Goal: Task Accomplishment & Management: Use online tool/utility

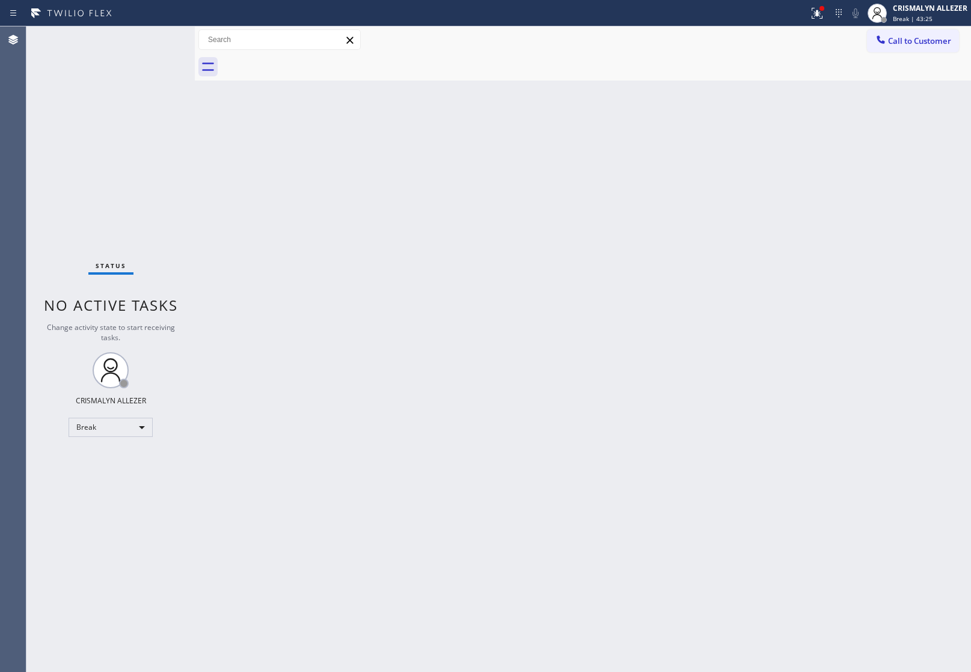
click at [810, 368] on div "Back to Dashboard Change Sender ID Customers Technicians Select a contact Outbo…" at bounding box center [583, 349] width 777 height 646
click at [142, 428] on div "Break" at bounding box center [111, 427] width 84 height 19
click at [114, 476] on li "Unavailable" at bounding box center [110, 474] width 82 height 14
click at [916, 43] on span "Call to Customer" at bounding box center [919, 40] width 63 height 11
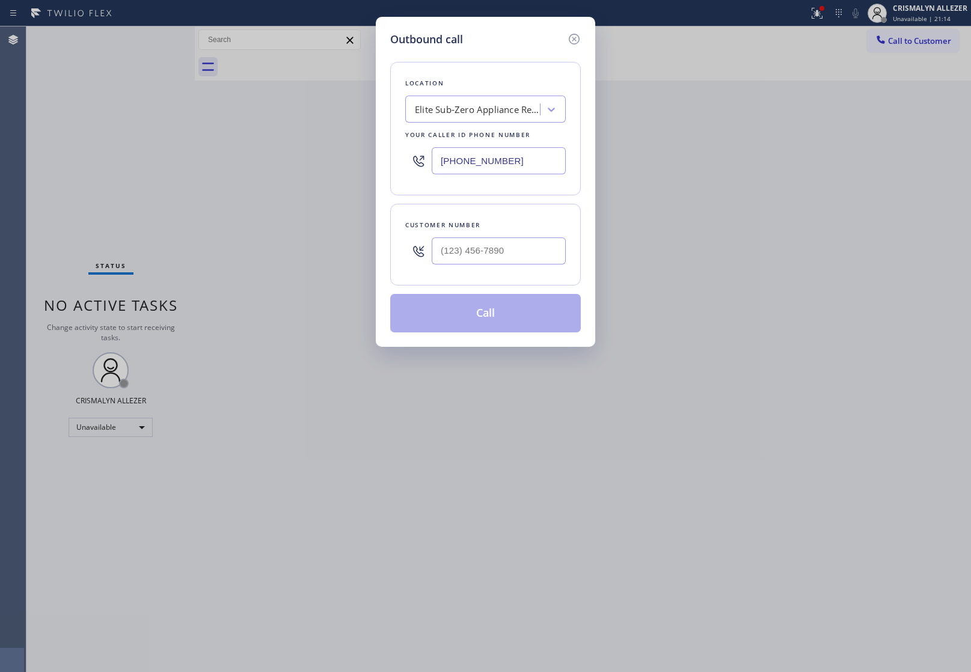
drag, startPoint x: 529, startPoint y: 160, endPoint x: 239, endPoint y: 165, distance: 290.0
click at [251, 164] on div "Outbound call Location Elite Sub-Zero Appliance Repair Your caller id phone num…" at bounding box center [485, 336] width 971 height 672
paste input "310) 388-3910"
type input "[PHONE_NUMBER]"
drag, startPoint x: 308, startPoint y: 229, endPoint x: 389, endPoint y: 238, distance: 81.7
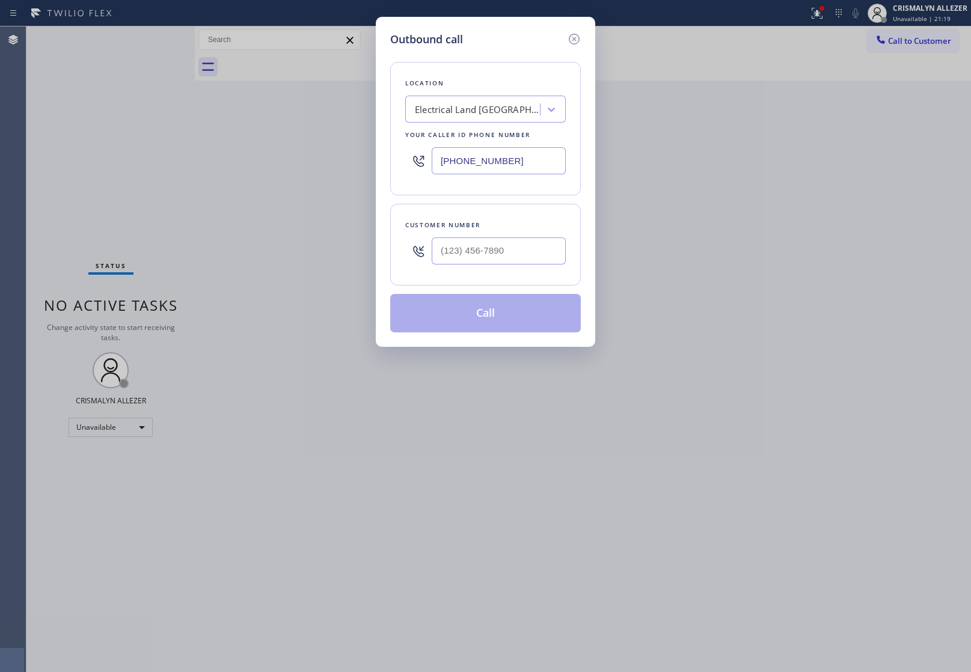
click at [314, 230] on div "Outbound call Location Electrical Land [GEOGRAPHIC_DATA] Your caller id phone n…" at bounding box center [485, 336] width 971 height 672
click at [501, 256] on input "(___) ___-____" at bounding box center [499, 251] width 134 height 27
paste input "310) 902-4590"
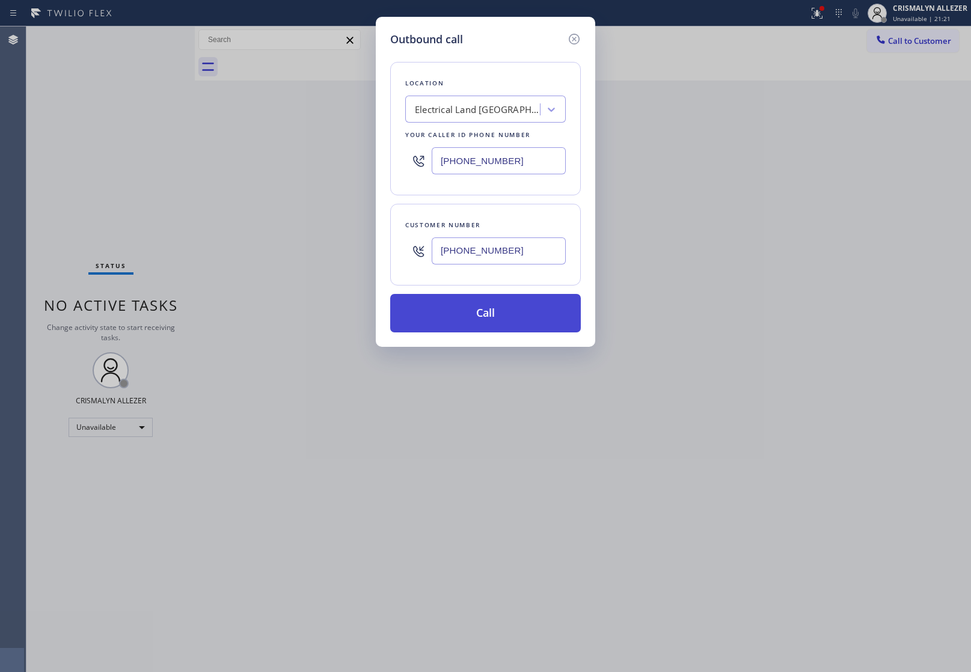
type input "[PHONE_NUMBER]"
click at [491, 324] on button "Call" at bounding box center [485, 313] width 191 height 38
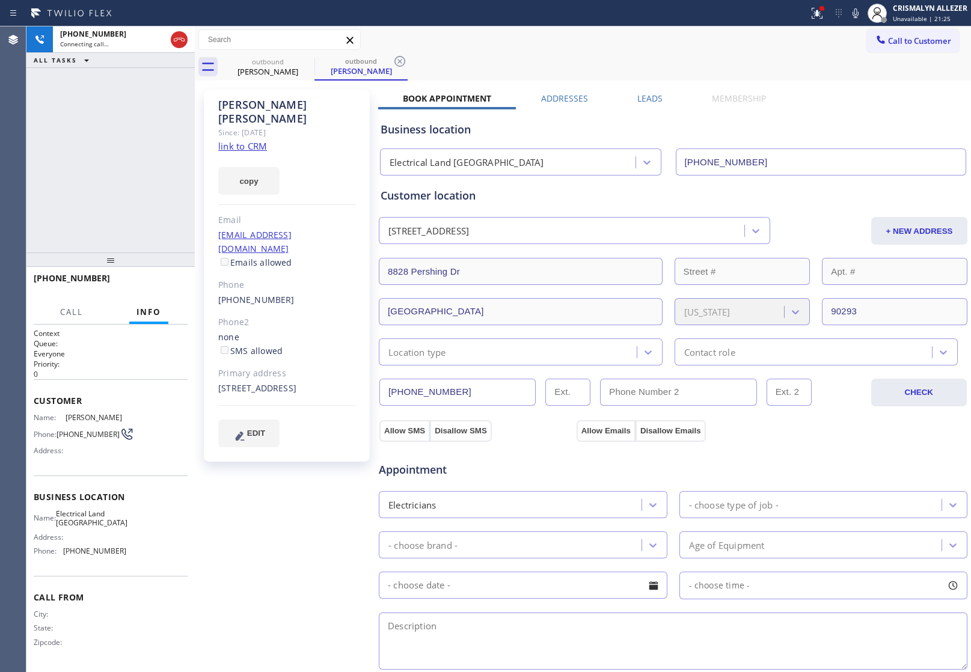
type input "[PHONE_NUMBER]"
click at [144, 286] on span "HANG UP" at bounding box center [159, 284] width 37 height 8
click at [144, 286] on span "COMPLETE" at bounding box center [158, 284] width 42 height 8
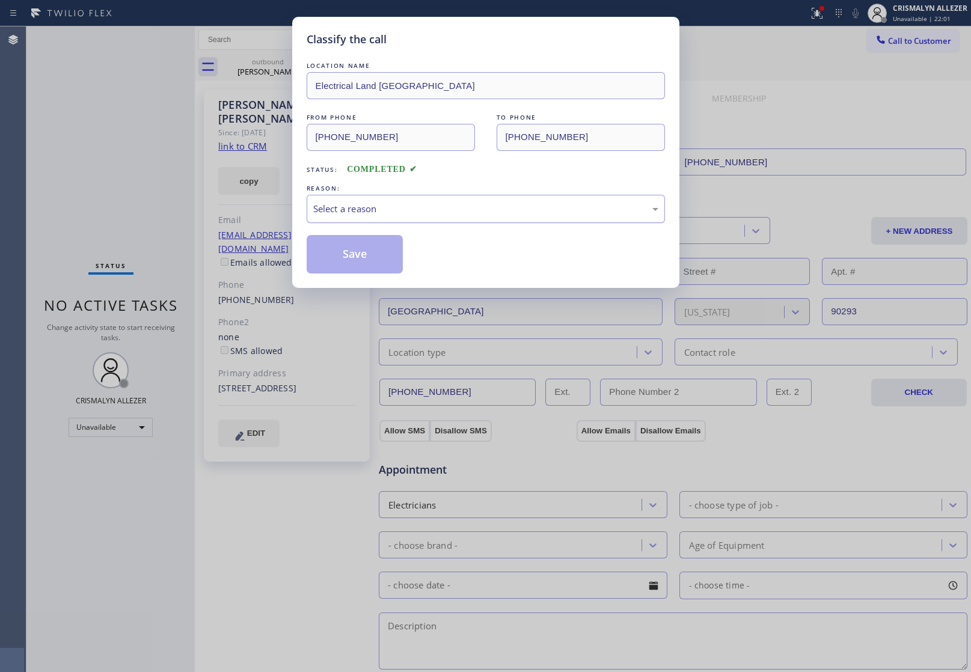
click at [469, 220] on div "Select a reason" at bounding box center [486, 209] width 358 height 28
click at [368, 251] on button "Save" at bounding box center [355, 254] width 97 height 38
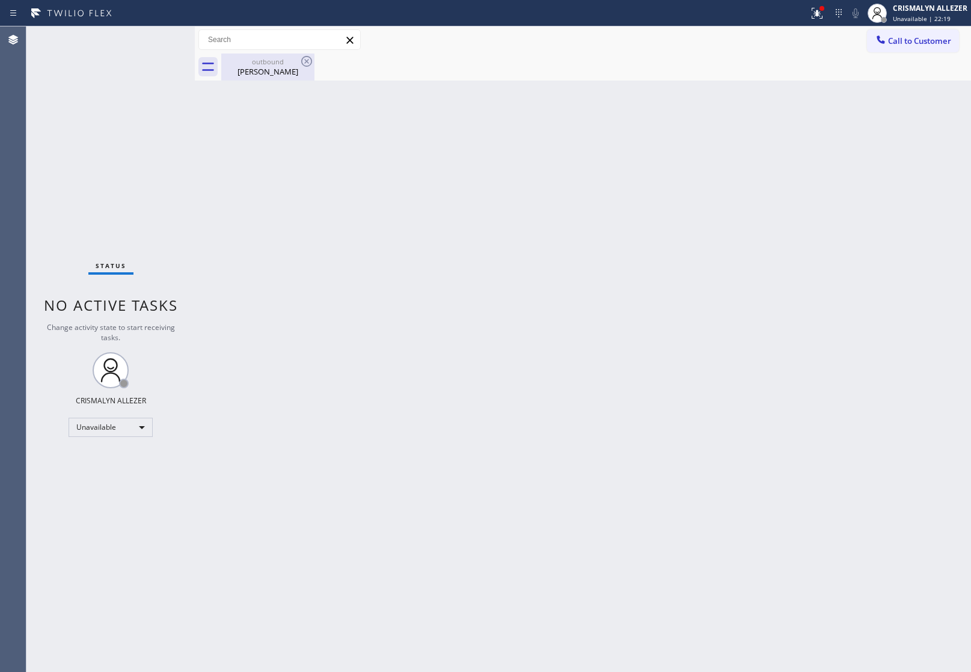
drag, startPoint x: 271, startPoint y: 67, endPoint x: 301, endPoint y: 69, distance: 30.2
click at [277, 67] on div "Kim Carhart" at bounding box center [268, 71] width 91 height 11
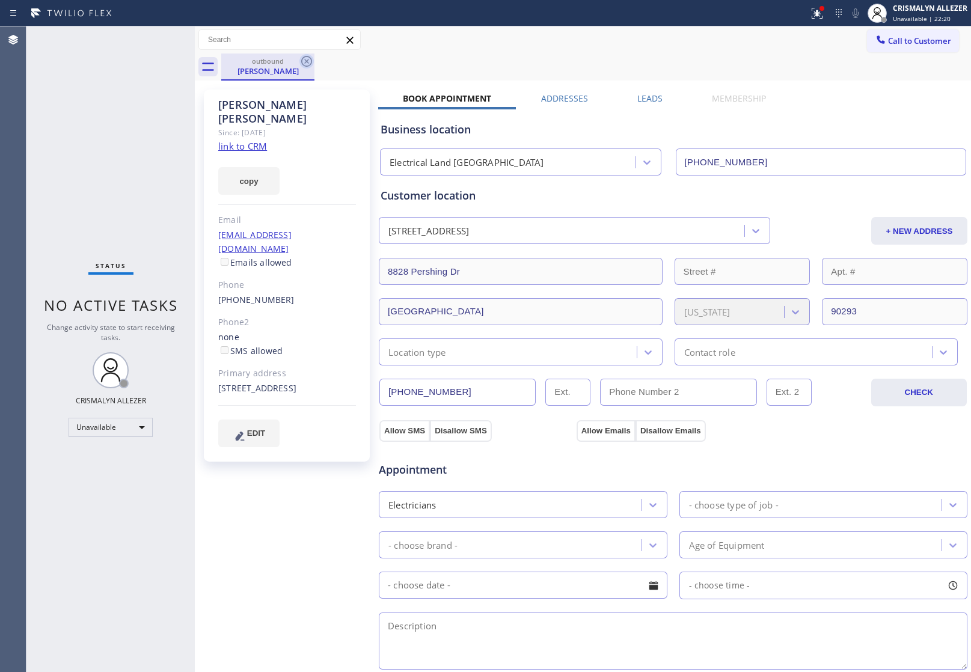
click at [306, 58] on icon at bounding box center [307, 61] width 14 height 14
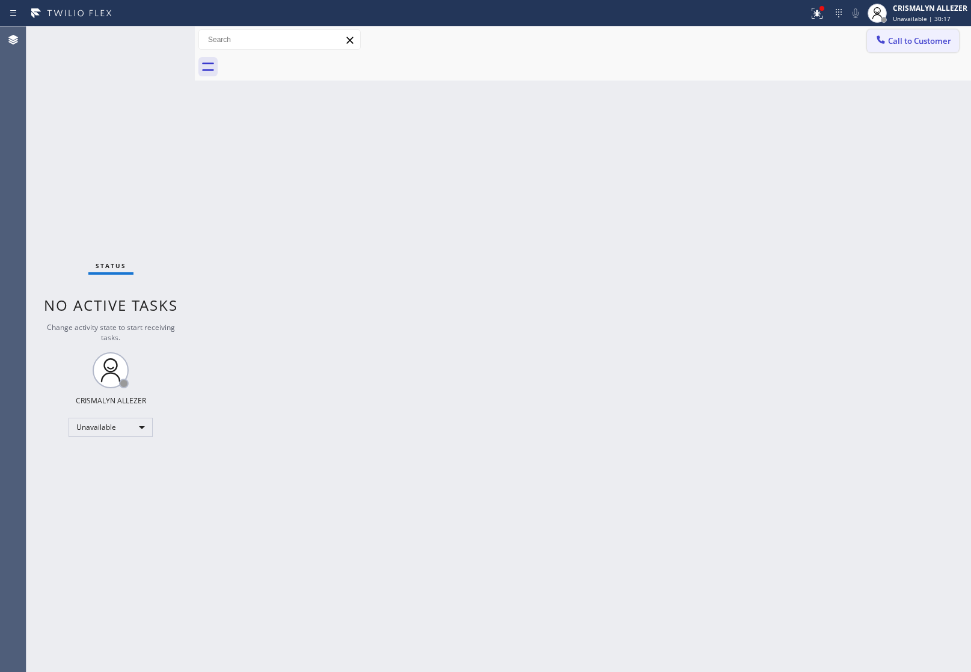
click at [910, 51] on button "Call to Customer" at bounding box center [913, 40] width 92 height 23
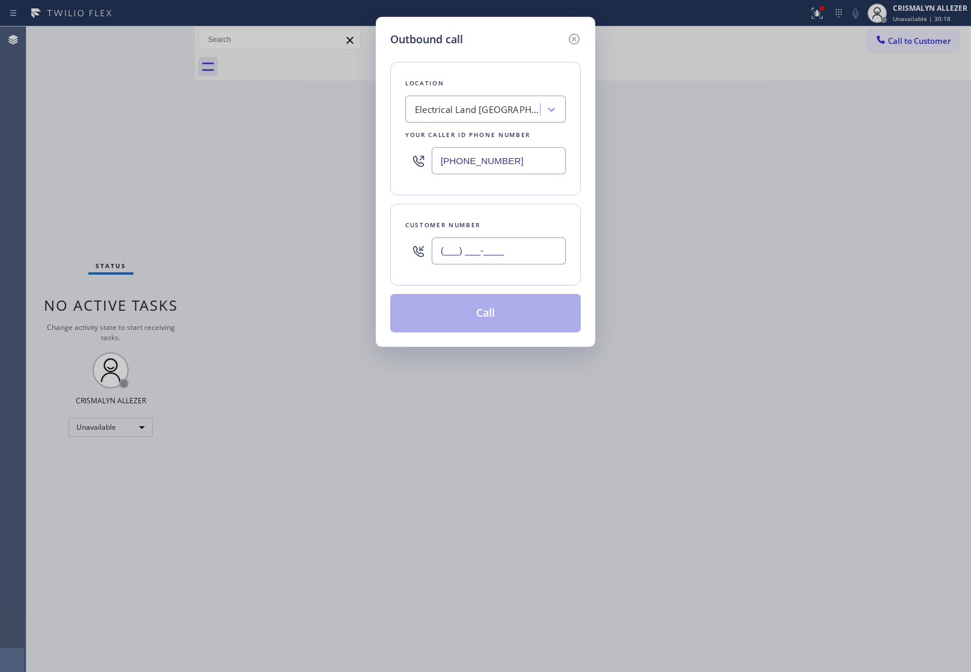
click at [506, 262] on input "(___) ___-____" at bounding box center [499, 251] width 134 height 27
paste input "310) 902-4590"
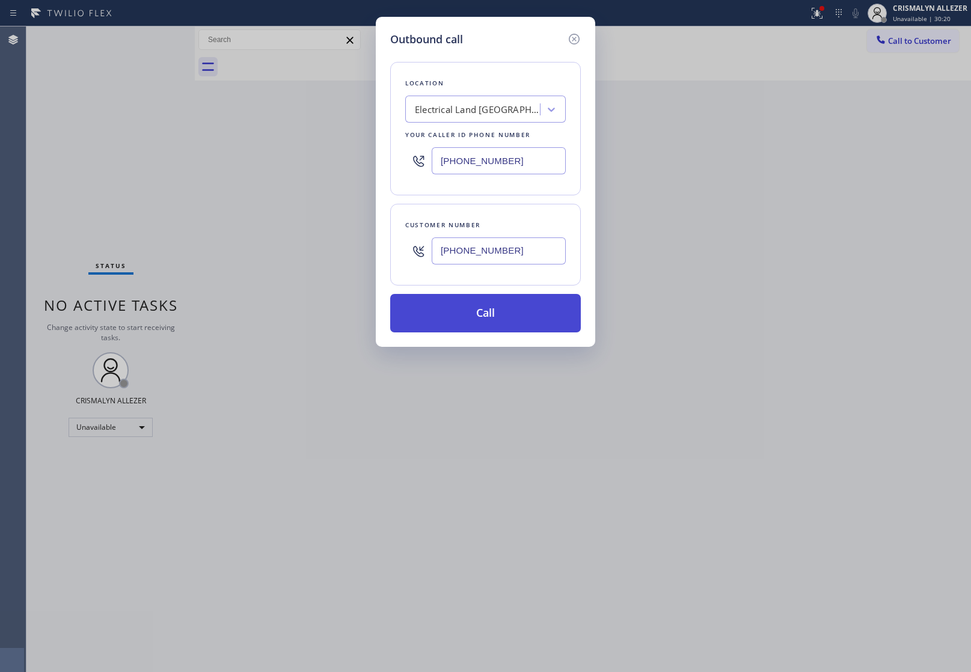
type input "[PHONE_NUMBER]"
click at [484, 324] on button "Call" at bounding box center [485, 313] width 191 height 38
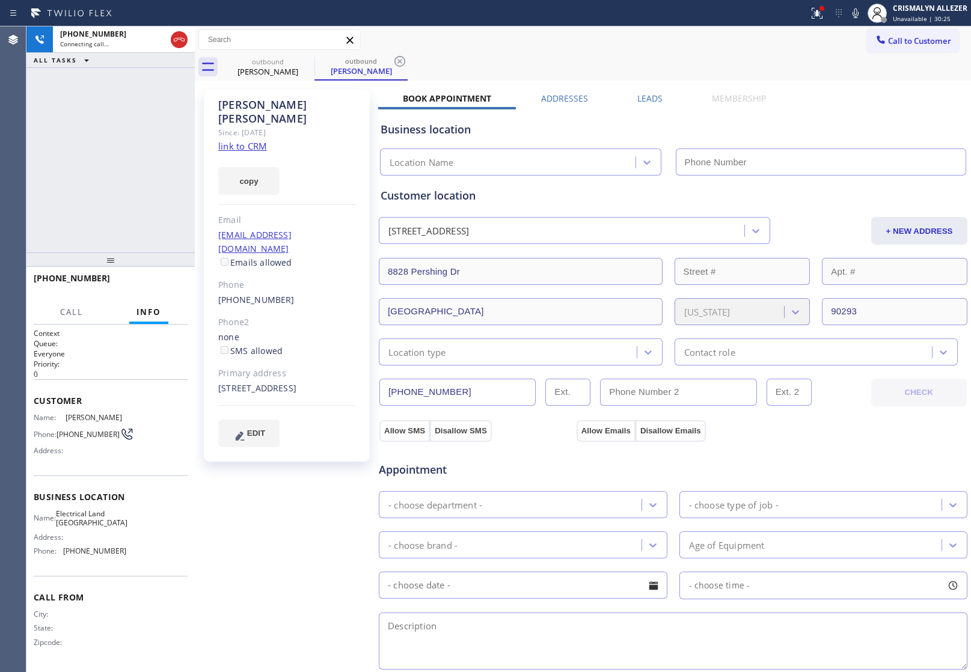
type input "[PHONE_NUMBER]"
click at [154, 289] on button "HANG UP" at bounding box center [160, 283] width 56 height 17
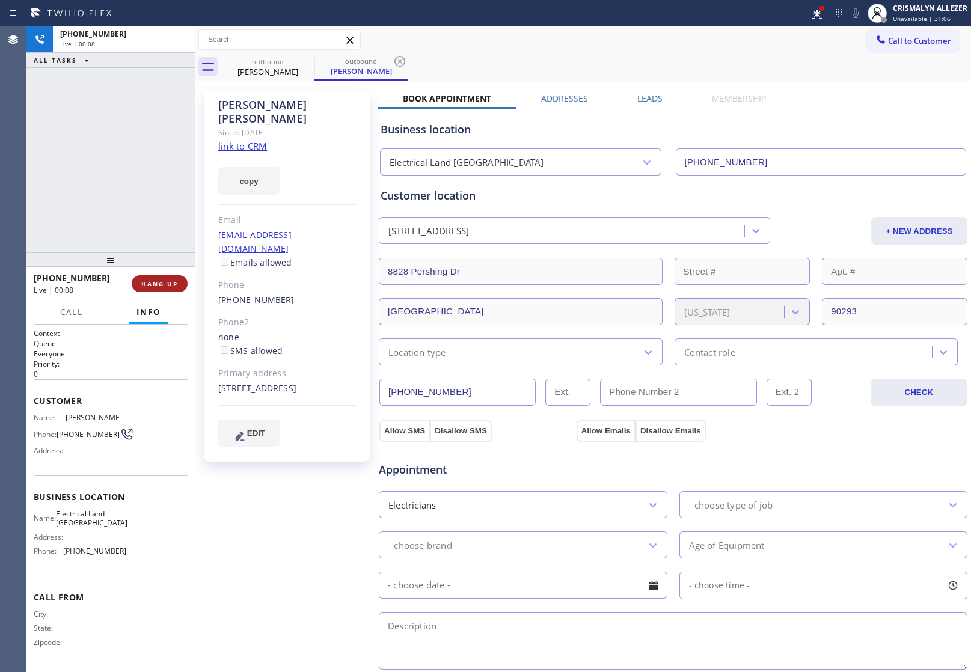
click at [155, 286] on span "HANG UP" at bounding box center [159, 284] width 37 height 8
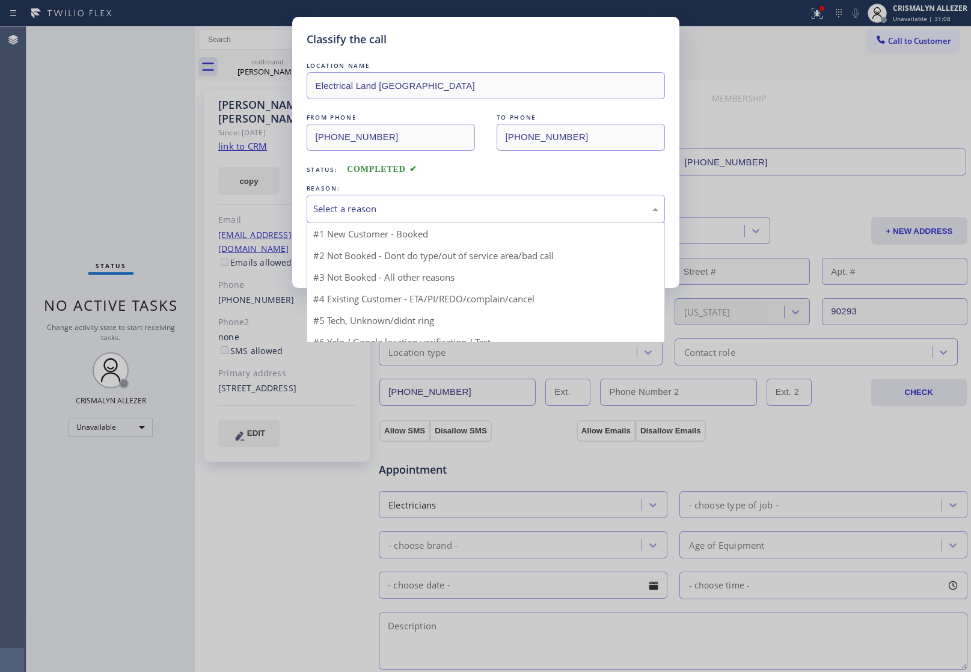
click at [513, 221] on div "Select a reason" at bounding box center [486, 209] width 358 height 28
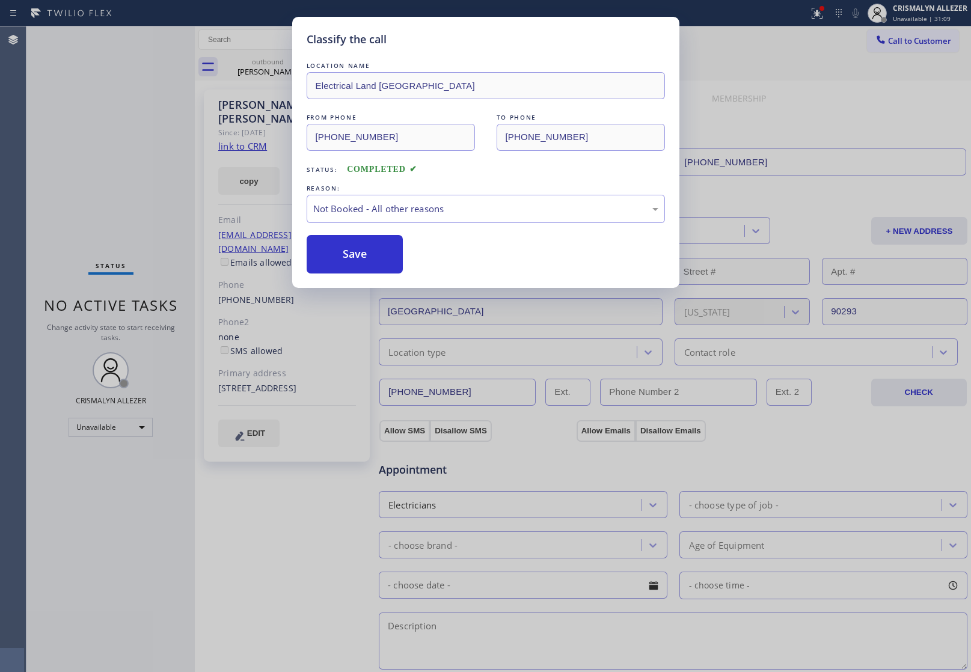
click at [359, 263] on button "Save" at bounding box center [355, 254] width 97 height 38
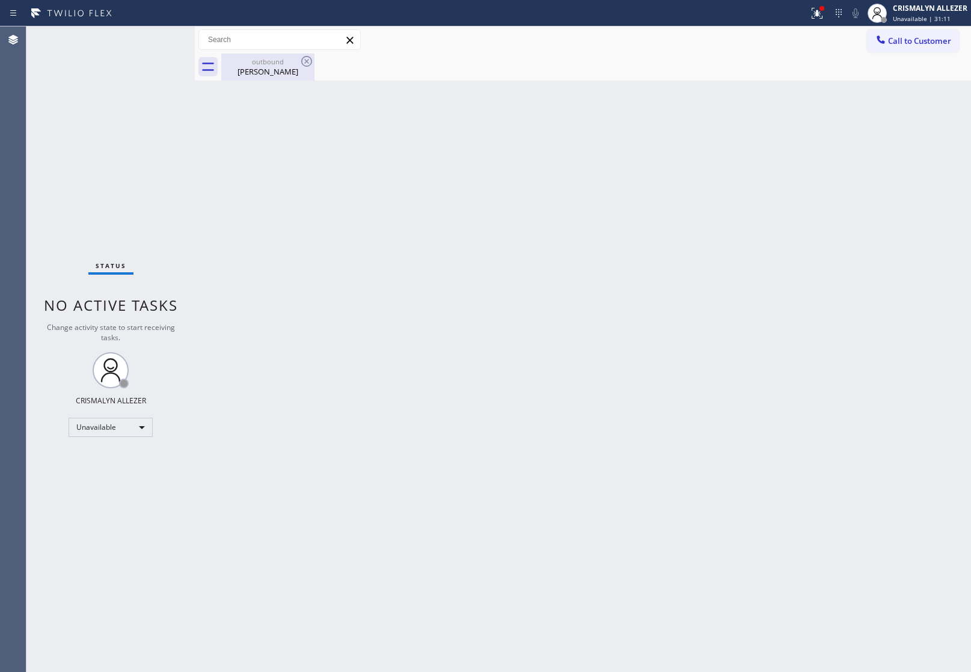
click at [265, 62] on div "outbound" at bounding box center [268, 61] width 91 height 9
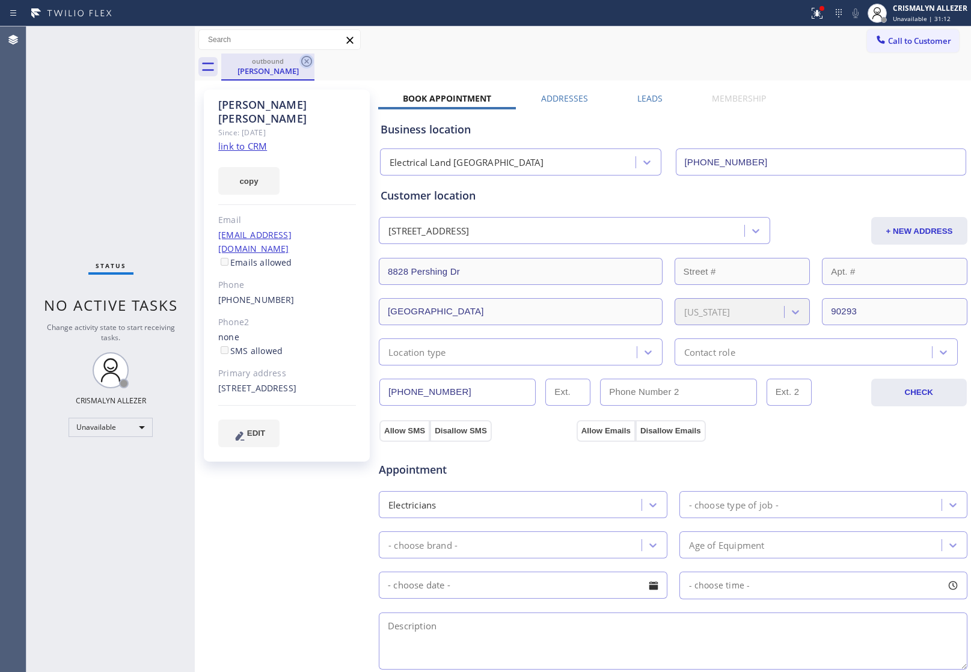
click at [301, 61] on icon at bounding box center [306, 61] width 11 height 11
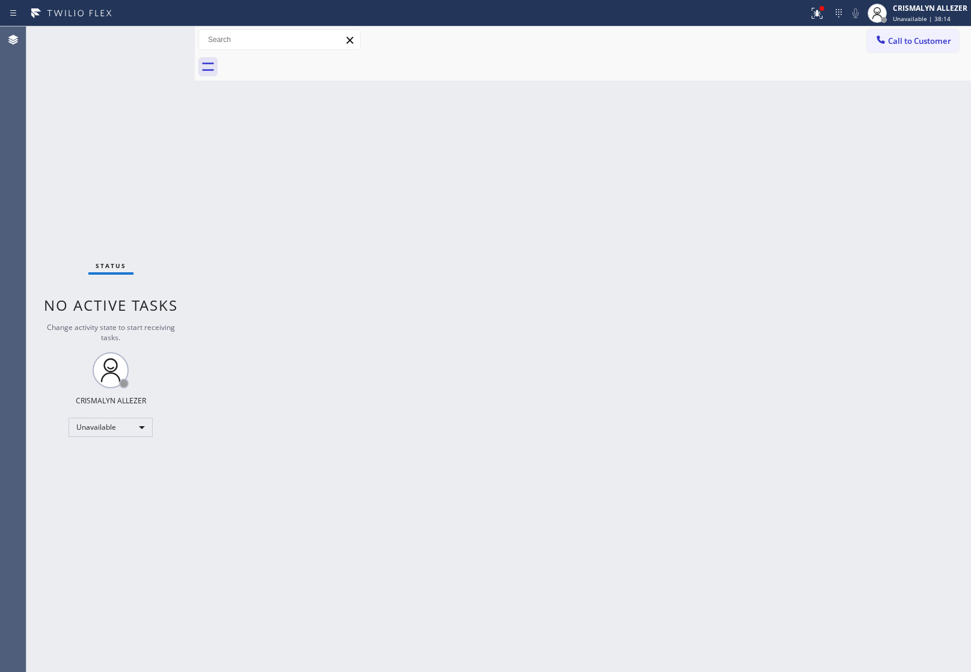
click at [825, 241] on div "Back to Dashboard Change Sender ID Customers Technicians Select a contact Outbo…" at bounding box center [583, 349] width 777 height 646
click at [911, 40] on span "Call to Customer" at bounding box center [919, 40] width 63 height 11
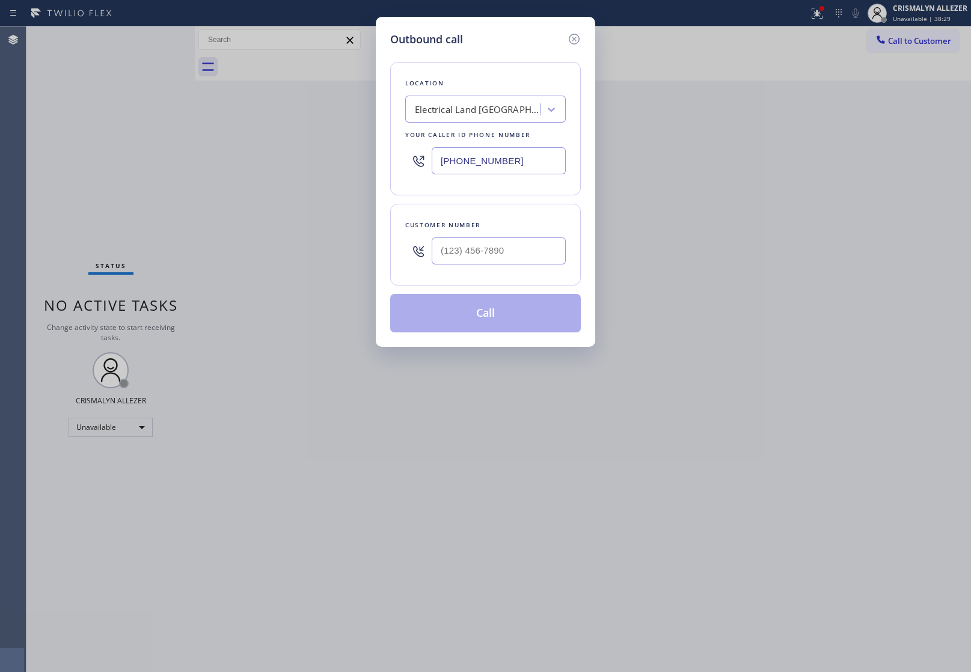
drag, startPoint x: 544, startPoint y: 161, endPoint x: 201, endPoint y: 191, distance: 344.2
click at [215, 193] on div "Outbound call Location Electrical Land Playa Vista Your caller id phone number …" at bounding box center [485, 336] width 971 height 672
paste input "669) 205-152"
type input "[PHONE_NUMBER]"
click at [512, 248] on input "(___) ___-____" at bounding box center [499, 251] width 134 height 27
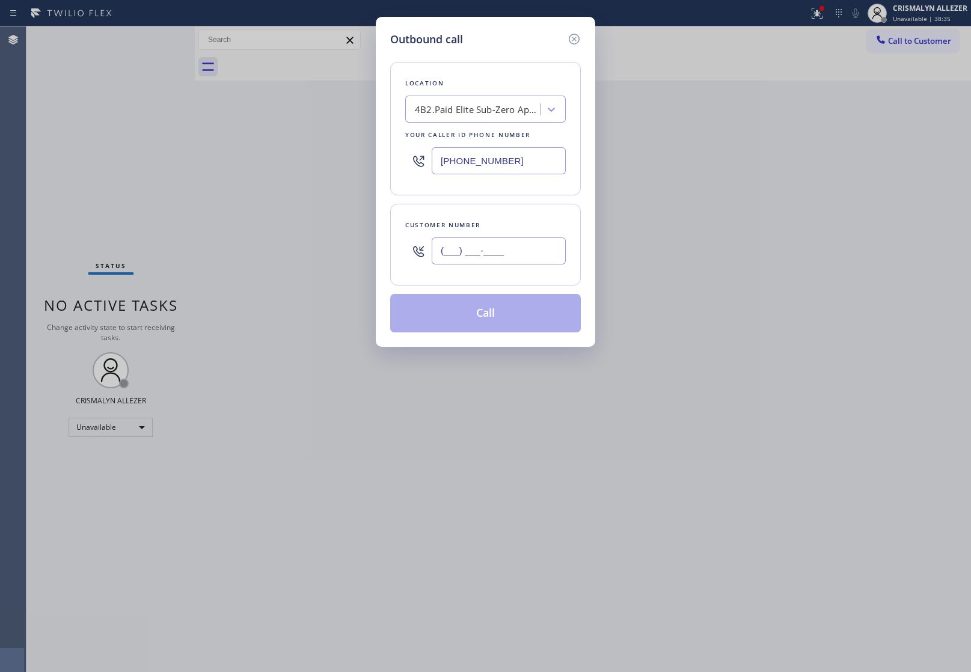
paste input "408) 655-2539"
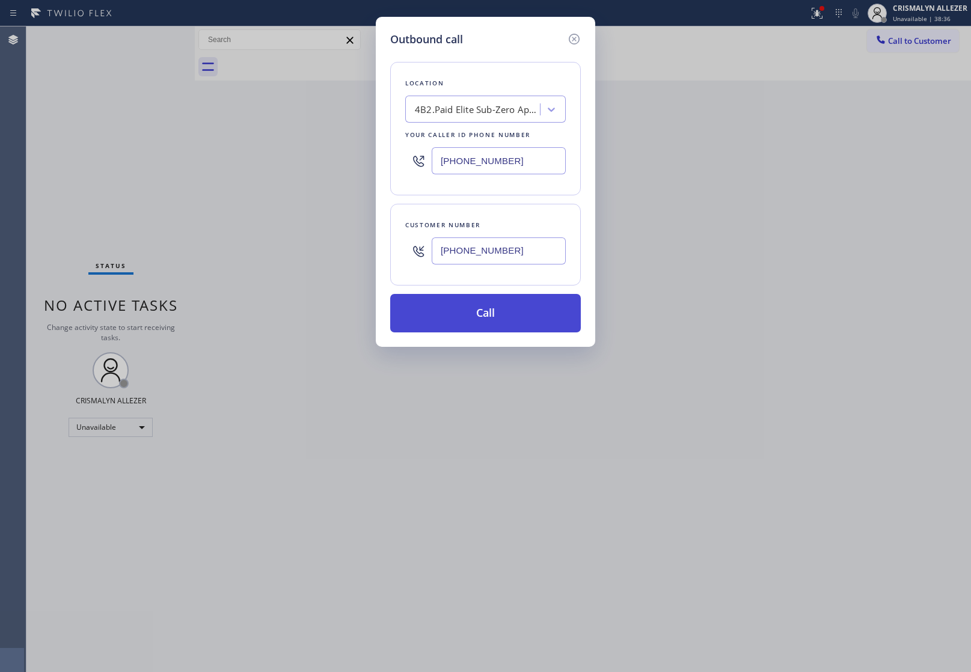
type input "[PHONE_NUMBER]"
click at [489, 309] on button "Call" at bounding box center [485, 313] width 191 height 38
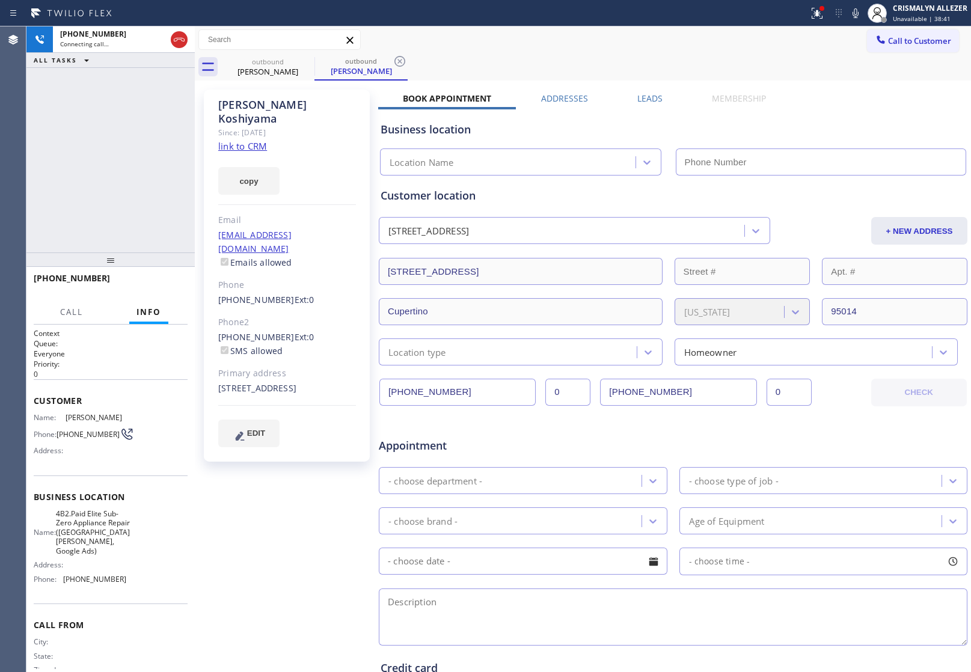
type input "[PHONE_NUMBER]"
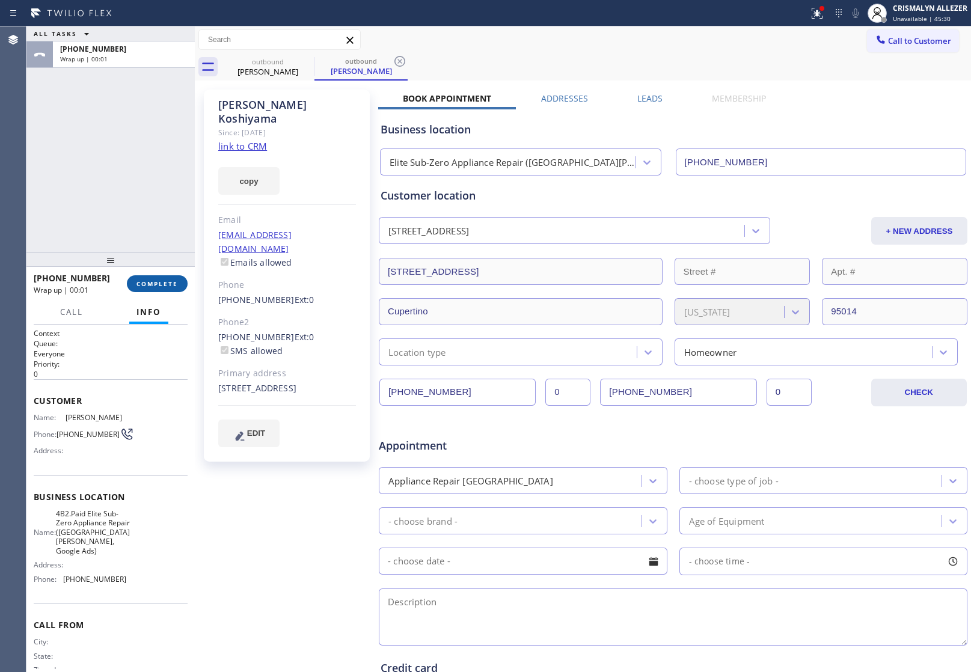
click at [159, 288] on span "COMPLETE" at bounding box center [158, 284] width 42 height 8
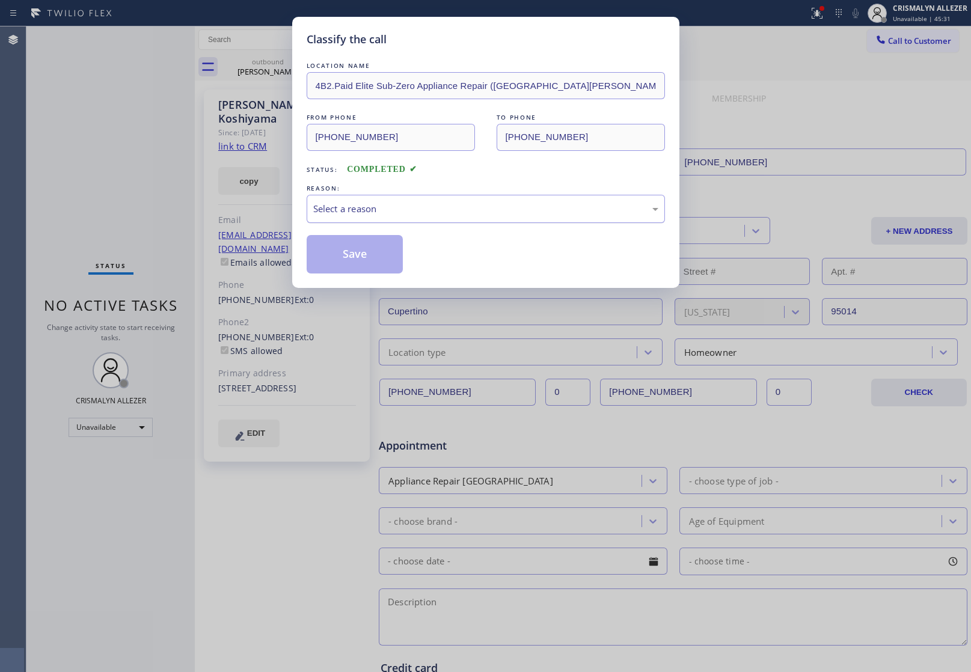
click at [448, 223] on div "Select a reason" at bounding box center [486, 209] width 358 height 28
click at [368, 259] on button "Save" at bounding box center [355, 254] width 97 height 38
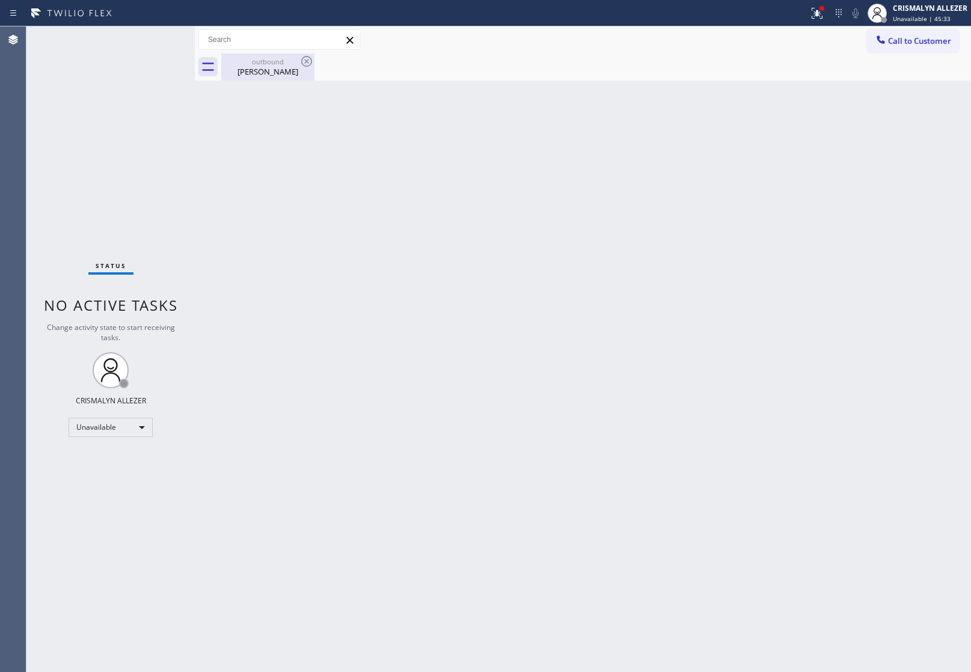
click at [263, 71] on div "Nancy Koshiyama" at bounding box center [268, 71] width 91 height 11
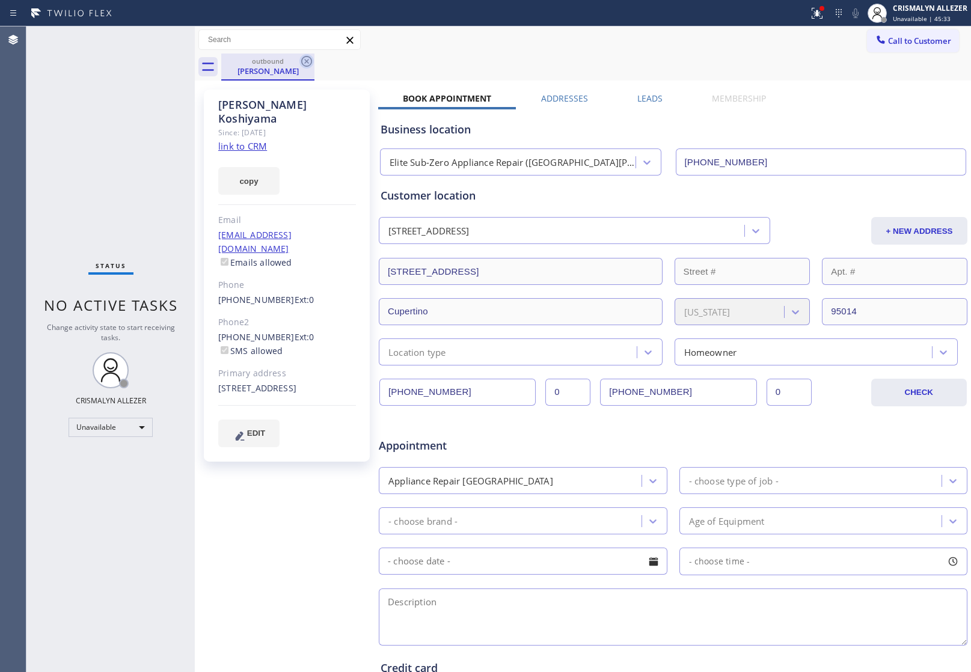
click at [305, 61] on icon at bounding box center [307, 61] width 14 height 14
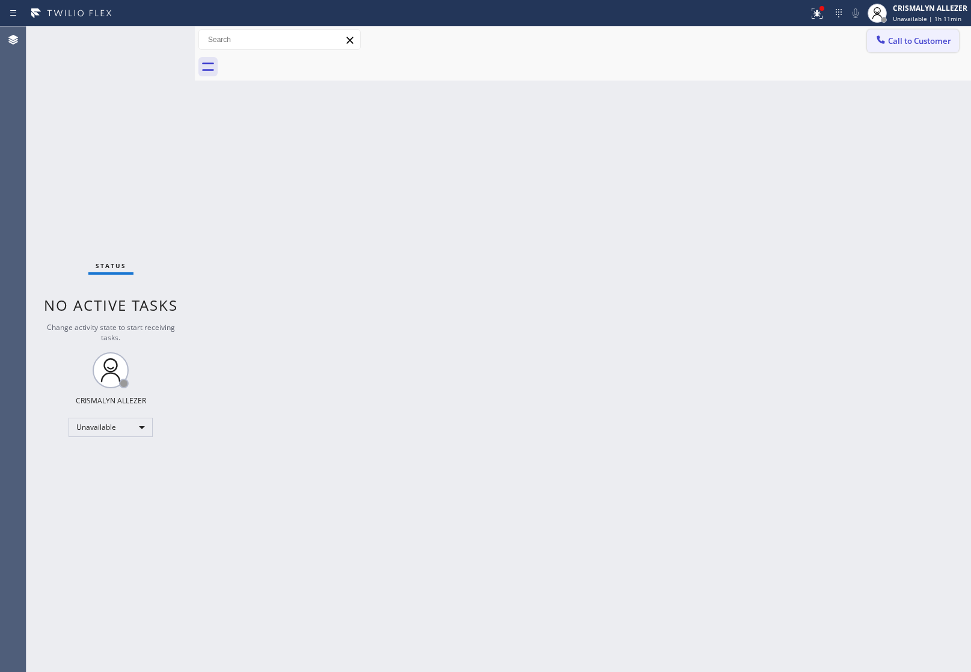
click at [921, 34] on button "Call to Customer" at bounding box center [913, 40] width 92 height 23
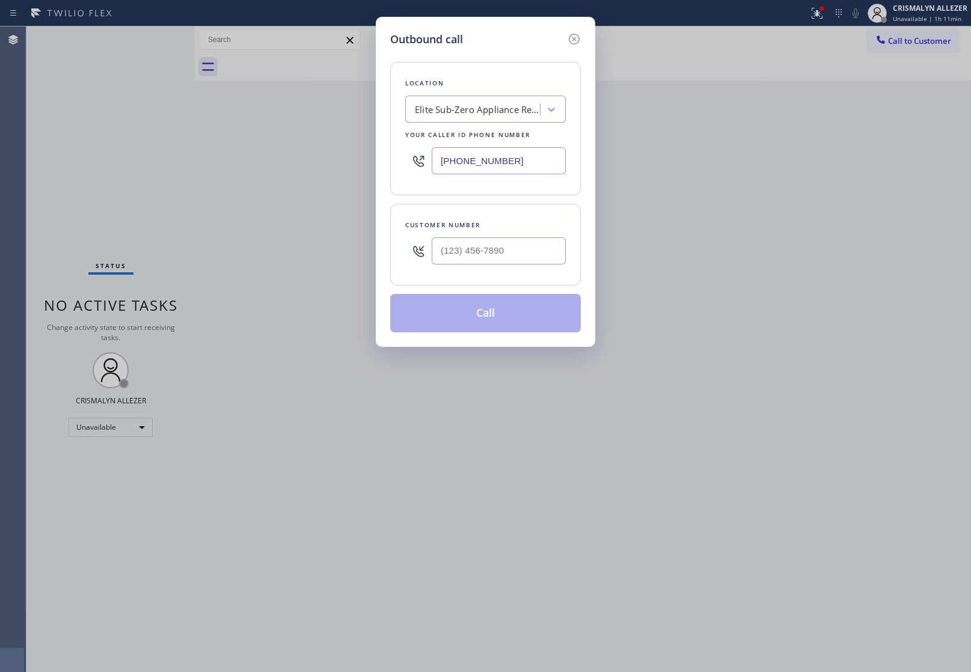
drag, startPoint x: 563, startPoint y: 161, endPoint x: 214, endPoint y: 146, distance: 349.8
click at [272, 149] on div "Outbound call Location Elite Sub-Zero Appliance Repair (San Jose, Google Ads) Y…" at bounding box center [485, 336] width 971 height 672
paste input "855) 731-4952"
type input "[PHONE_NUMBER]"
click at [498, 251] on input "(___) ___-____" at bounding box center [499, 251] width 134 height 27
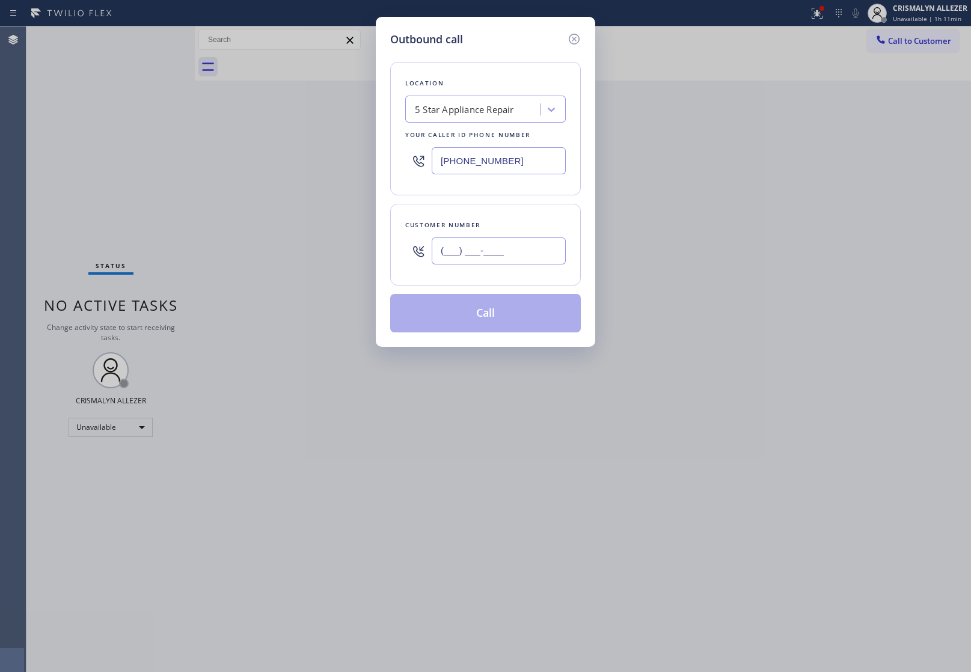
paste input "714) 883-3610"
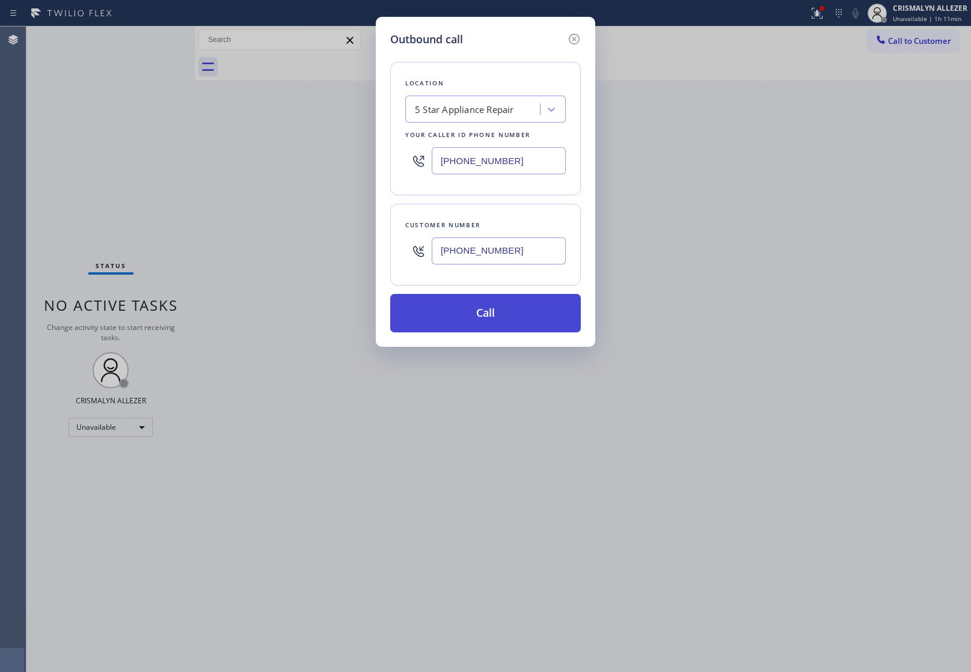
type input "(714) 883-3610"
click at [489, 310] on button "Call" at bounding box center [485, 313] width 191 height 38
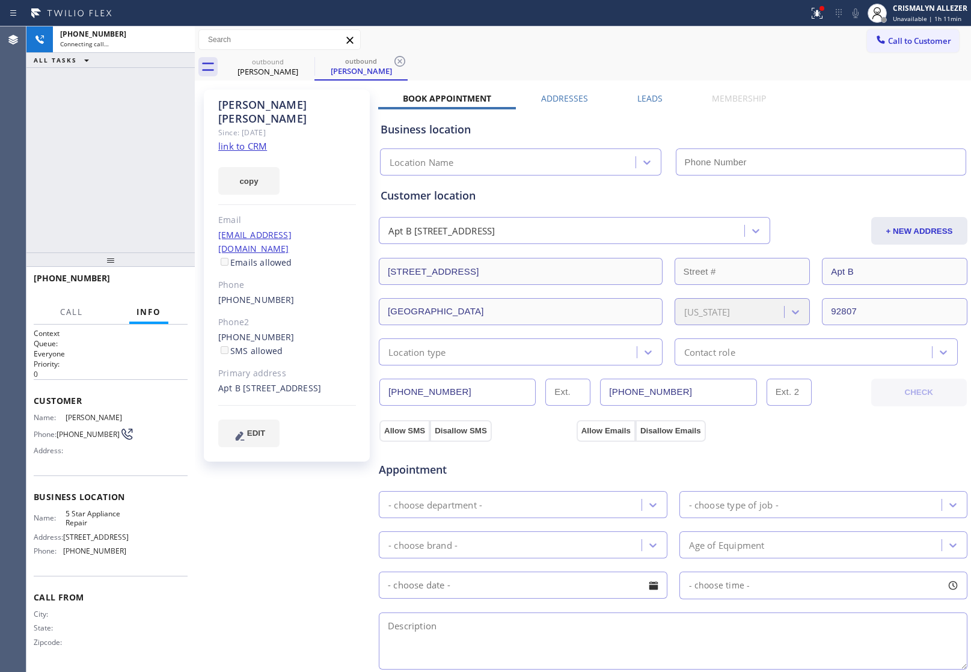
type input "[PHONE_NUMBER]"
click at [239, 140] on link "link to CRM" at bounding box center [242, 146] width 49 height 12
click at [171, 280] on span "HANG UP" at bounding box center [159, 284] width 37 height 8
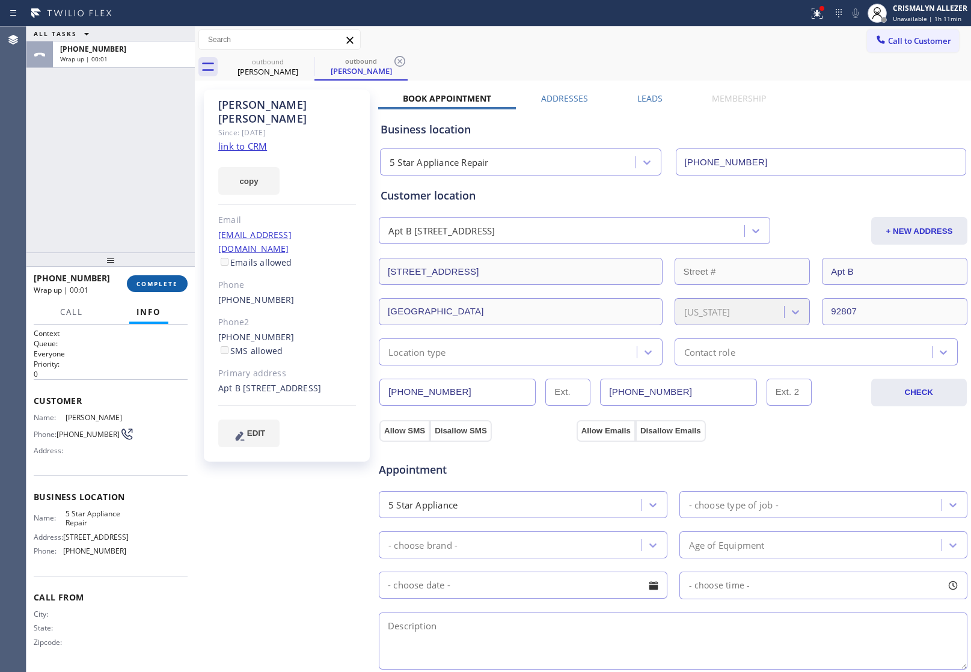
click at [159, 283] on span "COMPLETE" at bounding box center [158, 284] width 42 height 8
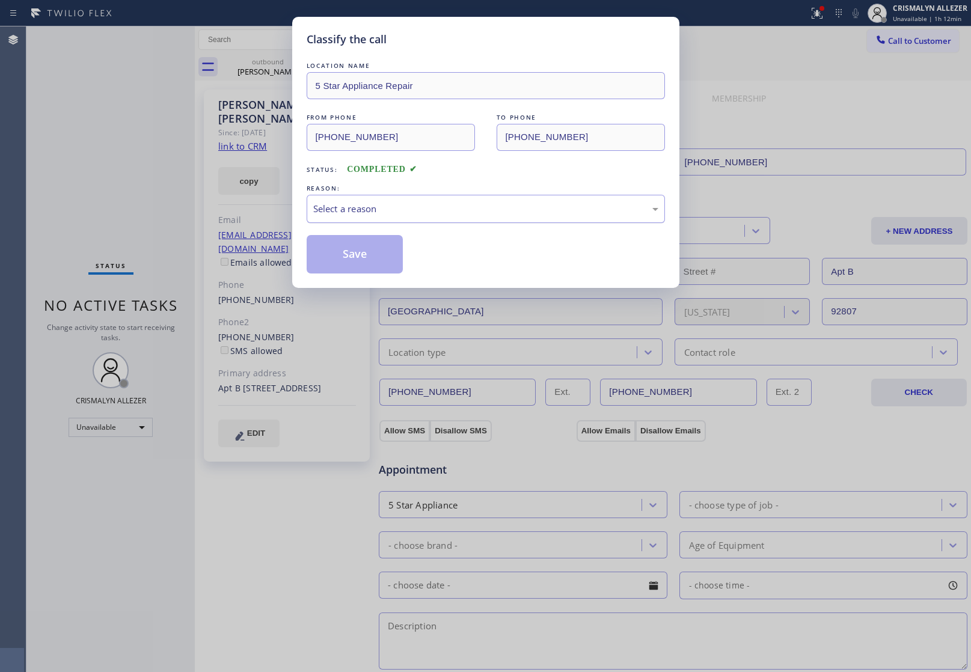
click at [510, 203] on div "Select a reason" at bounding box center [485, 209] width 345 height 14
click at [358, 259] on button "Save" at bounding box center [355, 254] width 97 height 38
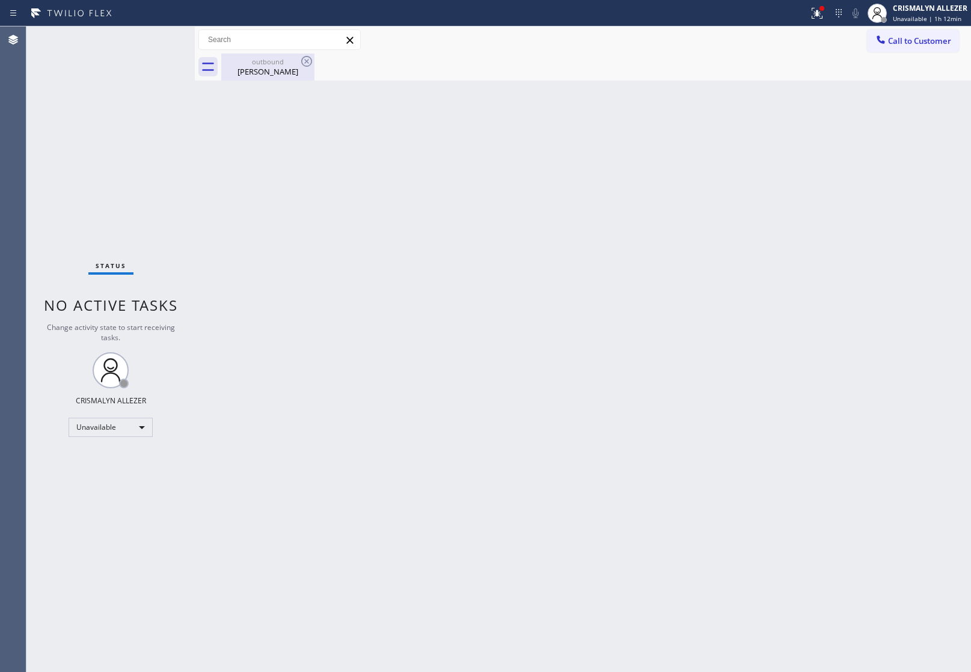
click at [274, 77] on div "outbound Linda Kahler" at bounding box center [268, 67] width 91 height 27
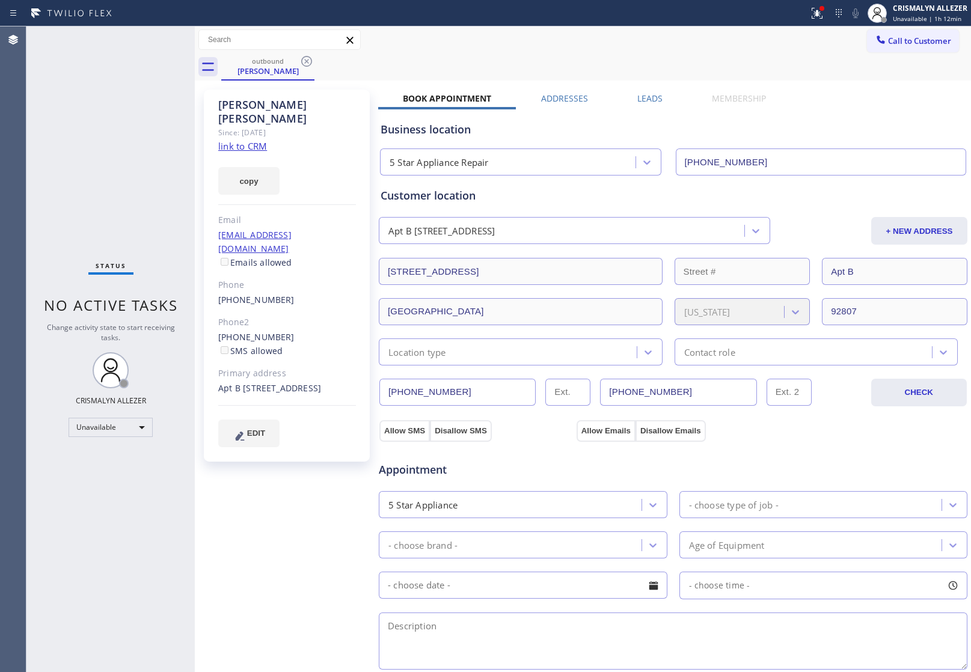
drag, startPoint x: 301, startPoint y: 64, endPoint x: 353, endPoint y: 69, distance: 52.6
click at [301, 64] on icon at bounding box center [307, 61] width 14 height 14
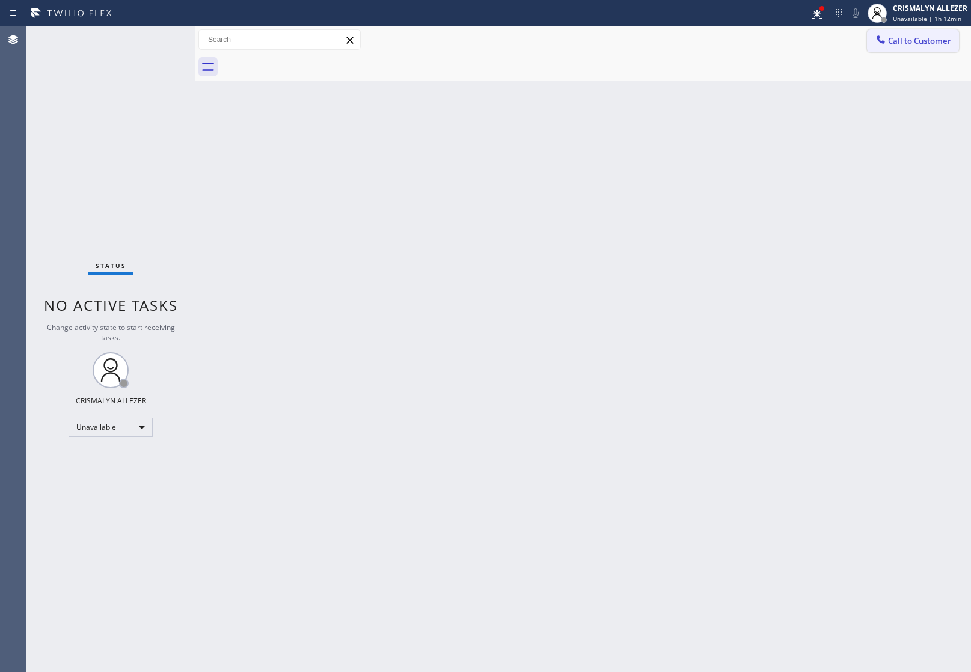
click at [893, 51] on button "Call to Customer" at bounding box center [913, 40] width 92 height 23
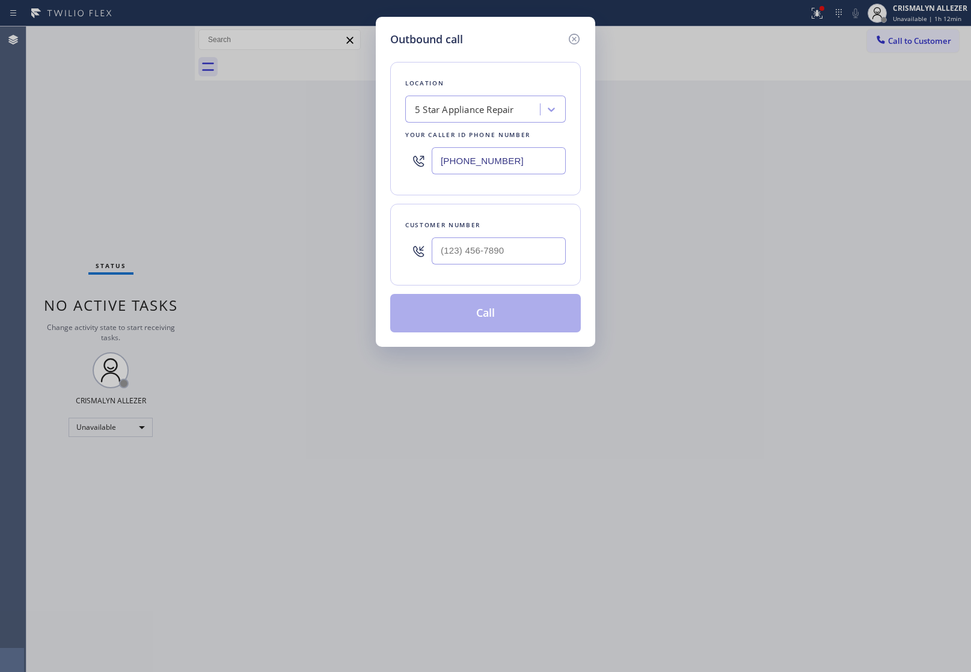
click at [535, 238] on div at bounding box center [499, 251] width 134 height 39
click at [530, 245] on input "(___) ___-____" at bounding box center [499, 251] width 134 height 27
paste input "714) 779-0709"
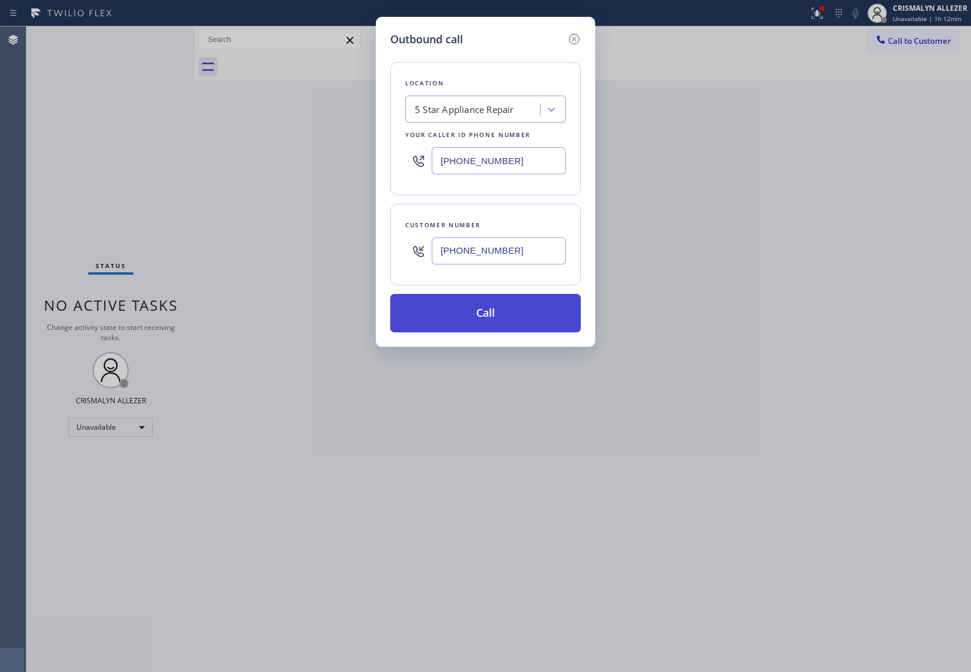
type input "(714) 779-0709"
click at [494, 314] on button "Call" at bounding box center [485, 313] width 191 height 38
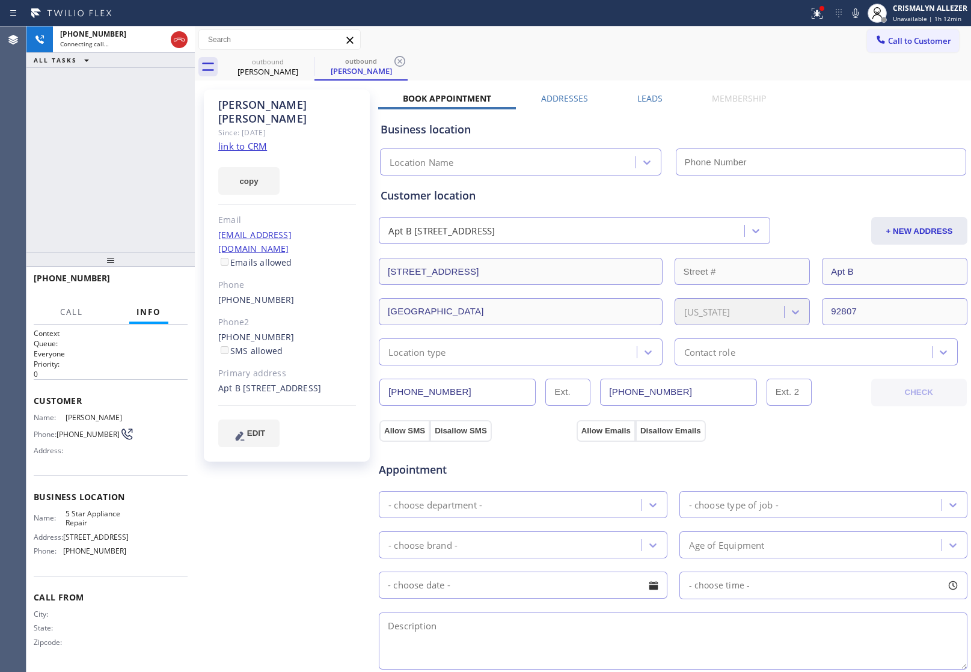
type input "[PHONE_NUMBER]"
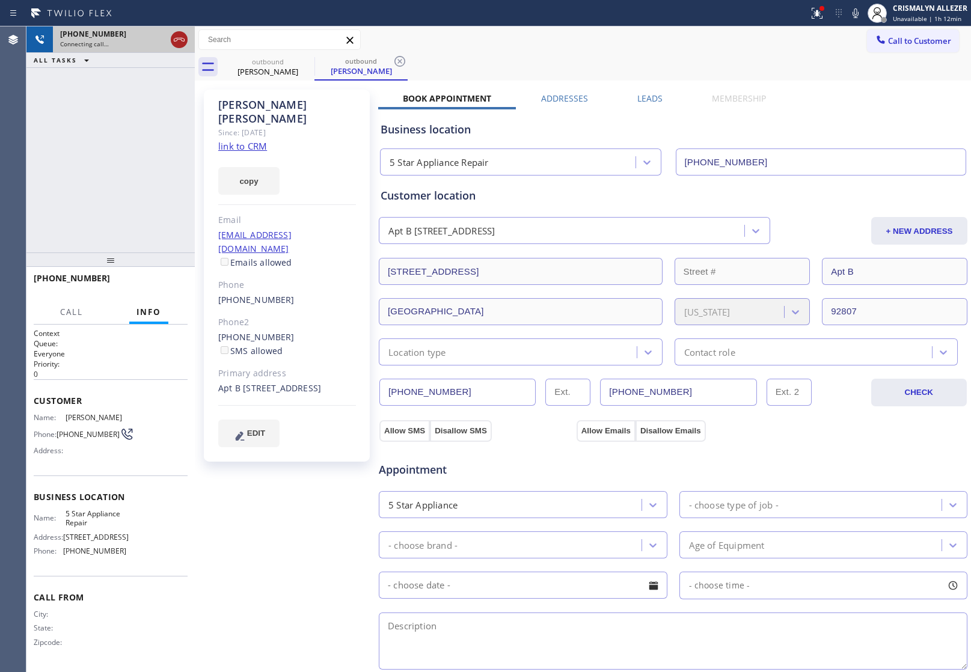
click at [180, 43] on icon at bounding box center [179, 39] width 14 height 14
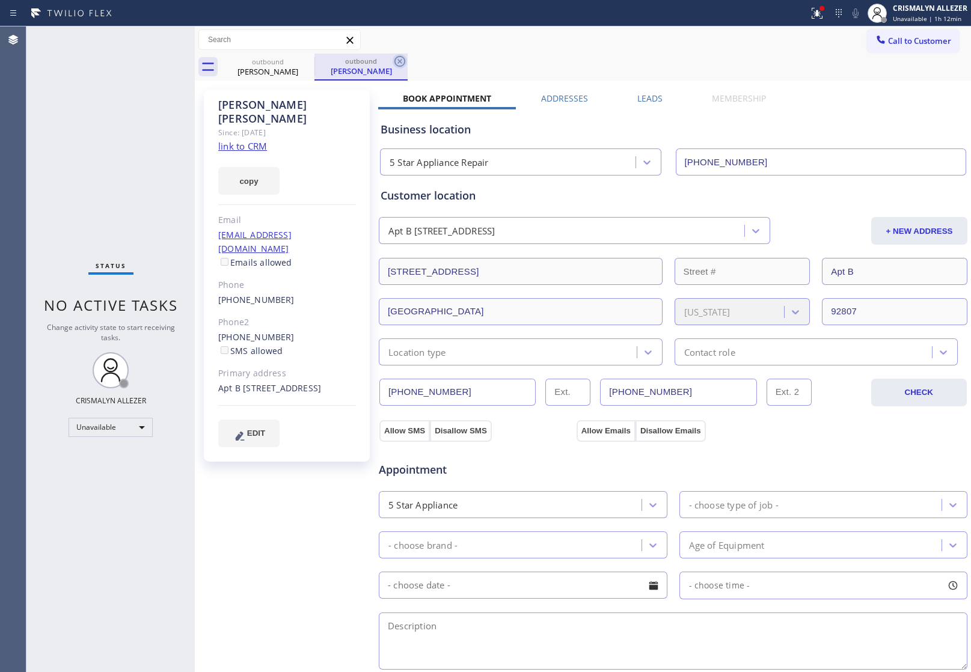
click at [398, 59] on icon at bounding box center [400, 61] width 14 height 14
click at [647, 96] on label "Leads" at bounding box center [650, 98] width 25 height 11
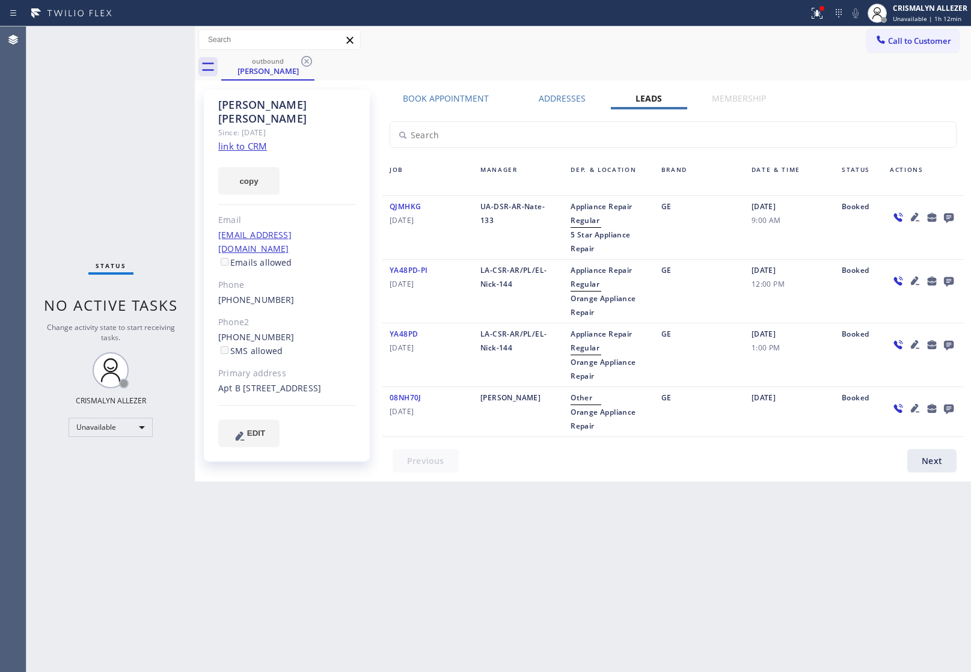
click at [949, 215] on icon at bounding box center [949, 219] width 10 height 10
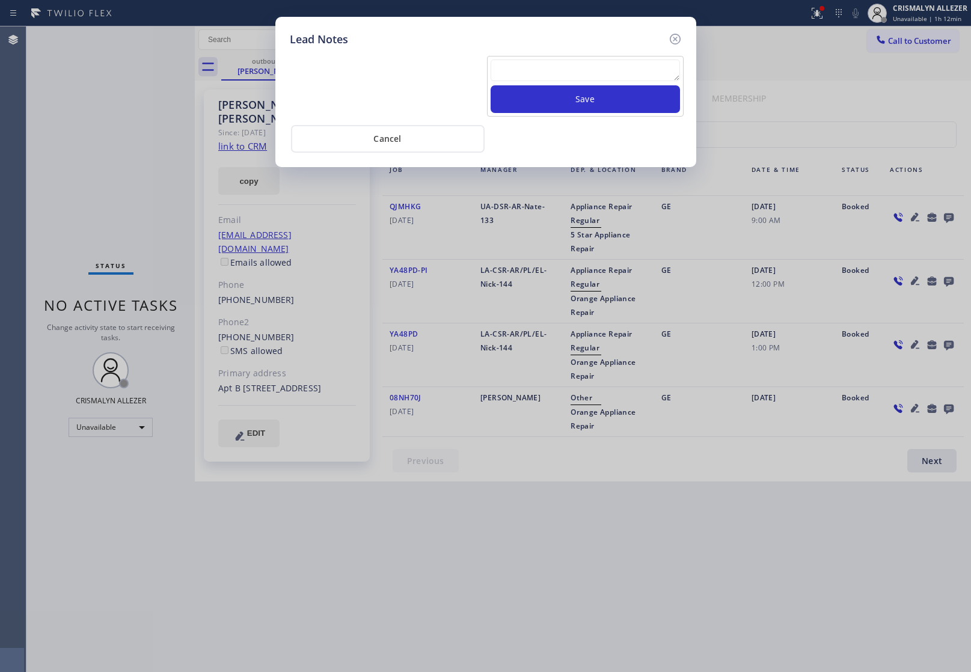
click at [549, 75] on textarea at bounding box center [585, 71] width 189 height 22
paste textarea "no answer | pls xfer here cx cb"
type textarea "no answer | pls xfer here cx cb"
click at [570, 100] on button "Save" at bounding box center [585, 99] width 189 height 28
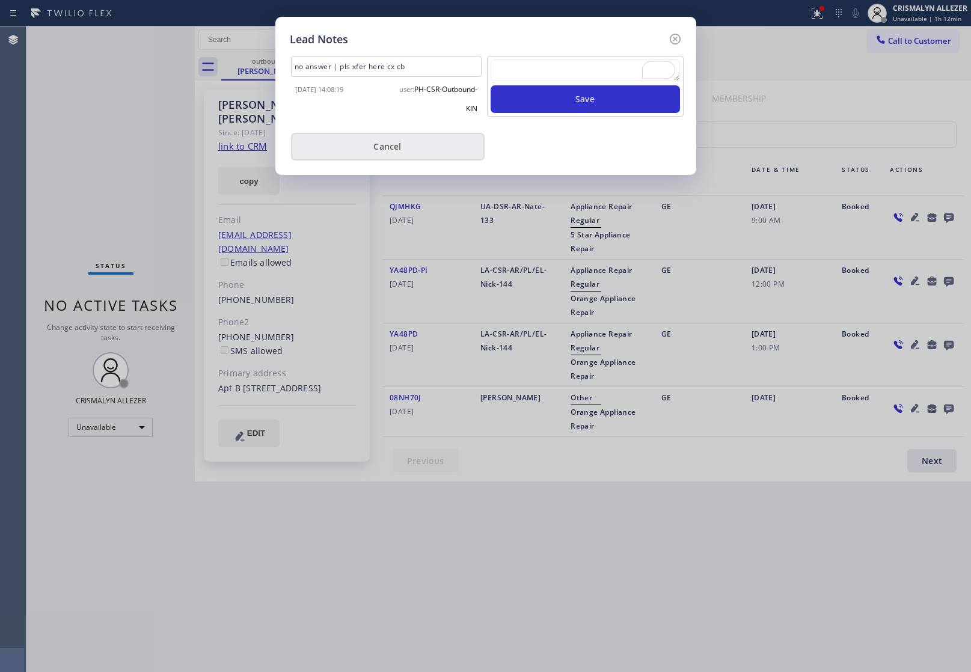
click at [438, 146] on button "Cancel" at bounding box center [388, 147] width 194 height 28
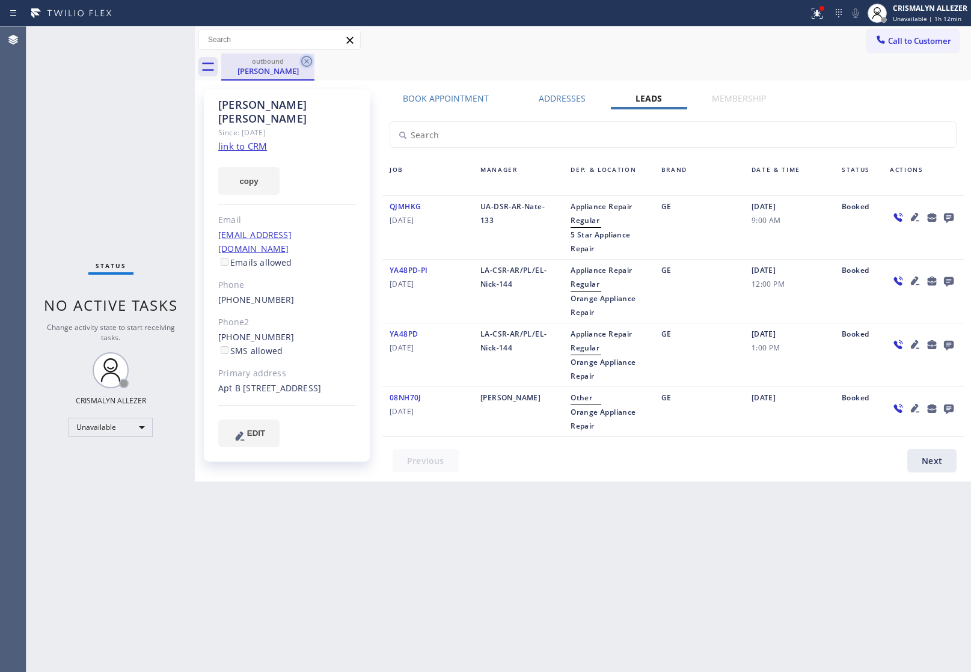
click at [307, 58] on icon at bounding box center [307, 61] width 14 height 14
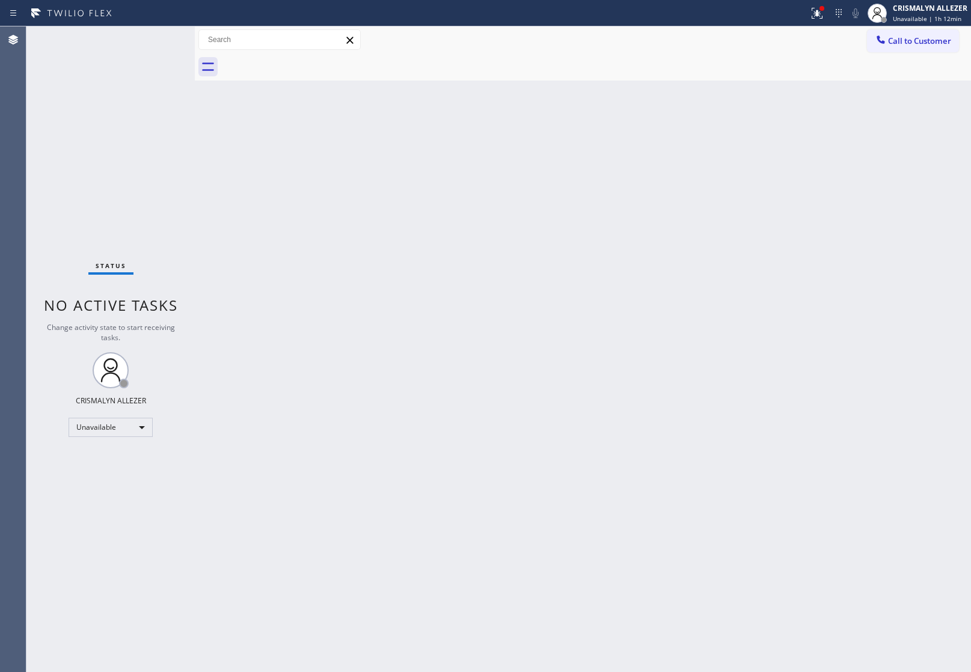
drag, startPoint x: 918, startPoint y: 41, endPoint x: 906, endPoint y: 52, distance: 16.2
click at [912, 46] on button "Call to Customer" at bounding box center [913, 40] width 92 height 23
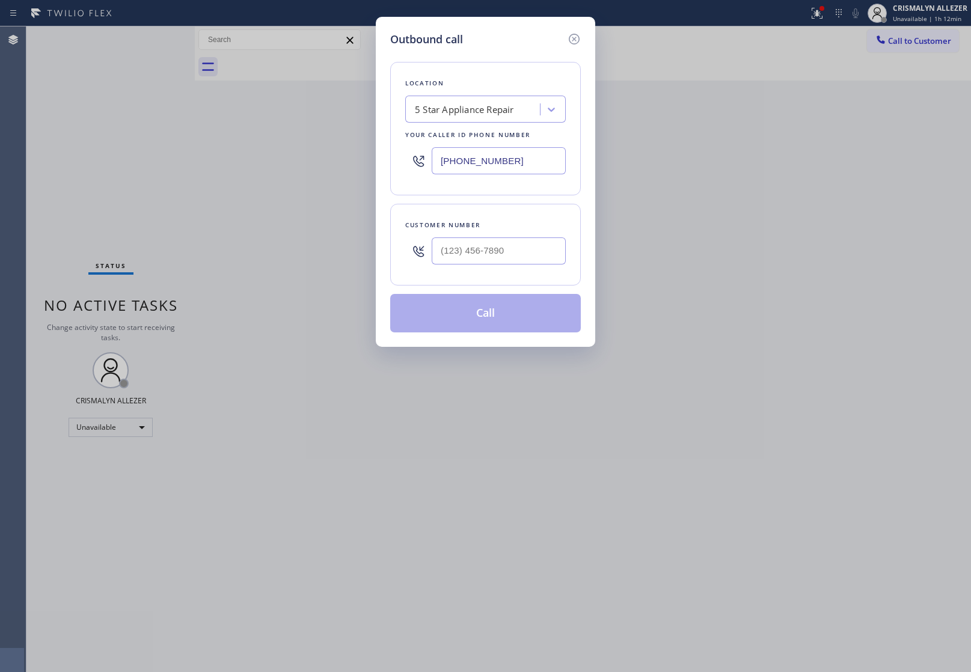
drag, startPoint x: 546, startPoint y: 162, endPoint x: 197, endPoint y: 115, distance: 352.6
click at [223, 117] on div "Outbound call Location 5 Star Appliance Repair Your caller id phone number (855…" at bounding box center [485, 336] width 971 height 672
paste input "949) 536-8921"
type input "(949) 536-8921"
click at [548, 256] on input "(___) ___-____" at bounding box center [499, 251] width 134 height 27
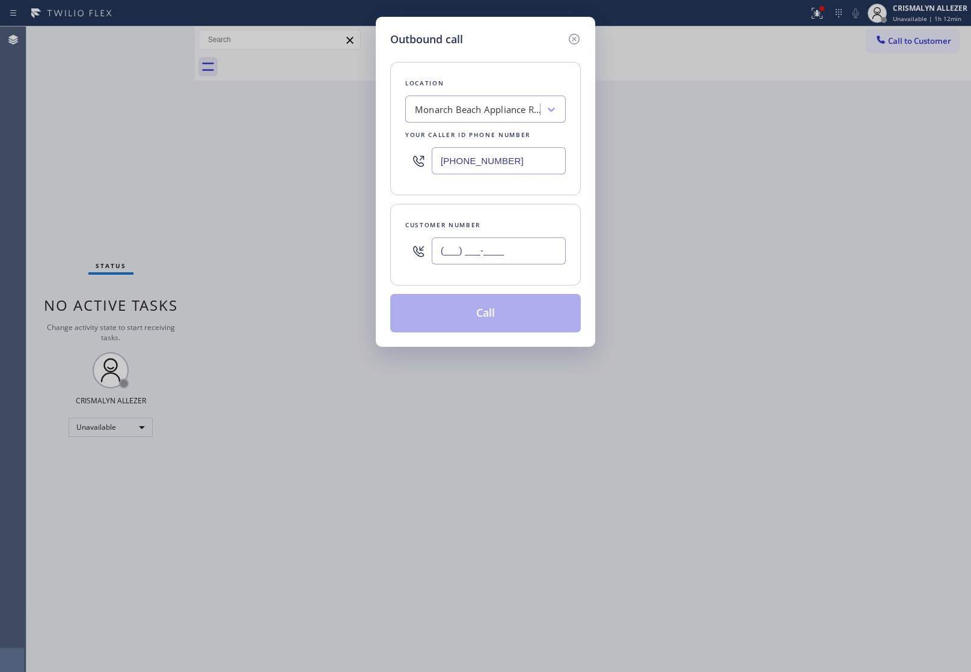
paste input "323) 447-1806"
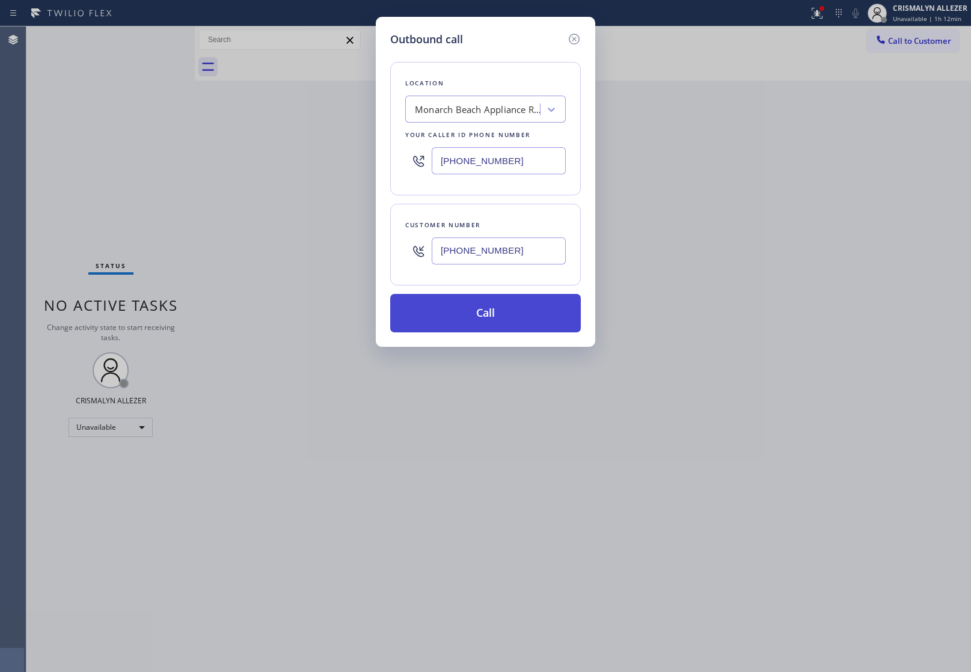
type input "(323) 447-1806"
click at [491, 313] on button "Call" at bounding box center [485, 313] width 191 height 38
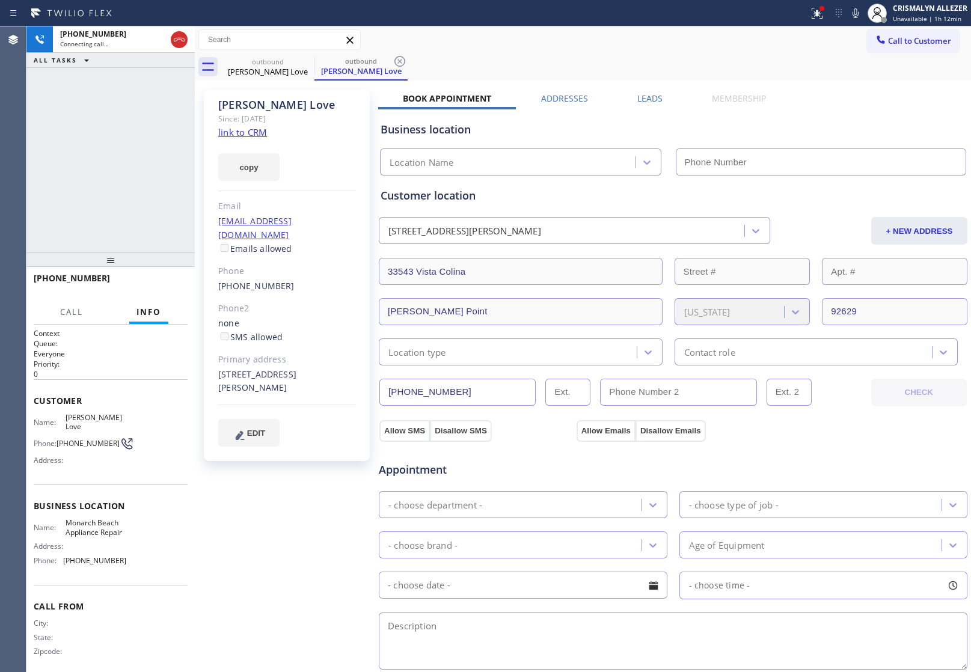
type input "(949) 536-8921"
click at [239, 132] on link "link to CRM" at bounding box center [242, 132] width 49 height 12
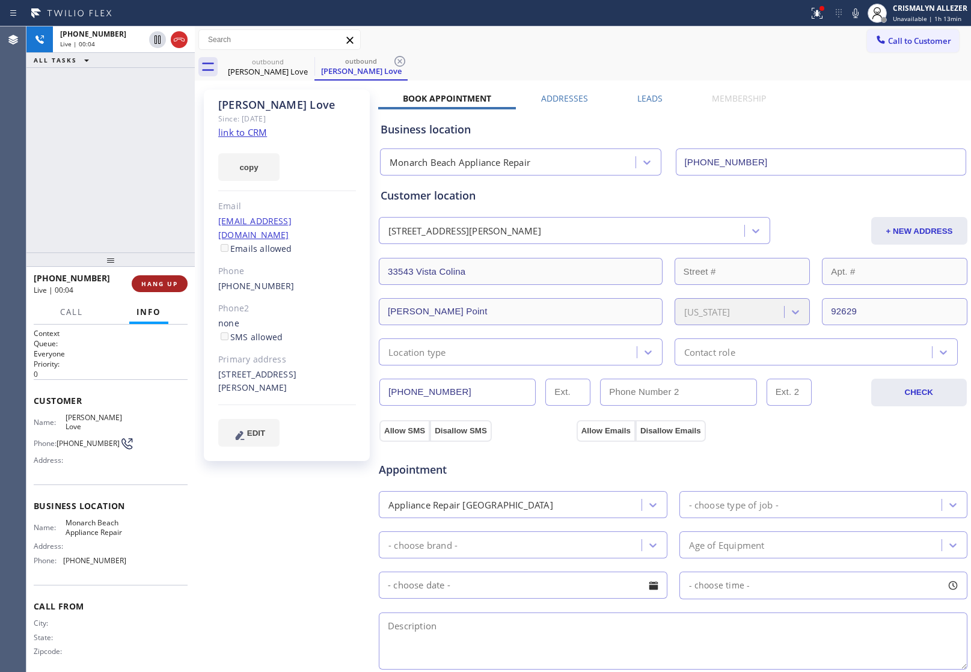
click at [156, 286] on span "HANG UP" at bounding box center [159, 284] width 37 height 8
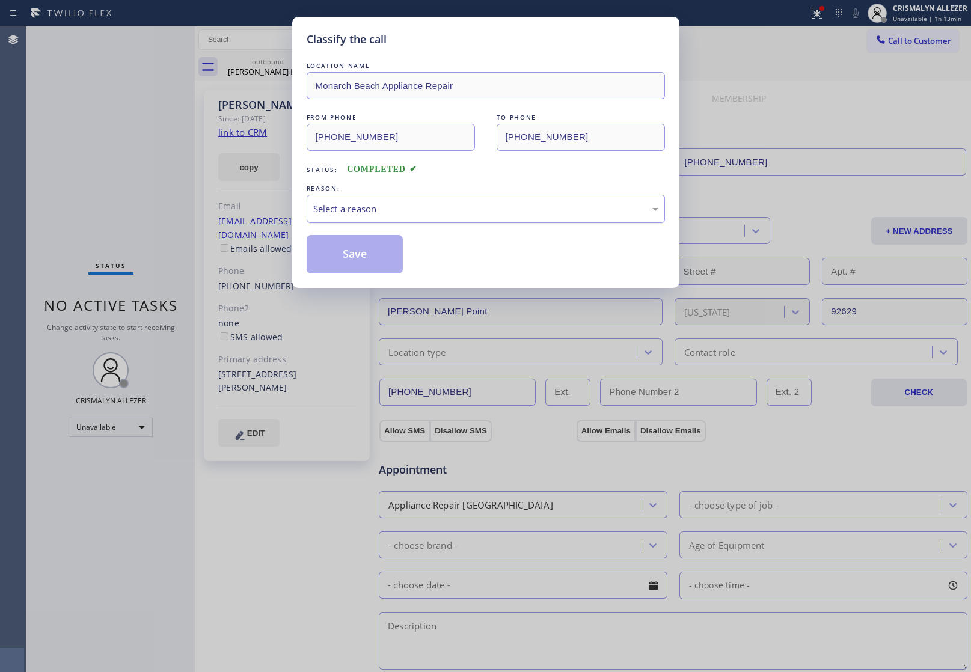
click at [440, 209] on div "Select a reason" at bounding box center [485, 209] width 345 height 14
click at [351, 262] on button "Save" at bounding box center [355, 254] width 97 height 38
click at [272, 67] on div "Classify the call LOCATION NAME Monarch Beach Appliance Repair FROM PHONE (949)…" at bounding box center [485, 336] width 971 height 672
click at [353, 256] on button "Save" at bounding box center [355, 254] width 97 height 38
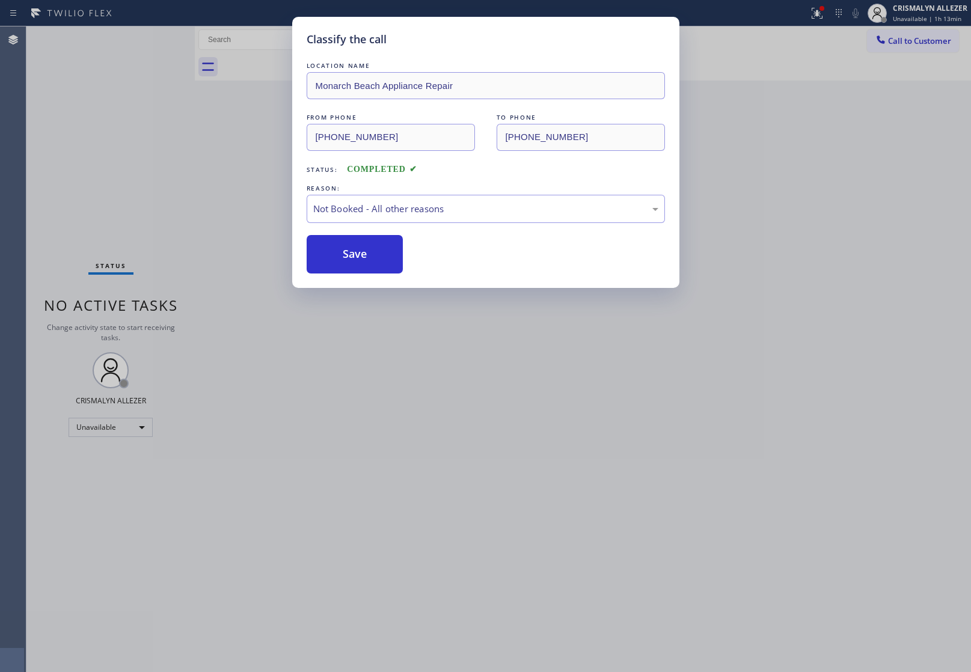
click at [251, 98] on div "Classify the call LOCATION NAME Monarch Beach Appliance Repair FROM PHONE (949)…" at bounding box center [485, 336] width 971 height 672
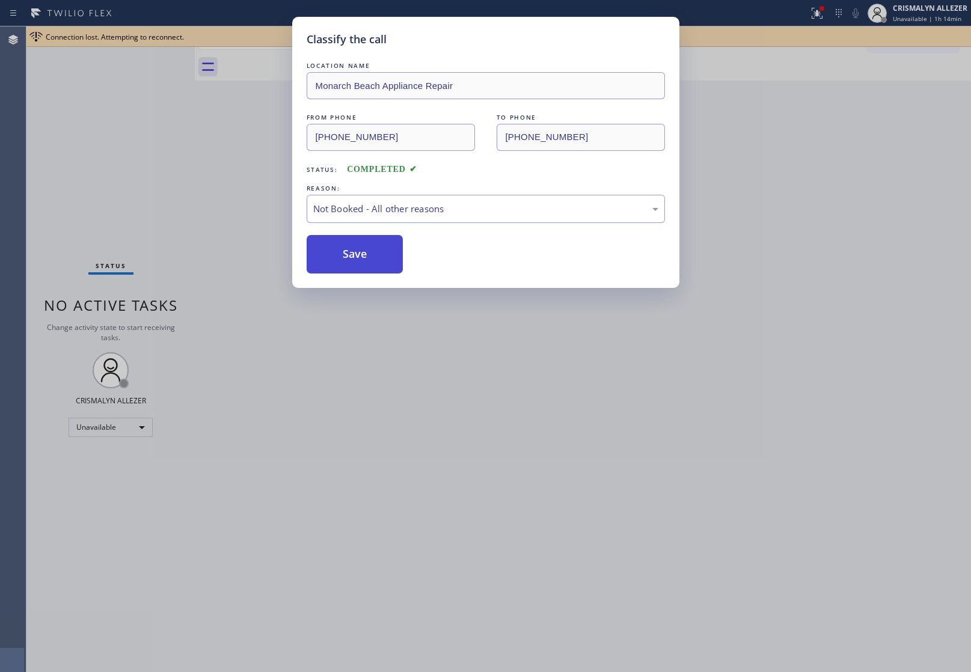
click at [374, 254] on button "Save" at bounding box center [355, 254] width 97 height 38
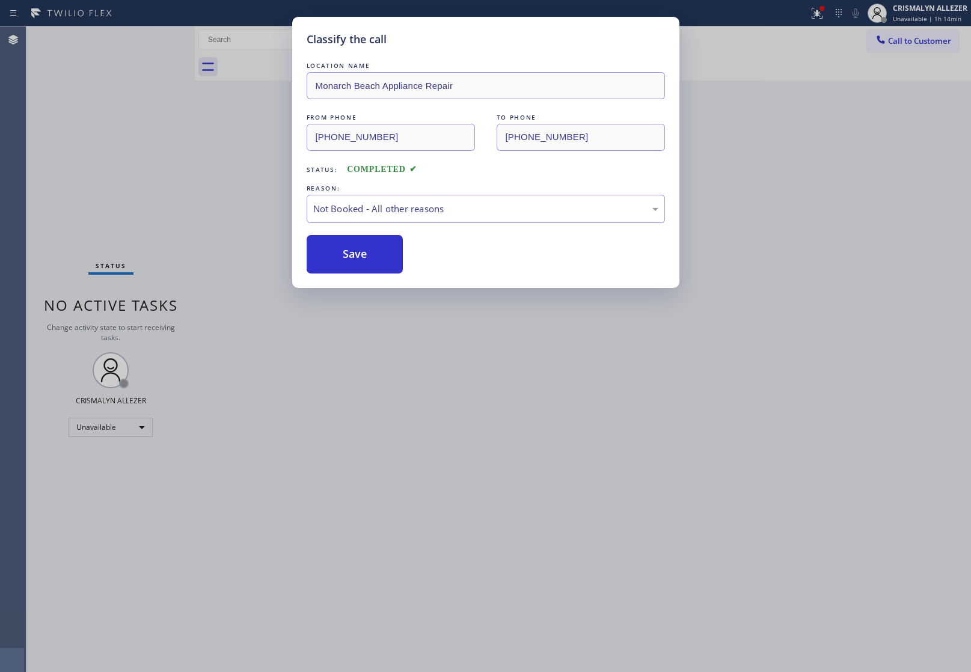
click at [358, 277] on div "Classify the call LOCATION NAME Monarch Beach Appliance Repair FROM PHONE (949)…" at bounding box center [485, 152] width 387 height 271
click at [365, 265] on button "Save" at bounding box center [355, 254] width 97 height 38
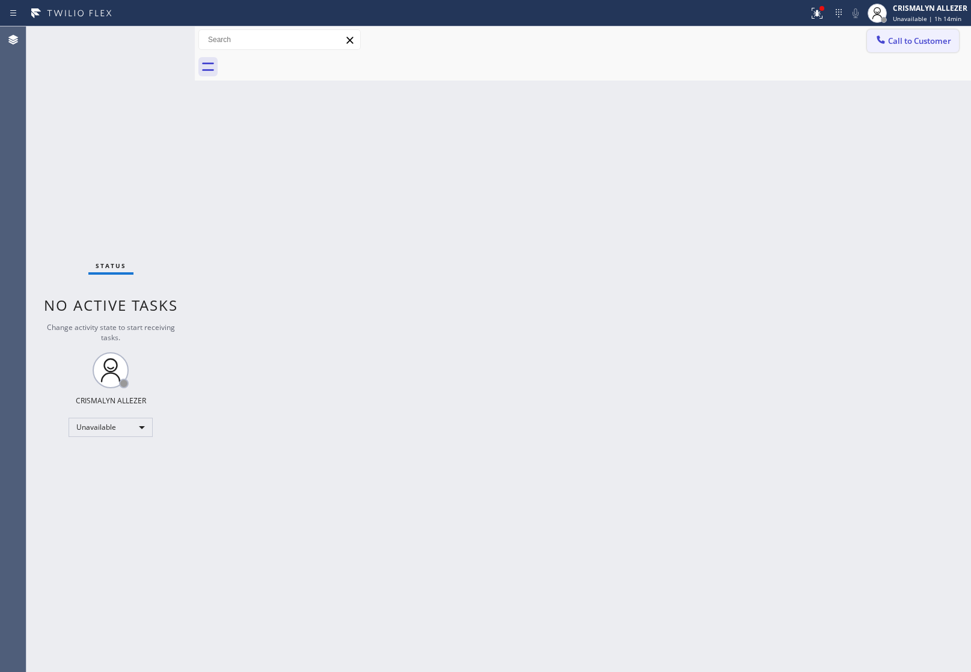
click at [941, 37] on span "Call to Customer" at bounding box center [919, 40] width 63 height 11
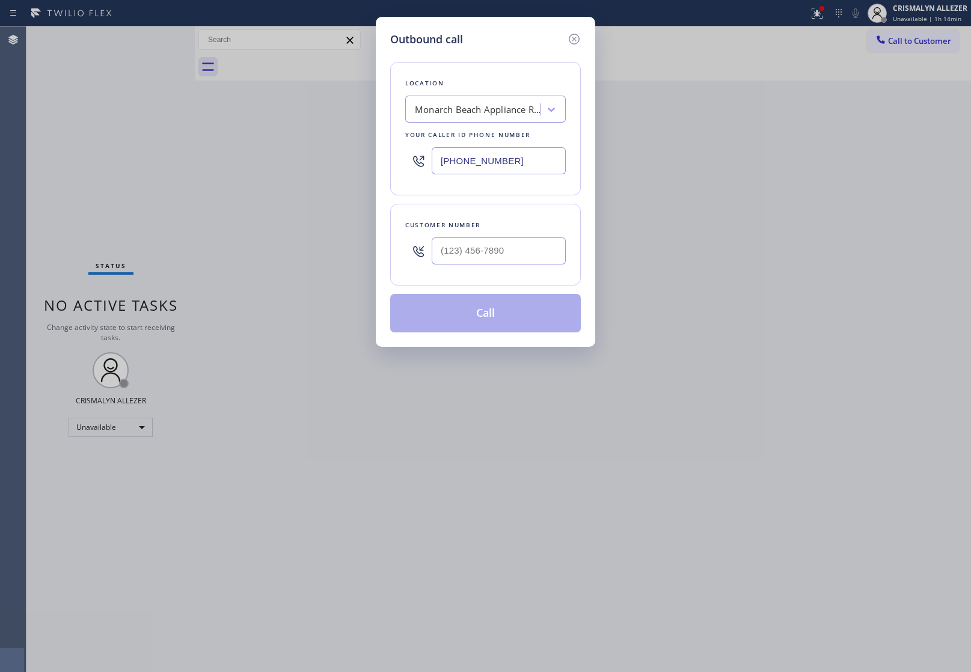
drag, startPoint x: 551, startPoint y: 158, endPoint x: 274, endPoint y: 153, distance: 277.3
click at [301, 155] on div "Outbound call Location Monarch Beach Appliance Repair Your caller id phone numb…" at bounding box center [485, 336] width 971 height 672
paste input "714) 855-4254"
type input "(714) 855-4254"
click at [528, 257] on input "(___) ___-____" at bounding box center [499, 251] width 134 height 27
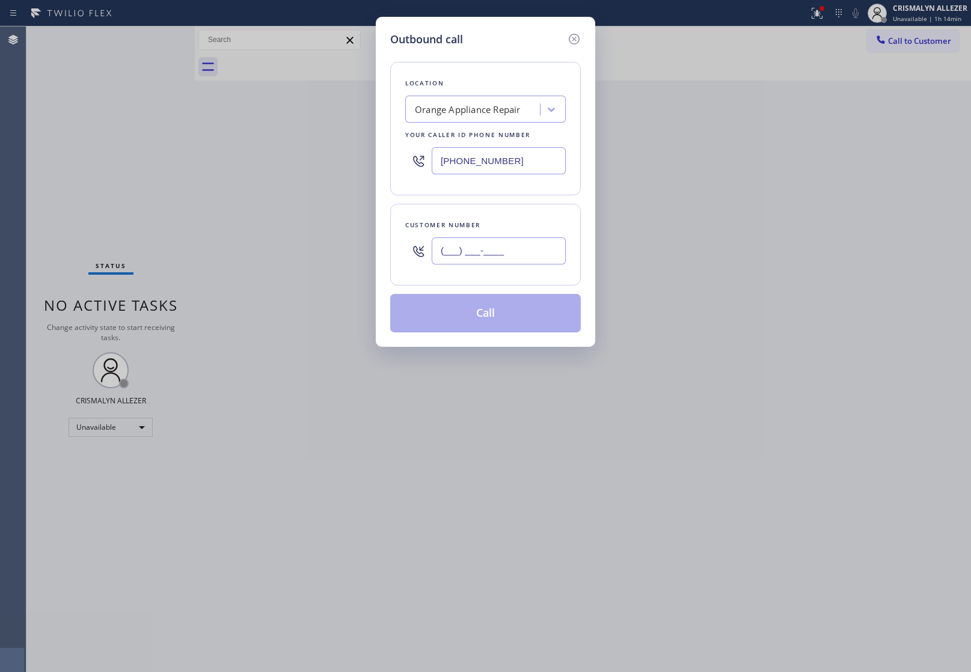
paste input "949) 873-3447"
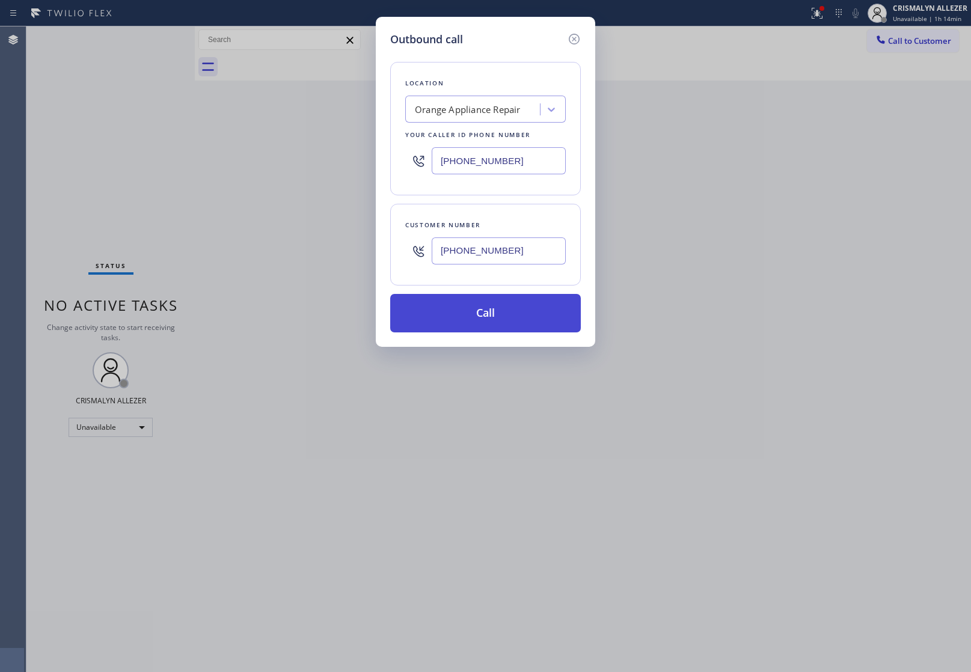
type input "(949) 873-3447"
click at [491, 319] on button "Call" at bounding box center [485, 313] width 191 height 38
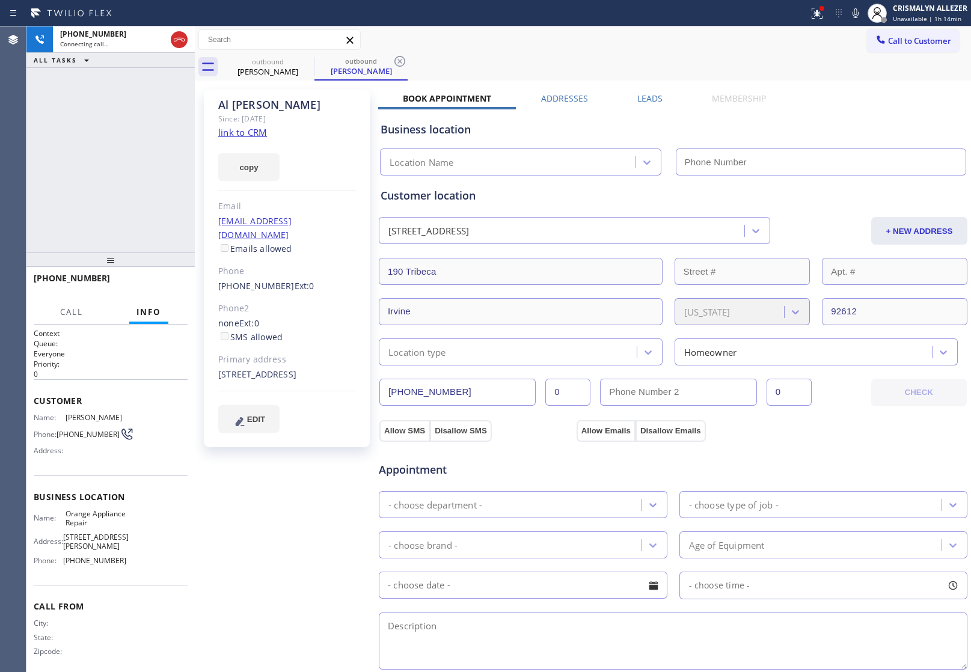
click at [254, 136] on link "link to CRM" at bounding box center [242, 132] width 49 height 12
type input "(714) 855-4254"
click at [149, 289] on button "HANG UP" at bounding box center [160, 283] width 56 height 17
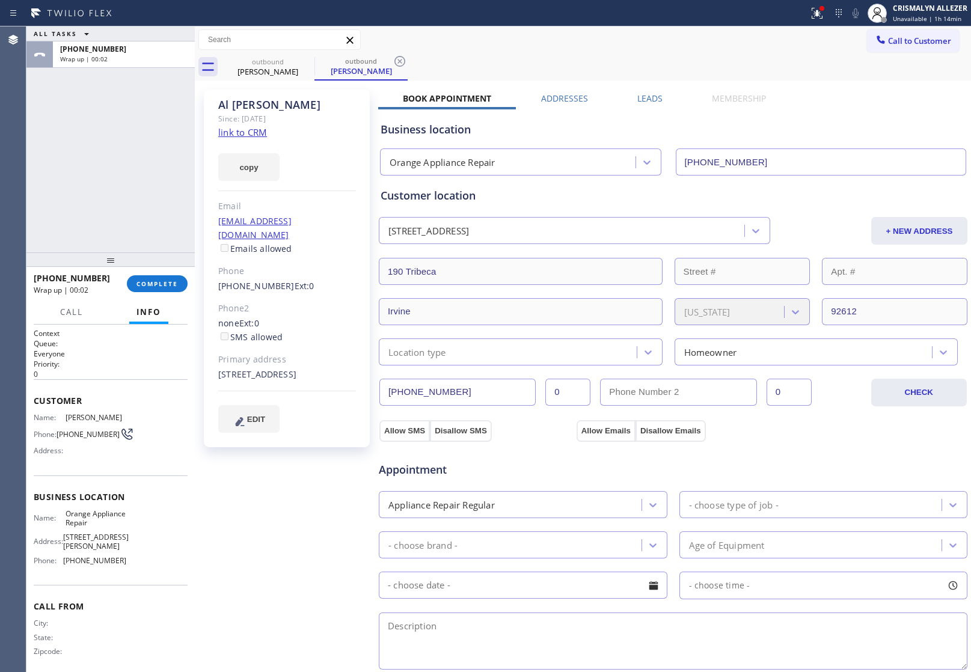
click at [148, 296] on div "+19498733447 Wrap up | 00:02 COMPLETE" at bounding box center [111, 283] width 154 height 31
click at [153, 289] on button "COMPLETE" at bounding box center [157, 283] width 61 height 17
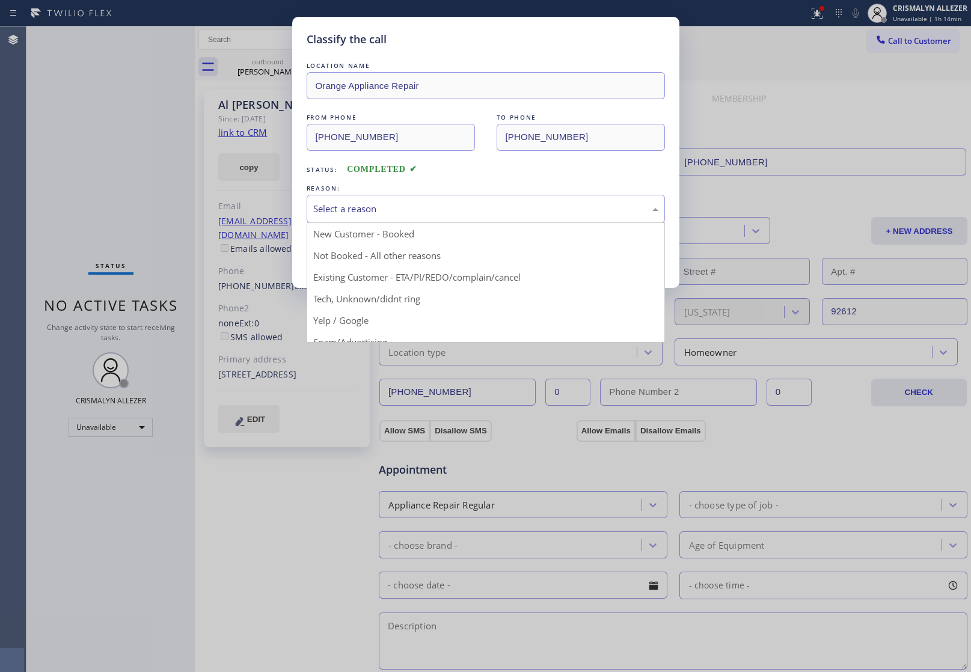
click at [481, 209] on div "Select a reason" at bounding box center [485, 209] width 345 height 14
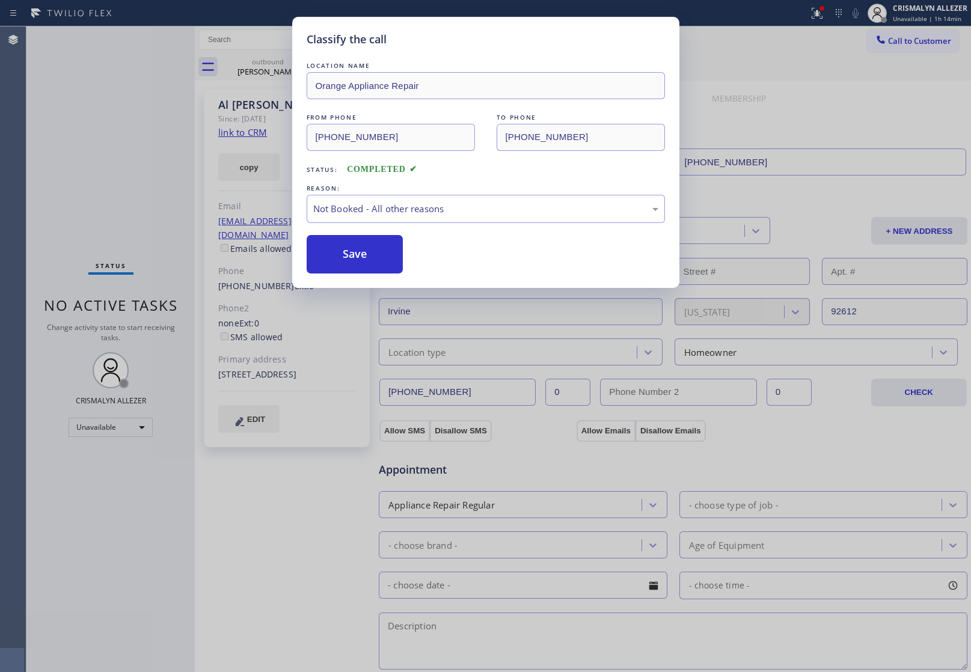
click at [350, 251] on button "Save" at bounding box center [355, 254] width 97 height 38
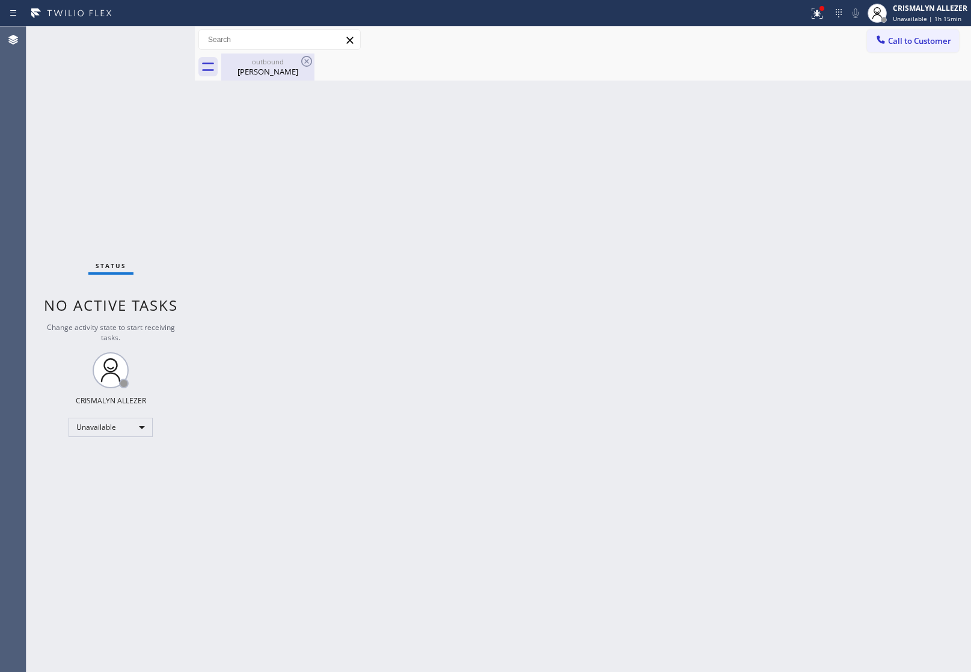
click at [257, 64] on div "outbound" at bounding box center [268, 61] width 91 height 9
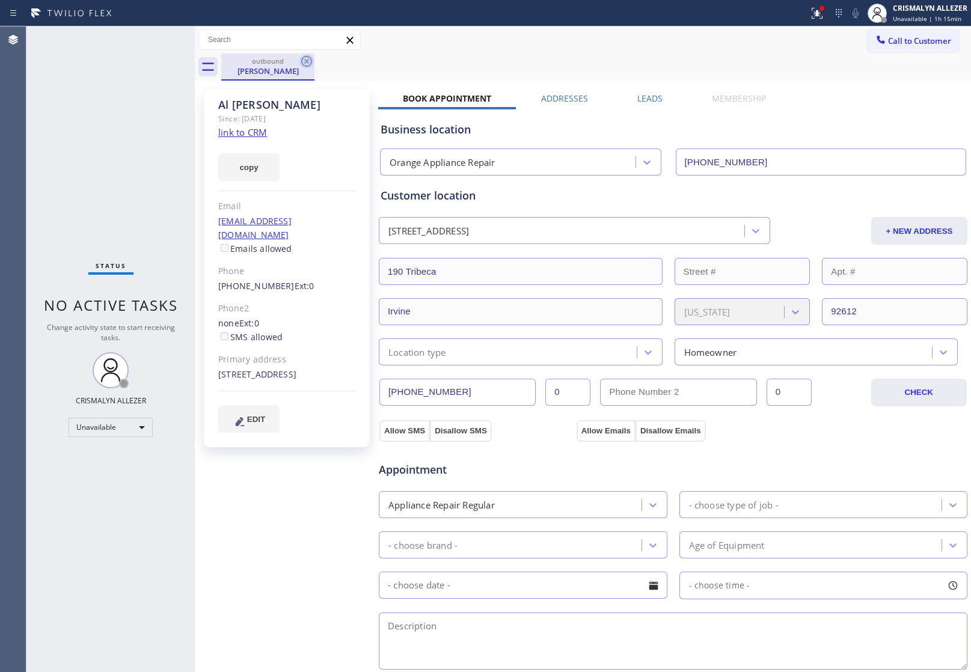
click at [304, 59] on icon at bounding box center [307, 61] width 14 height 14
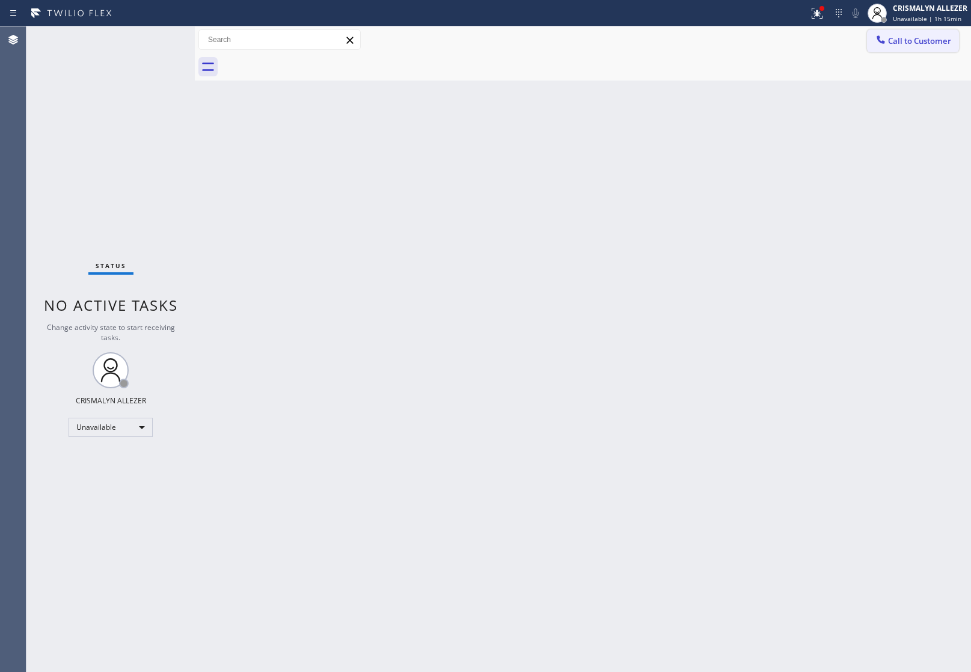
click at [915, 36] on span "Call to Customer" at bounding box center [919, 40] width 63 height 11
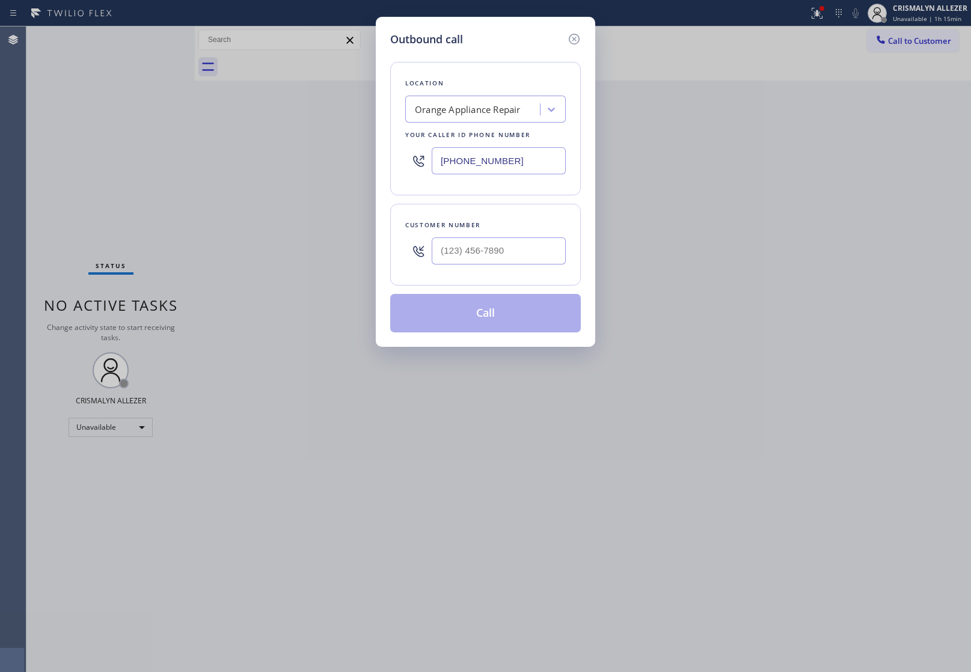
drag, startPoint x: 543, startPoint y: 156, endPoint x: 194, endPoint y: 133, distance: 349.7
click at [305, 152] on div "Outbound call Location Orange Appliance Repair Your caller id phone number (714…" at bounding box center [485, 336] width 971 height 672
paste input "949) 734-7320"
type input "(949) 734-7320"
click at [524, 254] on input "(___) ___-____" at bounding box center [499, 251] width 134 height 27
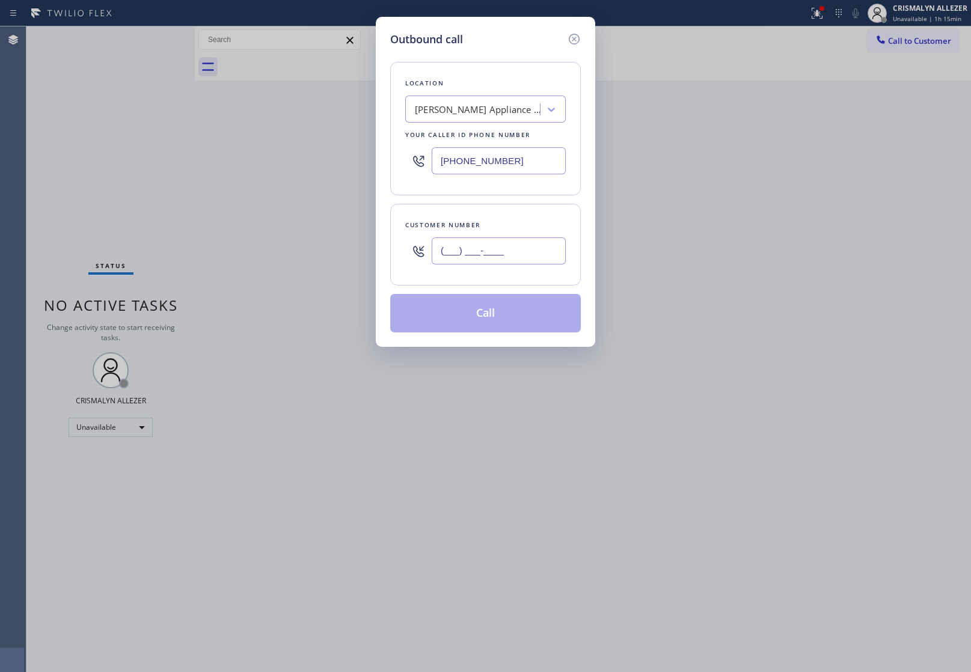
paste input "714) 420-0475"
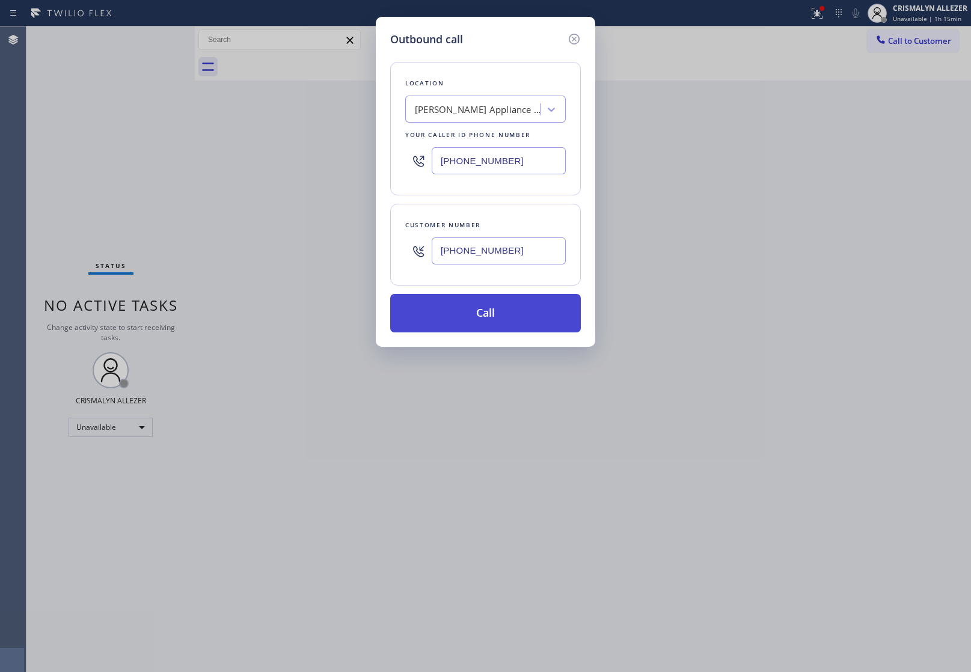
type input "(714) 420-0475"
click at [494, 327] on button "Call" at bounding box center [485, 313] width 191 height 38
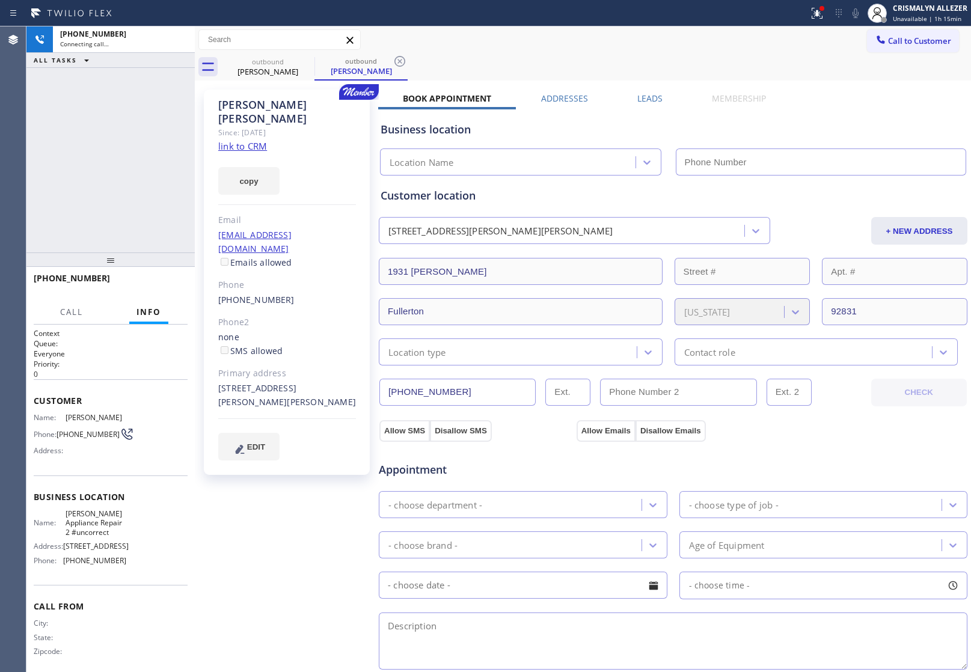
click at [245, 140] on link "link to CRM" at bounding box center [242, 146] width 49 height 12
type input "(949) 734-7320"
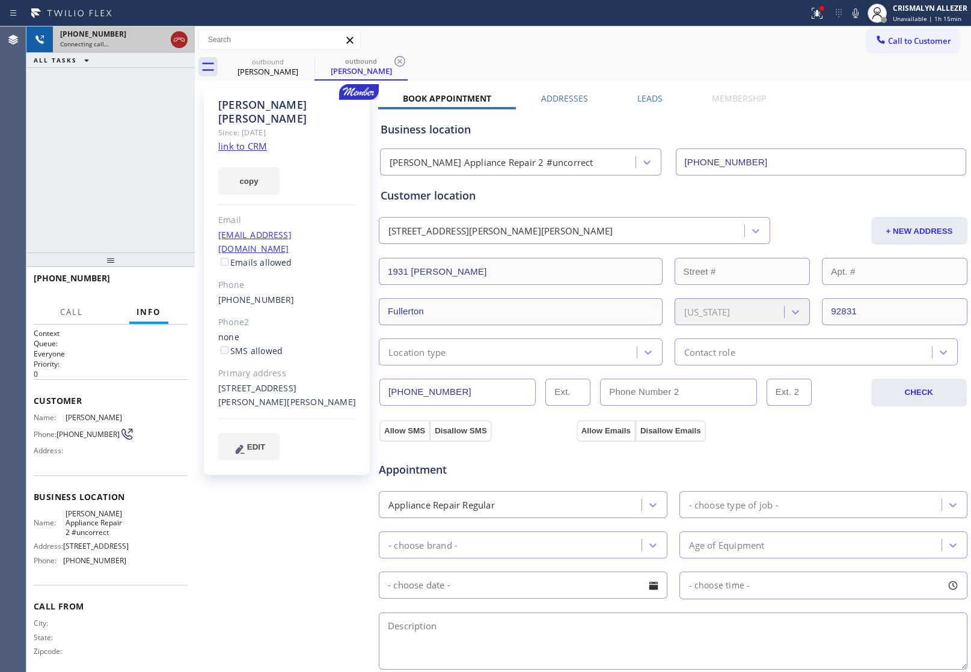
click at [181, 41] on icon at bounding box center [179, 39] width 14 height 14
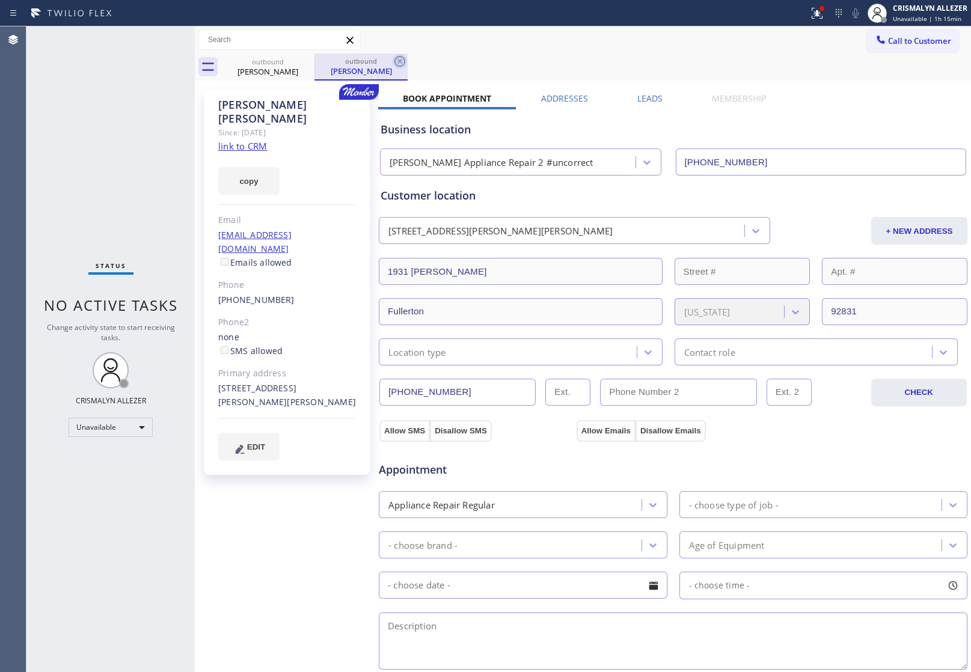
click at [397, 59] on icon at bounding box center [400, 61] width 14 height 14
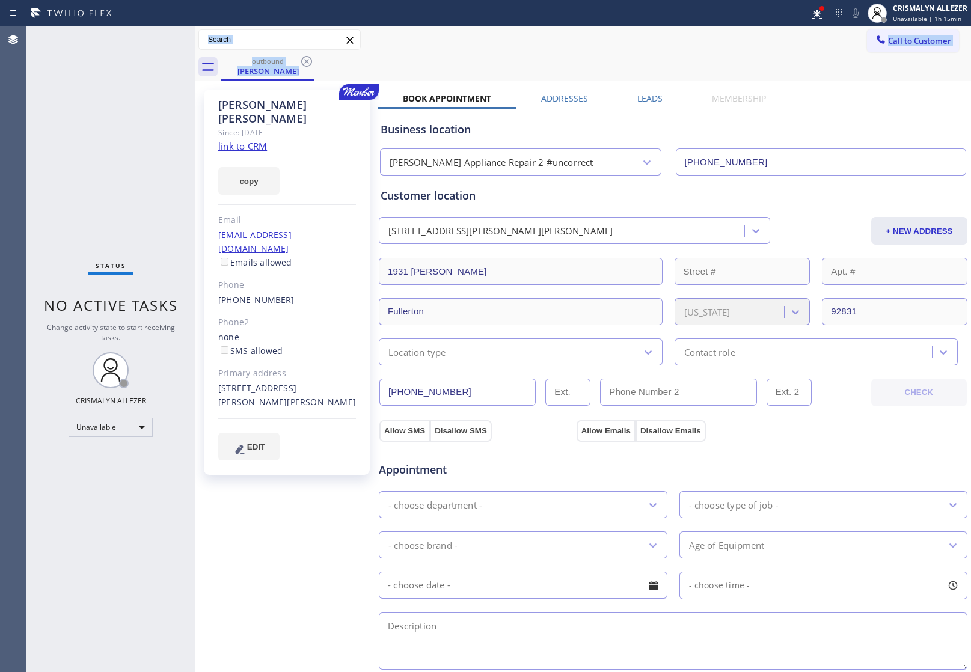
click at [304, 52] on div "Call to Customer Outbound call Location Yorba Linda Appliance Repair 2 #uncorre…" at bounding box center [583, 53] width 777 height 54
click at [310, 60] on icon at bounding box center [307, 61] width 14 height 14
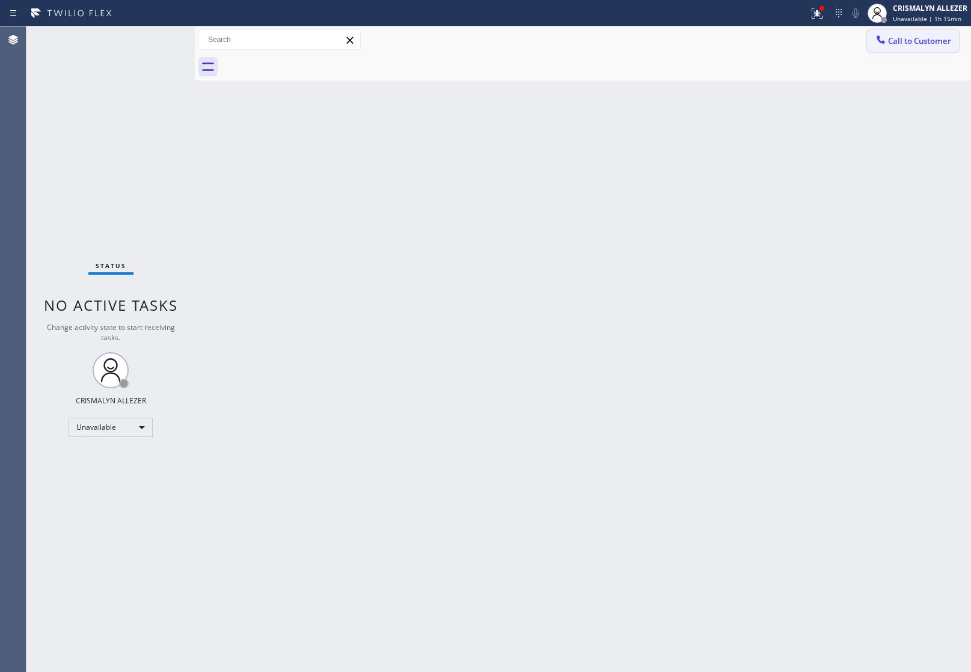
click at [912, 39] on span "Call to Customer" at bounding box center [919, 40] width 63 height 11
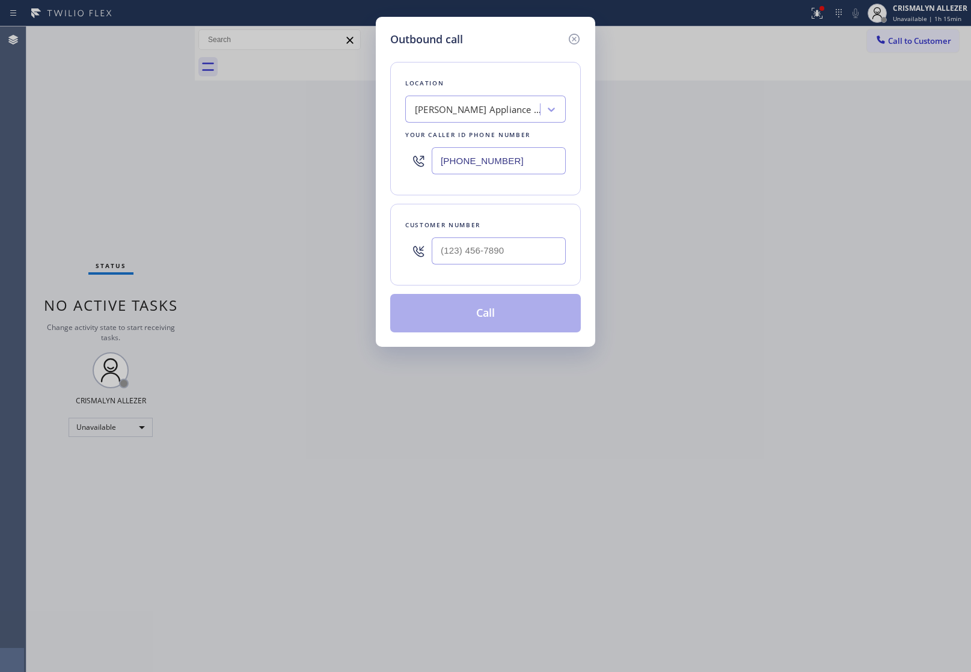
drag, startPoint x: 566, startPoint y: 162, endPoint x: 254, endPoint y: 144, distance: 312.7
click at [226, 146] on div "Outbound call Location Yorba Linda Appliance Repair 2 #uncorrect Your caller id…" at bounding box center [485, 336] width 971 height 672
paste input "510) 640-8987"
type input "(510) 640-8987"
click at [489, 251] on input "(___) ___-____" at bounding box center [499, 251] width 134 height 27
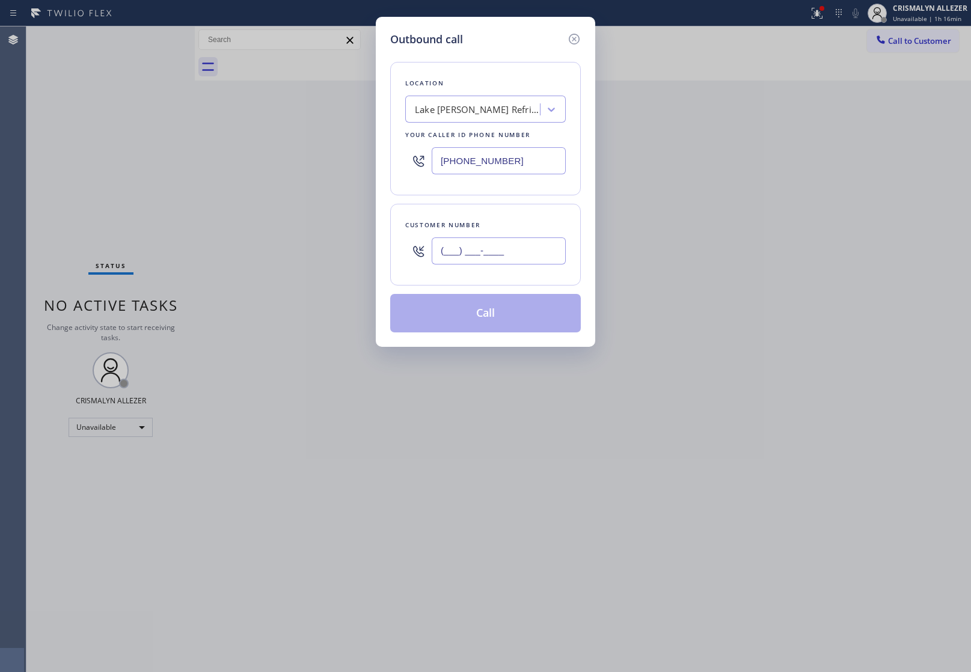
paste input "917) 859-7077"
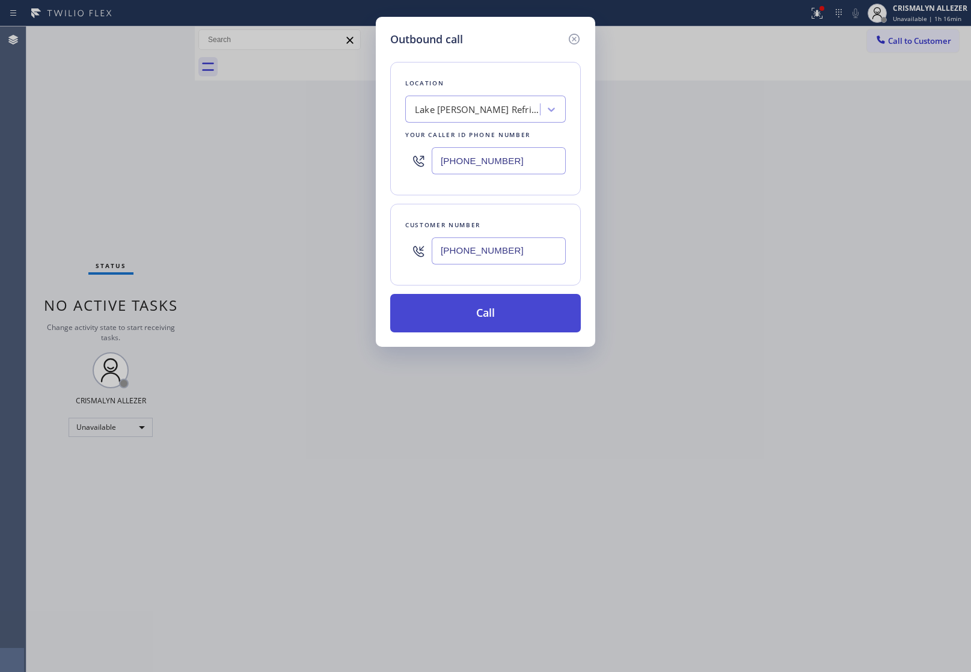
type input "(917) 859-7077"
click at [497, 323] on button "Call" at bounding box center [485, 313] width 191 height 38
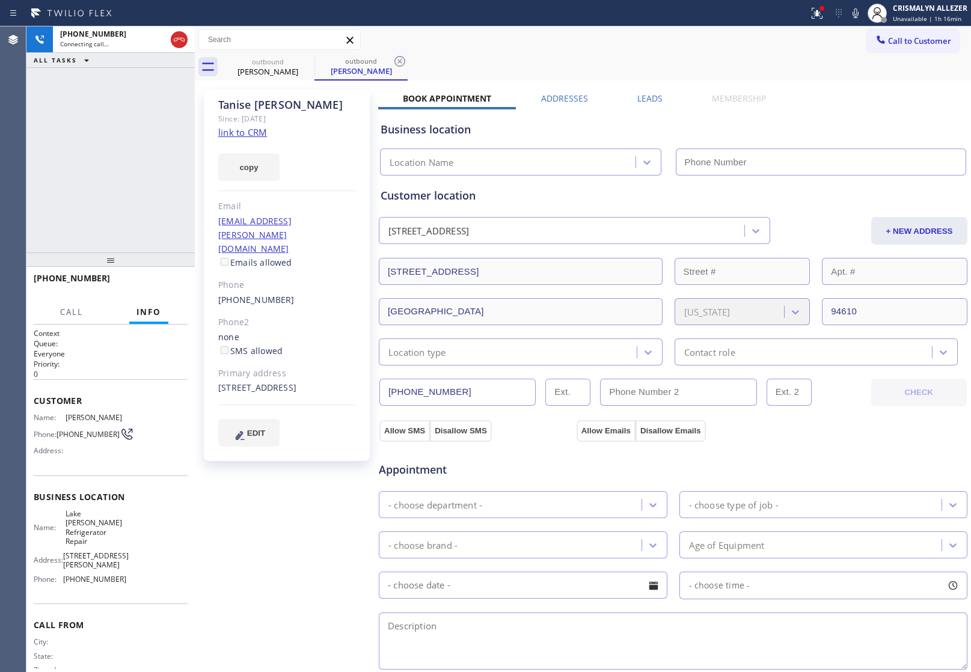
type input "(510) 640-8987"
click at [250, 132] on link "link to CRM" at bounding box center [242, 132] width 49 height 12
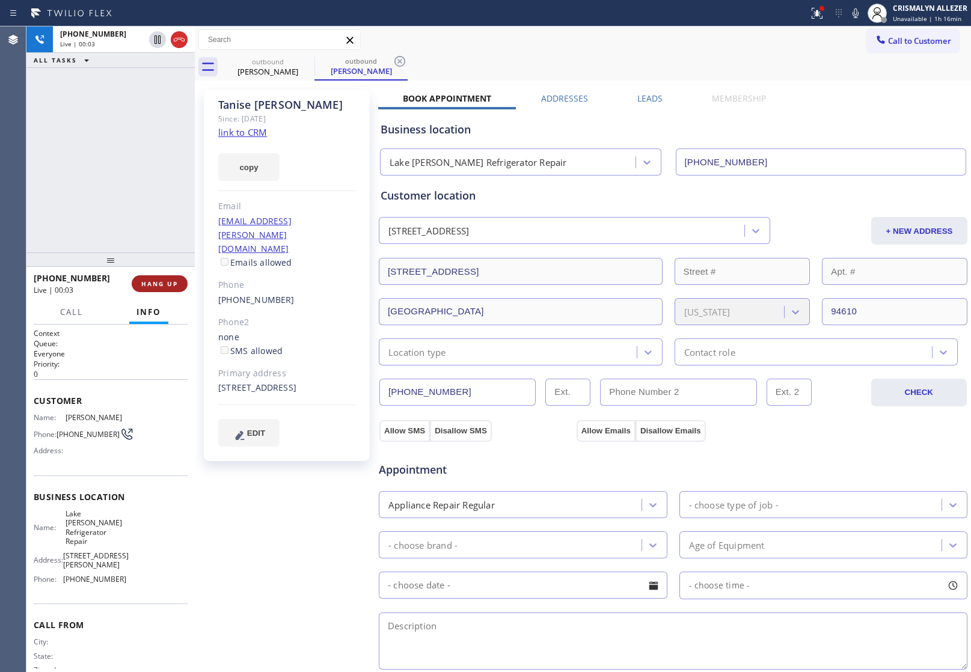
click at [157, 285] on span "HANG UP" at bounding box center [159, 284] width 37 height 8
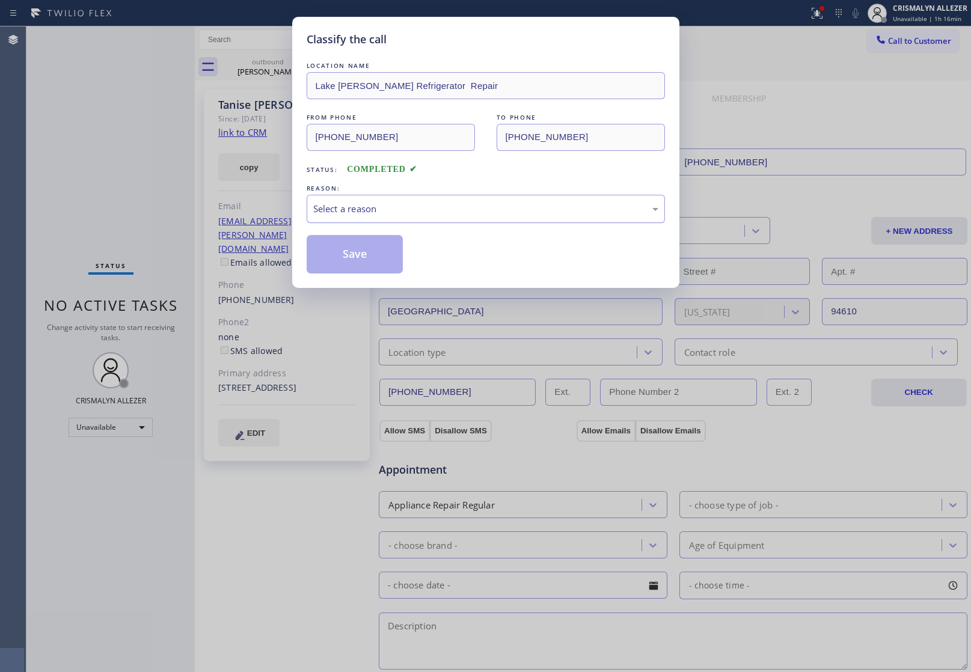
click at [502, 206] on div "Select a reason" at bounding box center [485, 209] width 345 height 14
click at [351, 260] on button "Save" at bounding box center [355, 254] width 97 height 38
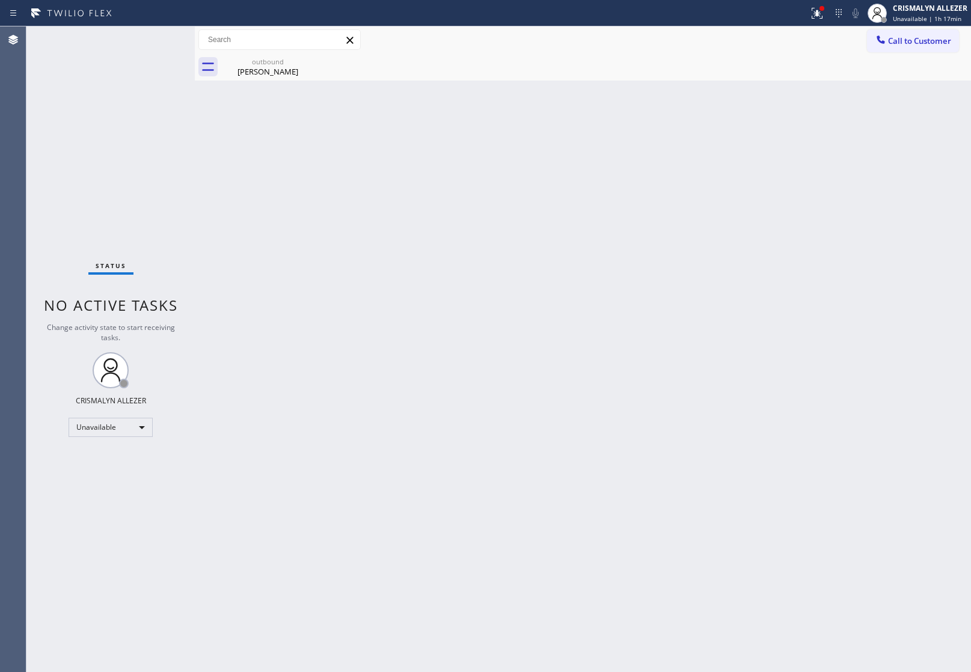
drag, startPoint x: 280, startPoint y: 67, endPoint x: 284, endPoint y: 110, distance: 42.9
click at [274, 69] on div "Tanise Williams" at bounding box center [268, 71] width 91 height 11
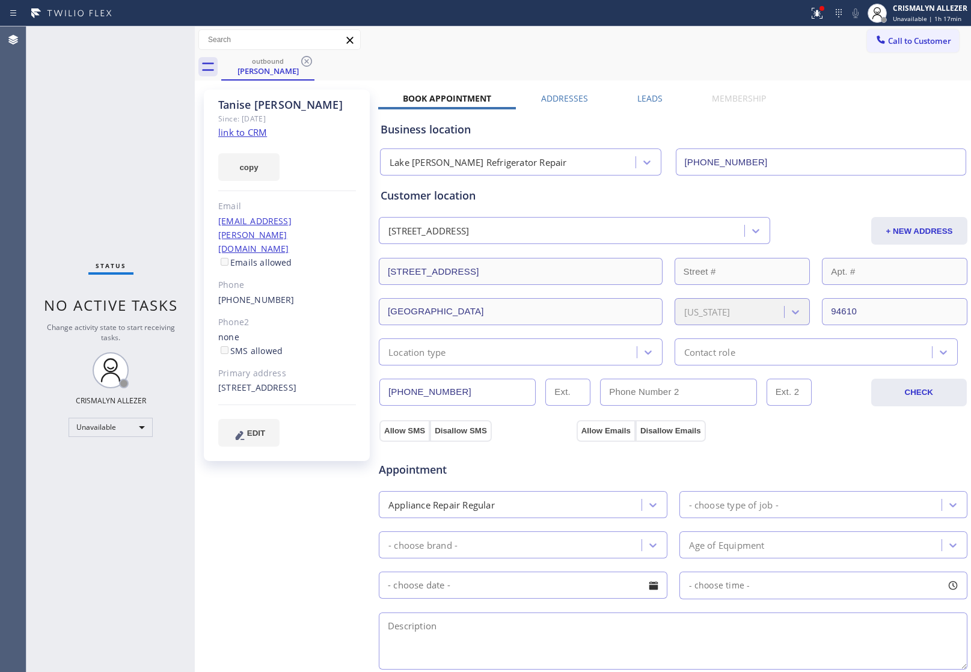
click at [650, 96] on label "Leads" at bounding box center [650, 98] width 25 height 11
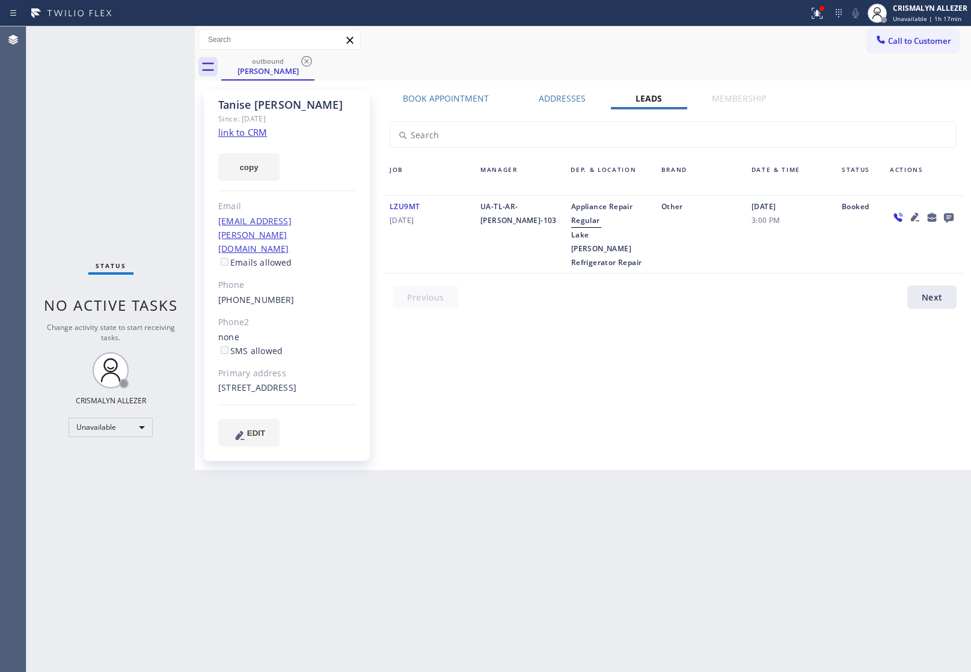
click at [949, 217] on icon at bounding box center [949, 219] width 10 height 10
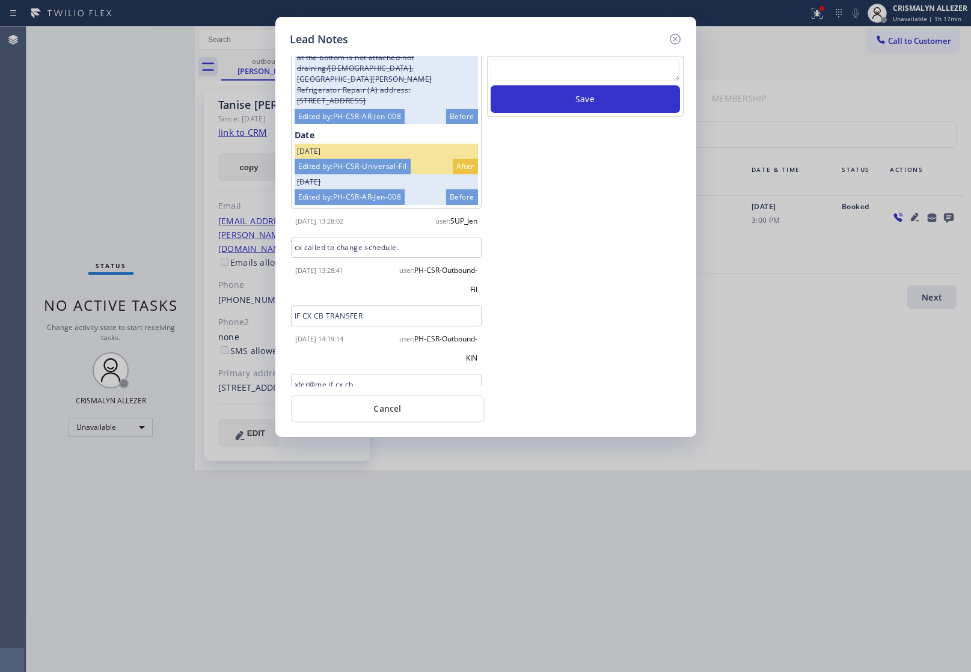
scroll to position [441, 0]
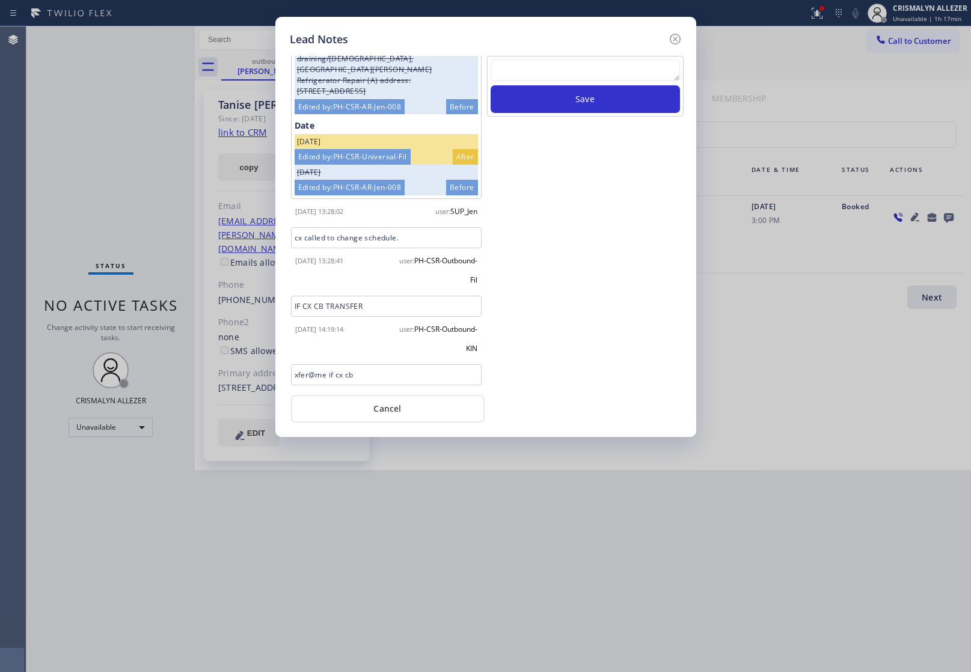
drag, startPoint x: 599, startPoint y: 61, endPoint x: 596, endPoint y: 68, distance: 7.8
click at [598, 61] on textarea at bounding box center [585, 71] width 189 height 22
paste textarea "no answer | pls xfer here cx cb"
type textarea "no answer | pls xfer here cx cb"
click at [593, 109] on button "Save" at bounding box center [585, 99] width 189 height 28
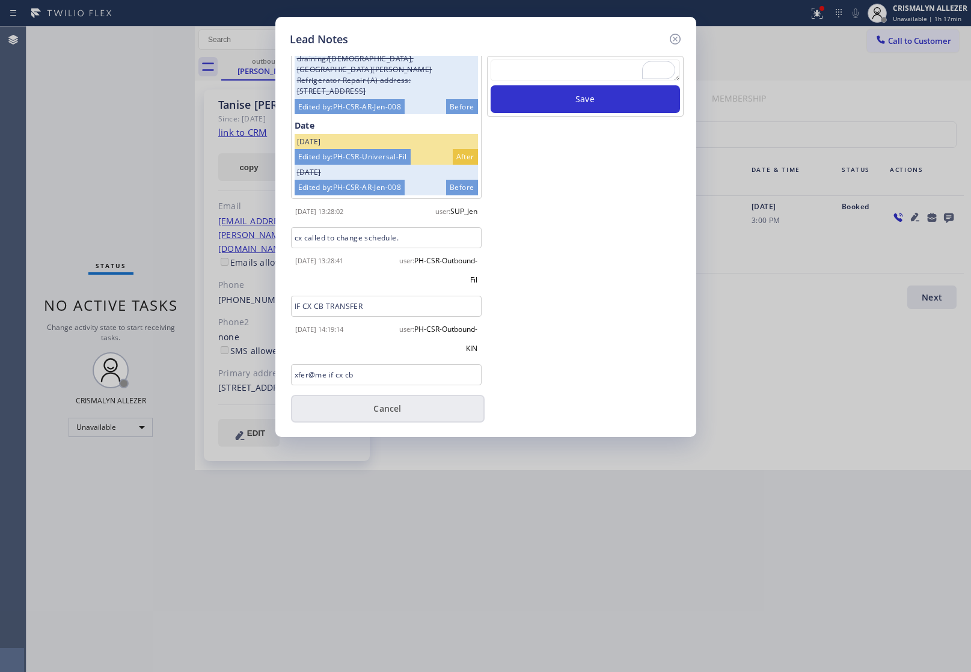
click at [368, 410] on button "Cancel" at bounding box center [388, 409] width 194 height 28
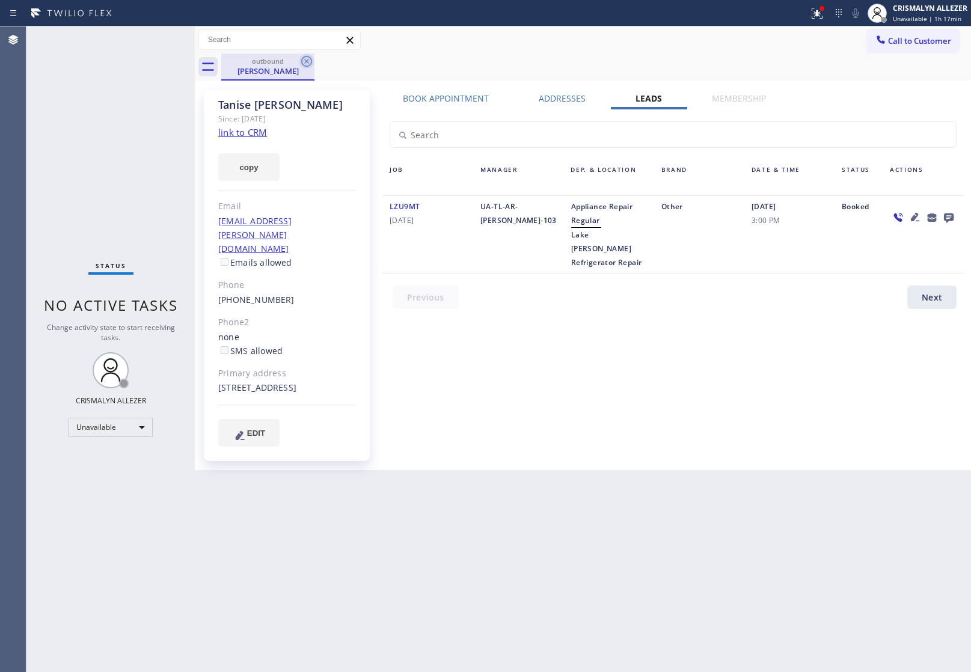
click at [308, 60] on icon at bounding box center [306, 61] width 11 height 11
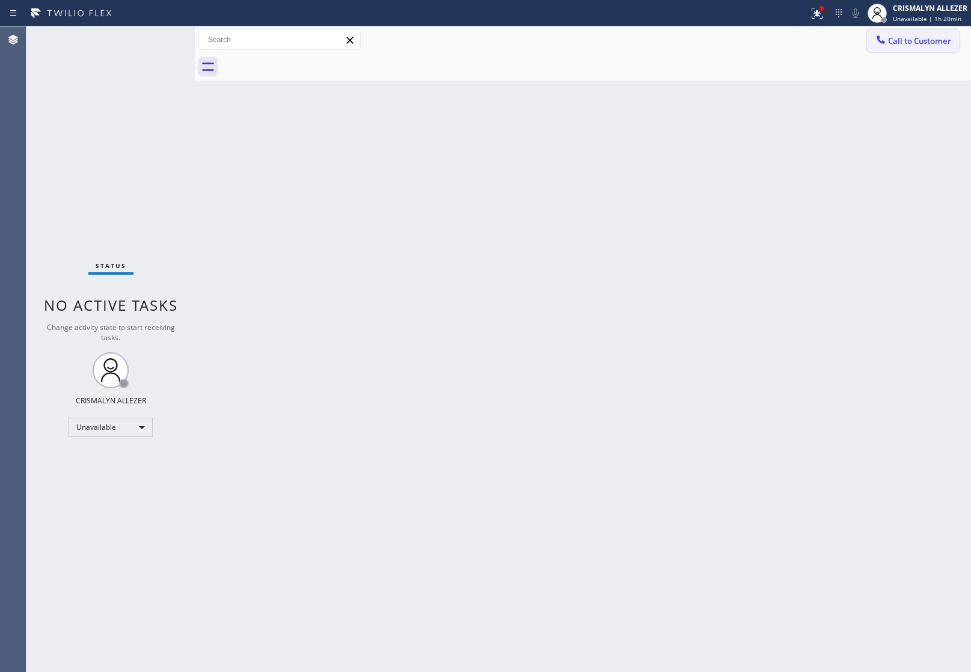
click at [920, 43] on span "Call to Customer" at bounding box center [919, 40] width 63 height 11
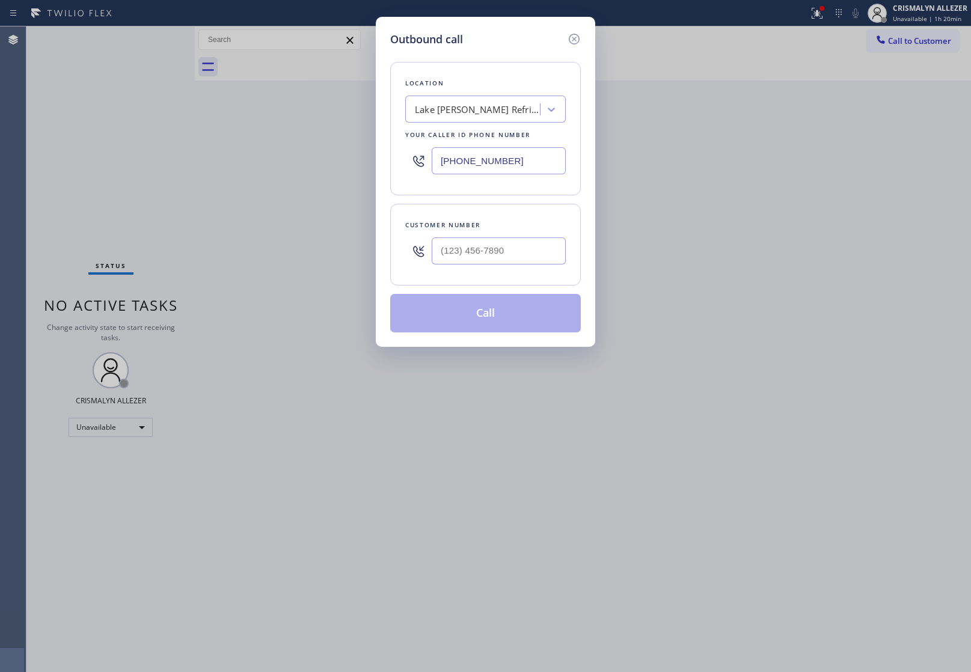
drag, startPoint x: 544, startPoint y: 163, endPoint x: 303, endPoint y: 156, distance: 241.9
click at [349, 160] on div "Outbound call Location Lake Merritt Refrigerator Repair Your caller id phone nu…" at bounding box center [485, 336] width 971 height 672
paste input "text"
type input "(510) 640-8987"
click at [509, 253] on input "(___) ___-____" at bounding box center [499, 251] width 134 height 27
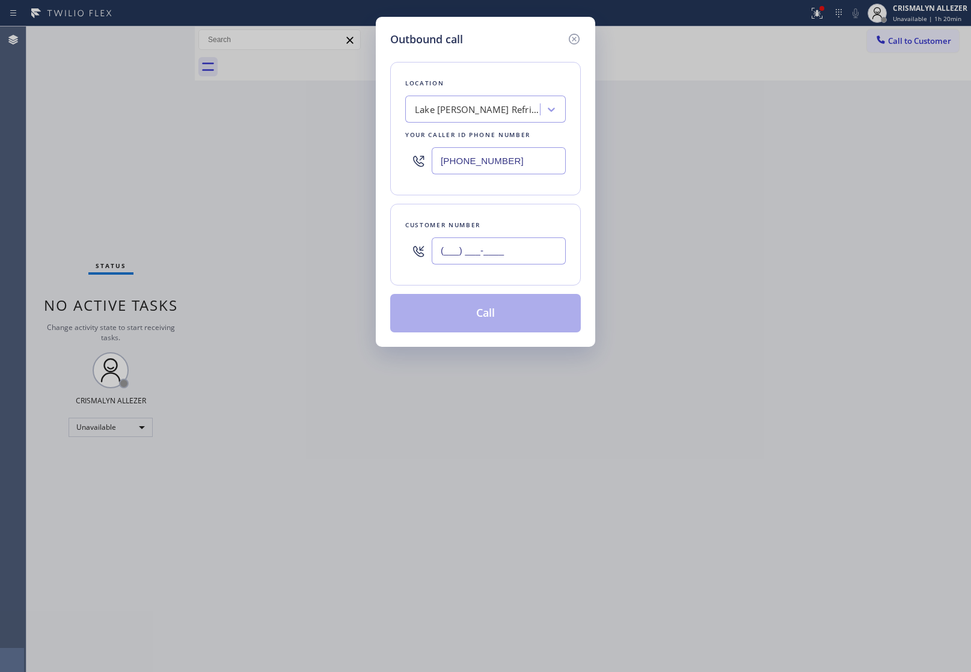
paste input "510) 289-1163"
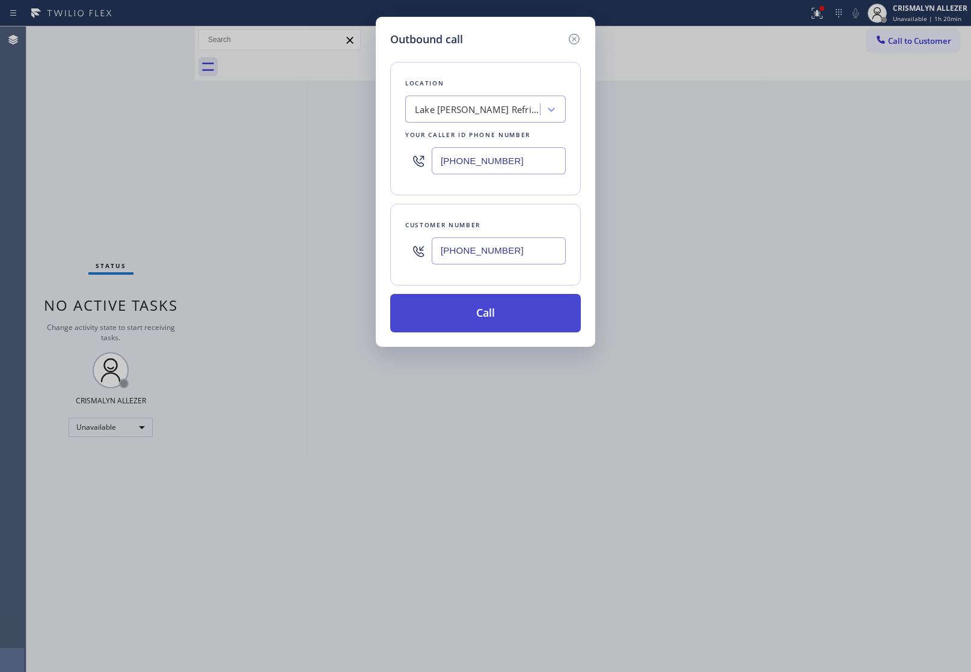
type input "(510) 289-1163"
click at [486, 330] on button "Call" at bounding box center [485, 313] width 191 height 38
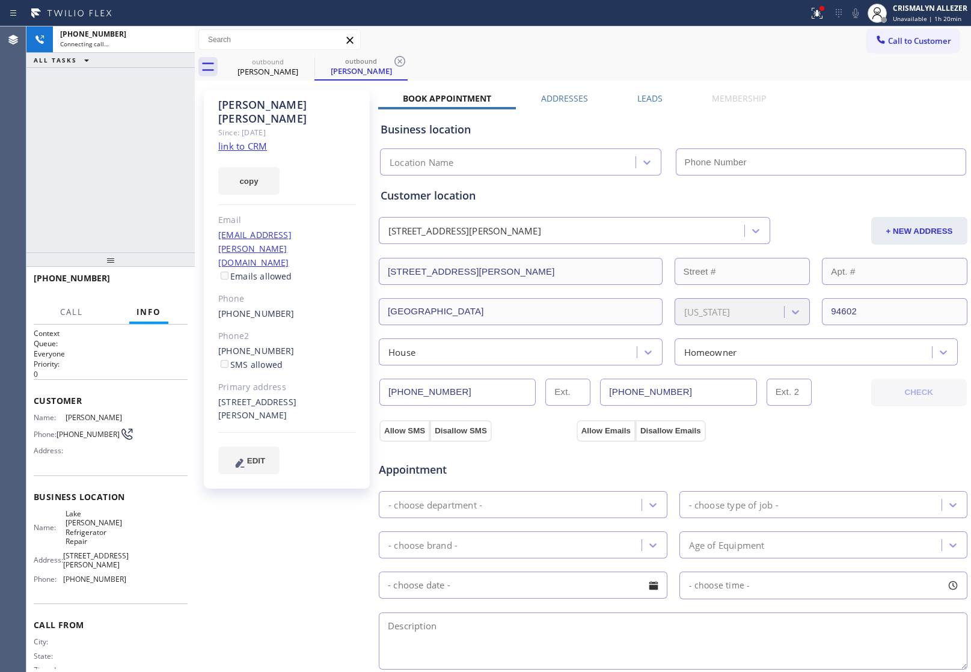
click at [247, 140] on link "link to CRM" at bounding box center [242, 146] width 49 height 12
type input "(510) 640-8987"
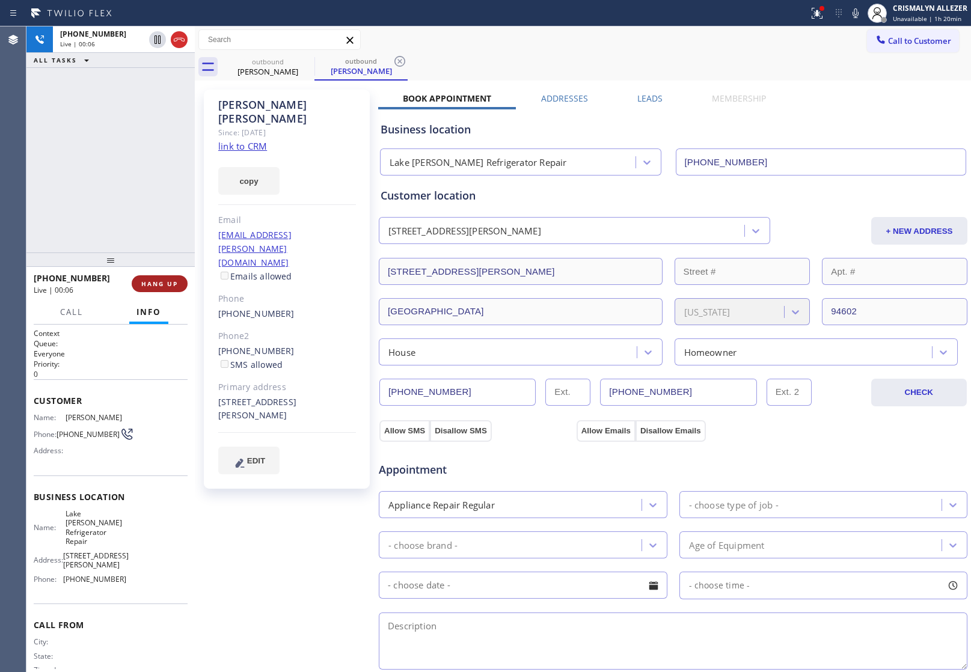
click at [155, 288] on span "HANG UP" at bounding box center [159, 284] width 37 height 8
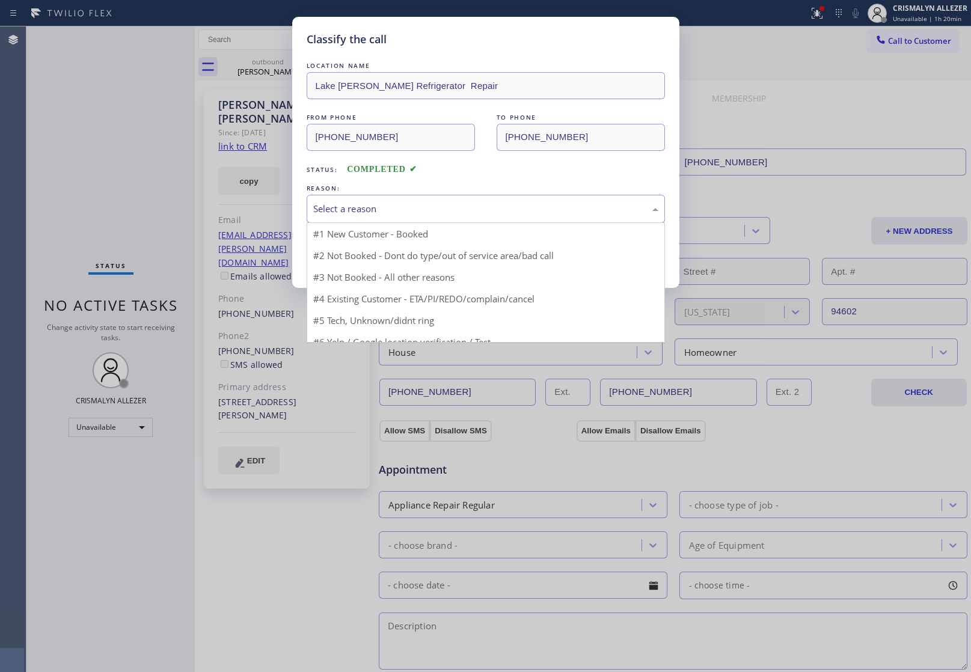
click at [481, 200] on div "Select a reason" at bounding box center [486, 209] width 358 height 28
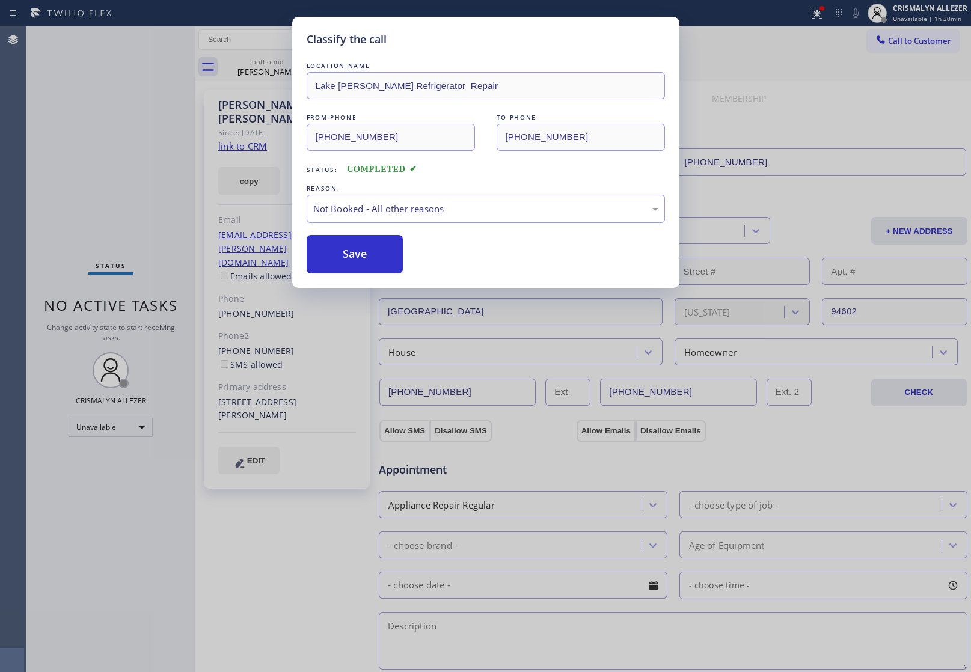
click at [363, 262] on button "Save" at bounding box center [355, 254] width 97 height 38
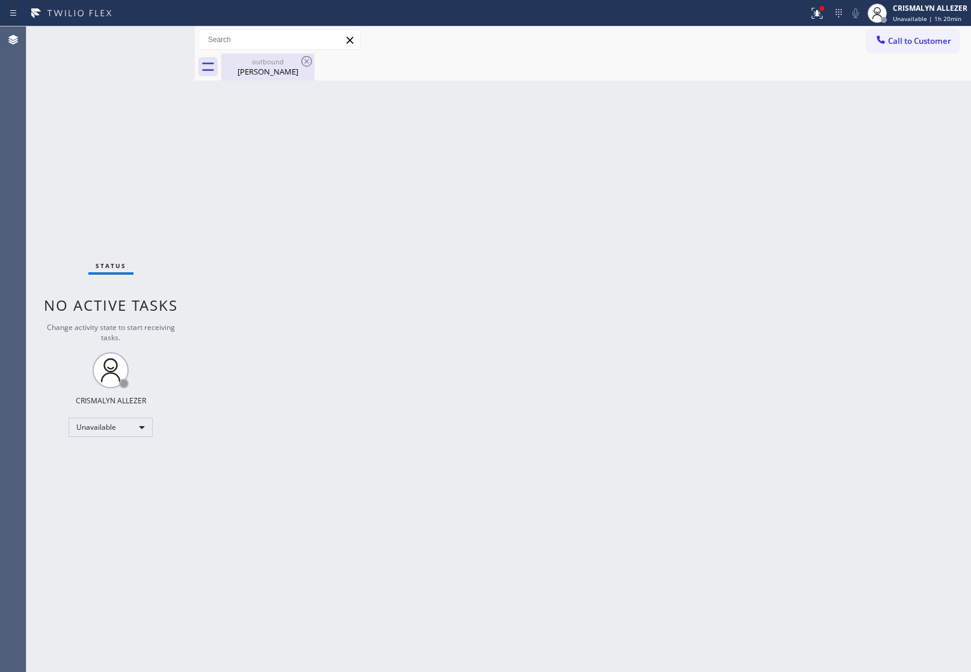
click at [274, 74] on div "Ann McConville" at bounding box center [268, 71] width 91 height 11
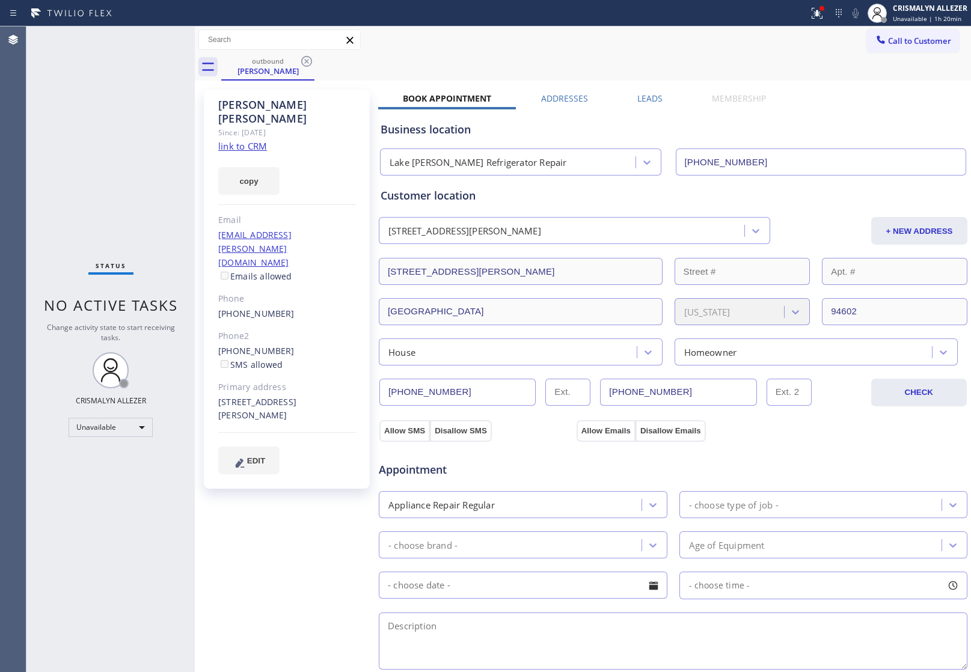
click at [645, 100] on label "Leads" at bounding box center [650, 98] width 25 height 11
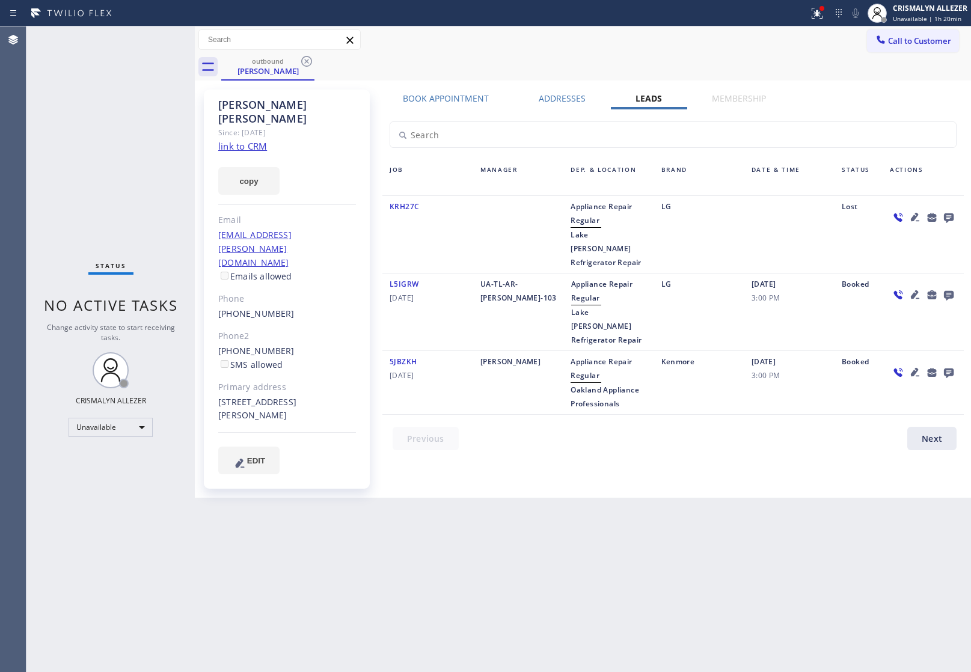
click at [946, 217] on icon at bounding box center [949, 219] width 10 height 10
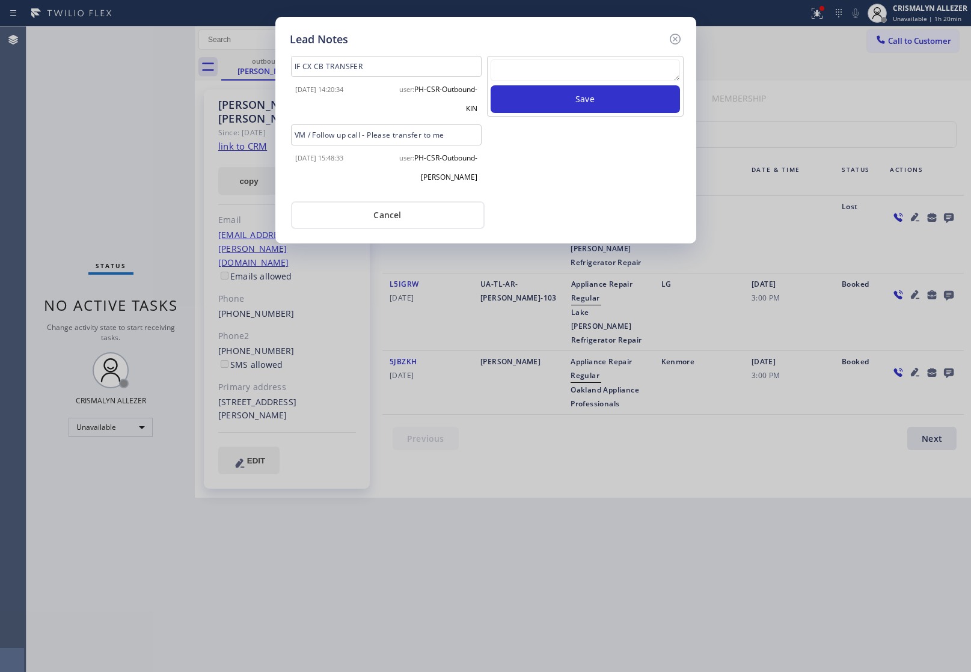
click at [585, 71] on textarea at bounding box center [585, 71] width 189 height 22
paste textarea "no answer | pls xfer here cx cb"
type textarea "no answer | pls xfer here cx cb"
click at [589, 103] on button "Save" at bounding box center [585, 99] width 189 height 28
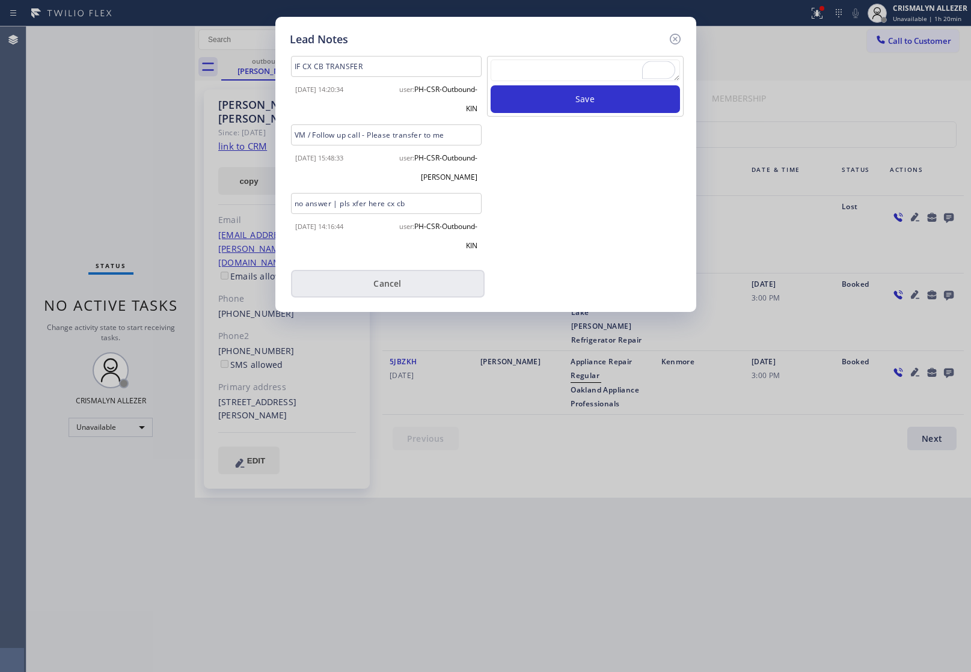
click at [395, 289] on button "Cancel" at bounding box center [388, 284] width 194 height 28
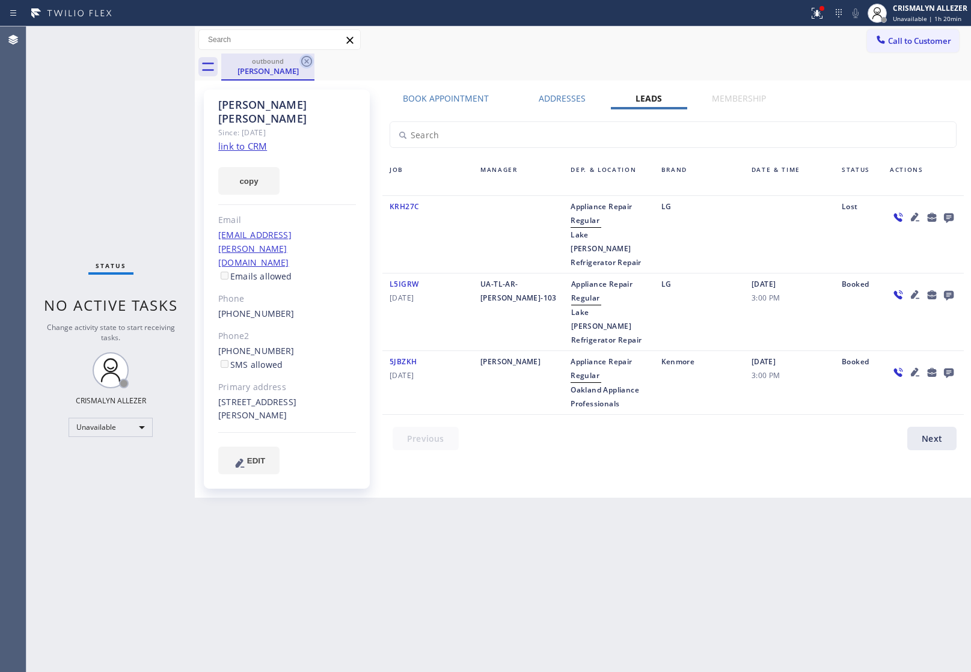
click at [307, 65] on icon at bounding box center [307, 61] width 14 height 14
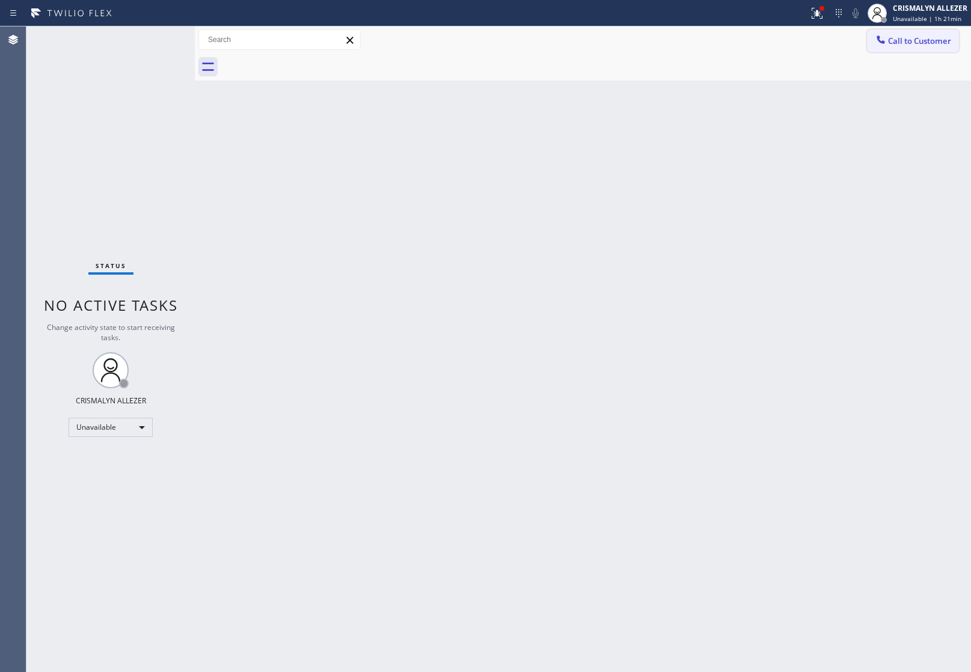
click at [916, 41] on span "Call to Customer" at bounding box center [919, 40] width 63 height 11
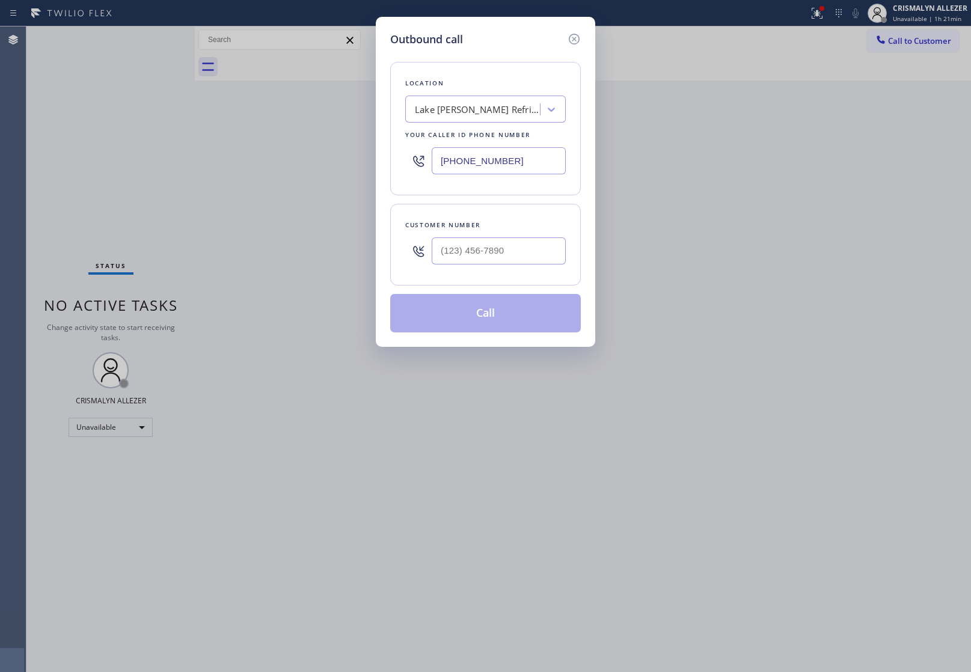
drag, startPoint x: 527, startPoint y: 164, endPoint x: 186, endPoint y: 145, distance: 341.0
click at [220, 148] on div "Outbound call Location Lake Merritt Refrigerator Repair Your caller id phone nu…" at bounding box center [485, 336] width 971 height 672
paste input "818) 208-5710"
type input "(818) 208-5710"
click at [500, 253] on input "(___) ___-____" at bounding box center [499, 251] width 134 height 27
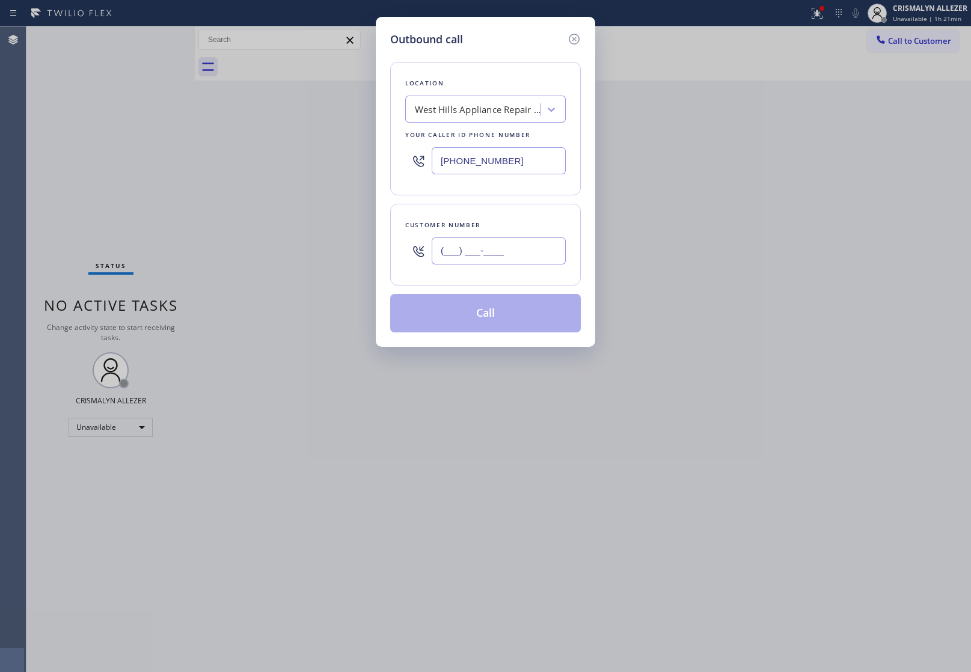
paste input "818) 297-6871"
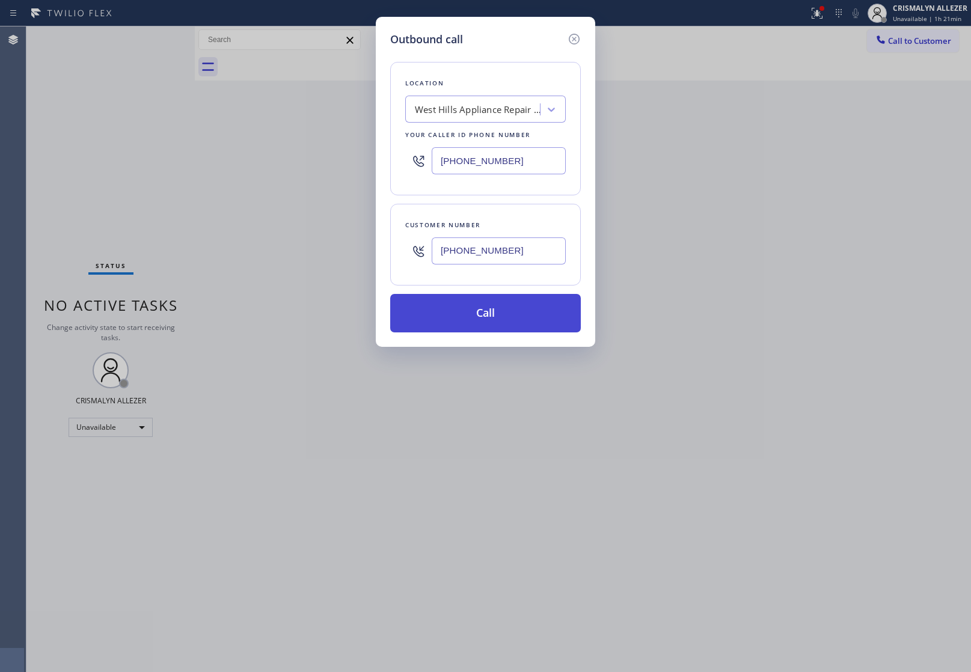
type input "(818) 297-6871"
click at [476, 330] on button "Call" at bounding box center [485, 313] width 191 height 38
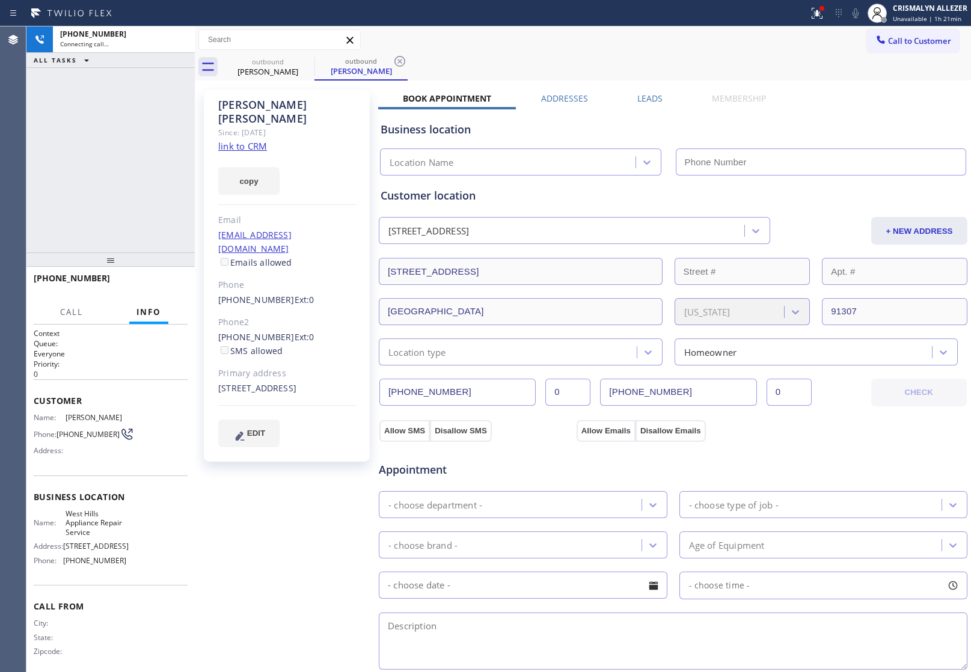
click at [257, 140] on link "link to CRM" at bounding box center [242, 146] width 49 height 12
type input "(818) 208-5710"
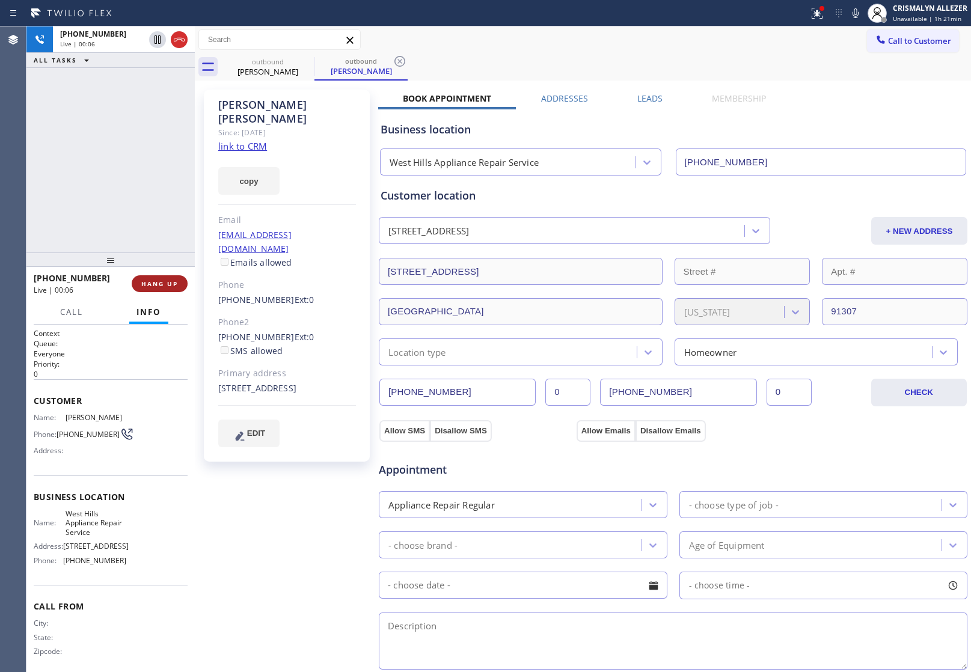
click at [152, 284] on span "HANG UP" at bounding box center [159, 284] width 37 height 8
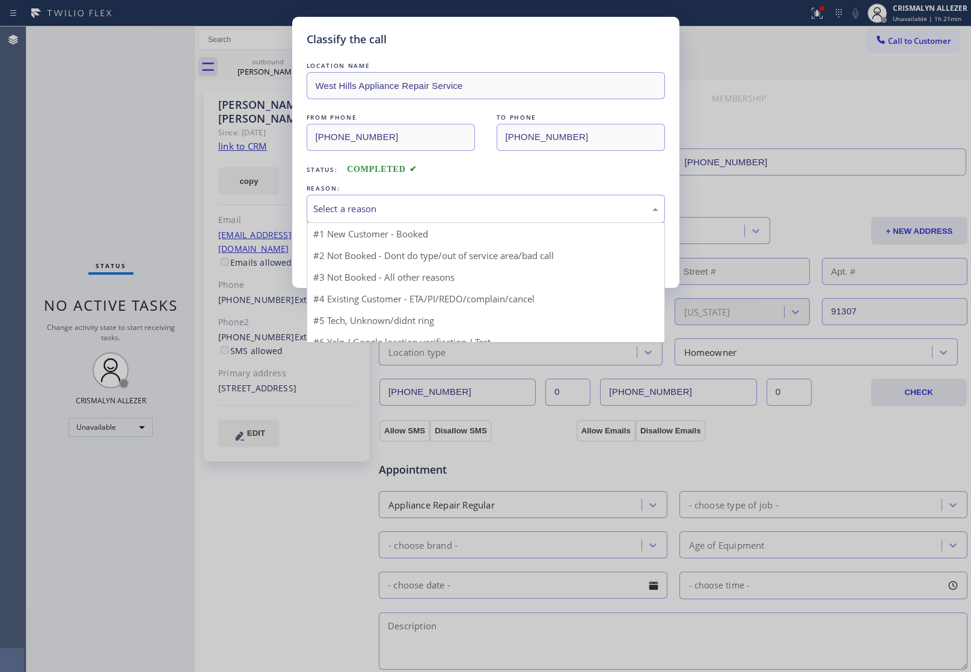
click at [508, 211] on div "Select a reason" at bounding box center [485, 209] width 345 height 14
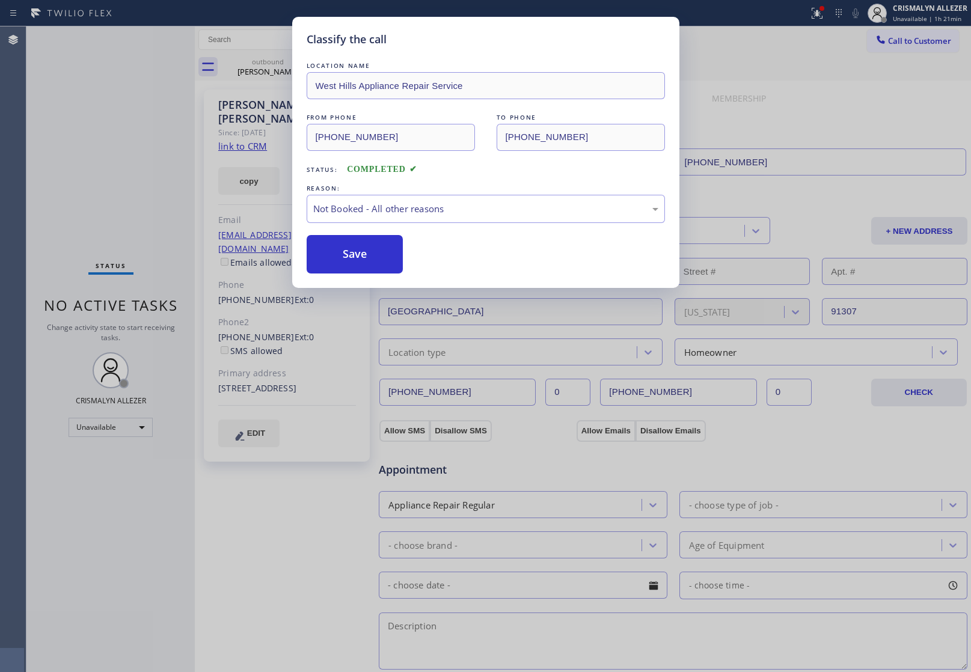
click at [388, 262] on button "Save" at bounding box center [355, 254] width 97 height 38
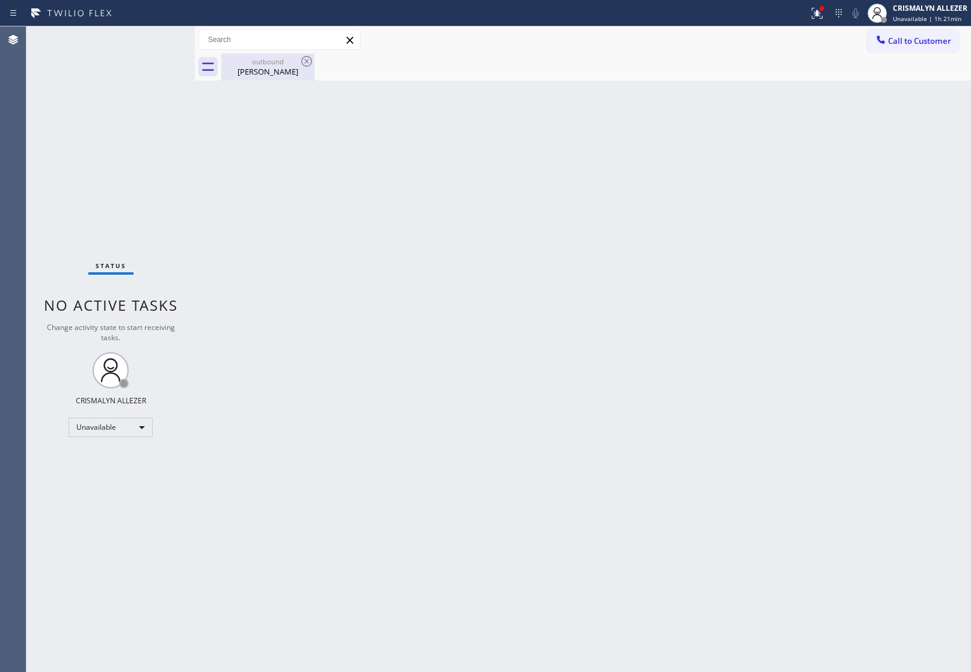
click at [293, 68] on div "Peter Pistone" at bounding box center [268, 71] width 91 height 11
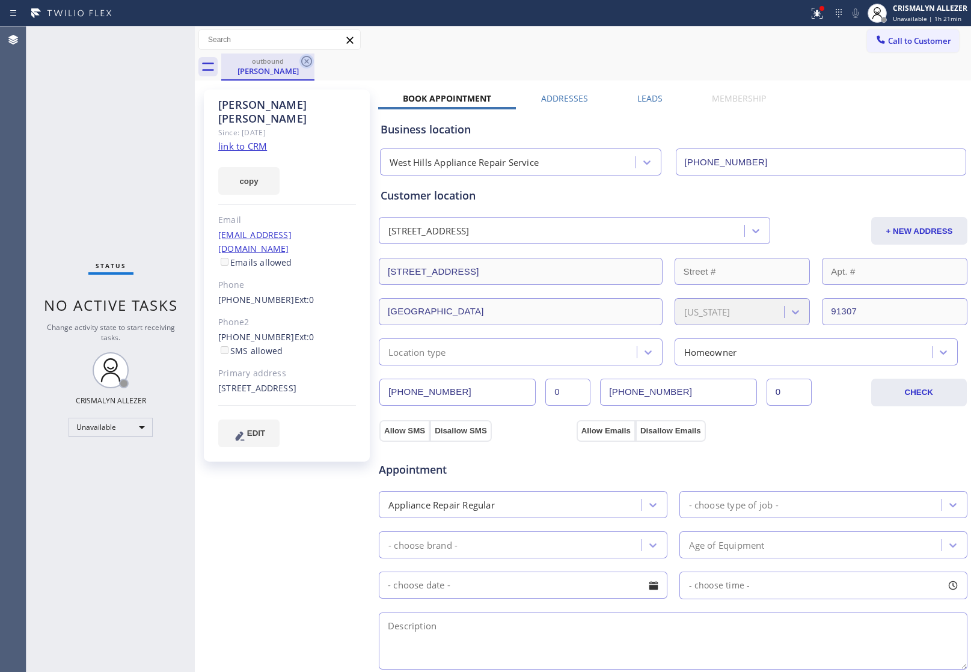
click at [311, 64] on icon at bounding box center [307, 61] width 14 height 14
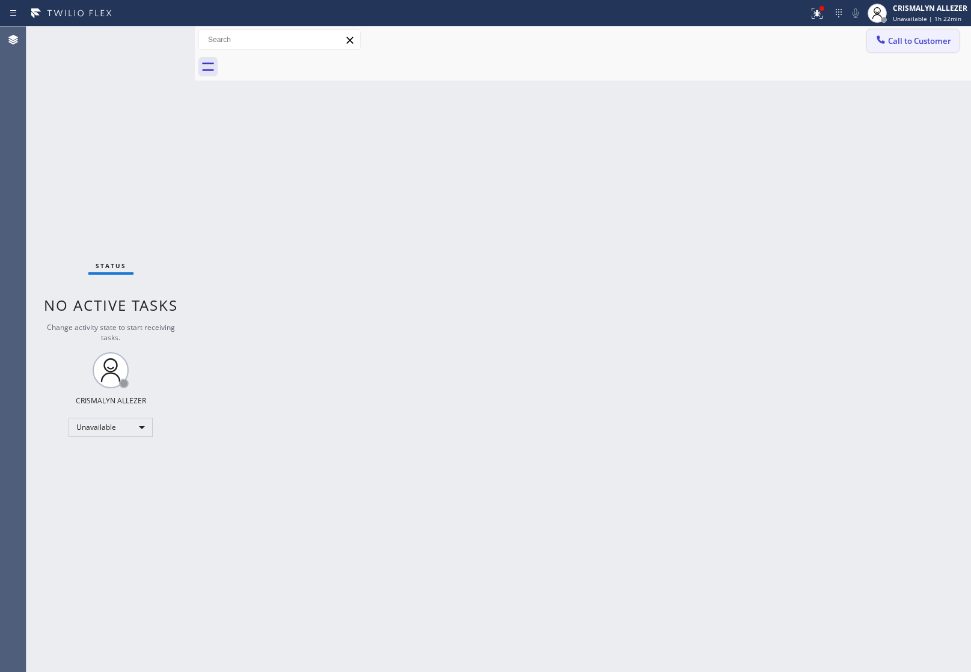
click at [913, 36] on span "Call to Customer" at bounding box center [919, 40] width 63 height 11
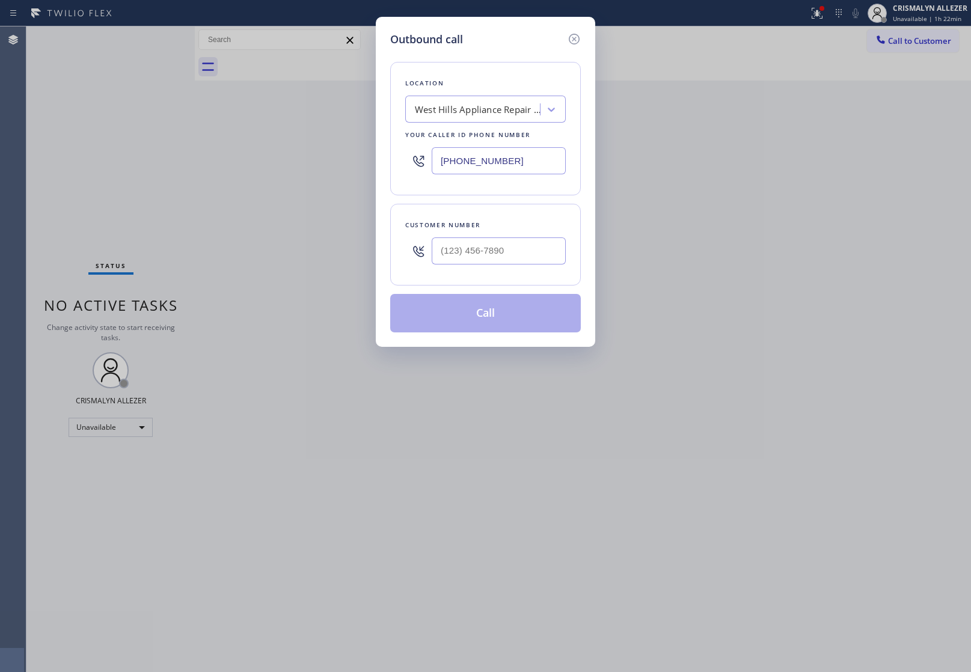
drag, startPoint x: 561, startPoint y: 162, endPoint x: 335, endPoint y: 163, distance: 225.6
click at [419, 162] on div "(818) 208-5710" at bounding box center [485, 160] width 161 height 39
paste input "323) 210-4434"
type input "(323) 210-4434"
click at [512, 250] on input "(___) ___-____" at bounding box center [499, 251] width 134 height 27
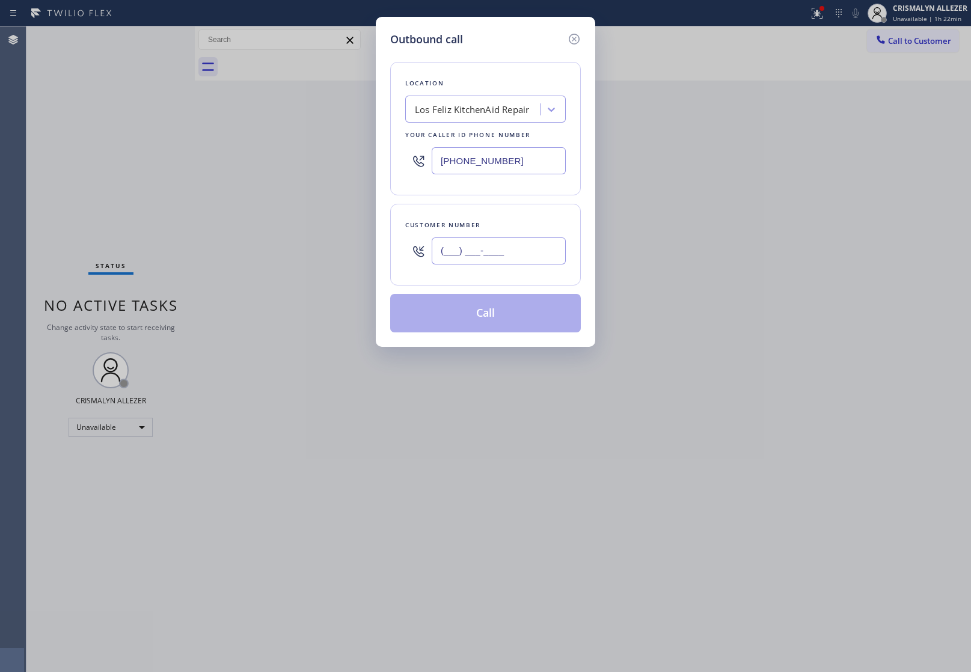
paste input "954) 806-9494"
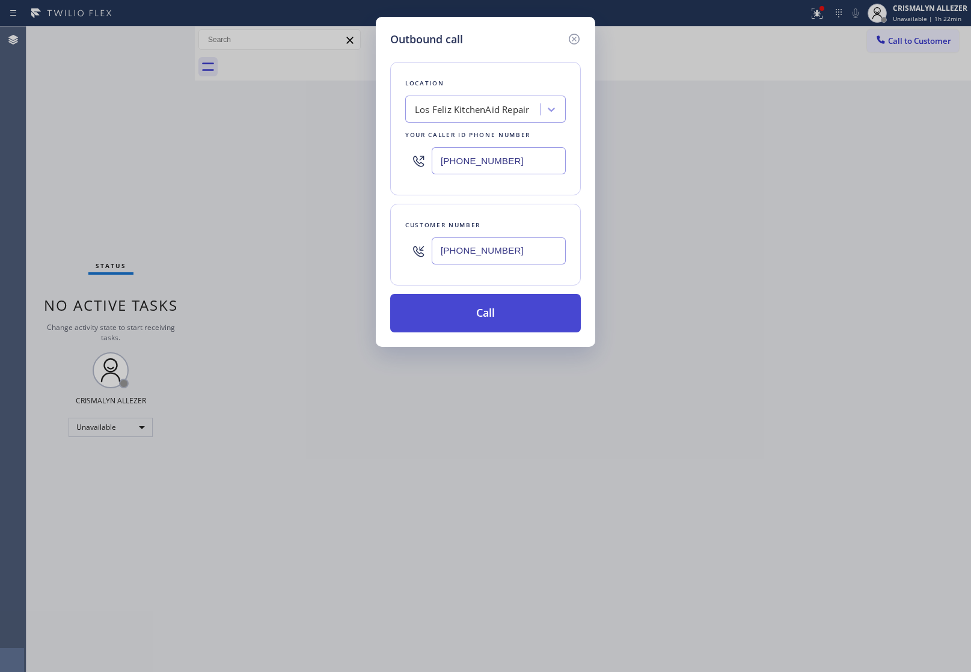
type input "(954) 806-9494"
click at [471, 319] on button "Call" at bounding box center [485, 313] width 191 height 38
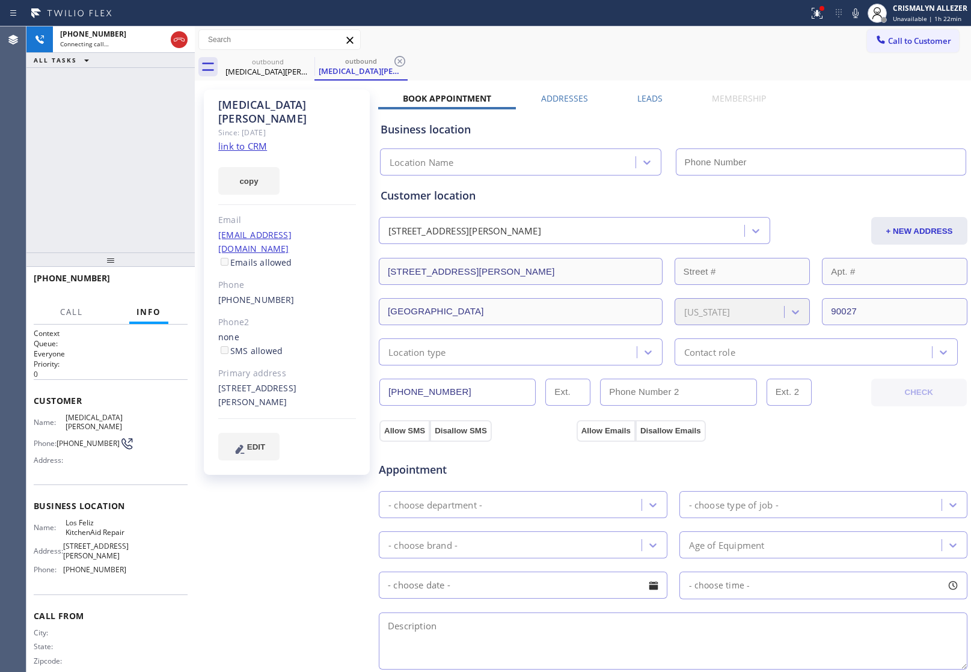
click at [262, 140] on link "link to CRM" at bounding box center [242, 146] width 49 height 12
type input "(323) 210-4434"
click at [154, 284] on span "HANG UP" at bounding box center [159, 284] width 37 height 8
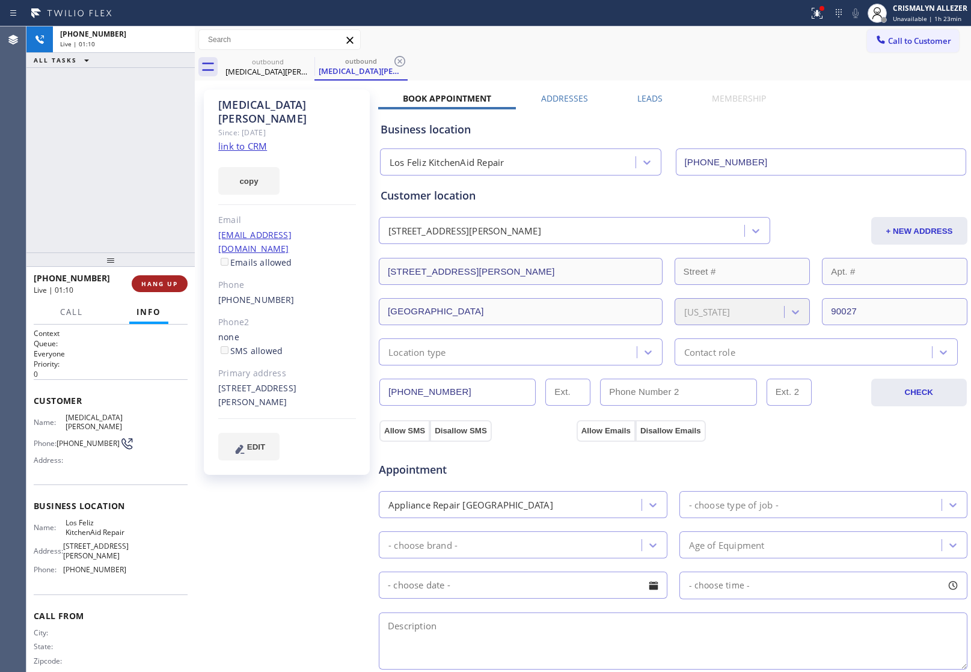
click at [154, 284] on span "HANG UP" at bounding box center [159, 284] width 37 height 8
click at [161, 285] on span "COMPLETE" at bounding box center [158, 284] width 42 height 8
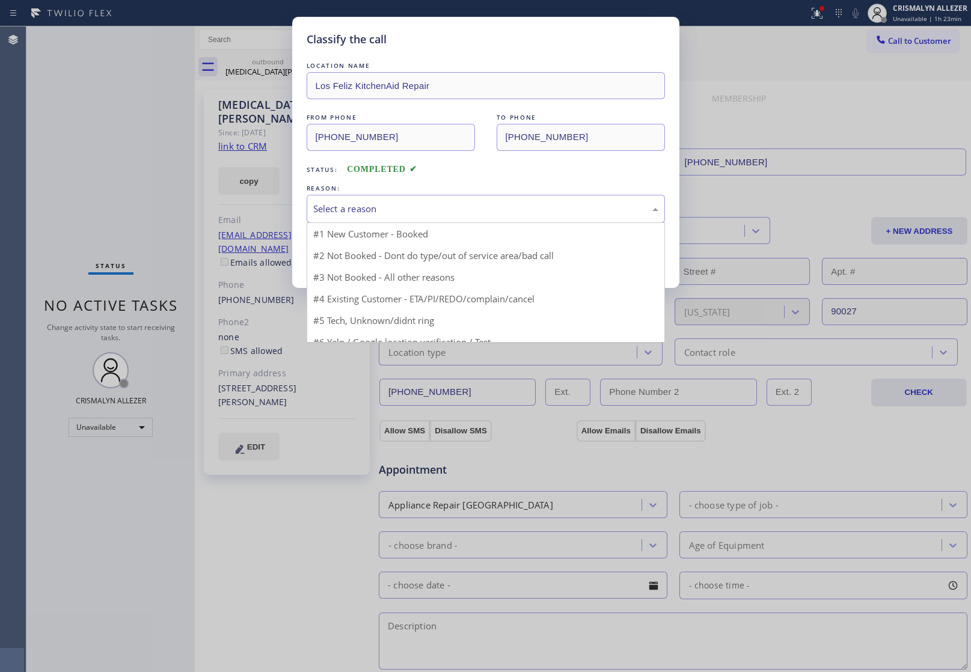
click at [450, 218] on div "Select a reason" at bounding box center [486, 209] width 358 height 28
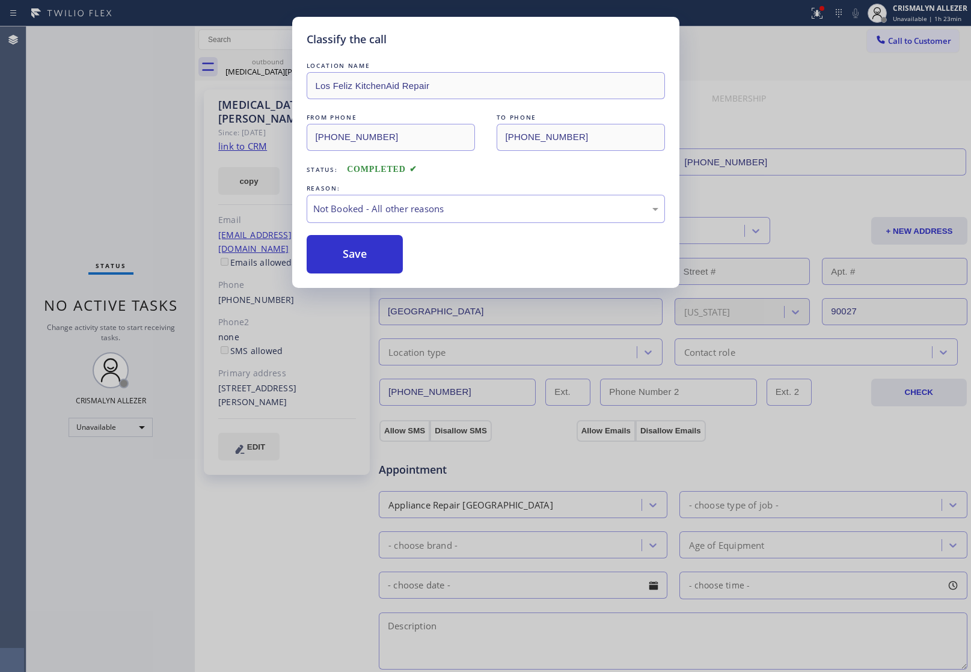
click at [370, 265] on button "Save" at bounding box center [355, 254] width 97 height 38
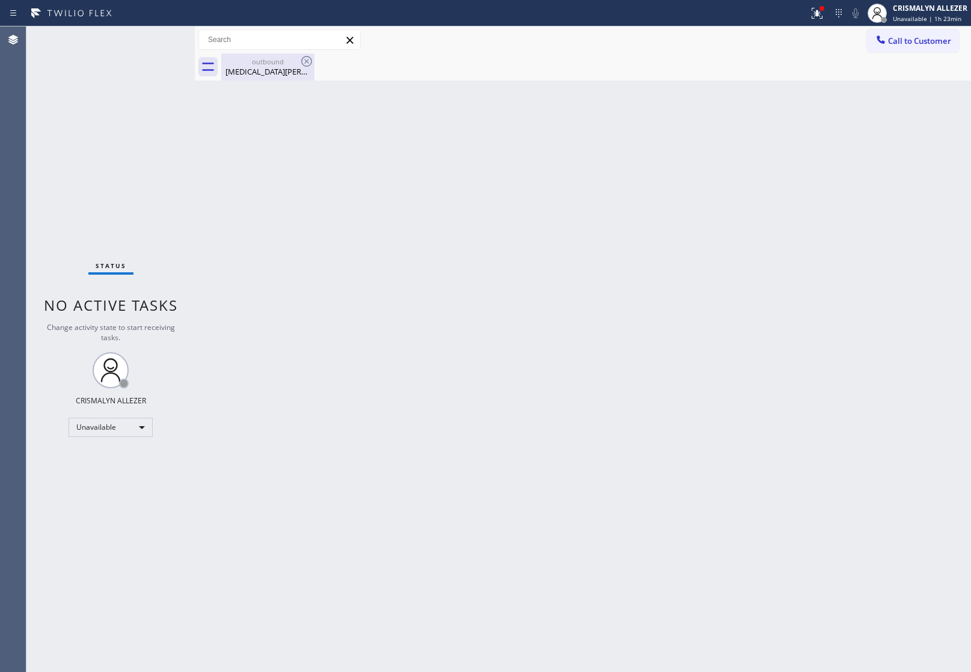
click at [271, 67] on div "Alli Reich" at bounding box center [268, 71] width 91 height 11
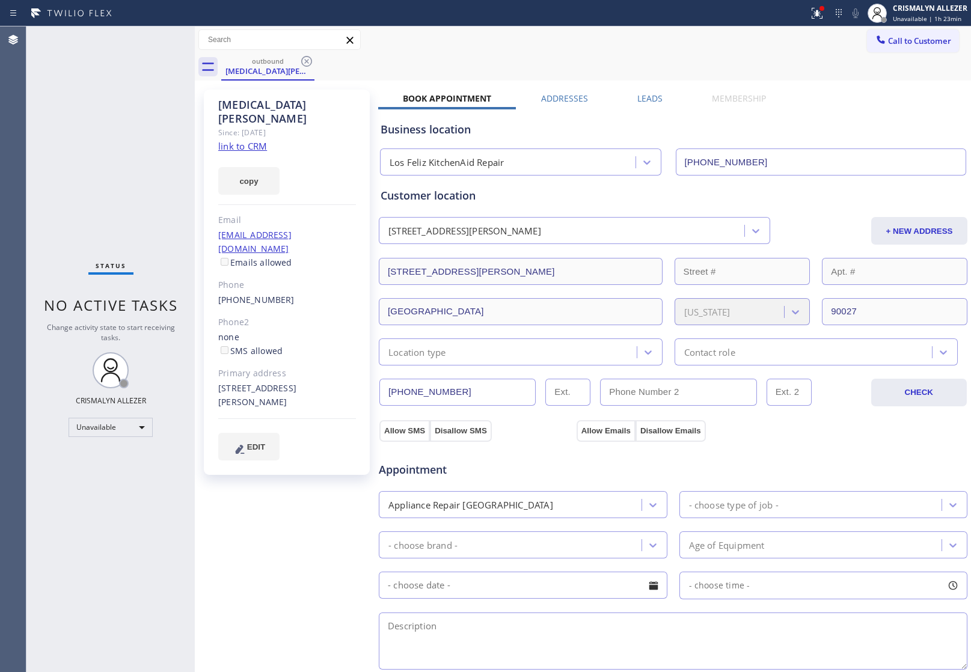
click at [644, 99] on label "Leads" at bounding box center [650, 98] width 25 height 11
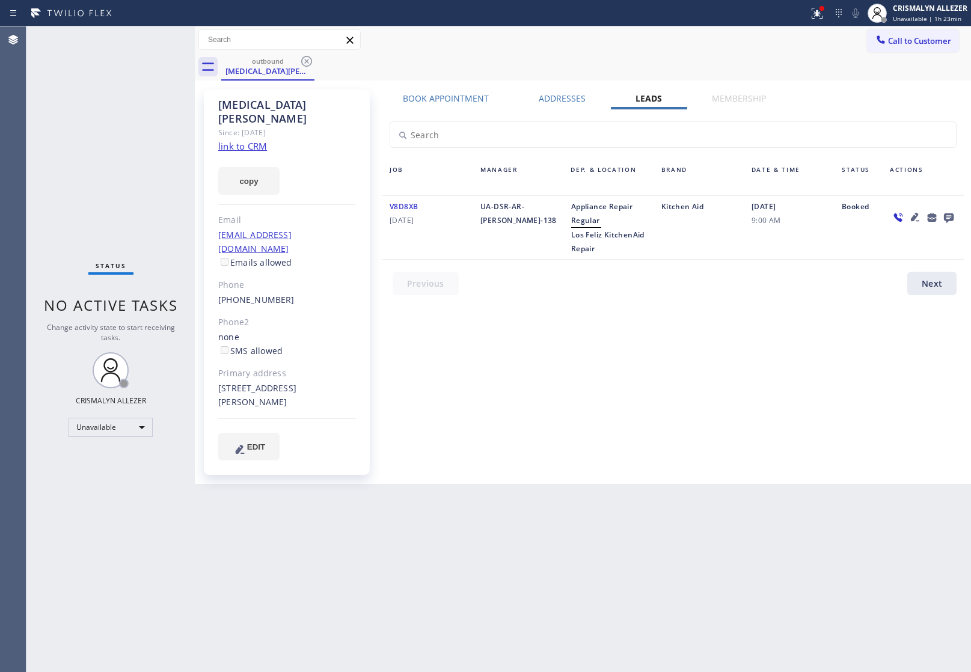
click at [952, 215] on icon at bounding box center [949, 219] width 10 height 10
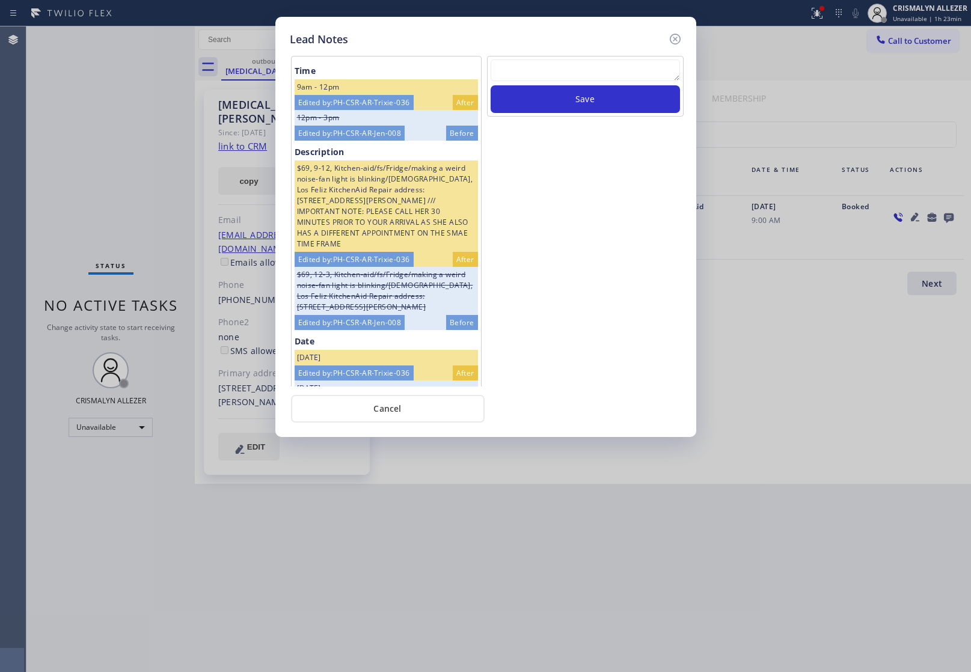
click at [583, 67] on textarea at bounding box center [585, 71] width 189 height 22
paste textarea "ALL GOOD FOR NOW, if cb xfer"
type textarea "ALL GOOD FOR NOW, if cb xfer"
click at [583, 97] on button "Save" at bounding box center [585, 99] width 189 height 28
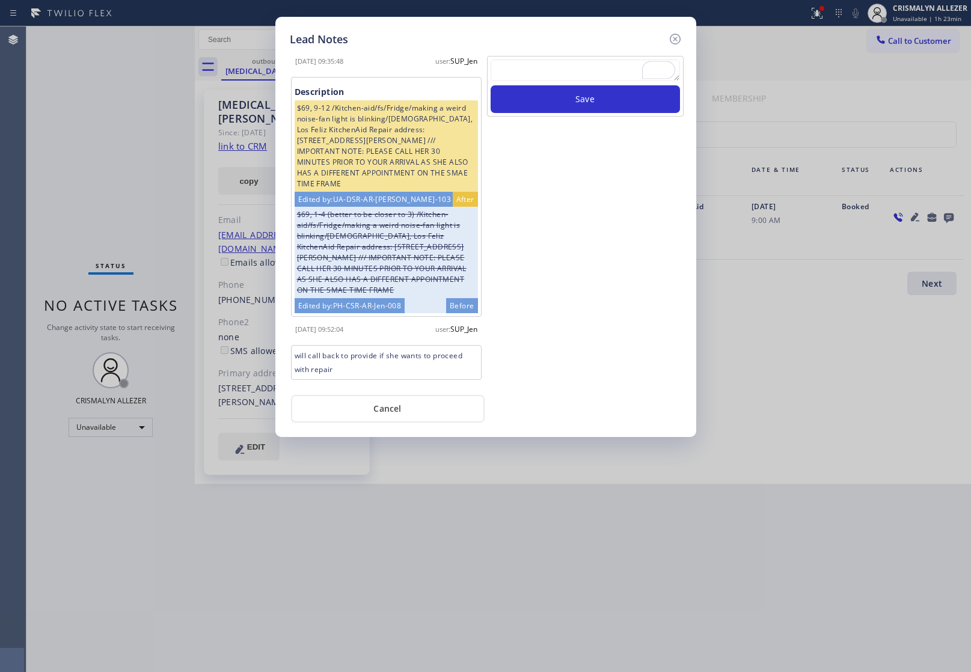
scroll to position [1009, 0]
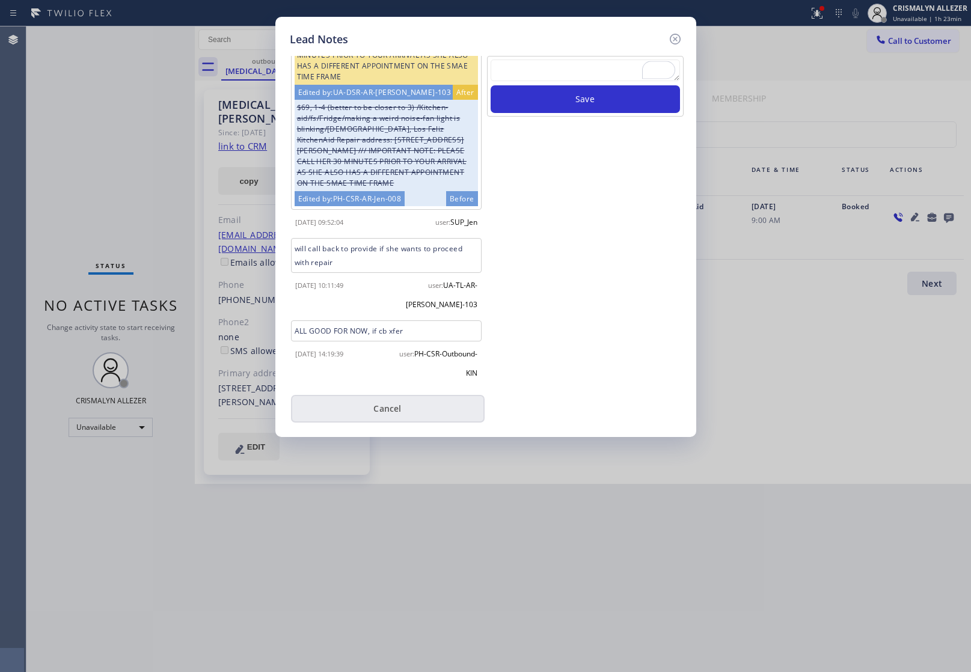
click at [379, 415] on button "Cancel" at bounding box center [388, 409] width 194 height 28
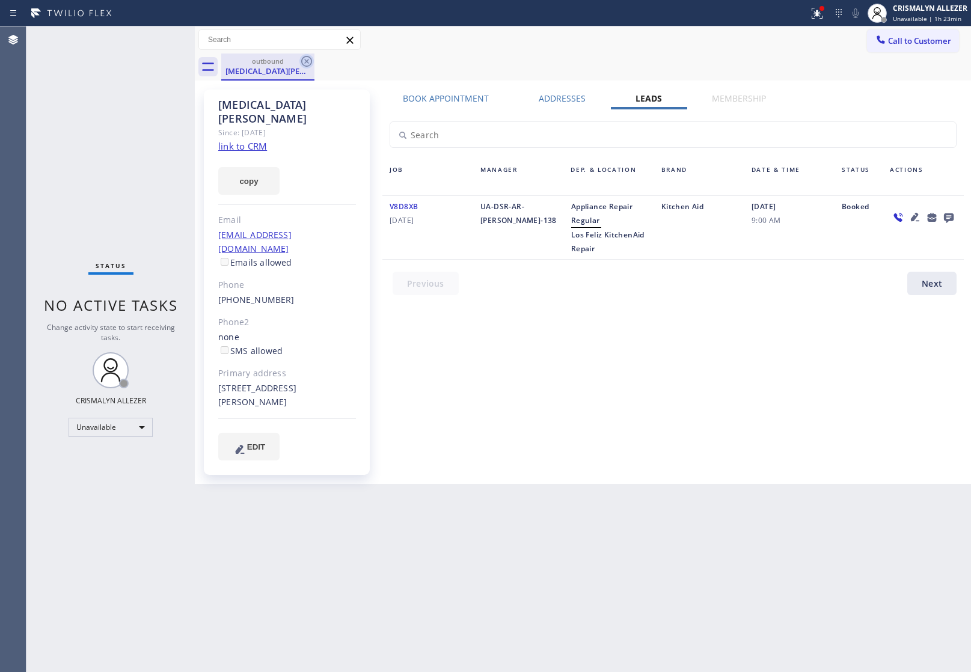
click at [310, 61] on icon at bounding box center [307, 61] width 14 height 14
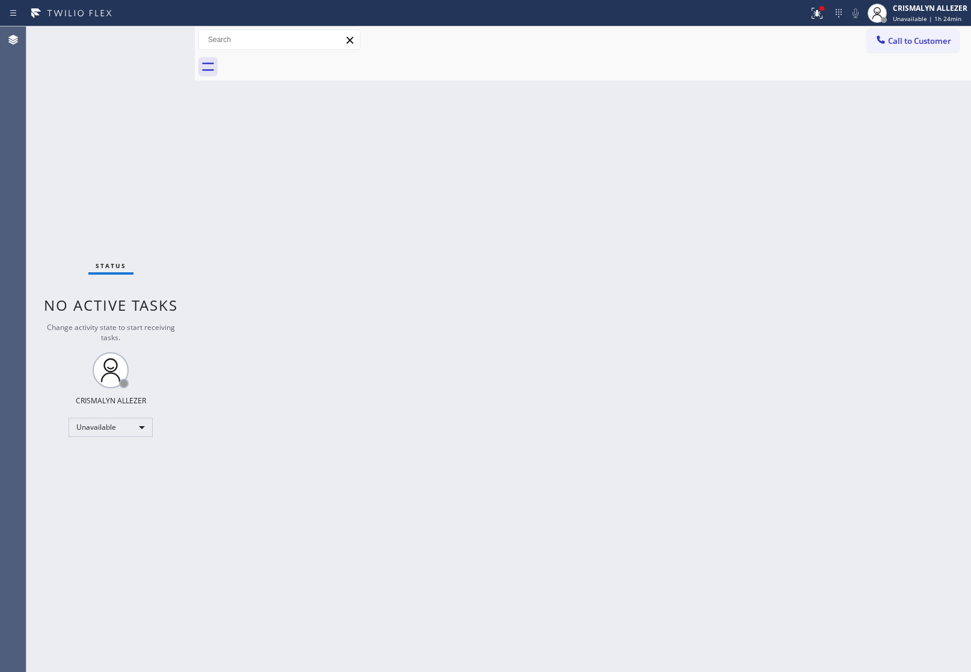
click at [930, 43] on span "Call to Customer" at bounding box center [919, 40] width 63 height 11
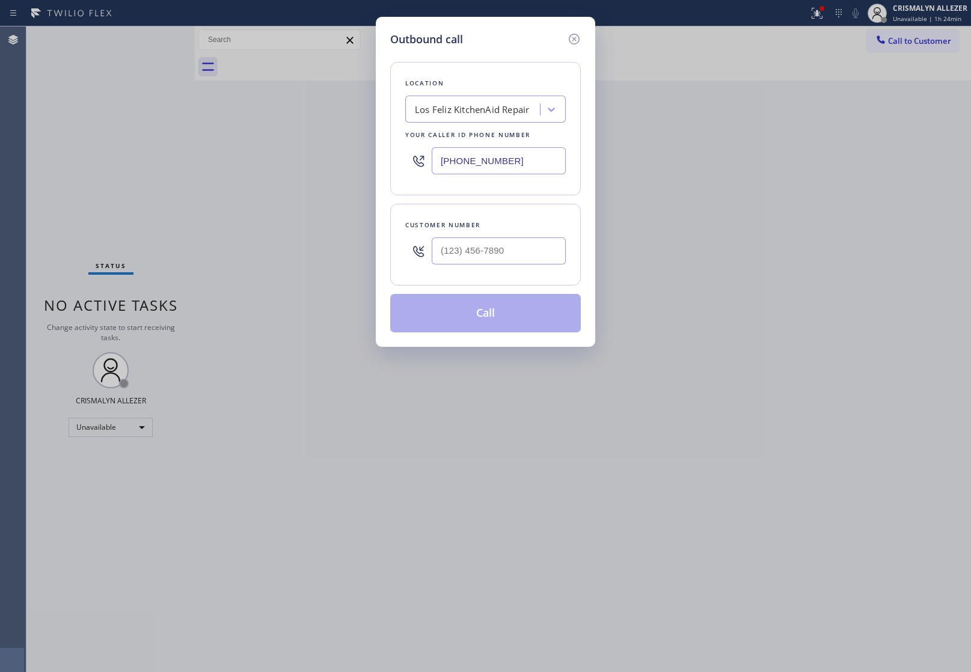
drag, startPoint x: 546, startPoint y: 160, endPoint x: 212, endPoint y: 131, distance: 335.7
click at [372, 154] on div "Outbound call Location Los Feliz KitchenAid Repair Your caller id phone number …" at bounding box center [485, 336] width 971 height 672
paste input "714) 248-8165"
type input "(714) 248-8165"
click at [509, 250] on input "(___) ___-____" at bounding box center [499, 251] width 134 height 27
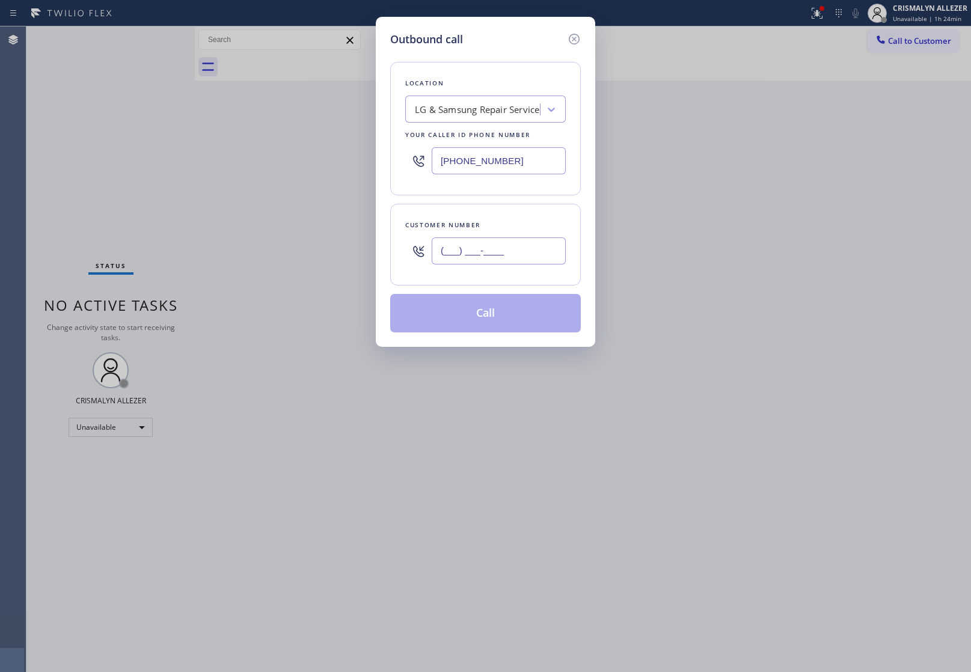
paste input "951) 440-1959"
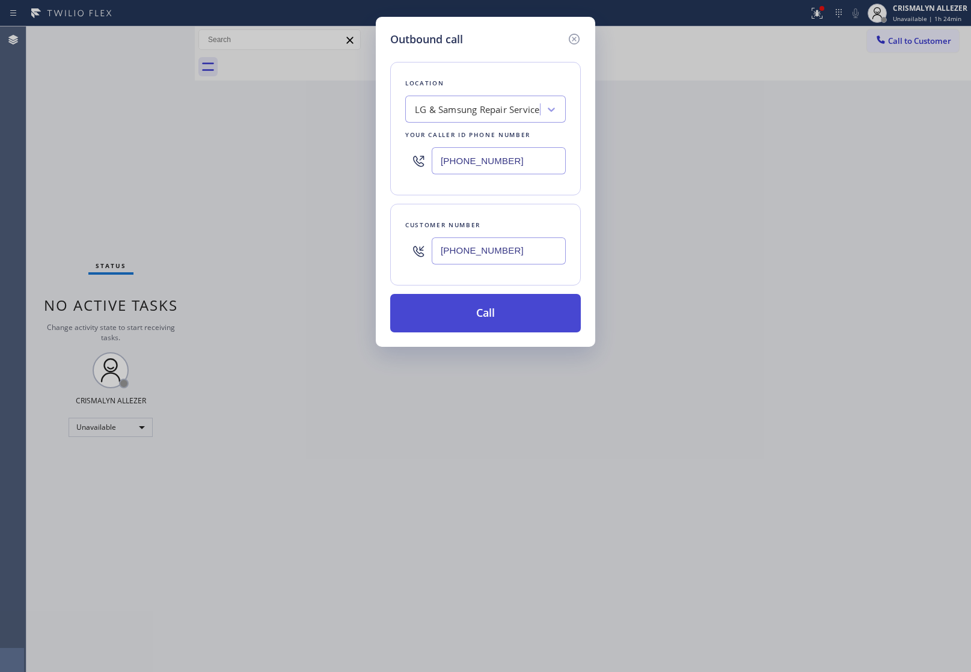
type input "(951) 440-1959"
click at [491, 316] on button "Call" at bounding box center [485, 313] width 191 height 38
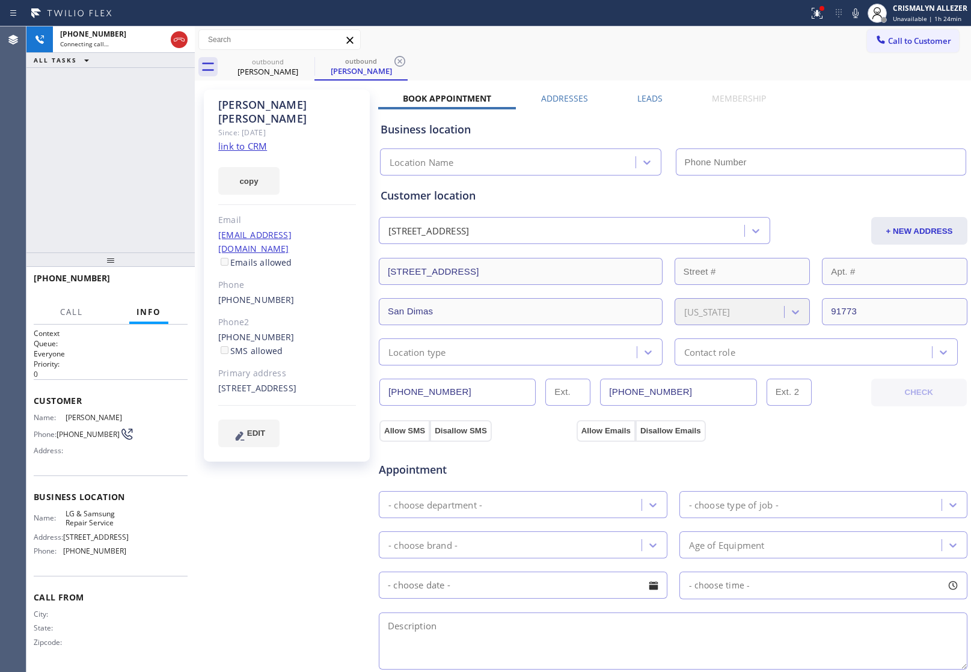
click at [226, 140] on link "link to CRM" at bounding box center [242, 146] width 49 height 12
type input "(714) 248-8165"
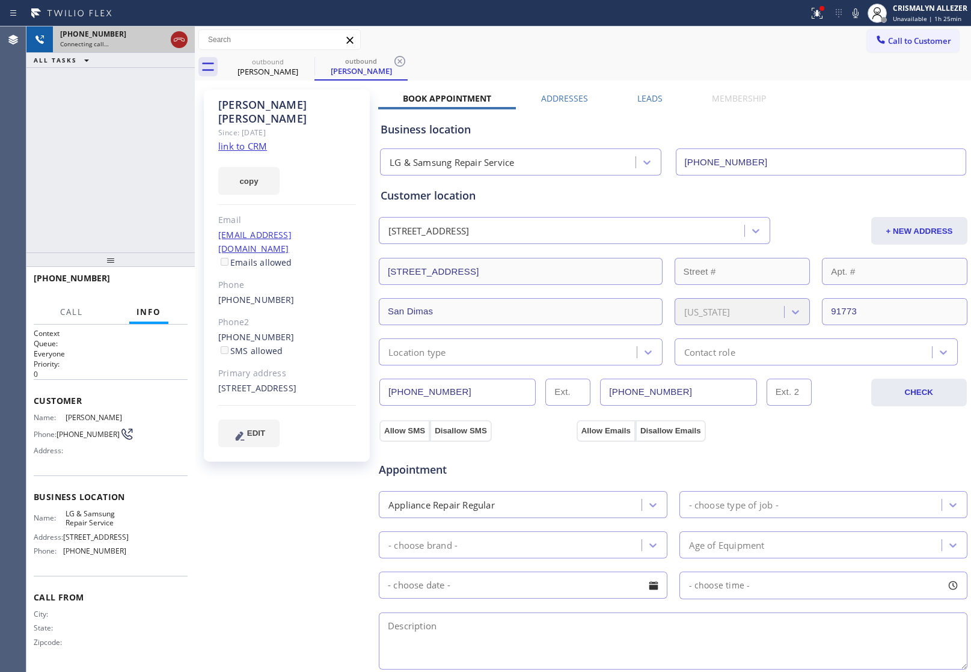
click at [178, 43] on icon at bounding box center [179, 39] width 14 height 14
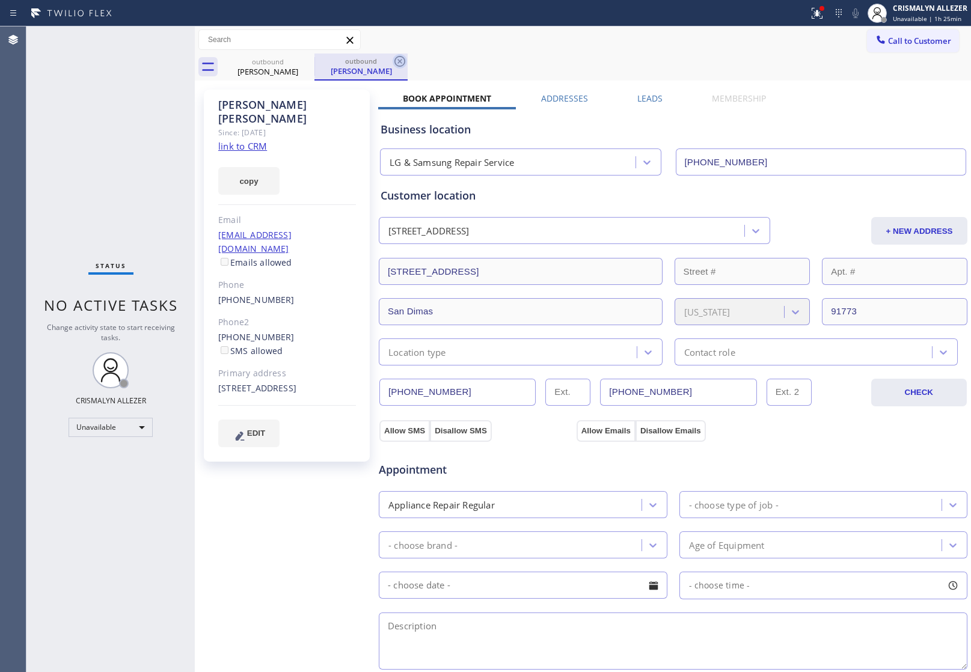
click at [398, 61] on icon at bounding box center [400, 61] width 14 height 14
click at [306, 63] on icon at bounding box center [307, 61] width 14 height 14
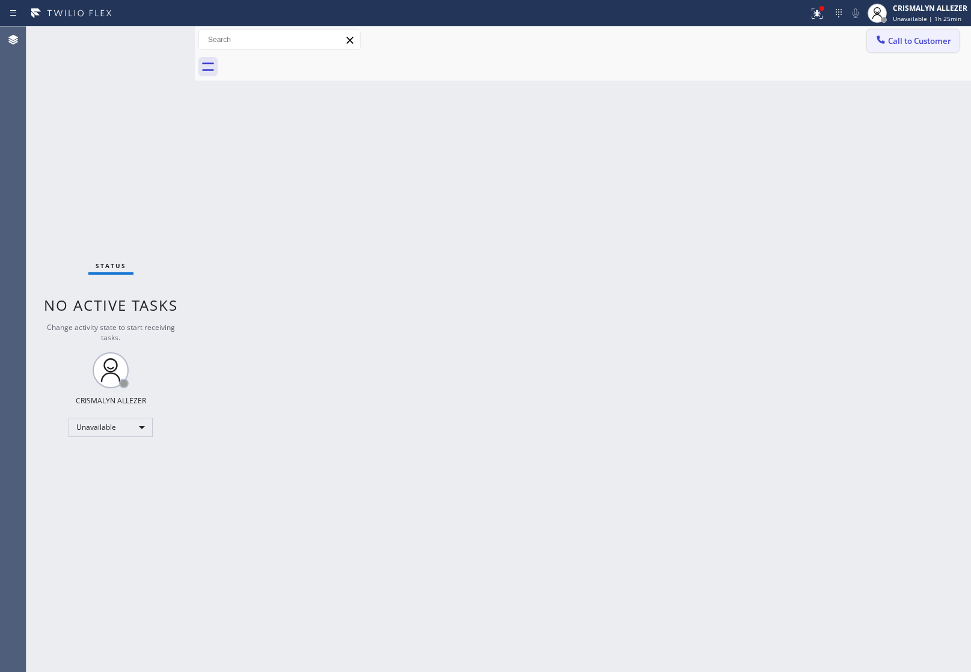
click at [937, 34] on button "Call to Customer" at bounding box center [913, 40] width 92 height 23
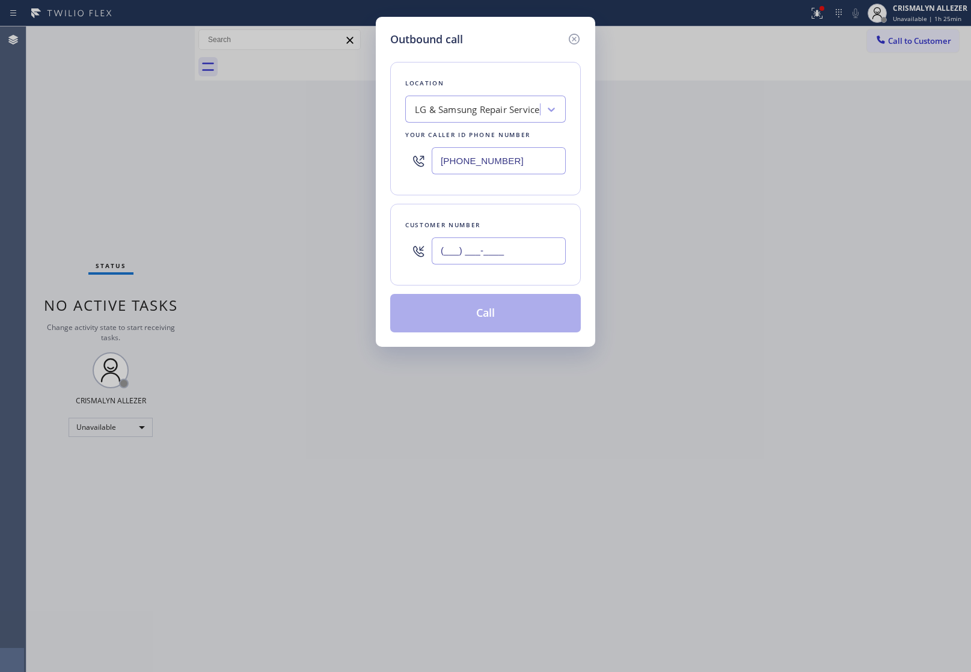
click at [526, 247] on input "(___) ___-____" at bounding box center [499, 251] width 134 height 27
paste input "909) 592-1562"
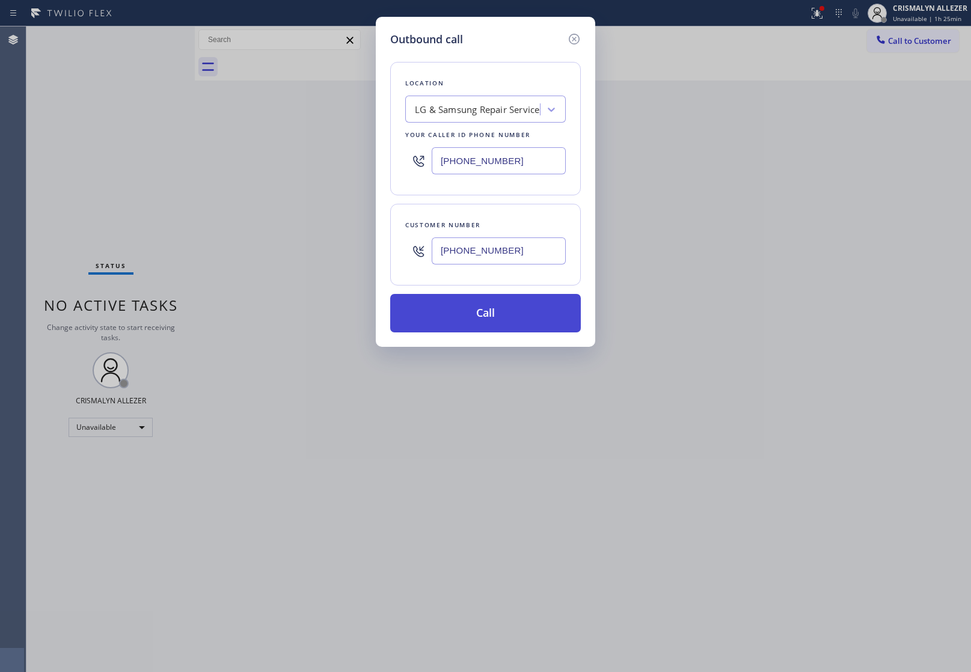
type input "(909) 592-1562"
click at [496, 319] on button "Call" at bounding box center [485, 313] width 191 height 38
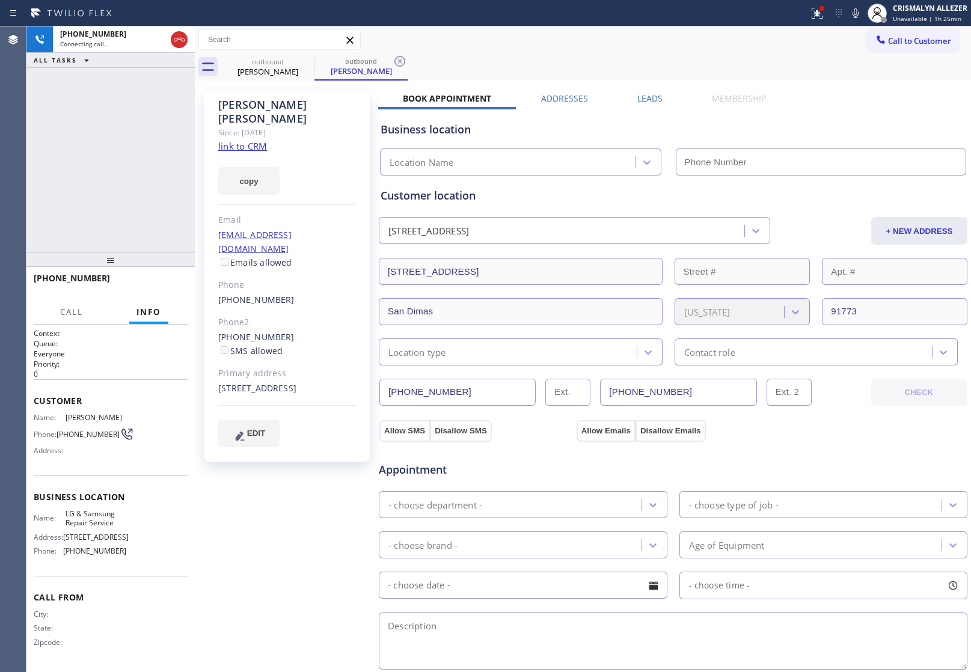
type input "(714) 248-8165"
click at [162, 288] on span "HANG UP" at bounding box center [159, 284] width 37 height 8
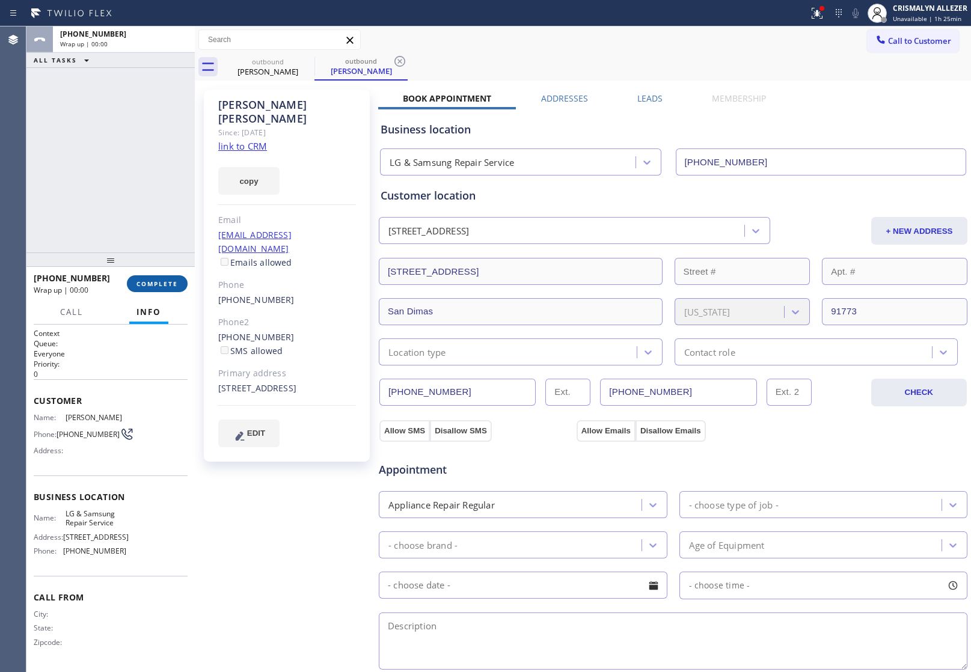
click at [162, 288] on span "COMPLETE" at bounding box center [158, 284] width 42 height 8
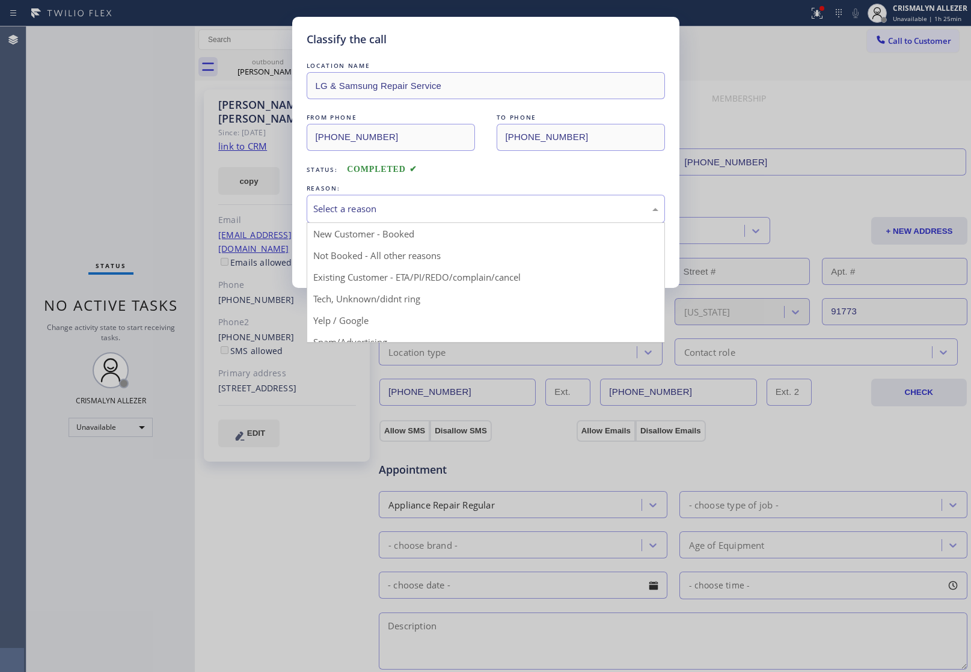
click at [476, 211] on div "Select a reason" at bounding box center [485, 209] width 345 height 14
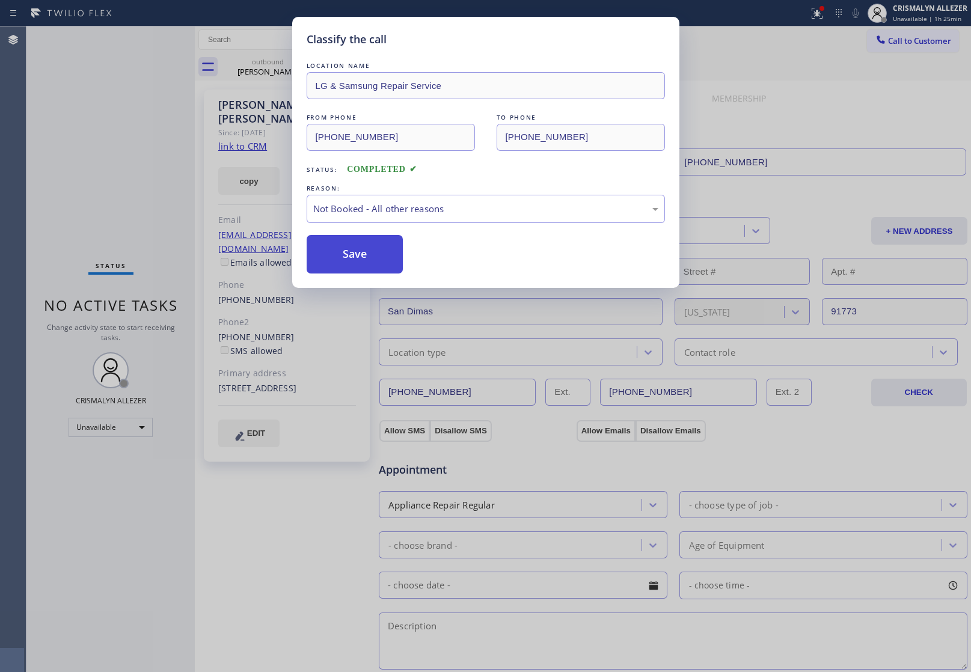
click at [377, 260] on button "Save" at bounding box center [355, 254] width 97 height 38
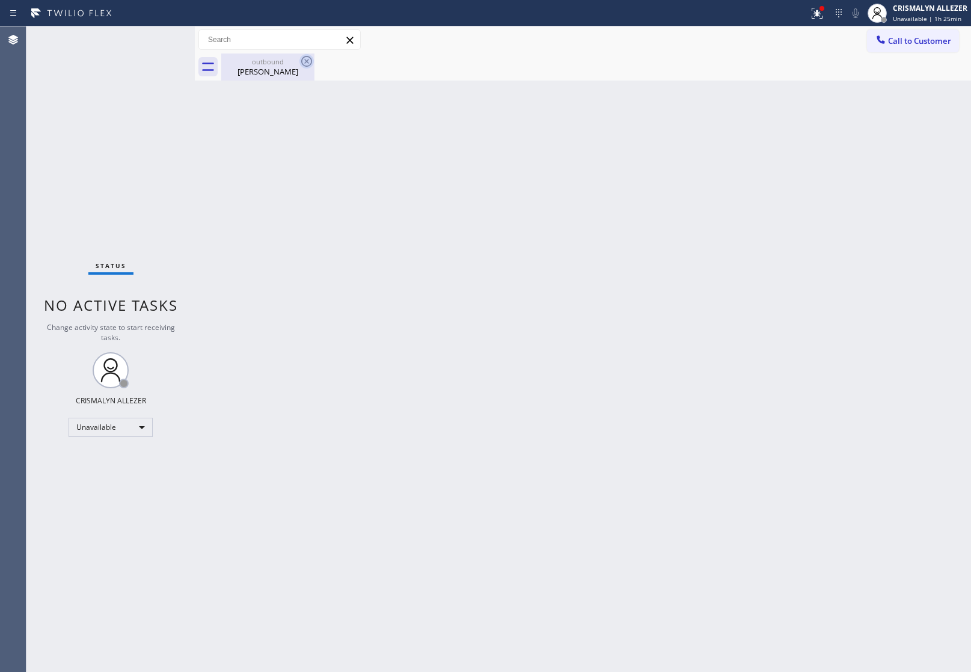
drag, startPoint x: 290, startPoint y: 72, endPoint x: 308, endPoint y: 66, distance: 19.0
click at [292, 71] on div "Kimberly Mcmann" at bounding box center [268, 71] width 91 height 11
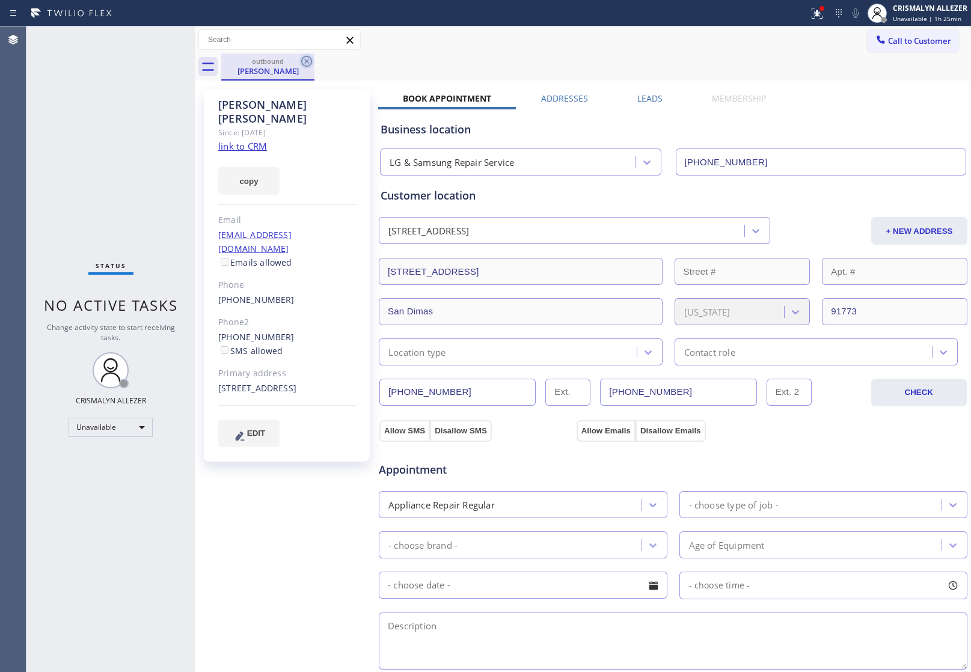
click at [309, 60] on icon at bounding box center [307, 61] width 14 height 14
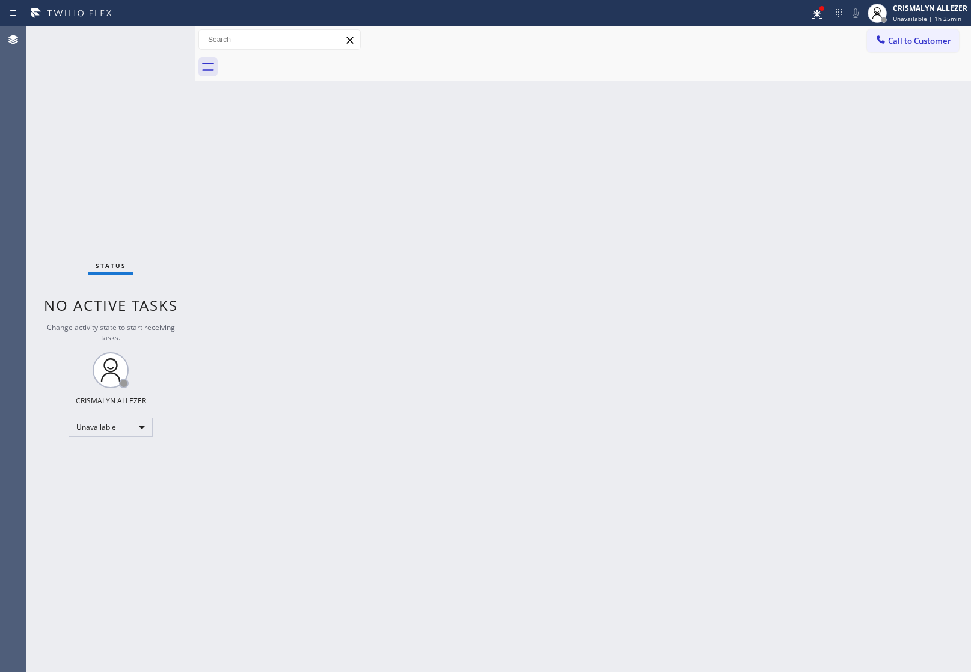
click at [909, 45] on span "Call to Customer" at bounding box center [919, 40] width 63 height 11
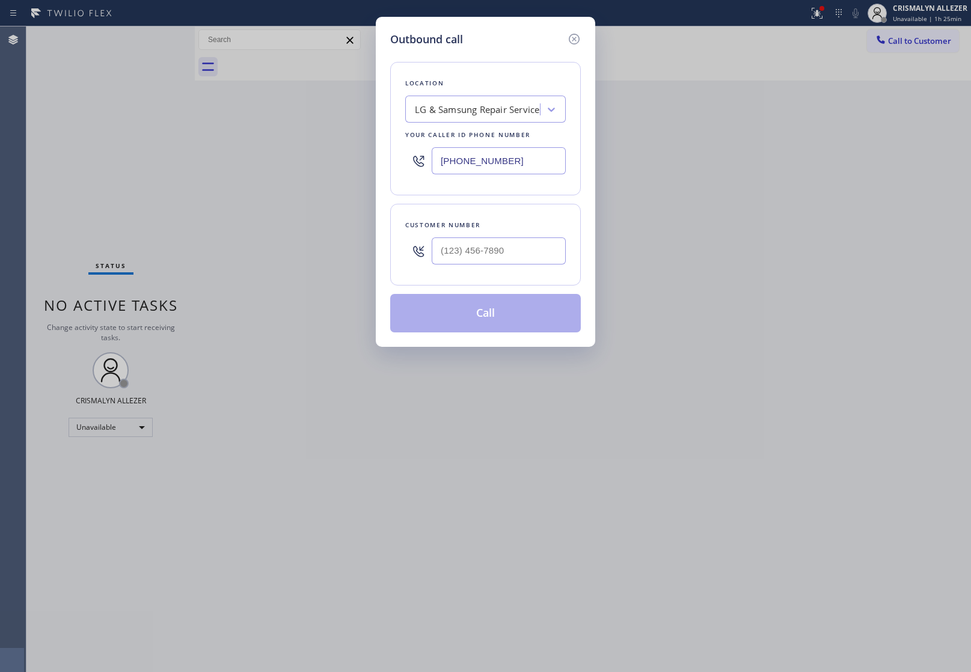
drag, startPoint x: 553, startPoint y: 164, endPoint x: 180, endPoint y: 136, distance: 374.0
click at [242, 143] on div "Outbound call Location LG & Samsung Repair Service Your caller id phone number …" at bounding box center [485, 336] width 971 height 672
paste input "03-2340"
type input "(714) 203-2340"
click at [493, 250] on input "(___) ___-____" at bounding box center [499, 251] width 134 height 27
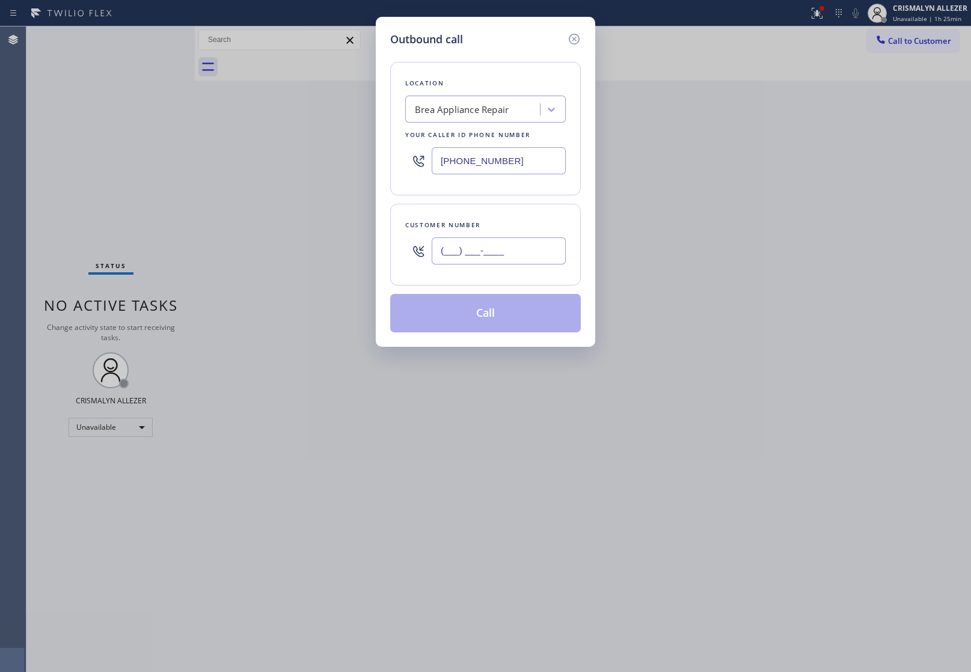
paste input "323) 228-0177"
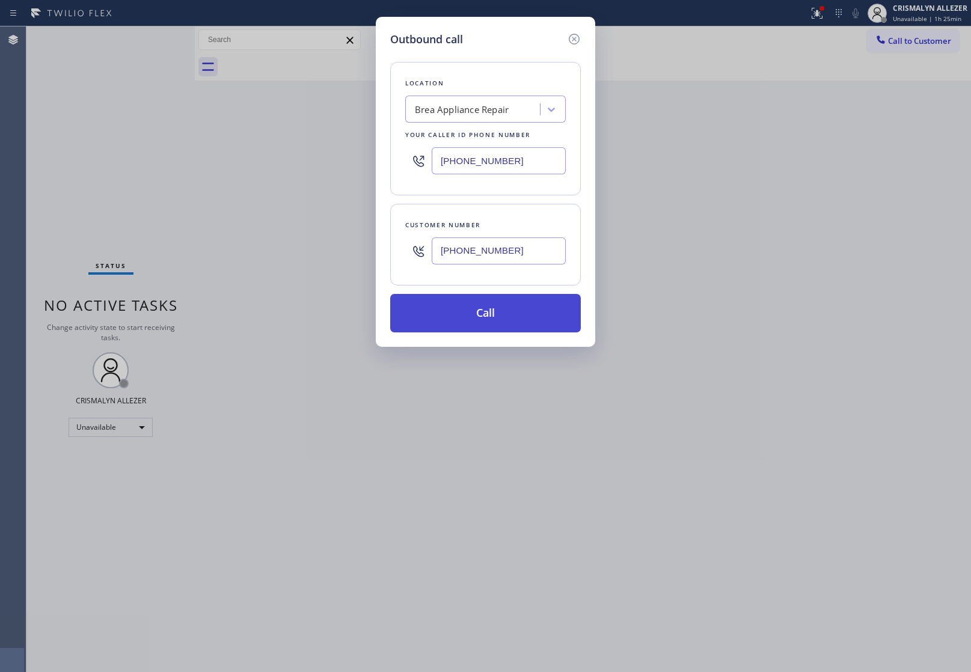
type input "(323) 228-0177"
click at [487, 333] on button "Call" at bounding box center [485, 313] width 191 height 38
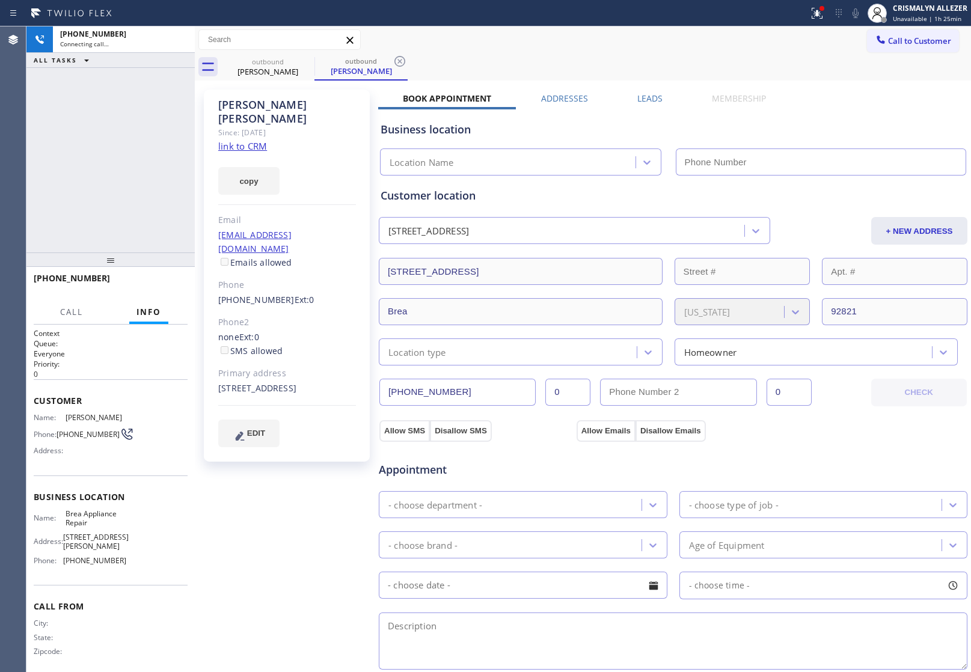
click at [250, 140] on link "link to CRM" at bounding box center [242, 146] width 49 height 12
type input "[PHONE_NUMBER]"
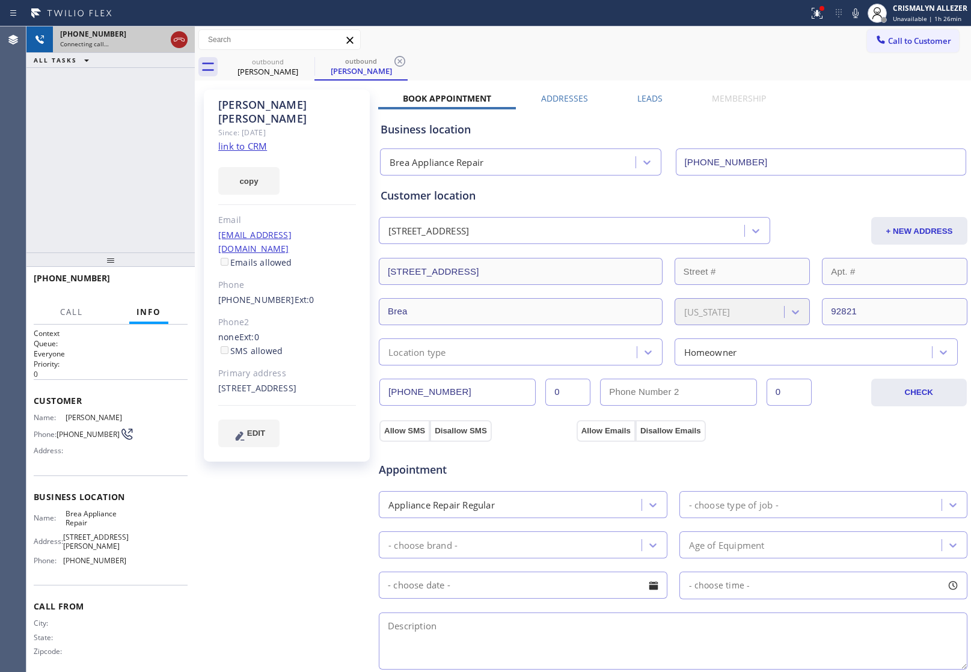
click at [180, 41] on icon at bounding box center [179, 39] width 14 height 14
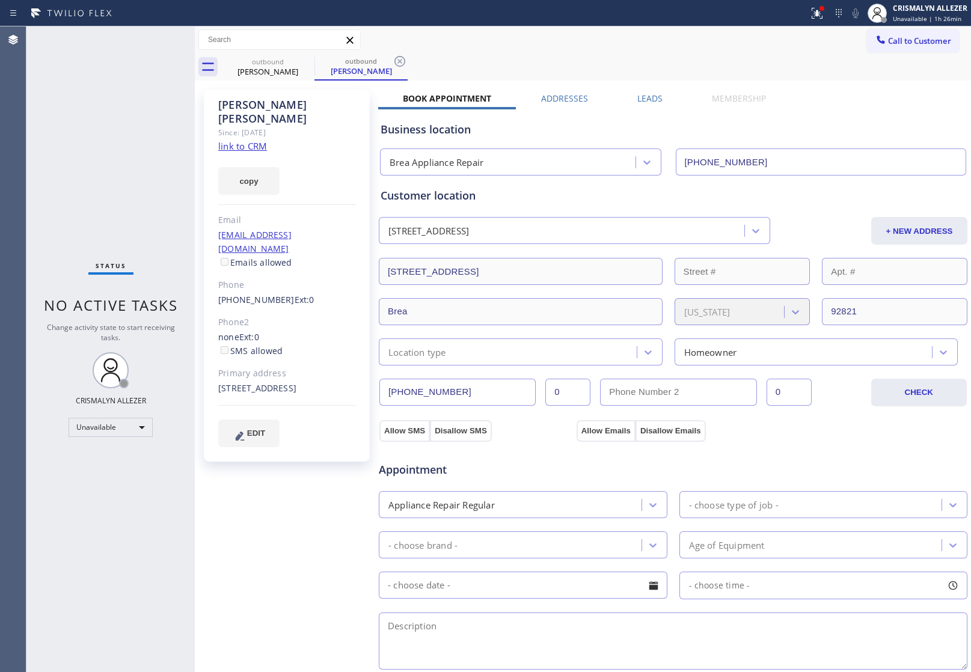
click at [638, 95] on label "Leads" at bounding box center [650, 98] width 25 height 11
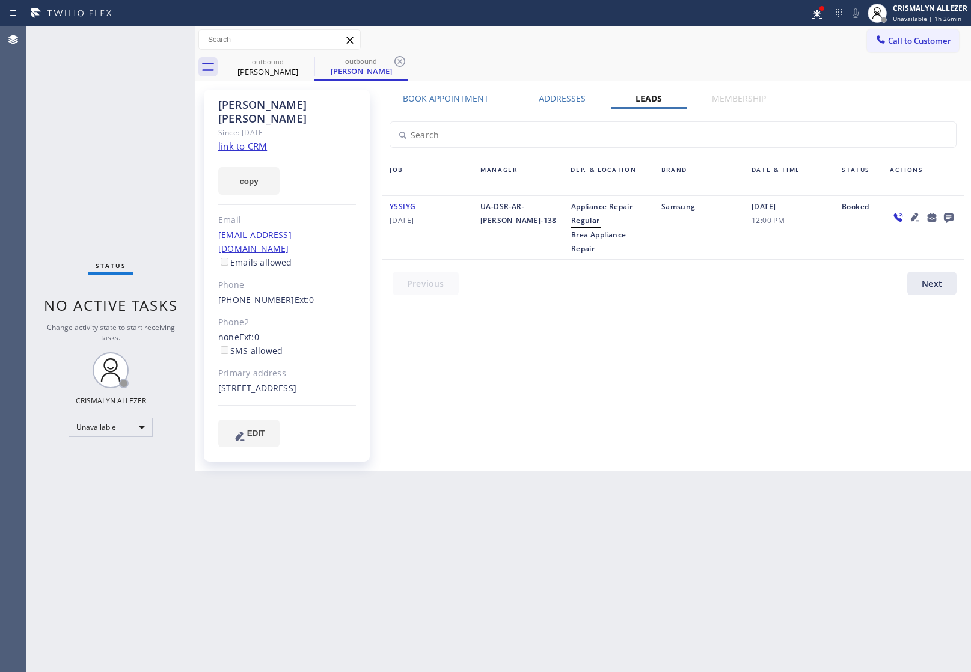
click at [949, 212] on icon at bounding box center [949, 217] width 14 height 15
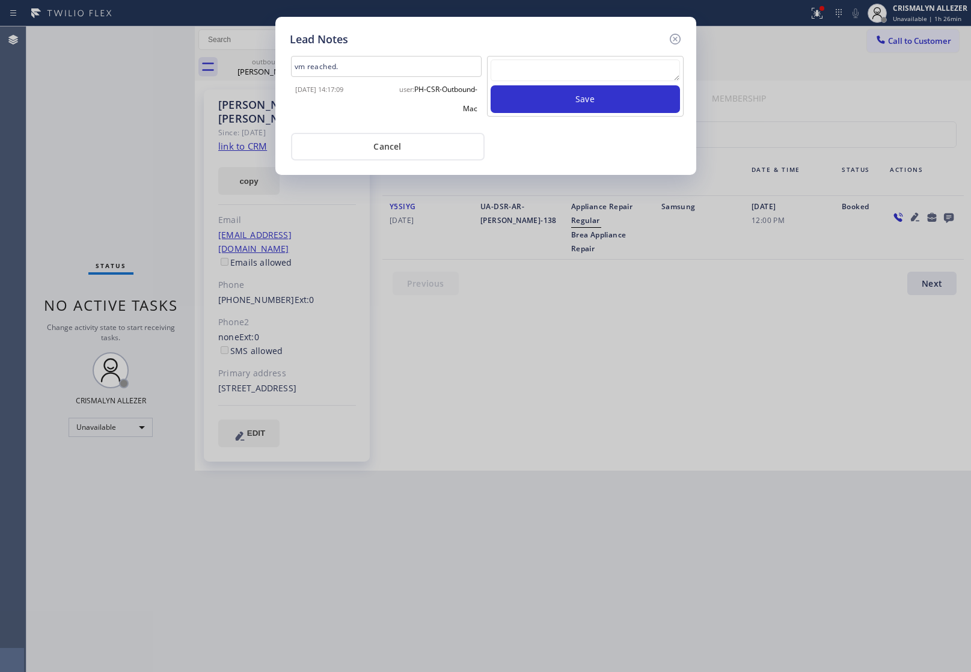
click at [583, 61] on textarea at bounding box center [585, 71] width 189 height 22
paste textarea "no answer | pls xfer here cx cb"
type textarea "no answer | pls xfer here cx cb"
click at [580, 106] on button "Save" at bounding box center [585, 99] width 189 height 28
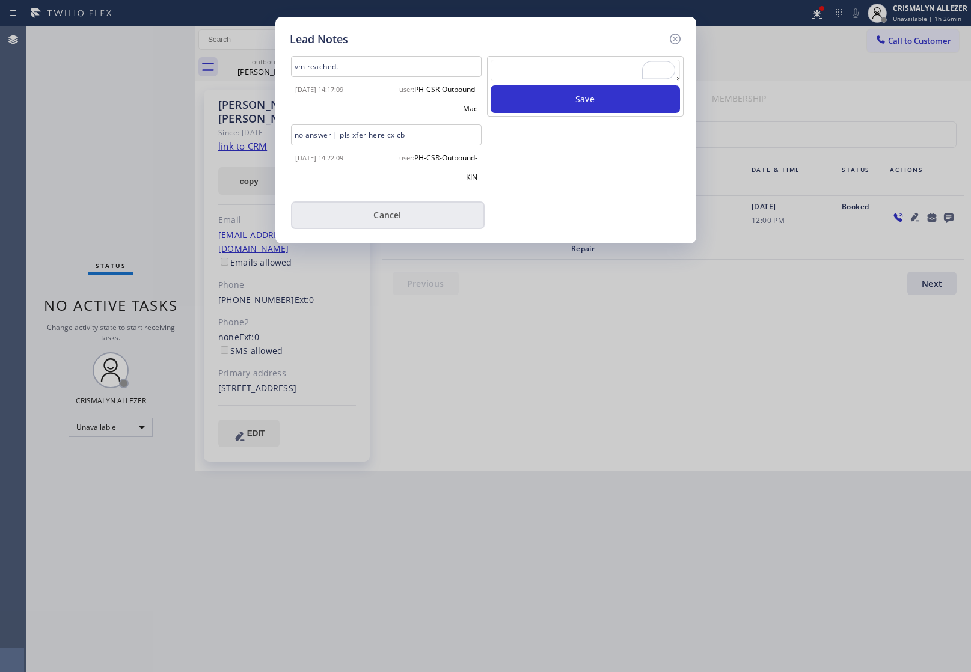
click at [432, 218] on button "Cancel" at bounding box center [388, 215] width 194 height 28
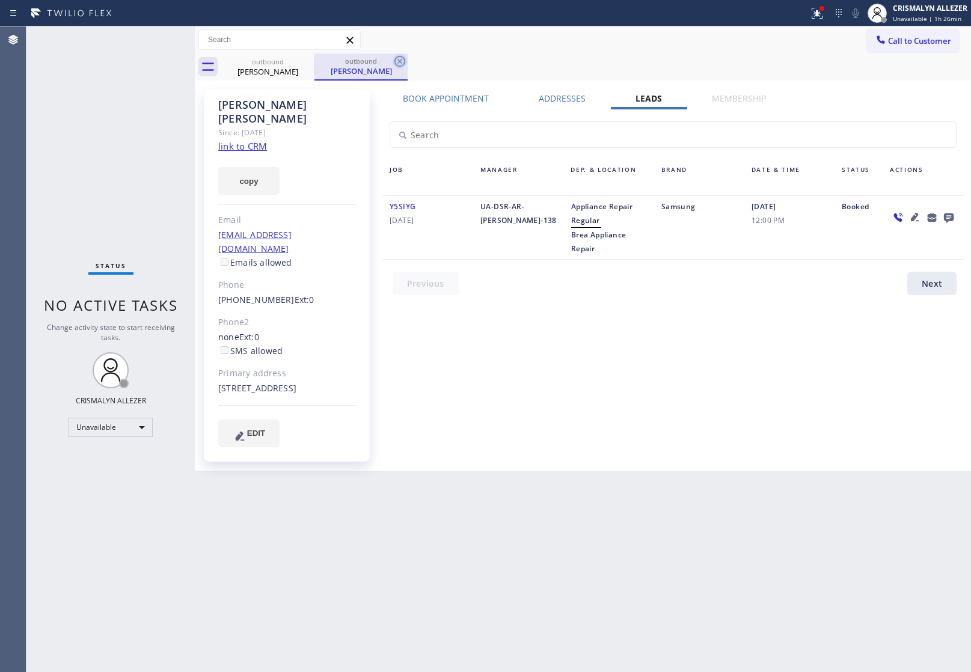
click at [402, 64] on icon at bounding box center [400, 61] width 14 height 14
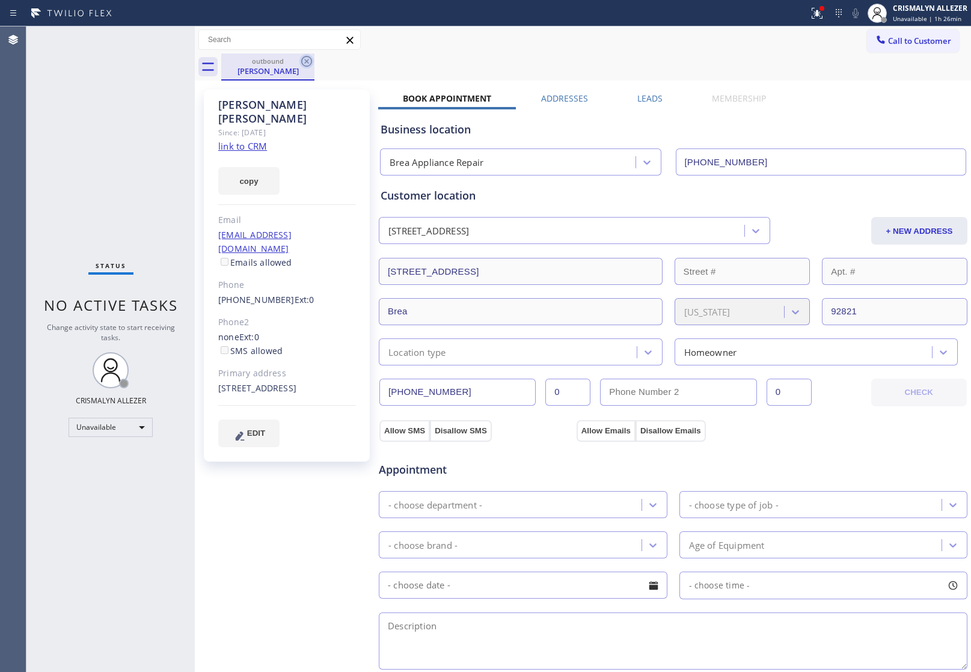
click at [307, 64] on icon at bounding box center [307, 61] width 14 height 14
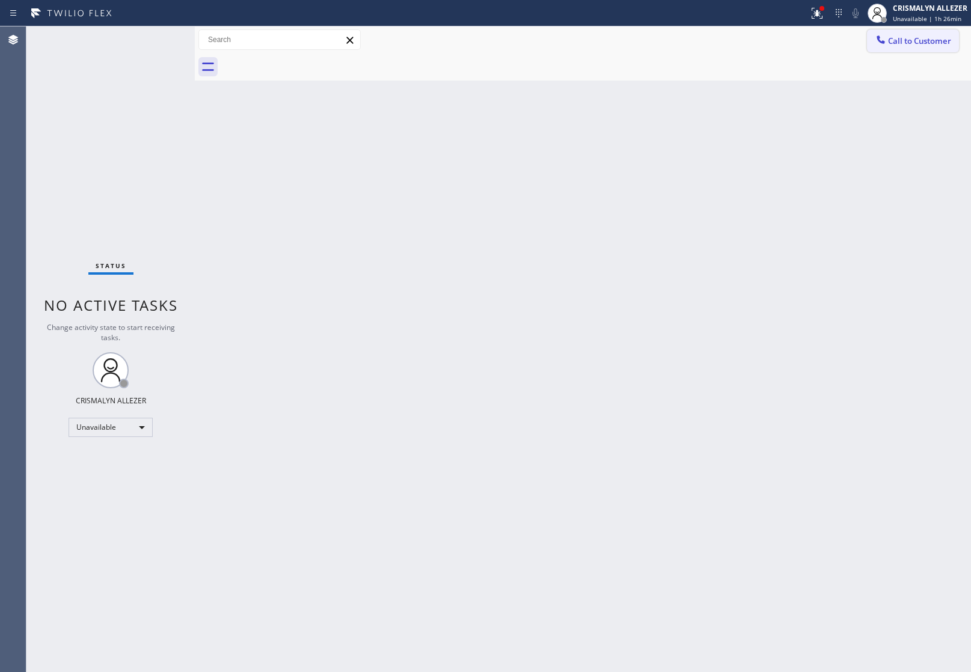
click at [935, 40] on span "Call to Customer" at bounding box center [919, 40] width 63 height 11
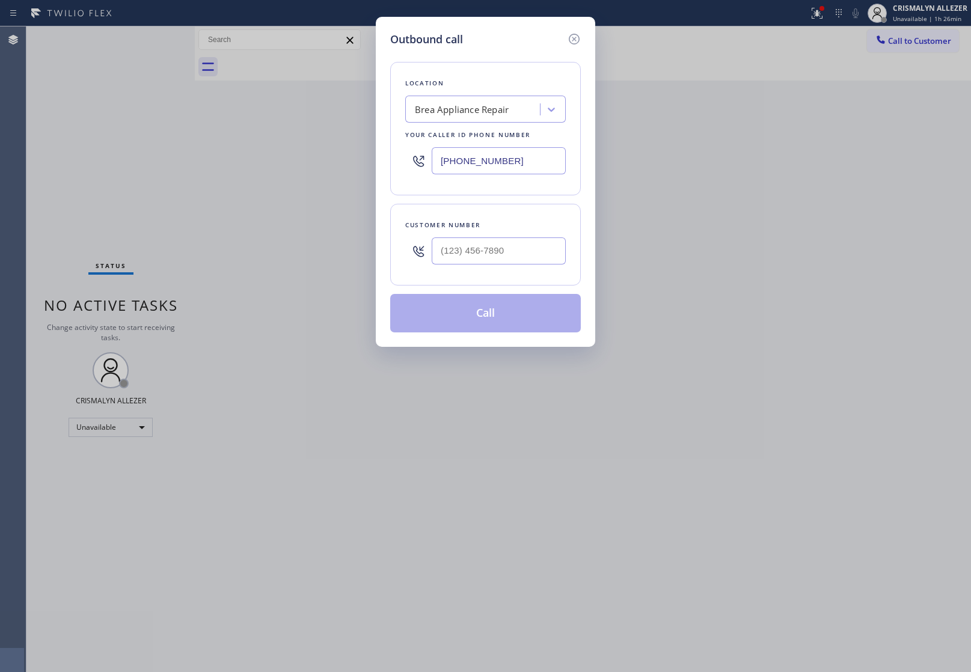
drag, startPoint x: 545, startPoint y: 165, endPoint x: 247, endPoint y: 158, distance: 298.4
click at [266, 158] on div "Outbound call Location Brea Appliance Repair Your caller id phone number (714) …" at bounding box center [485, 336] width 971 height 672
paste input "73) 825-307"
type input "(773) 825-3070"
click at [527, 247] on input "(___) ___-____" at bounding box center [499, 251] width 134 height 27
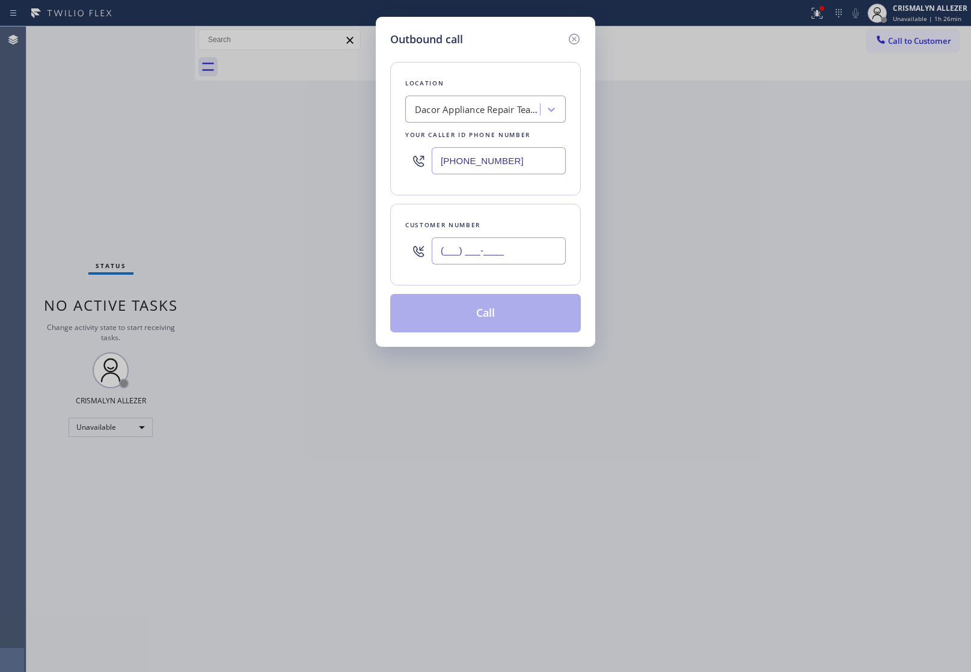
paste input "224) 766-1114"
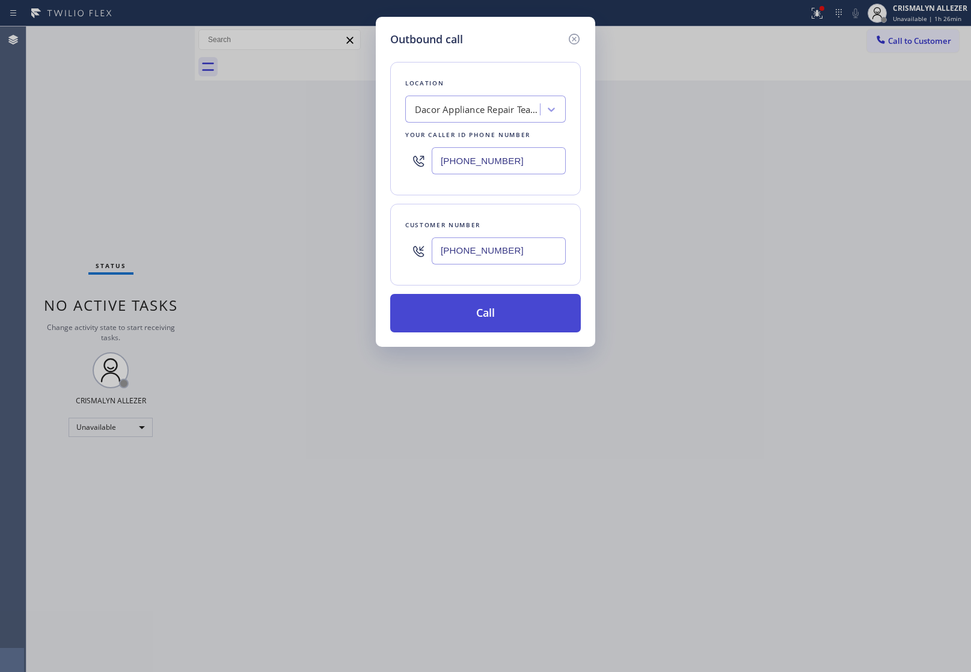
type input "(224) 766-1114"
click at [497, 313] on button "Call" at bounding box center [485, 313] width 191 height 38
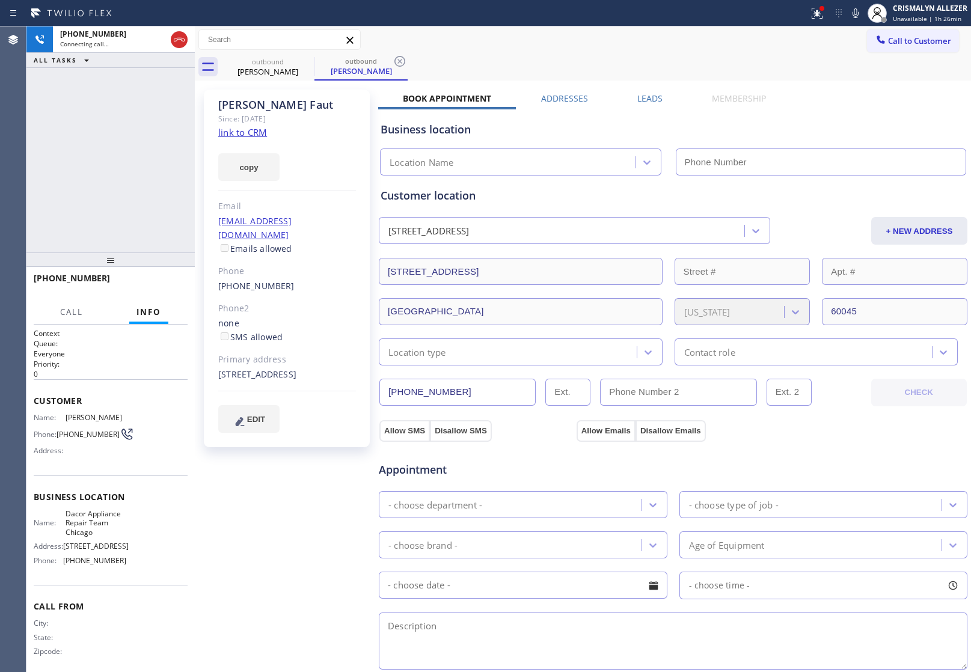
click at [241, 134] on link "link to CRM" at bounding box center [242, 132] width 49 height 12
type input "(773) 825-3070"
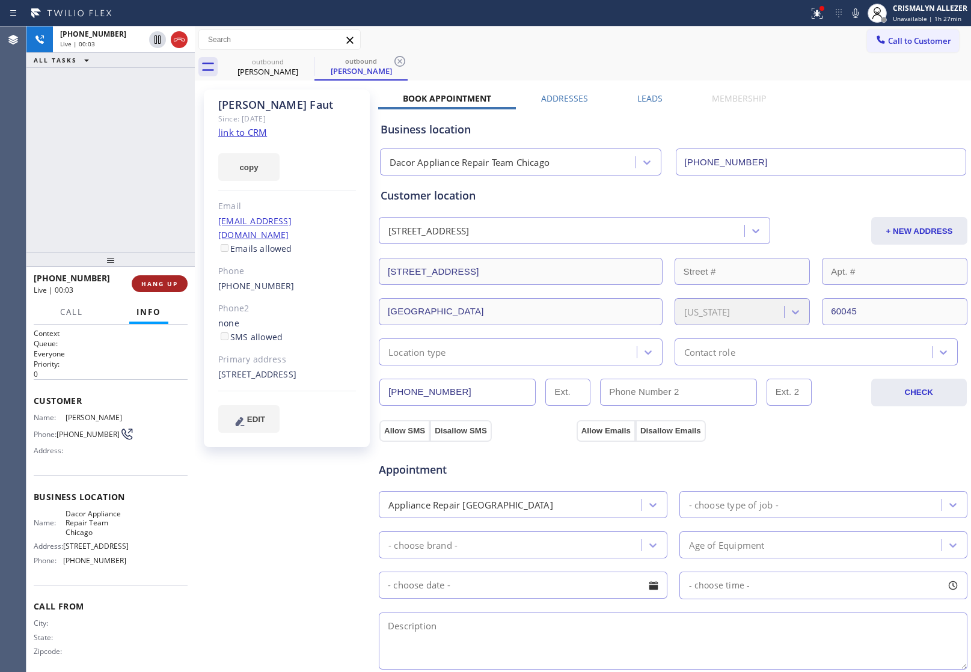
click at [159, 281] on span "HANG UP" at bounding box center [159, 284] width 37 height 8
click at [160, 283] on span "HANG UP" at bounding box center [159, 284] width 37 height 8
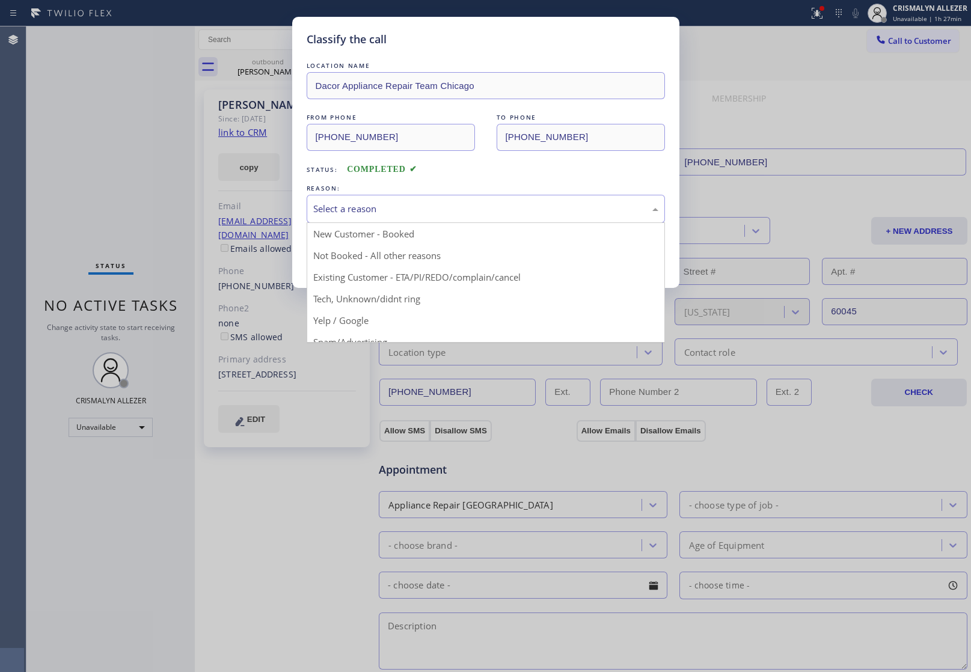
click at [472, 214] on div "Select a reason" at bounding box center [485, 209] width 345 height 14
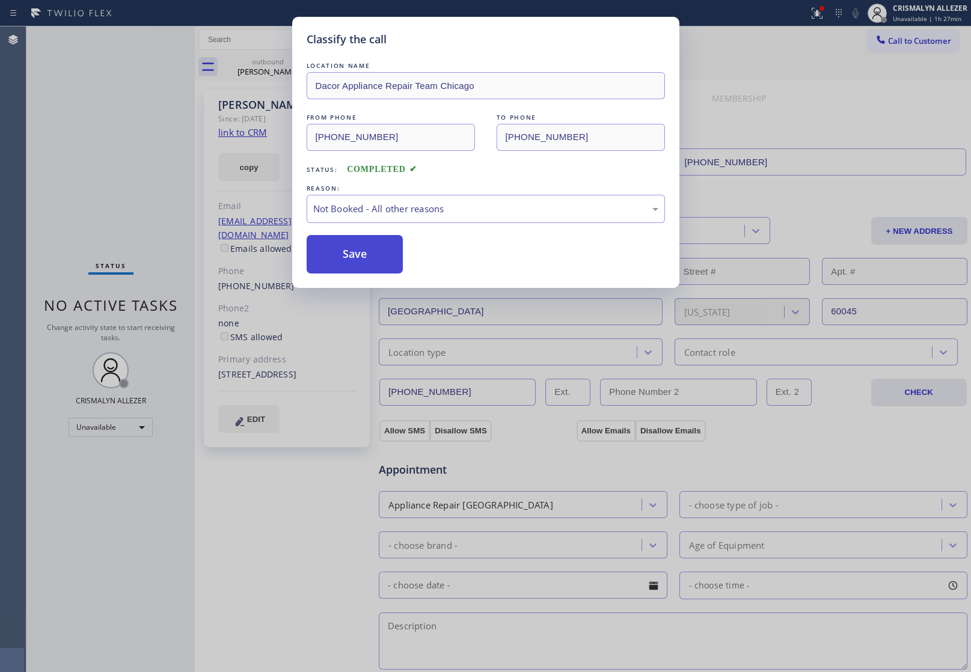
click at [382, 256] on button "Save" at bounding box center [355, 254] width 97 height 38
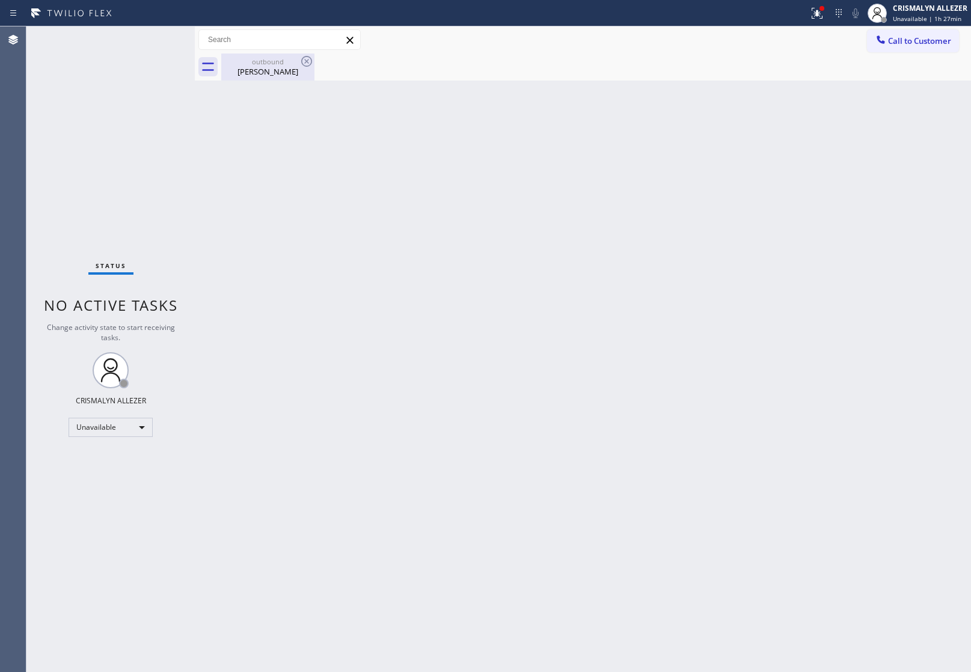
click at [260, 77] on div "outbound Alexis Faut" at bounding box center [268, 67] width 91 height 27
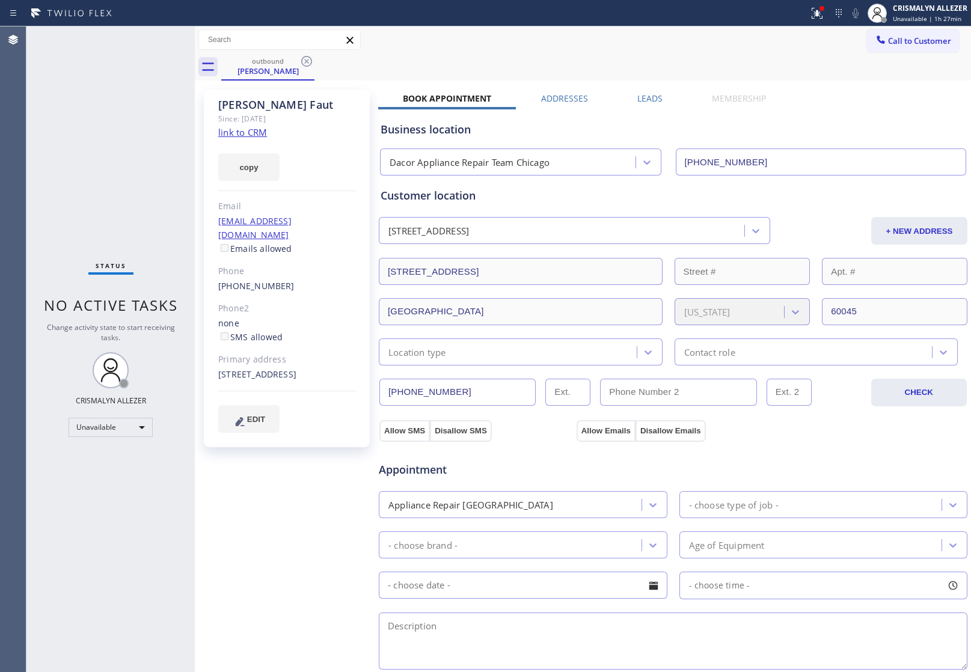
click at [644, 97] on label "Leads" at bounding box center [650, 98] width 25 height 11
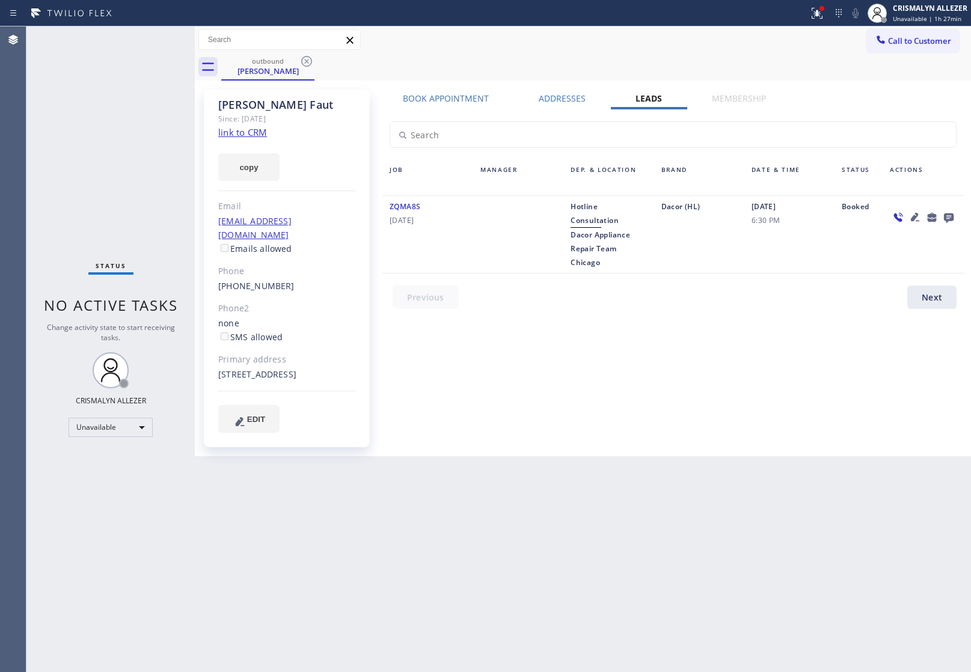
click at [949, 215] on icon at bounding box center [949, 217] width 14 height 15
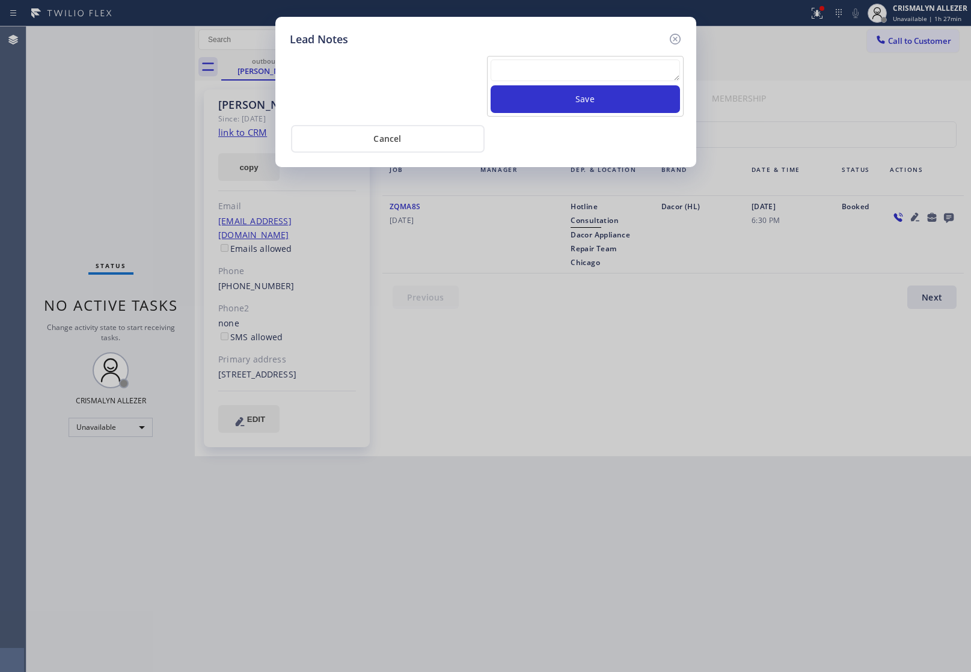
click at [553, 64] on textarea at bounding box center [585, 71] width 189 height 22
paste textarea "no answer | pls xfer here cx cb"
type textarea "no answer | pls xfer here cx cb"
click at [571, 108] on button "Save" at bounding box center [585, 99] width 189 height 28
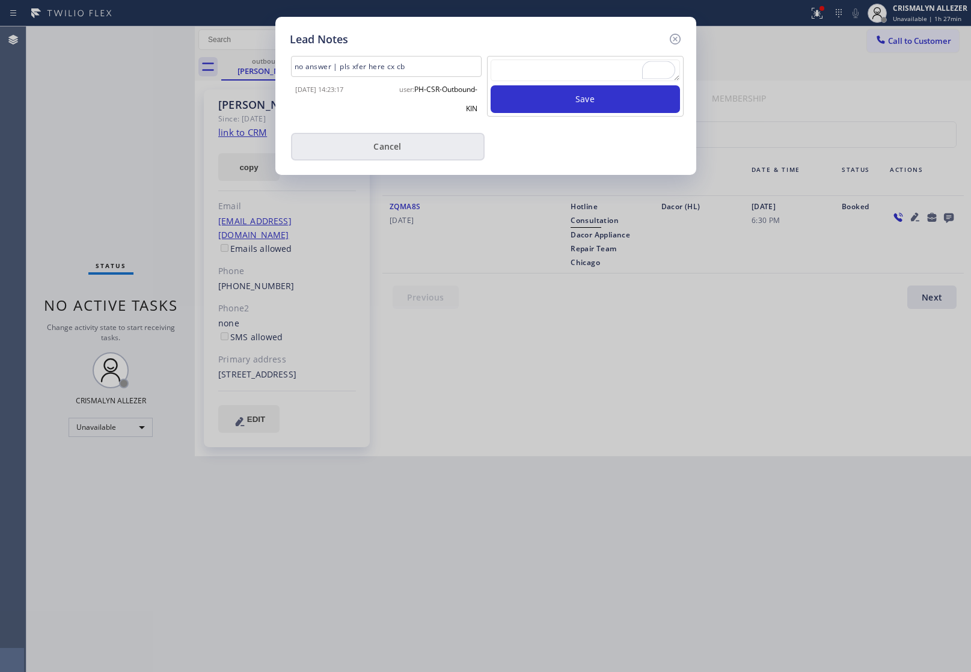
click at [419, 152] on button "Cancel" at bounding box center [388, 147] width 194 height 28
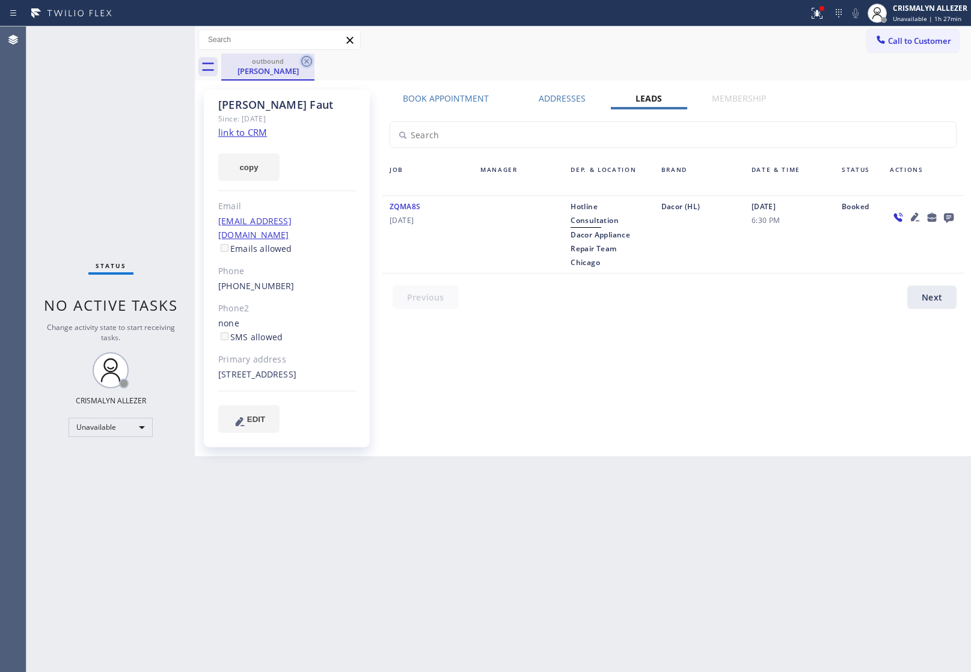
click at [300, 62] on icon at bounding box center [307, 61] width 14 height 14
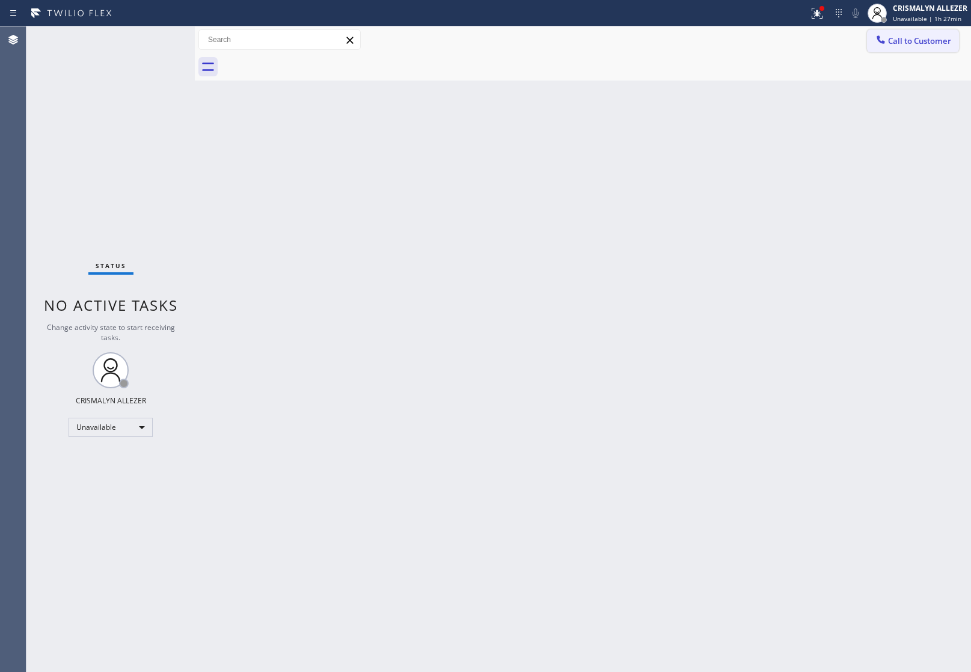
click at [917, 37] on span "Call to Customer" at bounding box center [919, 40] width 63 height 11
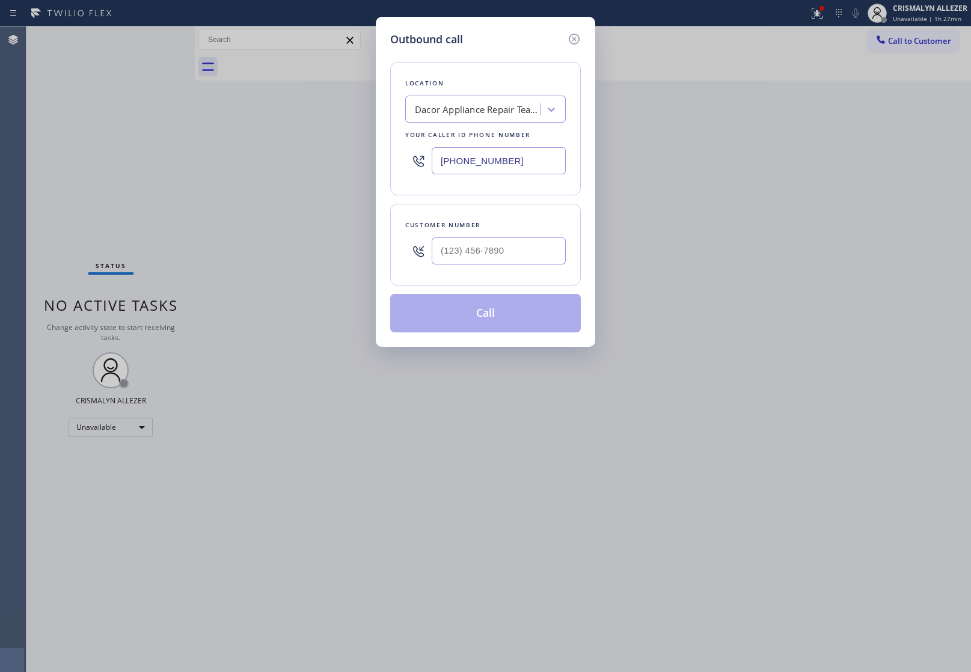
drag, startPoint x: 555, startPoint y: 160, endPoint x: 284, endPoint y: 155, distance: 270.7
click at [330, 157] on div "Outbound call Location Dacor Appliance Repair Team Chicago Your caller id phone…" at bounding box center [485, 336] width 971 height 672
paste input "14) 912-8101"
type input "(714) 912-8101"
click at [489, 244] on input "(___) ___-____" at bounding box center [499, 251] width 134 height 27
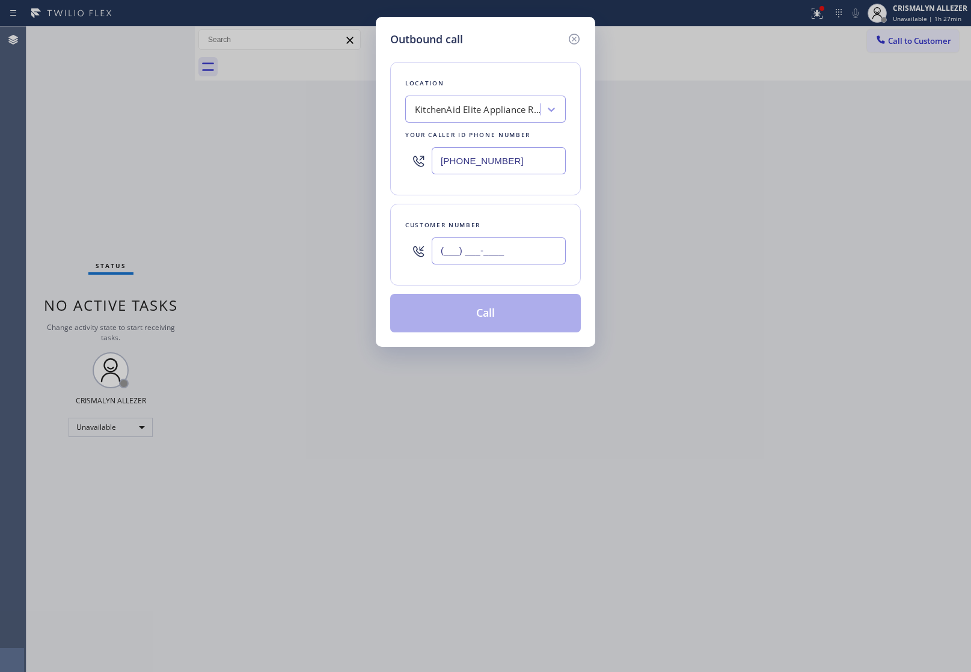
paste input "714) 325-2664"
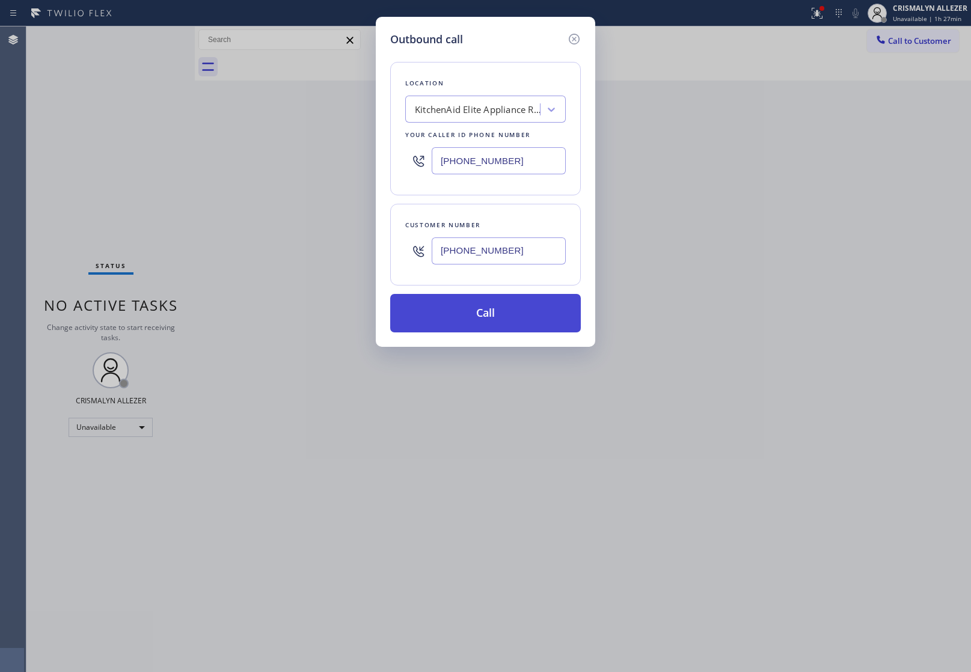
type input "(714) 325-2664"
click at [482, 314] on button "Call" at bounding box center [485, 313] width 191 height 38
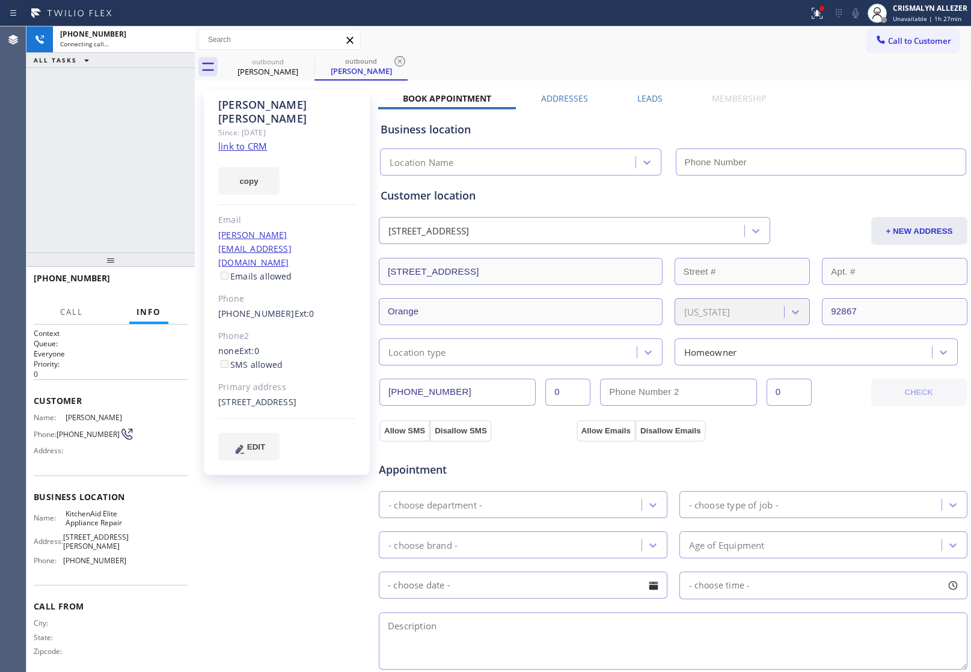
click at [253, 140] on link "link to CRM" at bounding box center [242, 146] width 49 height 12
type input "[PHONE_NUMBER]"
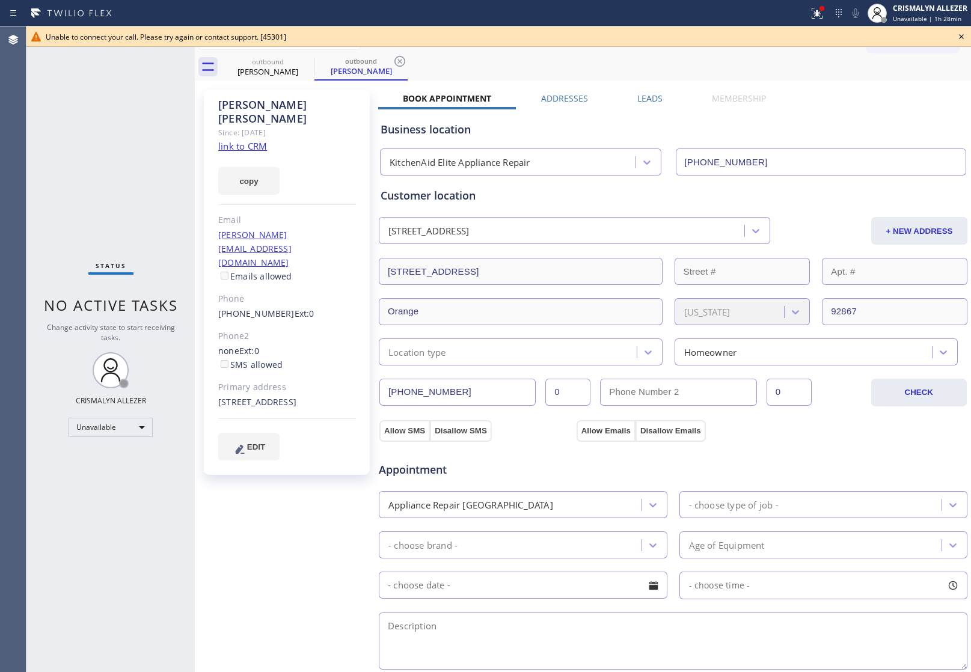
click at [962, 37] on icon at bounding box center [961, 36] width 5 height 5
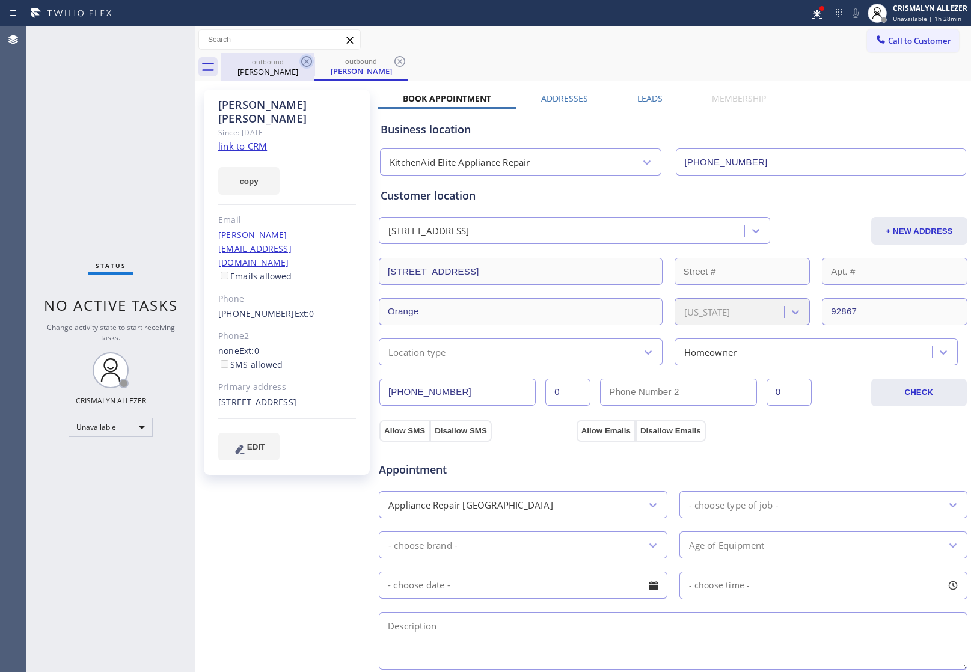
drag, startPoint x: 400, startPoint y: 59, endPoint x: 300, endPoint y: 59, distance: 100.4
click at [389, 59] on div "outbound Ronda Hernandez" at bounding box center [361, 67] width 93 height 27
click at [306, 59] on icon at bounding box center [307, 61] width 14 height 14
click at [641, 100] on label "Leads" at bounding box center [650, 98] width 25 height 11
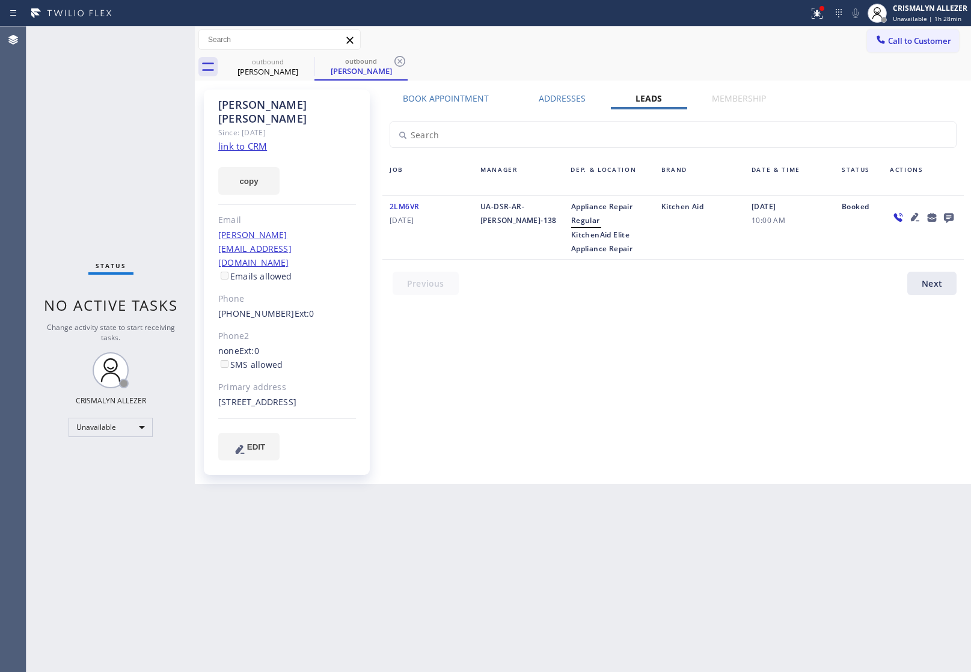
drag, startPoint x: 946, startPoint y: 215, endPoint x: 956, endPoint y: 209, distance: 11.6
click at [956, 210] on div at bounding box center [949, 217] width 17 height 14
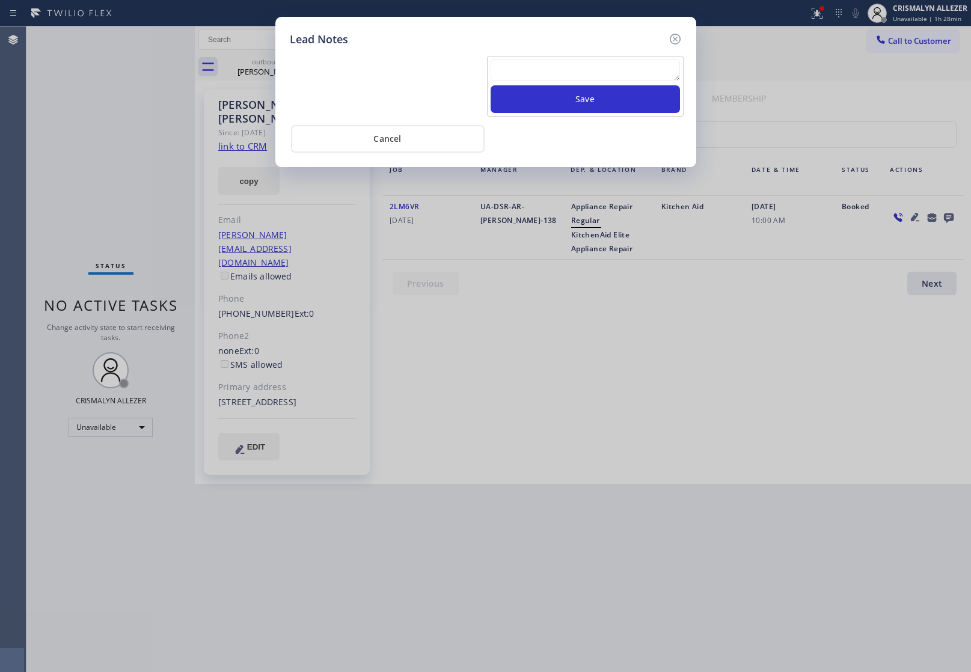
click at [587, 72] on textarea at bounding box center [585, 71] width 189 height 22
paste textarea "no answer | pls xfer here cx cb"
type textarea "no answer | pls xfer here cx cb"
click at [588, 97] on button "Save" at bounding box center [585, 99] width 189 height 28
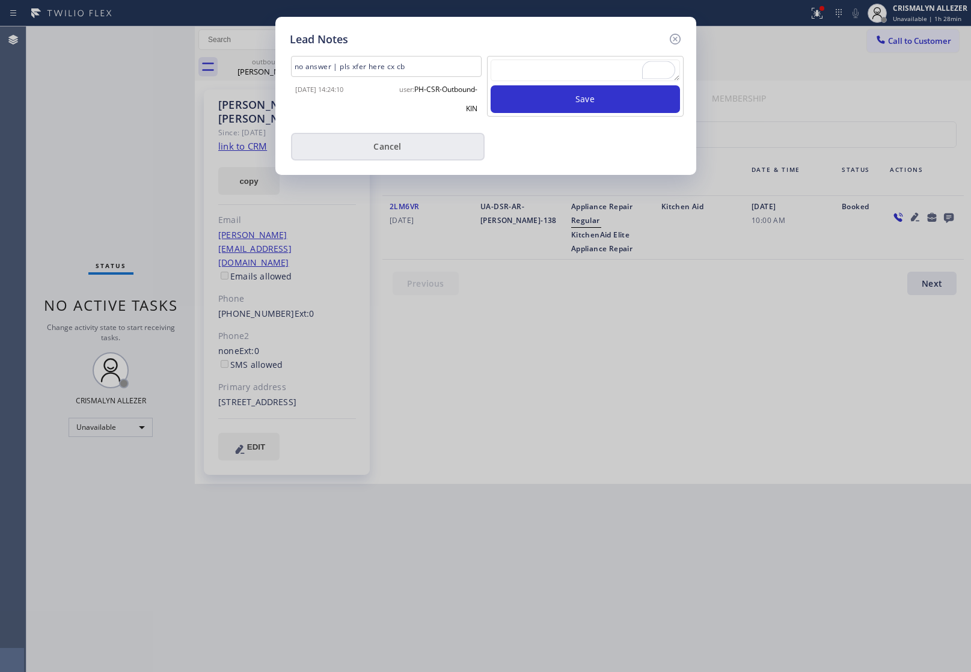
click at [390, 148] on button "Cancel" at bounding box center [388, 147] width 194 height 28
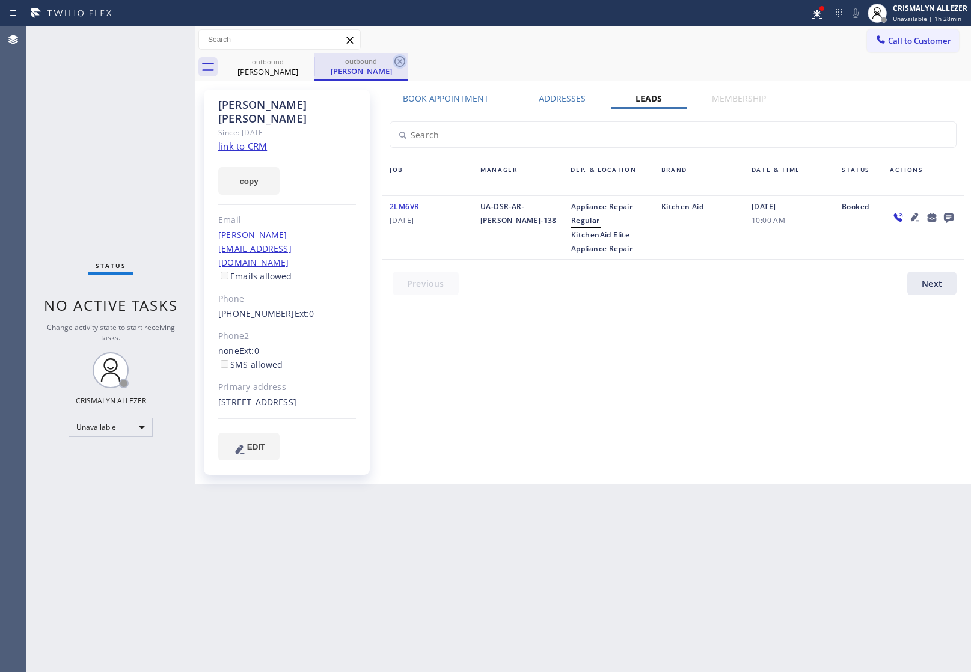
click at [401, 60] on icon at bounding box center [400, 61] width 11 height 11
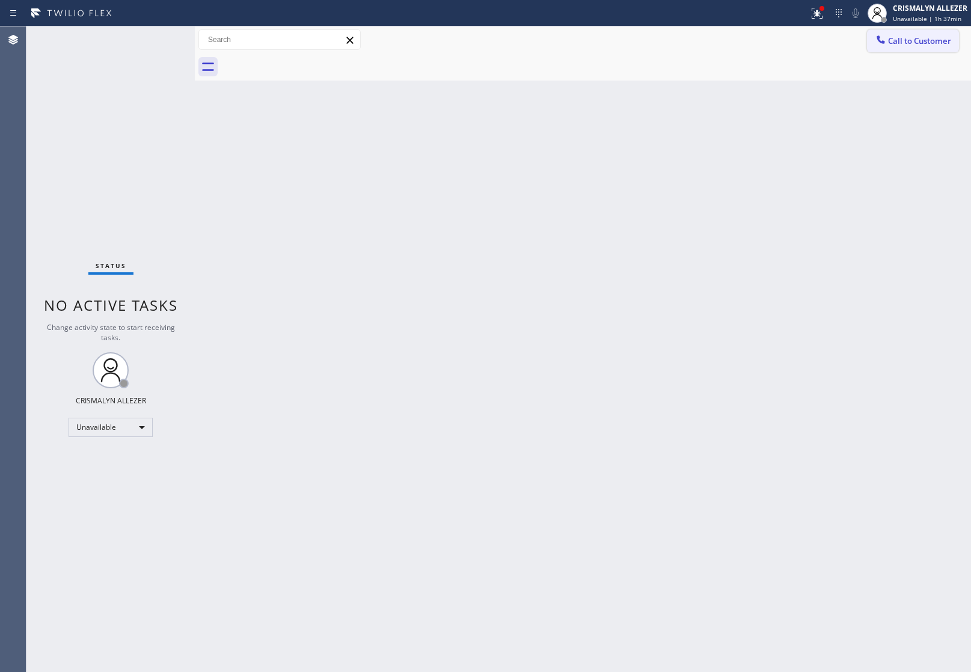
drag, startPoint x: 924, startPoint y: 37, endPoint x: 660, endPoint y: 161, distance: 292.5
click at [923, 39] on span "Call to Customer" at bounding box center [919, 40] width 63 height 11
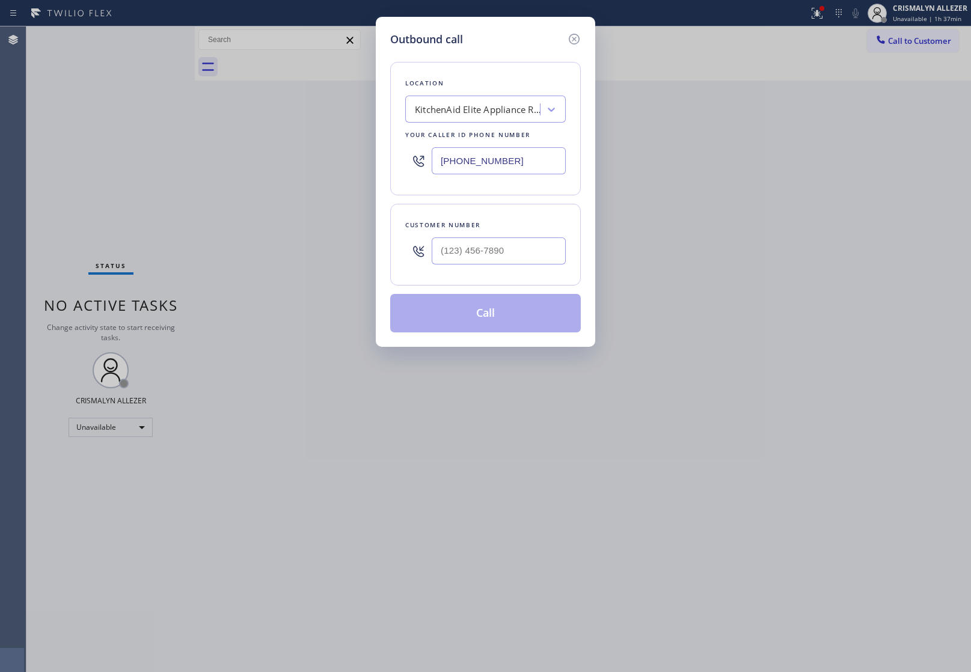
drag, startPoint x: 526, startPoint y: 157, endPoint x: 353, endPoint y: 159, distance: 173.2
click at [390, 157] on div "Location KitchenAid Elite Appliance Repair Your caller id phone number (714) 91…" at bounding box center [485, 129] width 191 height 134
type input "(___) ___-____"
click at [509, 250] on input "(___) ___-____" at bounding box center [499, 251] width 134 height 27
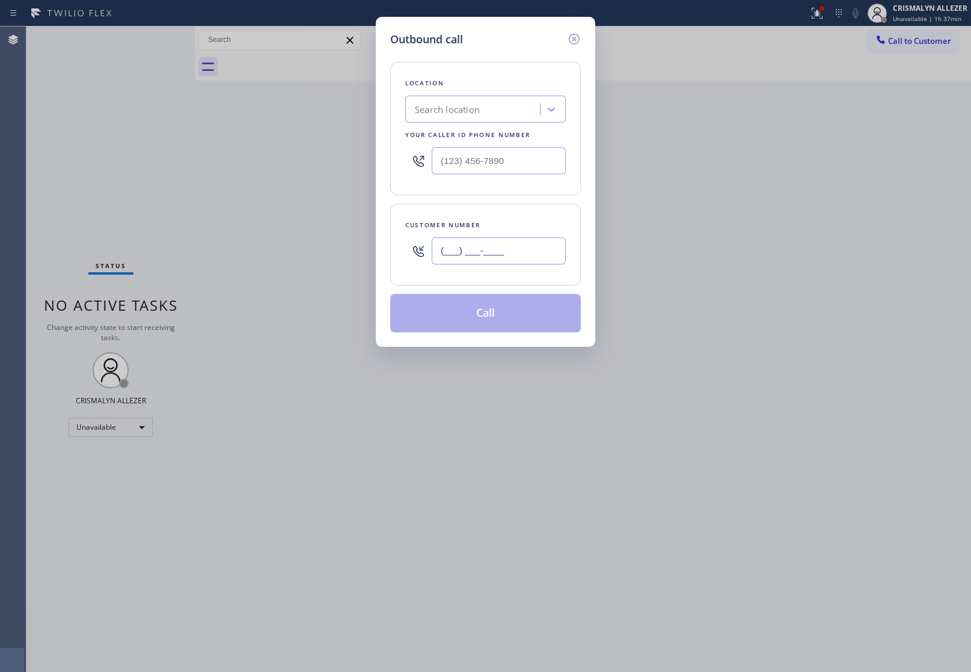
paste input "310) 980-9789"
type input "[PHONE_NUMBER]"
click at [546, 166] on input "(___) ___-____" at bounding box center [499, 160] width 134 height 27
paste input "855) 731-4952"
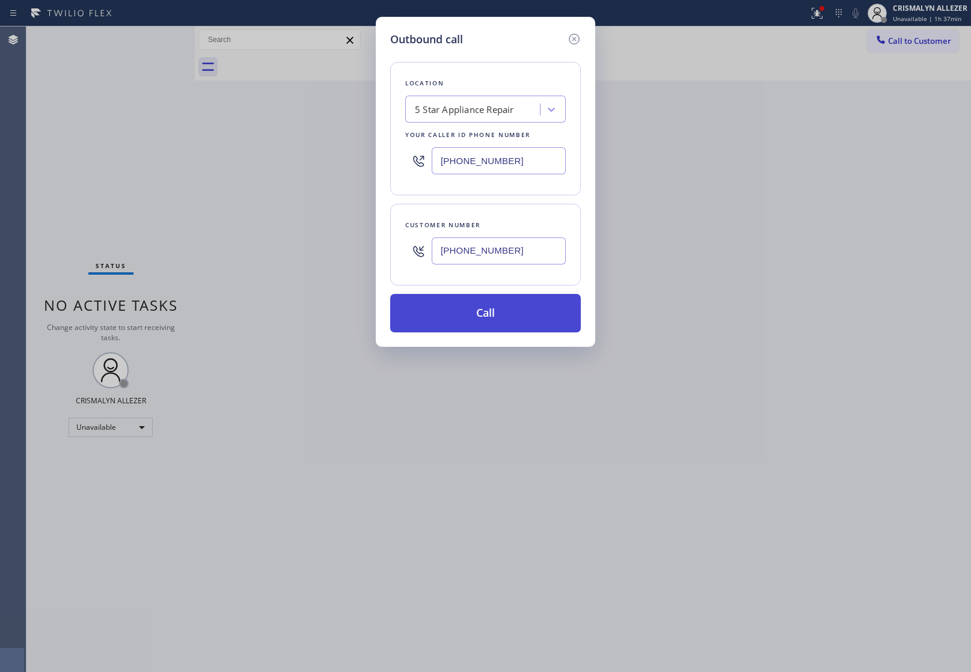
type input "[PHONE_NUMBER]"
click at [483, 317] on button "Call" at bounding box center [485, 313] width 191 height 38
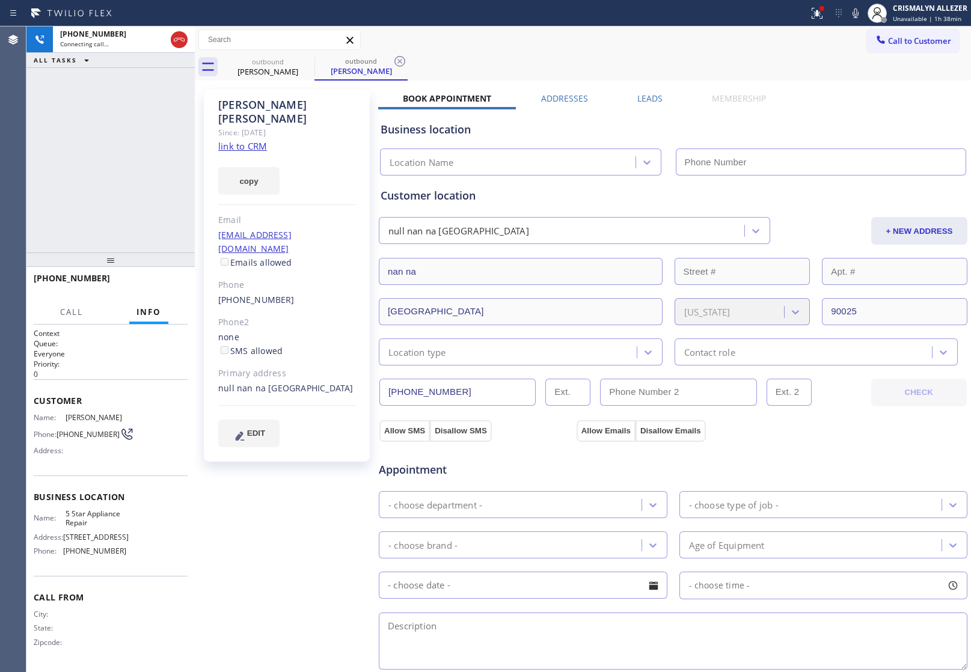
click at [218, 153] on div "copy" at bounding box center [287, 174] width 138 height 42
click at [239, 153] on div "copy" at bounding box center [287, 174] width 138 height 42
type input "[PHONE_NUMBER]"
click at [248, 140] on link "link to CRM" at bounding box center [242, 146] width 49 height 12
click at [177, 283] on span "HANG UP" at bounding box center [159, 284] width 37 height 8
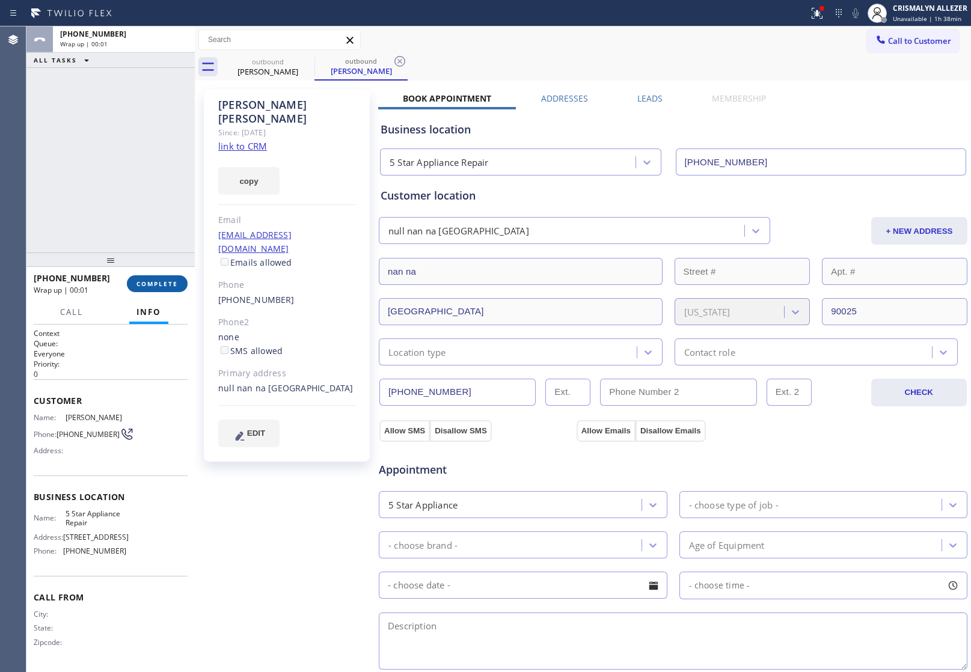
click at [175, 283] on span "COMPLETE" at bounding box center [158, 284] width 42 height 8
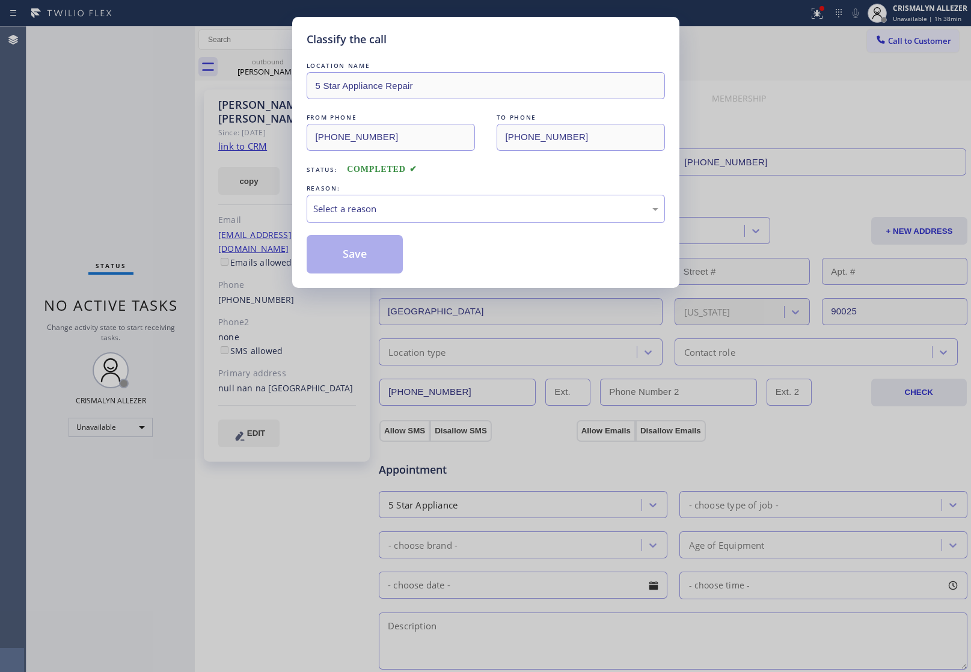
click at [473, 227] on div "LOCATION NAME 5 Star Appliance Repair FROM PHONE (855) 731-4952 TO PHONE (310) …" at bounding box center [486, 167] width 358 height 214
click at [462, 214] on div "Select a reason" at bounding box center [485, 209] width 345 height 14
click at [366, 254] on button "Save" at bounding box center [355, 254] width 97 height 38
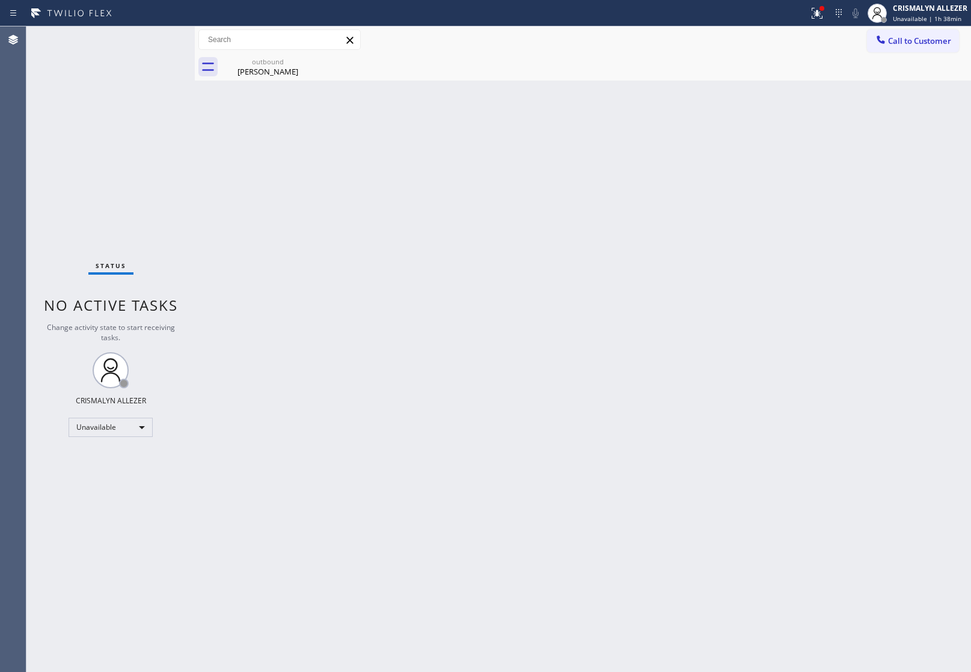
click at [275, 63] on div "outbound" at bounding box center [268, 61] width 91 height 9
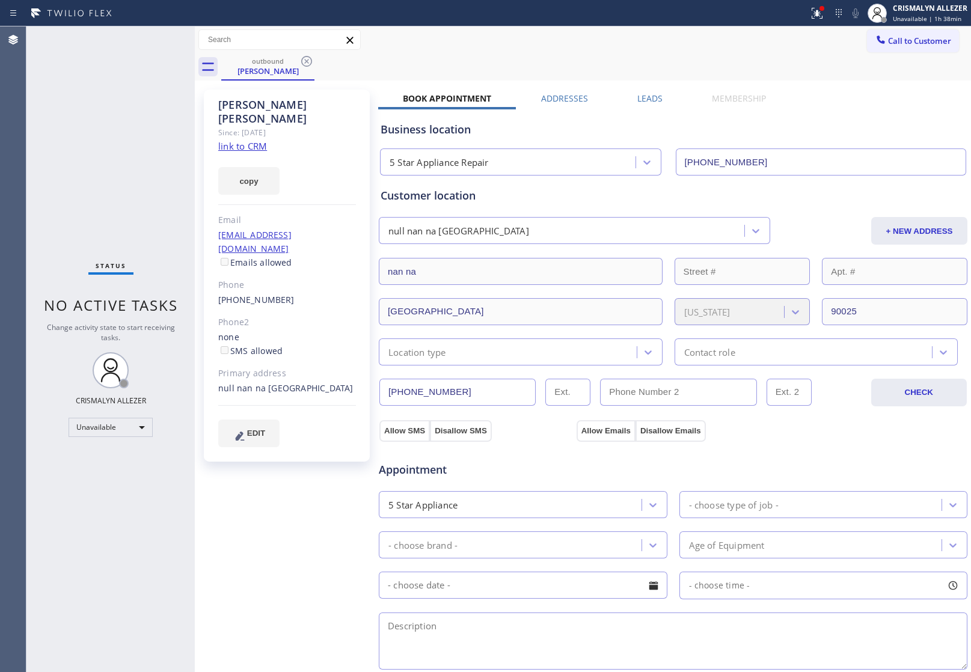
click at [653, 100] on label "Leads" at bounding box center [650, 98] width 25 height 11
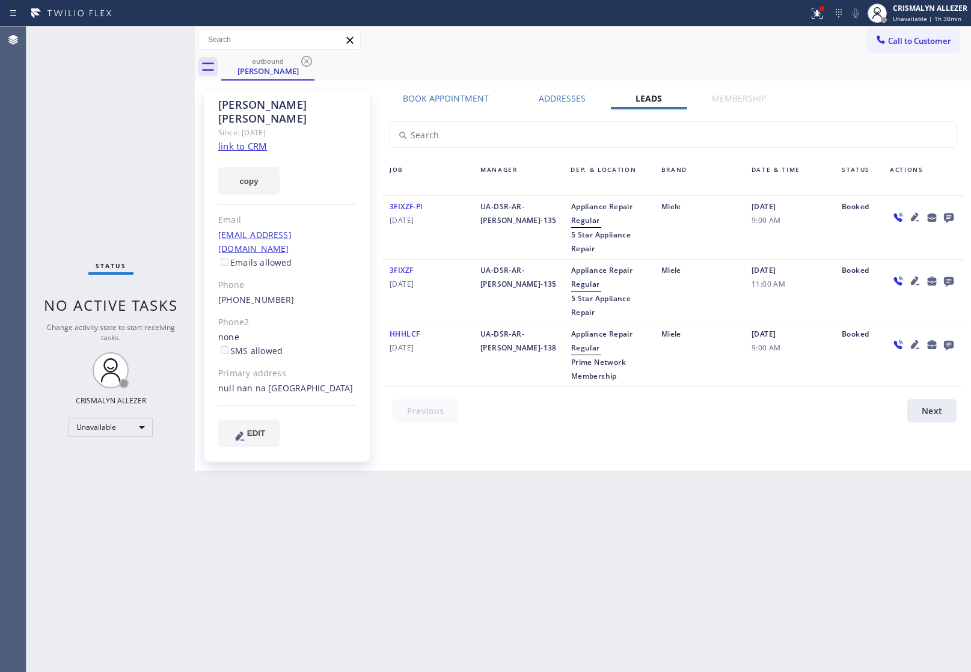
click at [947, 210] on icon at bounding box center [949, 217] width 14 height 15
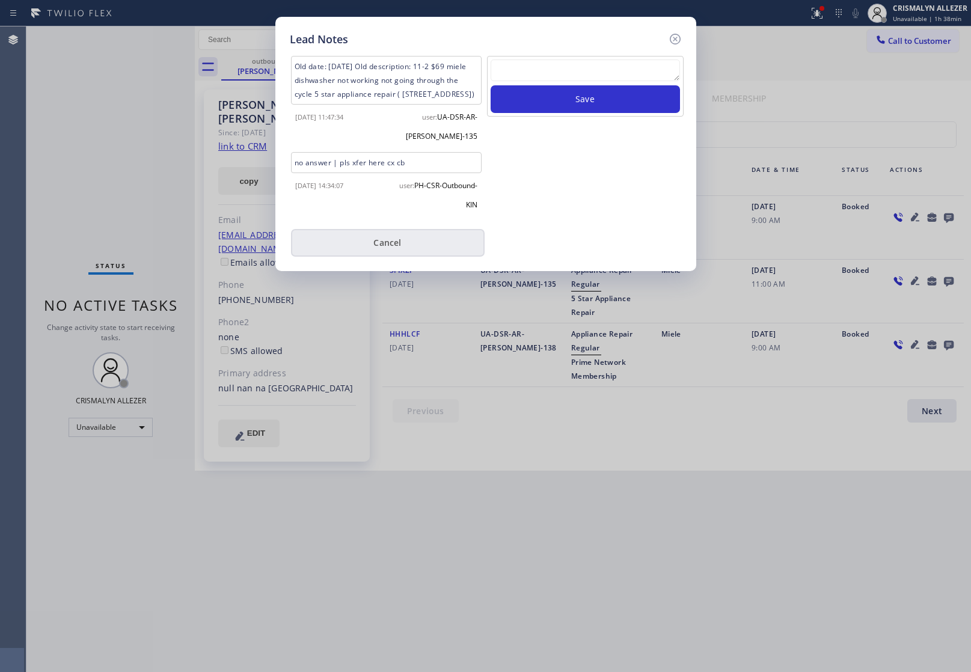
click at [388, 254] on button "Cancel" at bounding box center [388, 243] width 194 height 28
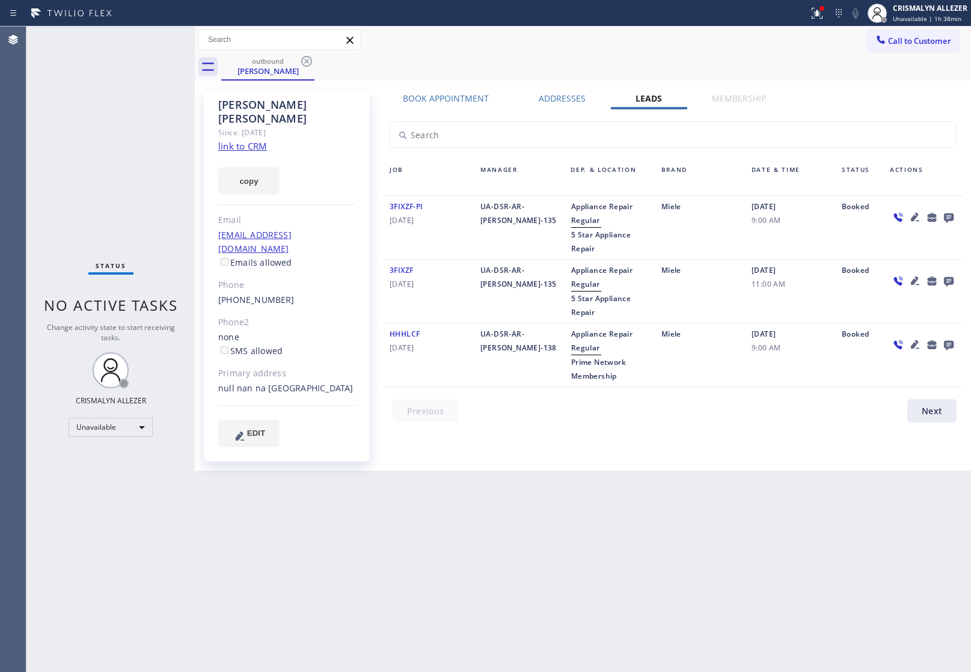
click at [301, 63] on icon at bounding box center [307, 61] width 14 height 14
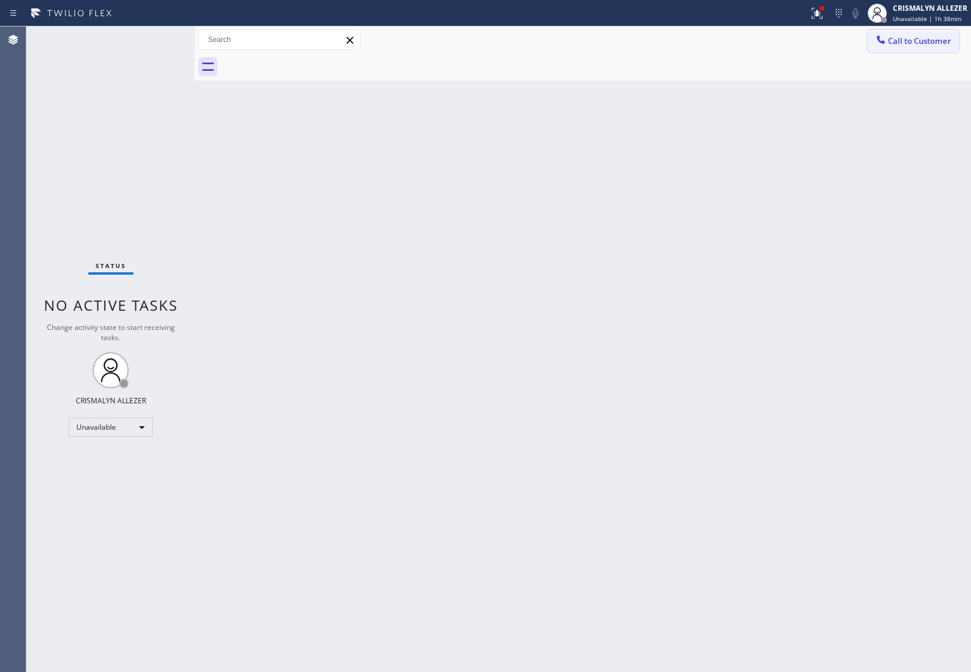
click at [924, 37] on span "Call to Customer" at bounding box center [919, 40] width 63 height 11
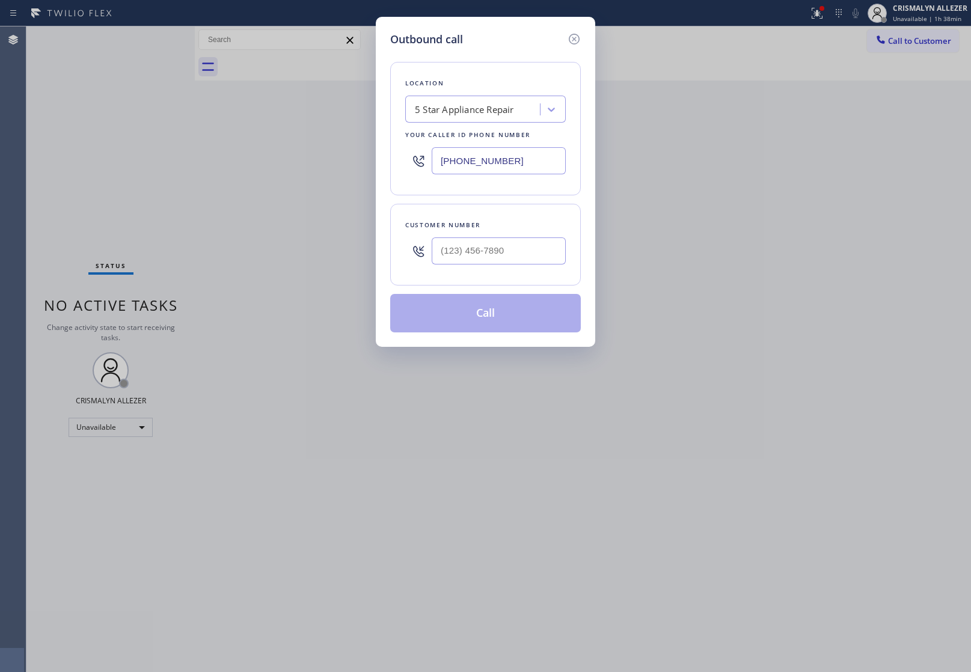
drag, startPoint x: 547, startPoint y: 155, endPoint x: 235, endPoint y: 161, distance: 312.2
click at [244, 161] on div "Outbound call Location 5 Star Appliance Repair Your caller id phone number (855…" at bounding box center [485, 336] width 971 height 672
type input "(___) ___-____"
click at [524, 245] on input "(___) ___-____" at bounding box center [499, 251] width 134 height 27
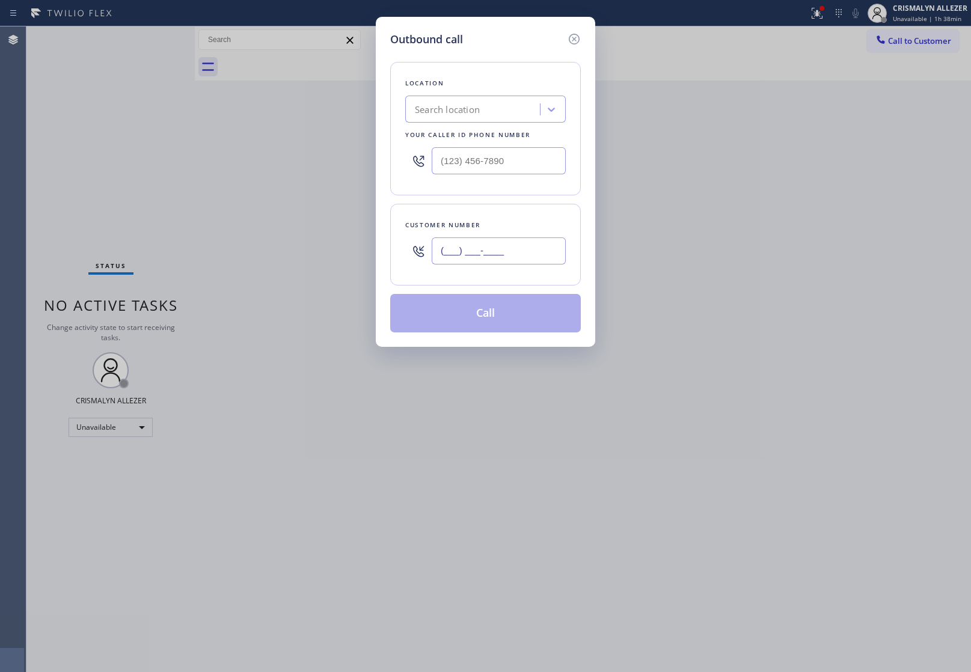
paste input "714) 553-3628"
type input "[PHONE_NUMBER]"
click at [520, 167] on input "(___) ___-____" at bounding box center [499, 160] width 134 height 27
paste input "714) 203-2694"
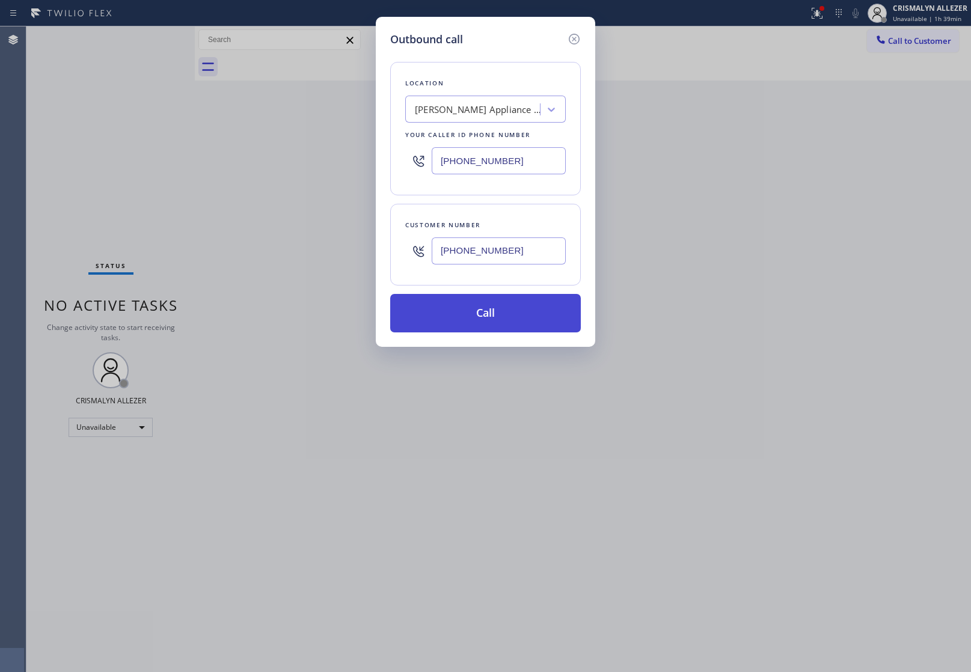
type input "[PHONE_NUMBER]"
click at [497, 317] on button "Call" at bounding box center [485, 313] width 191 height 38
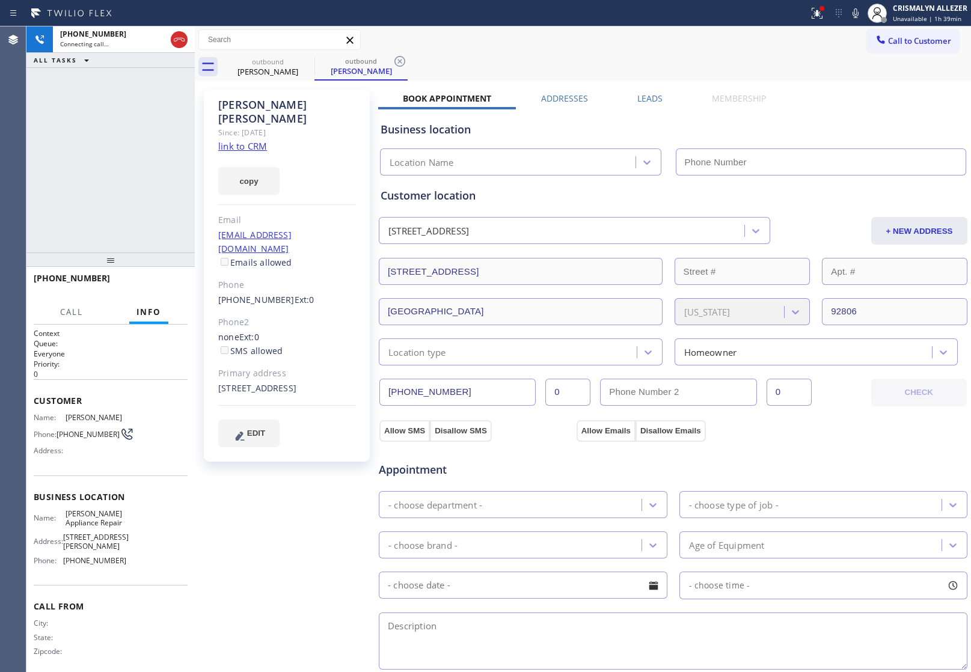
click at [248, 140] on link "link to CRM" at bounding box center [242, 146] width 49 height 12
type input "[PHONE_NUMBER]"
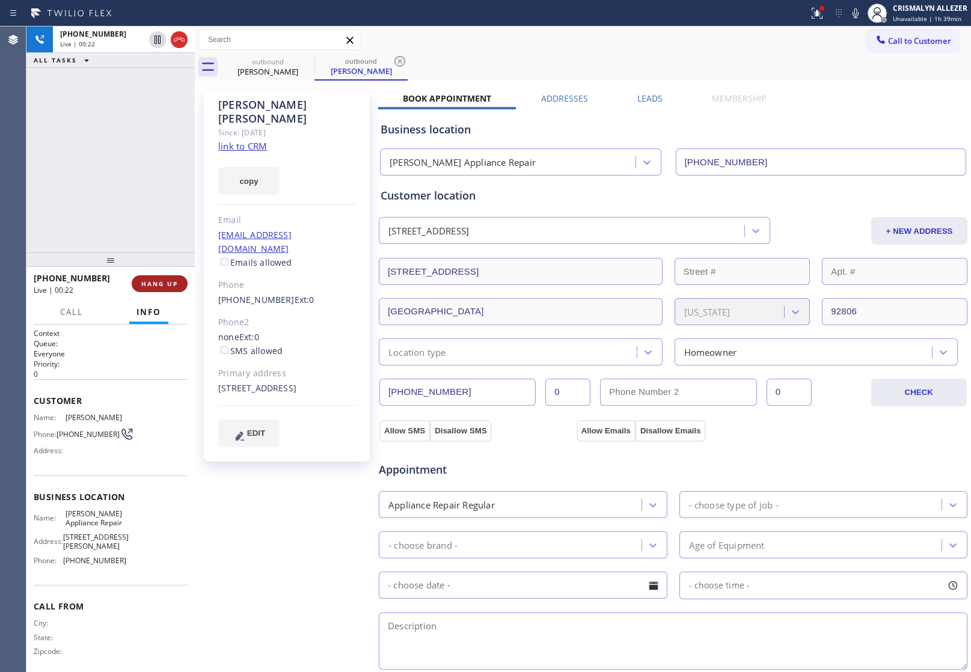
click at [166, 283] on span "HANG UP" at bounding box center [159, 284] width 37 height 8
click at [166, 283] on span "COMPLETE" at bounding box center [158, 284] width 42 height 8
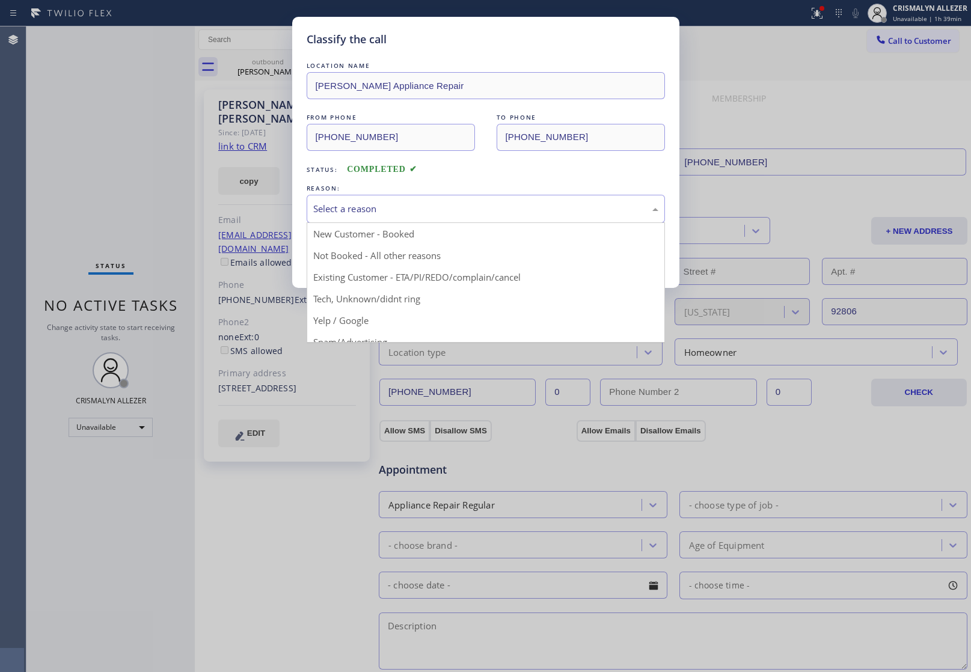
click at [468, 208] on div "Select a reason" at bounding box center [485, 209] width 345 height 14
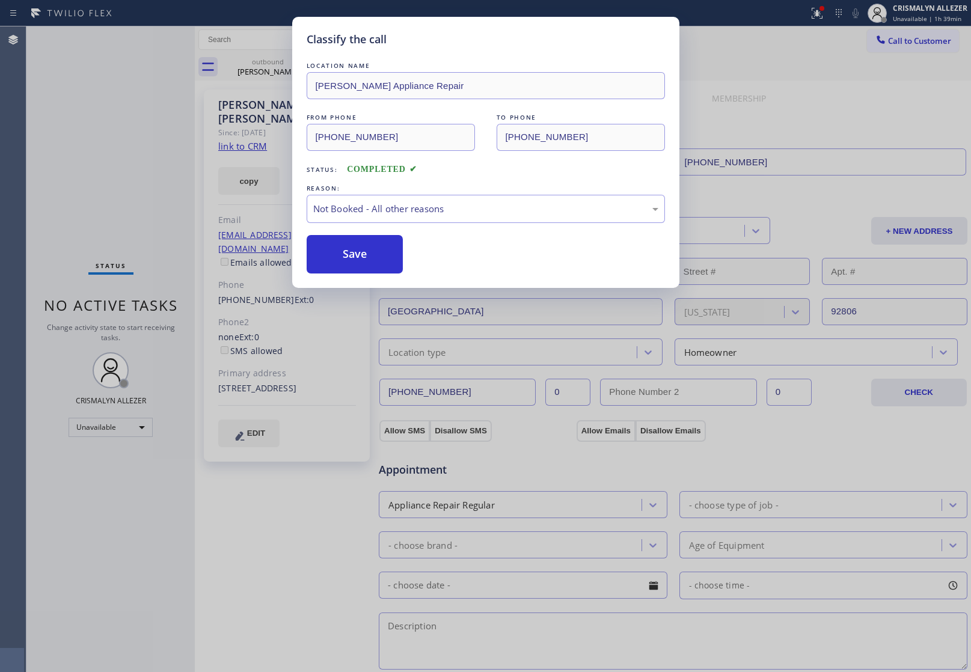
click at [354, 257] on button "Save" at bounding box center [355, 254] width 97 height 38
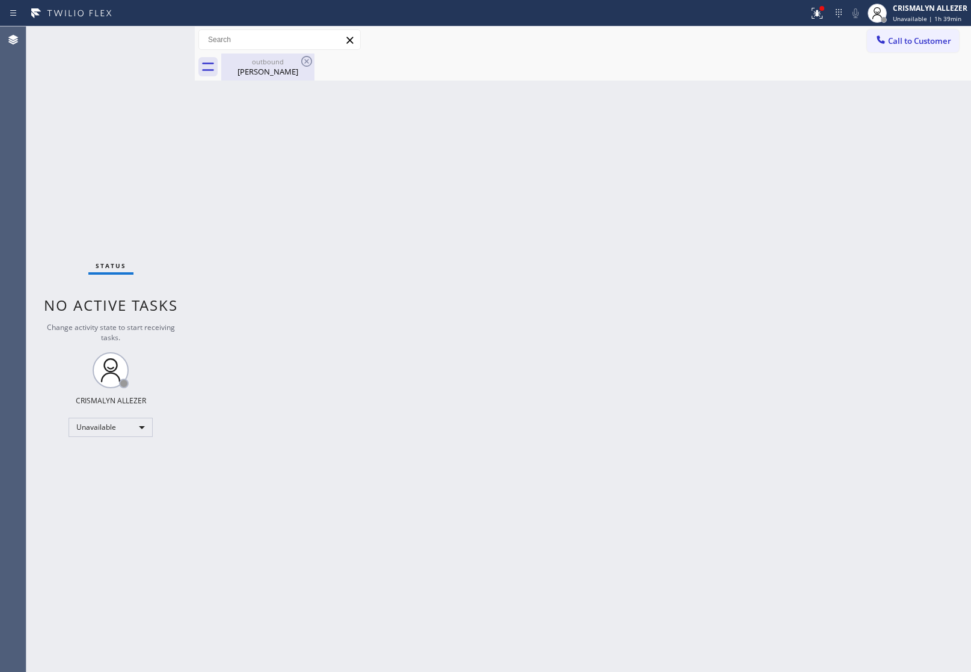
click at [274, 64] on div "outbound" at bounding box center [268, 61] width 91 height 9
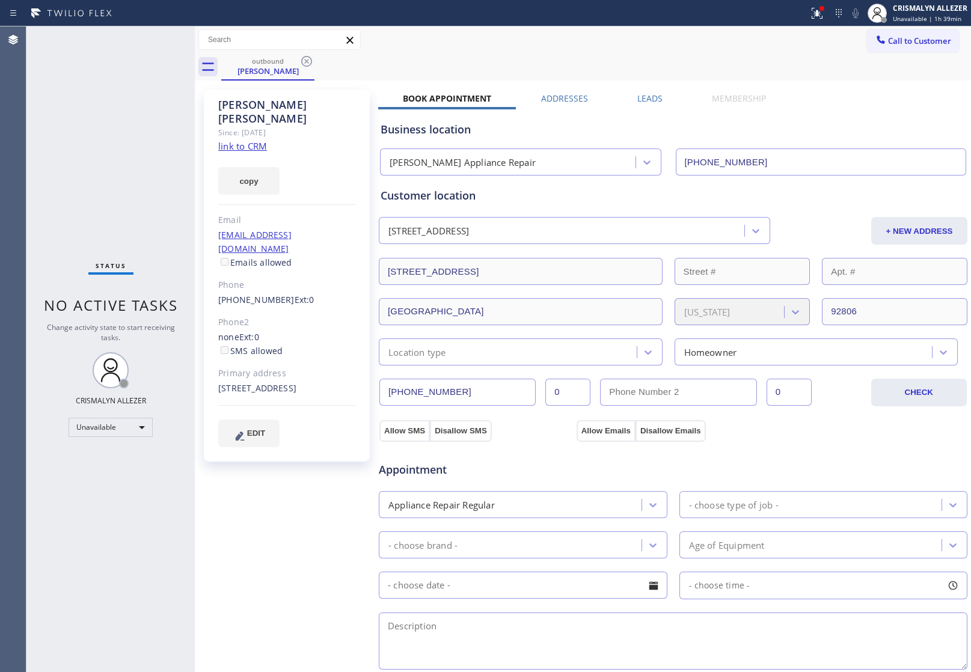
click at [639, 96] on label "Leads" at bounding box center [650, 98] width 25 height 11
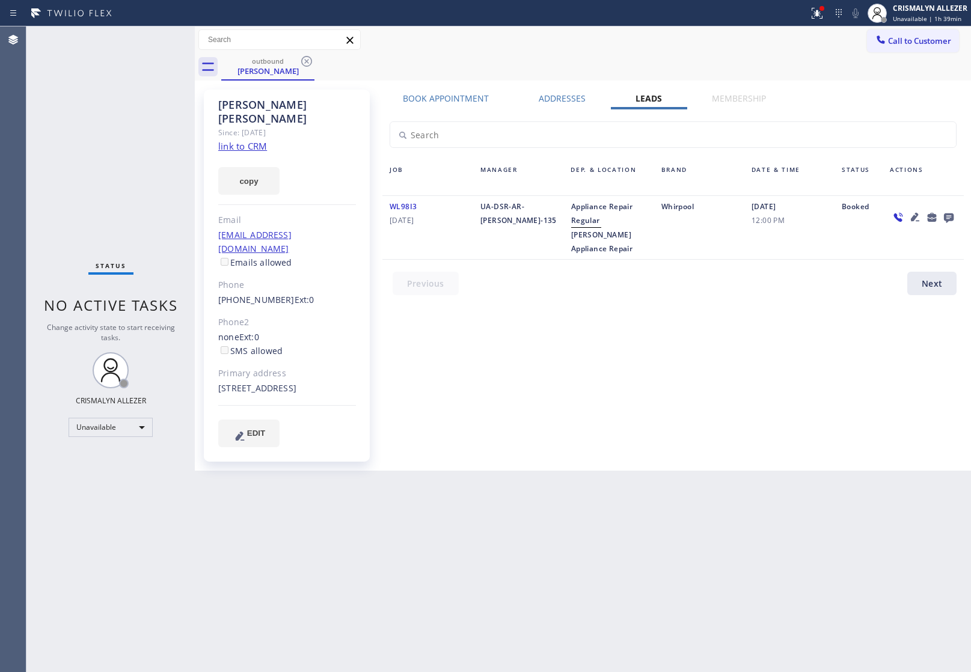
click at [946, 217] on icon at bounding box center [949, 219] width 10 height 10
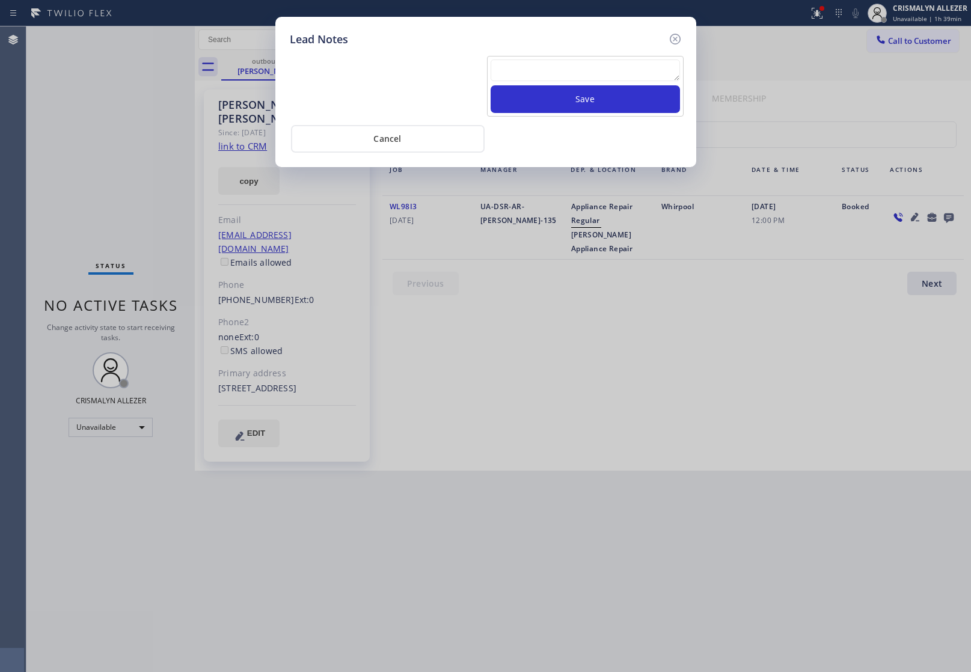
click at [620, 63] on textarea at bounding box center [585, 71] width 189 height 22
paste textarea "DON'T NEED SERVICE / NOT NTERESTED"
type textarea "DON'T NEED SERVICE / NOT NTERESTED"
click at [598, 112] on button "Save" at bounding box center [585, 99] width 189 height 28
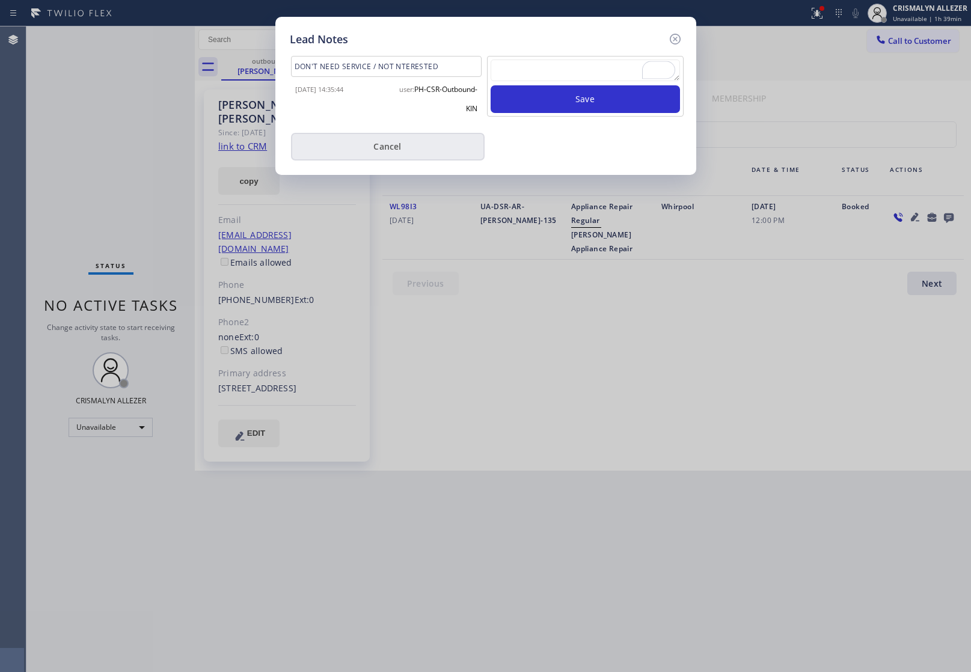
click at [383, 148] on button "Cancel" at bounding box center [388, 147] width 194 height 28
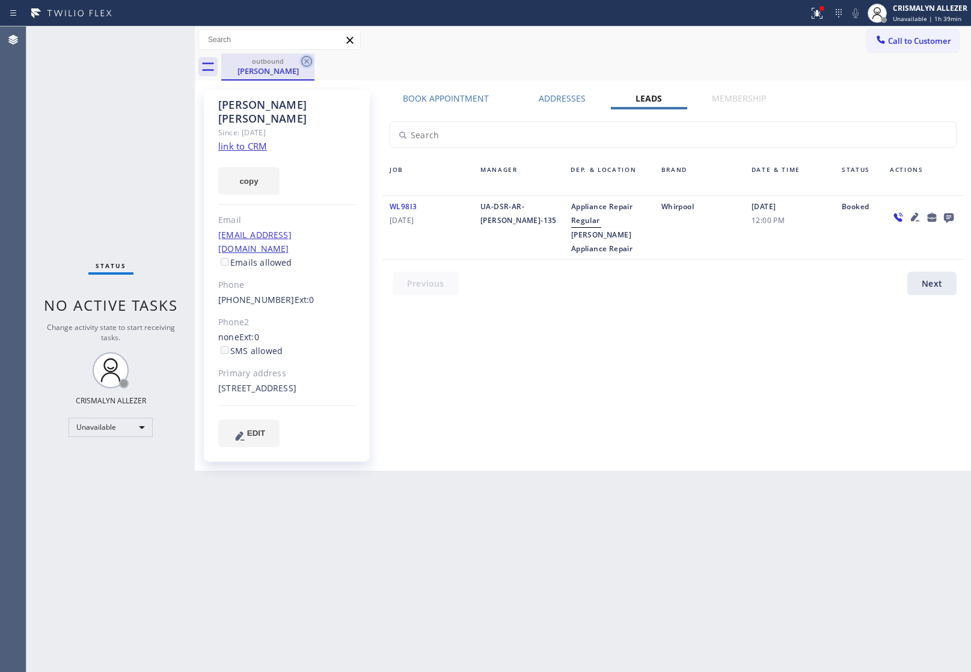
click at [307, 58] on icon at bounding box center [307, 61] width 14 height 14
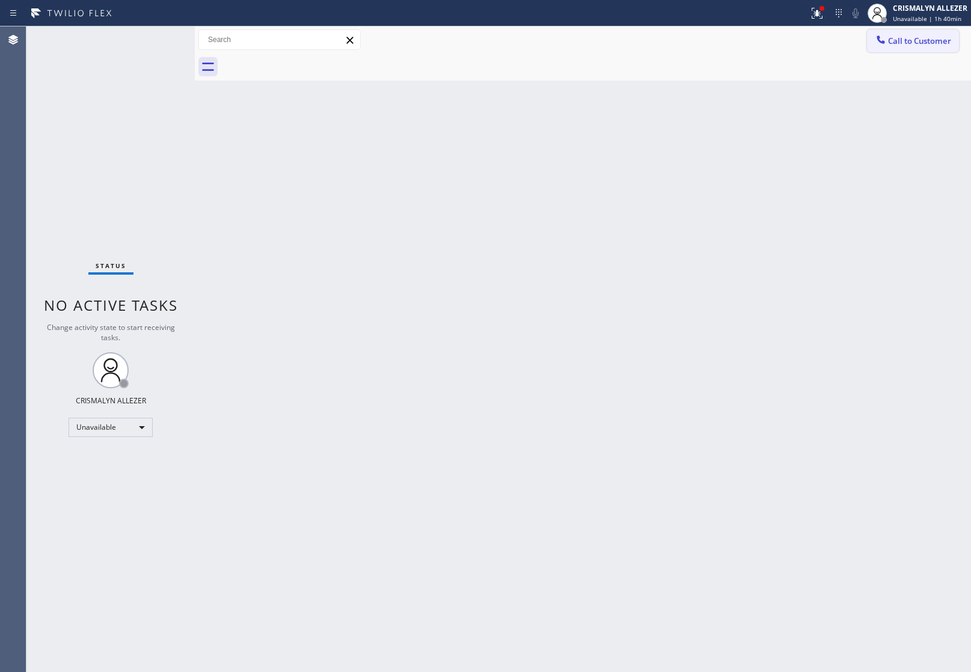
click at [888, 42] on div at bounding box center [881, 41] width 14 height 14
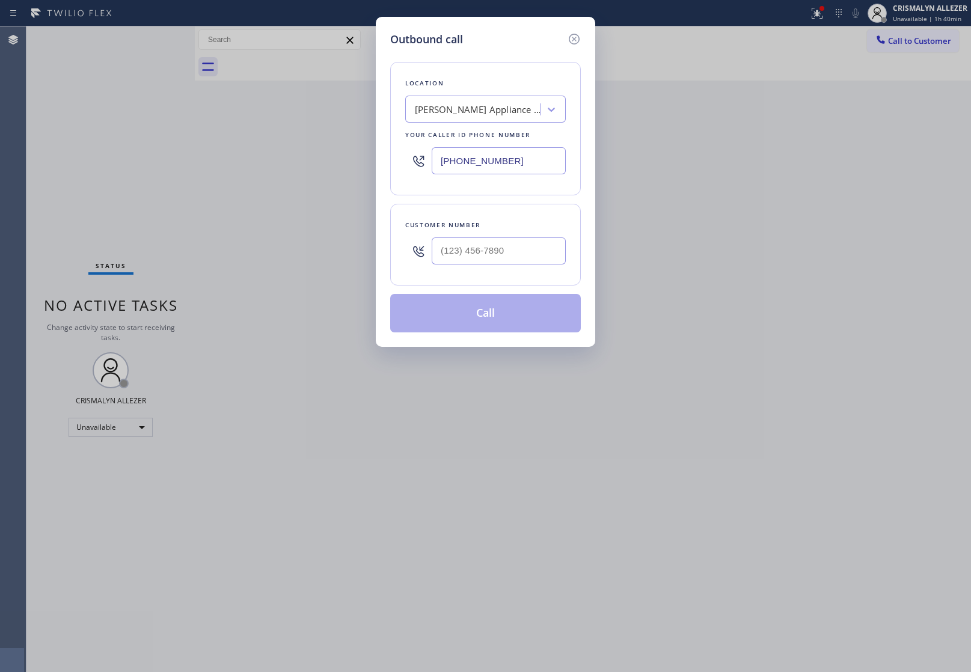
drag, startPoint x: 554, startPoint y: 156, endPoint x: 338, endPoint y: 140, distance: 216.5
click at [340, 141] on div "Outbound call Location Yorba Linda Appliance Repair Your caller id phone number…" at bounding box center [485, 336] width 971 height 672
type input "(___) ___-____"
click at [527, 250] on input "(___) ___-____" at bounding box center [499, 251] width 134 height 27
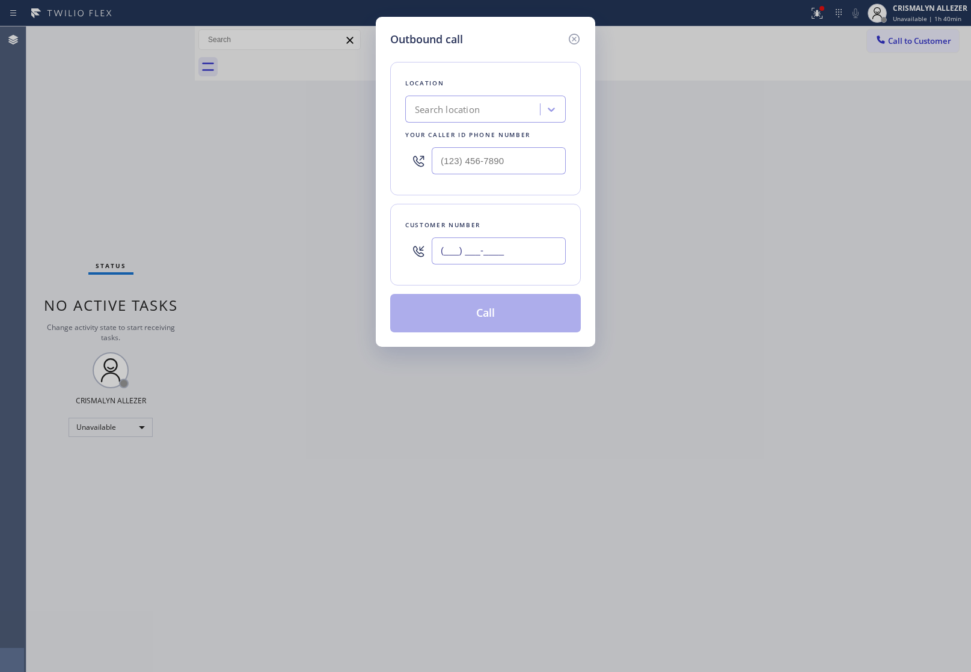
paste input "626) 417-1531"
type input "(626) 417-1531"
click at [545, 160] on input "(___) ___-____" at bounding box center [499, 160] width 134 height 27
paste input "626) 624-4905"
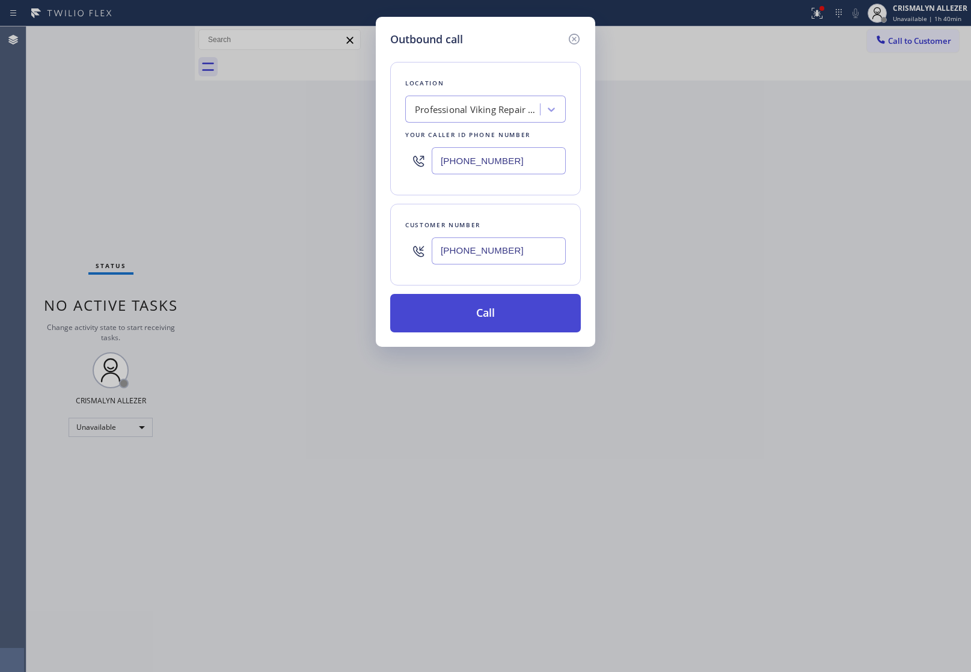
type input "(626) 624-4905"
click at [489, 325] on button "Call" at bounding box center [485, 313] width 191 height 38
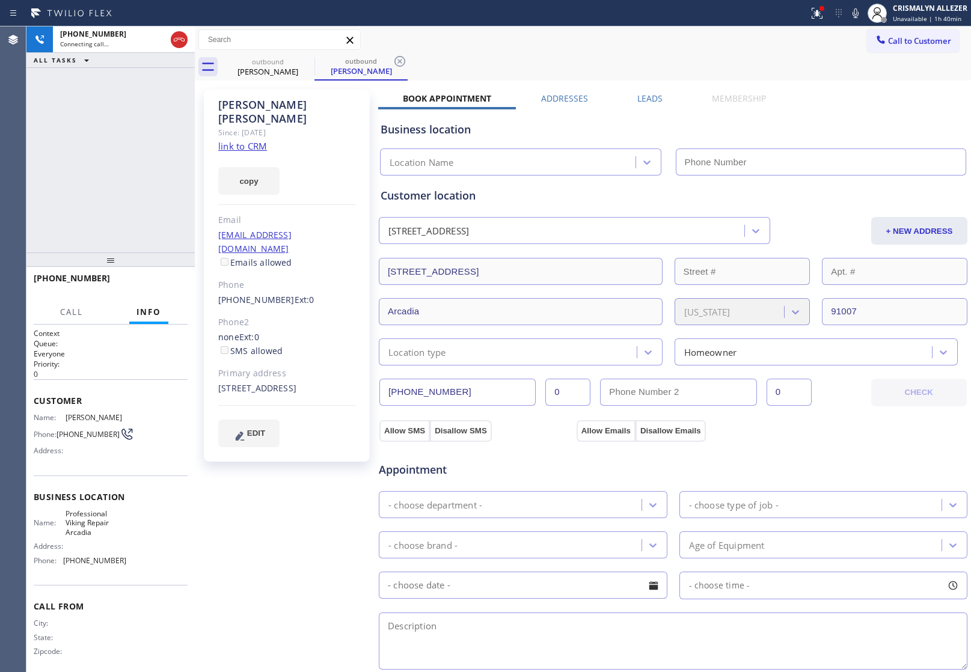
click at [248, 140] on link "link to CRM" at bounding box center [242, 146] width 49 height 12
type input "(626) 624-4905"
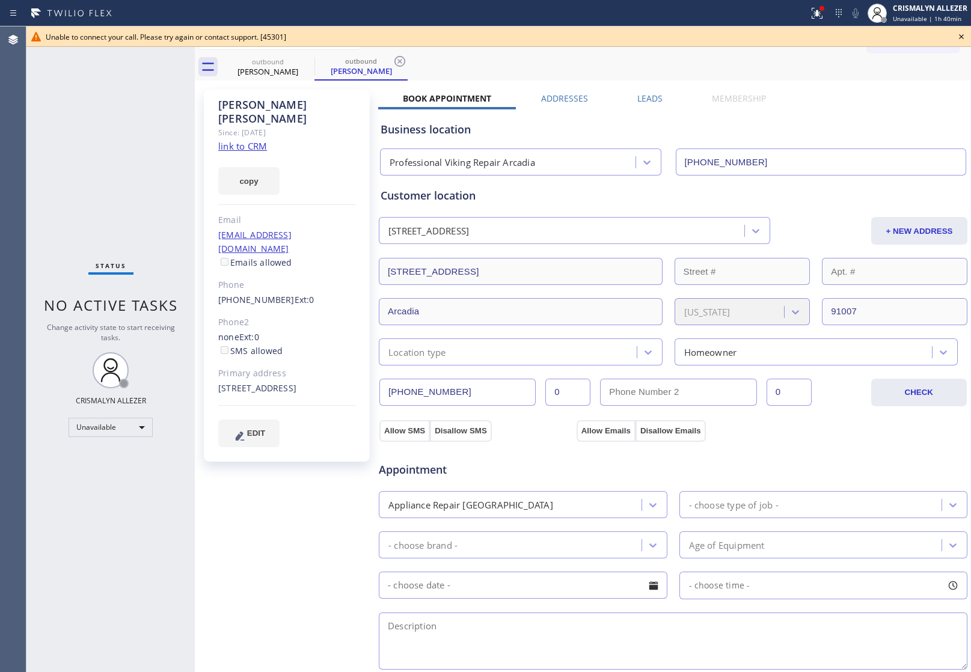
click at [964, 35] on icon at bounding box center [962, 36] width 14 height 14
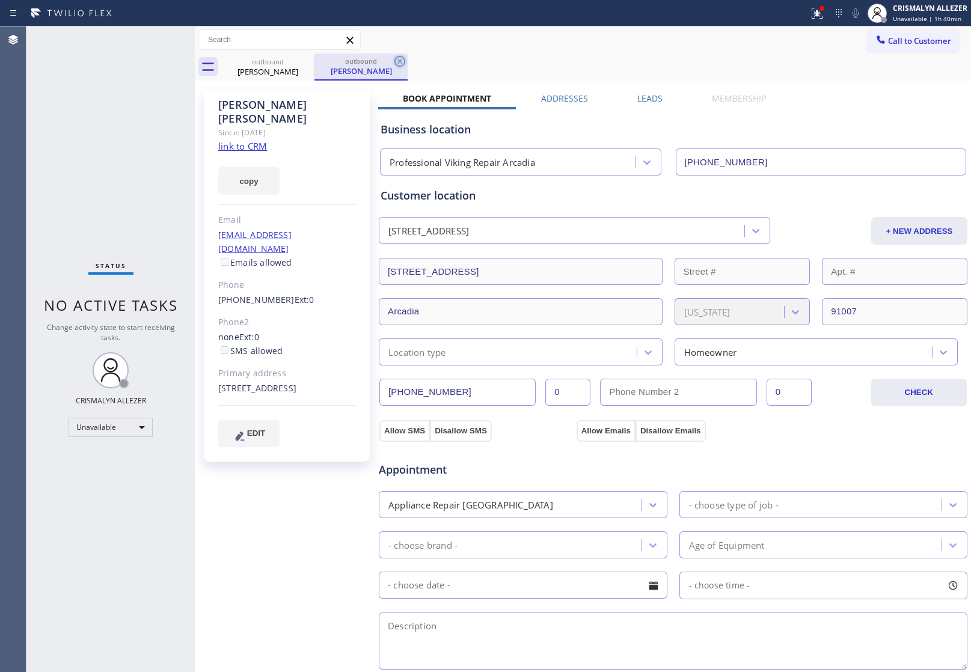
click at [401, 60] on icon at bounding box center [400, 61] width 11 height 11
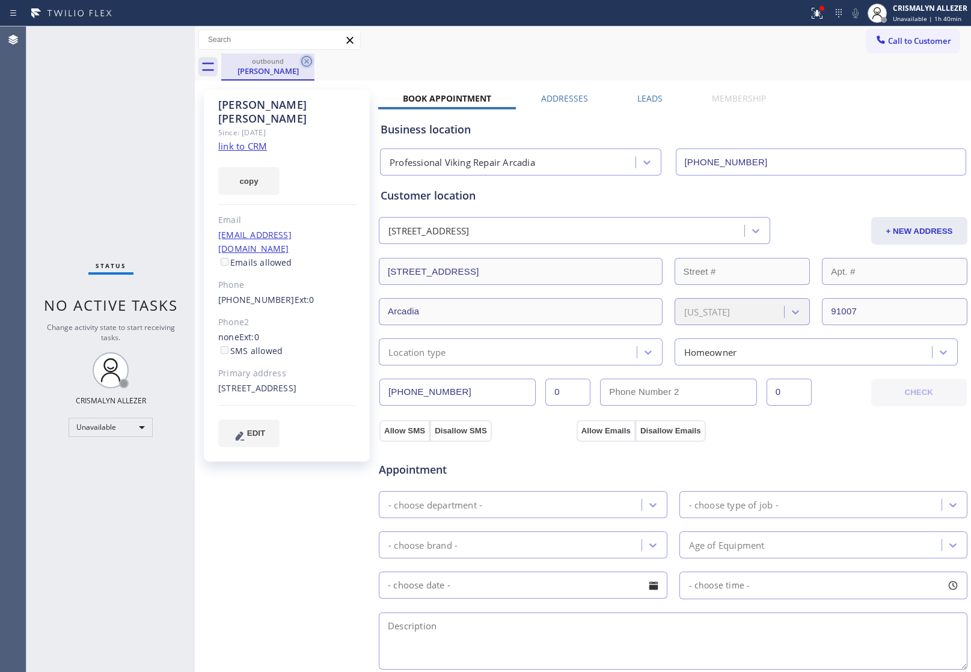
drag, startPoint x: 310, startPoint y: 60, endPoint x: 315, endPoint y: 1, distance: 59.1
click at [310, 58] on icon at bounding box center [307, 61] width 14 height 14
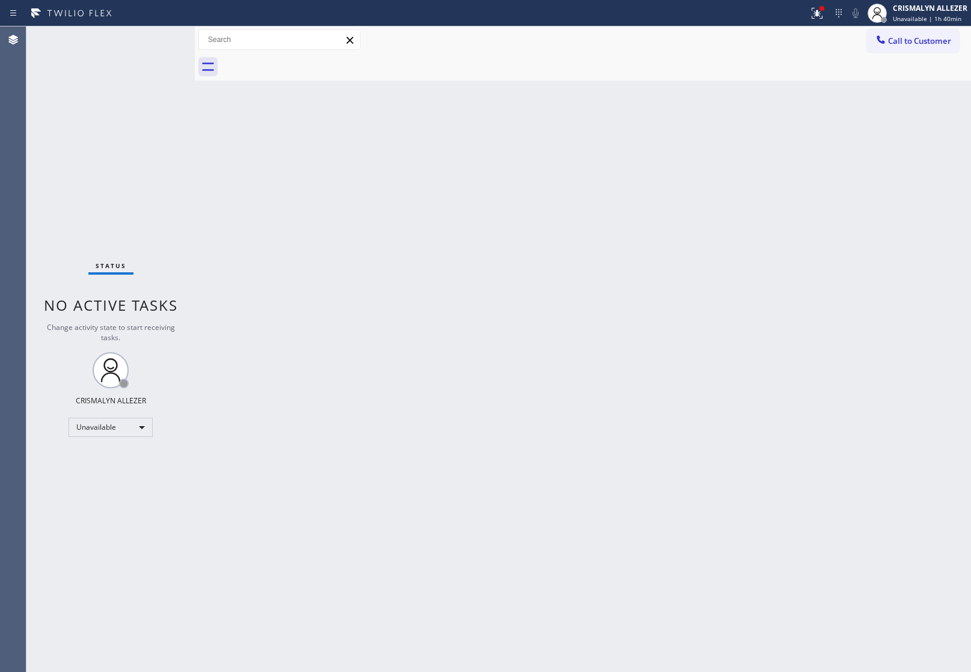
drag, startPoint x: 930, startPoint y: 43, endPoint x: 729, endPoint y: 145, distance: 225.4
click at [930, 42] on span "Call to Customer" at bounding box center [919, 40] width 63 height 11
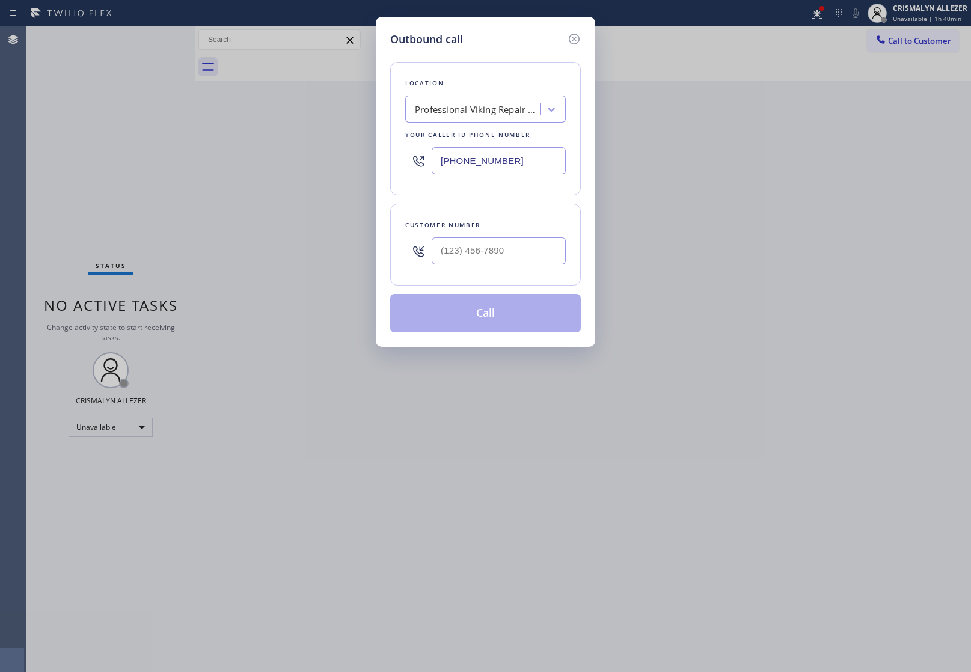
drag, startPoint x: 540, startPoint y: 166, endPoint x: 331, endPoint y: 160, distance: 208.2
click at [470, 167] on input "(626) 624-4905" at bounding box center [499, 160] width 134 height 27
paste input "85-5213"
type input "(626) 624-4905"
click at [516, 257] on input "(___) ___-____" at bounding box center [499, 251] width 134 height 27
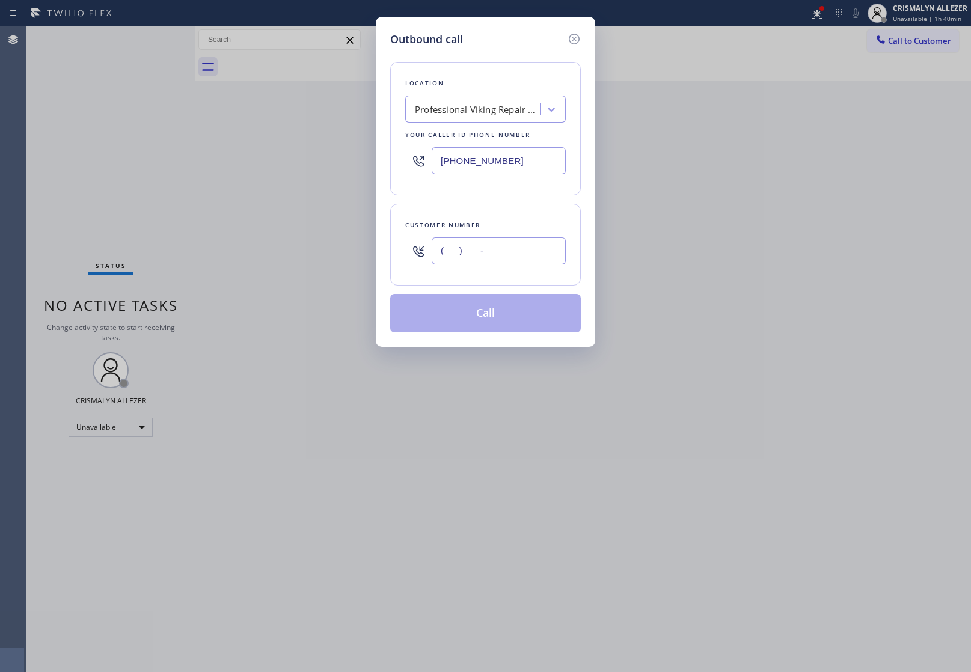
paste input "970) 343-2201"
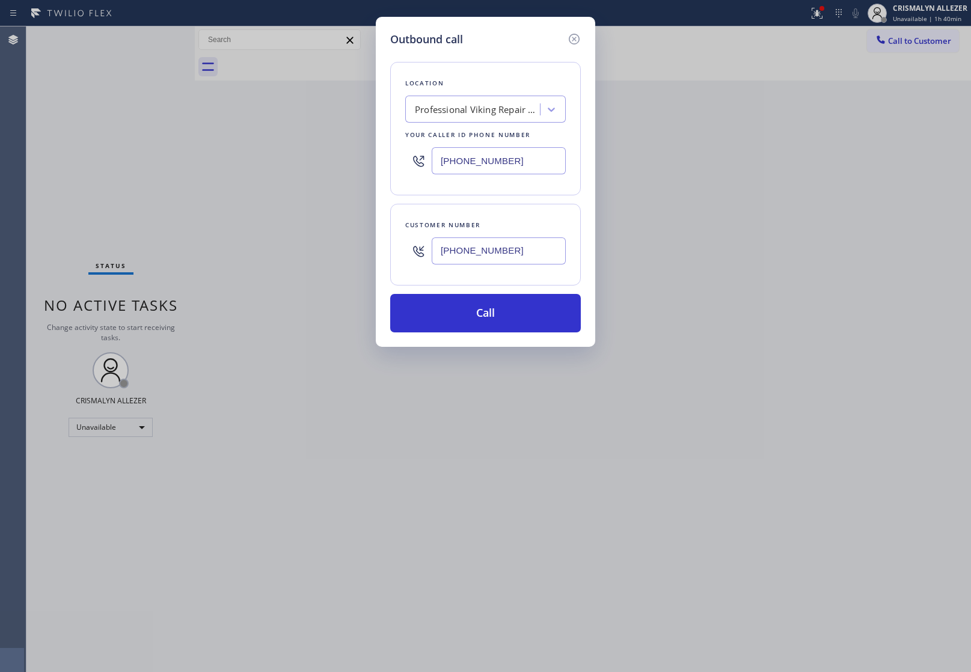
type input "(970) 343-2201"
drag, startPoint x: 538, startPoint y: 151, endPoint x: 257, endPoint y: 143, distance: 281.0
click at [257, 143] on div "Outbound call Location Professional Viking Repair Arcadia Your caller id phone …" at bounding box center [485, 336] width 971 height 672
paste input "855) 213-9318"
type input "(855) 213-9318"
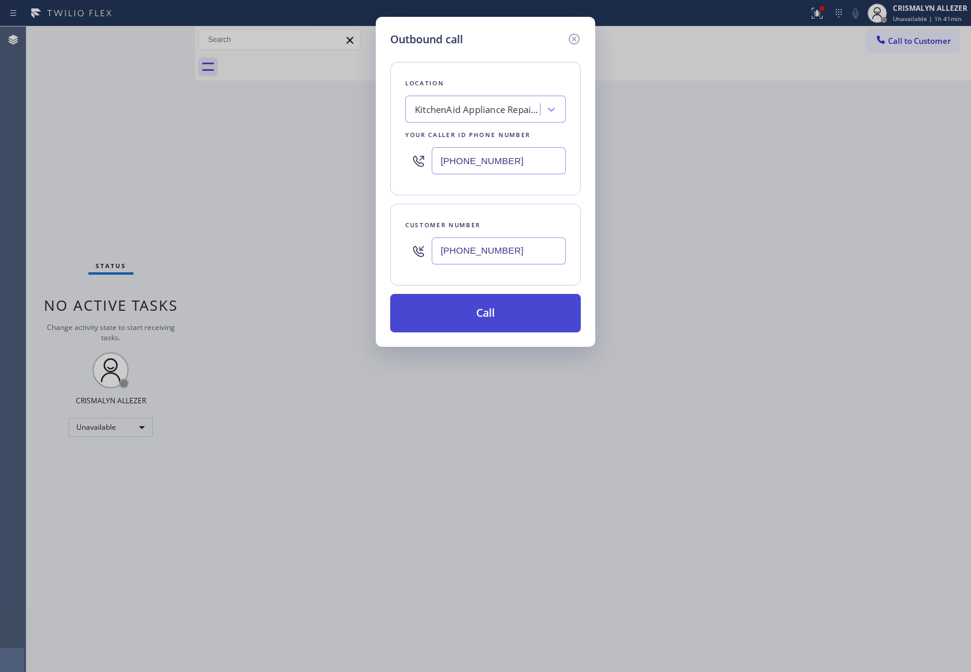
click at [495, 323] on button "Call" at bounding box center [485, 313] width 191 height 38
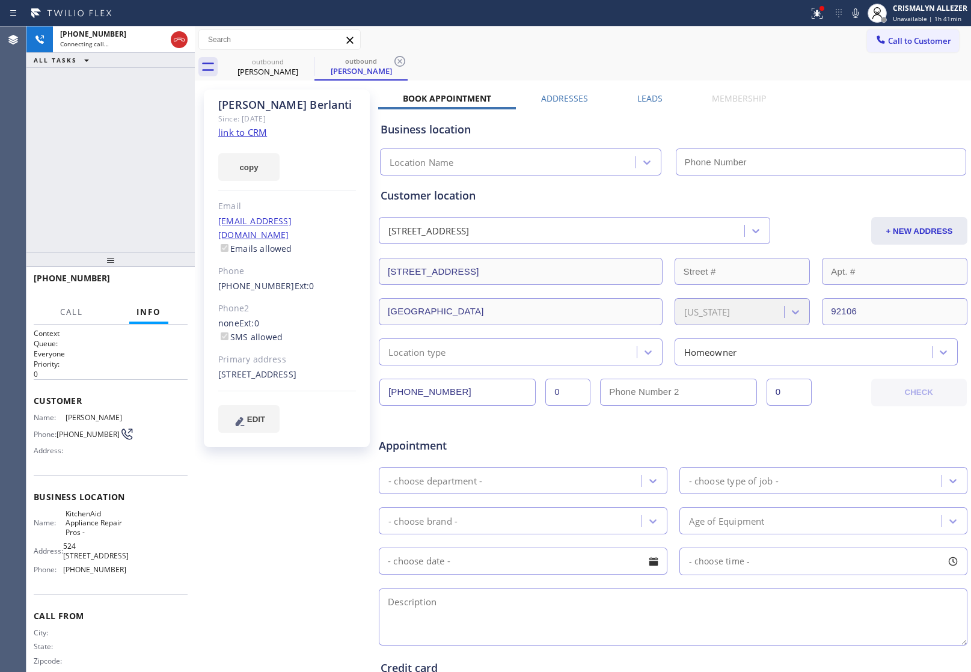
click at [256, 134] on link "link to CRM" at bounding box center [242, 132] width 49 height 12
type input "(855) 213-9318"
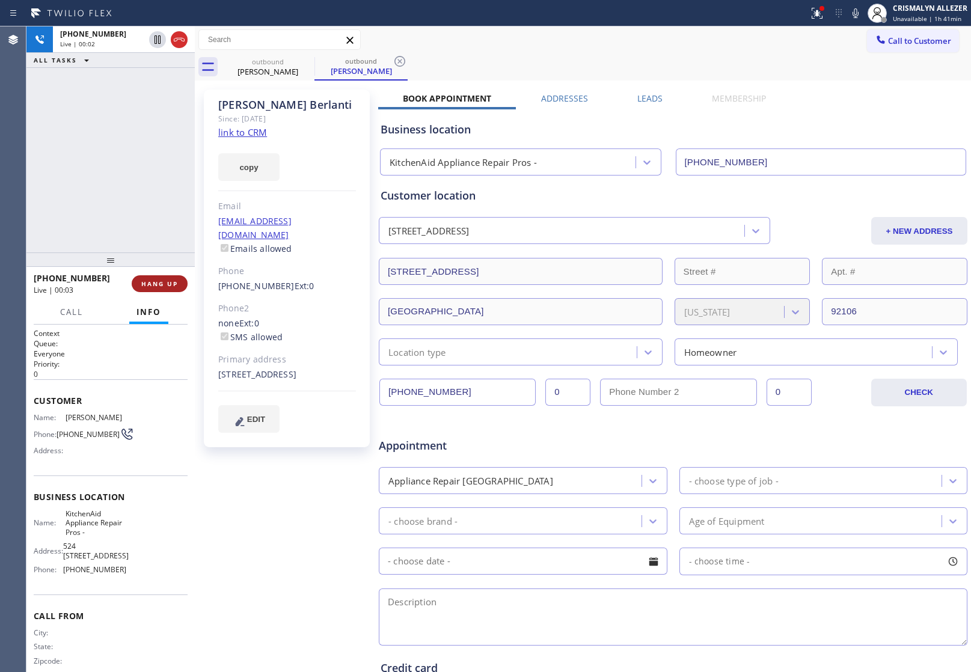
click at [164, 284] on span "HANG UP" at bounding box center [159, 284] width 37 height 8
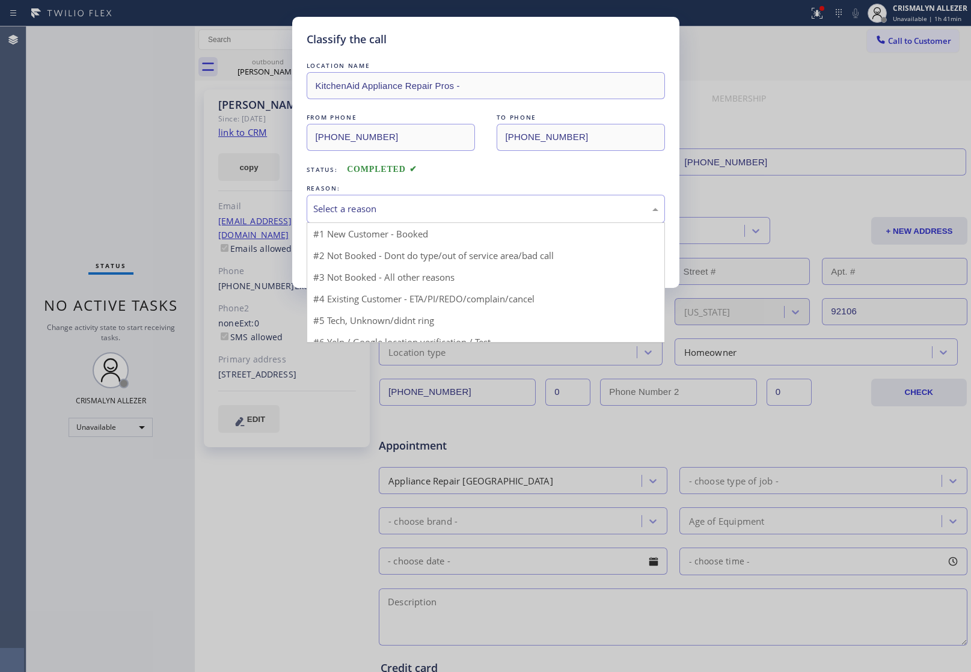
click at [483, 206] on div "Select a reason" at bounding box center [485, 209] width 345 height 14
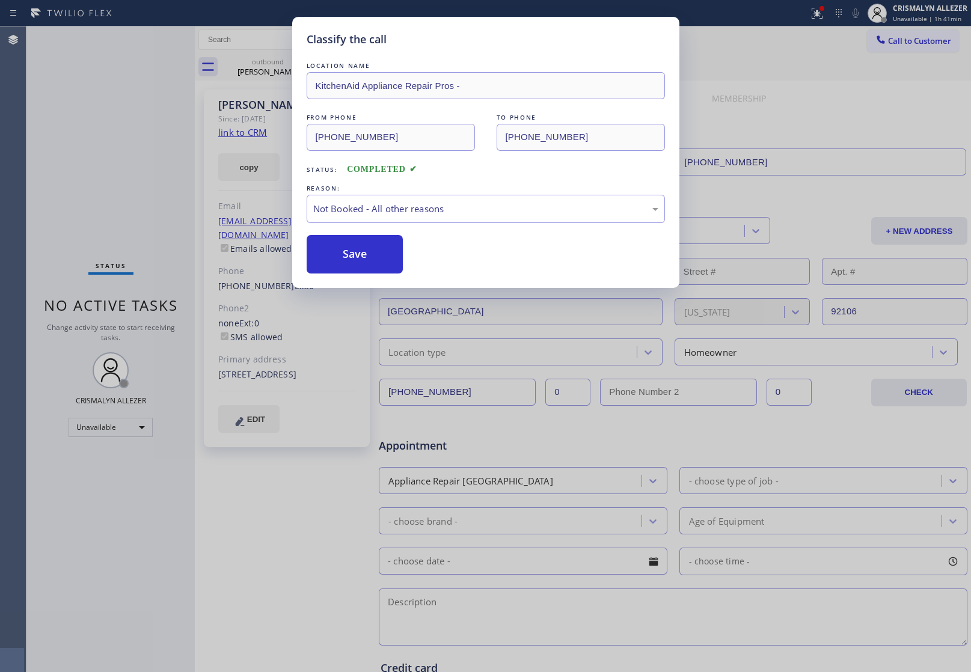
click at [335, 265] on button "Save" at bounding box center [355, 254] width 97 height 38
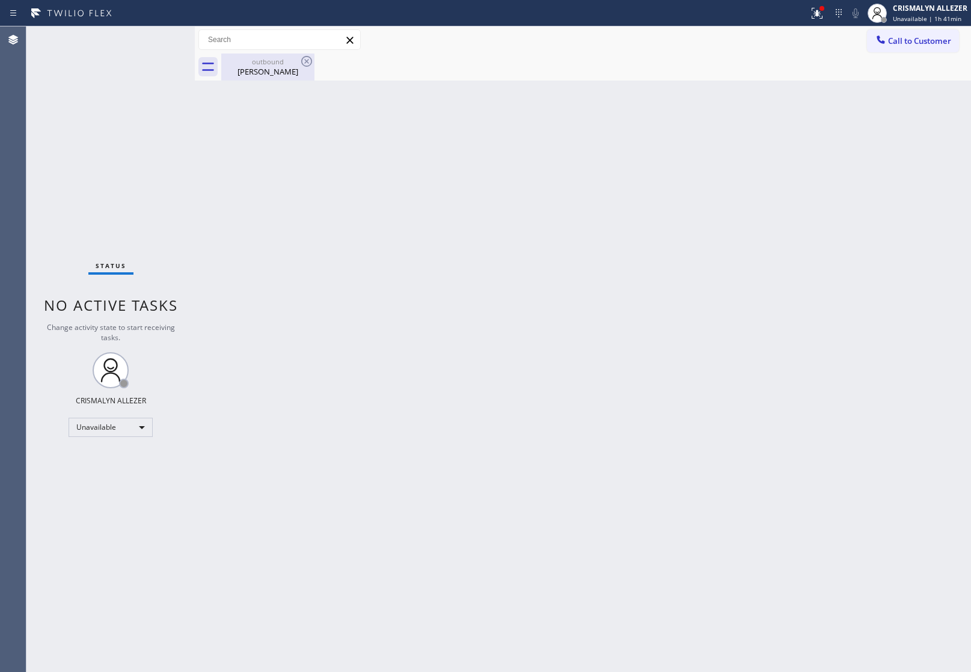
click at [268, 70] on div "Karen Berlanti" at bounding box center [268, 71] width 91 height 11
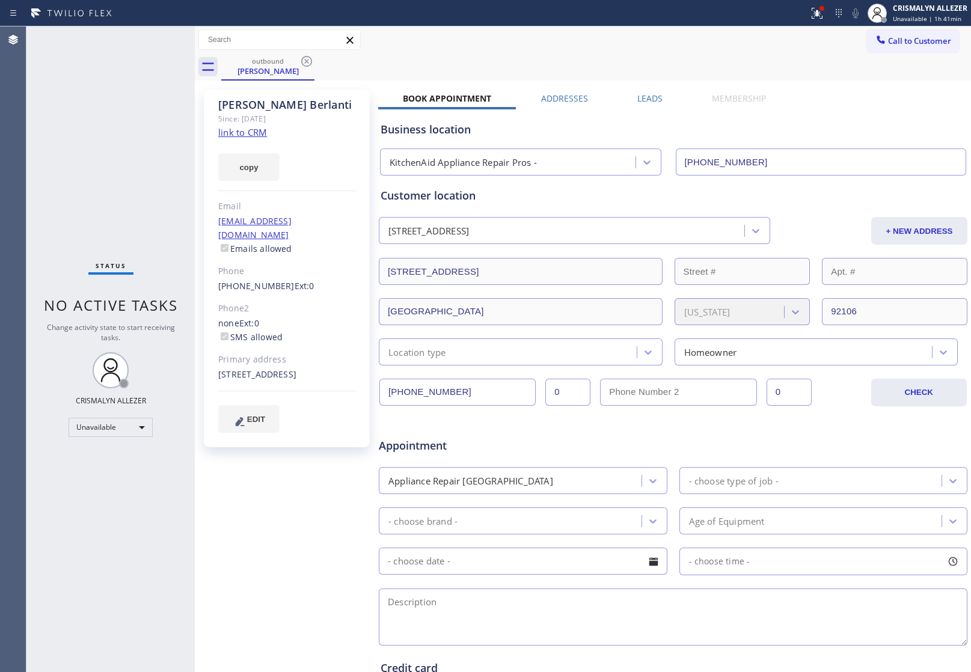
click at [647, 97] on label "Leads" at bounding box center [650, 98] width 25 height 11
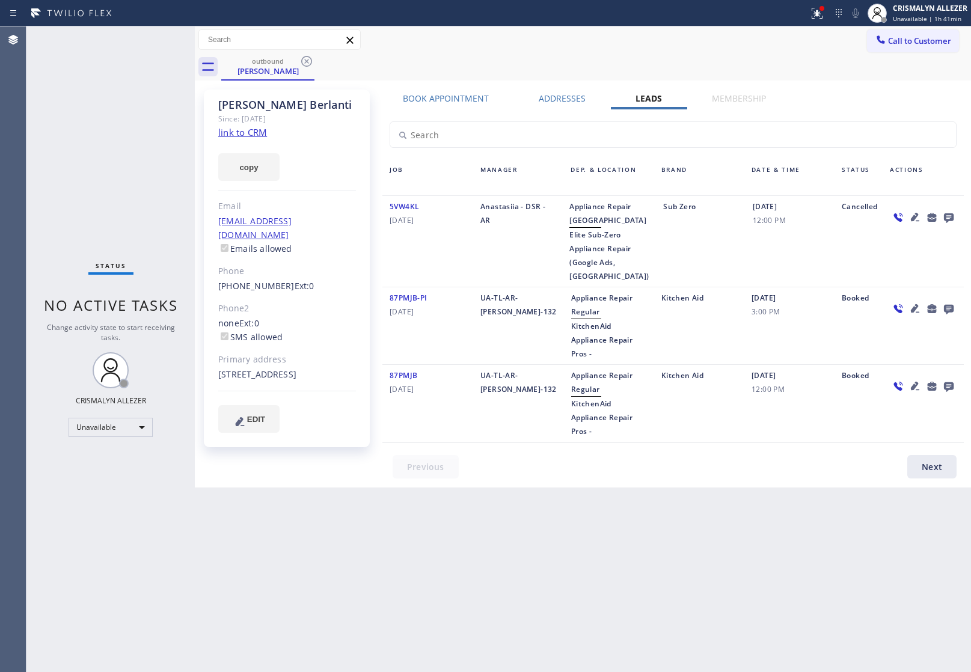
click at [953, 214] on icon at bounding box center [949, 219] width 10 height 10
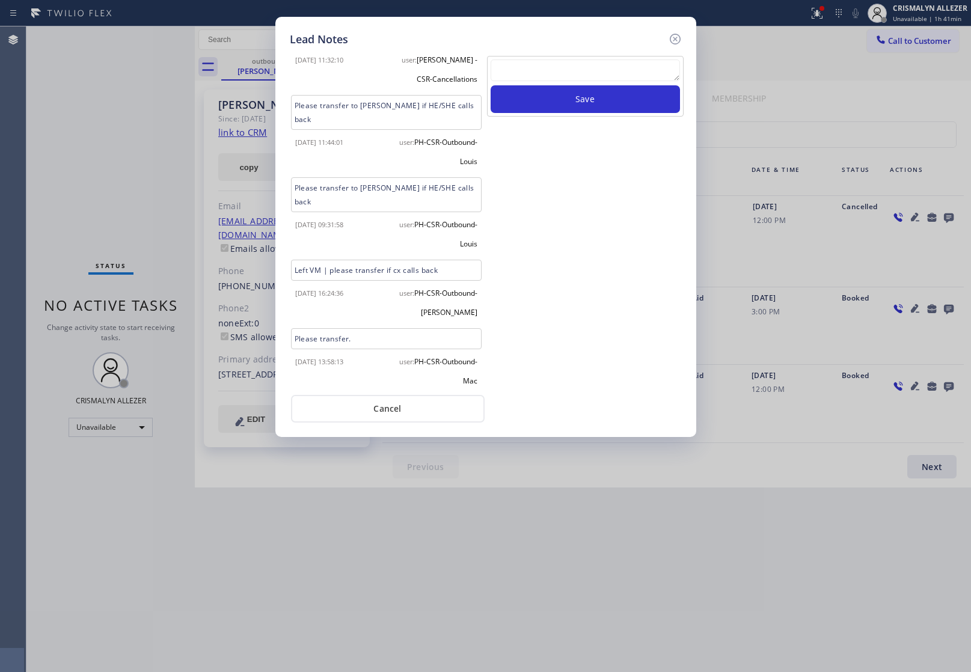
scroll to position [653, 0]
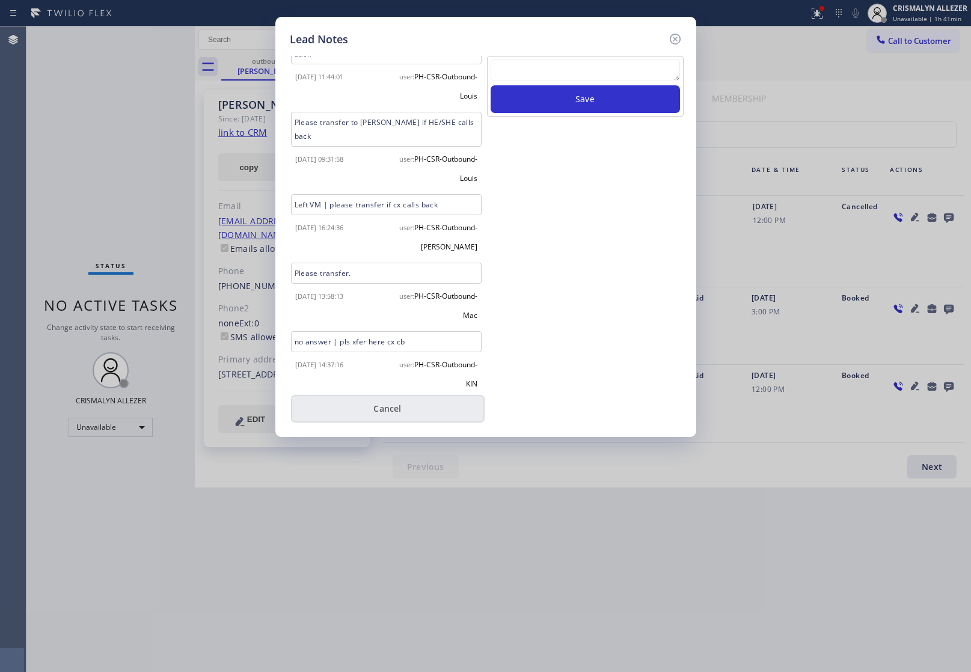
click at [401, 415] on button "Cancel" at bounding box center [388, 409] width 194 height 28
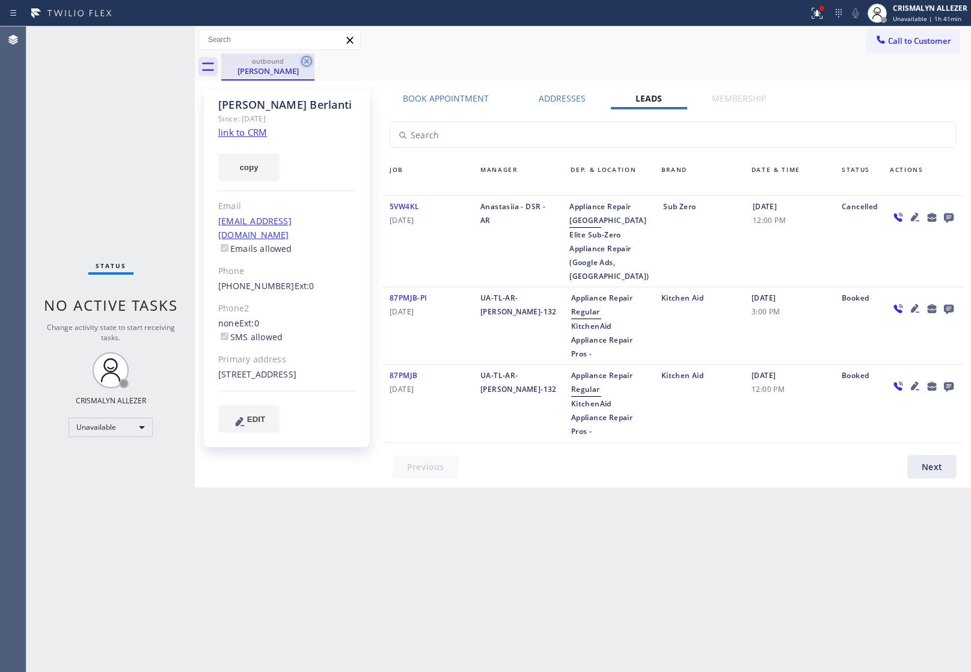
click at [307, 65] on icon at bounding box center [307, 61] width 14 height 14
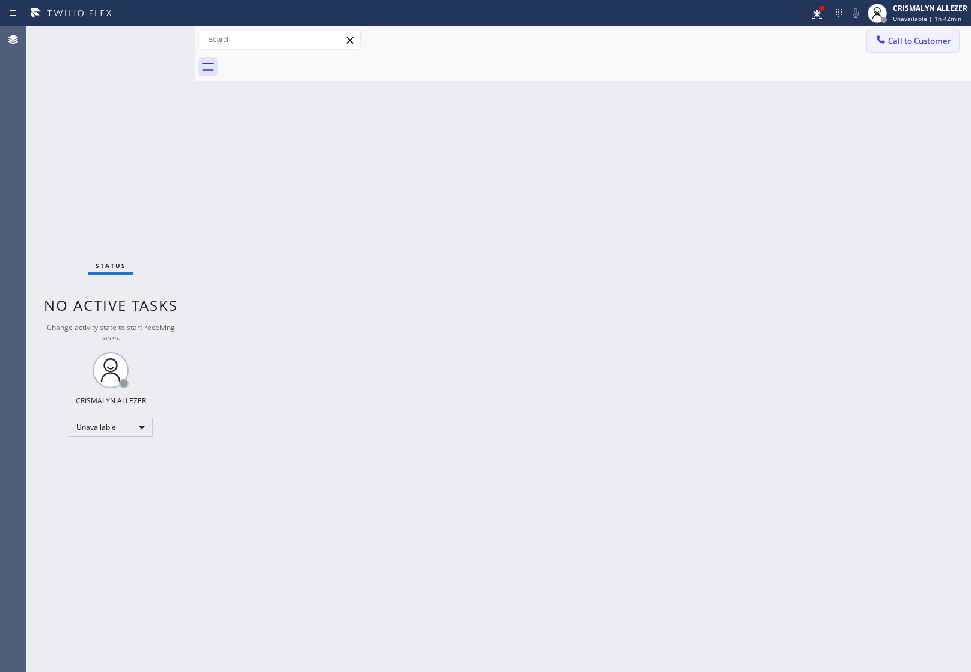
click at [924, 44] on span "Call to Customer" at bounding box center [919, 40] width 63 height 11
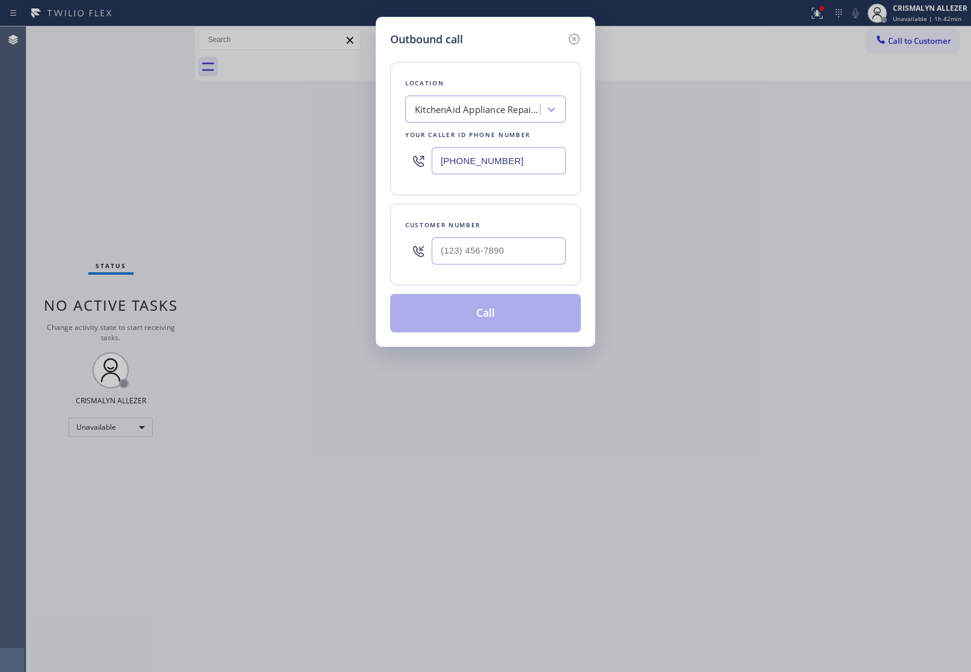
drag, startPoint x: 508, startPoint y: 155, endPoint x: 242, endPoint y: 155, distance: 266.5
click at [269, 156] on div "Outbound call Location KitchenAid Appliance Repair Pros - Your caller id phone …" at bounding box center [485, 336] width 971 height 672
paste input "415) 366-3233"
type input "(415) 366-3233"
click at [519, 250] on input "(___) ___-____" at bounding box center [499, 251] width 134 height 27
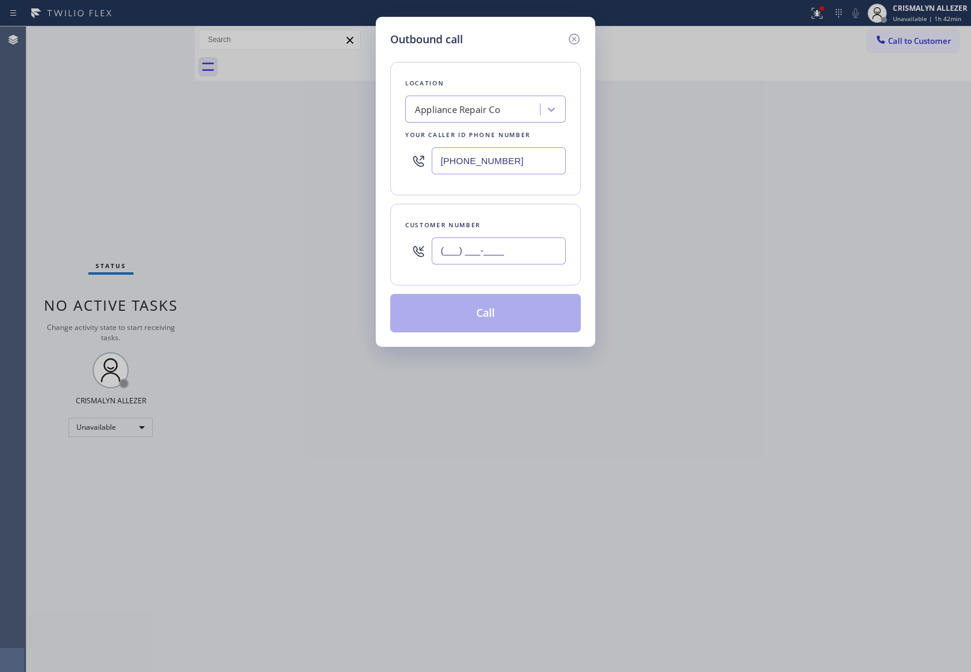
paste input "415) 205-5648"
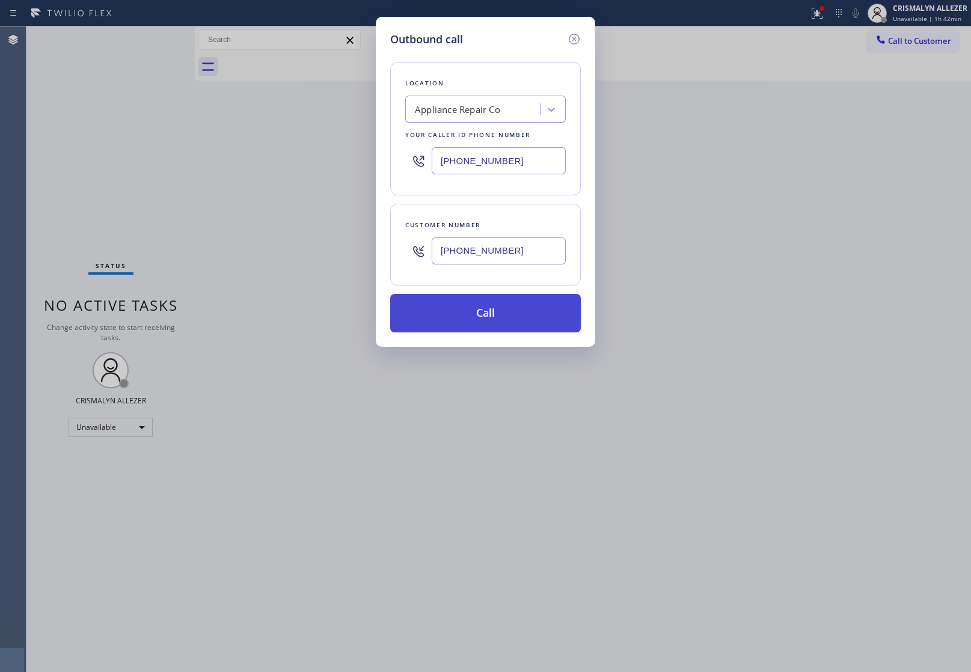
type input "(415) 205-5648"
click at [499, 319] on button "Call" at bounding box center [485, 313] width 191 height 38
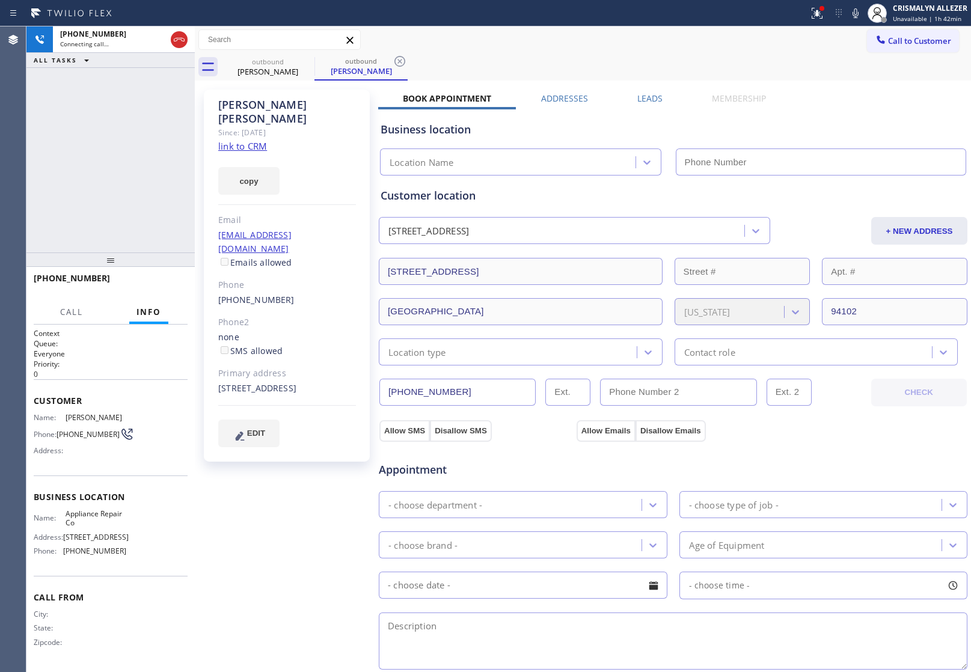
click at [245, 140] on link "link to CRM" at bounding box center [242, 146] width 49 height 12
type input "(415) 366-3233"
click at [151, 286] on span "HANG UP" at bounding box center [159, 284] width 37 height 8
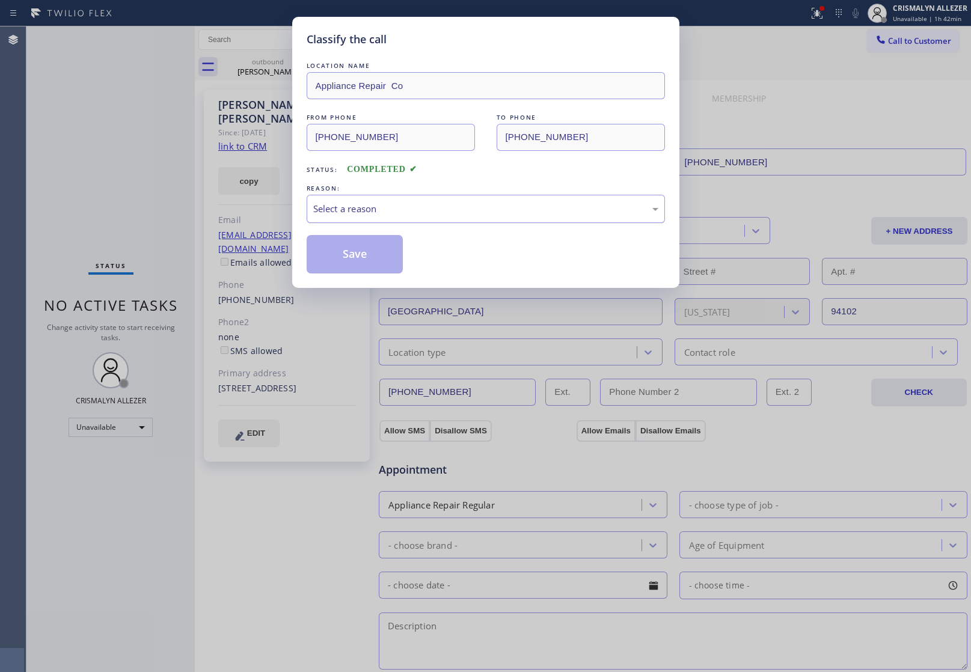
click at [429, 221] on div "Select a reason" at bounding box center [486, 209] width 358 height 28
click at [392, 250] on button "Save" at bounding box center [355, 254] width 97 height 38
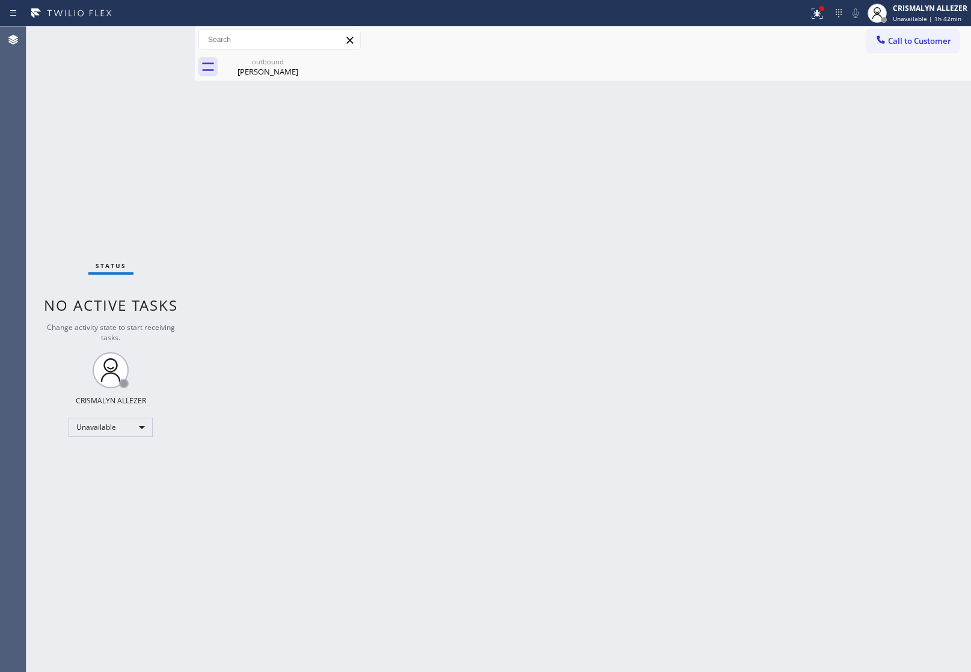
drag, startPoint x: 266, startPoint y: 79, endPoint x: 410, endPoint y: 100, distance: 145.3
click at [272, 79] on div "outbound William Kapla" at bounding box center [268, 67] width 91 height 27
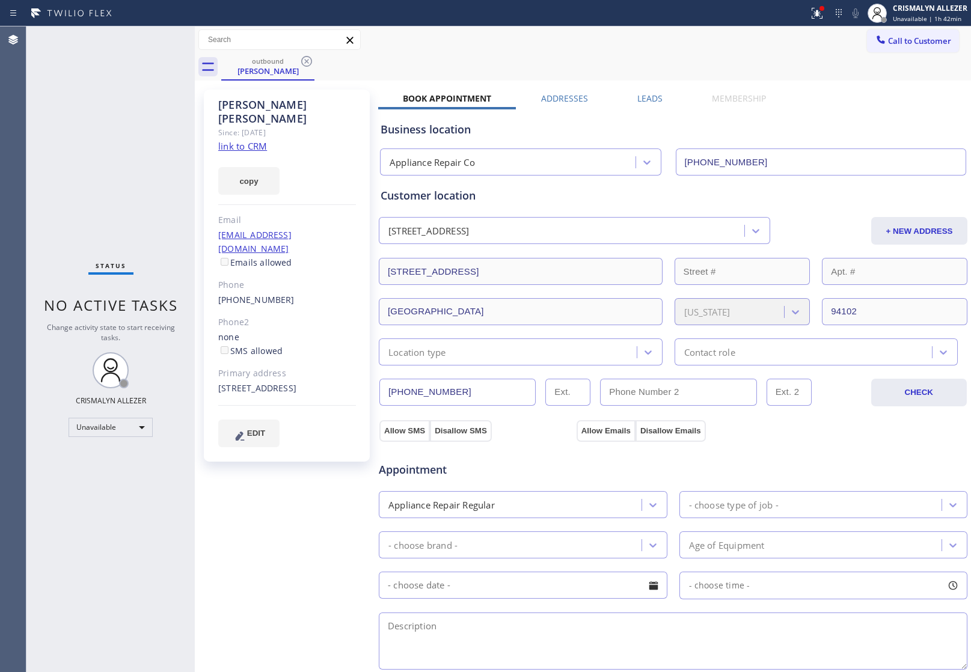
click at [645, 102] on label "Leads" at bounding box center [650, 98] width 25 height 11
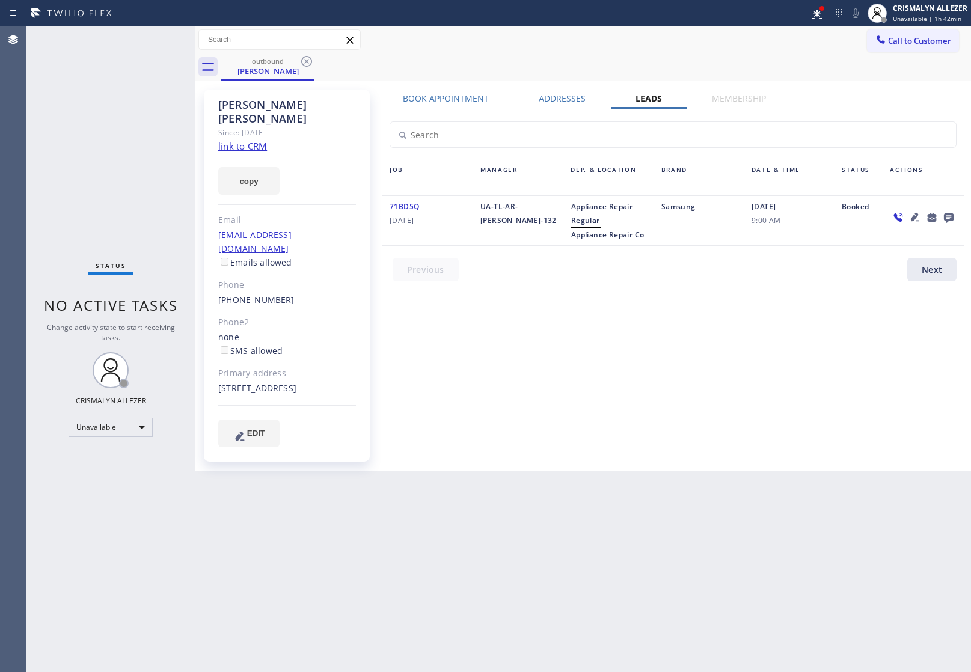
click at [950, 218] on icon at bounding box center [949, 219] width 10 height 10
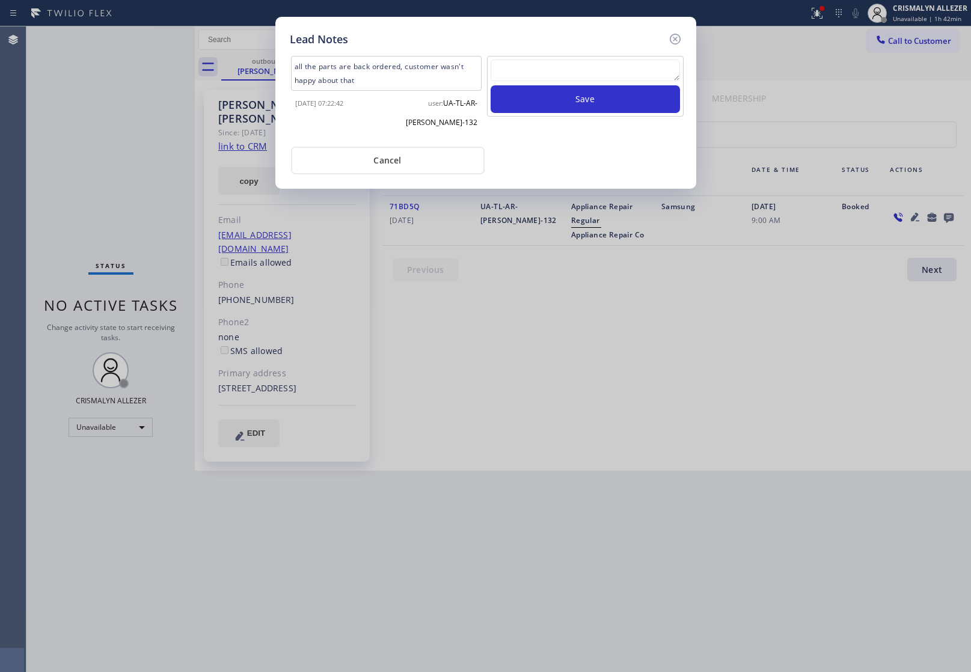
click at [543, 79] on textarea at bounding box center [585, 71] width 189 height 22
paste textarea "no answer | pls xfer here cx cb"
type textarea "no answer | pls xfer here cx cb"
click at [550, 100] on button "Save" at bounding box center [585, 99] width 189 height 28
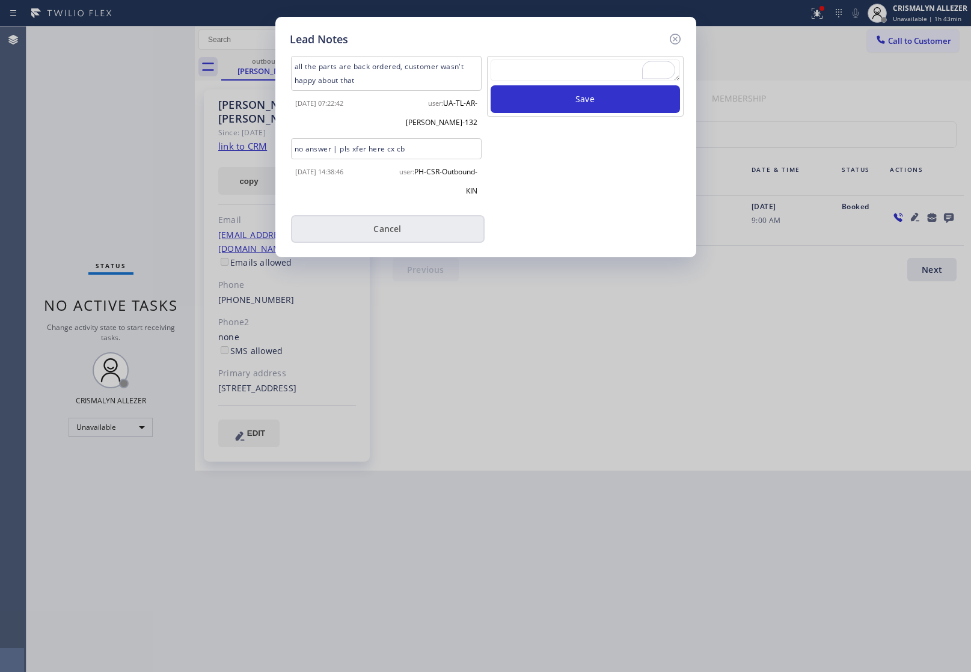
click at [388, 229] on button "Cancel" at bounding box center [388, 229] width 194 height 28
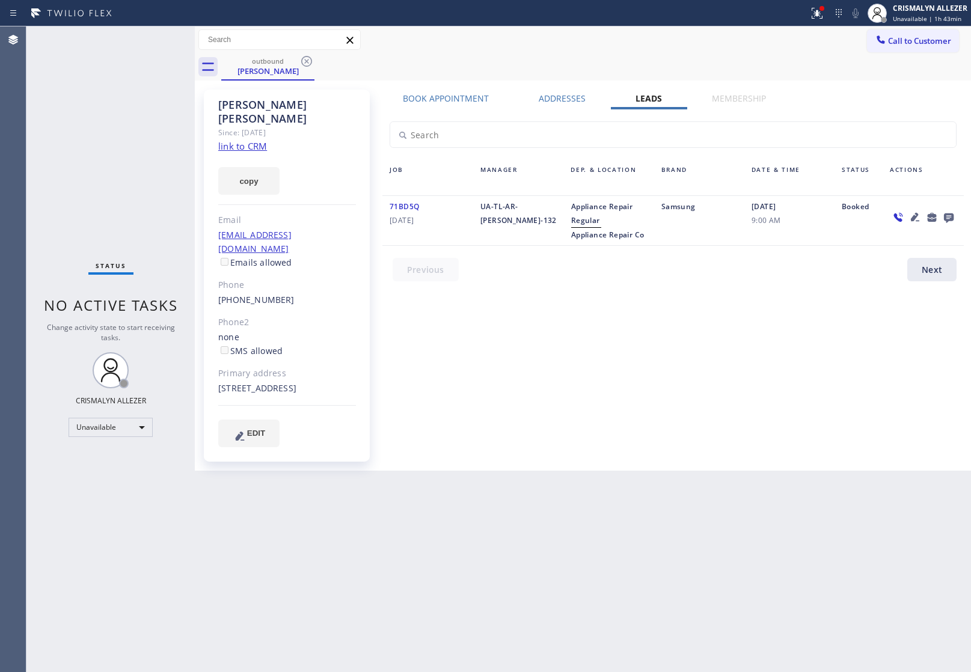
click at [304, 52] on div "Call to Customer Outbound call Location Appliance Repair Co Your caller id phon…" at bounding box center [583, 39] width 777 height 27
click at [311, 61] on icon at bounding box center [306, 61] width 11 height 11
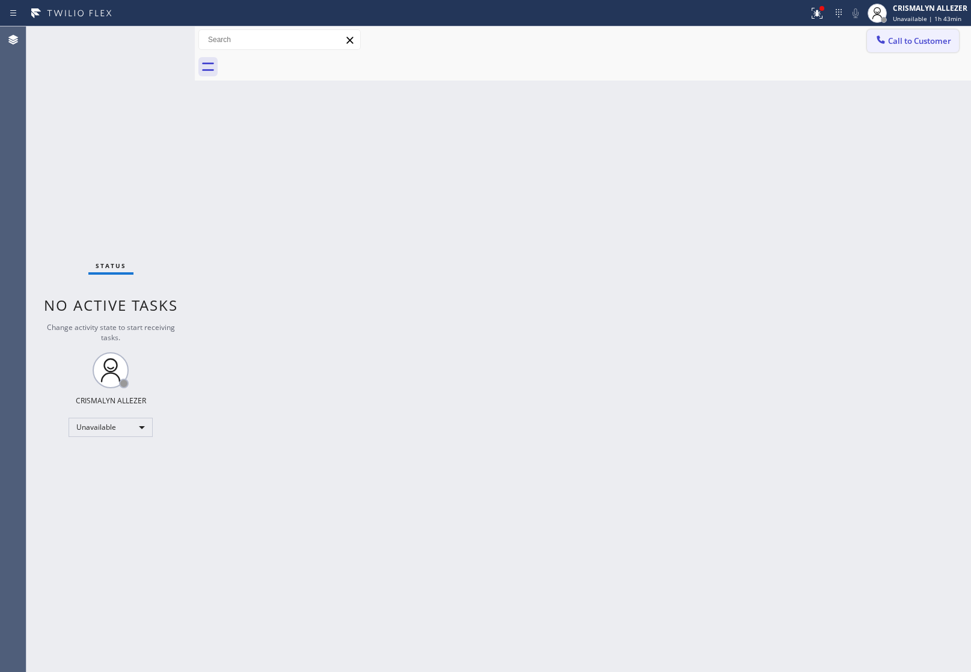
drag, startPoint x: 943, startPoint y: 43, endPoint x: 936, endPoint y: 49, distance: 9.4
click at [941, 45] on span "Call to Customer" at bounding box center [919, 40] width 63 height 11
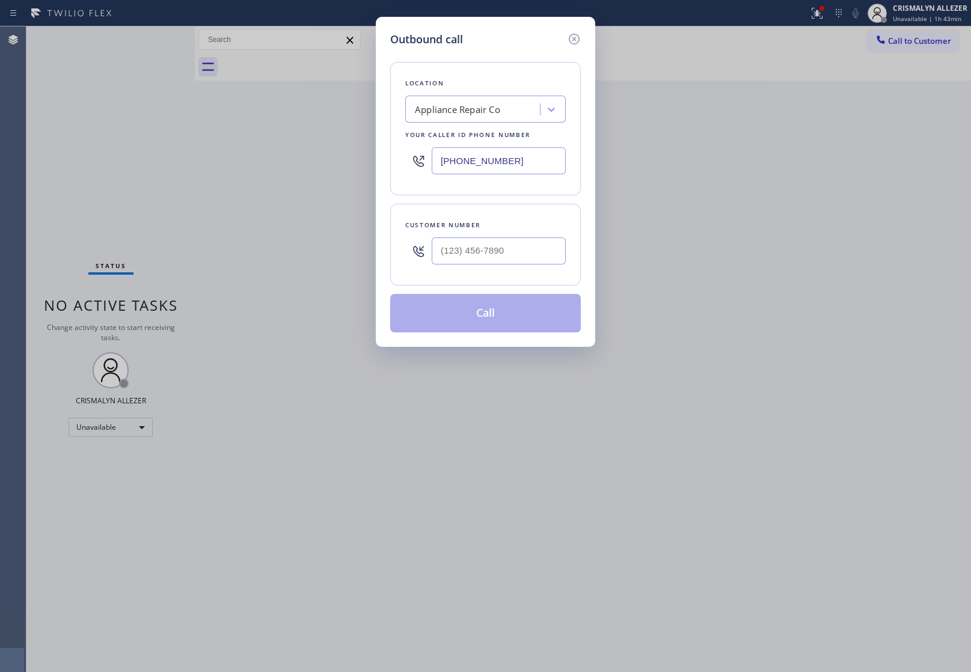
drag, startPoint x: 532, startPoint y: 150, endPoint x: 195, endPoint y: 132, distance: 337.3
click at [214, 134] on div "Outbound call Location Appliance Repair Co Your caller id phone number (415) 36…" at bounding box center [485, 336] width 971 height 672
paste input "602) 806-7728"
type input "(602) 806-7728"
click at [521, 254] on input "(___) ___-____" at bounding box center [499, 251] width 134 height 27
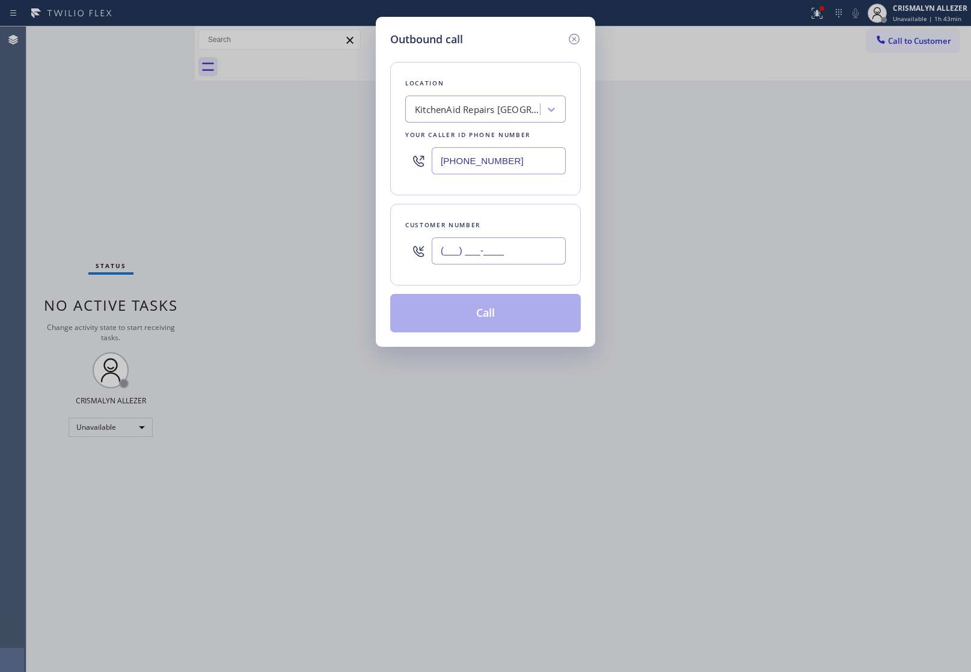
paste input "480) 748-8415"
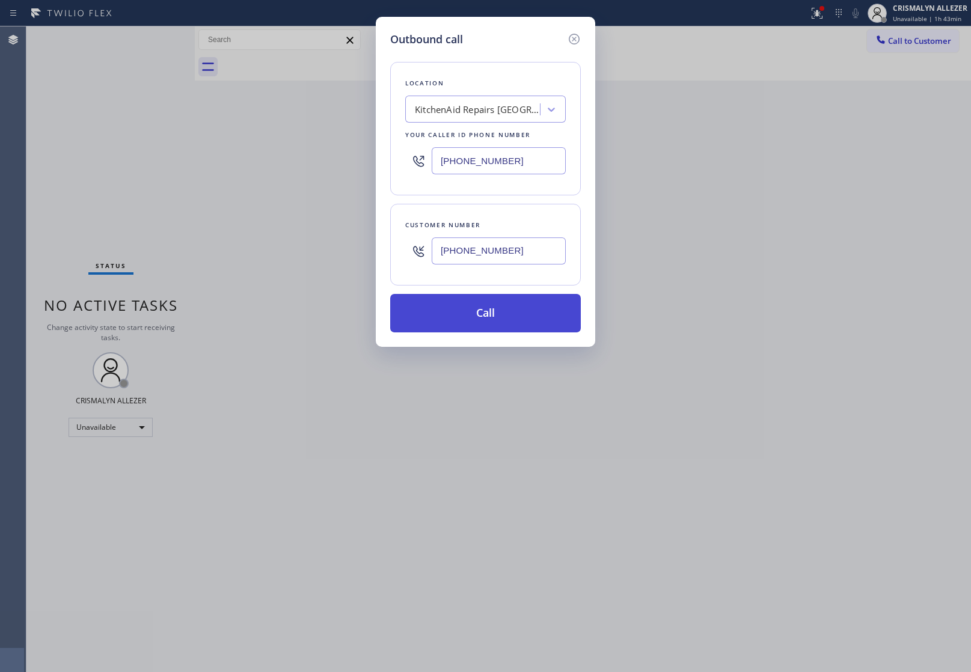
type input "[PHONE_NUMBER]"
click at [490, 320] on button "Call" at bounding box center [485, 313] width 191 height 38
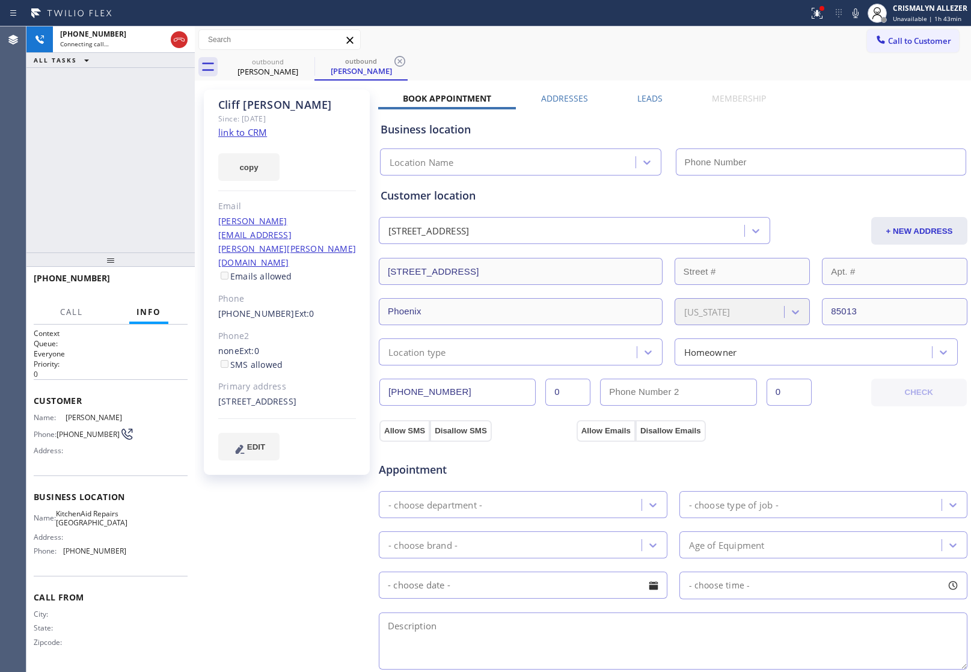
click at [241, 133] on link "link to CRM" at bounding box center [242, 132] width 49 height 12
type input "[PHONE_NUMBER]"
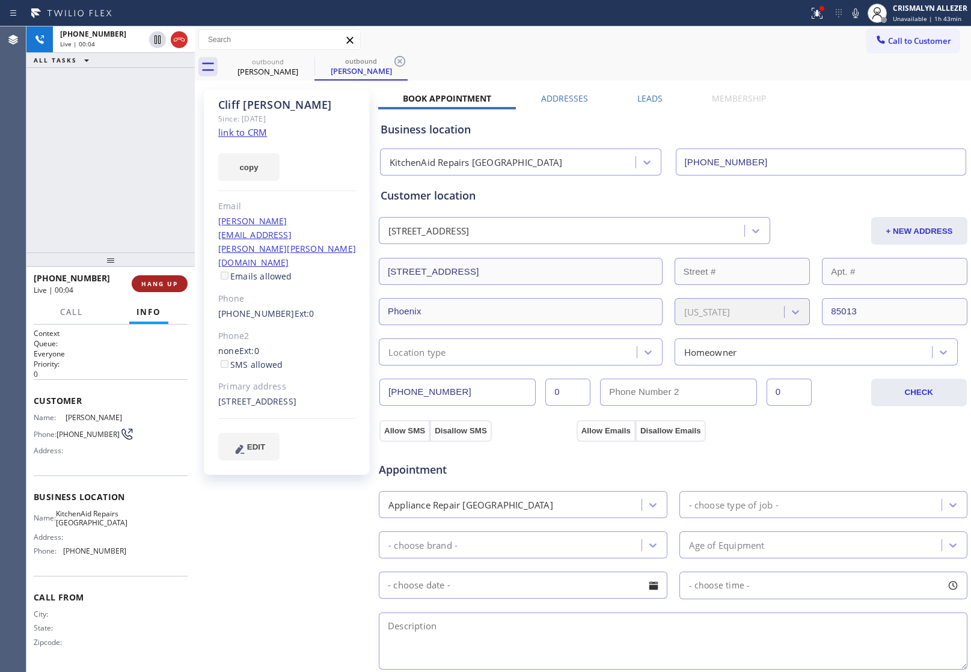
click at [160, 280] on span "HANG UP" at bounding box center [159, 284] width 37 height 8
click at [161, 284] on span "COMPLETE" at bounding box center [158, 284] width 42 height 8
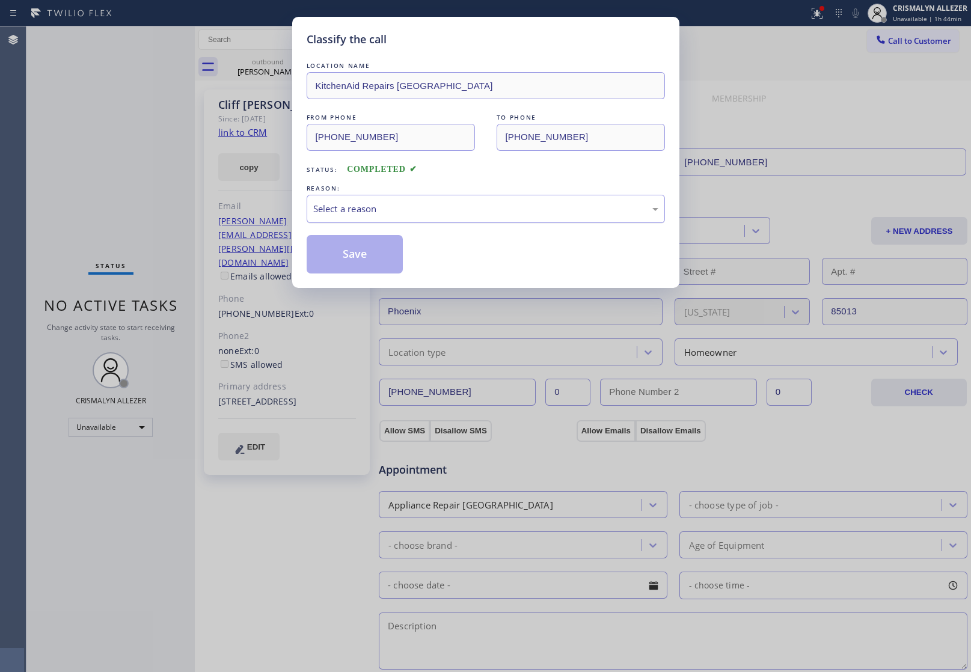
click at [484, 215] on div "Select a reason" at bounding box center [485, 209] width 345 height 14
click at [364, 256] on button "Save" at bounding box center [355, 254] width 97 height 38
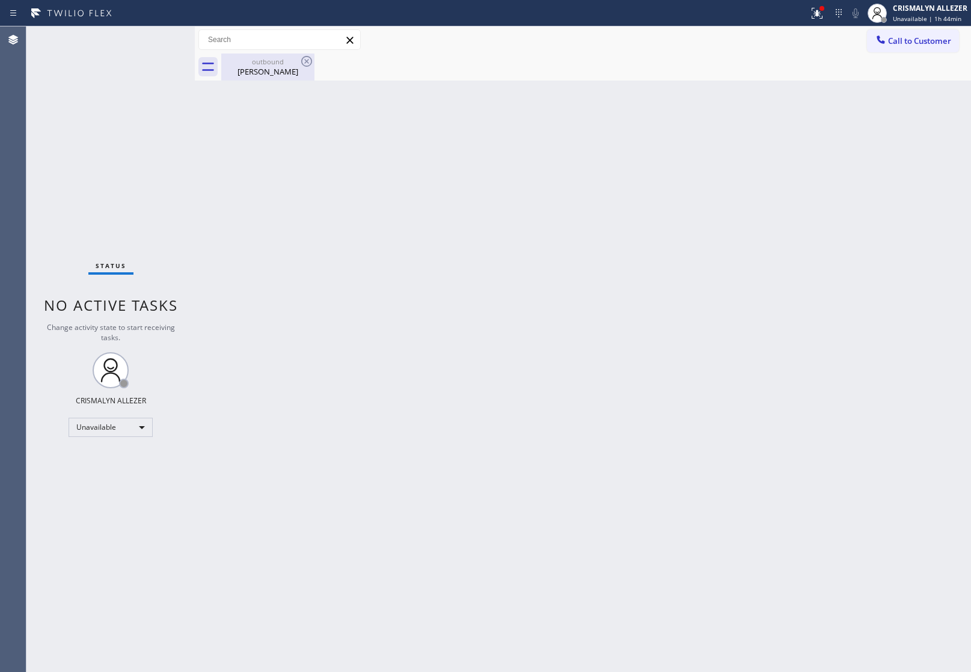
click at [275, 71] on div "Cliff Williams" at bounding box center [268, 71] width 91 height 11
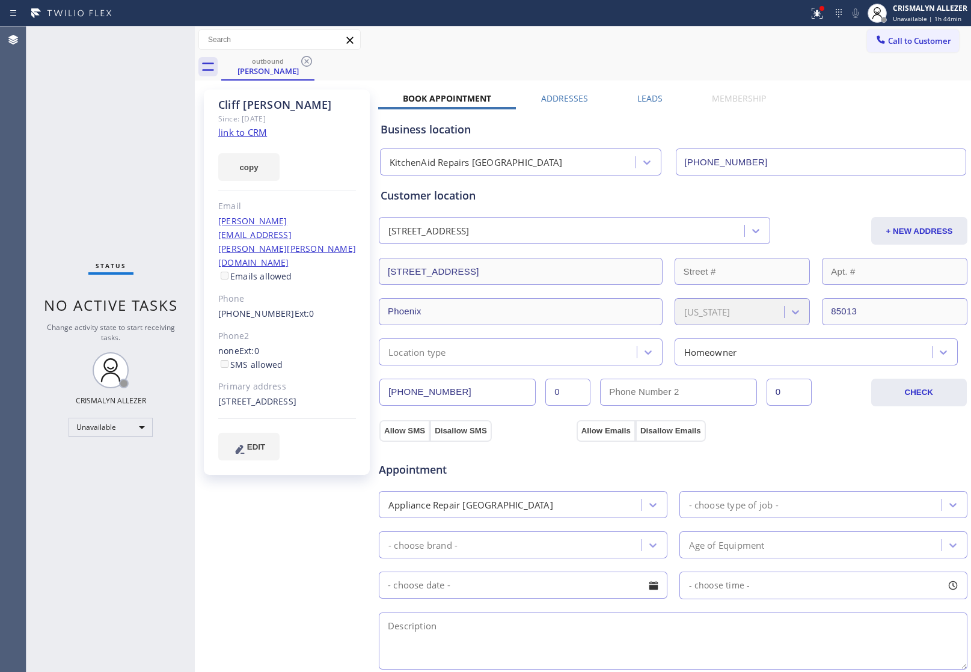
click at [651, 97] on label "Leads" at bounding box center [650, 98] width 25 height 11
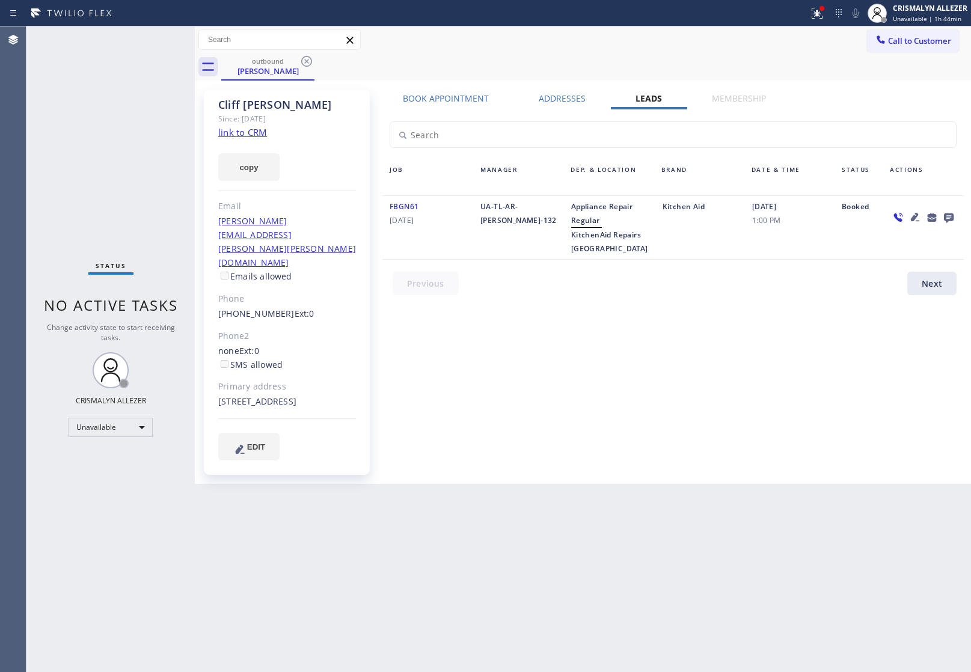
click at [948, 212] on icon at bounding box center [949, 217] width 14 height 15
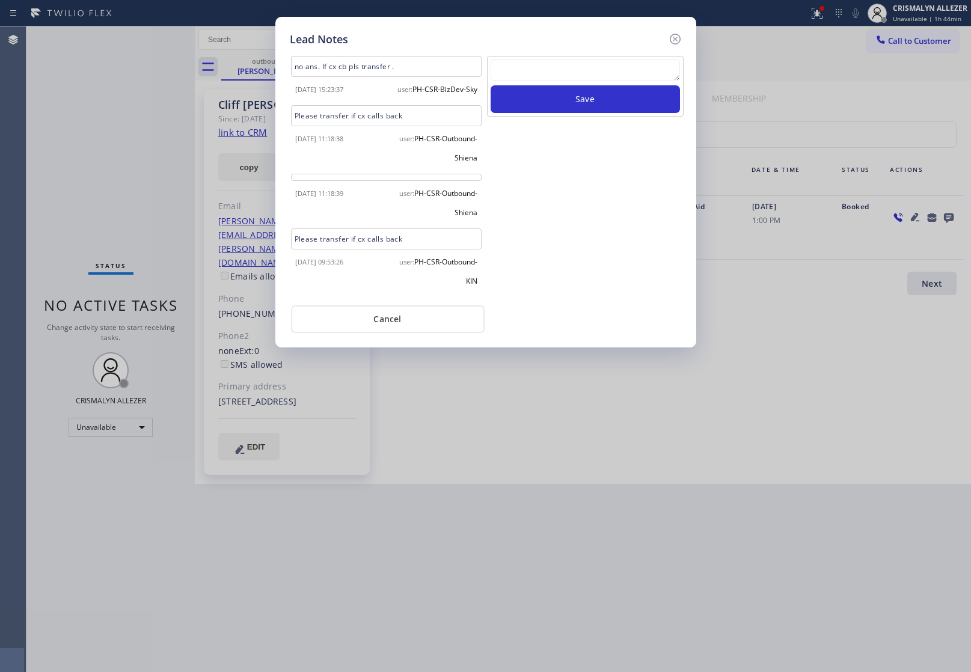
click at [573, 73] on textarea at bounding box center [585, 71] width 189 height 22
paste textarea "no answer | pls xfer here cx cb"
type textarea "no answer | pls xfer here cx cb"
click at [588, 108] on button "Save" at bounding box center [585, 99] width 189 height 28
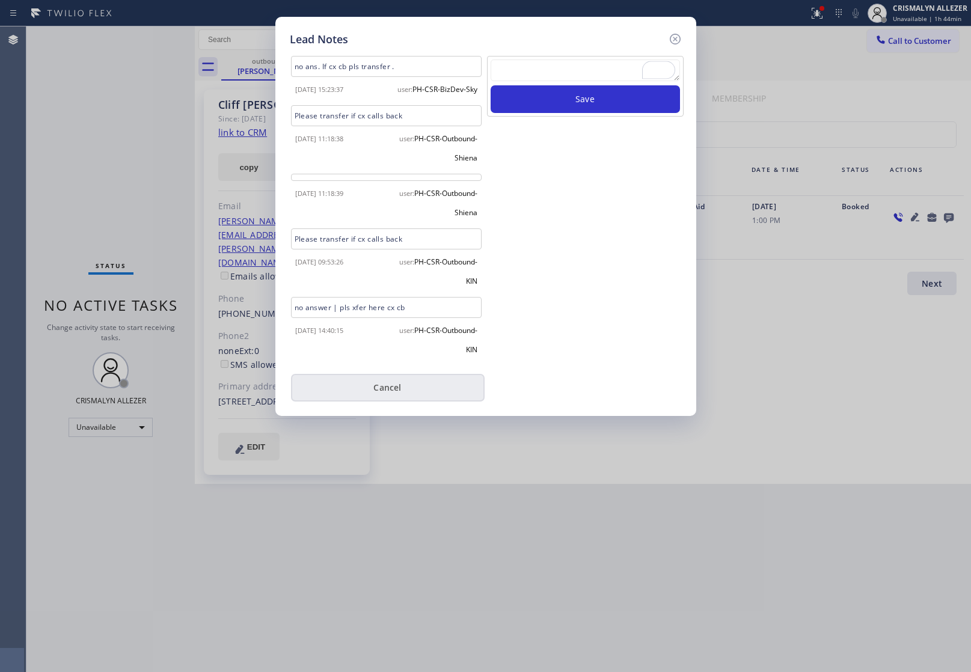
click at [384, 401] on button "Cancel" at bounding box center [388, 388] width 194 height 28
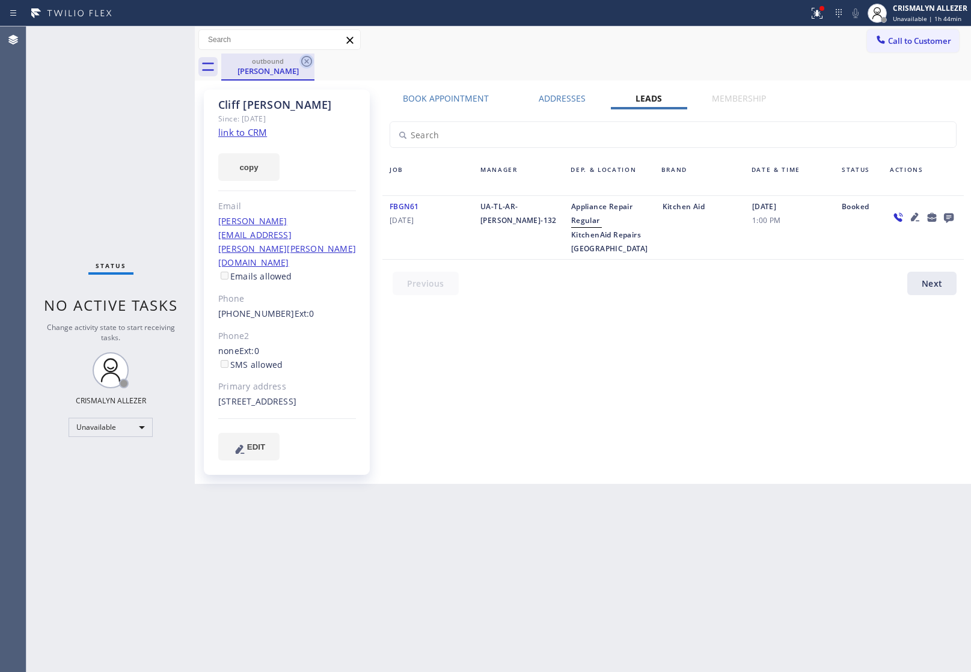
click at [304, 59] on icon at bounding box center [307, 61] width 14 height 14
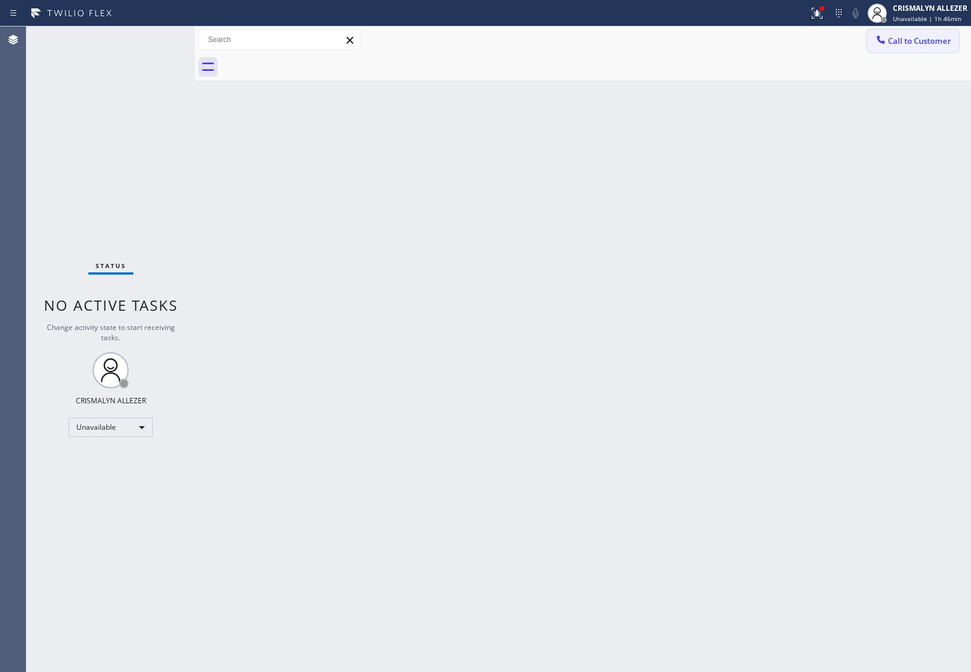
click at [918, 44] on span "Call to Customer" at bounding box center [919, 40] width 63 height 11
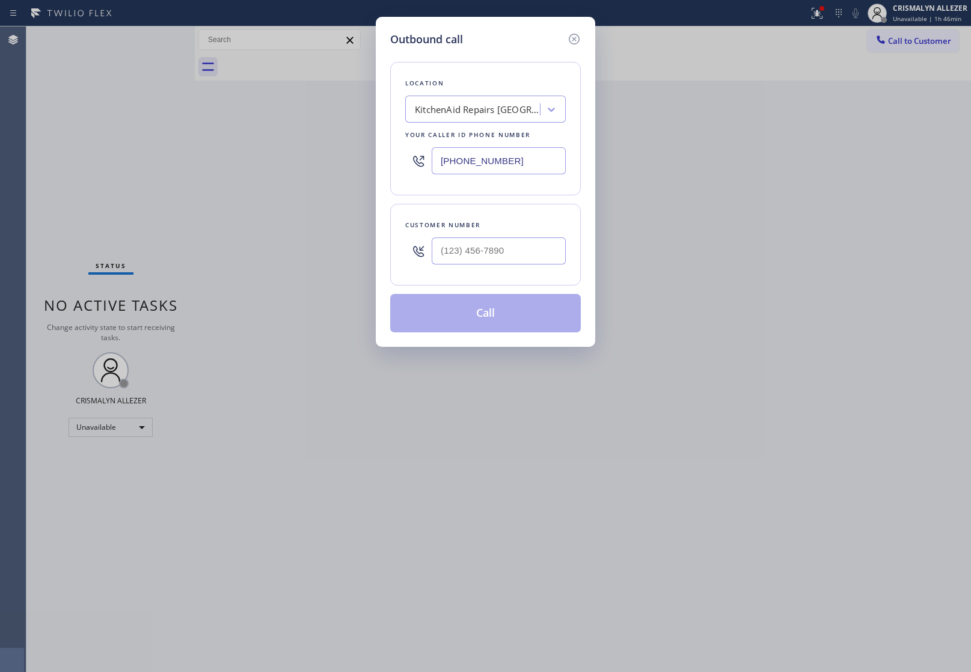
drag, startPoint x: 546, startPoint y: 158, endPoint x: 191, endPoint y: 145, distance: 355.1
click at [191, 145] on div "Outbound call Location KitchenAid Repairs Phoenix Your caller id phone number (…" at bounding box center [485, 336] width 971 height 672
paste input "361) 203-3251"
type input "(361) 203-3251"
click at [521, 242] on input "(___) ___-____" at bounding box center [499, 251] width 134 height 27
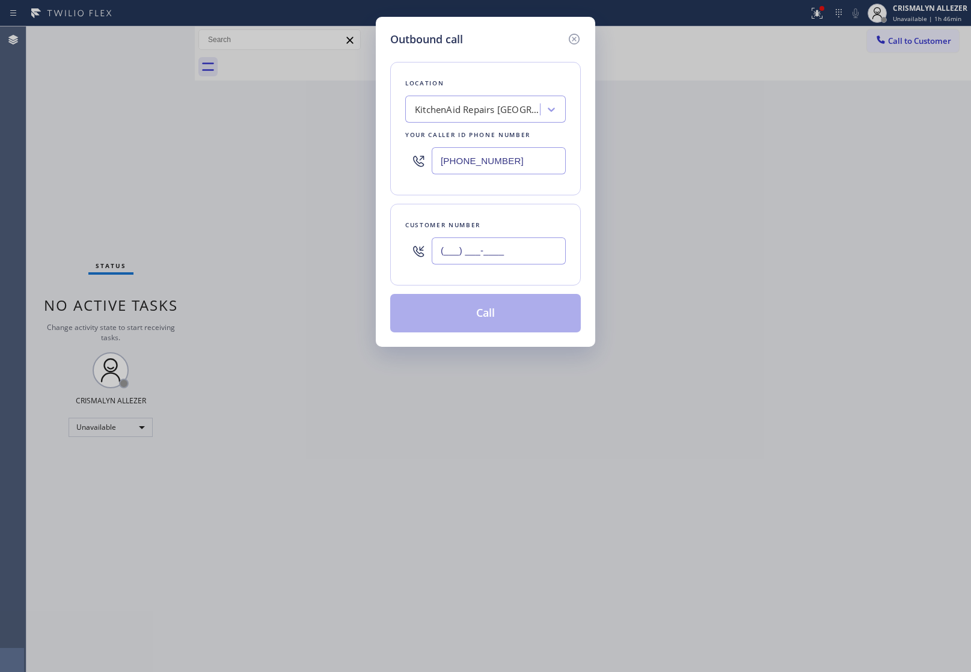
paste input "619) 846-9555"
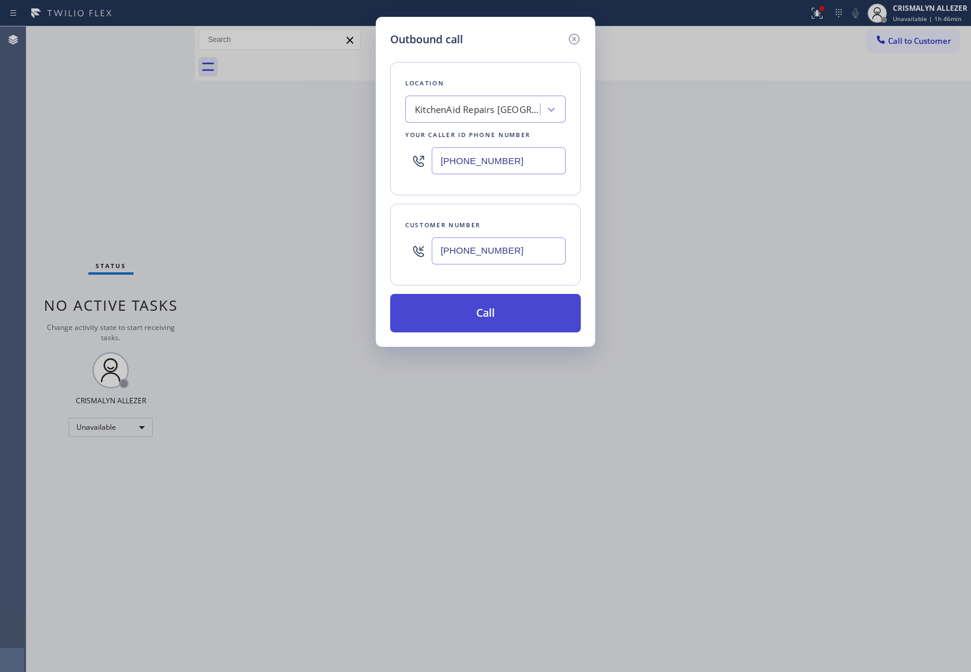
type input "(619) 846-9555"
click at [488, 321] on button "Call" at bounding box center [485, 313] width 191 height 38
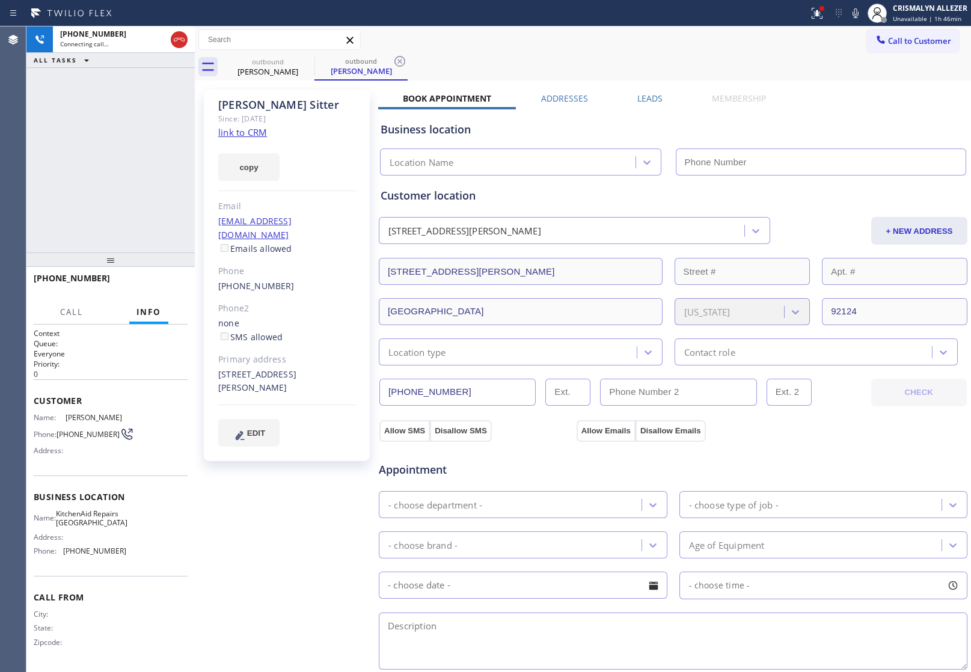
click at [242, 128] on link "link to CRM" at bounding box center [242, 132] width 49 height 12
type input "(361) 203-3251"
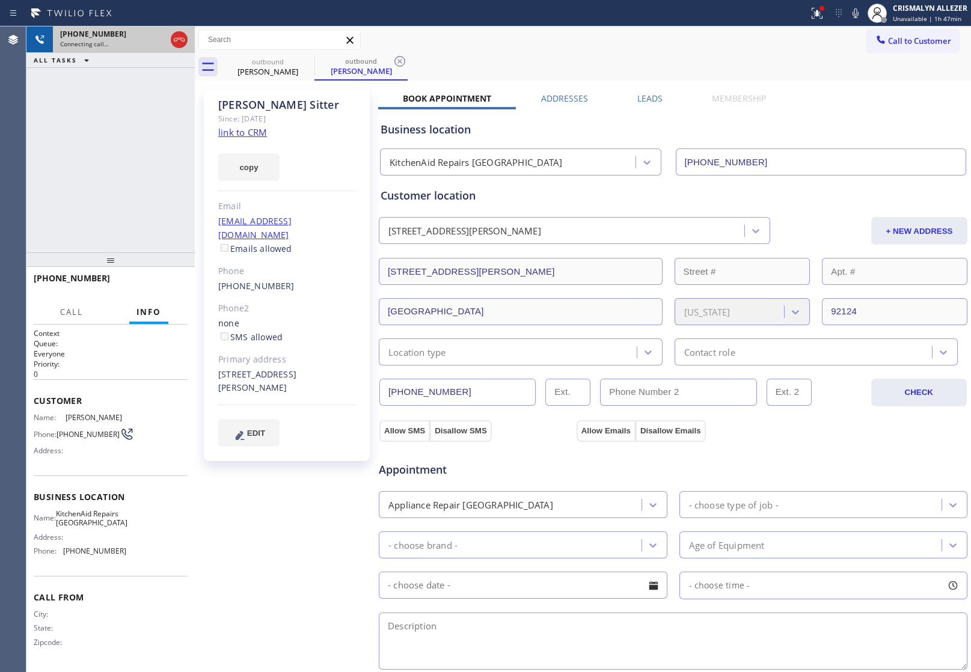
click at [179, 48] on div at bounding box center [179, 39] width 22 height 26
click at [182, 49] on div at bounding box center [179, 39] width 22 height 26
click at [167, 281] on span "HANG UP" at bounding box center [159, 284] width 37 height 8
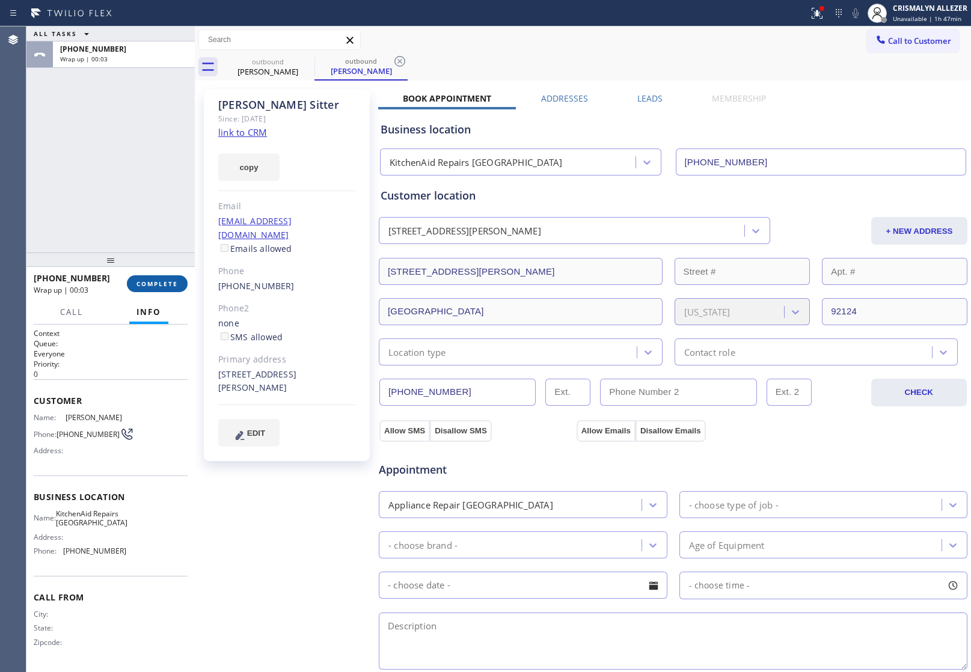
click at [150, 283] on span "COMPLETE" at bounding box center [158, 284] width 42 height 8
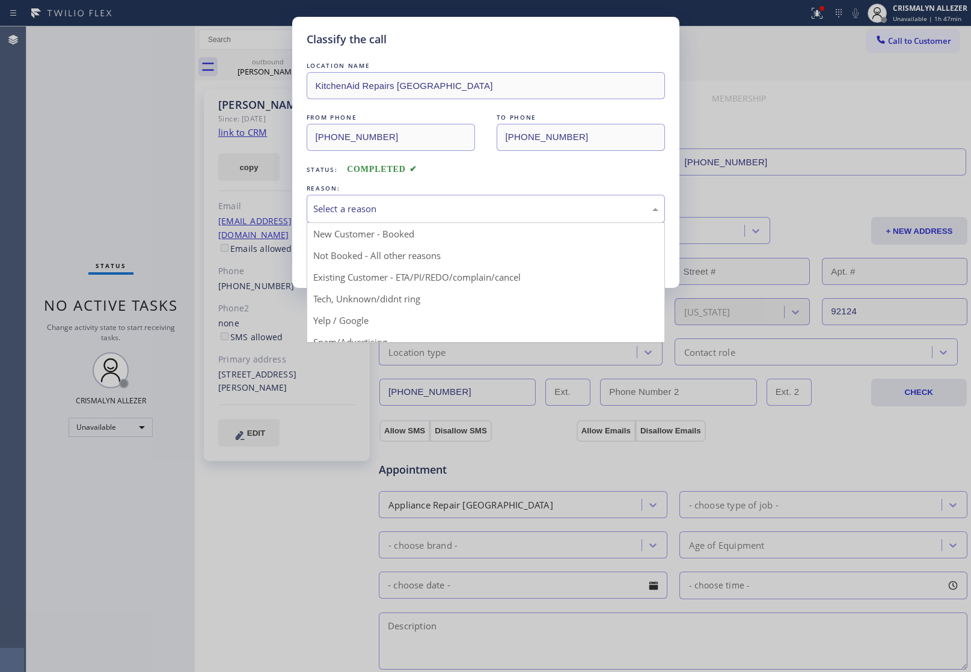
click at [443, 211] on div "Select a reason" at bounding box center [485, 209] width 345 height 14
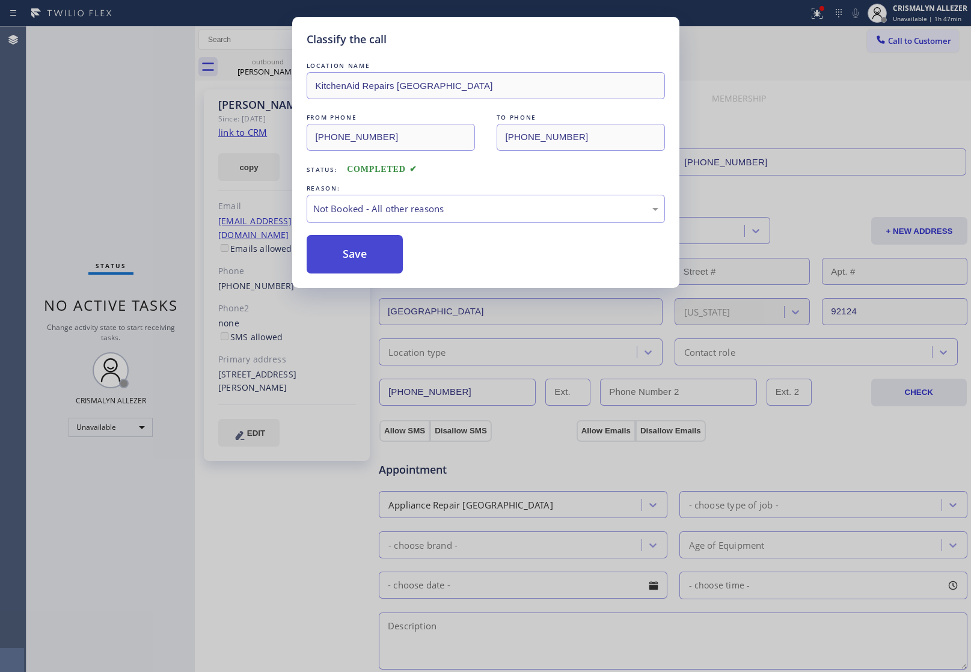
click at [377, 262] on button "Save" at bounding box center [355, 254] width 97 height 38
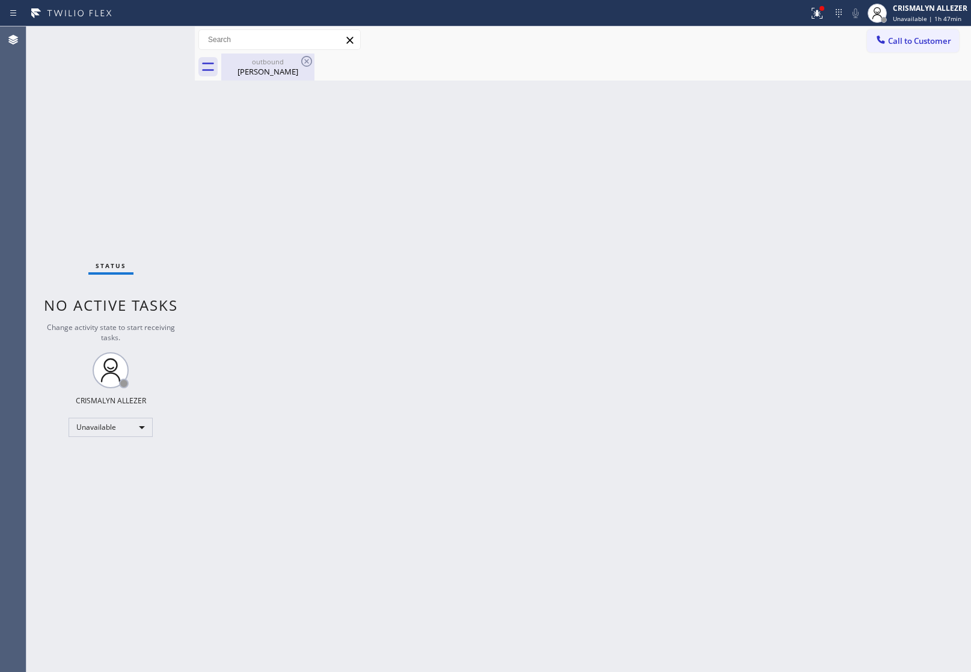
click at [272, 73] on div "Rick Sitter" at bounding box center [268, 71] width 91 height 11
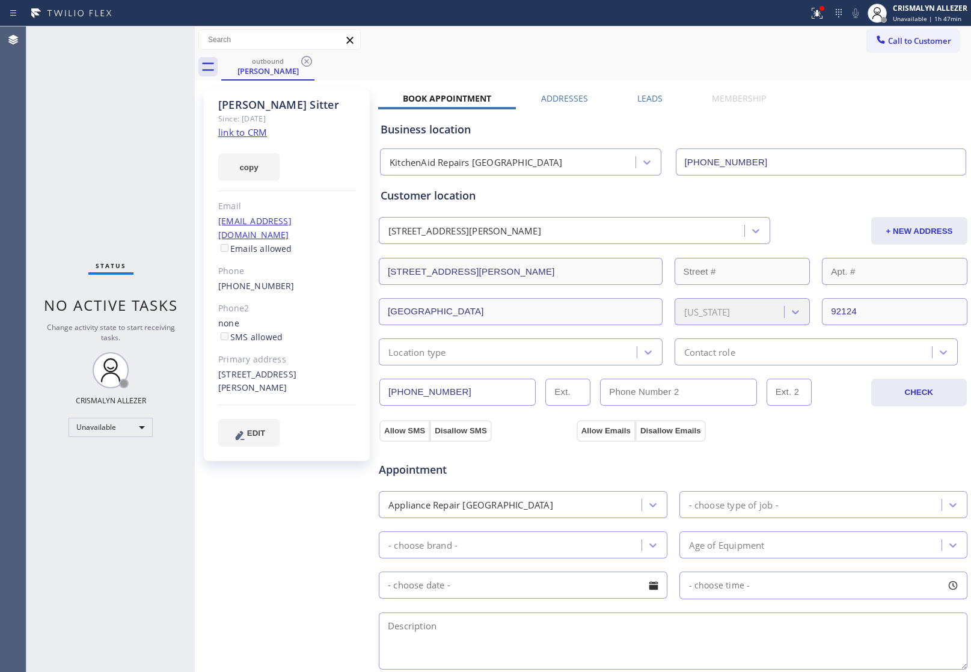
click at [641, 97] on label "Leads" at bounding box center [650, 98] width 25 height 11
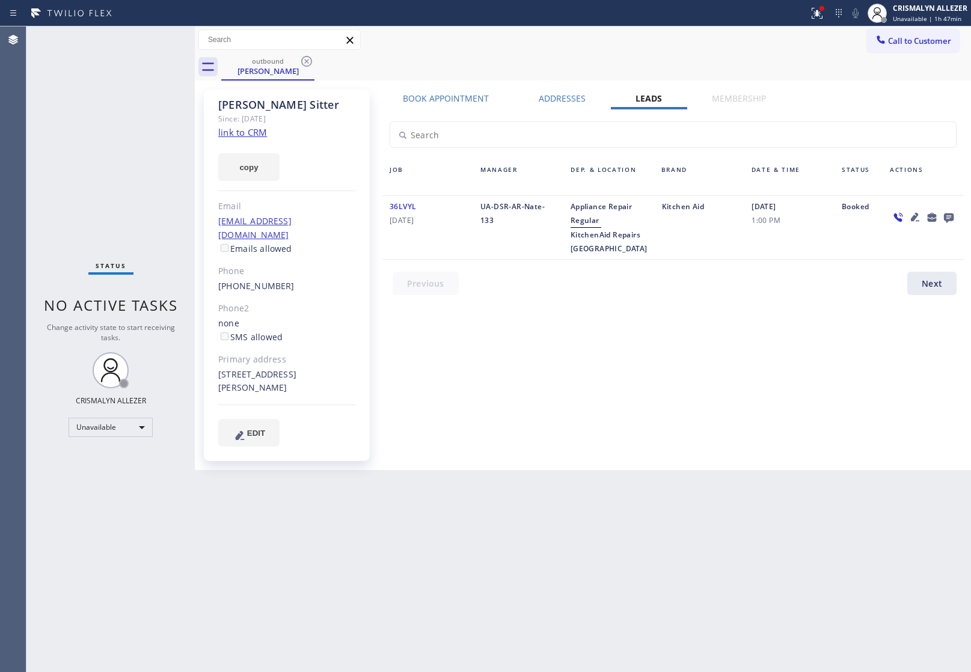
click at [952, 217] on icon at bounding box center [949, 219] width 10 height 10
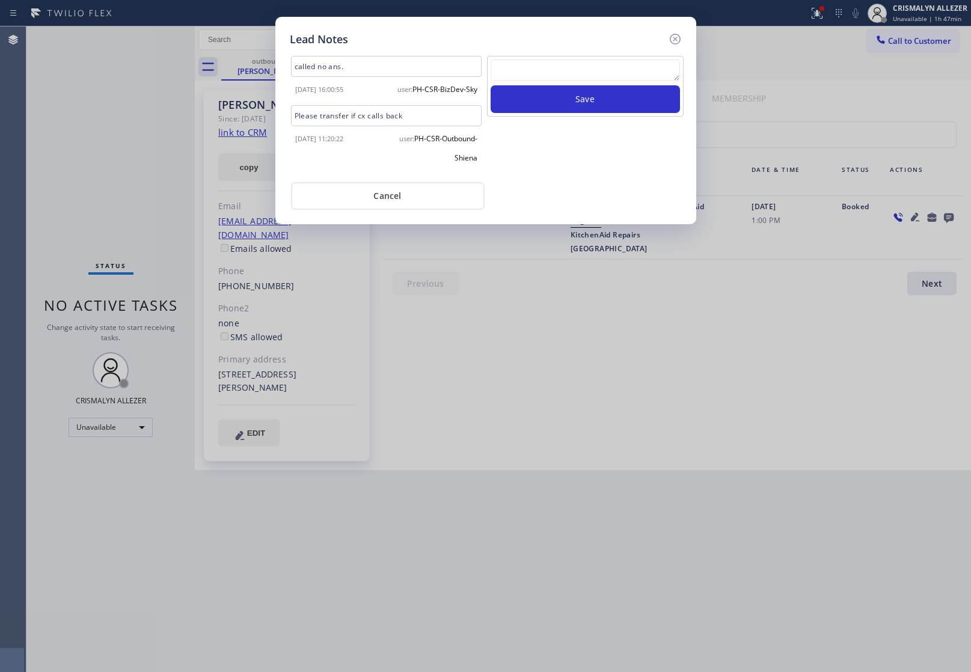
click at [574, 81] on textarea at bounding box center [585, 71] width 189 height 22
paste textarea "no answer | pls xfer here cx cb"
type textarea "no answer | pls xfer here cx cb"
click at [594, 102] on button "Save" at bounding box center [585, 99] width 189 height 28
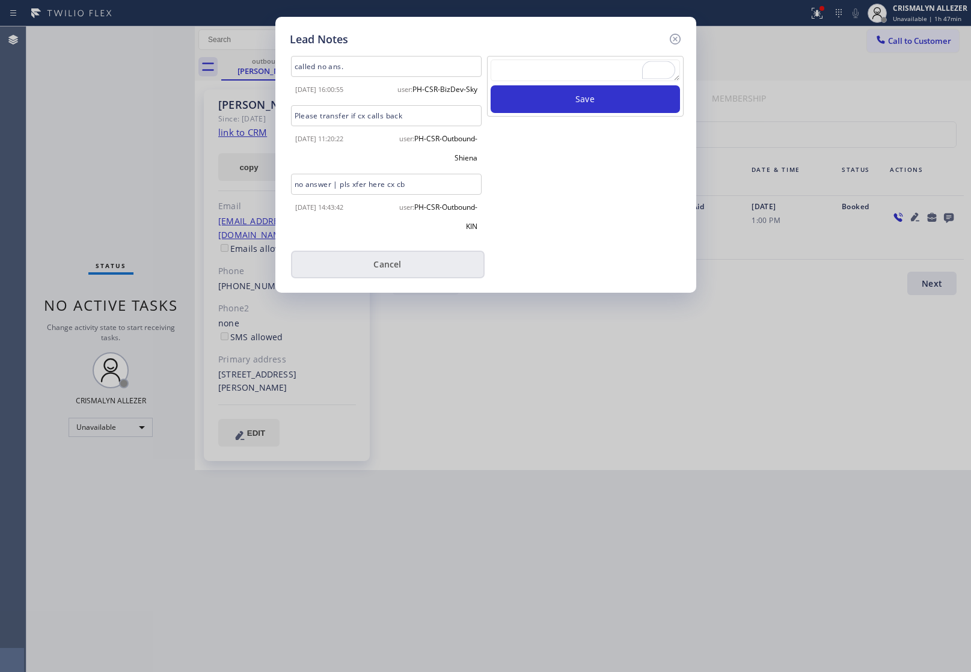
drag, startPoint x: 405, startPoint y: 283, endPoint x: 401, endPoint y: 262, distance: 21.5
click at [405, 278] on button "Cancel" at bounding box center [388, 265] width 194 height 28
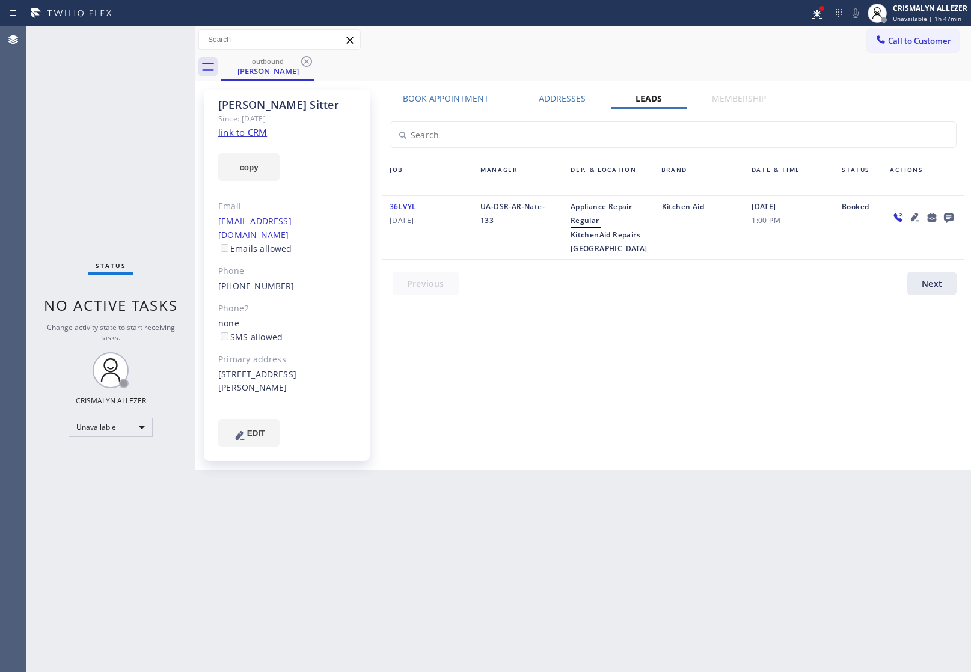
click at [304, 58] on icon at bounding box center [307, 61] width 14 height 14
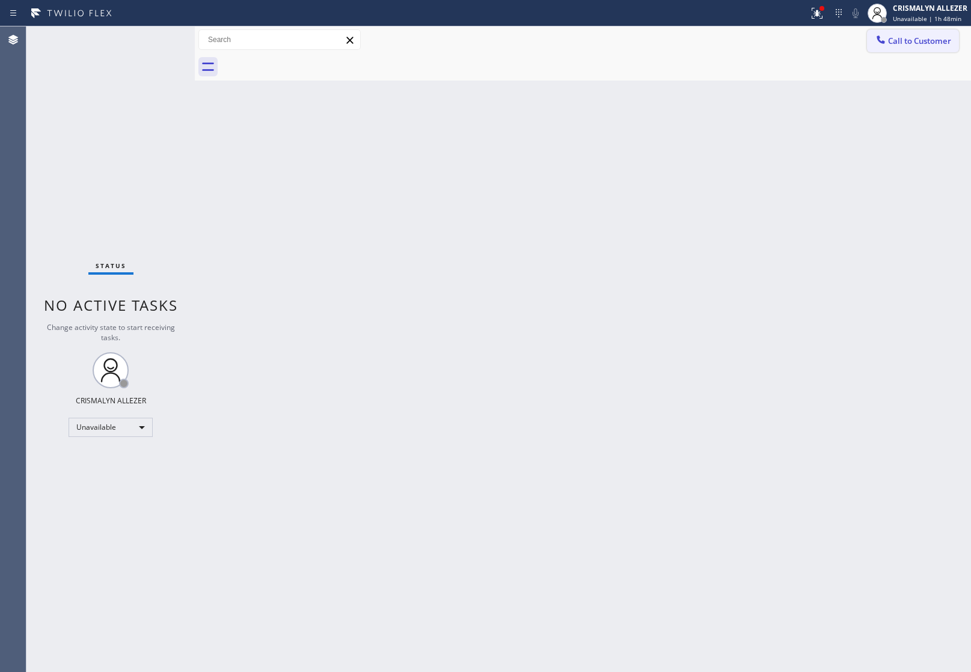
click at [907, 49] on button "Call to Customer" at bounding box center [913, 40] width 92 height 23
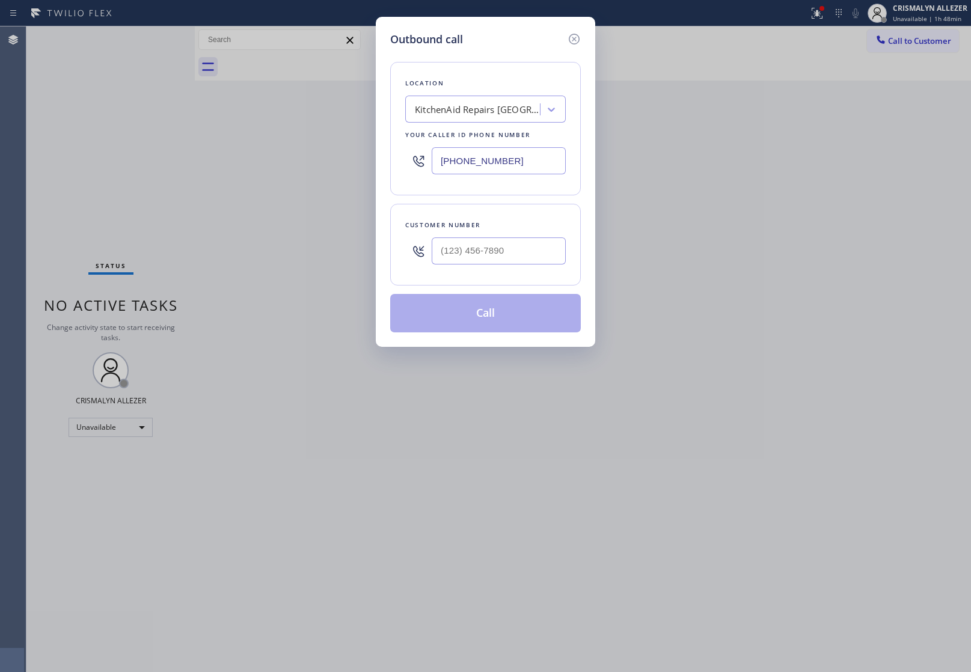
drag, startPoint x: 538, startPoint y: 161, endPoint x: 197, endPoint y: 144, distance: 341.4
click at [322, 152] on div "Outbound call Location KitchenAid Repairs San Diego Your caller id phone number…" at bounding box center [485, 336] width 971 height 672
paste input "23) 310-1676"
type input "(323) 310-1676"
click at [512, 259] on input "(___) ___-____" at bounding box center [499, 251] width 134 height 27
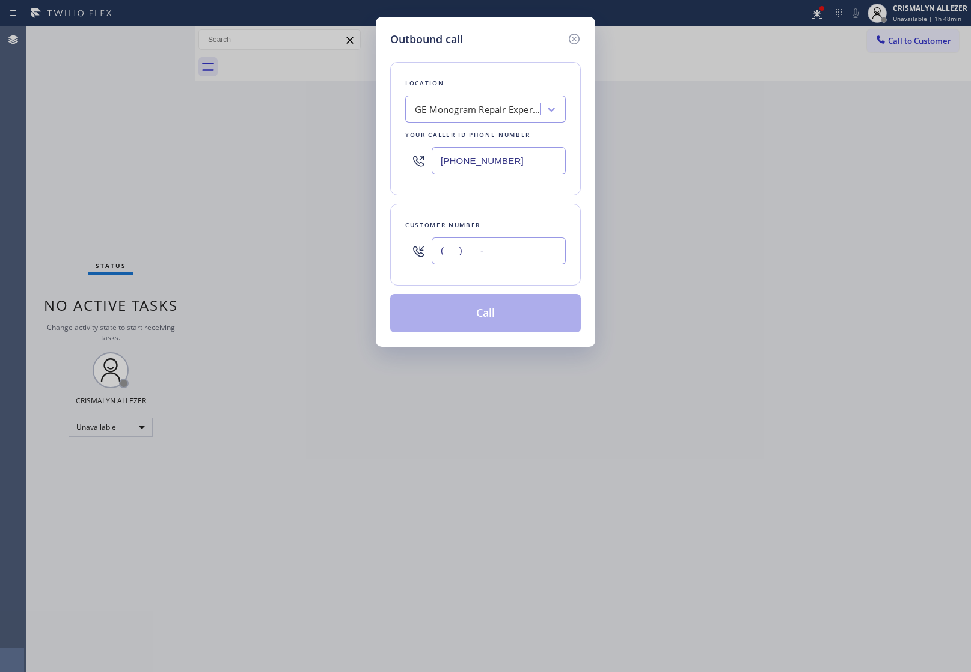
paste input "818) 355-7350"
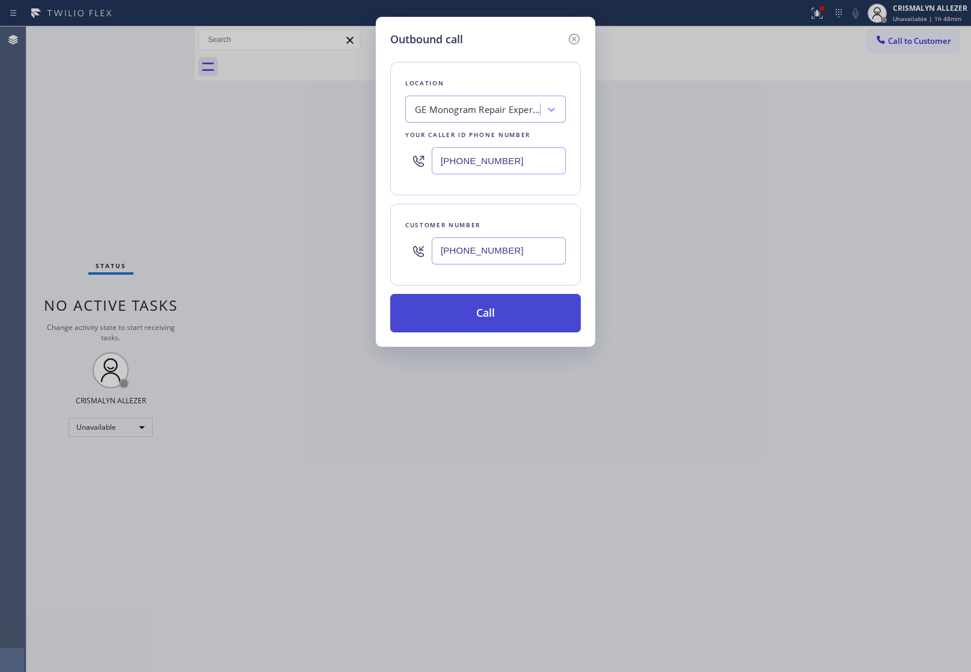
type input "(818) 355-7350"
click at [495, 323] on button "Call" at bounding box center [485, 313] width 191 height 38
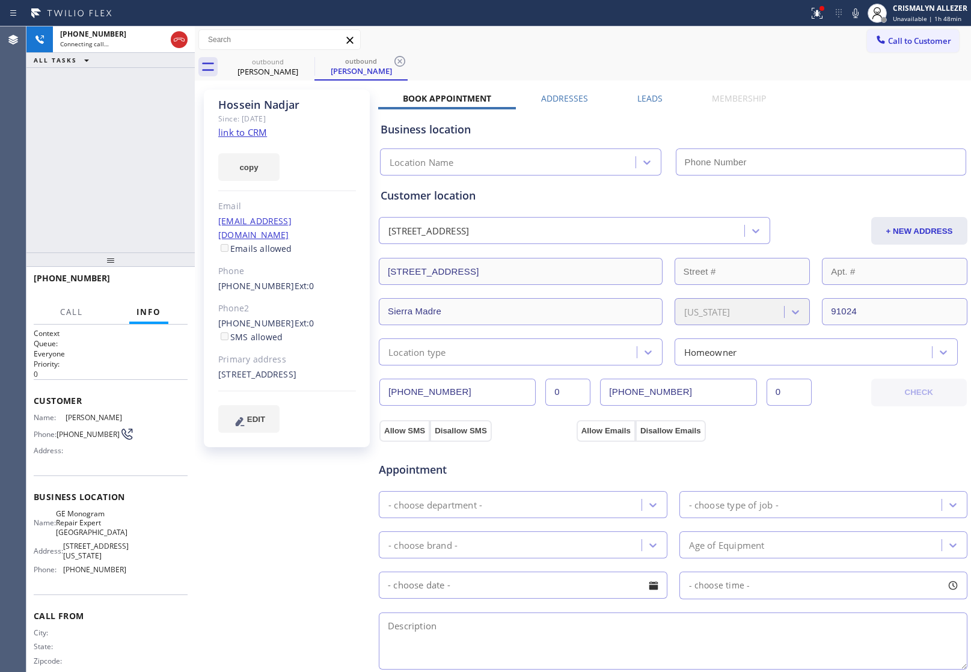
drag, startPoint x: 242, startPoint y: 132, endPoint x: 461, endPoint y: 167, distance: 221.0
click at [242, 132] on link "link to CRM" at bounding box center [242, 132] width 49 height 12
type input "(323) 310-1676"
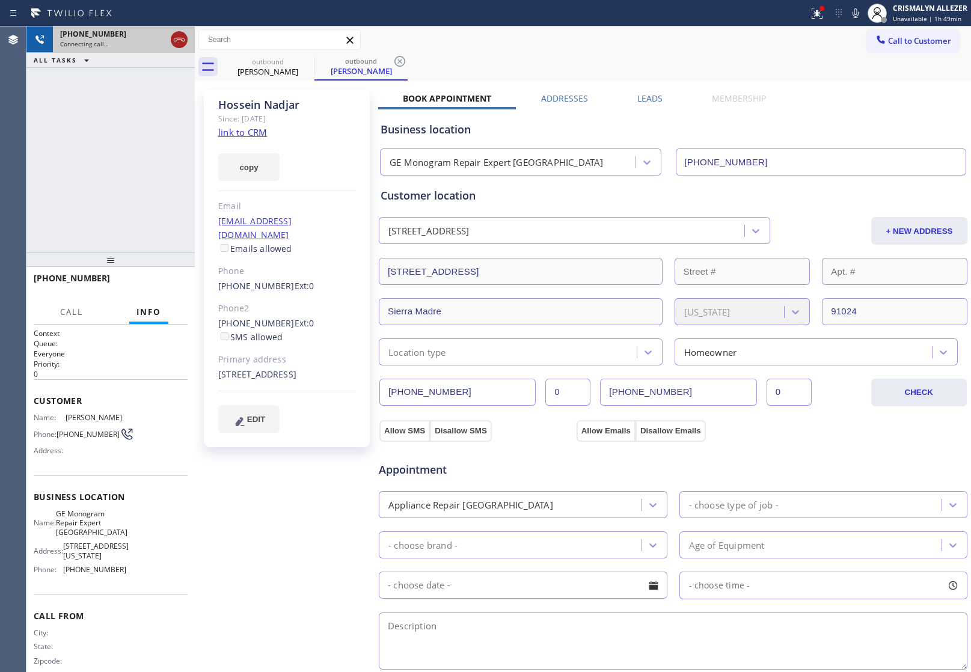
drag, startPoint x: 171, startPoint y: 52, endPoint x: 174, endPoint y: 46, distance: 6.7
click at [172, 49] on div "+18183557350 Connecting call… ALL TASKS ALL TASKS ACTIVE TASKS TASKS IN WRAP UP" at bounding box center [110, 47] width 168 height 42
click at [175, 43] on icon at bounding box center [179, 39] width 14 height 14
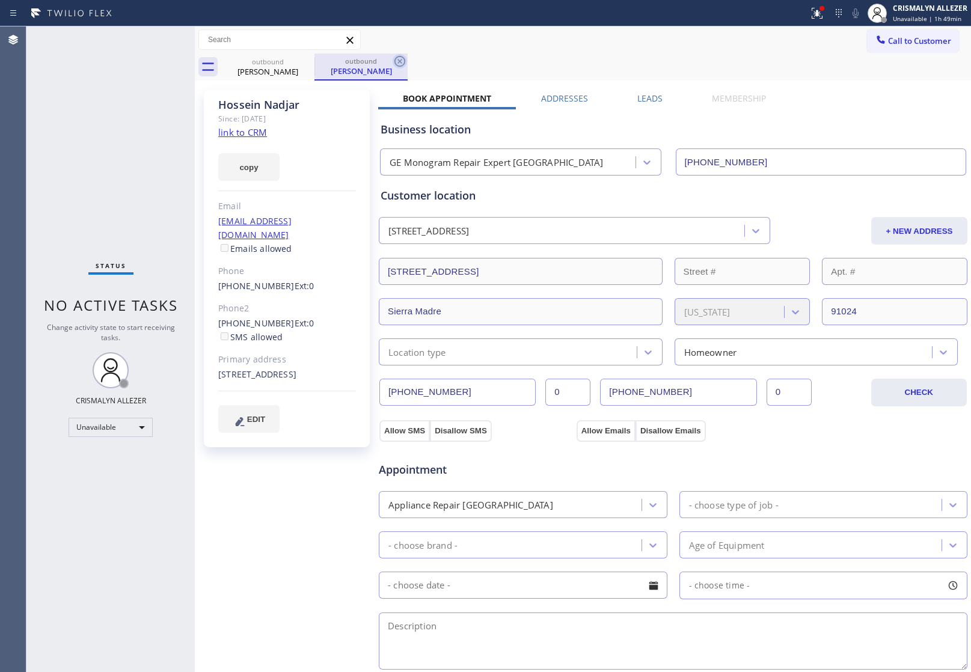
click at [401, 64] on icon at bounding box center [400, 61] width 14 height 14
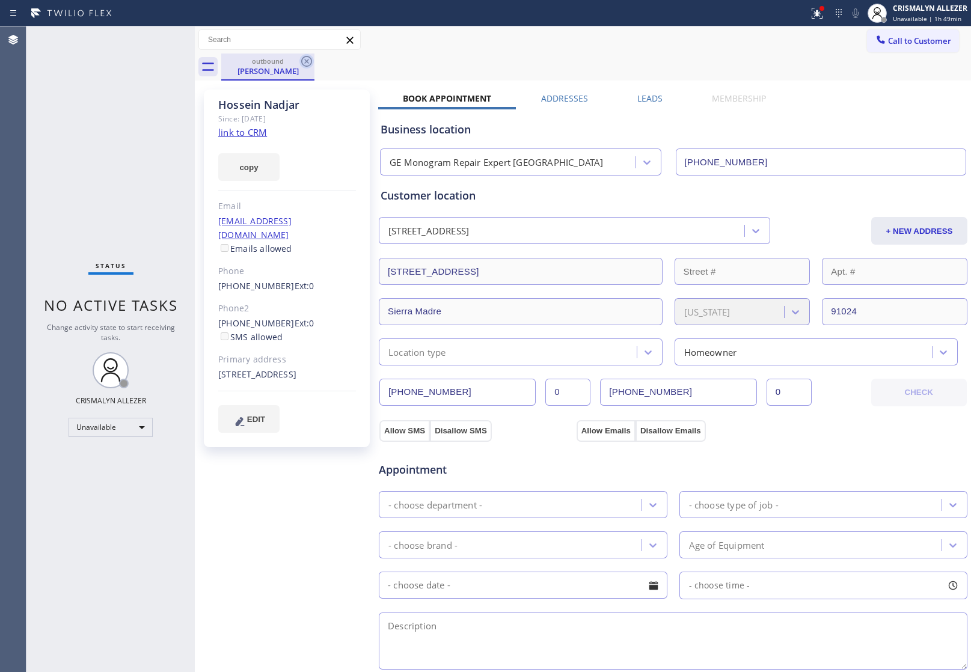
click at [305, 63] on icon at bounding box center [306, 61] width 11 height 11
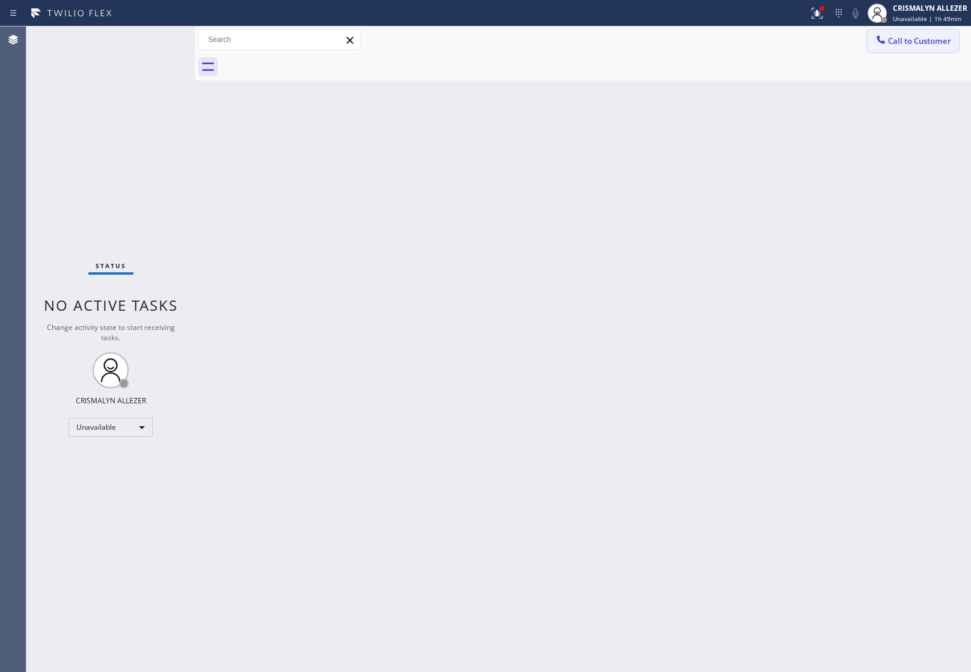
click at [937, 37] on span "Call to Customer" at bounding box center [919, 40] width 63 height 11
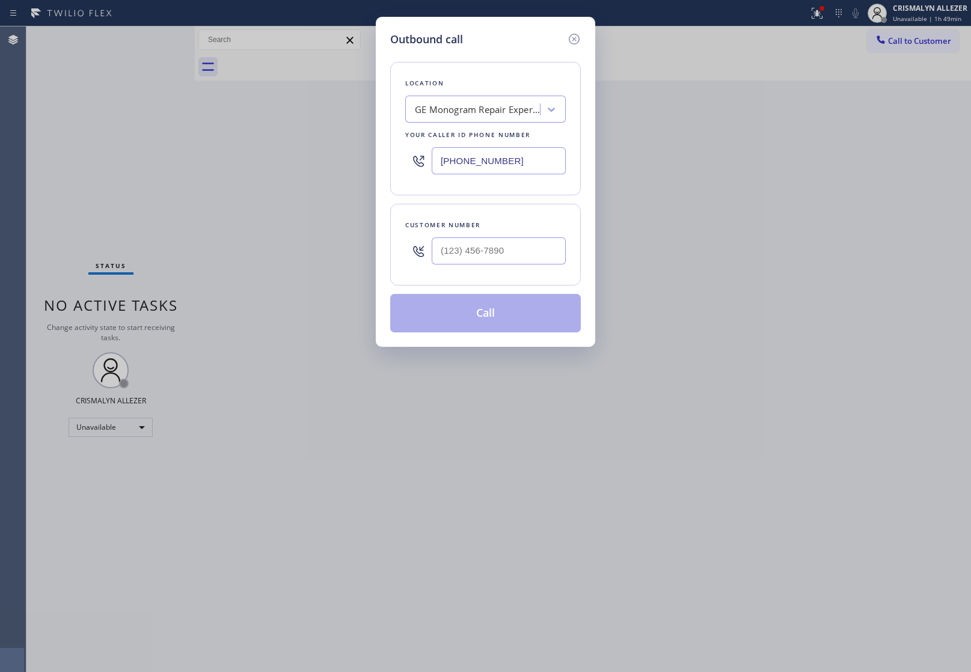
drag, startPoint x: 561, startPoint y: 165, endPoint x: 262, endPoint y: 158, distance: 299.6
click at [287, 158] on div "Outbound call Location GE Monogram Repair Expert Pasadena Your caller id phone …" at bounding box center [485, 336] width 971 height 672
paste input "714) 942-5145"
type input "(714) 942-5145"
click at [531, 254] on input "(___) ___-____" at bounding box center [499, 251] width 134 height 27
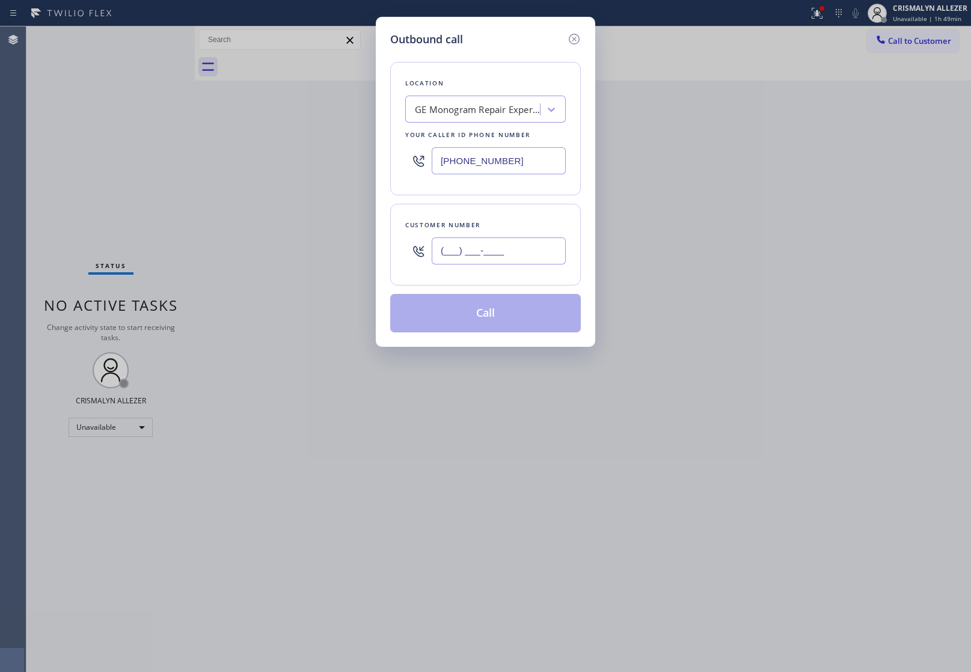
paste input "714) 878-6215"
type input "(714) 878-6215"
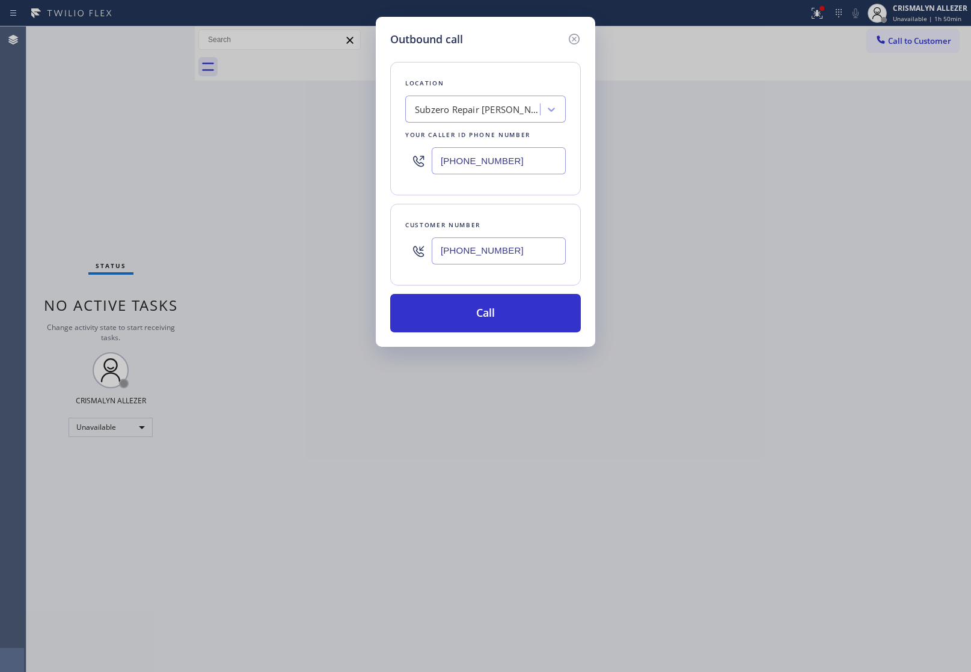
drag, startPoint x: 545, startPoint y: 164, endPoint x: 232, endPoint y: 152, distance: 313.6
click at [352, 156] on div "Outbound call Location Subzero Repair Beverly Hills Your caller id phone number…" at bounding box center [485, 336] width 971 height 672
paste input "855) 731-4952"
type input "[PHONE_NUMBER]"
click at [515, 248] on input "(714) 878-6215" at bounding box center [499, 251] width 134 height 27
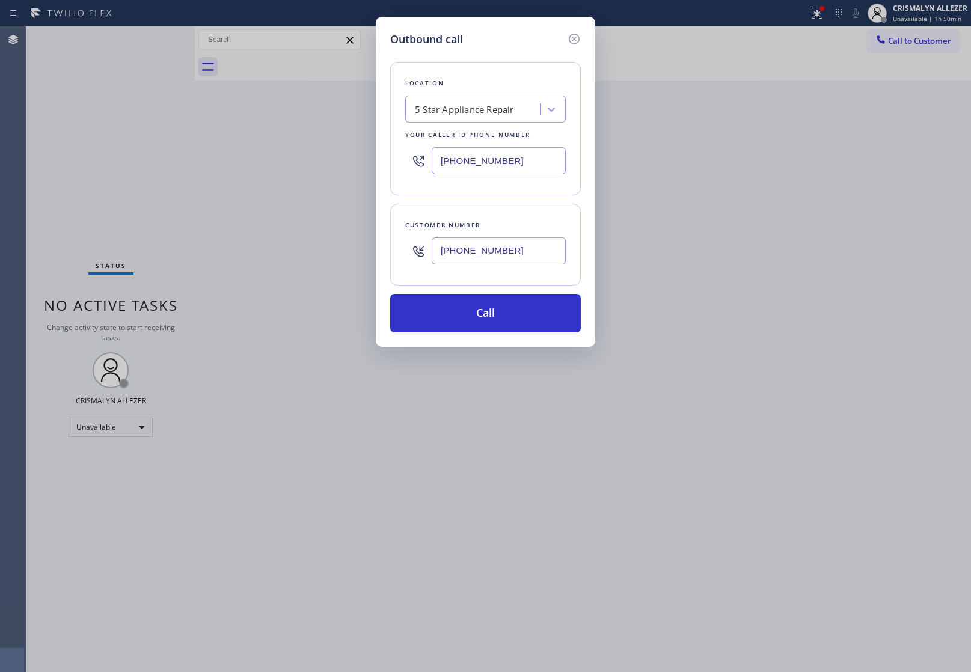
paste input "text"
drag, startPoint x: 507, startPoint y: 250, endPoint x: 343, endPoint y: 256, distance: 163.7
click at [343, 256] on div "Outbound call Location 5 Star Appliance Repair Your caller id phone number (855…" at bounding box center [485, 336] width 971 height 672
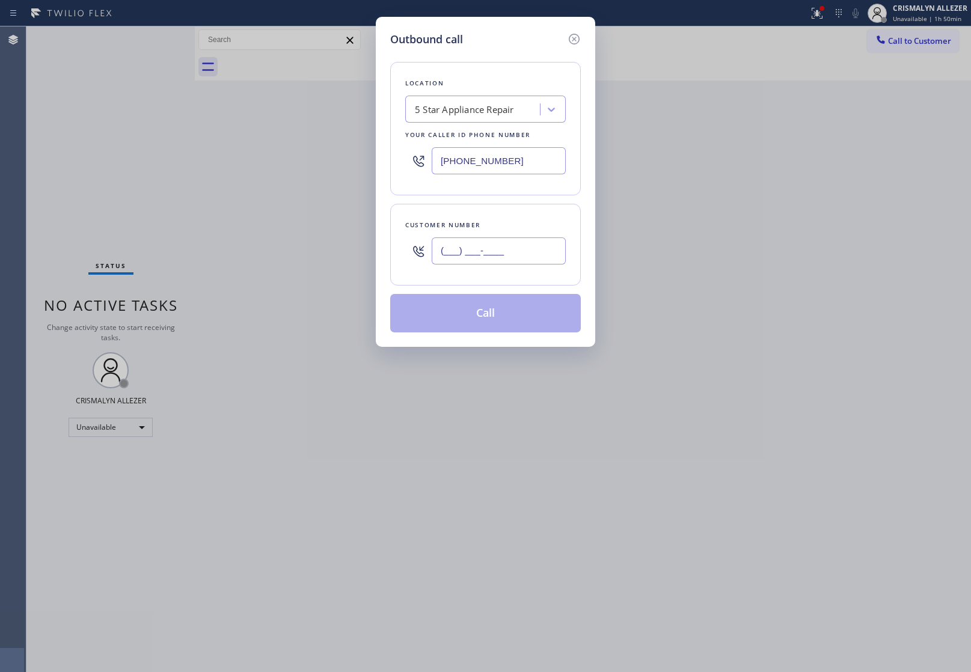
paste input "770) 354-0758"
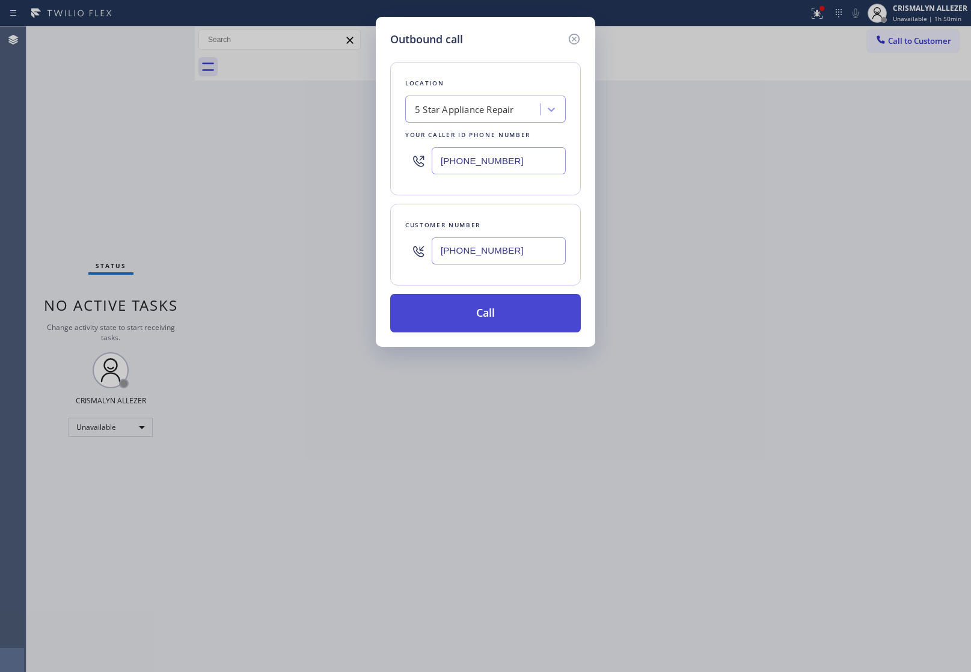
type input "(770) 354-0758"
click at [511, 324] on button "Call" at bounding box center [485, 313] width 191 height 38
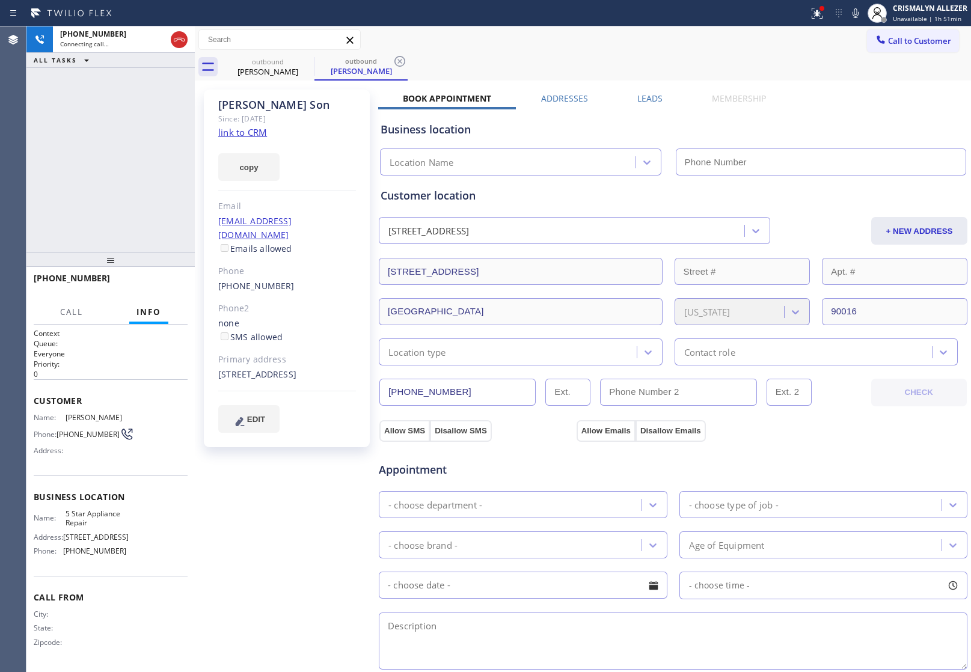
click at [242, 130] on link "link to CRM" at bounding box center [242, 132] width 49 height 12
type input "[PHONE_NUMBER]"
click at [161, 287] on span "HANG UP" at bounding box center [159, 284] width 37 height 8
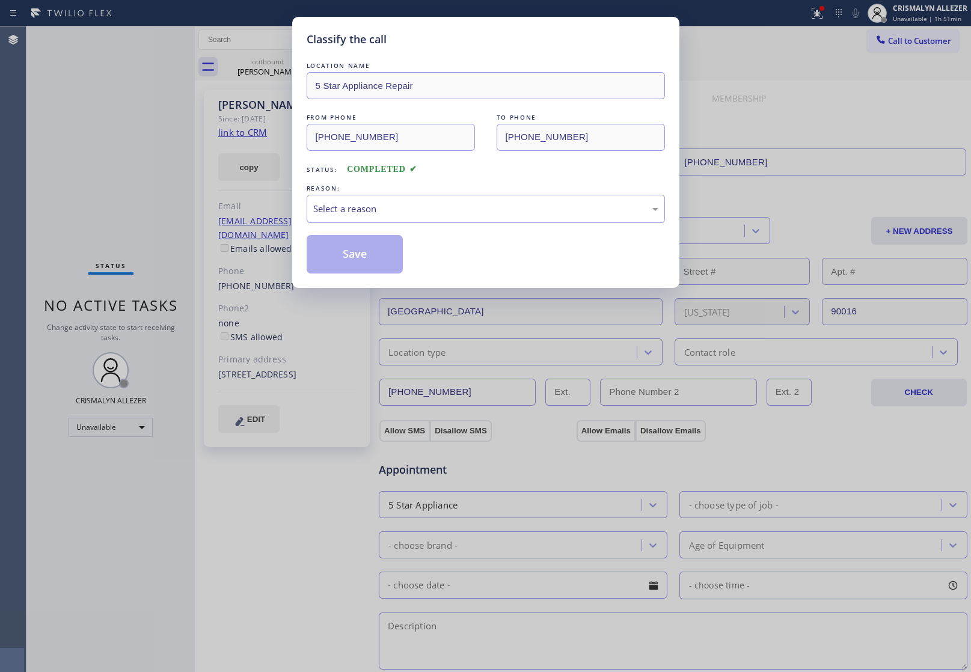
click at [489, 217] on div "Select a reason" at bounding box center [486, 209] width 358 height 28
click at [338, 251] on button "Save" at bounding box center [355, 254] width 97 height 38
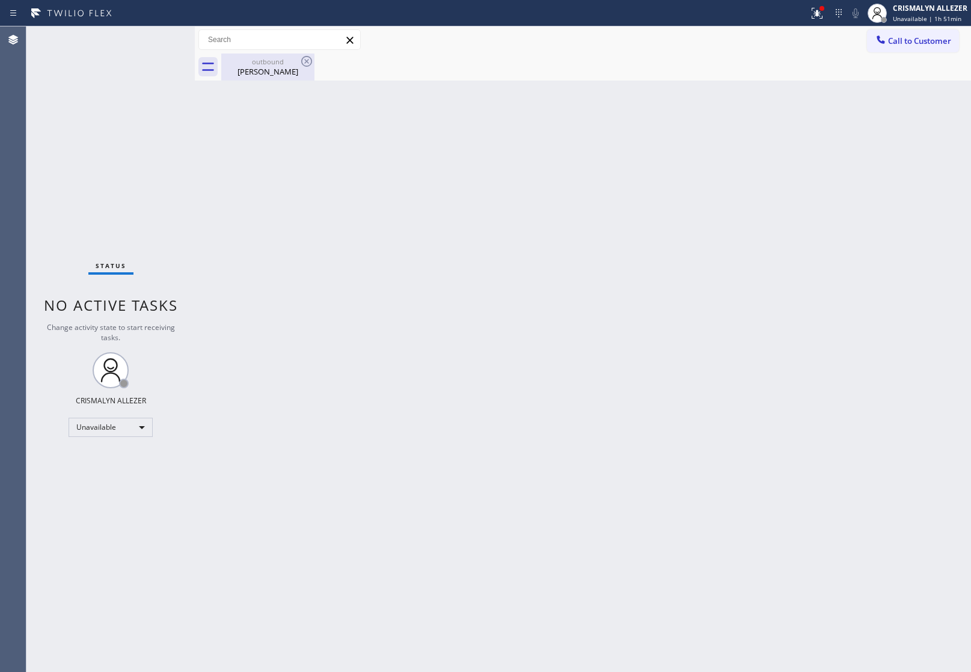
click at [272, 70] on div "Tina Son" at bounding box center [268, 71] width 91 height 11
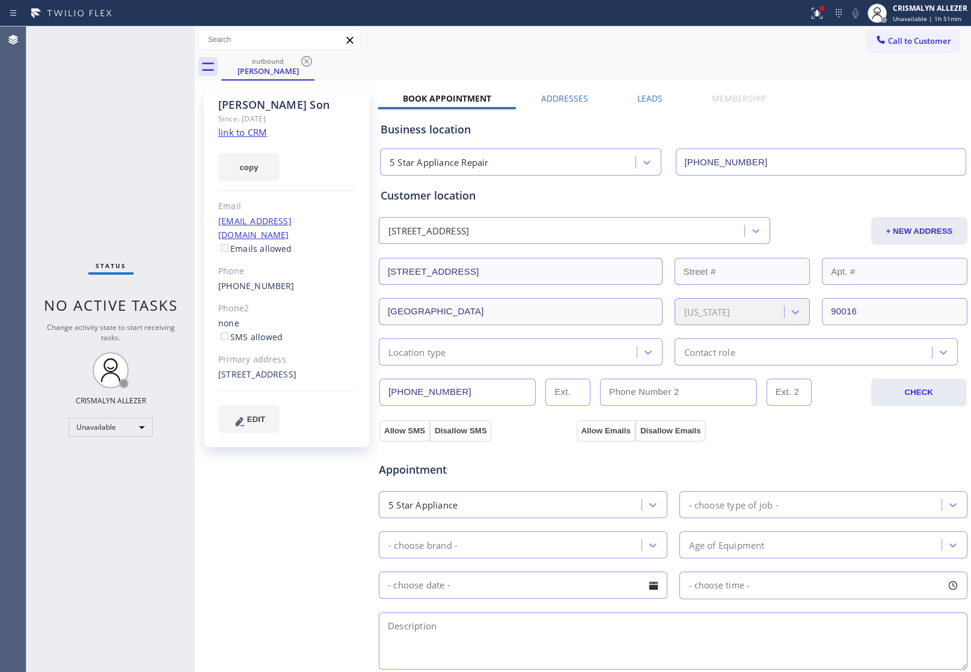
click at [641, 97] on label "Leads" at bounding box center [650, 98] width 25 height 11
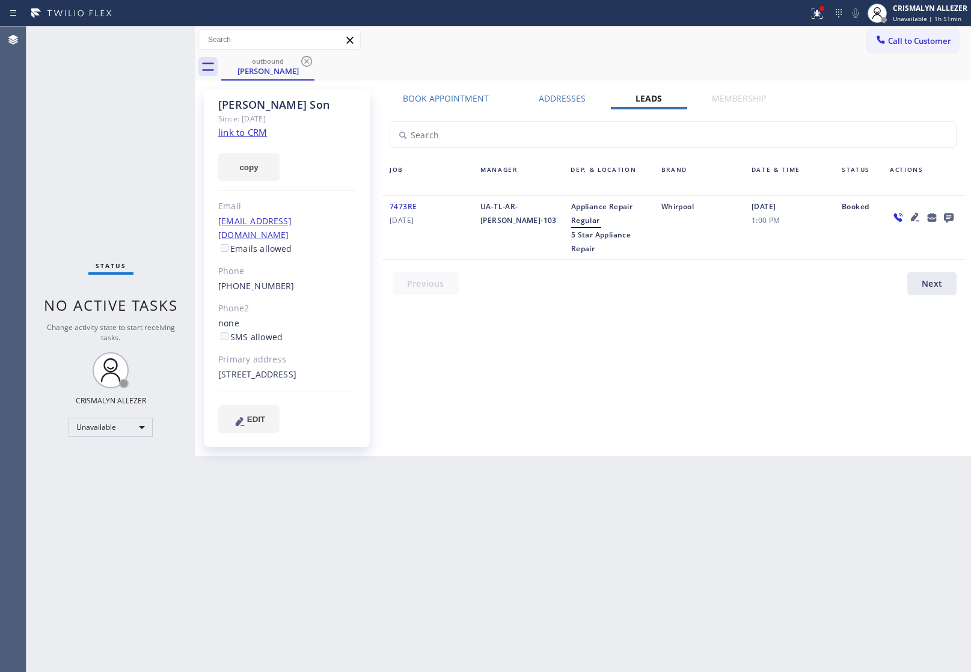
click at [952, 214] on icon at bounding box center [949, 219] width 10 height 10
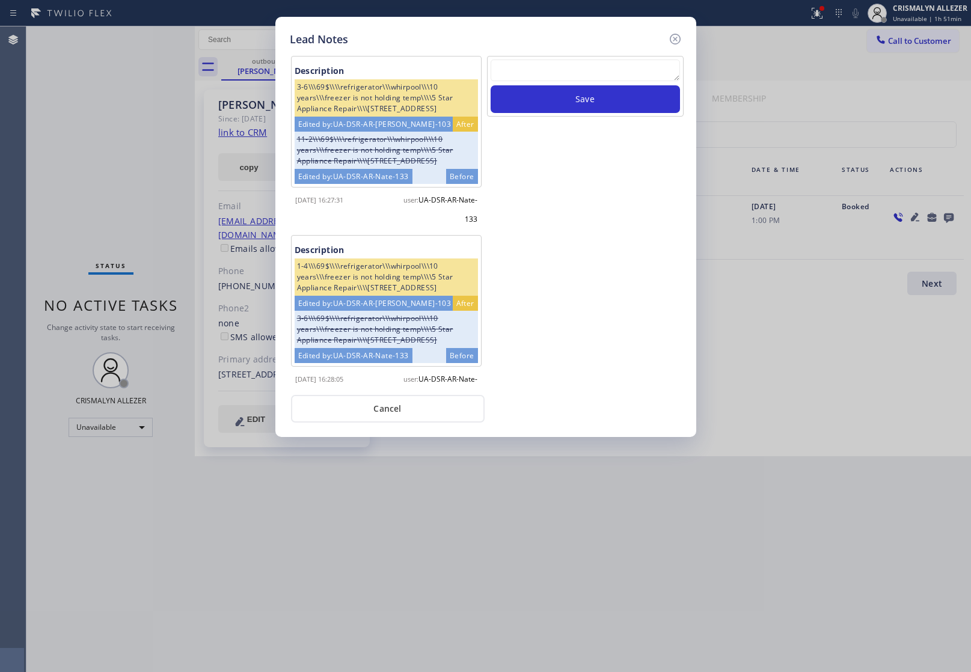
click at [565, 69] on textarea at bounding box center [585, 71] width 189 height 22
paste textarea "no answer | pls xfer here cx cb"
type textarea "no answer | pls xfer here cx cb"
click at [572, 98] on button "Save" at bounding box center [585, 99] width 189 height 28
click at [380, 410] on button "Cancel" at bounding box center [388, 409] width 194 height 28
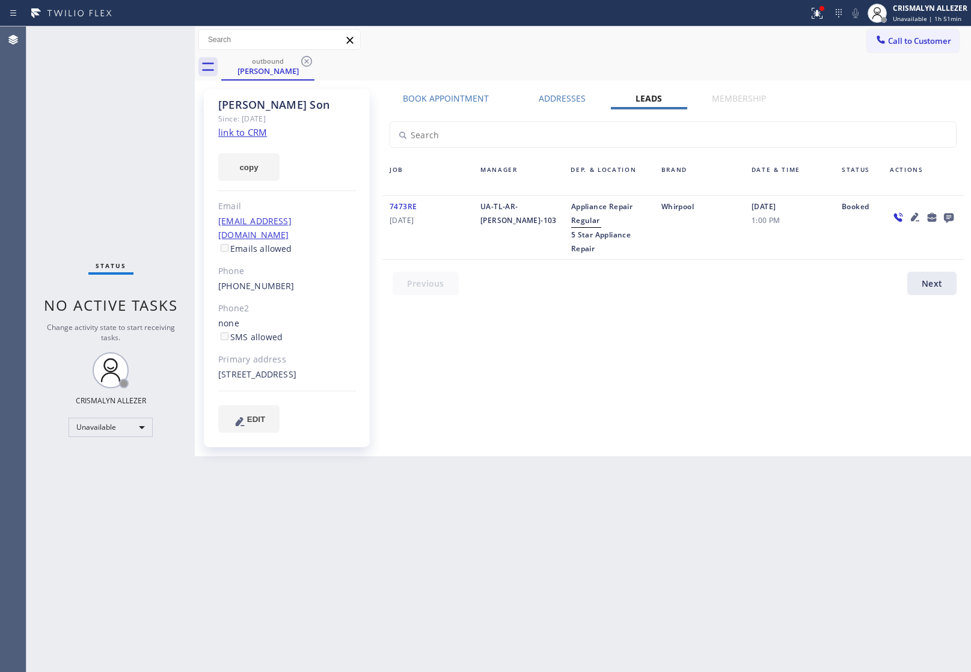
drag, startPoint x: 306, startPoint y: 61, endPoint x: 310, endPoint y: 39, distance: 22.2
click at [306, 57] on icon at bounding box center [307, 61] width 14 height 14
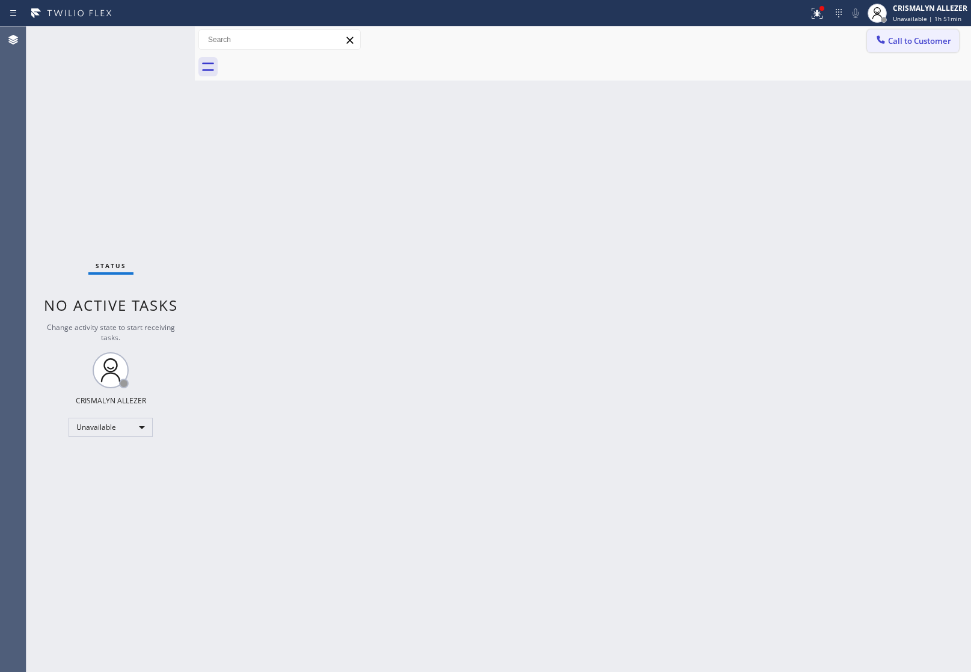
drag, startPoint x: 943, startPoint y: 43, endPoint x: 629, endPoint y: 132, distance: 326.4
click at [940, 43] on span "Call to Customer" at bounding box center [919, 40] width 63 height 11
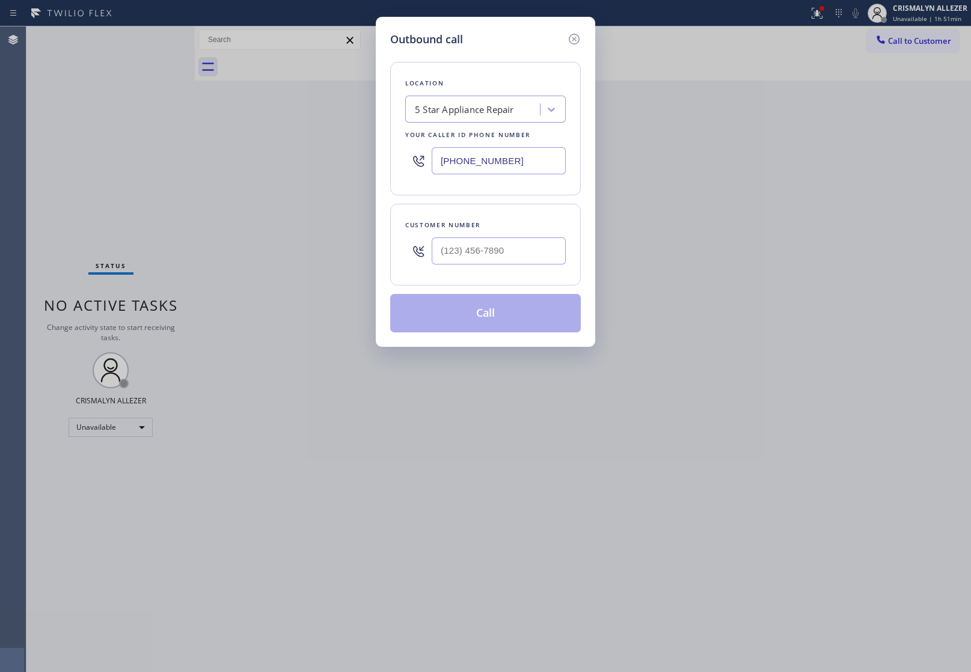
paste input "77) 777-0796"
drag, startPoint x: 561, startPoint y: 154, endPoint x: 295, endPoint y: 159, distance: 265.9
click at [322, 167] on div "Outbound call Location 5 Star Appliance Repair Your caller id phone number (877…" at bounding box center [485, 336] width 971 height 672
type input "[PHONE_NUMBER]"
click at [512, 239] on input "(___) ___-____" at bounding box center [499, 251] width 134 height 27
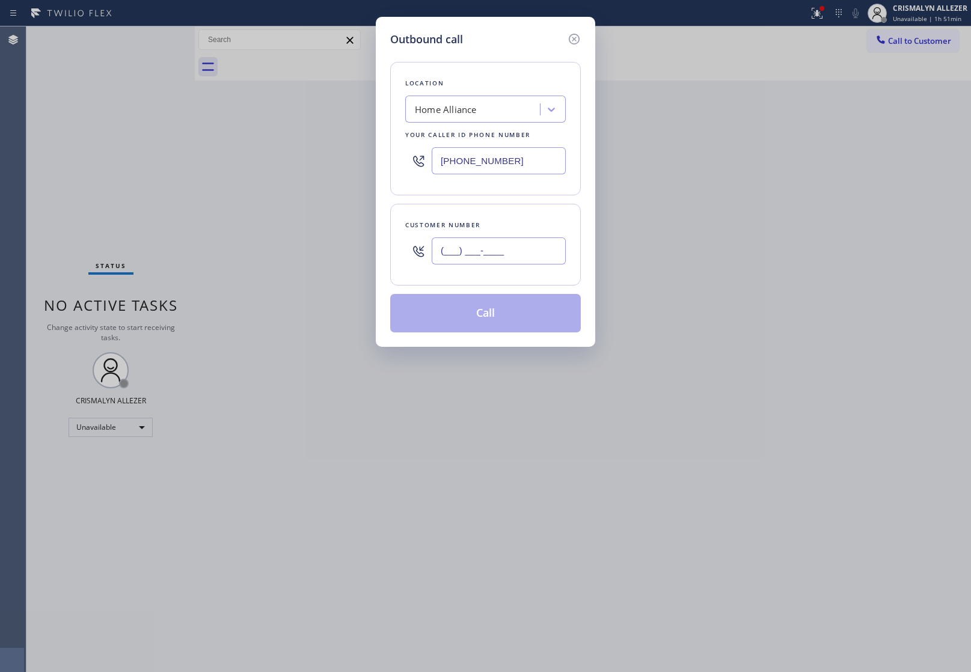
paste input "818) 414-1652"
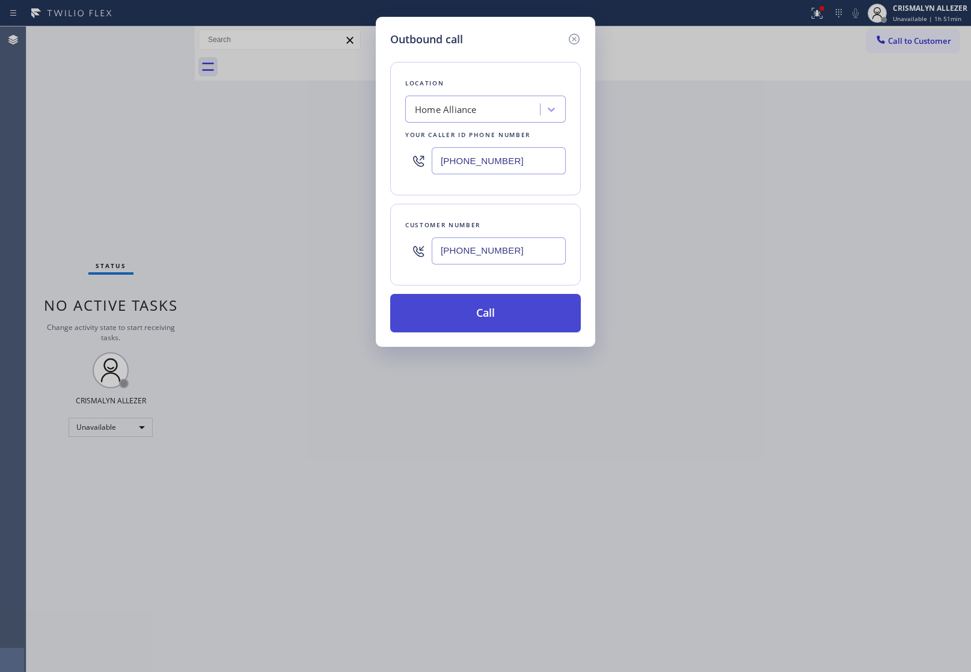
type input "(818) 414-1652"
click at [496, 320] on button "Call" at bounding box center [485, 313] width 191 height 38
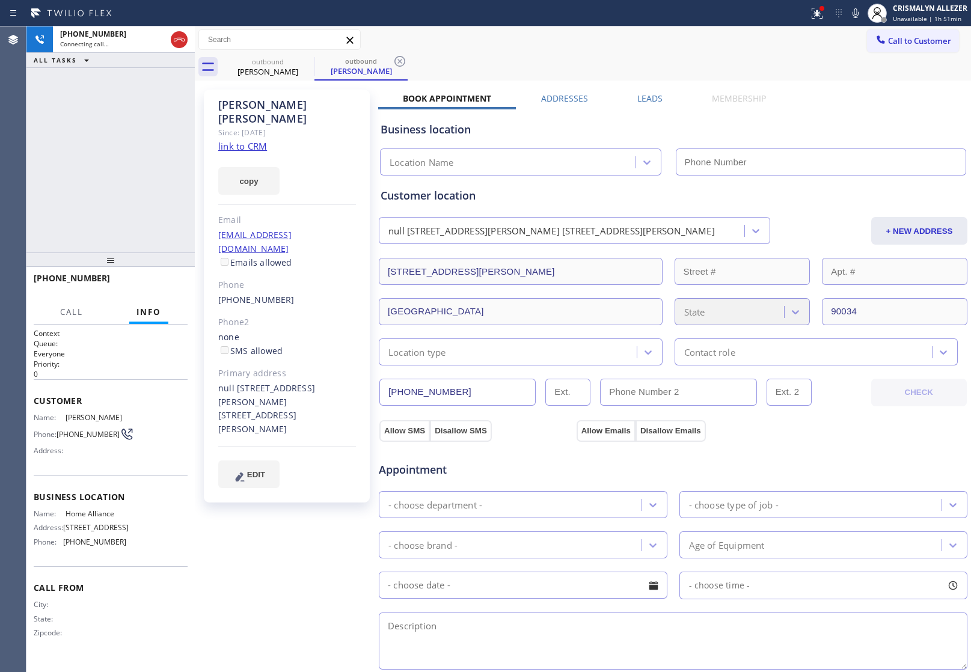
type input "[PHONE_NUMBER]"
click at [259, 140] on link "link to CRM" at bounding box center [242, 146] width 49 height 12
click at [164, 283] on span "HANG UP" at bounding box center [159, 284] width 37 height 8
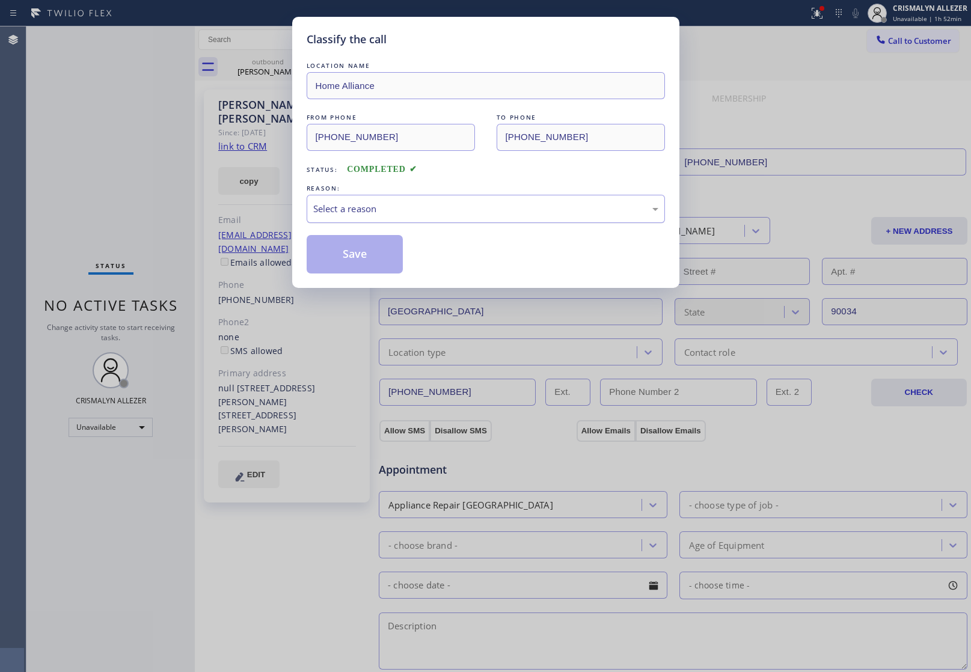
click at [470, 208] on div "Select a reason" at bounding box center [485, 209] width 345 height 14
click at [361, 253] on button "Save" at bounding box center [355, 254] width 97 height 38
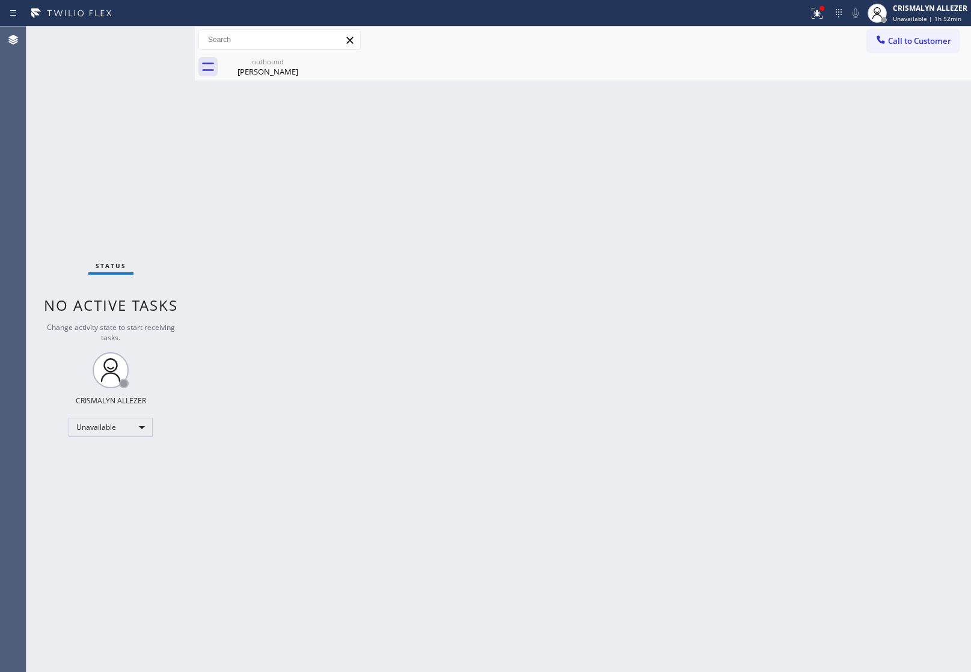
click at [260, 73] on div "Ashlee Chan" at bounding box center [268, 71] width 91 height 11
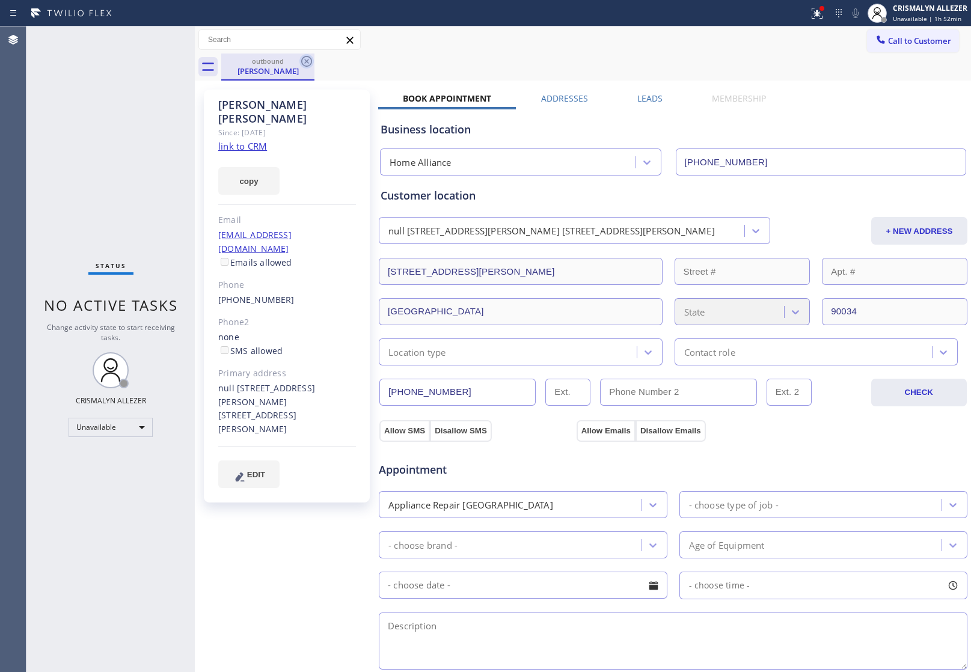
drag, startPoint x: 309, startPoint y: 60, endPoint x: 289, endPoint y: 4, distance: 59.9
click at [309, 59] on icon at bounding box center [307, 61] width 14 height 14
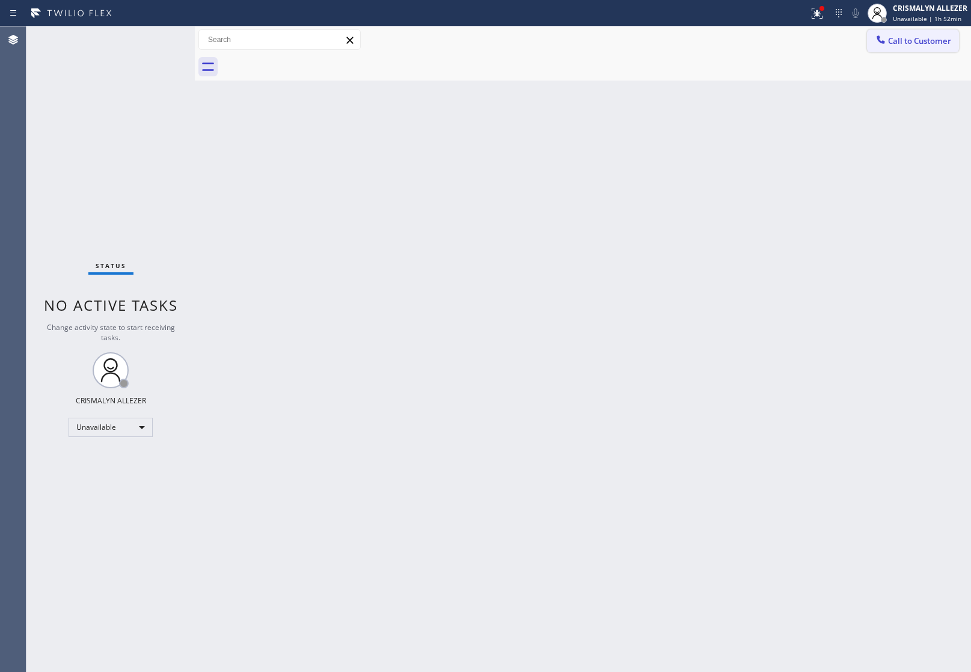
click at [907, 37] on span "Call to Customer" at bounding box center [919, 40] width 63 height 11
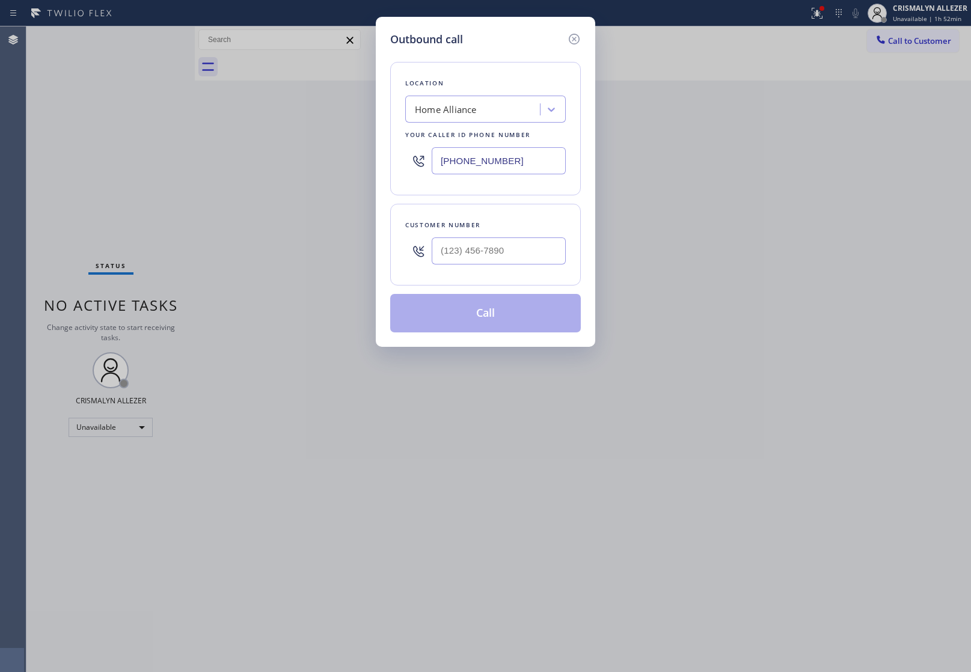
drag, startPoint x: 543, startPoint y: 161, endPoint x: 250, endPoint y: 155, distance: 293.0
click at [349, 158] on div "Outbound call Location Home Alliance Your caller id phone number (877) 777-0796…" at bounding box center [485, 336] width 971 height 672
paste input "562) 548-7352"
type input "(562) 548-7352"
click at [513, 254] on input "(___) ___-____" at bounding box center [499, 251] width 134 height 27
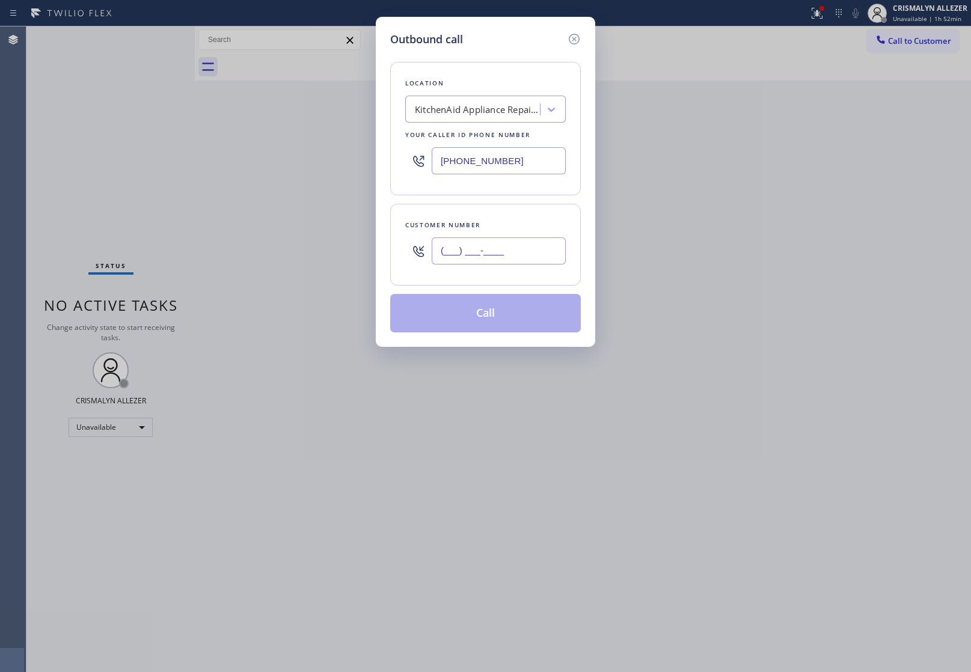
paste input "818) 823-5300"
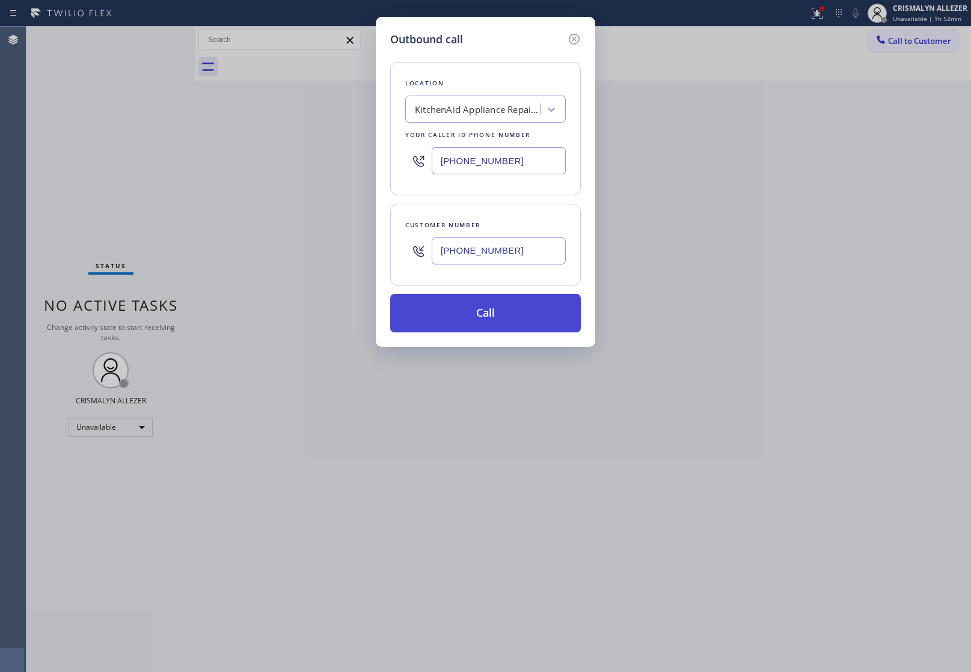
type input "(818) 823-5300"
click at [470, 332] on button "Call" at bounding box center [485, 313] width 191 height 38
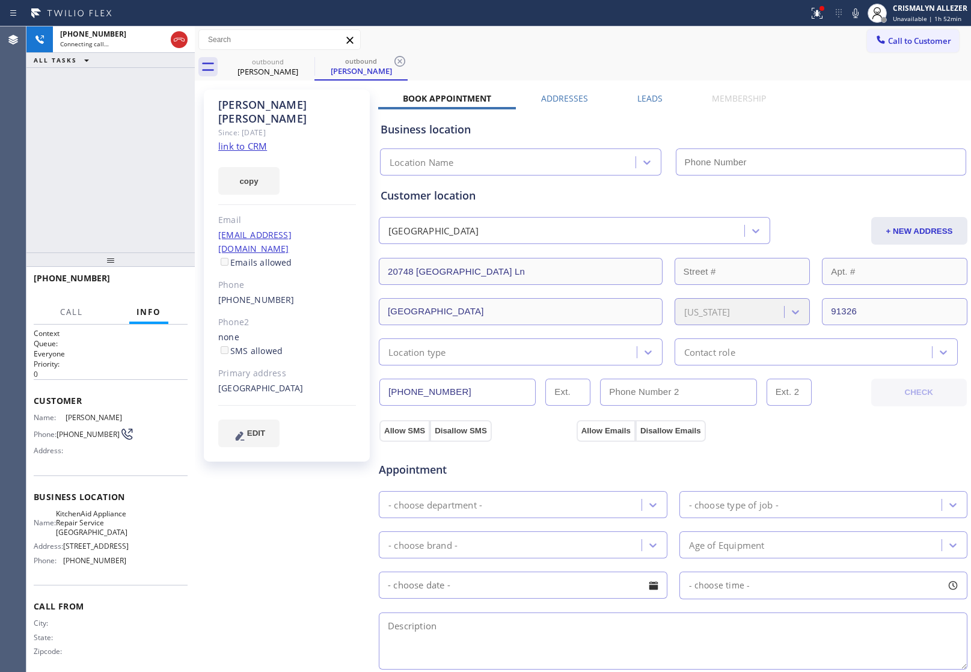
click at [253, 140] on link "link to CRM" at bounding box center [242, 146] width 49 height 12
type input "(562) 548-7352"
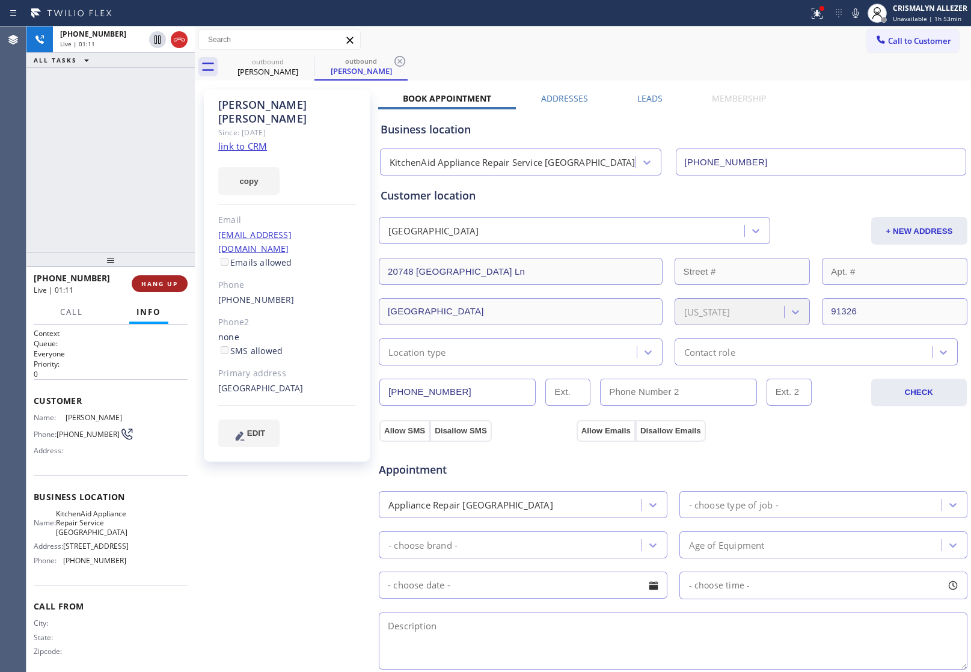
click at [154, 286] on span "HANG UP" at bounding box center [159, 284] width 37 height 8
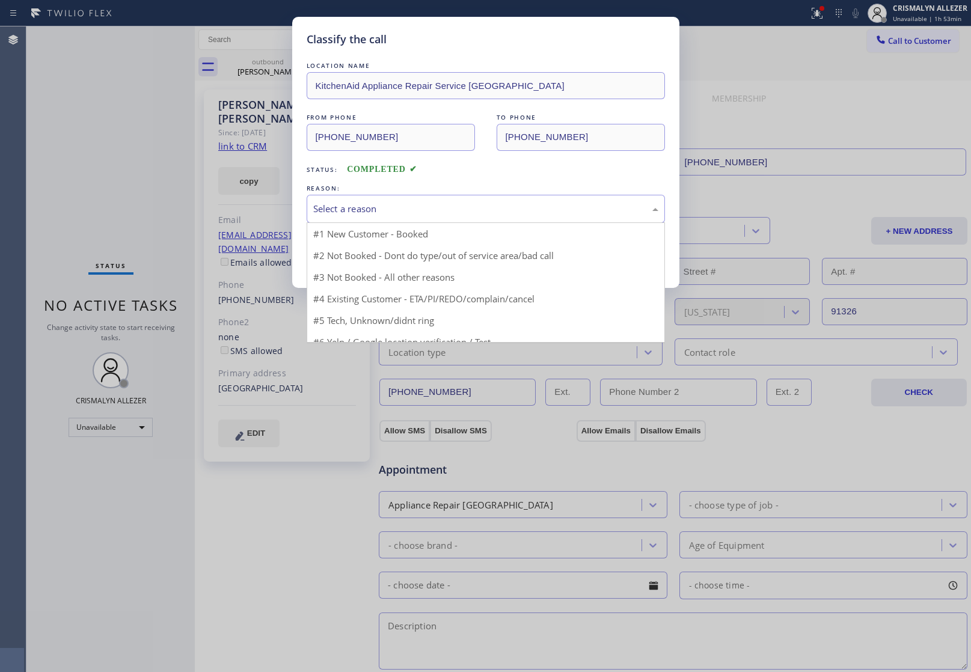
click at [454, 214] on div "Select a reason" at bounding box center [485, 209] width 345 height 14
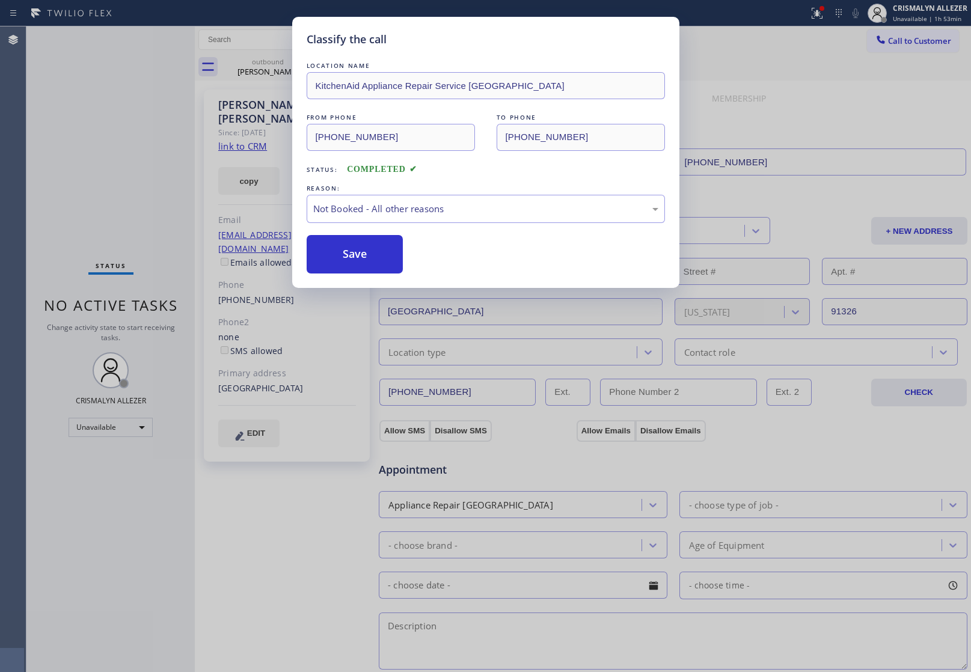
click at [341, 265] on button "Save" at bounding box center [355, 254] width 97 height 38
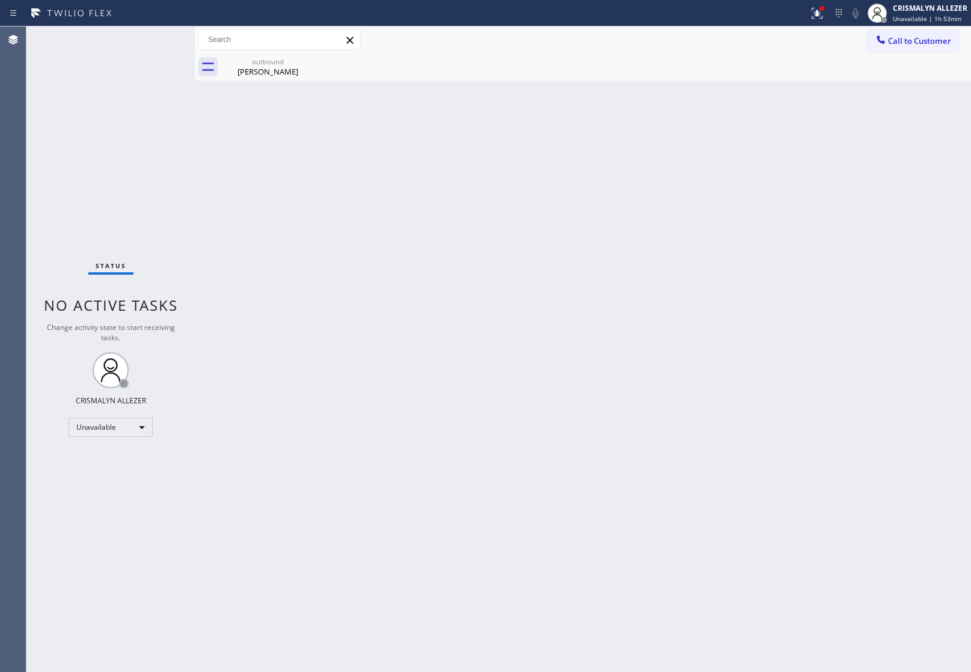
click at [271, 73] on div "Sean Boldt" at bounding box center [268, 71] width 91 height 11
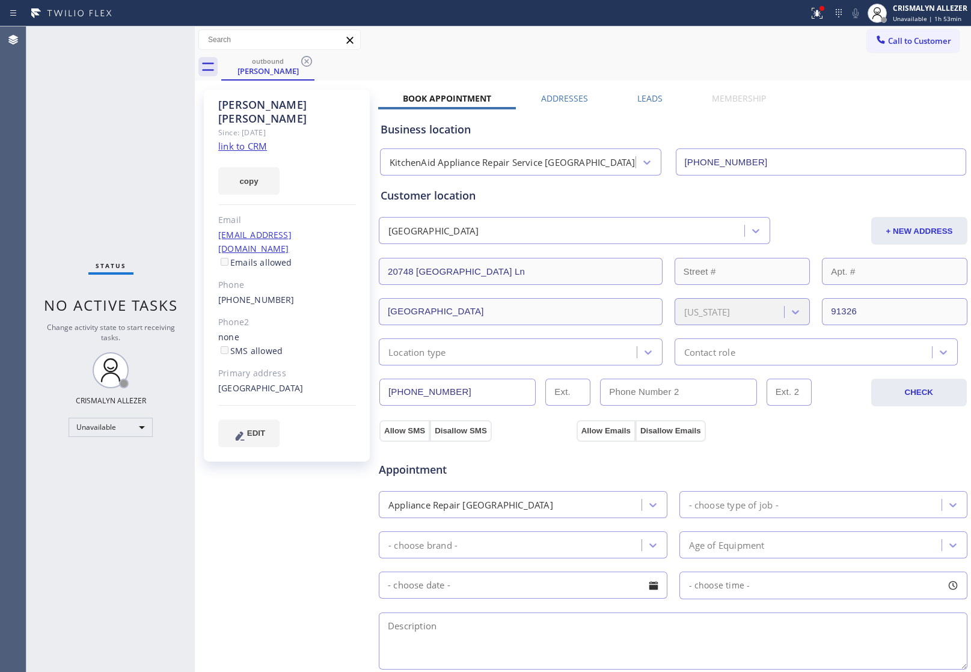
click at [638, 99] on label "Leads" at bounding box center [650, 98] width 25 height 11
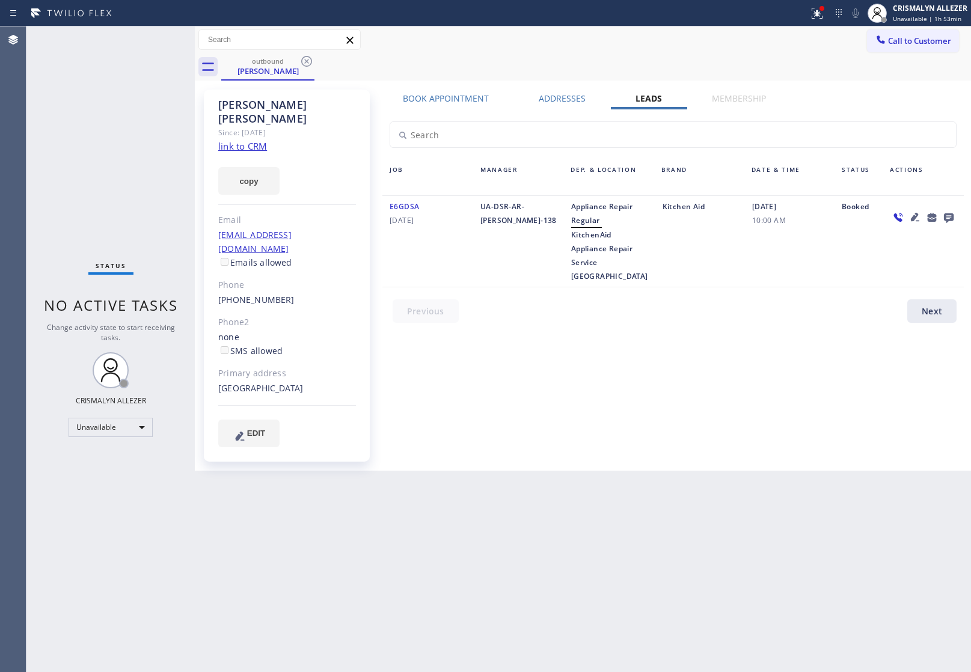
click at [950, 217] on icon at bounding box center [949, 219] width 10 height 10
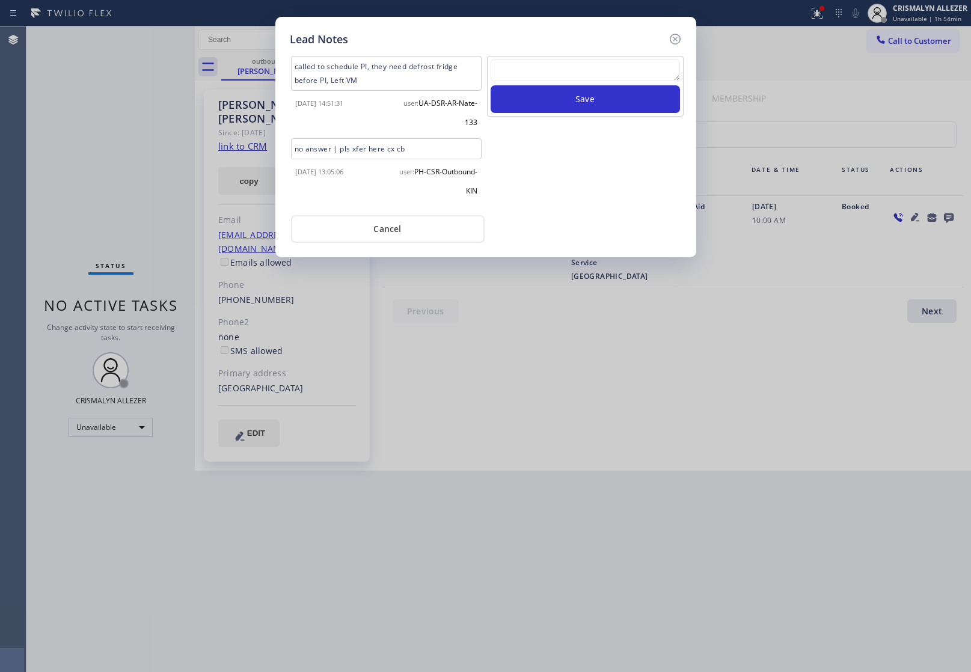
click at [591, 72] on textarea at bounding box center [585, 71] width 189 height 22
paste textarea "ALL GOOD FOR NOW"
type textarea "ALL GOOD FOR NOW"
click at [594, 105] on button "Save" at bounding box center [585, 99] width 189 height 28
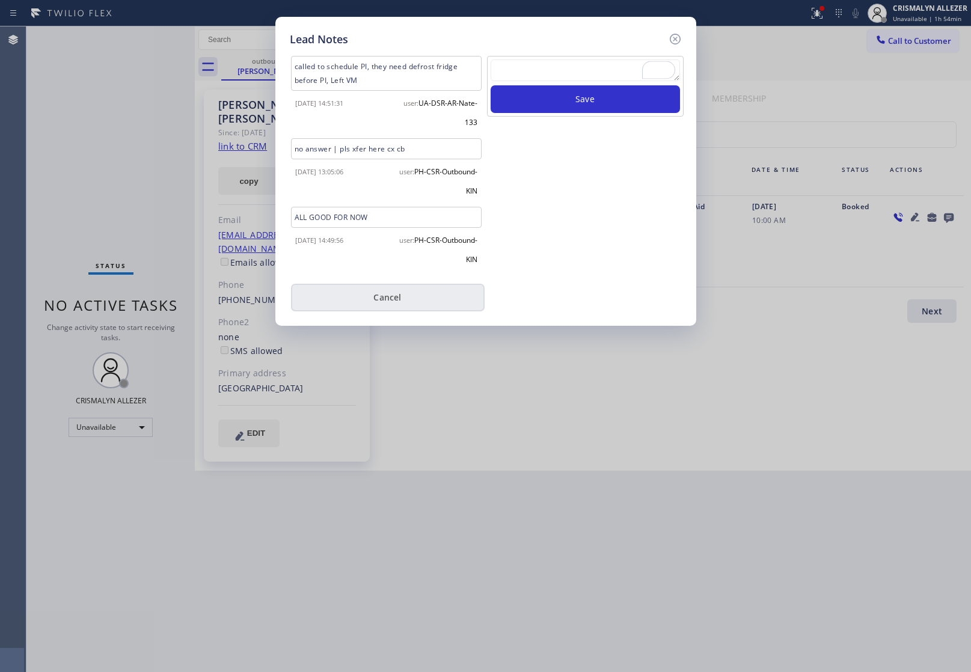
click at [389, 297] on button "Cancel" at bounding box center [388, 298] width 194 height 28
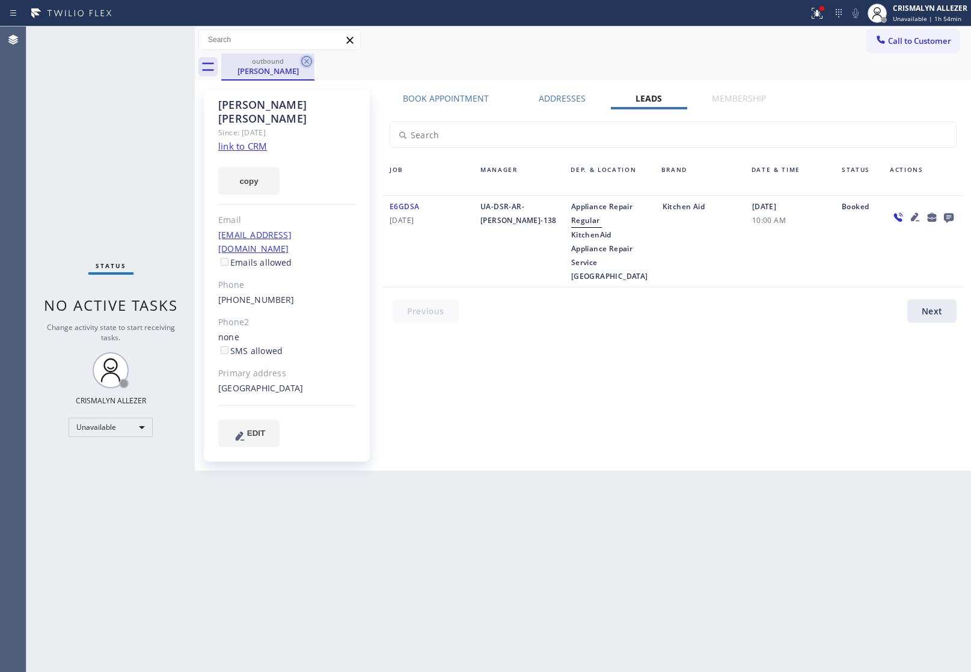
click at [304, 61] on icon at bounding box center [307, 61] width 14 height 14
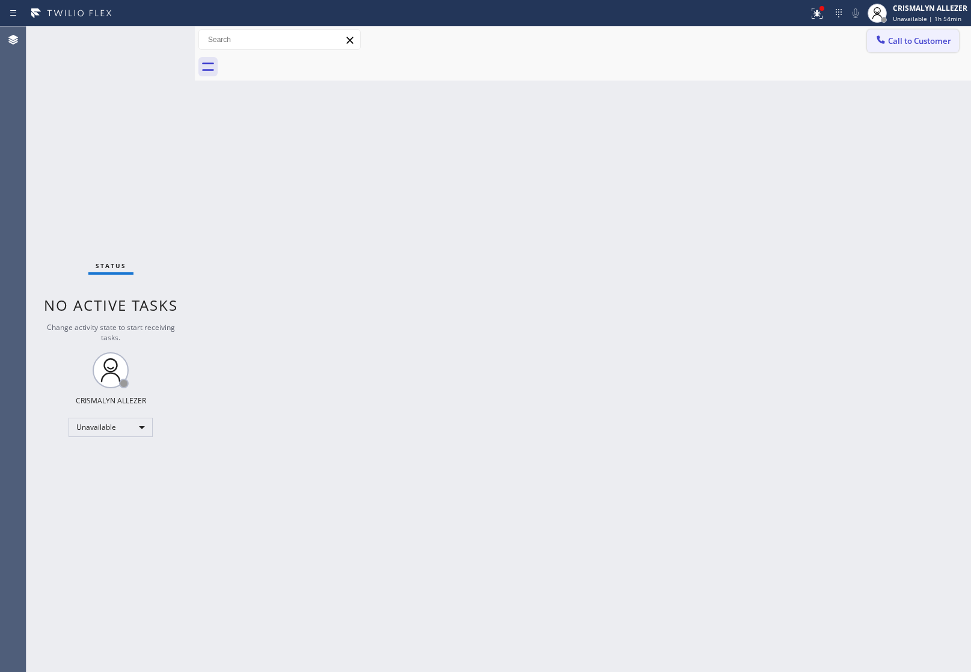
click at [937, 41] on span "Call to Customer" at bounding box center [919, 40] width 63 height 11
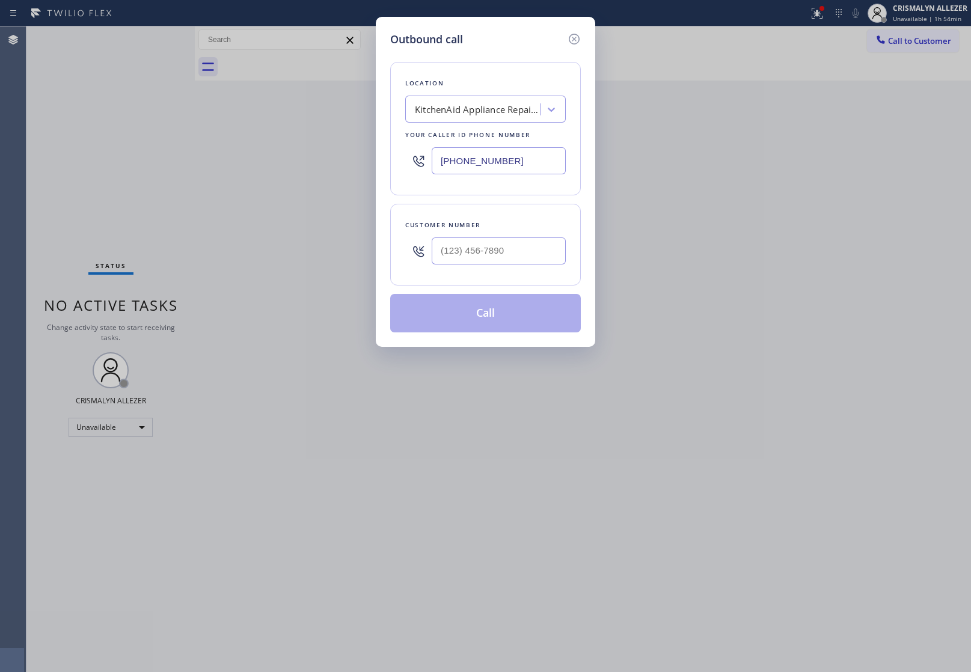
drag, startPoint x: 541, startPoint y: 169, endPoint x: 241, endPoint y: 149, distance: 300.8
click at [395, 155] on div "Location KitchenAid Appliance Repair Service Woodland Hills Your caller id phon…" at bounding box center [485, 129] width 191 height 134
paste input "855) 731-49"
type input "[PHONE_NUMBER]"
click at [534, 260] on input "(___) ___-____" at bounding box center [499, 251] width 134 height 27
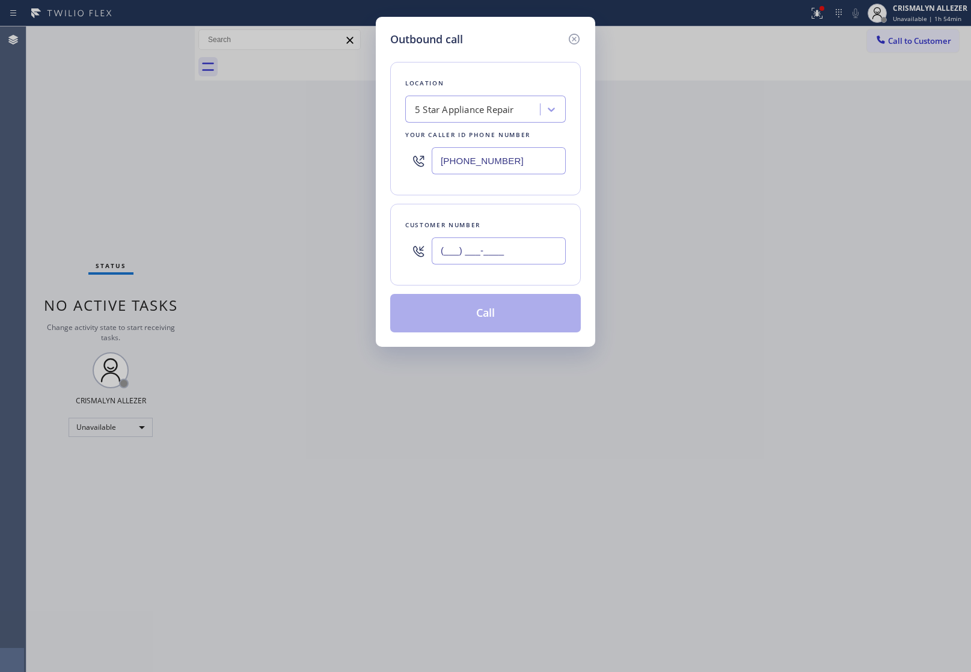
paste input "213) 407-6095"
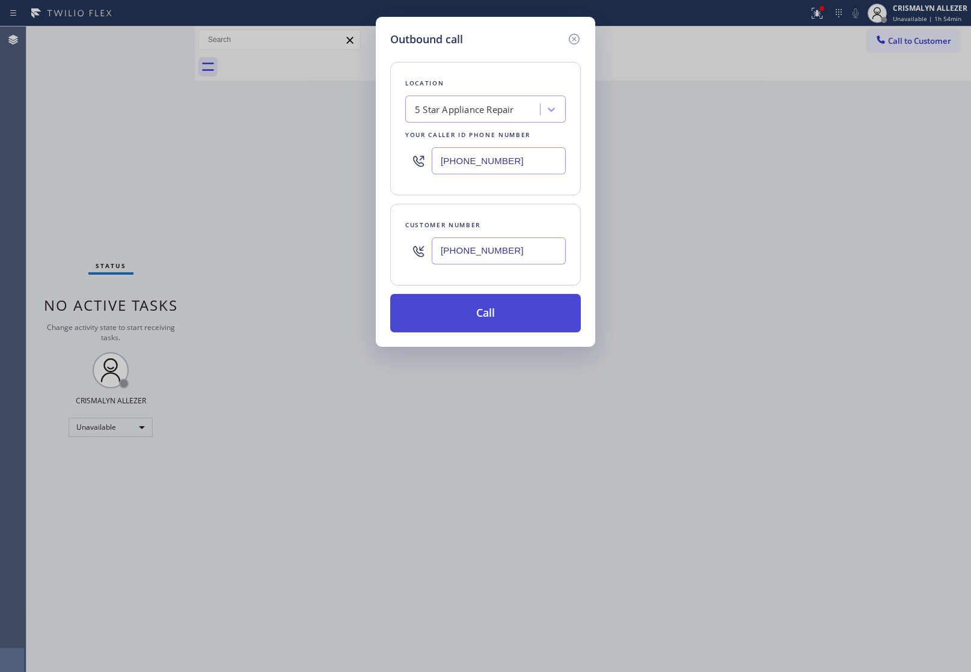
type input "(213) 407-6095"
click at [492, 314] on button "Call" at bounding box center [485, 313] width 191 height 38
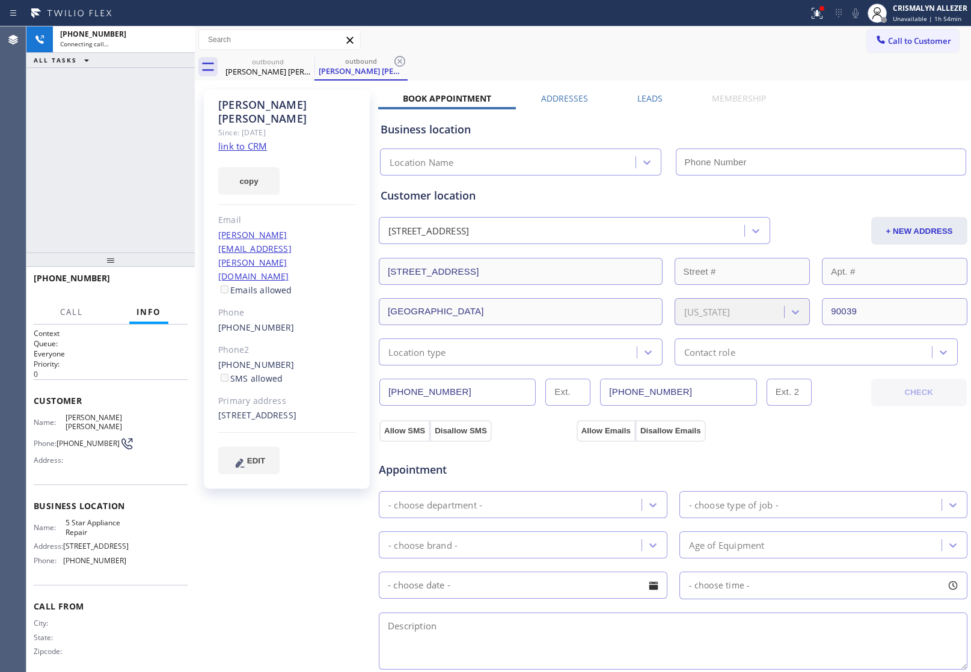
click at [248, 140] on link "link to CRM" at bounding box center [242, 146] width 49 height 12
type input "[PHONE_NUMBER]"
click at [155, 283] on span "HANG UP" at bounding box center [159, 284] width 37 height 8
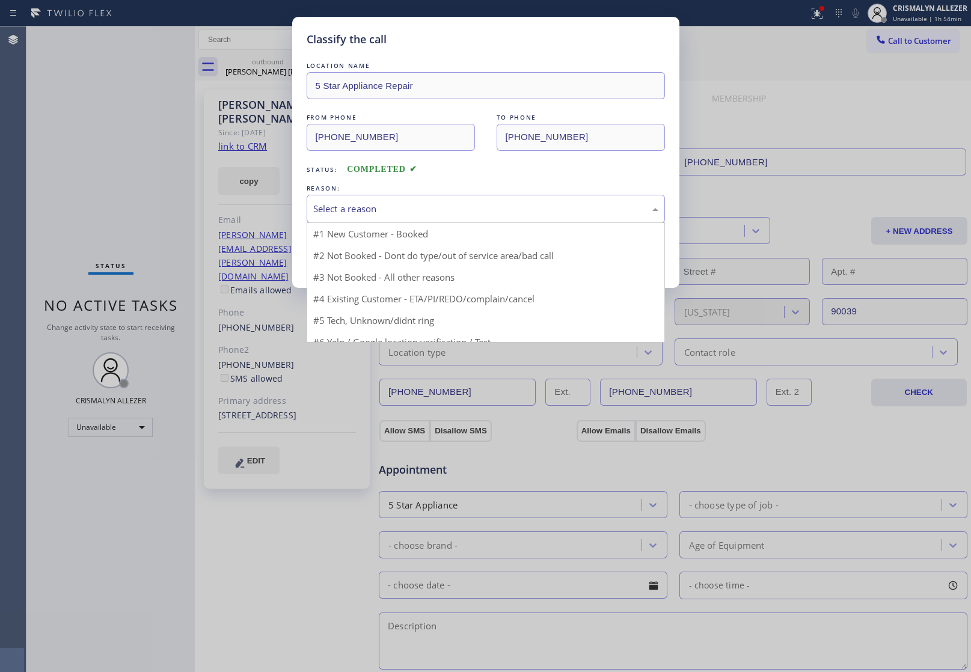
click at [477, 211] on div "Select a reason" at bounding box center [485, 209] width 345 height 14
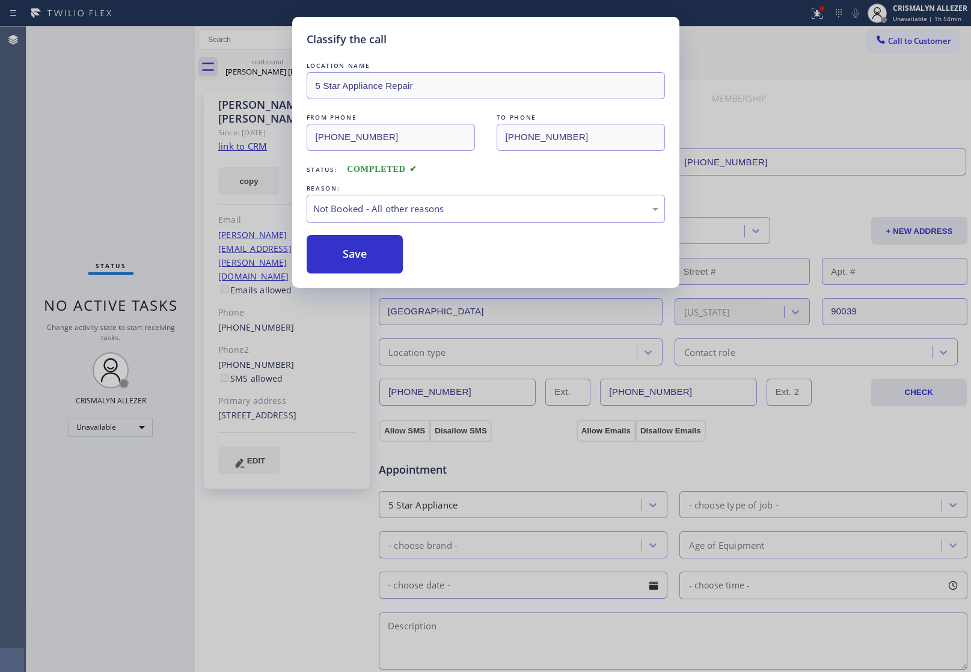
click at [361, 263] on button "Save" at bounding box center [355, 254] width 97 height 38
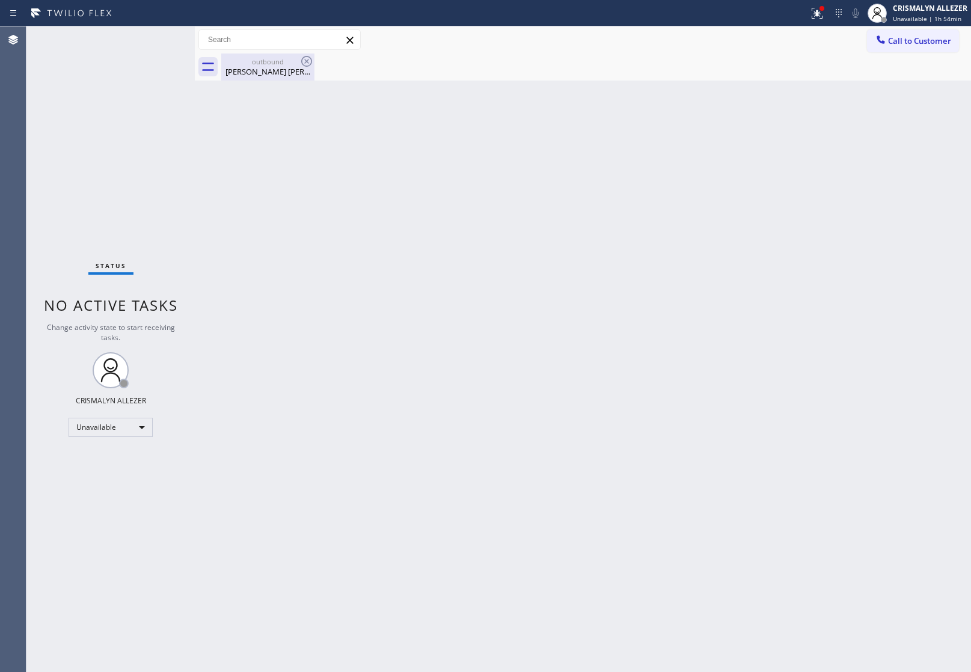
click at [287, 73] on div "Woodruff Foley" at bounding box center [268, 71] width 91 height 11
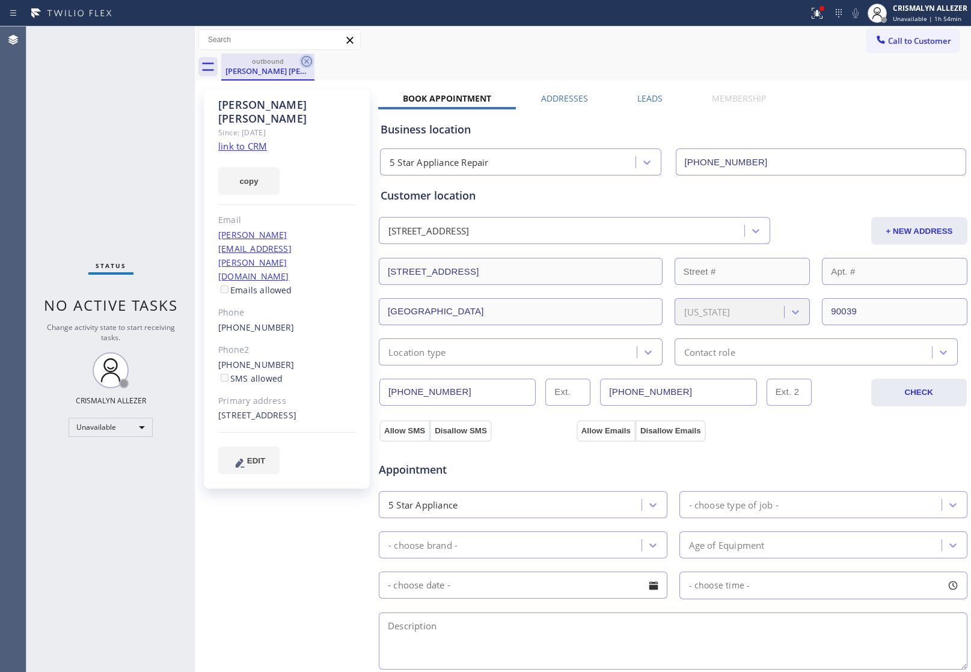
click at [304, 58] on icon at bounding box center [307, 61] width 14 height 14
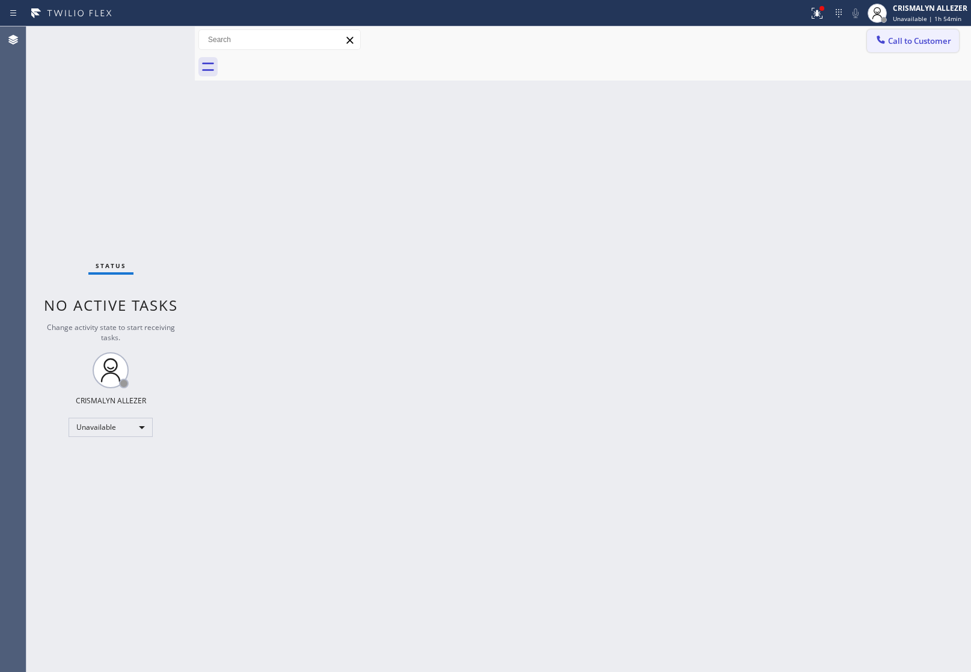
click at [944, 32] on button "Call to Customer" at bounding box center [913, 40] width 92 height 23
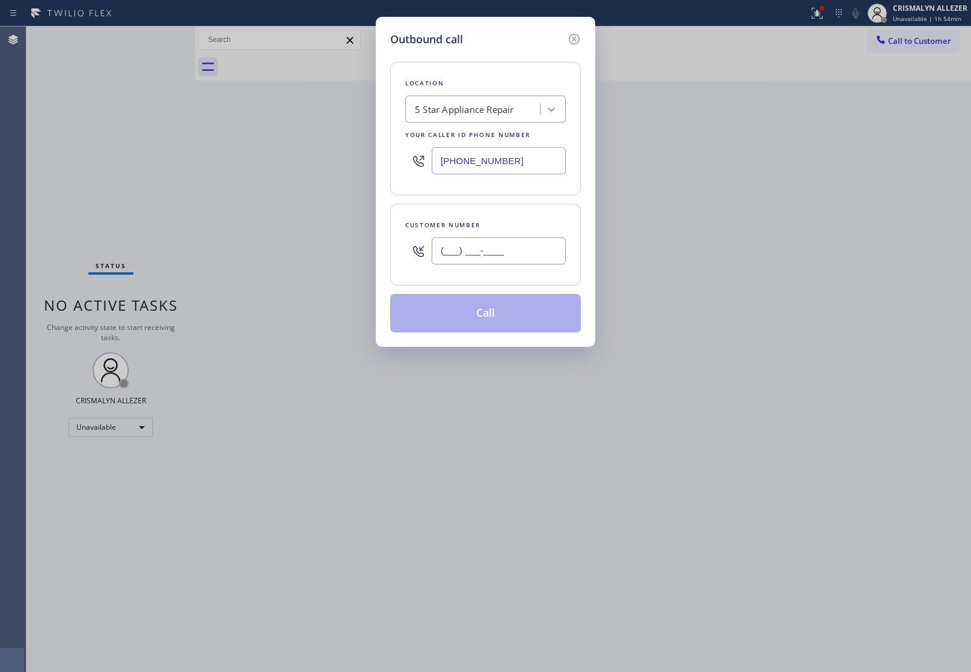
click at [547, 245] on input "(___) ___-____" at bounding box center [499, 251] width 134 height 27
paste input "503) 926-2878"
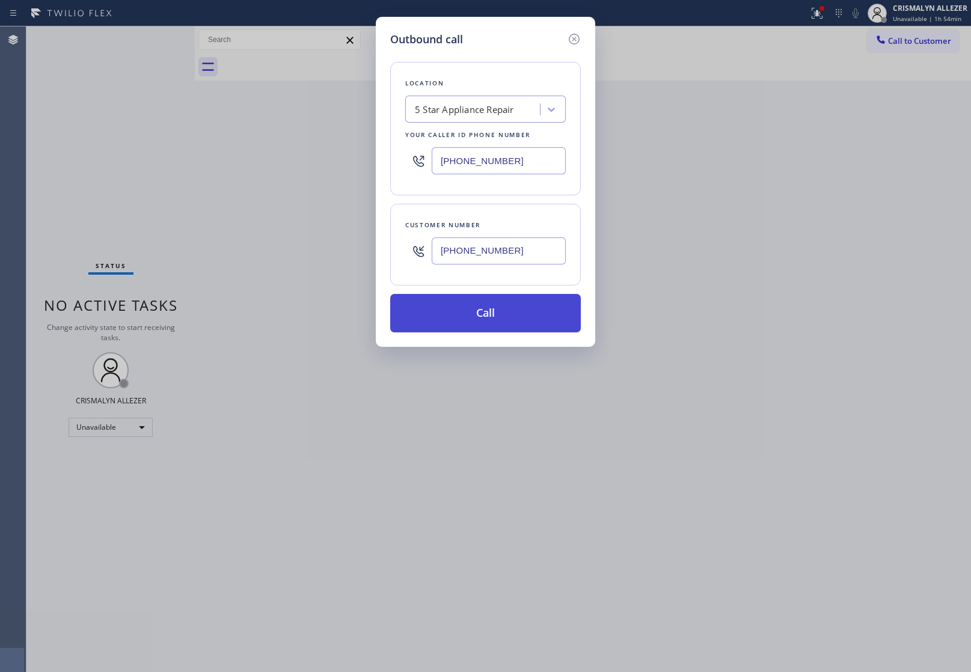
type input "(503) 926-2878"
click at [500, 319] on button "Call" at bounding box center [485, 313] width 191 height 38
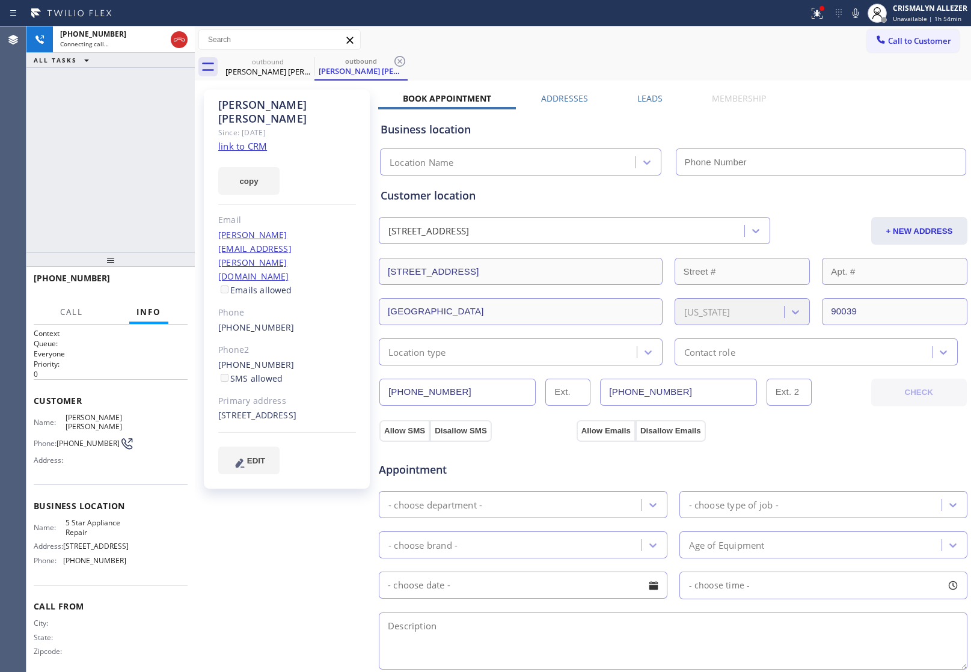
type input "[PHONE_NUMBER]"
click at [172, 281] on span "HANG UP" at bounding box center [159, 284] width 37 height 8
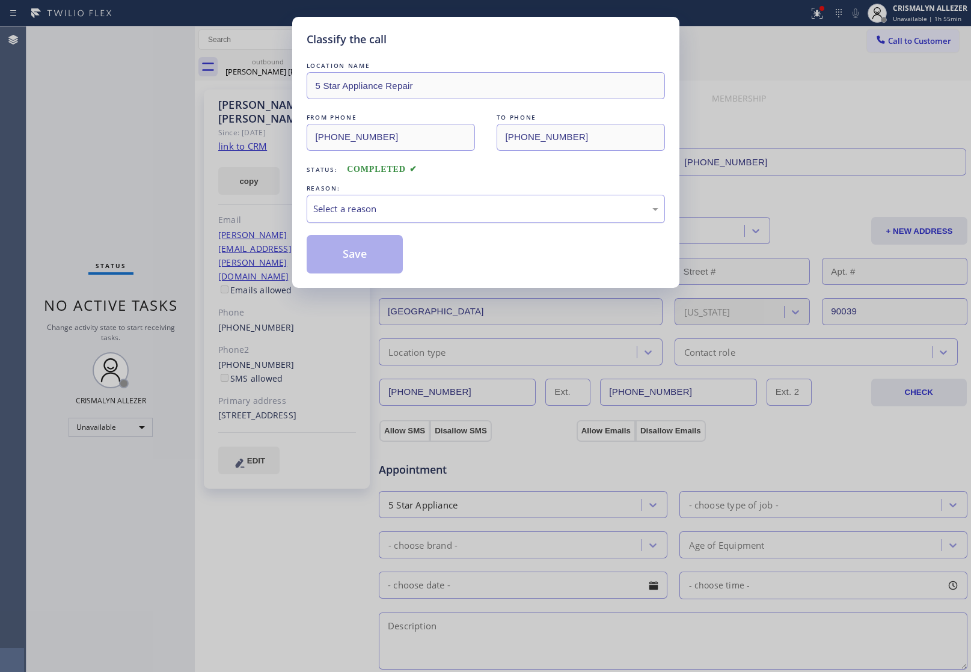
click at [462, 216] on div "Select a reason" at bounding box center [485, 209] width 345 height 14
click at [374, 263] on button "Save" at bounding box center [355, 254] width 97 height 38
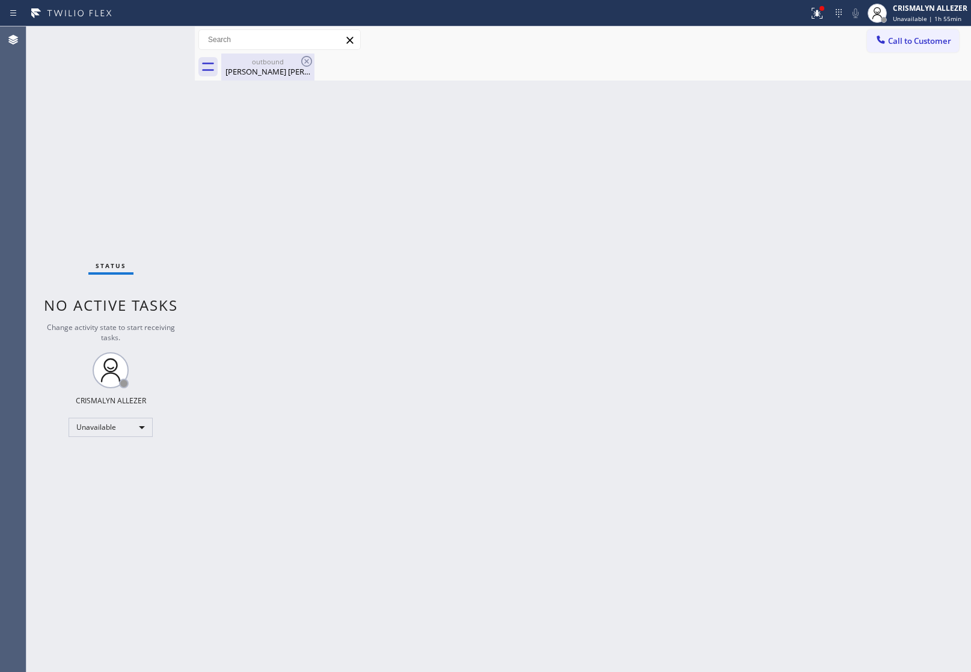
click at [275, 69] on div "Woodruff Foley" at bounding box center [268, 71] width 91 height 11
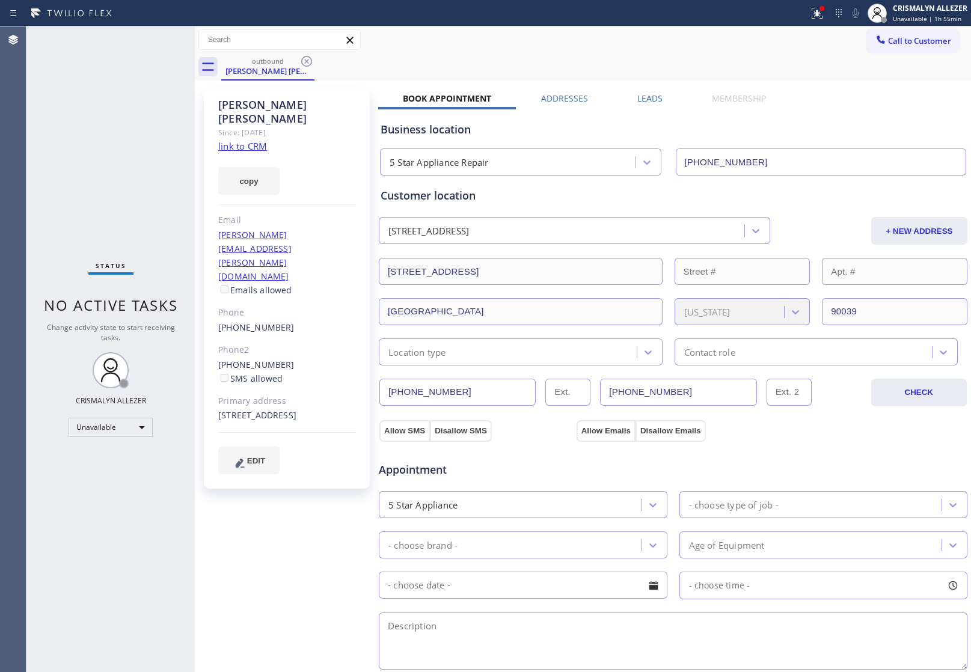
click at [648, 101] on label "Leads" at bounding box center [650, 98] width 25 height 11
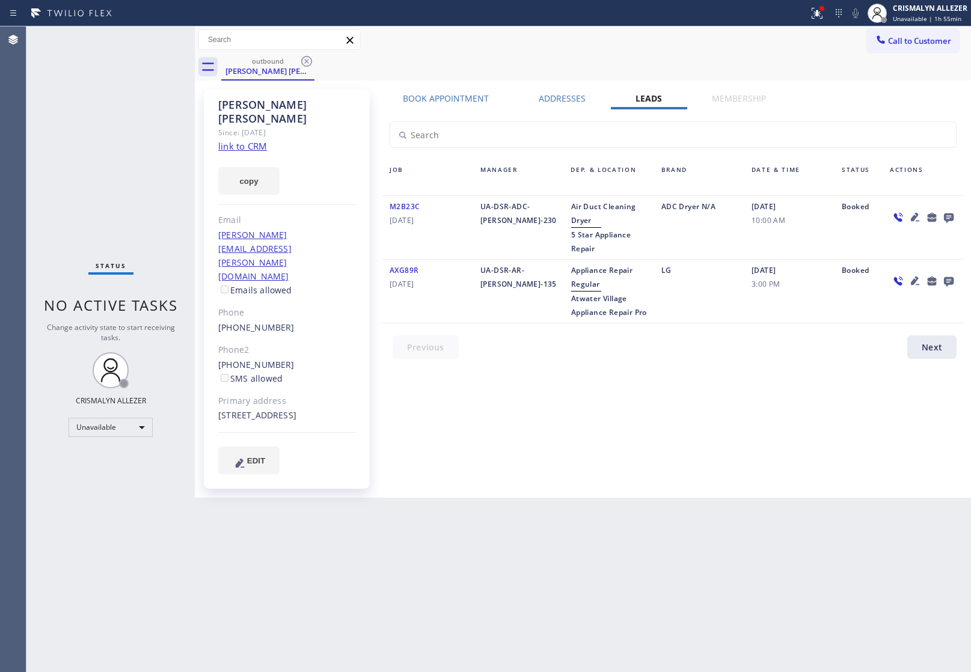
click at [947, 214] on icon at bounding box center [949, 219] width 10 height 10
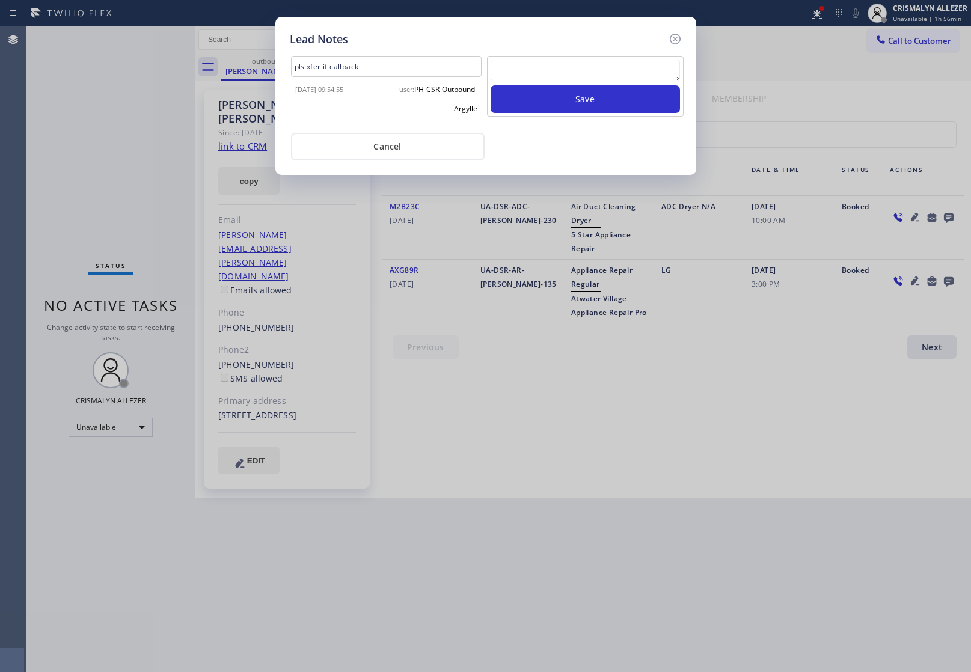
click at [837, 432] on div "Lead Notes pls xfer if callback 2024-06-27 09:54:55 user: PH-CSR-Outbound-Argyl…" at bounding box center [485, 336] width 971 height 672
click at [553, 75] on textarea at bounding box center [585, 71] width 189 height 22
paste textarea "no answer | pls xfer here cx cb"
type textarea "no answer | pls xfer here cx cb"
click at [588, 112] on button "Save" at bounding box center [585, 99] width 189 height 28
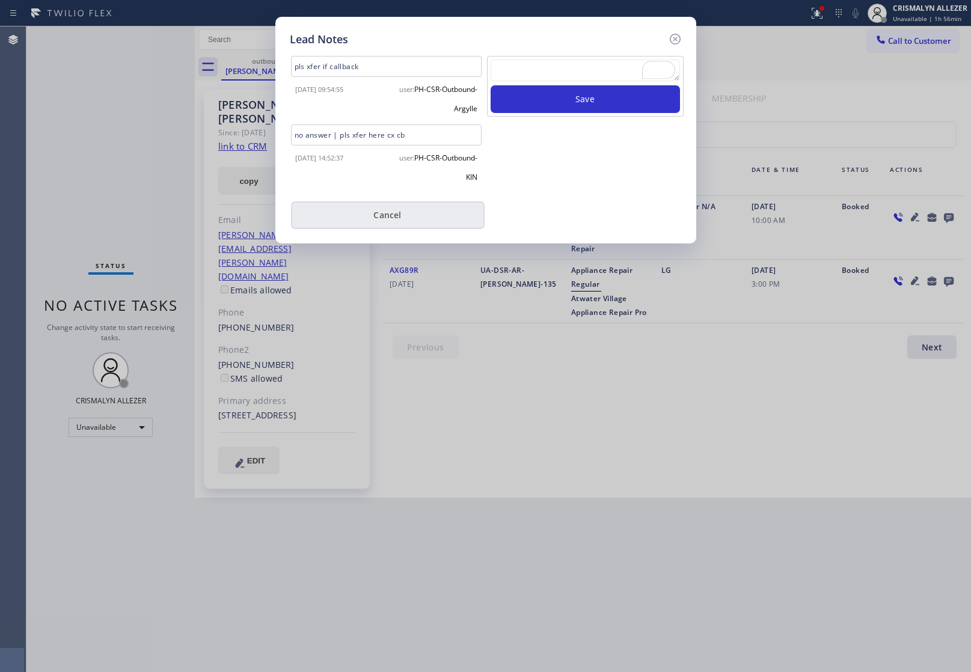
click at [385, 217] on button "Cancel" at bounding box center [388, 215] width 194 height 28
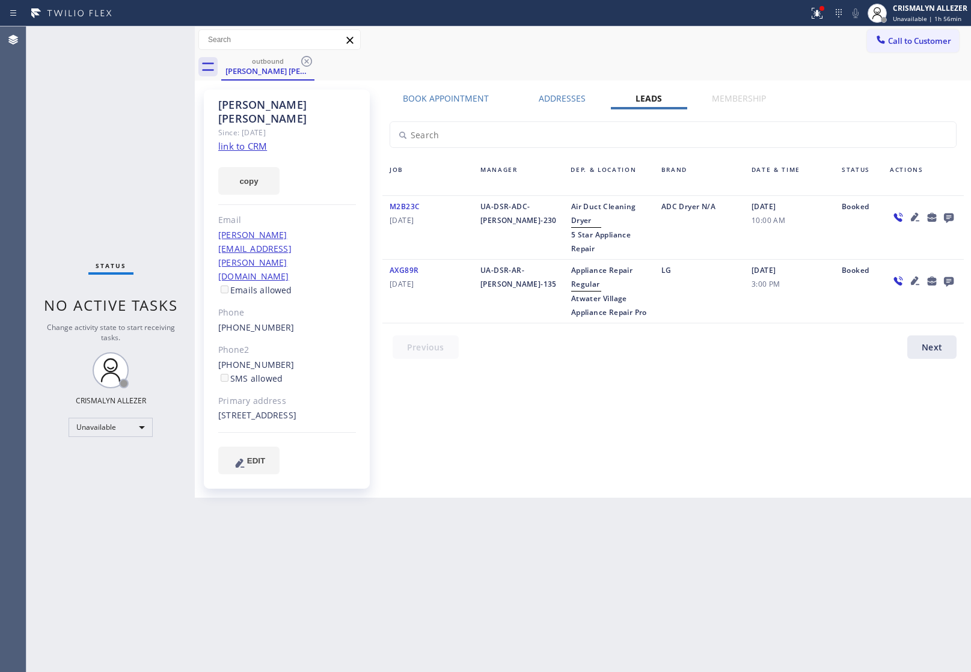
drag, startPoint x: 302, startPoint y: 61, endPoint x: 308, endPoint y: 4, distance: 58.1
click at [302, 60] on icon at bounding box center [306, 61] width 11 height 11
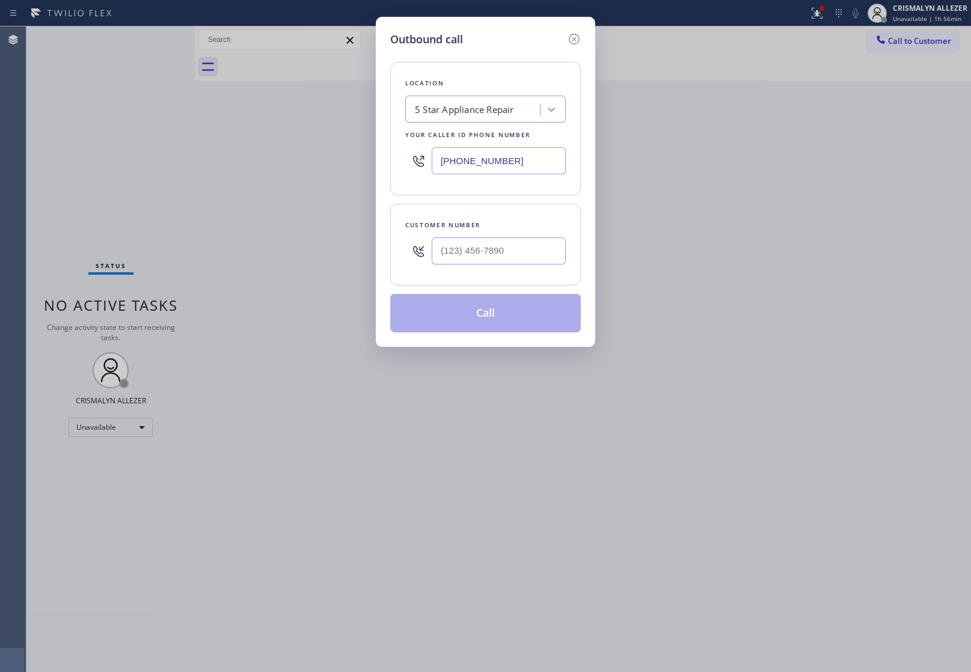
paste input "562) 379-4943"
drag, startPoint x: 540, startPoint y: 161, endPoint x: 242, endPoint y: 156, distance: 298.4
click at [288, 159] on div "Outbound call Location 5 Star Appliance Repair Your caller id phone number [PHO…" at bounding box center [485, 336] width 971 height 672
type input "(562) 379-4943"
click at [512, 244] on input "(___) ___-____" at bounding box center [499, 251] width 134 height 27
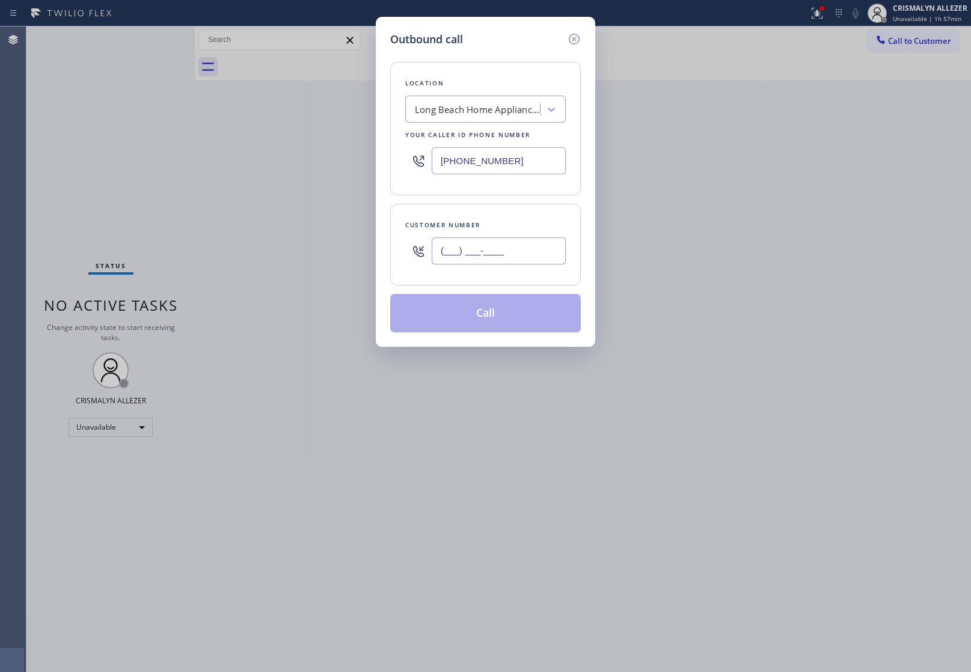
paste input "310) 980-5004"
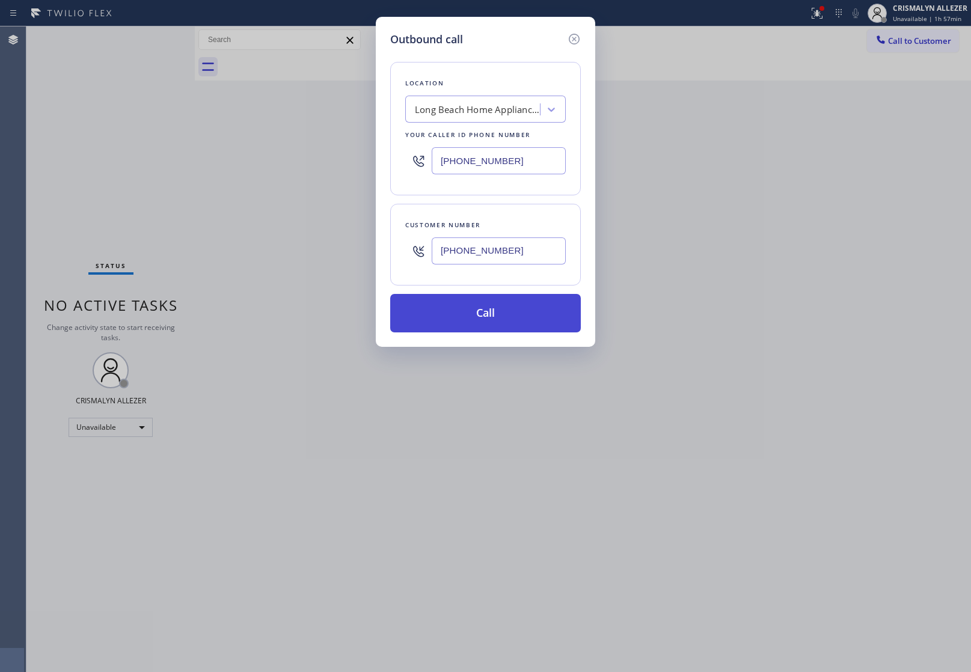
type input "(310) 980-5004"
click at [495, 323] on button "Call" at bounding box center [485, 313] width 191 height 38
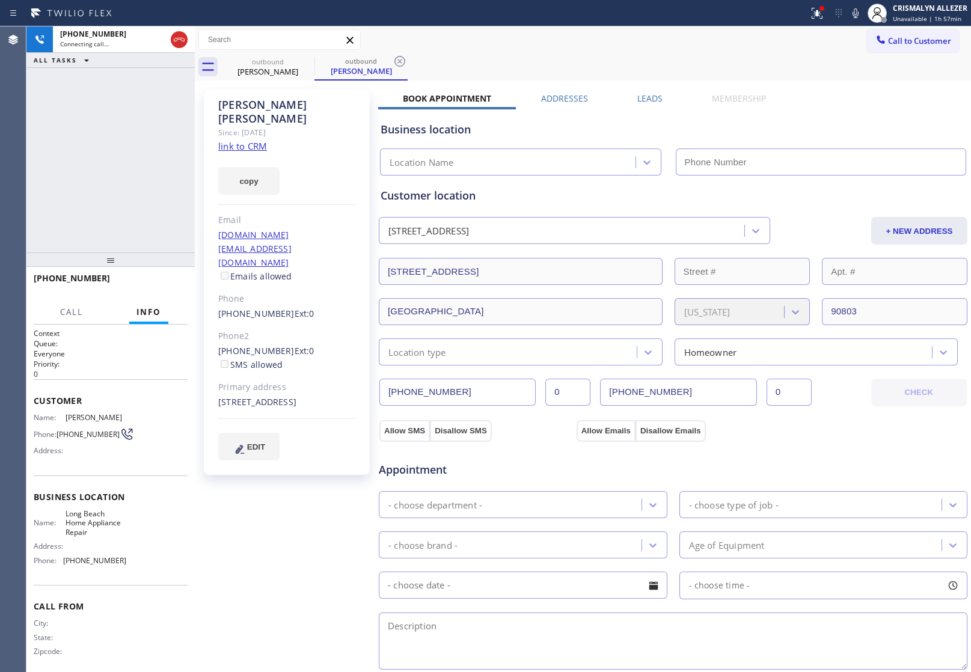
click at [244, 140] on link "link to CRM" at bounding box center [242, 146] width 49 height 12
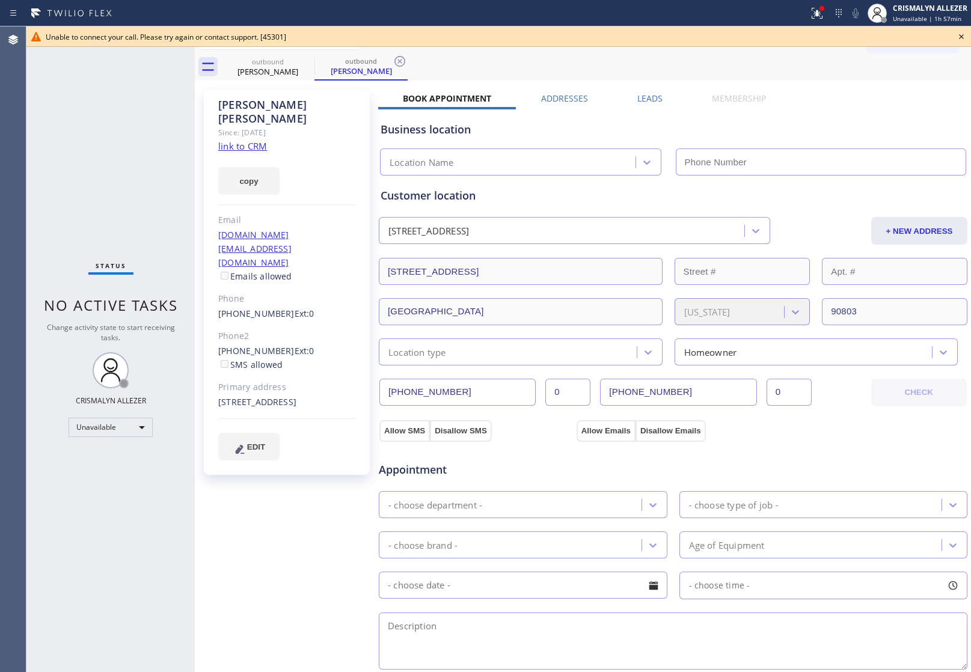
type input "(562) 379-4943"
click at [960, 34] on icon at bounding box center [962, 36] width 14 height 14
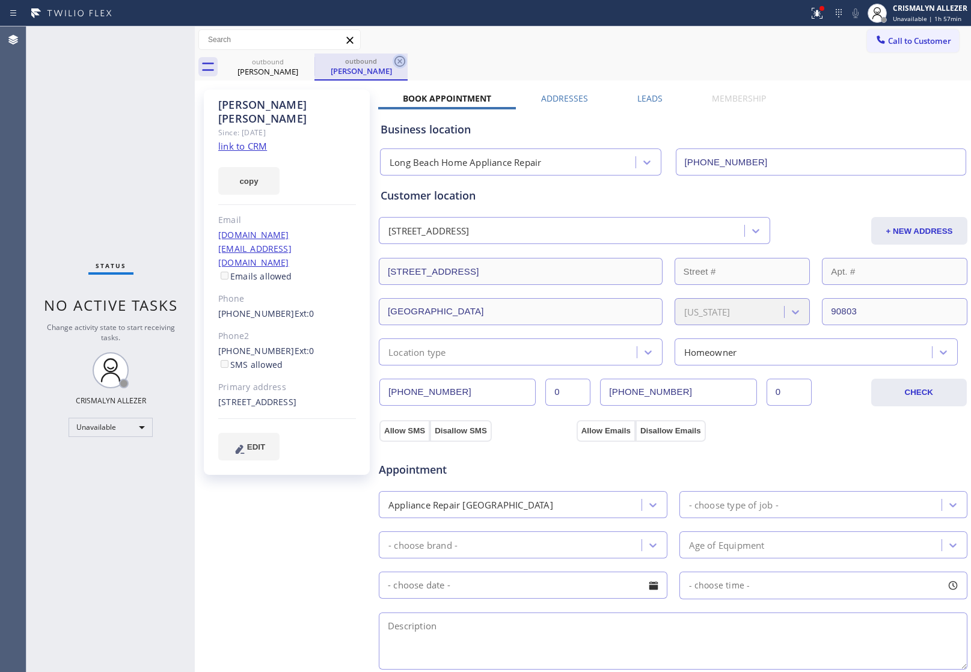
click at [402, 61] on icon at bounding box center [400, 61] width 14 height 14
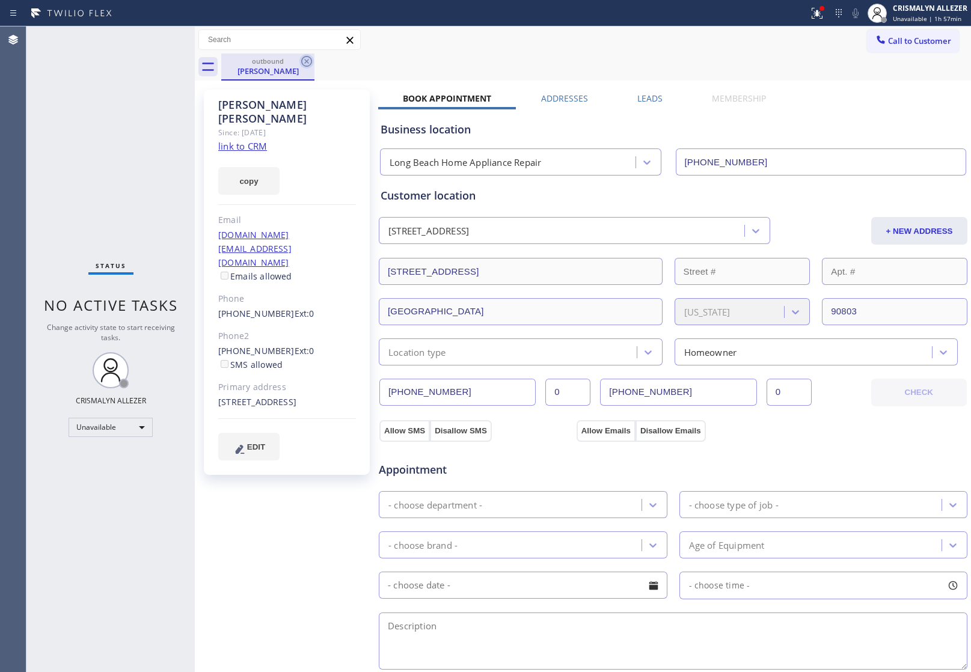
click at [308, 58] on icon at bounding box center [307, 61] width 14 height 14
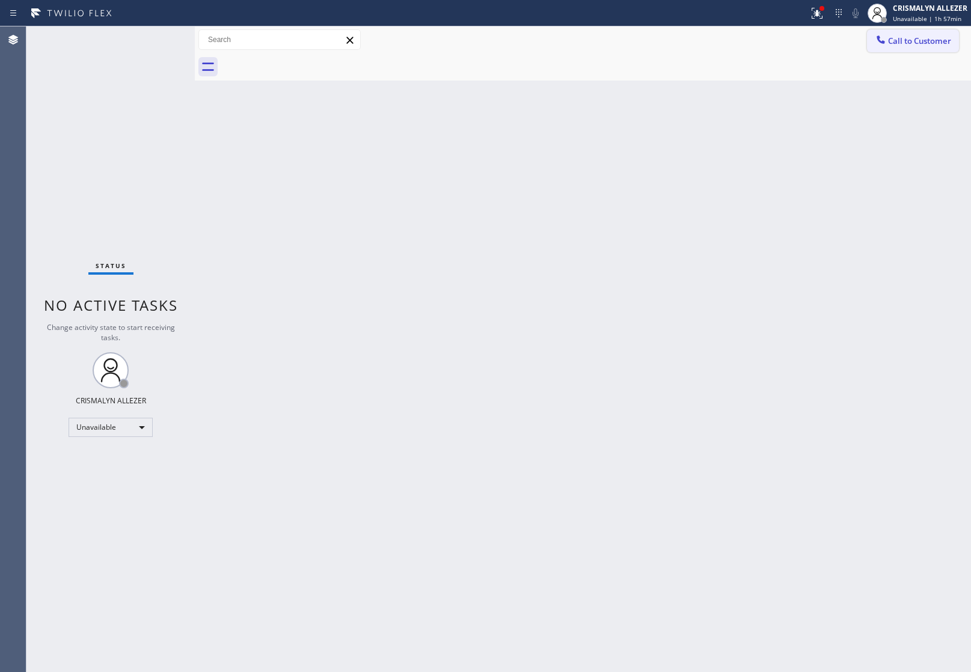
click at [924, 40] on span "Call to Customer" at bounding box center [919, 40] width 63 height 11
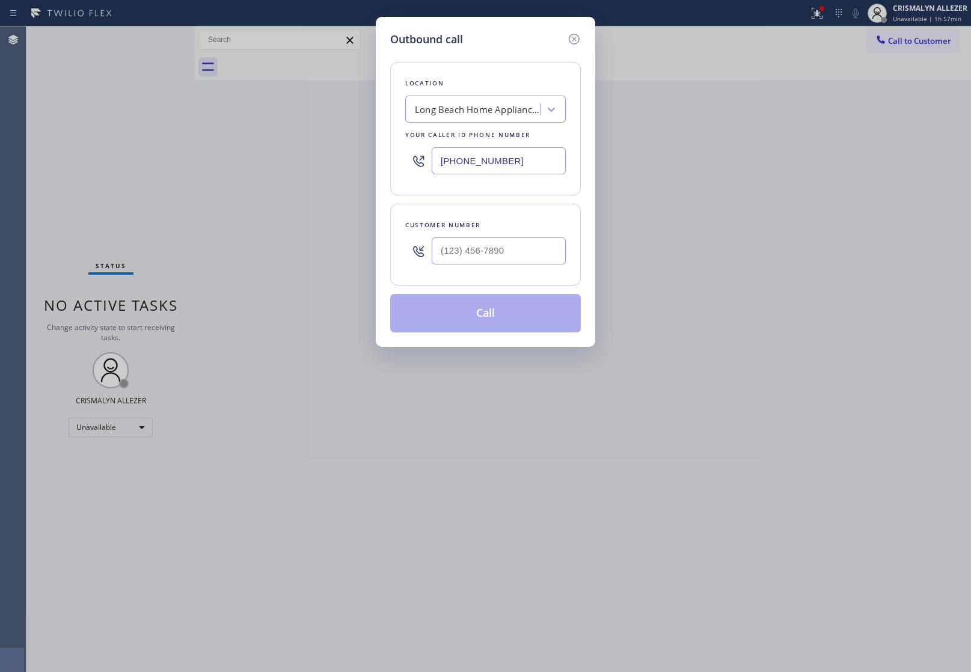
paste input "415) 562-0670"
drag, startPoint x: 549, startPoint y: 159, endPoint x: 297, endPoint y: 153, distance: 252.7
click at [314, 155] on div "Outbound call Location Long Beach Home Appliance Repair Your caller id phone nu…" at bounding box center [485, 336] width 971 height 672
type input "(415) 562-0670"
click at [546, 235] on div at bounding box center [499, 251] width 134 height 39
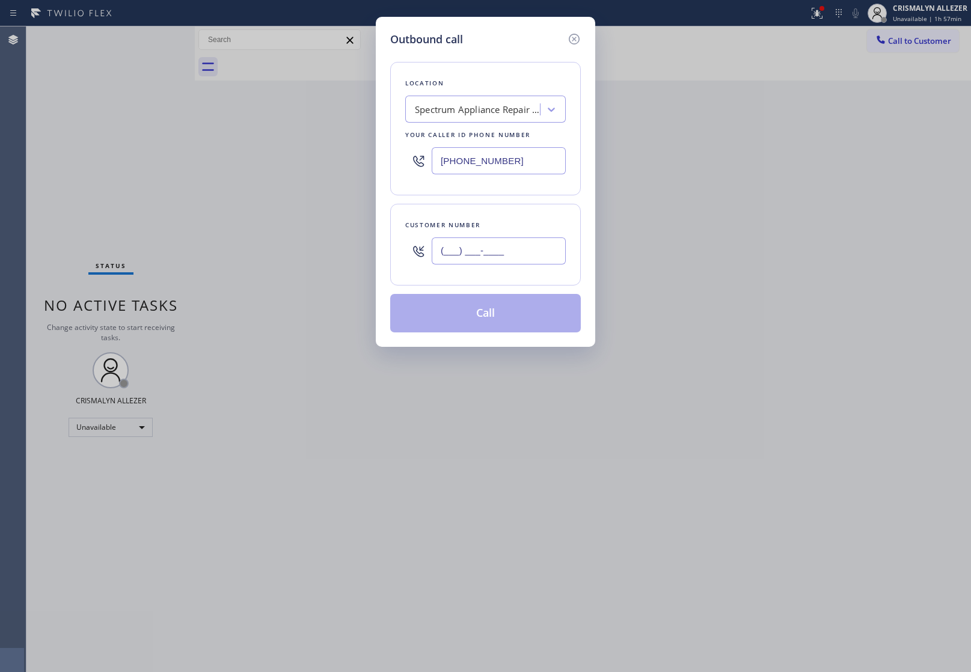
click at [536, 257] on input "(___) ___-____" at bounding box center [499, 251] width 134 height 27
paste input "415) 378-9889"
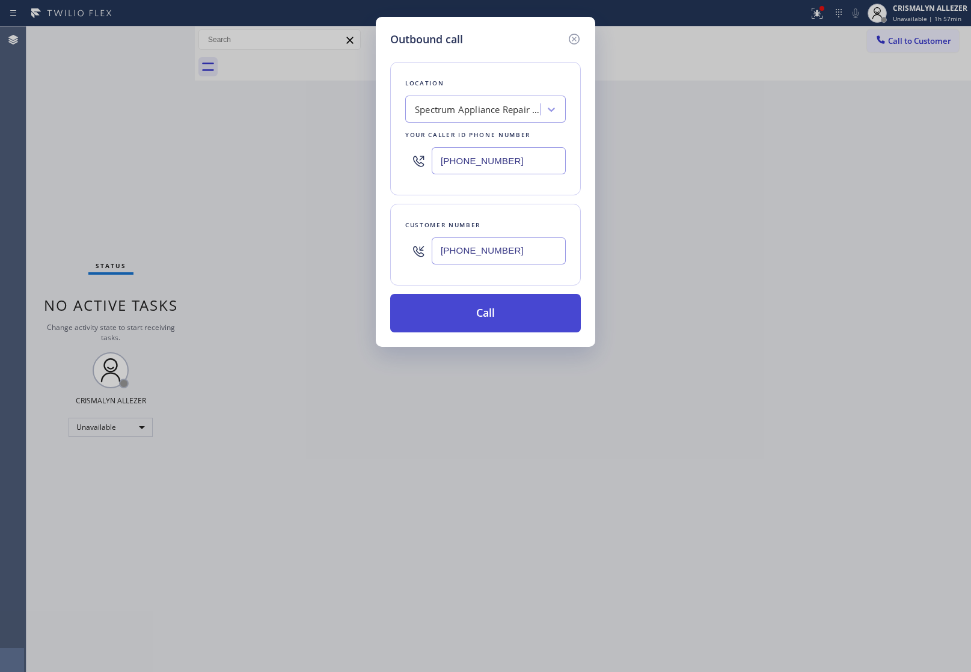
type input "(415) 378-9889"
click at [492, 310] on button "Call" at bounding box center [485, 313] width 191 height 38
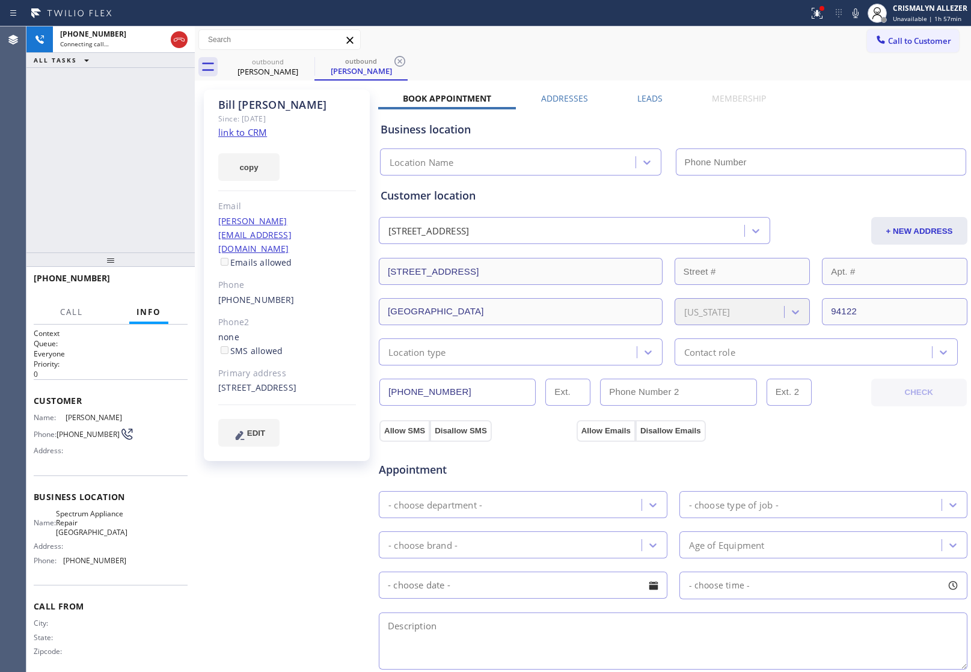
click at [239, 137] on link "link to CRM" at bounding box center [242, 132] width 49 height 12
type input "(415) 562-0670"
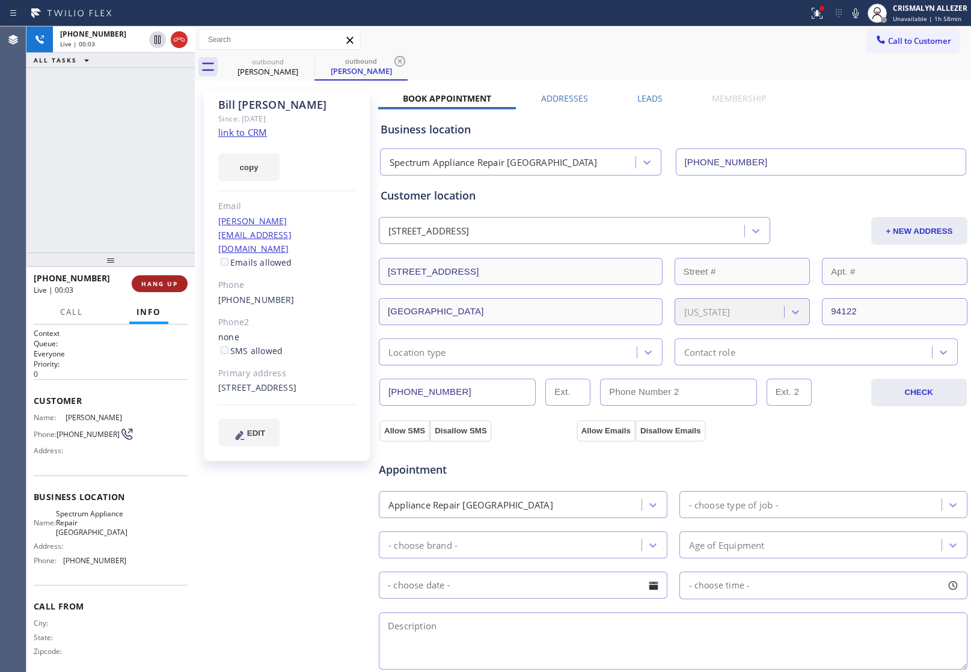
click at [155, 286] on span "HANG UP" at bounding box center [159, 284] width 37 height 8
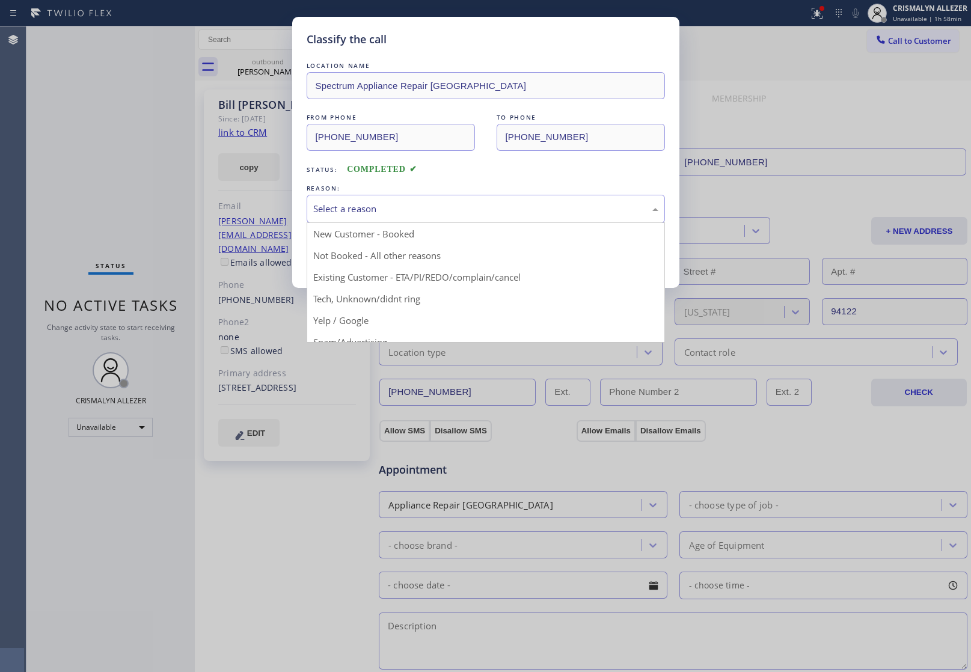
click at [491, 214] on div "Select a reason" at bounding box center [485, 209] width 345 height 14
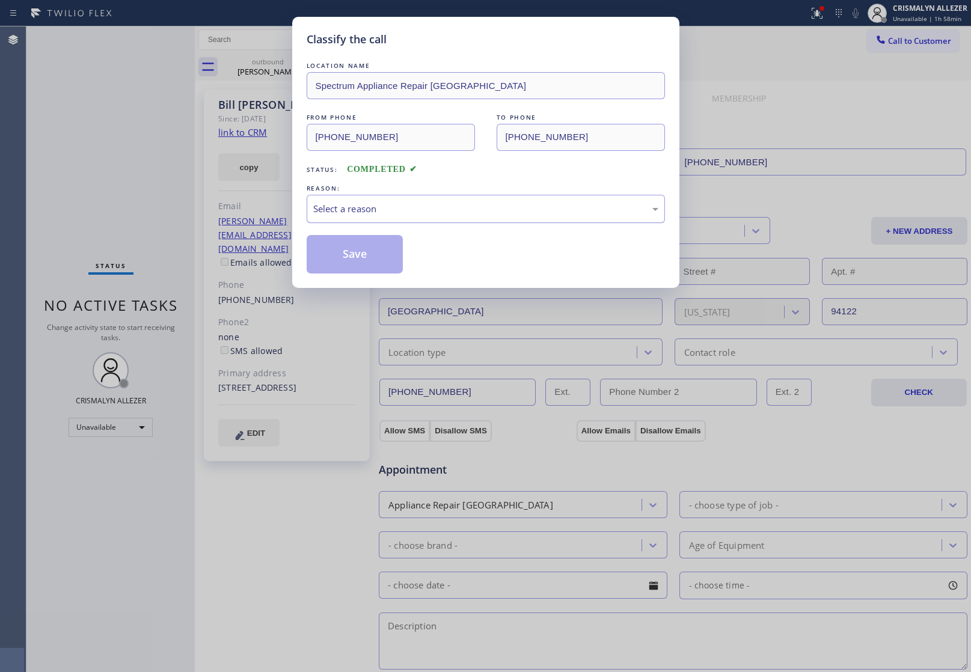
click at [398, 205] on div "Select a reason" at bounding box center [485, 209] width 345 height 14
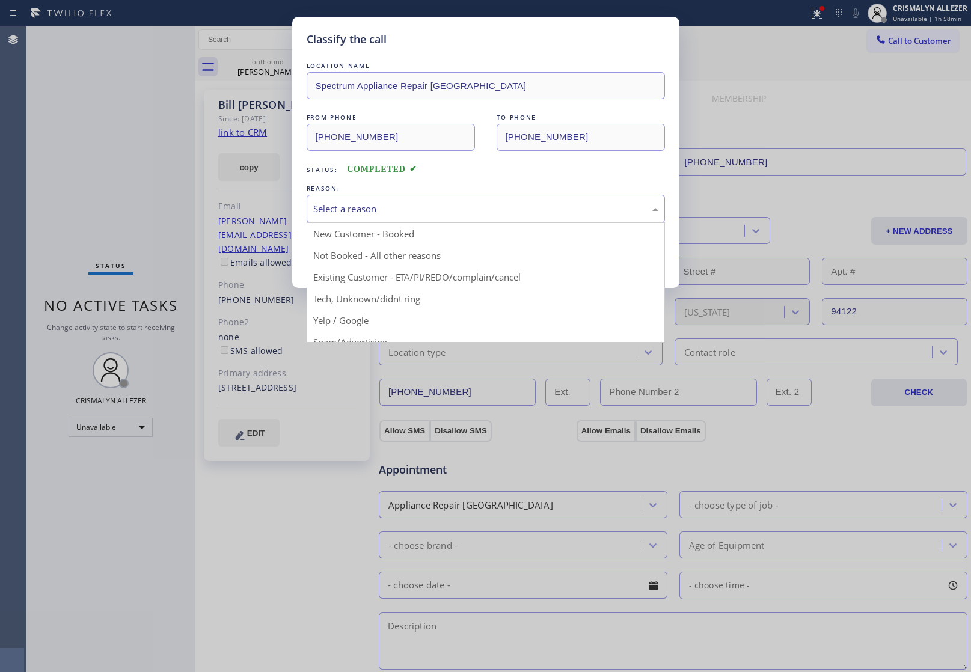
click at [405, 199] on div "Select a reason" at bounding box center [486, 209] width 358 height 28
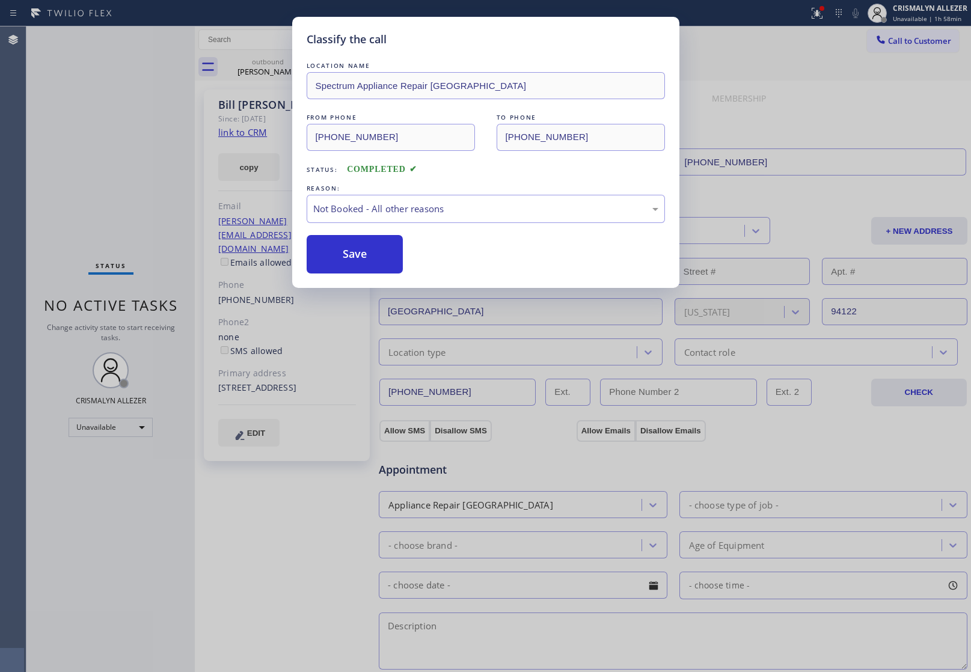
click at [374, 260] on button "Save" at bounding box center [355, 254] width 97 height 38
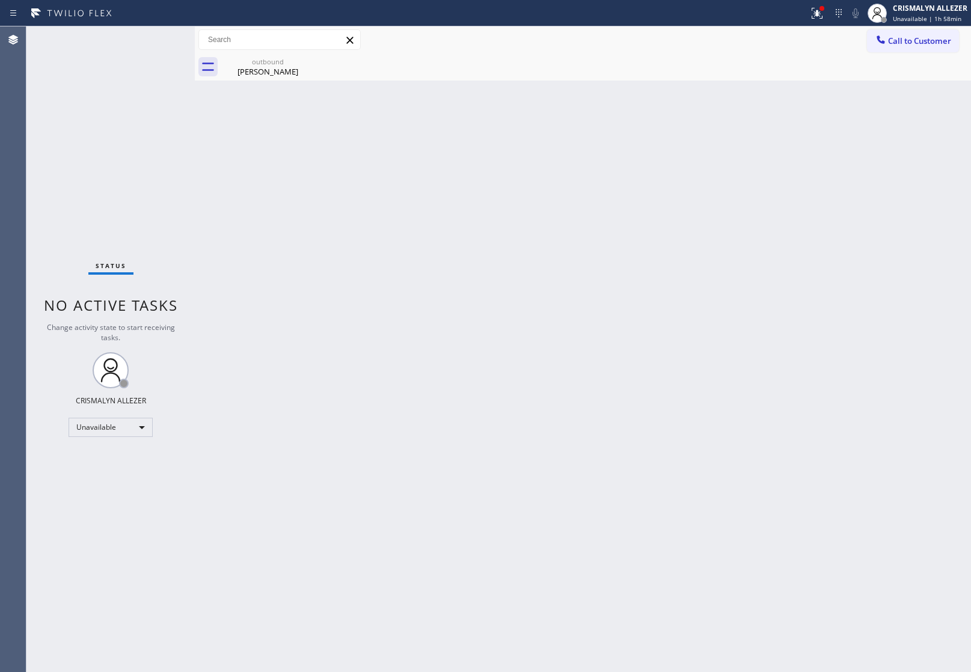
click at [283, 72] on div "Bill Cooper" at bounding box center [268, 71] width 91 height 11
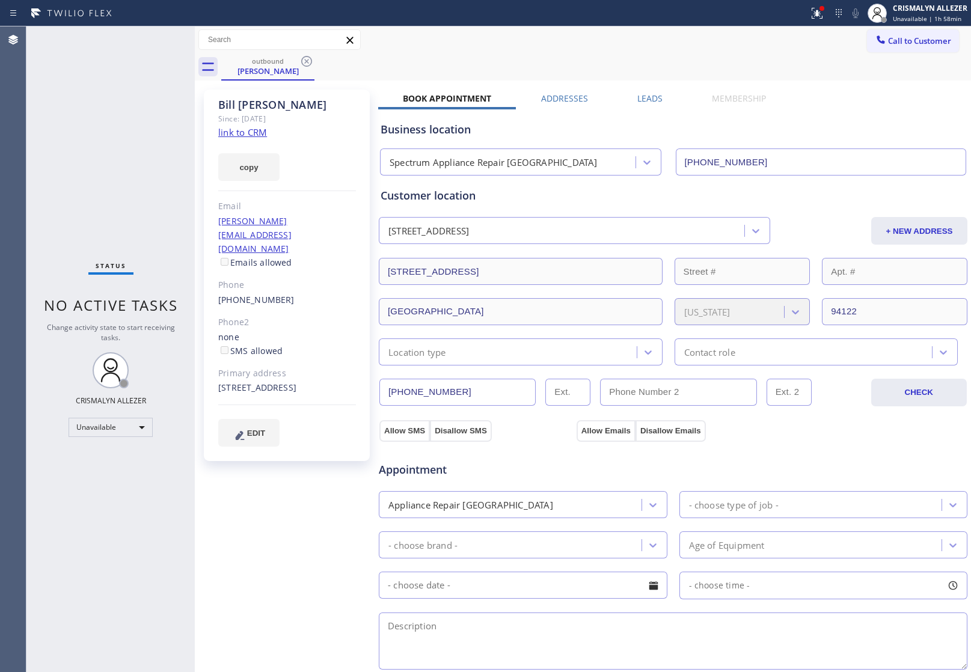
drag, startPoint x: 311, startPoint y: 64, endPoint x: 301, endPoint y: 58, distance: 11.9
click at [307, 62] on icon at bounding box center [307, 61] width 14 height 14
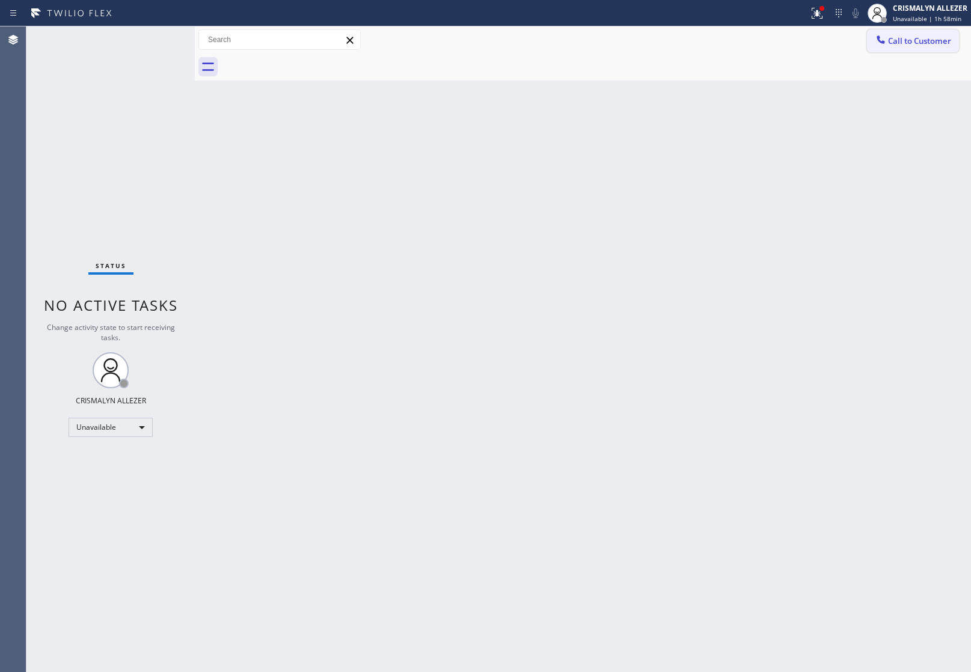
click at [927, 37] on span "Call to Customer" at bounding box center [919, 40] width 63 height 11
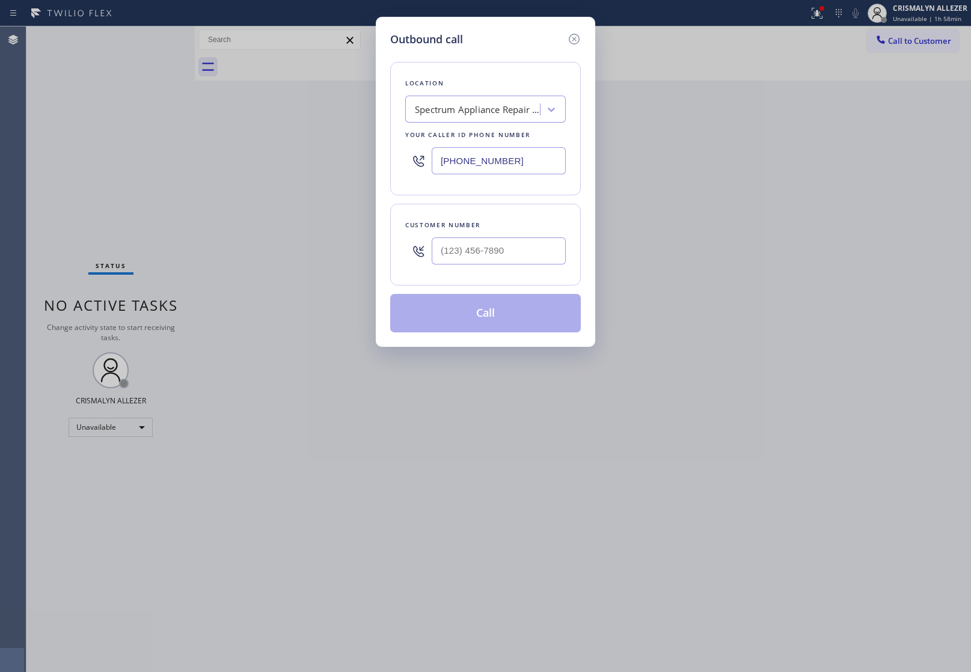
drag, startPoint x: 552, startPoint y: 163, endPoint x: 167, endPoint y: 155, distance: 385.0
click at [178, 157] on div "Outbound call Location Spectrum Appliance Repair San Francisco Your caller id p…" at bounding box center [485, 336] width 971 height 672
paste input "716) 338-4632"
type input "(716) 338-4632"
click at [545, 262] on input "(___) ___-____" at bounding box center [499, 251] width 134 height 27
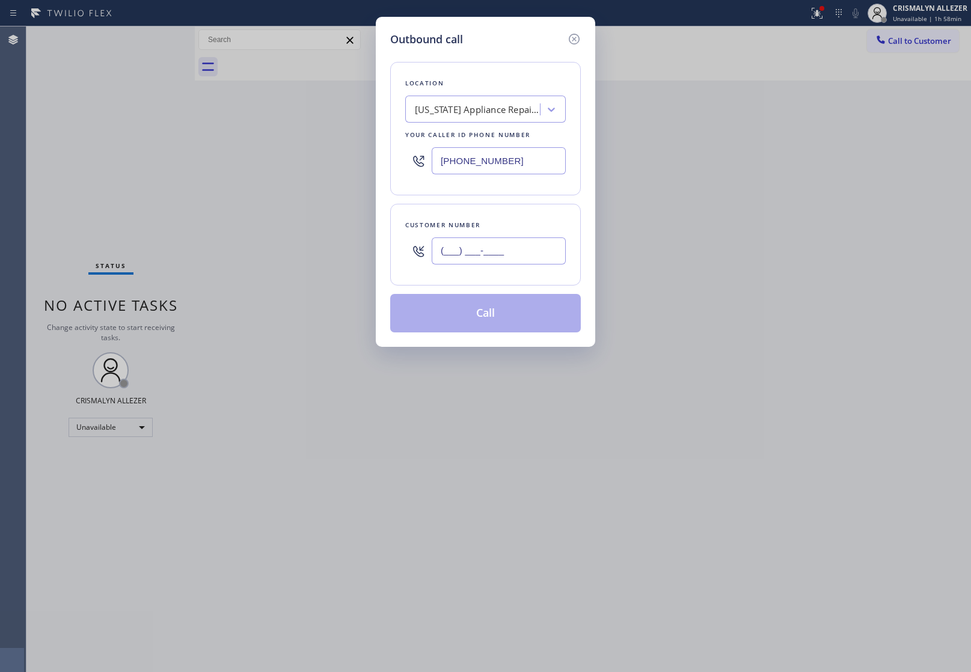
paste input "917) 282-0299"
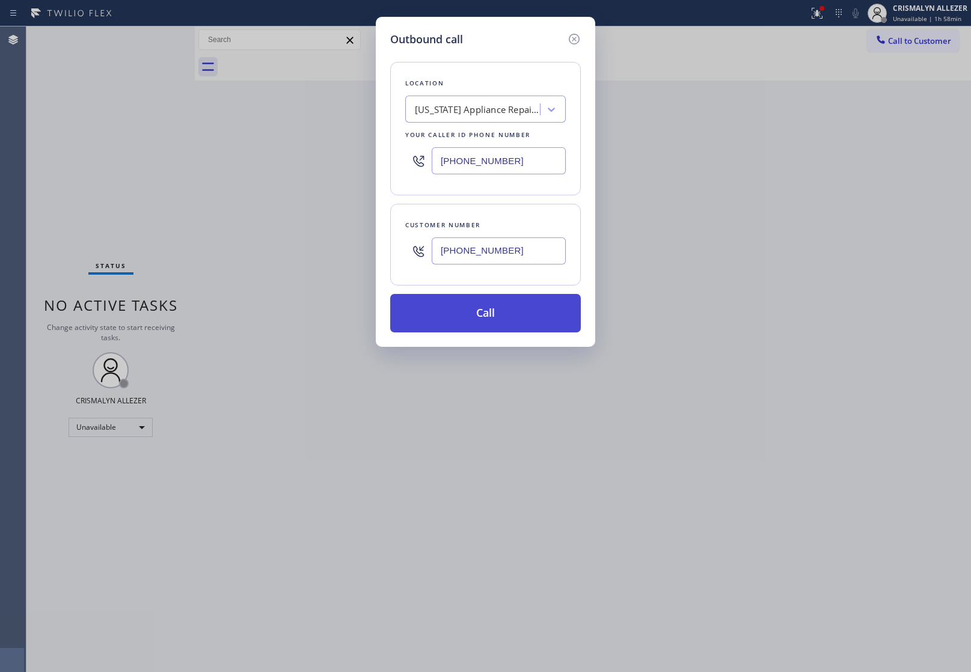
type input "(917) 282-0299"
click at [487, 316] on button "Call" at bounding box center [485, 313] width 191 height 38
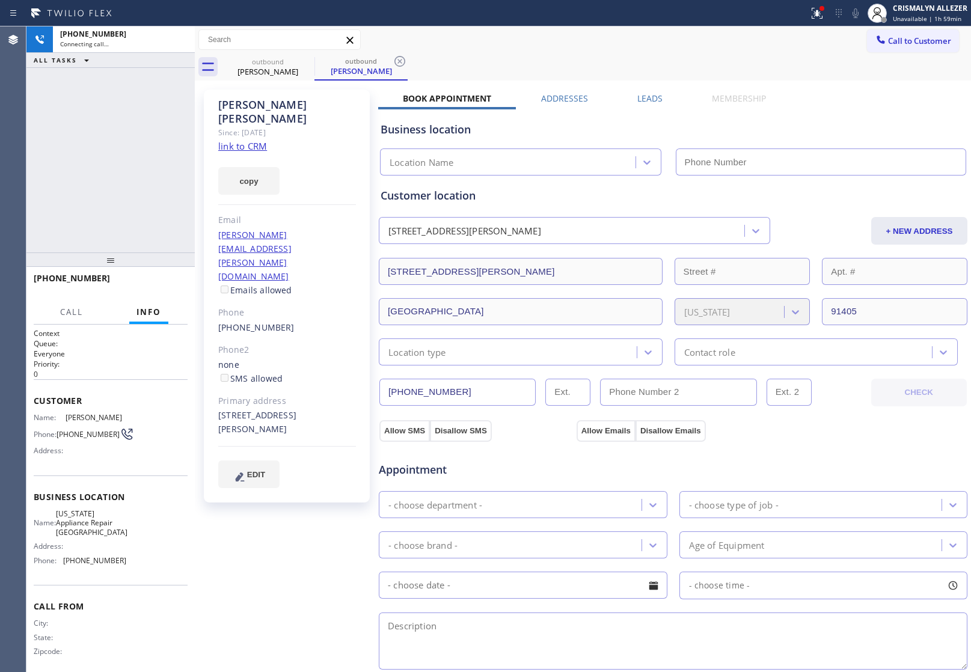
type input "(716) 338-4632"
click at [260, 140] on link "link to CRM" at bounding box center [242, 146] width 49 height 12
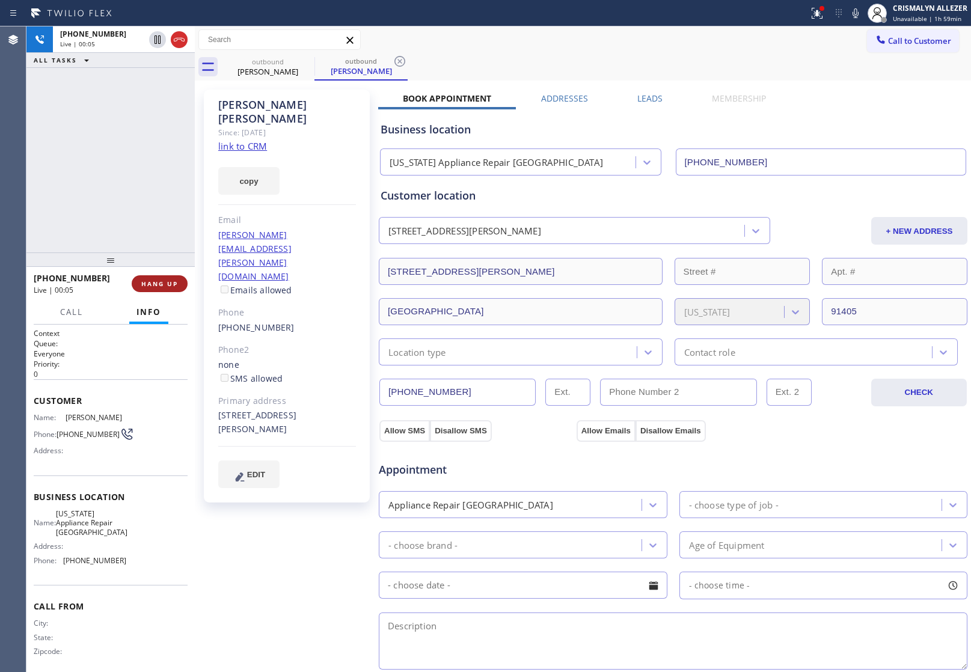
click at [145, 275] on button "HANG UP" at bounding box center [160, 283] width 56 height 17
click at [151, 284] on span "HANG UP" at bounding box center [159, 284] width 37 height 8
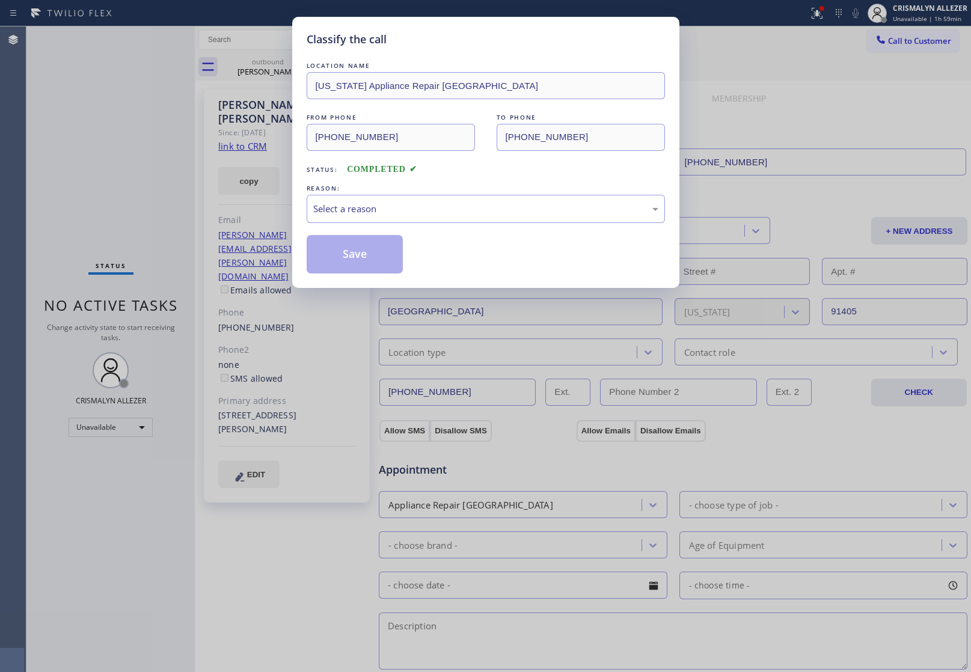
click at [486, 223] on div "Select a reason" at bounding box center [486, 209] width 358 height 28
click at [368, 263] on button "Save" at bounding box center [355, 254] width 97 height 38
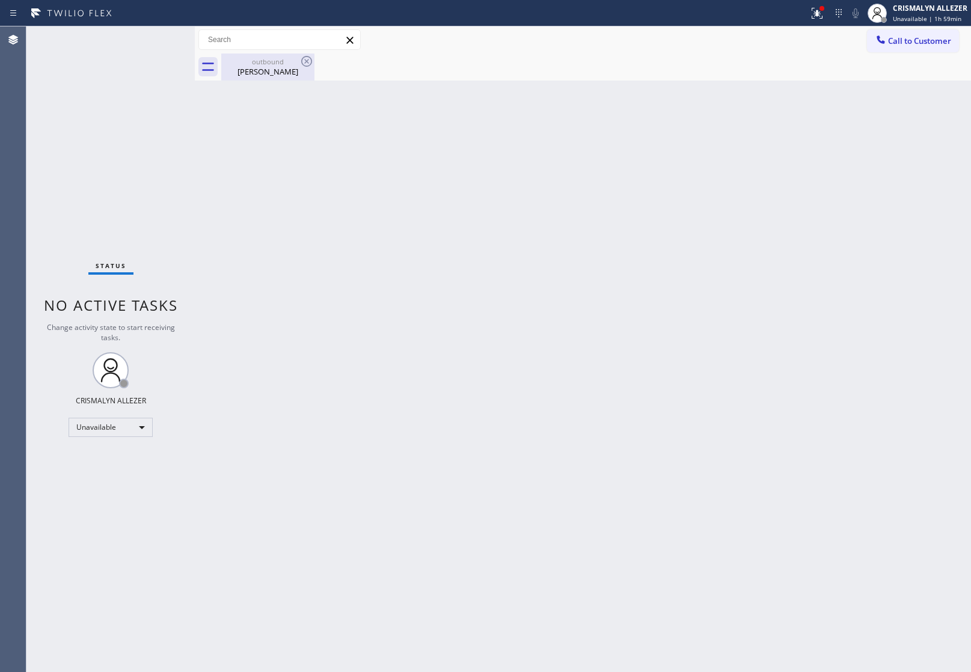
click at [268, 70] on div "Karen Balduf" at bounding box center [268, 71] width 91 height 11
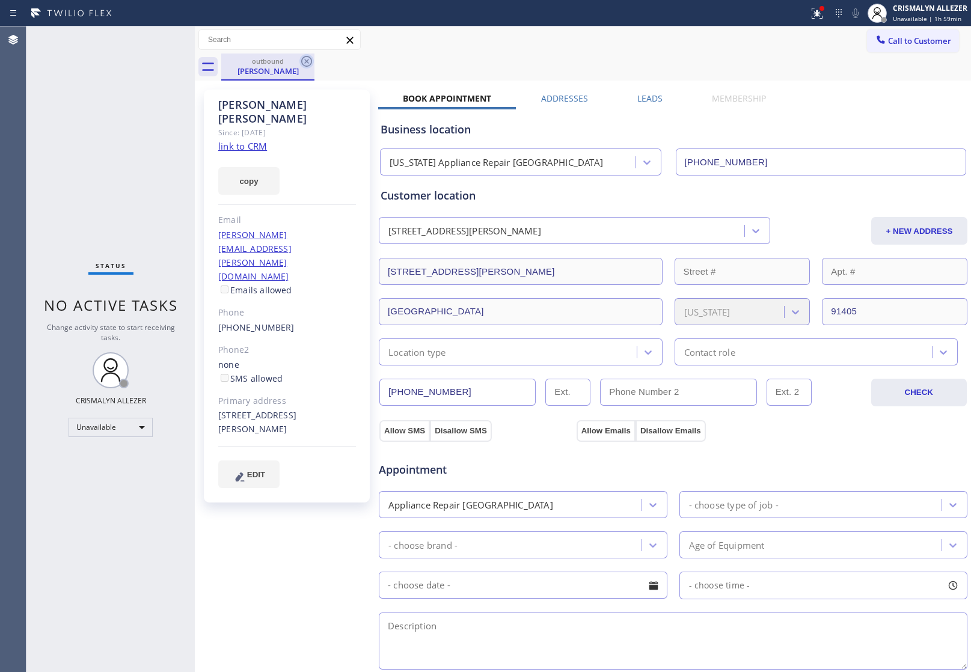
click at [307, 61] on icon at bounding box center [306, 61] width 11 height 11
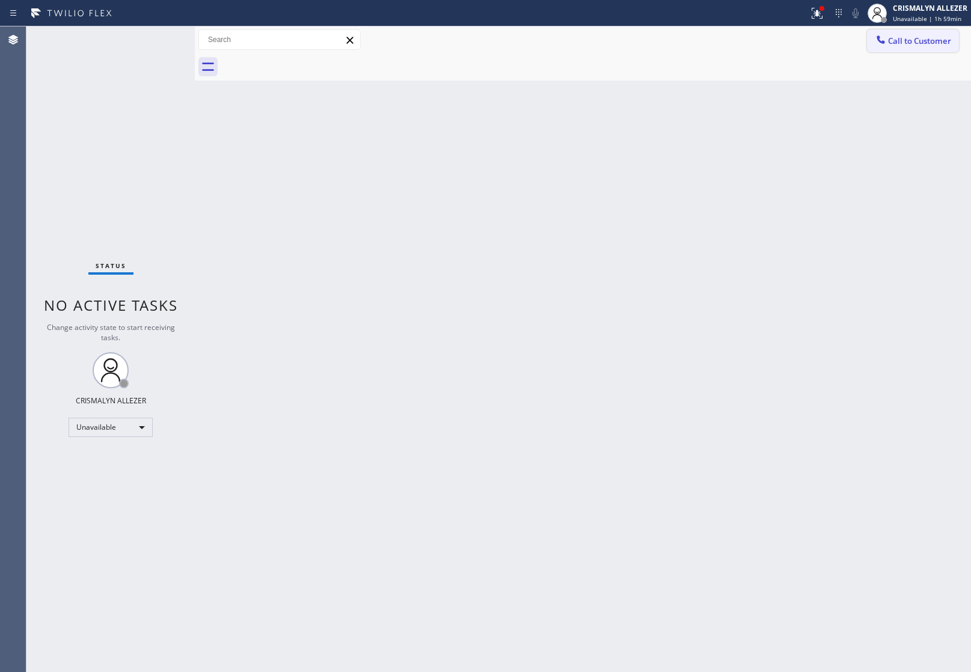
click at [924, 37] on span "Call to Customer" at bounding box center [919, 40] width 63 height 11
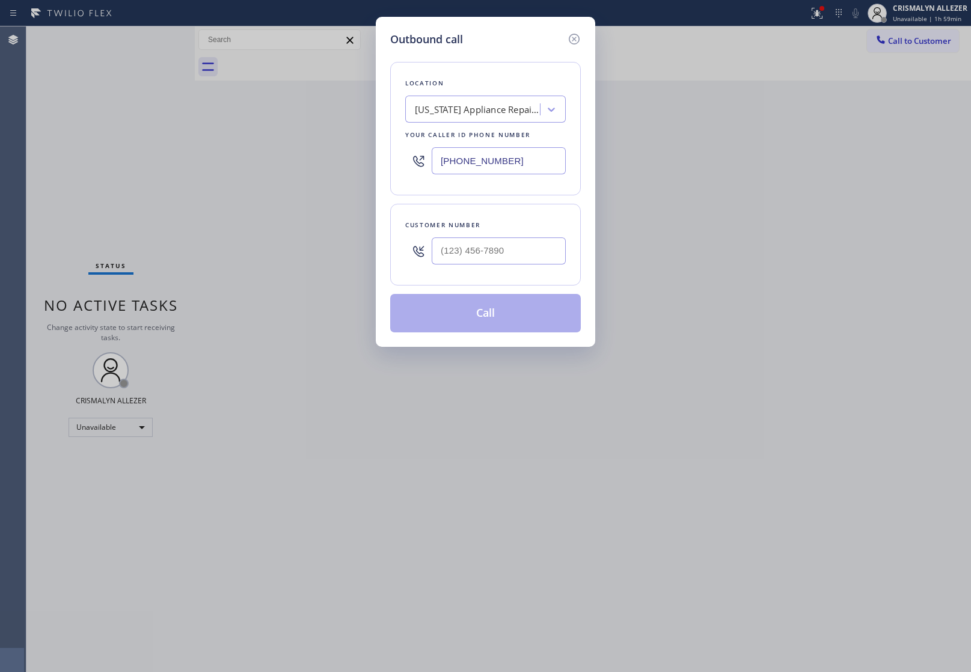
drag, startPoint x: 537, startPoint y: 170, endPoint x: 132, endPoint y: 164, distance: 404.8
click at [132, 164] on div "Outbound call Location New York Appliance Repair Buffalo Your caller id phone n…" at bounding box center [485, 336] width 971 height 672
paste input "858) 263-1714"
type input "(858) 263-1714"
click at [528, 250] on input "(___) ___-____" at bounding box center [499, 251] width 134 height 27
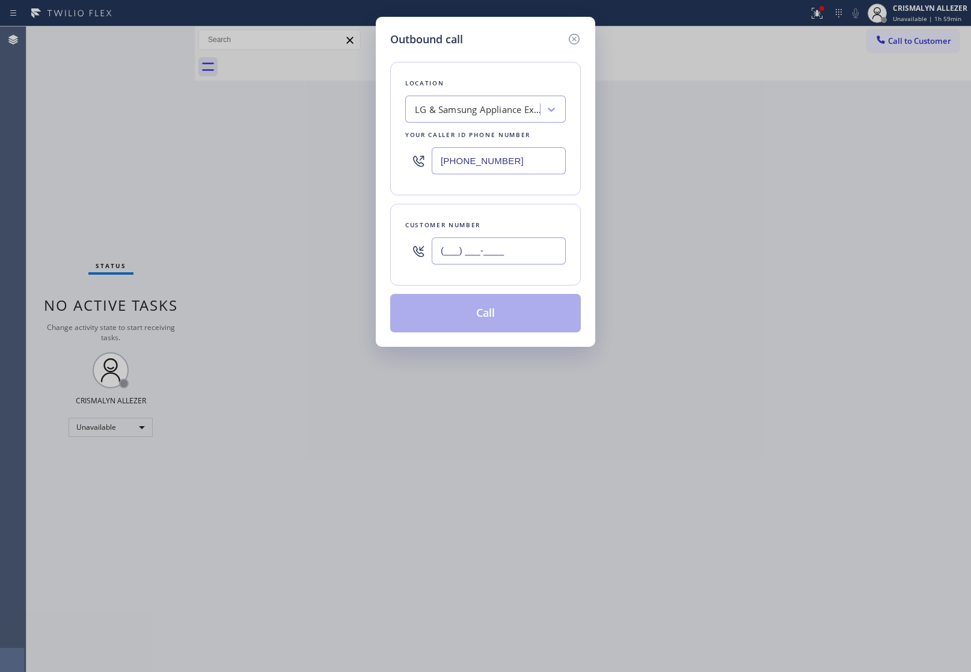
paste input "760) 710-1884"
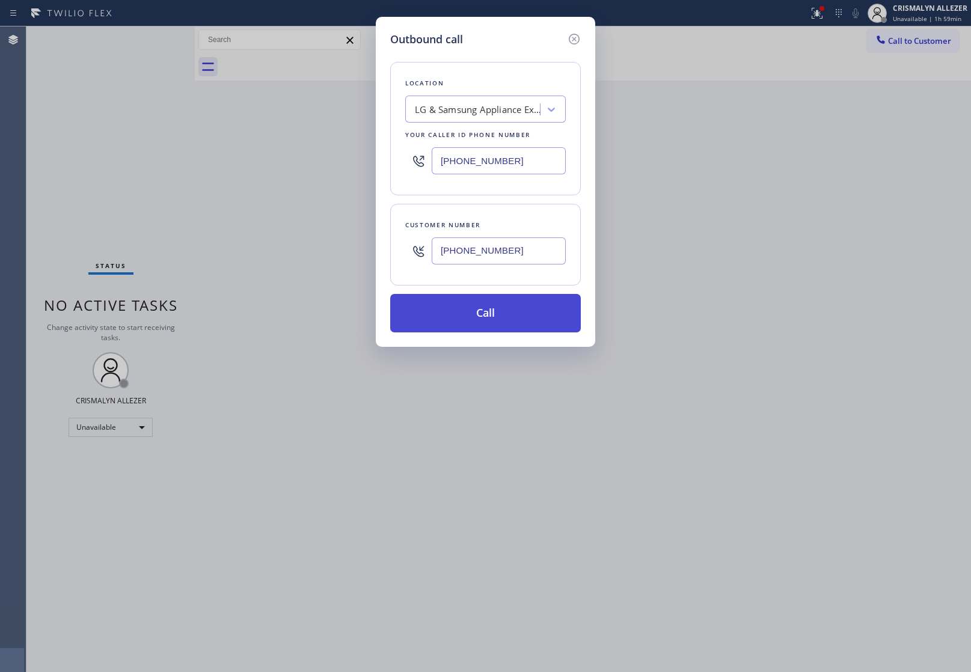
type input "(760) 710-1884"
click at [485, 314] on button "Call" at bounding box center [485, 313] width 191 height 38
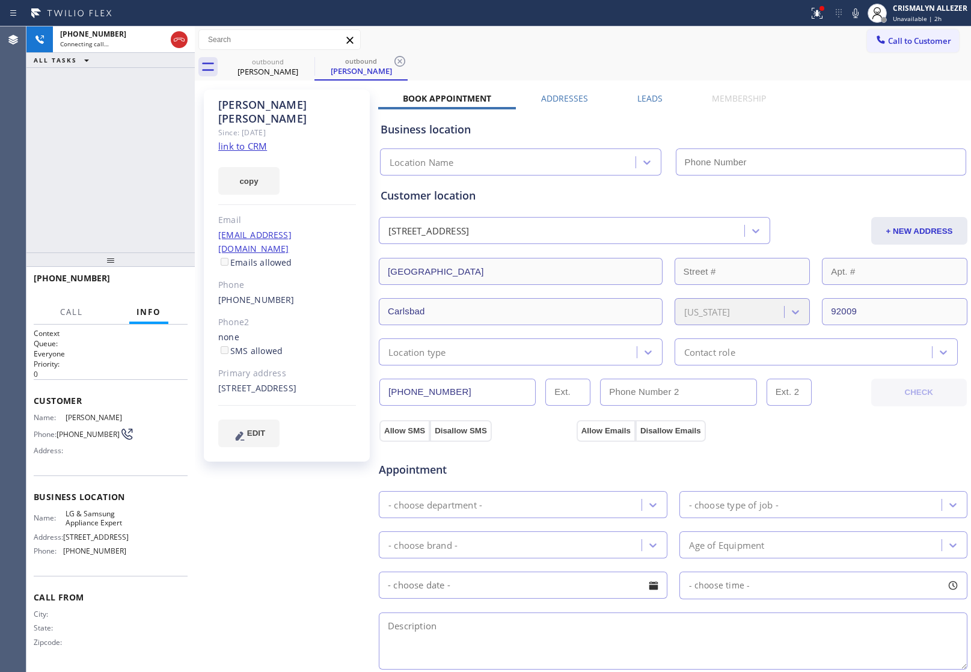
click at [241, 140] on link "link to CRM" at bounding box center [242, 146] width 49 height 12
type input "(858) 263-1714"
click at [645, 103] on label "Leads" at bounding box center [650, 98] width 25 height 11
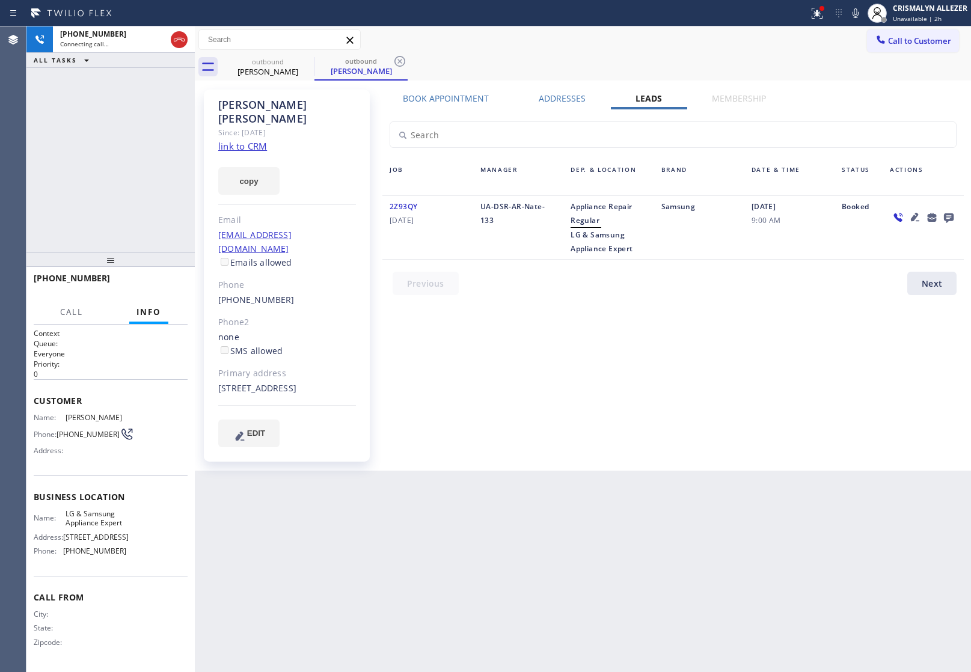
click at [949, 215] on icon at bounding box center [949, 217] width 14 height 15
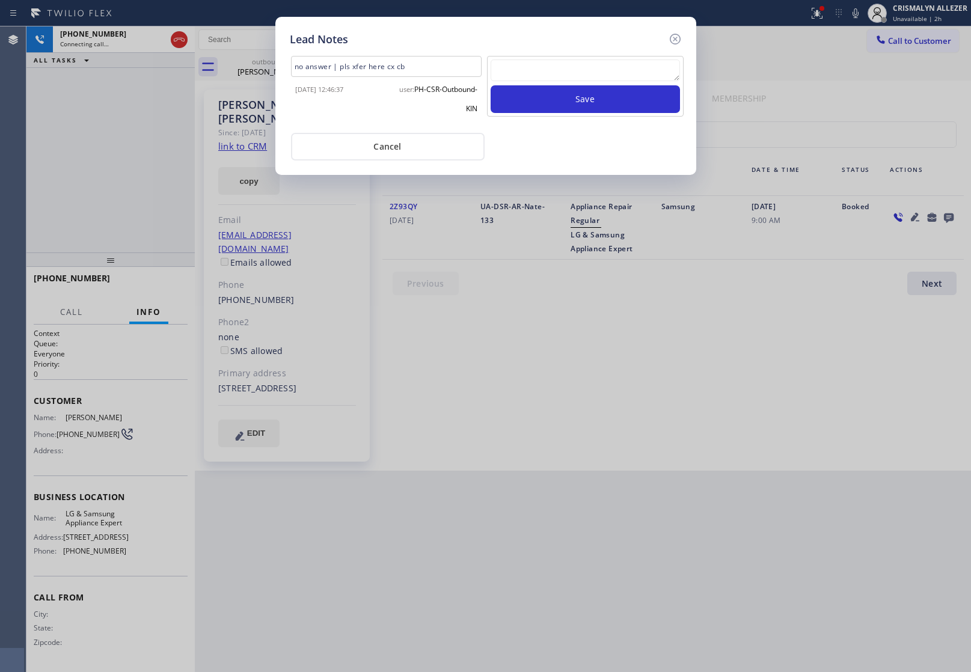
click at [541, 73] on textarea at bounding box center [585, 71] width 189 height 22
paste textarea "no answer | pls xfer here cx cb"
type textarea "no answer | pls xfer here cx cb"
click at [562, 97] on button "Save" at bounding box center [585, 99] width 189 height 28
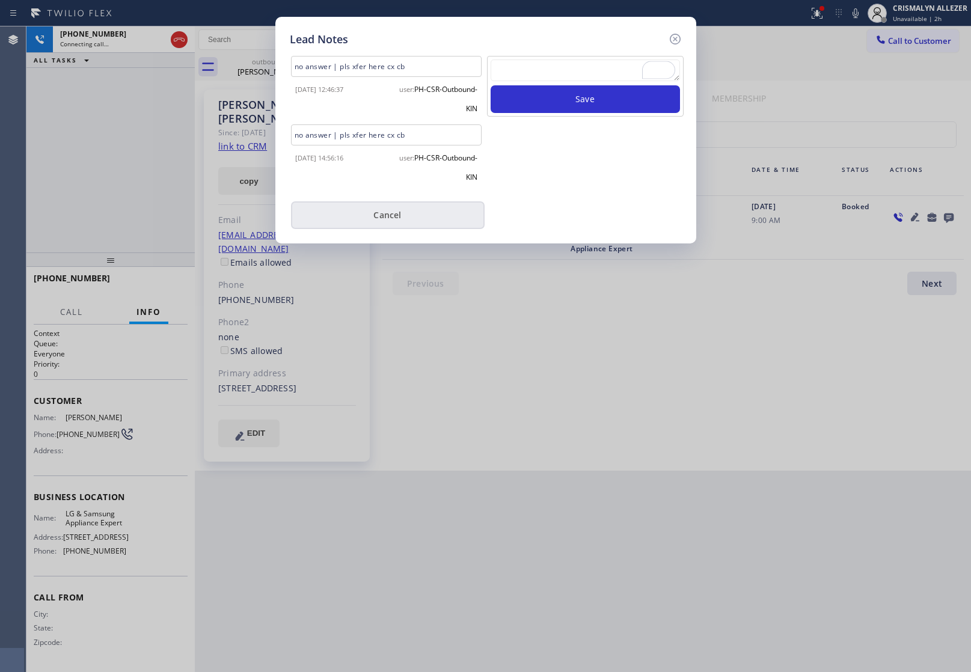
click at [378, 215] on button "Cancel" at bounding box center [388, 215] width 194 height 28
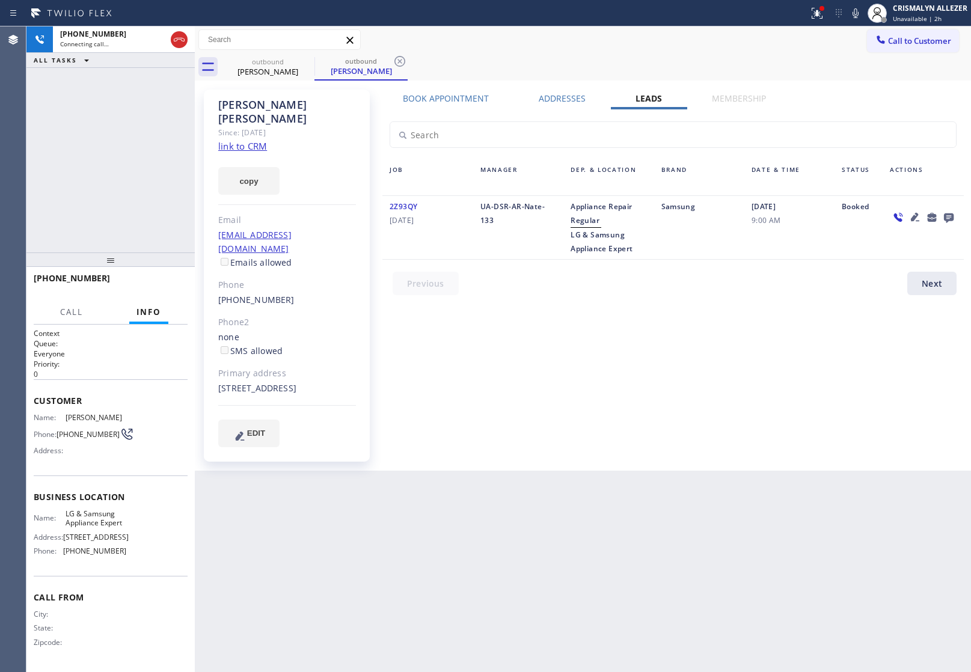
click at [447, 100] on label "Book Appointment" at bounding box center [446, 98] width 86 height 11
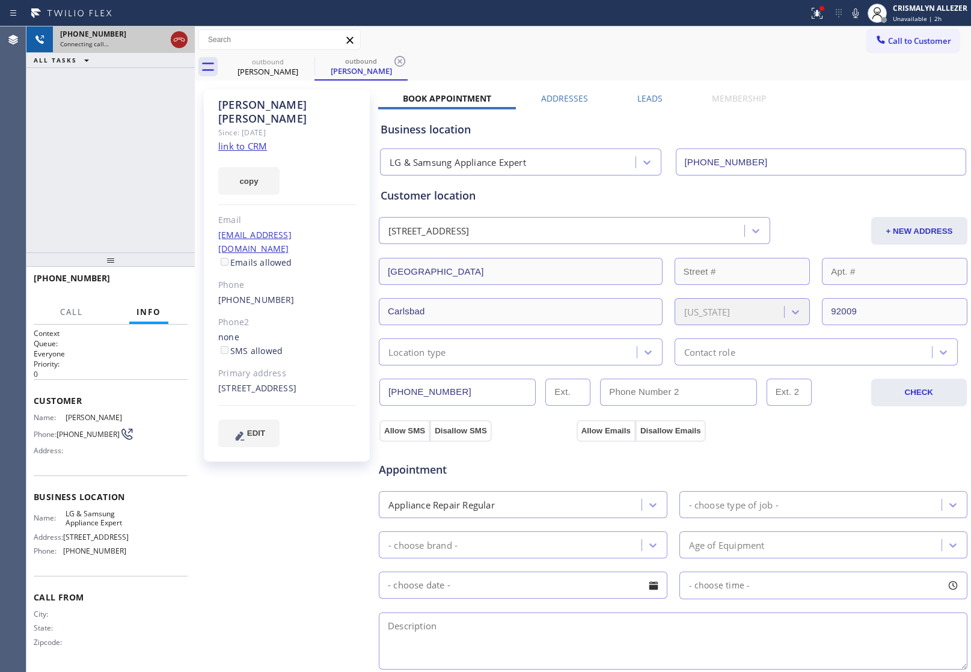
click at [179, 34] on icon at bounding box center [179, 39] width 14 height 14
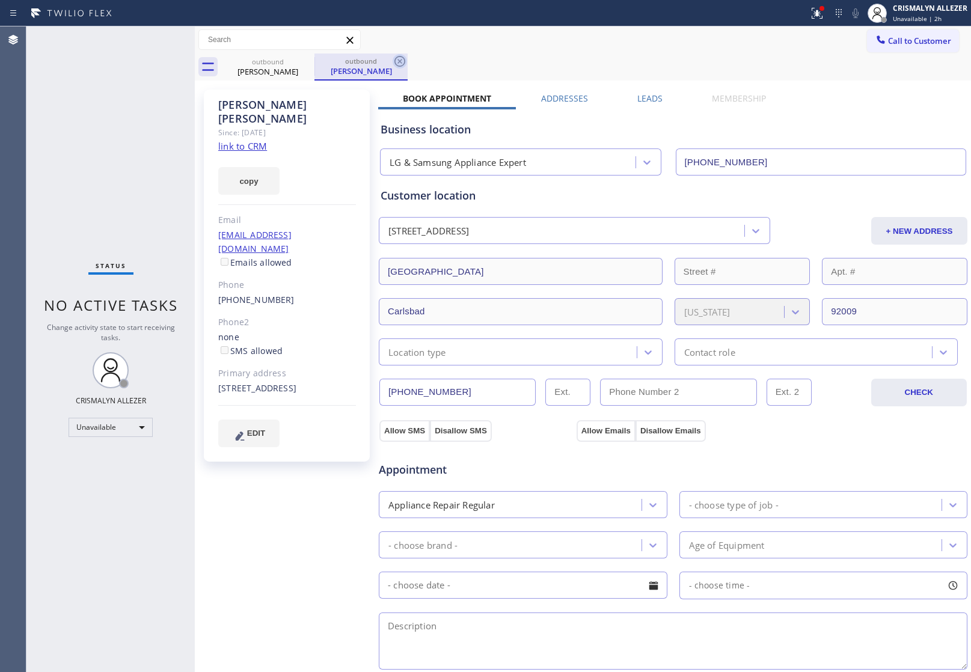
click at [403, 59] on icon at bounding box center [400, 61] width 14 height 14
click at [305, 64] on icon at bounding box center [307, 61] width 14 height 14
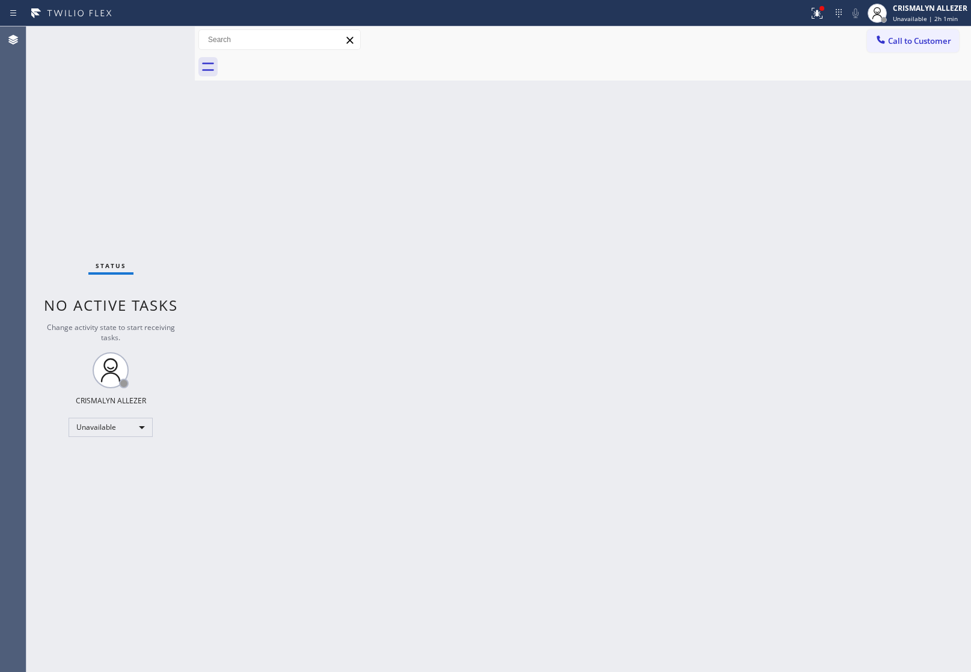
click at [763, 301] on div "Back to Dashboard Change Sender ID Customers Technicians Select a contact Outbo…" at bounding box center [583, 349] width 777 height 646
click at [918, 40] on span "Call to Customer" at bounding box center [919, 40] width 63 height 11
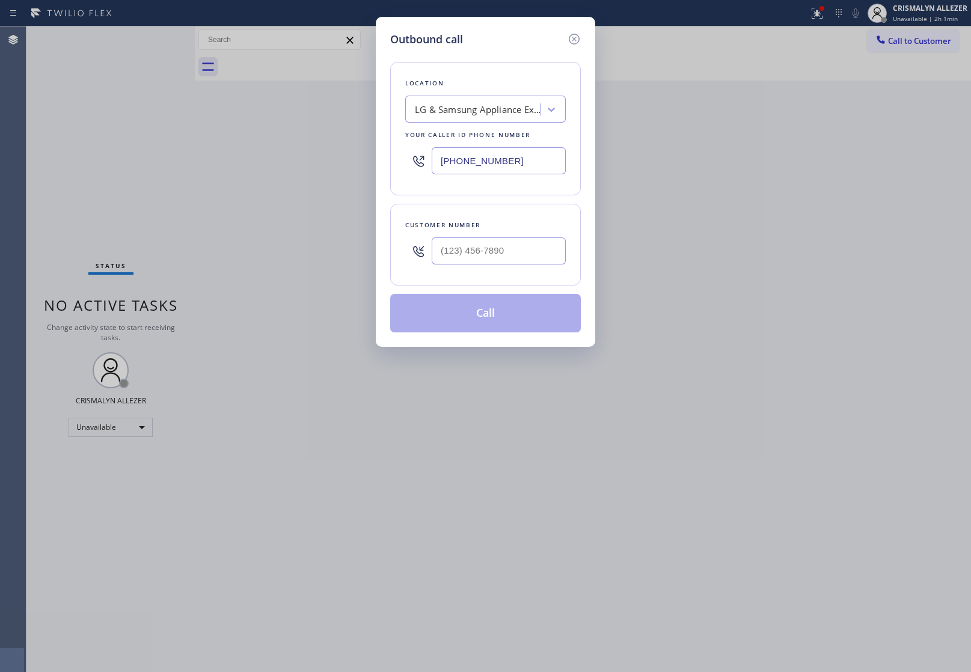
drag, startPoint x: 540, startPoint y: 162, endPoint x: 81, endPoint y: 143, distance: 459.4
click at [205, 155] on div "Outbound call Location LG & Samsung Appliance Expert Your caller id phone numbe…" at bounding box center [485, 336] width 971 height 672
paste input "5) 731-4952"
type input "[PHONE_NUMBER]"
click at [525, 248] on input "(___) ___-____" at bounding box center [499, 251] width 134 height 27
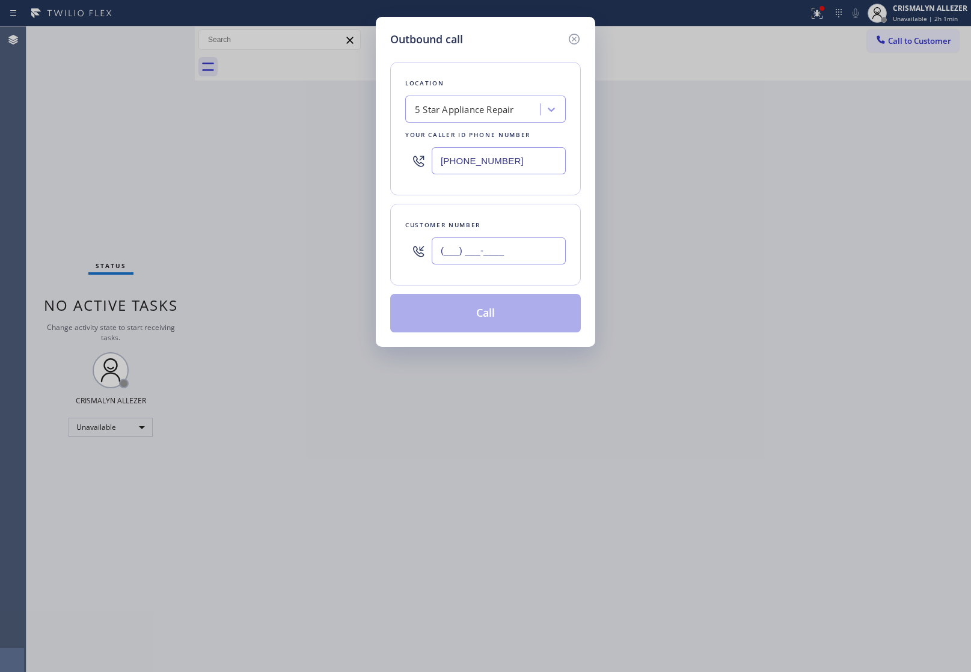
paste input "310) 530-5393"
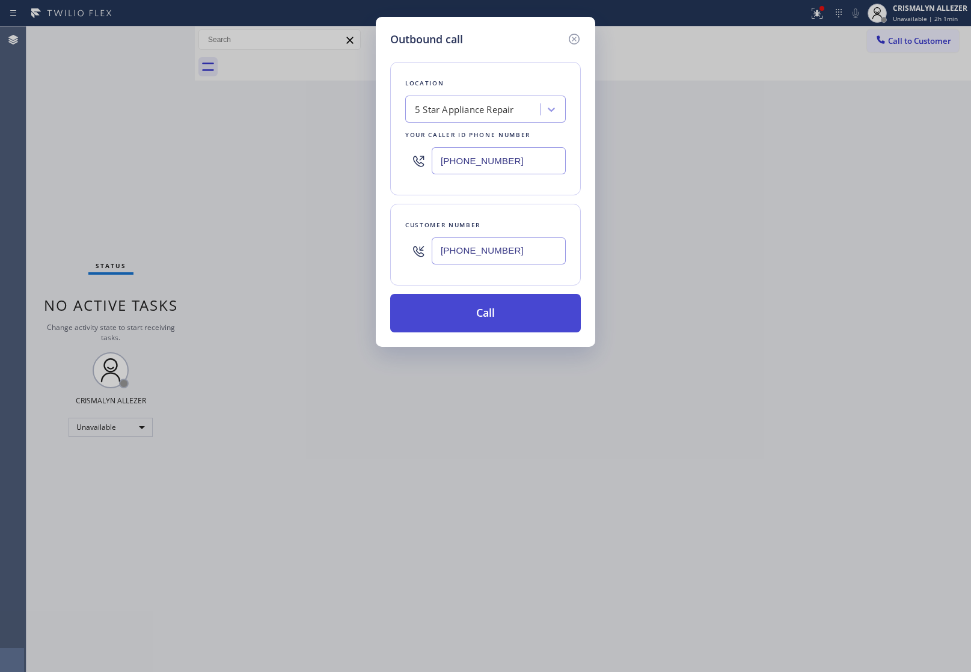
type input "[PHONE_NUMBER]"
click at [484, 328] on button "Call" at bounding box center [485, 313] width 191 height 38
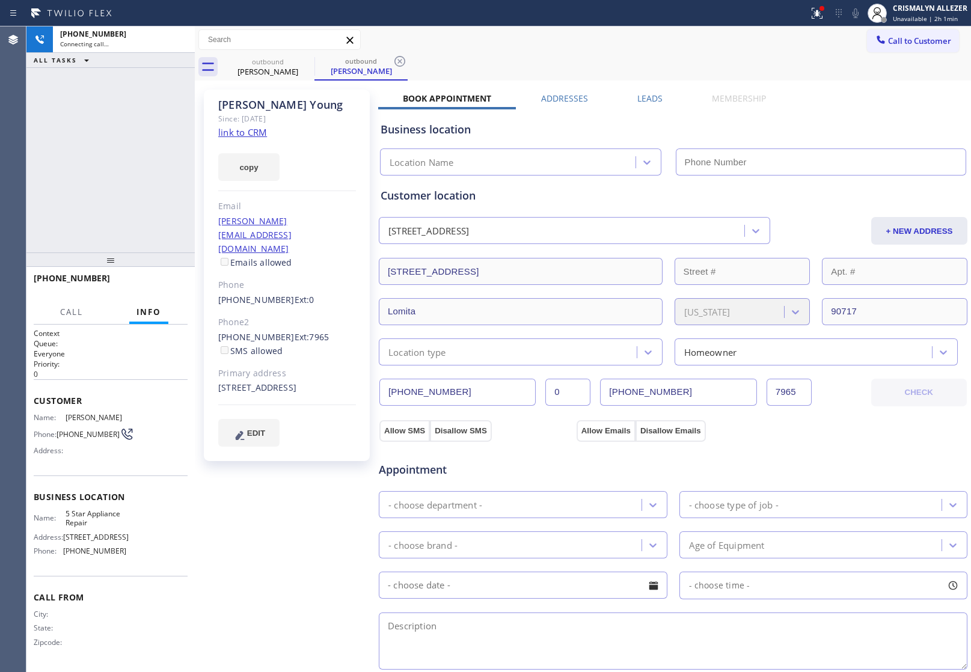
click at [245, 128] on link "link to CRM" at bounding box center [242, 132] width 49 height 12
type input "[PHONE_NUMBER]"
drag, startPoint x: 645, startPoint y: 97, endPoint x: 710, endPoint y: 180, distance: 105.8
click at [645, 99] on label "Leads" at bounding box center [650, 98] width 25 height 11
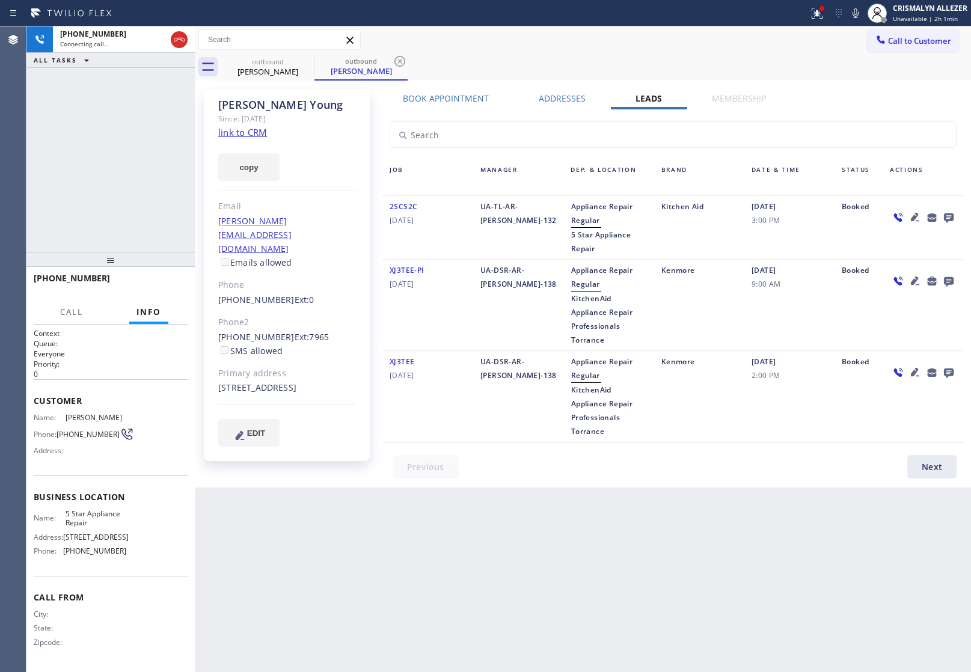
click at [947, 212] on icon at bounding box center [949, 217] width 14 height 15
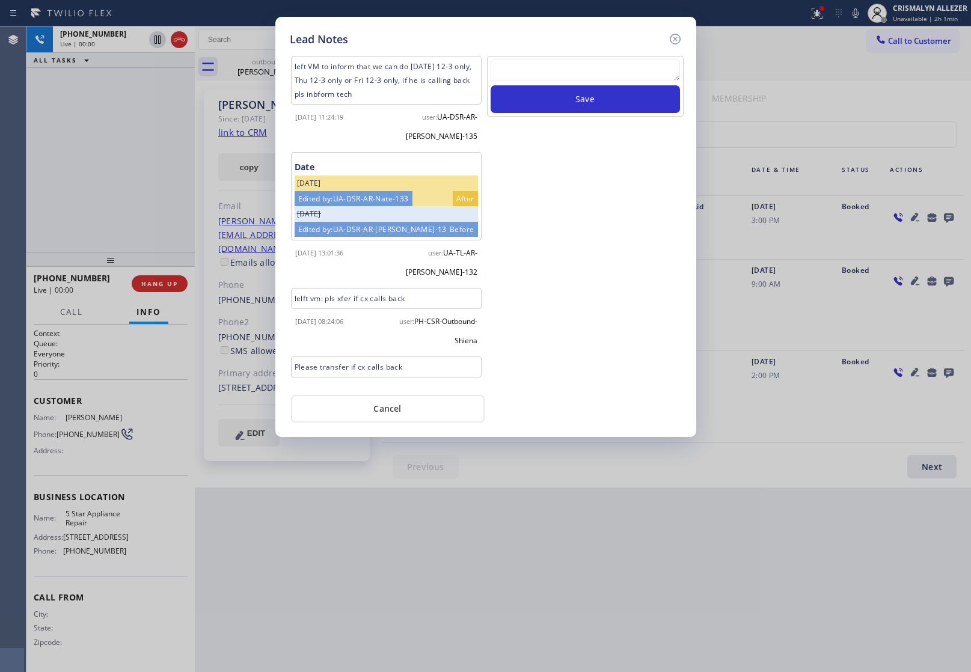
drag, startPoint x: 563, startPoint y: 82, endPoint x: 582, endPoint y: 82, distance: 18.6
click at [563, 81] on textarea at bounding box center [585, 71] width 189 height 22
paste textarea "no answer | pls xfer here cx cb"
click at [582, 75] on textarea "no answer | pls xfer here cx cb" at bounding box center [585, 71] width 189 height 22
paste textarea "no answer | pls xfer here cx cb"
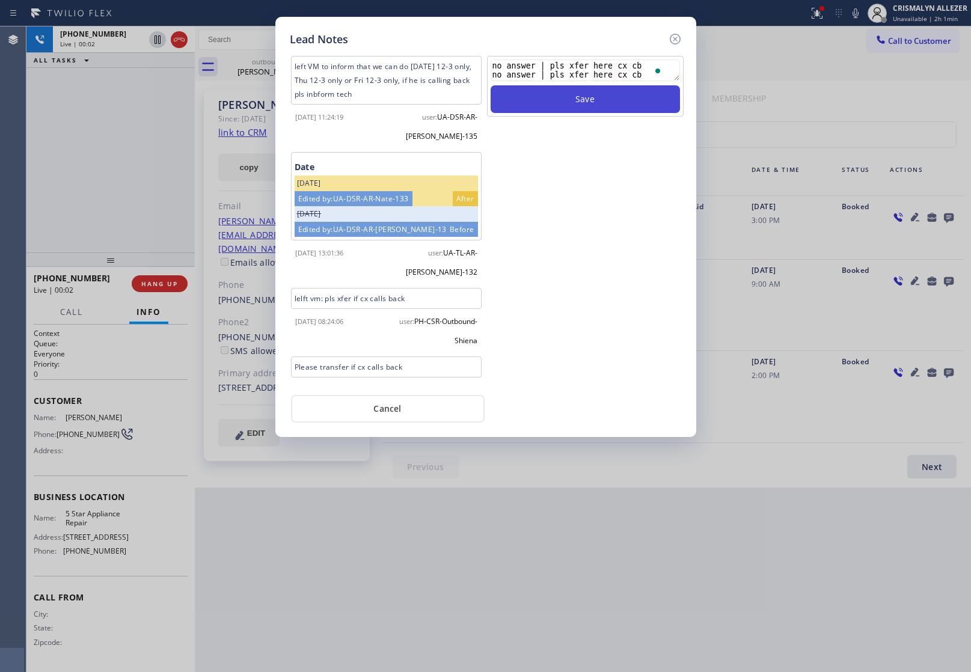
type textarea "no answer | pls xfer here cx cb no answer | pls xfer here cx cb"
click at [583, 103] on button "Save" at bounding box center [585, 99] width 189 height 28
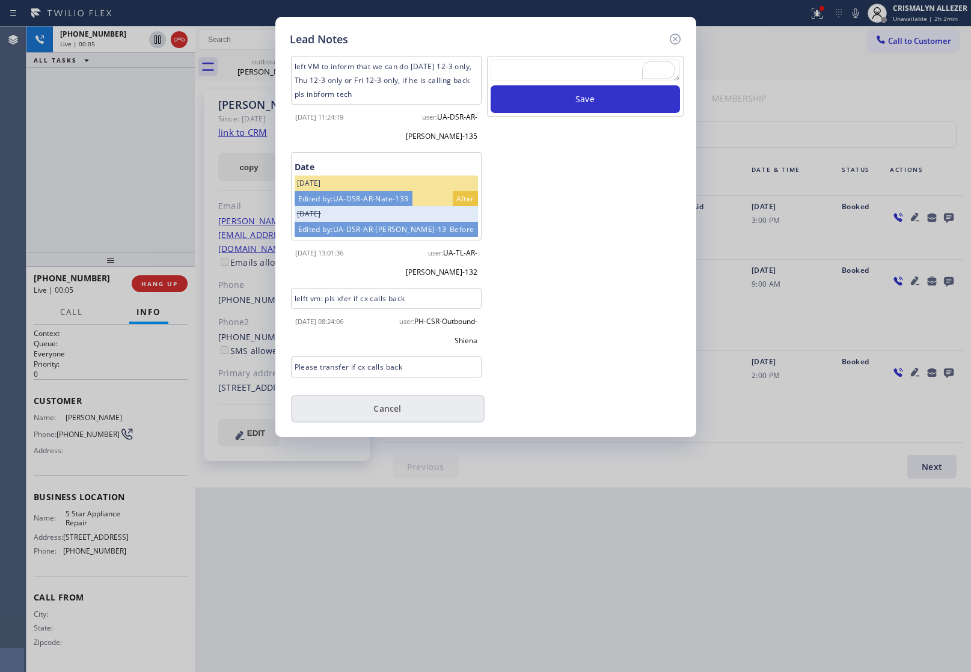
click at [376, 422] on button "Cancel" at bounding box center [388, 409] width 194 height 28
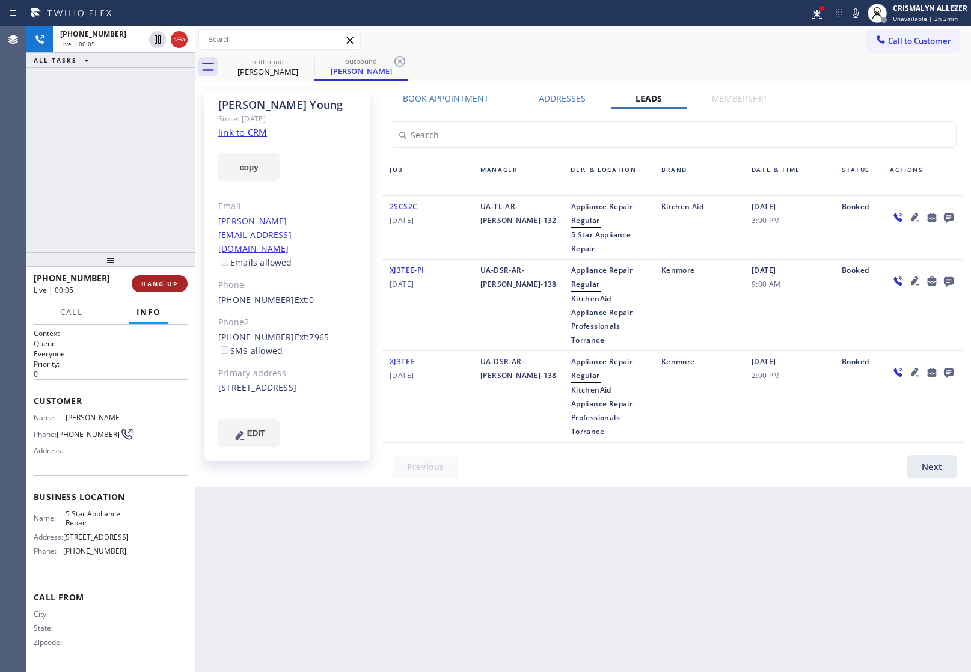
click at [152, 277] on button "HANG UP" at bounding box center [160, 283] width 56 height 17
click at [155, 283] on span "HANG UP" at bounding box center [159, 284] width 37 height 8
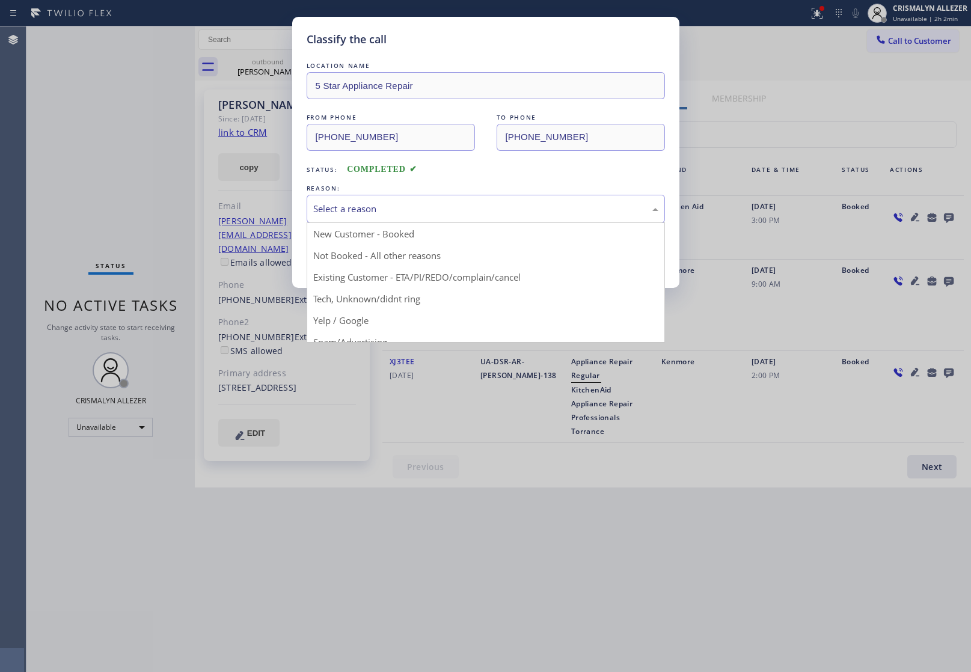
drag, startPoint x: 453, startPoint y: 217, endPoint x: 388, endPoint y: 253, distance: 74.6
click at [450, 218] on div "Select a reason" at bounding box center [486, 209] width 358 height 28
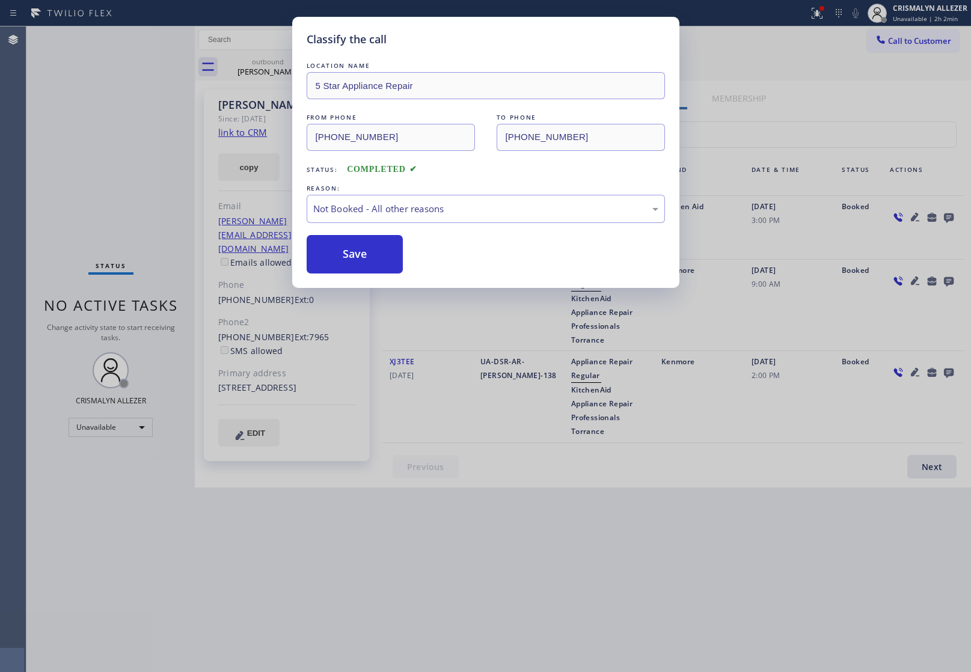
click at [374, 262] on button "Save" at bounding box center [355, 254] width 97 height 38
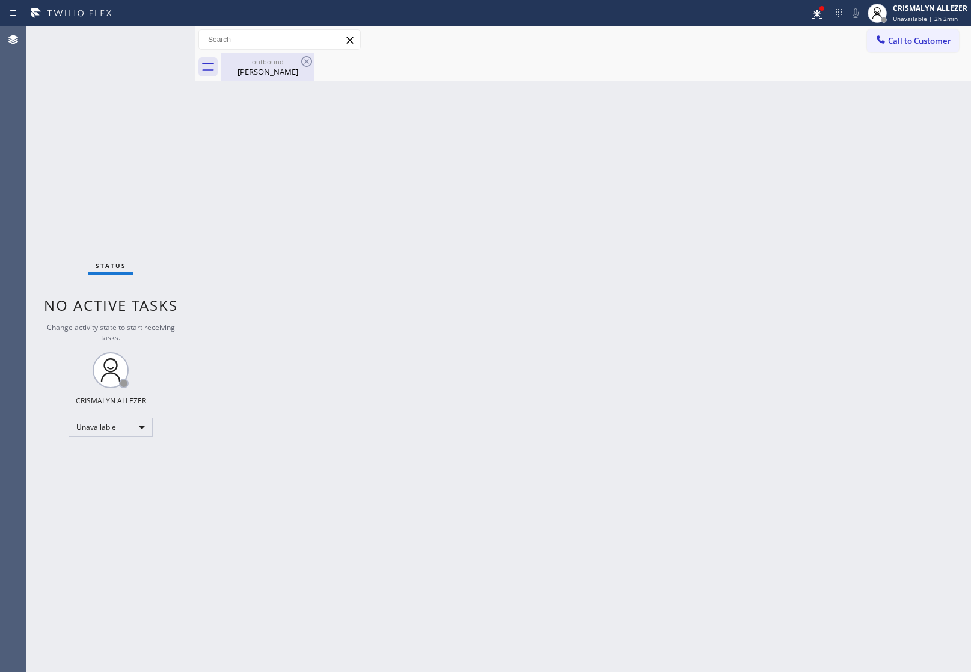
click at [269, 64] on div "outbound" at bounding box center [268, 61] width 91 height 9
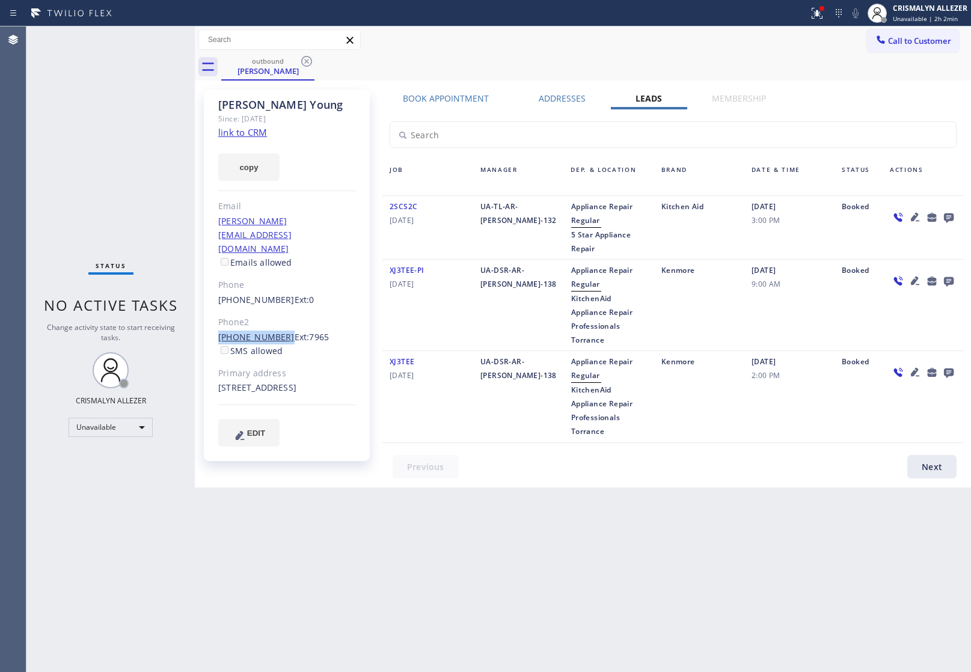
drag, startPoint x: 214, startPoint y: 309, endPoint x: 275, endPoint y: 313, distance: 62.1
click at [275, 313] on div "Robert Young Since: 20 may 2020 link to CRM copy Email robert.young133@gmail.co…" at bounding box center [287, 276] width 166 height 372
copy link "[PHONE_NUMBER]"
click at [305, 58] on icon at bounding box center [307, 61] width 14 height 14
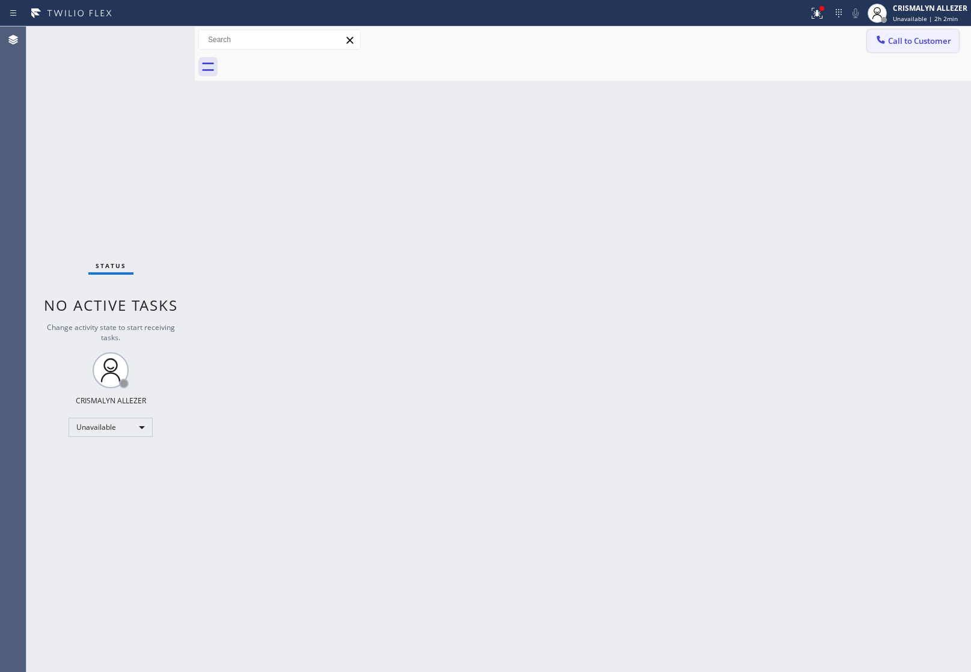
click at [909, 45] on span "Call to Customer" at bounding box center [919, 40] width 63 height 11
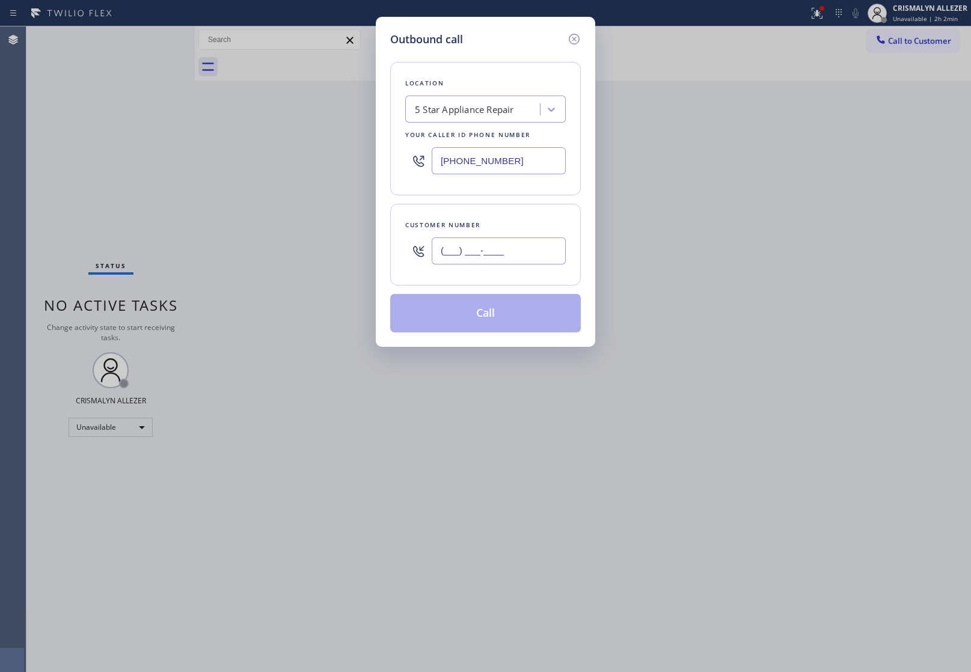
click at [532, 254] on input "(___) ___-____" at bounding box center [499, 251] width 134 height 27
paste input "310) 533-4396"
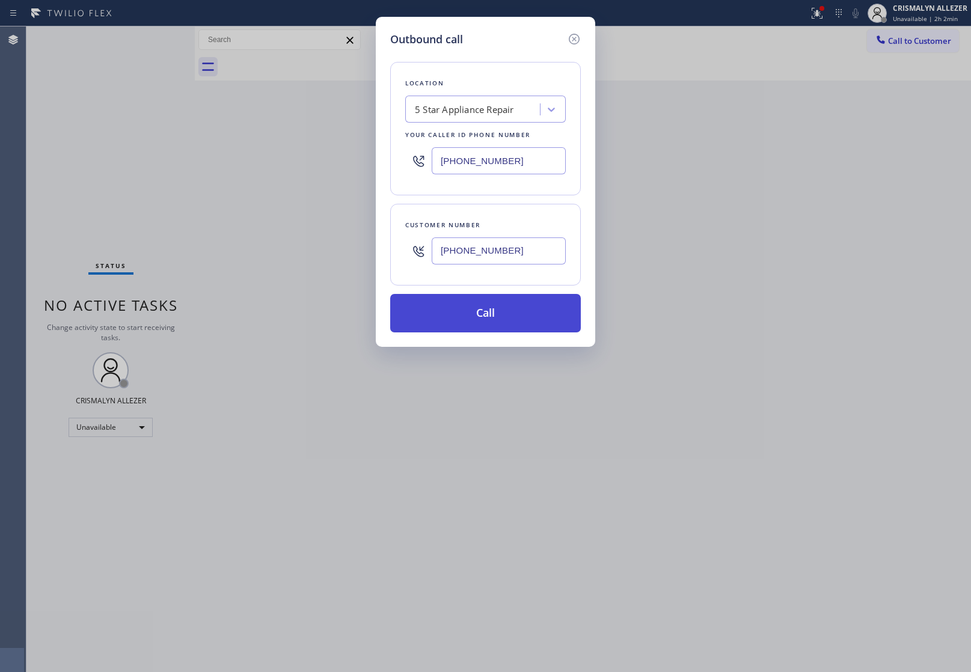
type input "[PHONE_NUMBER]"
click at [488, 318] on button "Call" at bounding box center [485, 313] width 191 height 38
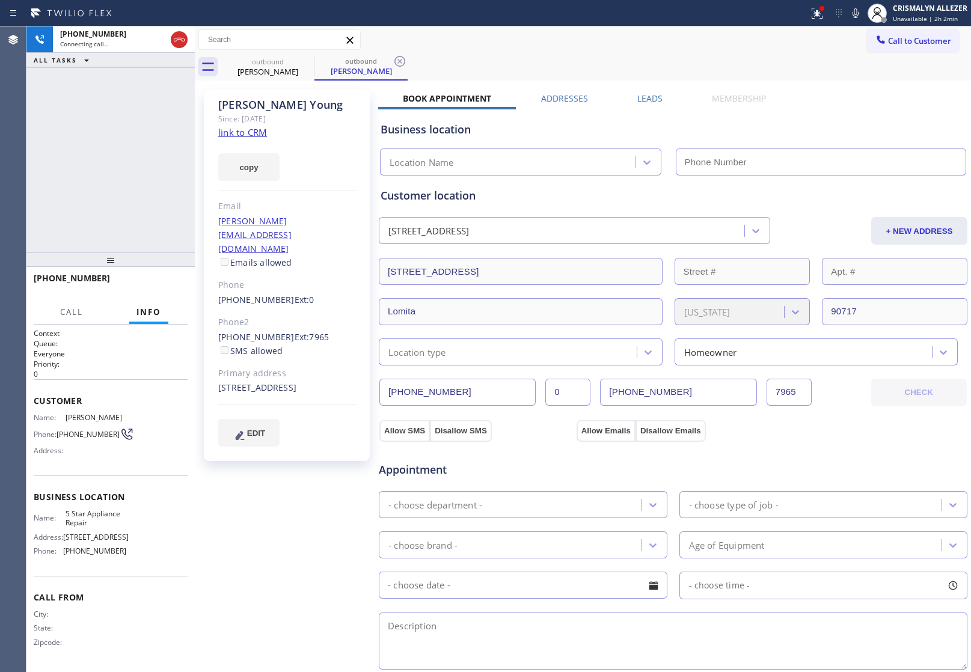
type input "[PHONE_NUMBER]"
click at [868, 134] on div "Business location" at bounding box center [673, 130] width 585 height 16
click at [156, 280] on span "HANG UP" at bounding box center [159, 284] width 37 height 8
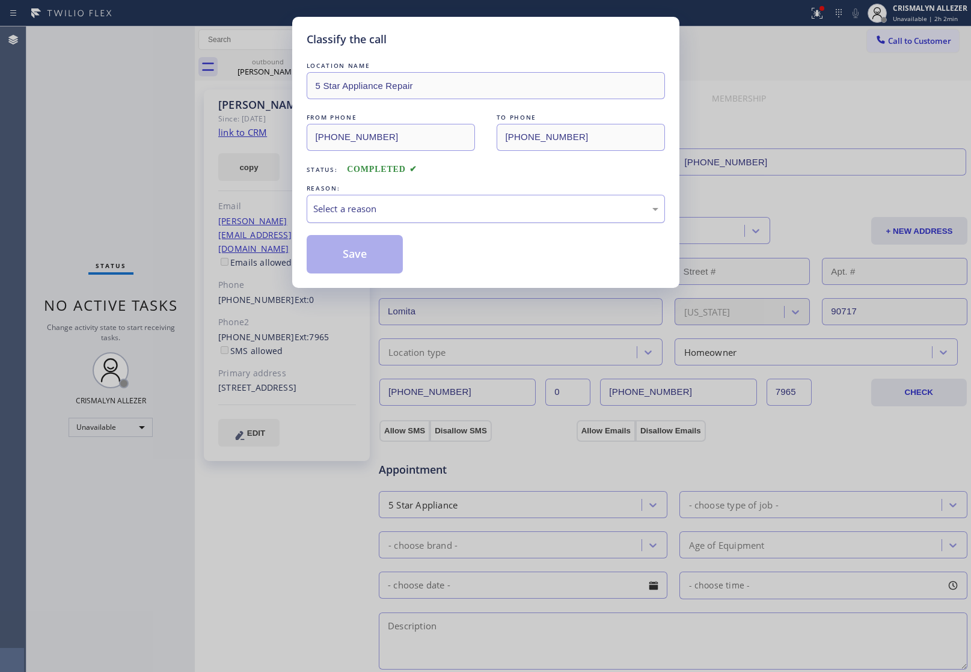
click at [540, 218] on div "Select a reason" at bounding box center [486, 209] width 358 height 28
click at [356, 262] on button "Save" at bounding box center [355, 254] width 97 height 38
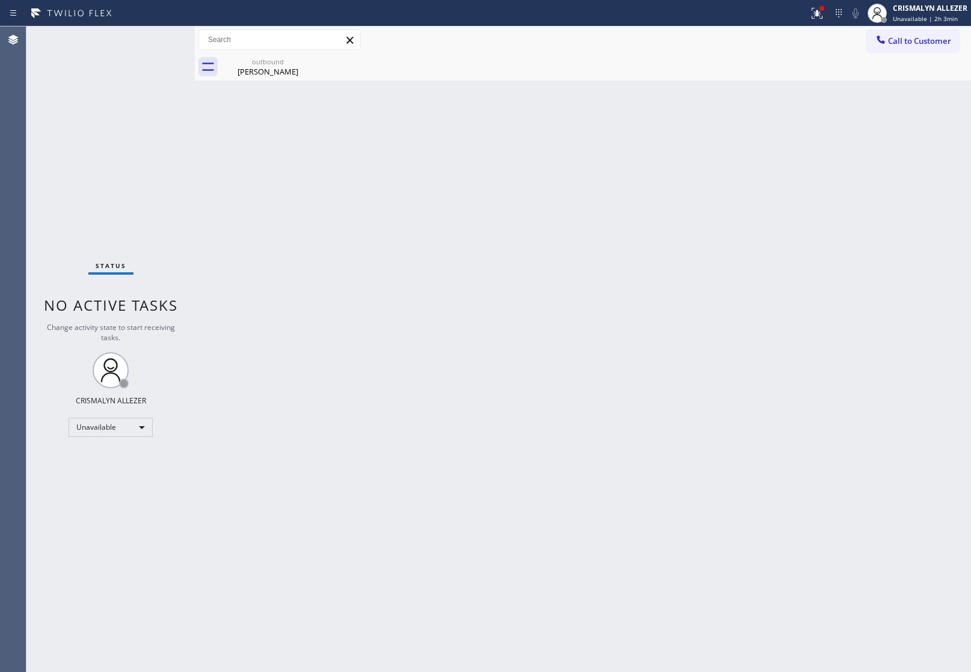
click at [855, 184] on div "Back to Dashboard Change Sender ID Customers Technicians Select a contact Outbo…" at bounding box center [583, 349] width 777 height 646
drag, startPoint x: 260, startPoint y: 70, endPoint x: 323, endPoint y: 67, distance: 62.7
click at [266, 71] on div "Robert Young" at bounding box center [268, 71] width 91 height 11
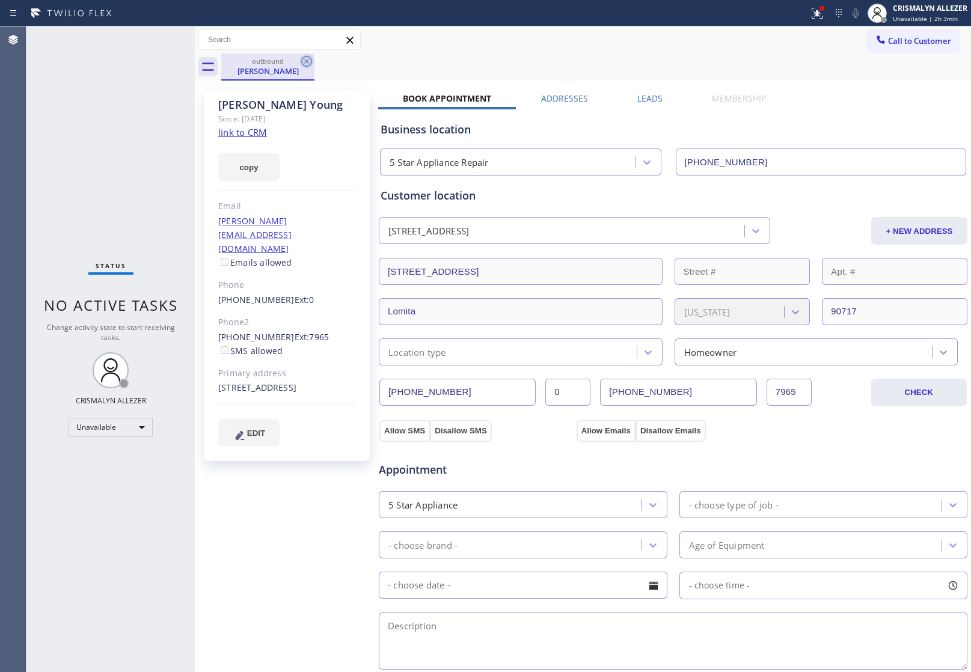
click at [306, 59] on icon at bounding box center [307, 61] width 14 height 14
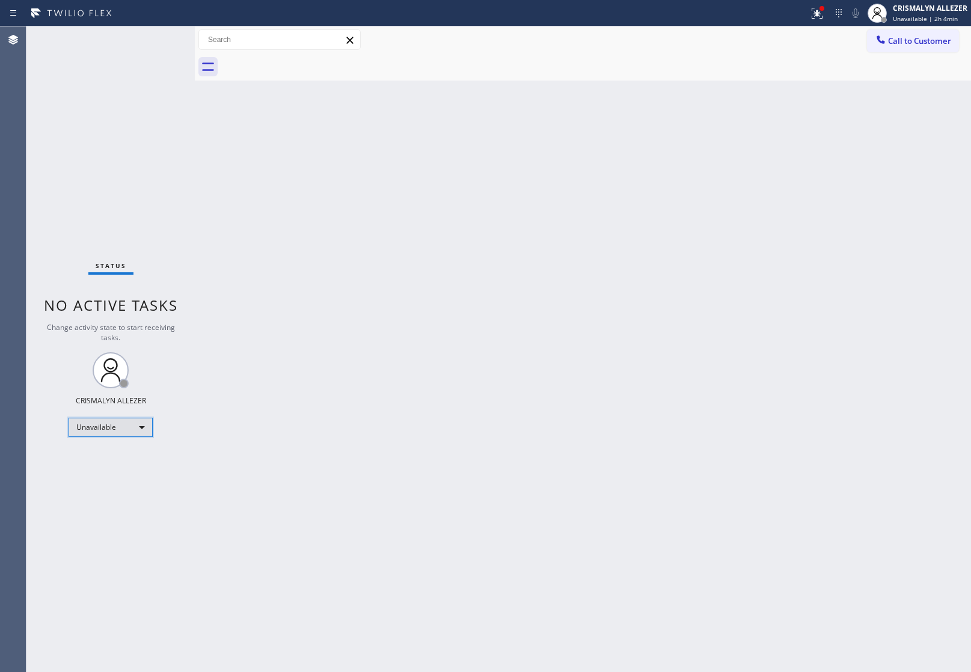
click at [141, 431] on div "Unavailable" at bounding box center [111, 427] width 84 height 19
click at [113, 491] on li "Break" at bounding box center [110, 489] width 82 height 14
click at [142, 428] on div "Break" at bounding box center [111, 427] width 84 height 19
click at [121, 474] on li "Unavailable" at bounding box center [110, 474] width 82 height 14
drag, startPoint x: 923, startPoint y: 34, endPoint x: 861, endPoint y: 61, distance: 68.4
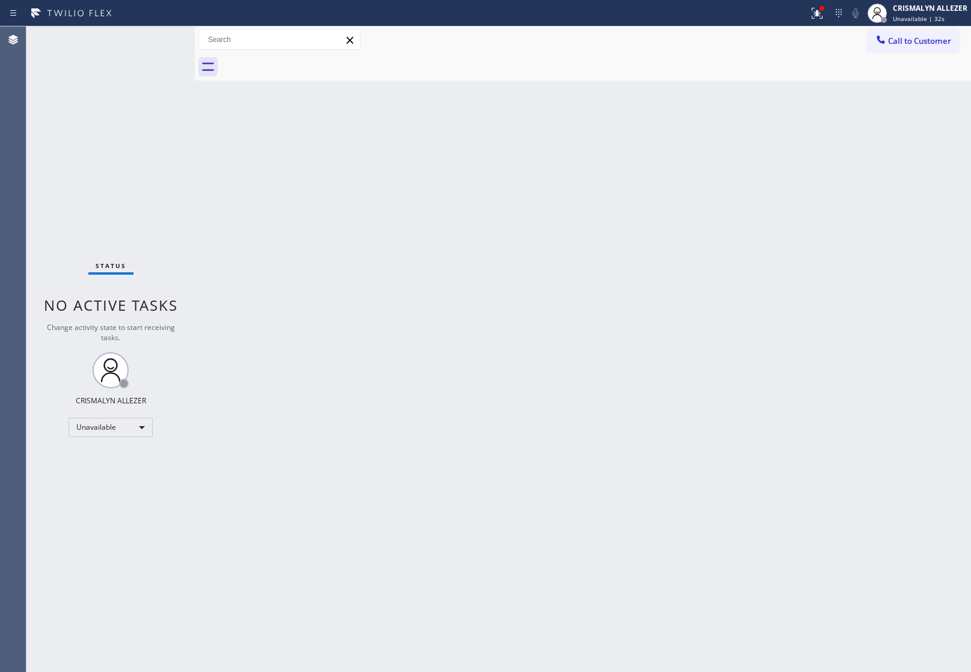
click at [923, 34] on button "Call to Customer" at bounding box center [913, 40] width 92 height 23
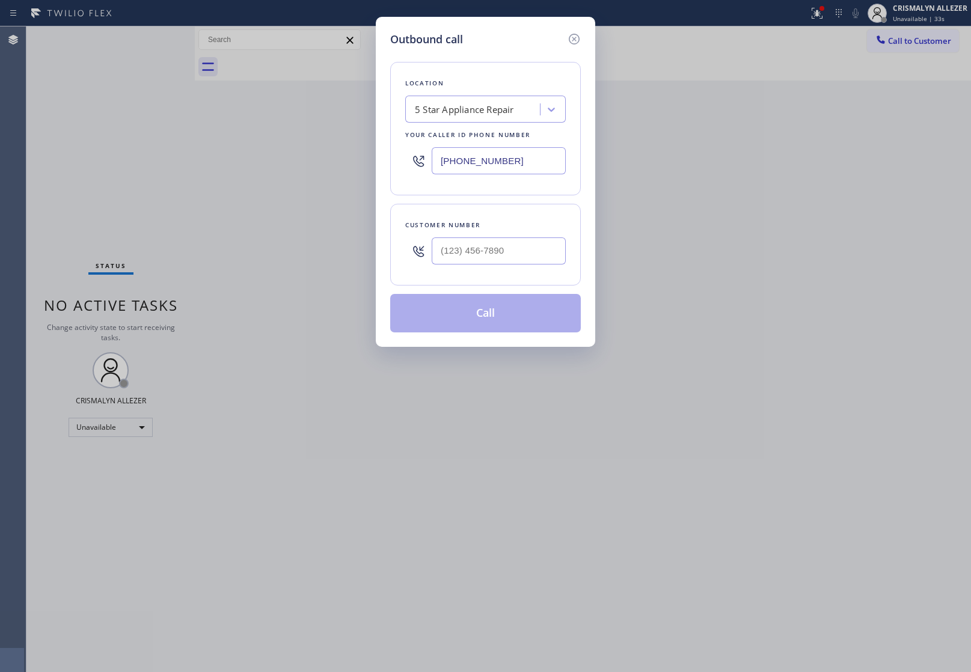
click at [497, 107] on div "5 Star Appliance Repair" at bounding box center [464, 110] width 99 height 14
paste input "Same Day Subzero Repair [GEOGRAPHIC_DATA]"
type input "Same Day Subzero Repair [GEOGRAPHIC_DATA]"
click at [489, 144] on div "Same Day Subzero Repair [GEOGRAPHIC_DATA]" at bounding box center [485, 141] width 161 height 34
type input "[PHONE_NUMBER]"
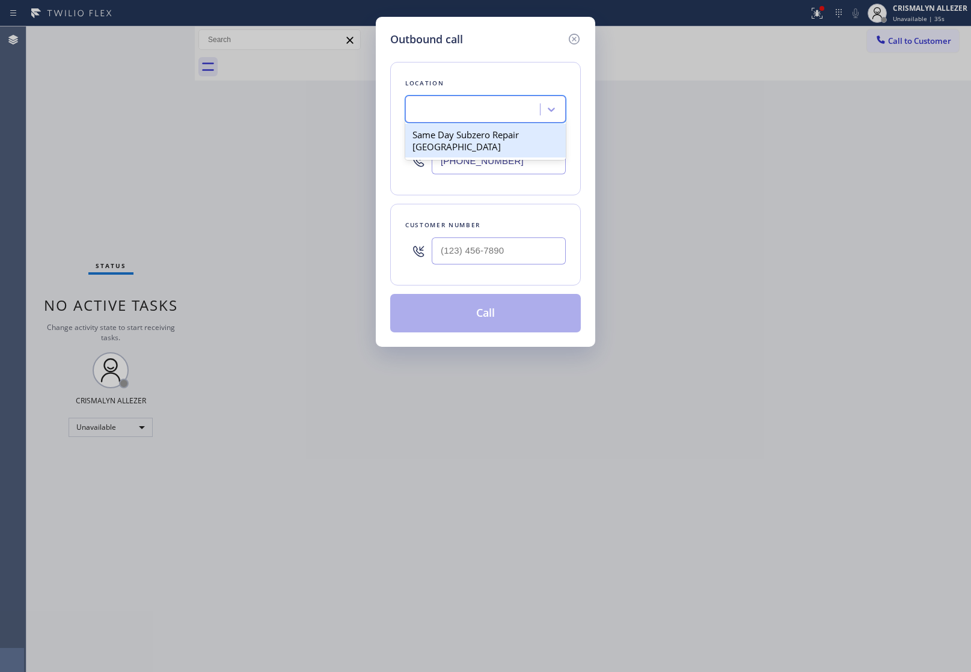
scroll to position [0, 1]
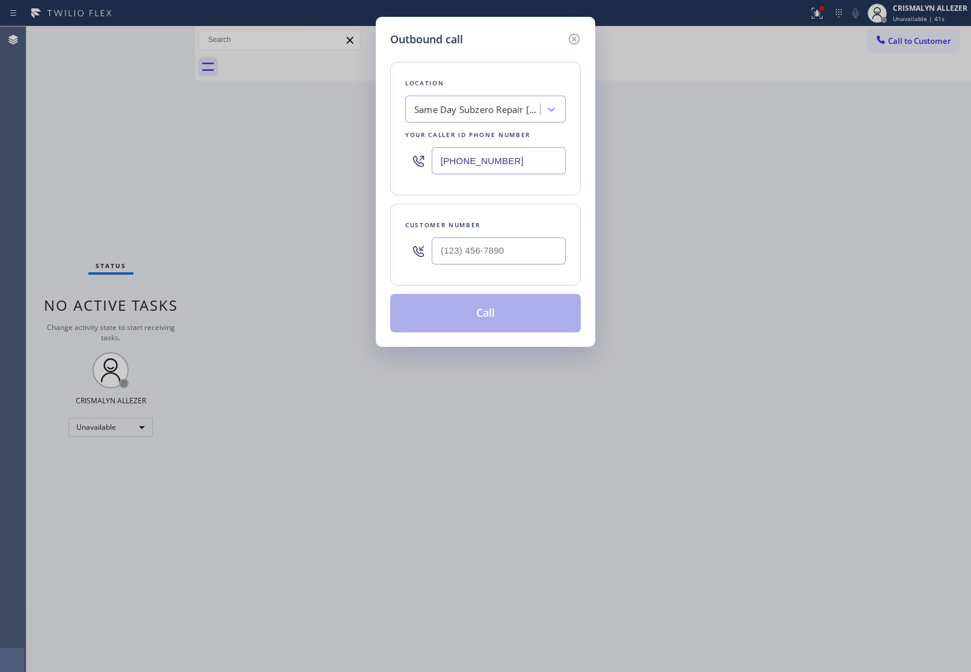
click at [842, 196] on div "Outbound call Location Same Day Subzero Repair Oakland Your caller id phone num…" at bounding box center [485, 336] width 971 height 672
click at [524, 256] on input "(___) ___-____" at bounding box center [499, 251] width 134 height 27
paste input "702) 781-4454"
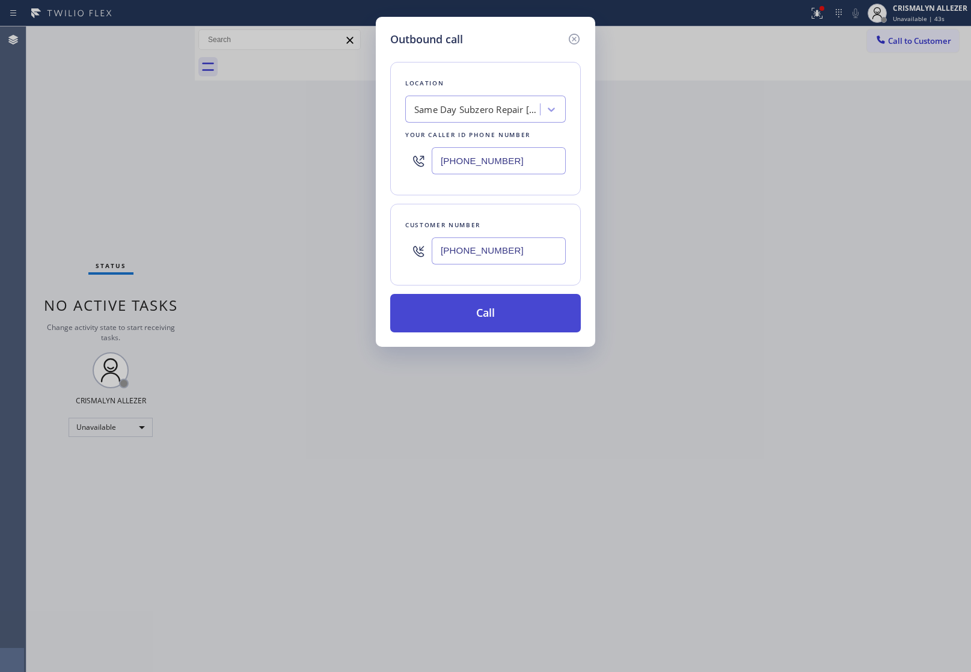
type input "[PHONE_NUMBER]"
click at [486, 316] on button "Call" at bounding box center [485, 313] width 191 height 38
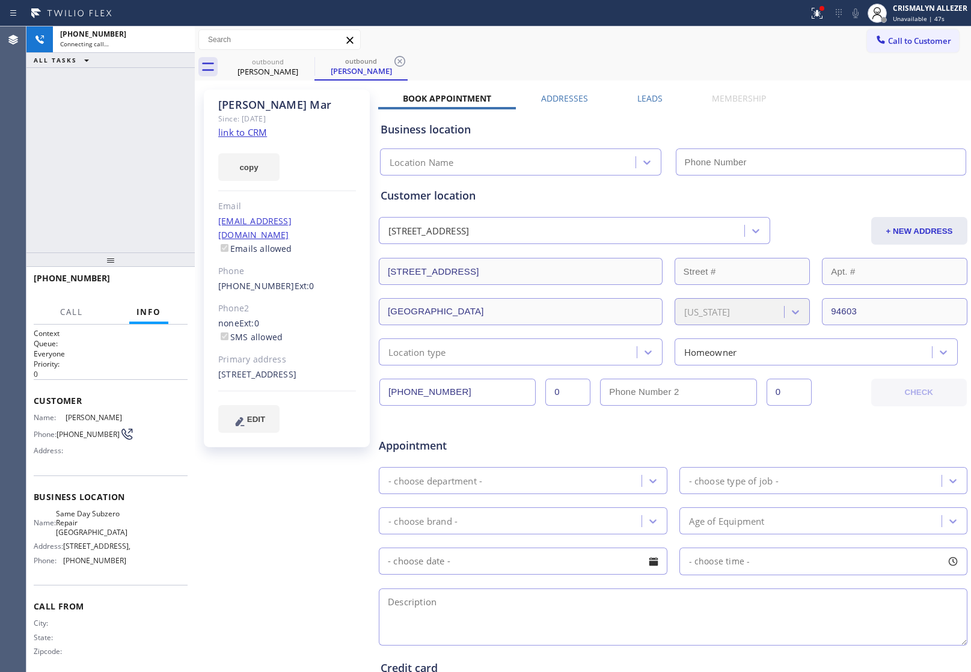
type input "[PHONE_NUMBER]"
click at [248, 140] on div "copy" at bounding box center [287, 161] width 138 height 42
click at [254, 135] on link "link to CRM" at bounding box center [242, 132] width 49 height 12
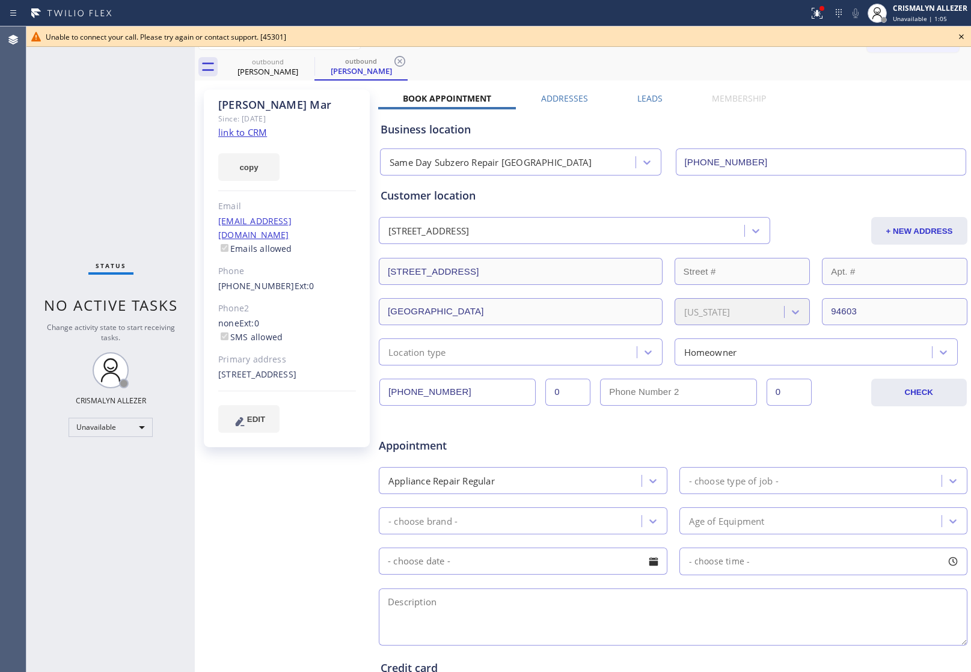
click at [963, 37] on icon at bounding box center [962, 36] width 14 height 14
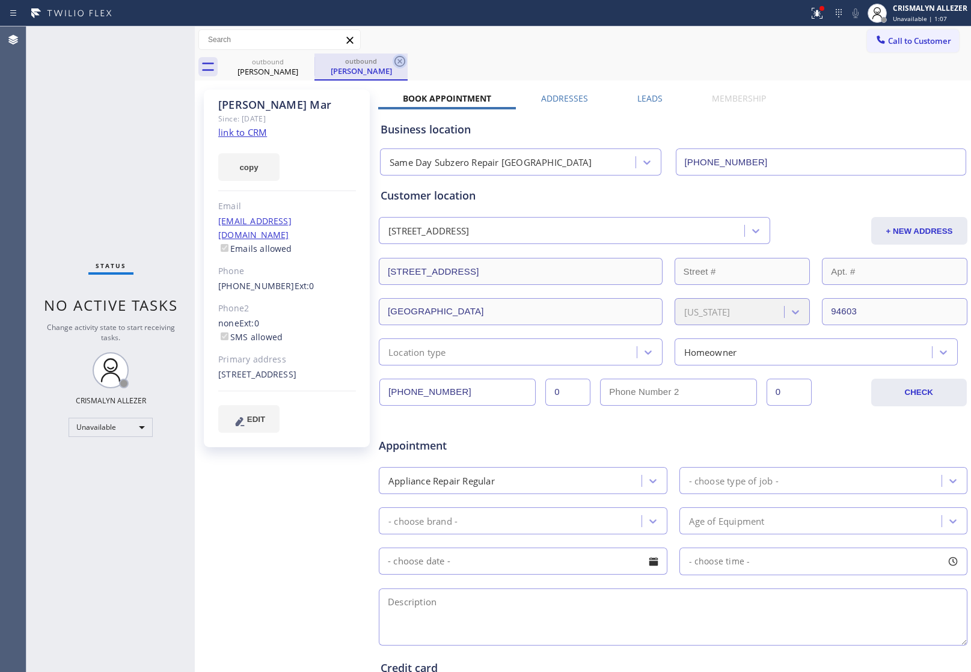
click at [397, 61] on icon at bounding box center [400, 61] width 14 height 14
click at [298, 64] on div "outbound" at bounding box center [268, 61] width 91 height 9
drag, startPoint x: 305, startPoint y: 61, endPoint x: 293, endPoint y: 0, distance: 61.9
click at [305, 50] on div "Call to Customer Outbound call Location Same Day Subzero Repair Oakland Your ca…" at bounding box center [583, 53] width 777 height 54
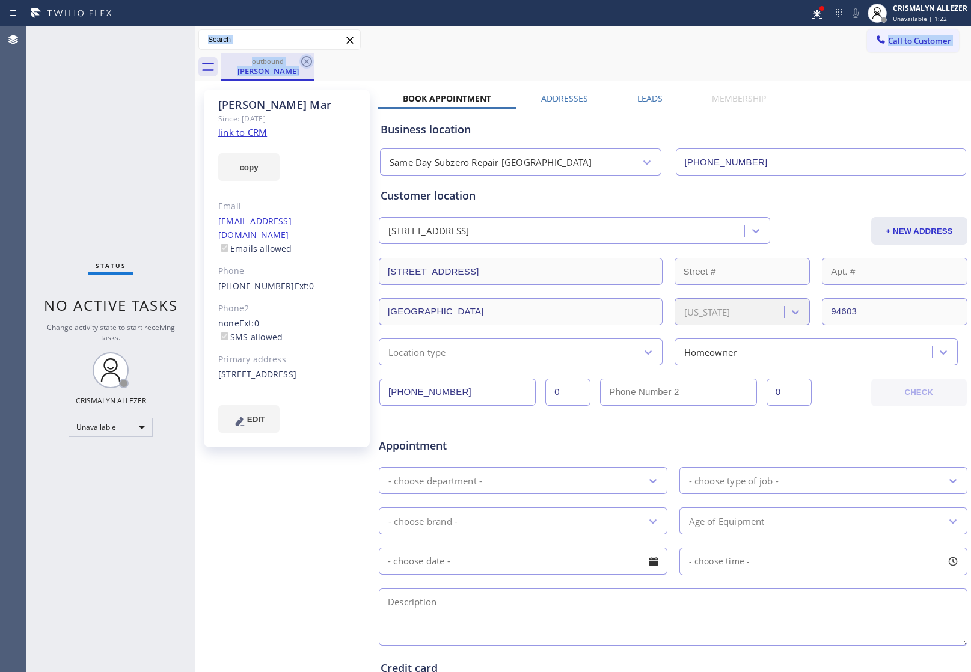
click at [307, 61] on icon at bounding box center [306, 61] width 11 height 11
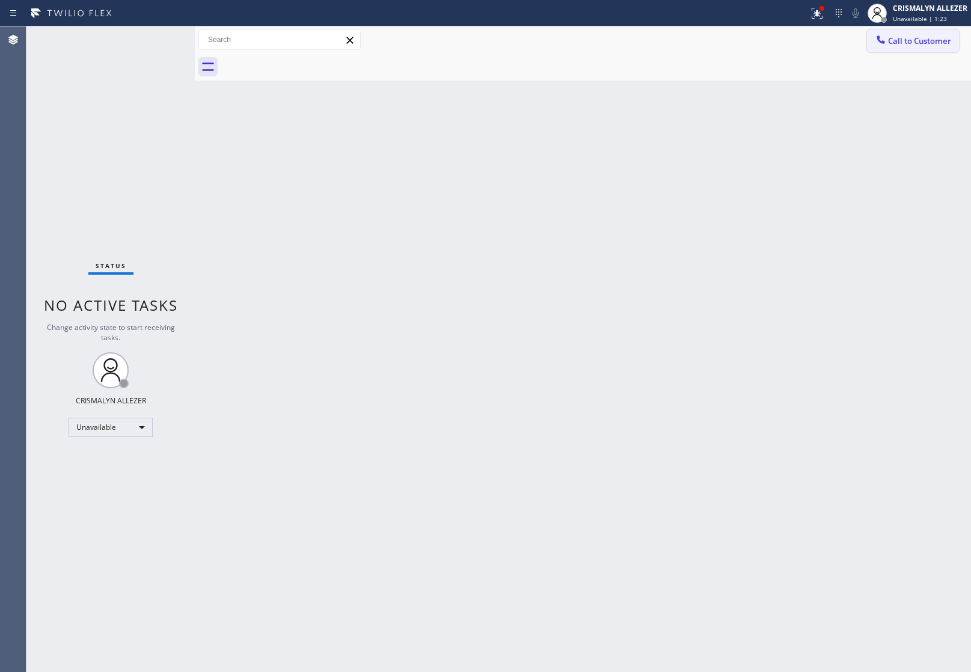
click at [927, 49] on button "Call to Customer" at bounding box center [913, 40] width 92 height 23
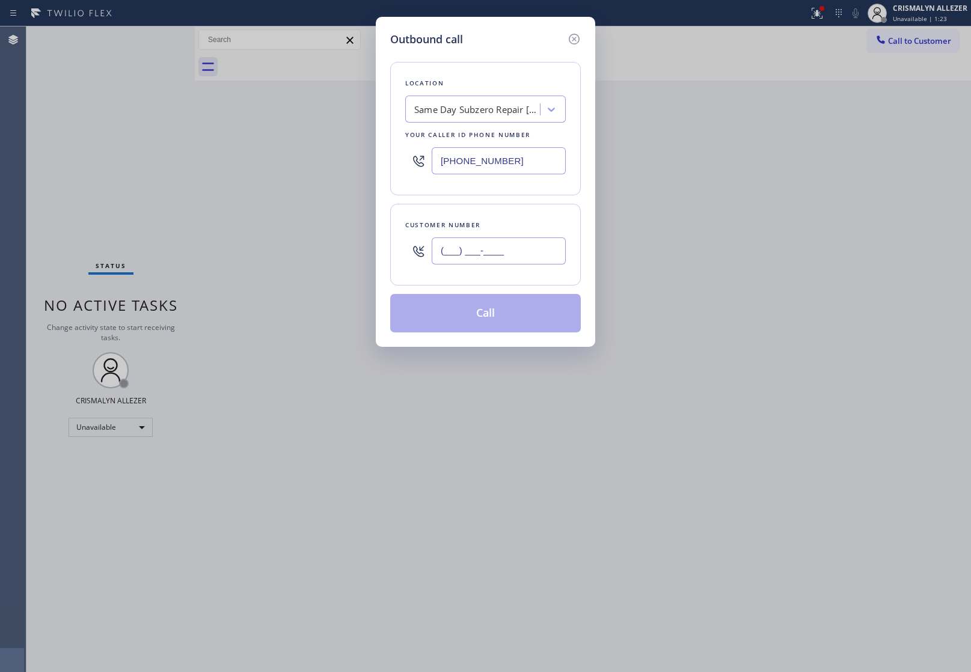
click at [524, 244] on input "(___) ___-____" at bounding box center [499, 251] width 134 height 27
paste input "702) 781-4454"
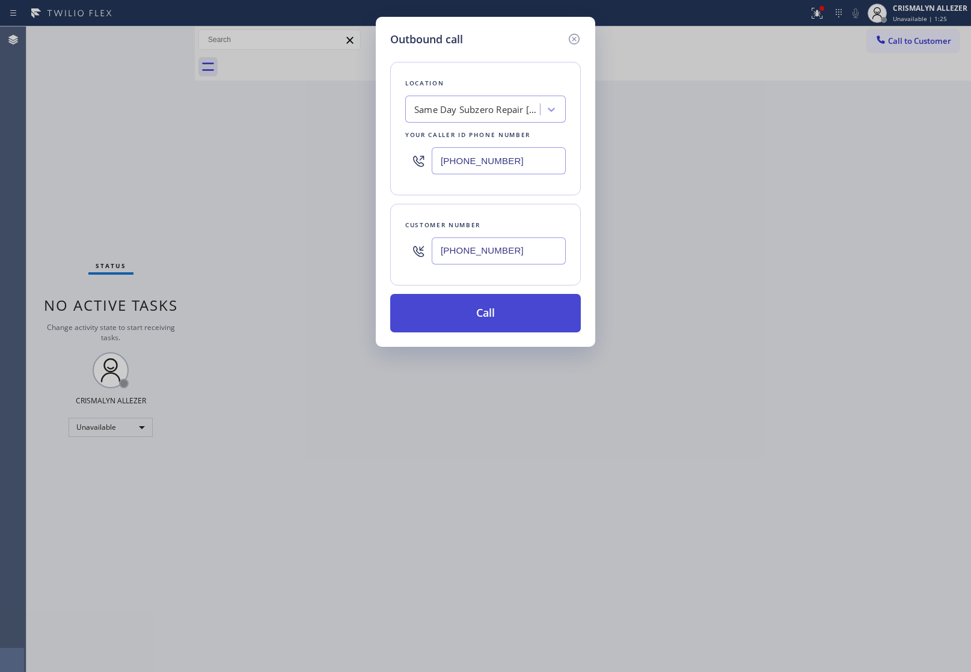
type input "(702) 781-4454"
click at [494, 323] on button "Call" at bounding box center [485, 313] width 191 height 38
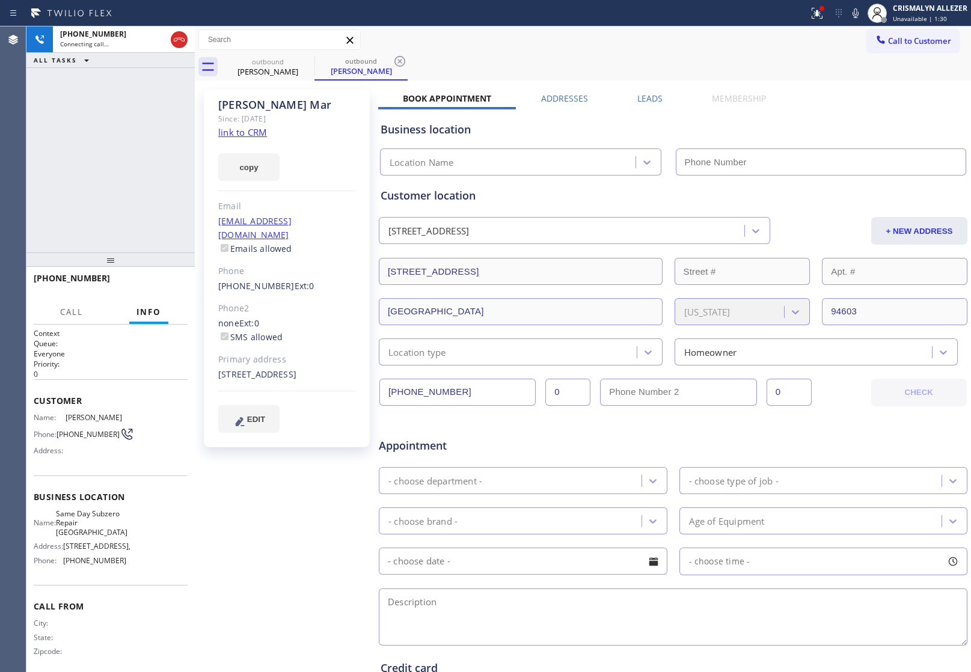
type input "(510) 826-3181"
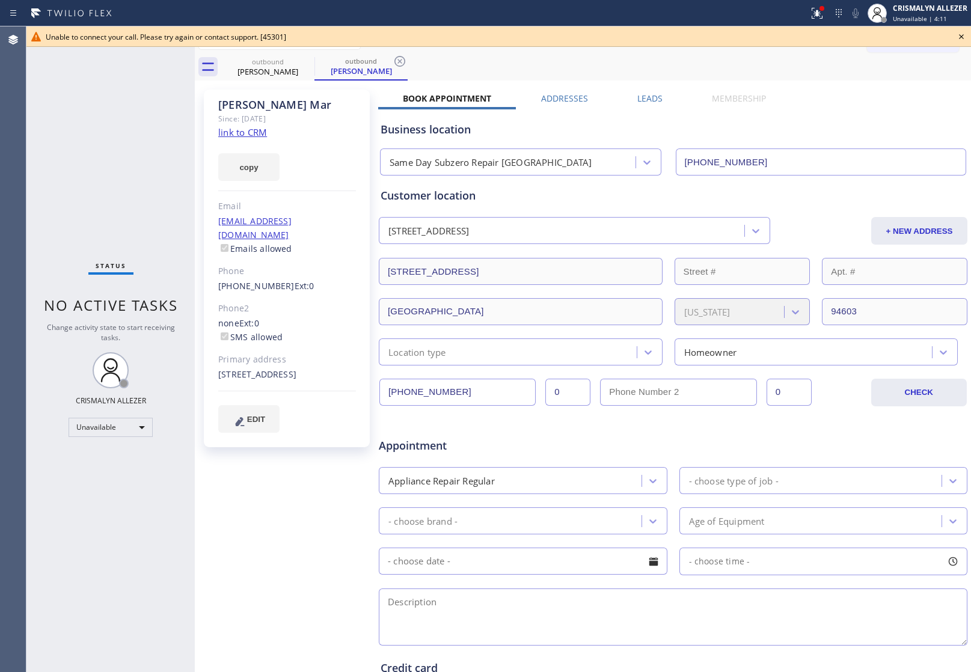
click at [964, 34] on icon at bounding box center [961, 36] width 5 height 5
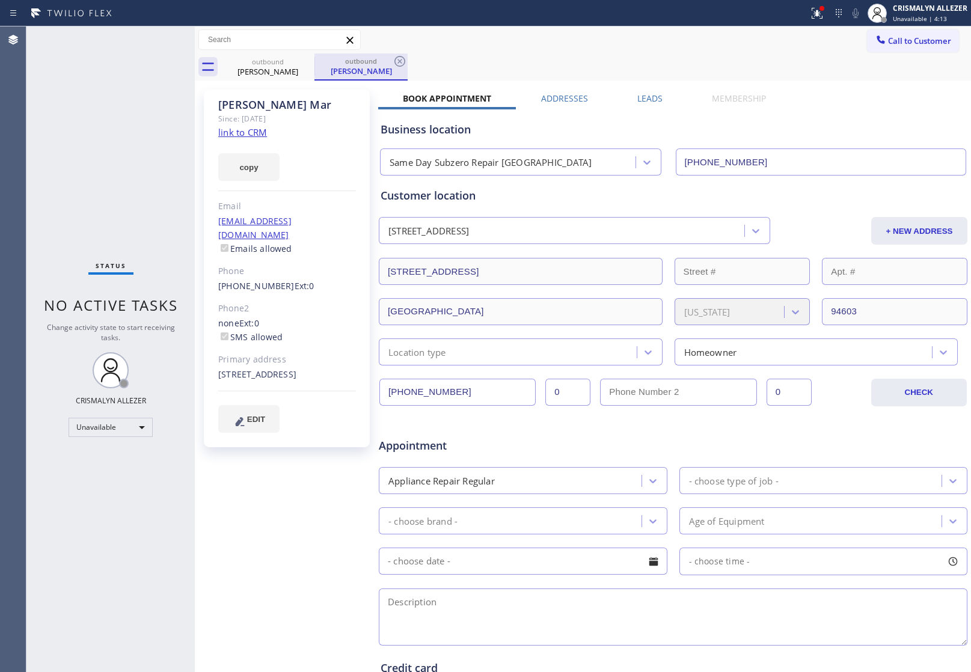
drag, startPoint x: 393, startPoint y: 61, endPoint x: 346, endPoint y: 58, distance: 46.4
click at [381, 61] on div "outbound Rebecca Mar" at bounding box center [361, 67] width 93 height 27
click at [397, 61] on icon at bounding box center [400, 61] width 14 height 14
drag, startPoint x: 311, startPoint y: 60, endPoint x: 230, endPoint y: 242, distance: 199.0
click at [310, 60] on icon at bounding box center [307, 61] width 14 height 14
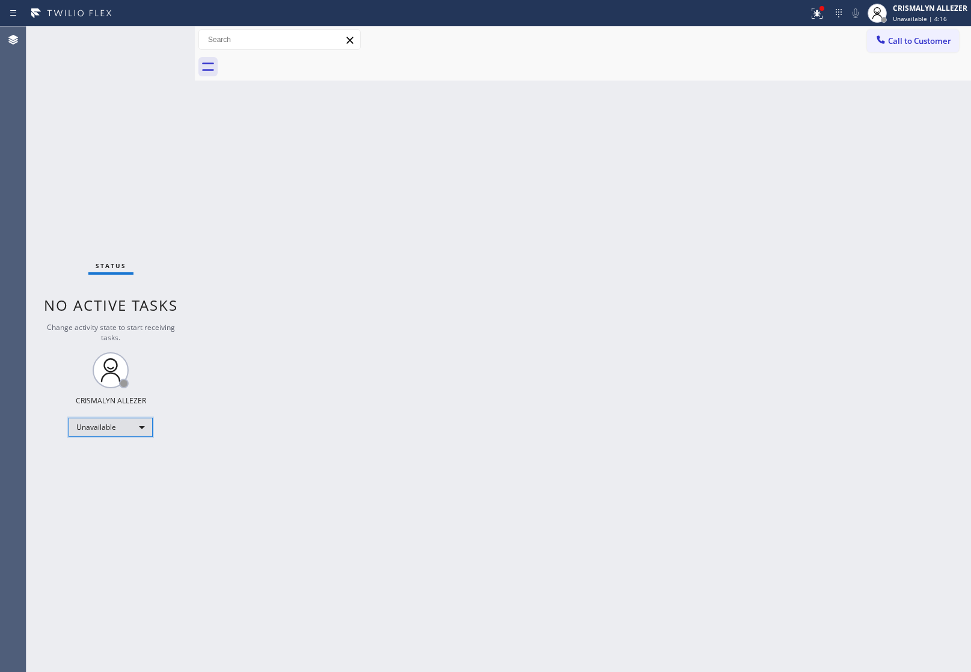
click at [143, 428] on div "Unavailable" at bounding box center [111, 427] width 84 height 19
click at [112, 464] on li "Available" at bounding box center [110, 459] width 82 height 14
click at [843, 400] on div "Back to Dashboard Change Sender ID Customers Technicians Select a contact Outbo…" at bounding box center [583, 349] width 777 height 646
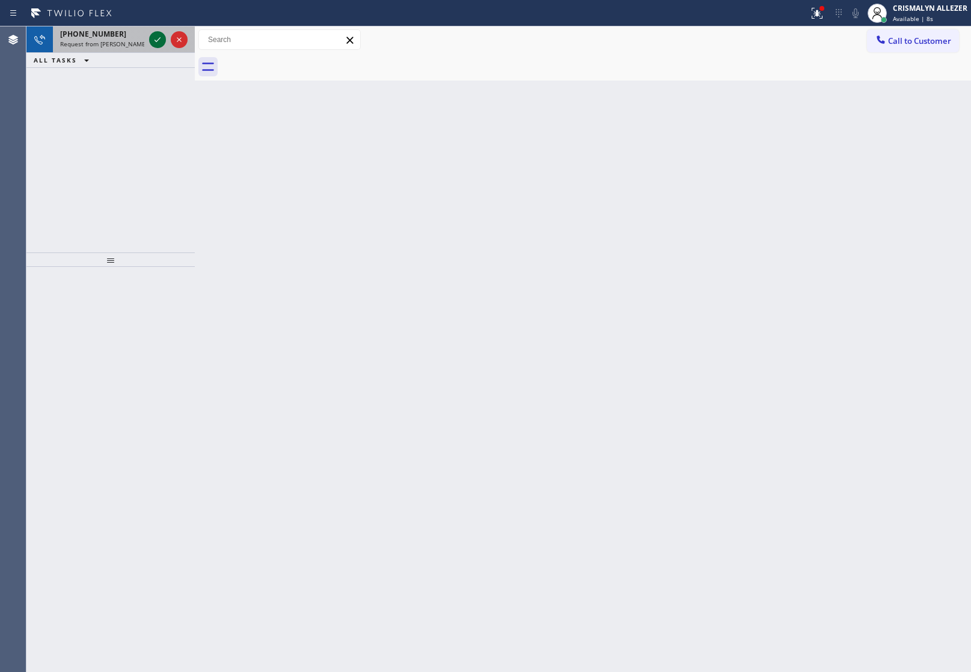
click at [157, 41] on icon at bounding box center [158, 39] width 6 height 5
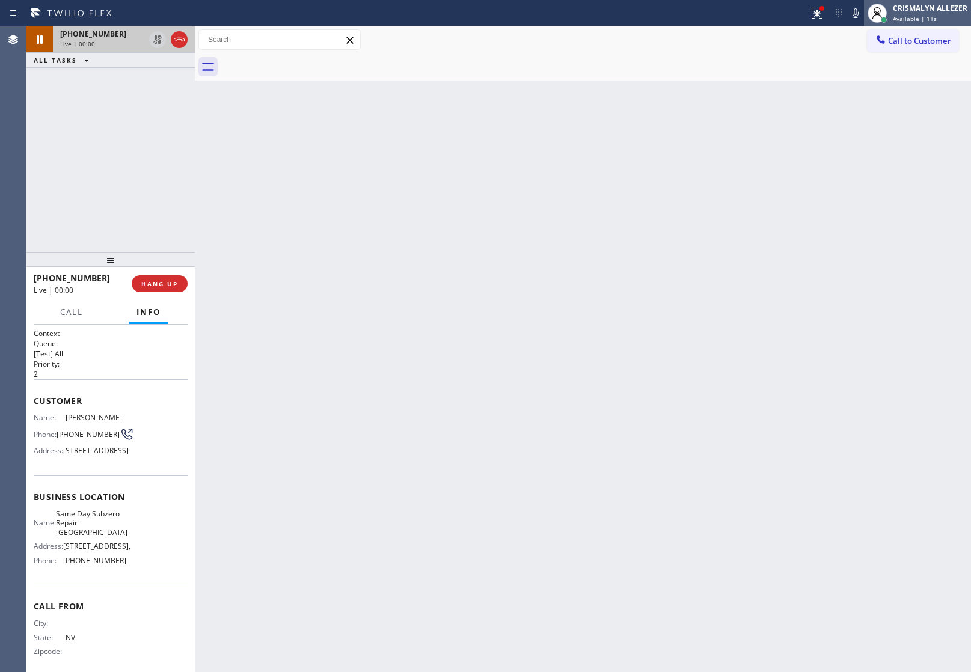
click at [927, 17] on span "Available | 11s" at bounding box center [915, 18] width 44 height 8
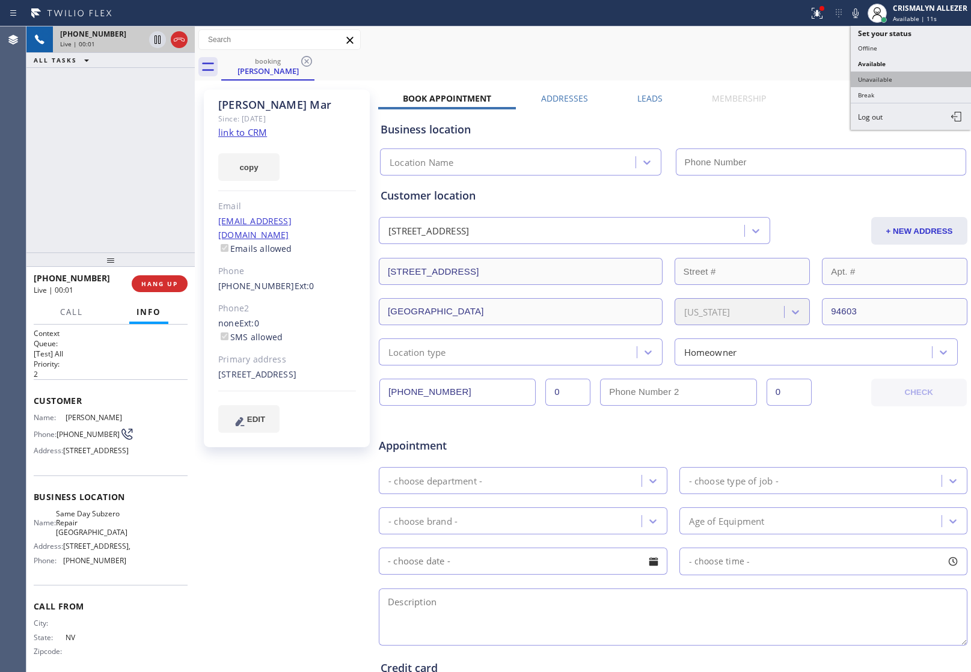
type input "(510) 826-3181"
click at [879, 78] on button "Unavailable" at bounding box center [911, 80] width 120 height 16
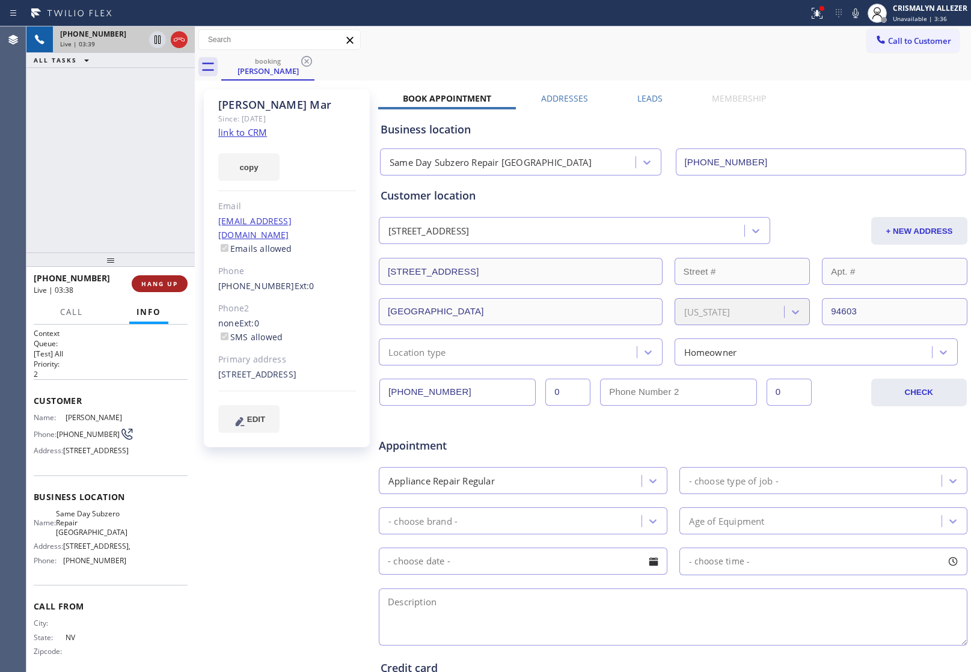
click at [161, 281] on span "HANG UP" at bounding box center [159, 284] width 37 height 8
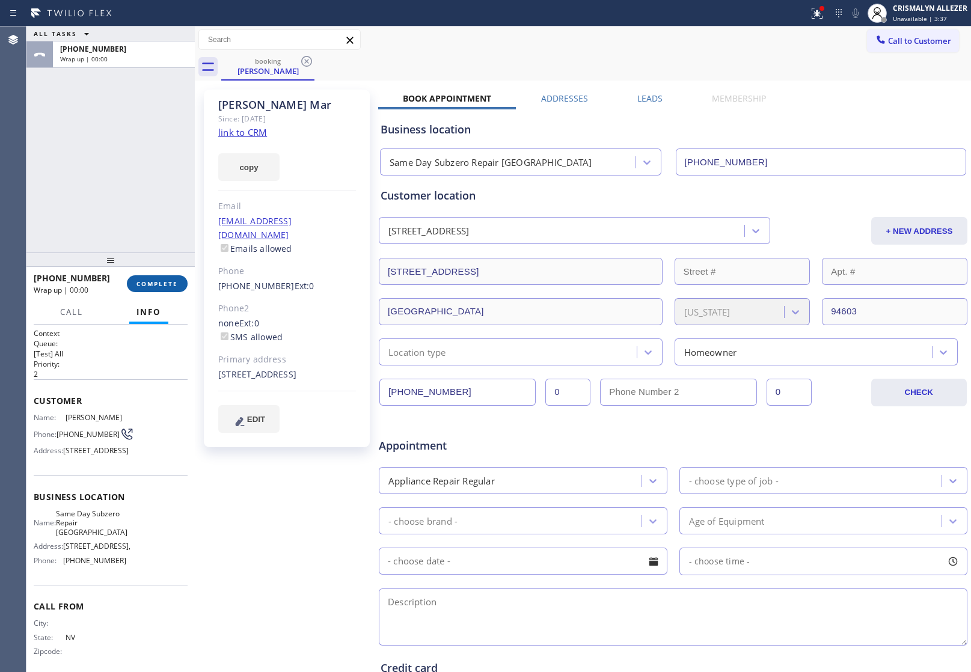
click at [161, 281] on span "COMPLETE" at bounding box center [158, 284] width 42 height 8
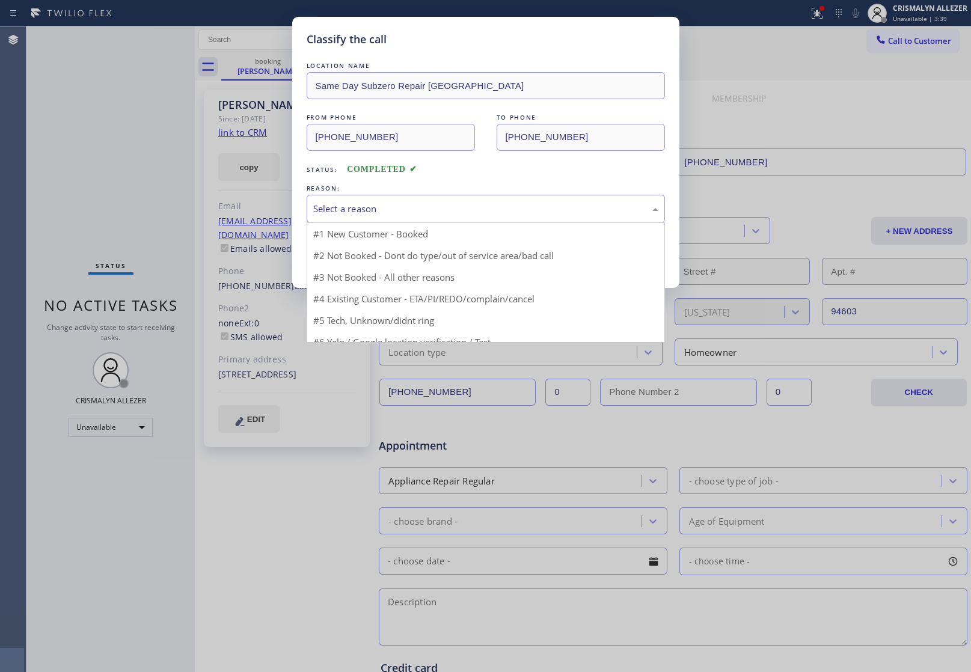
click at [463, 214] on div "Select a reason" at bounding box center [485, 209] width 345 height 14
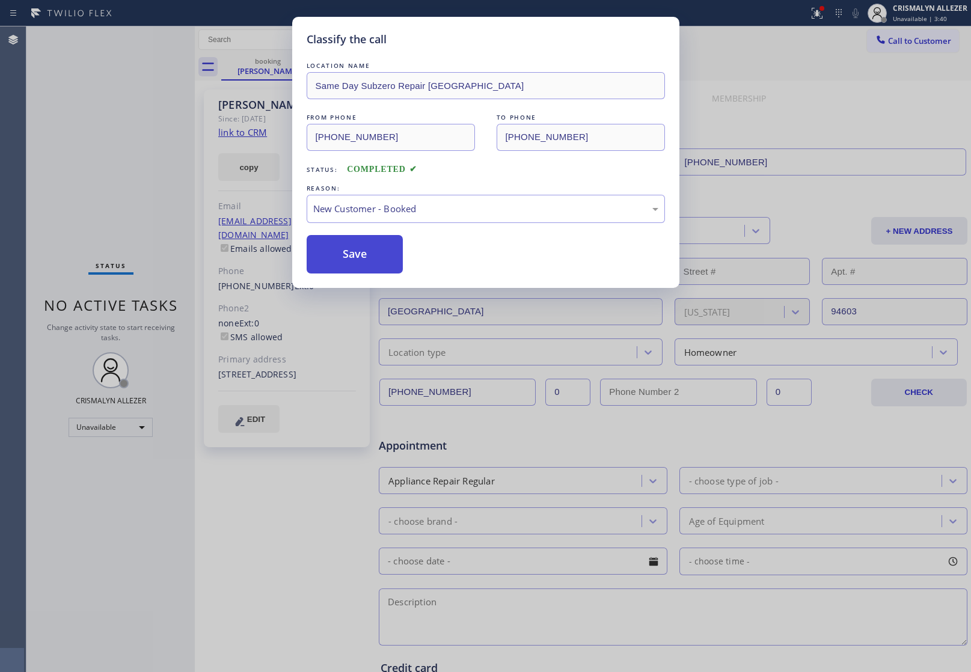
click at [355, 260] on button "Save" at bounding box center [355, 254] width 97 height 38
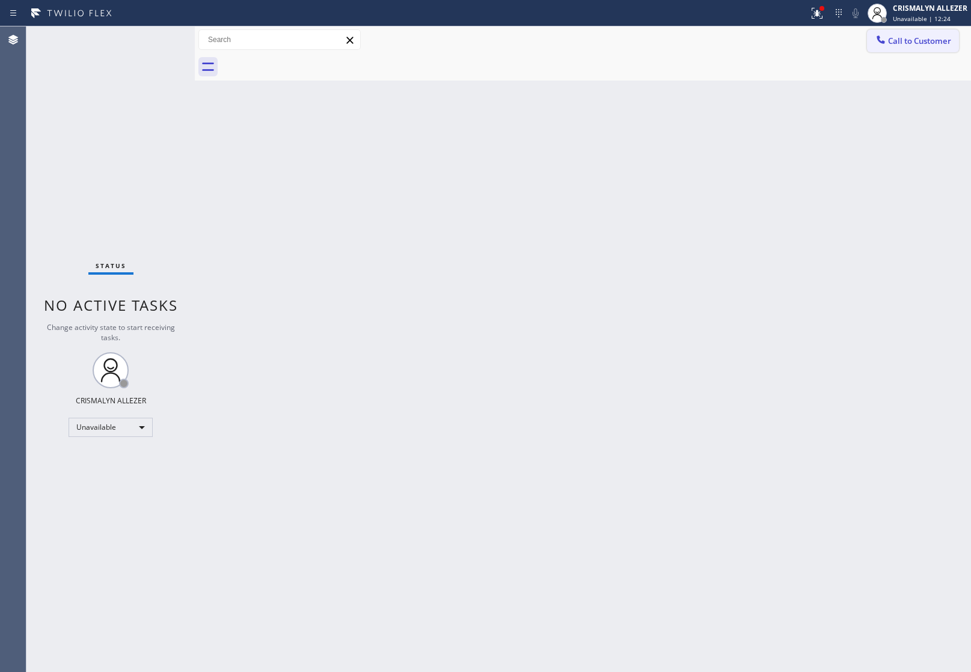
click at [905, 46] on span "Call to Customer" at bounding box center [919, 40] width 63 height 11
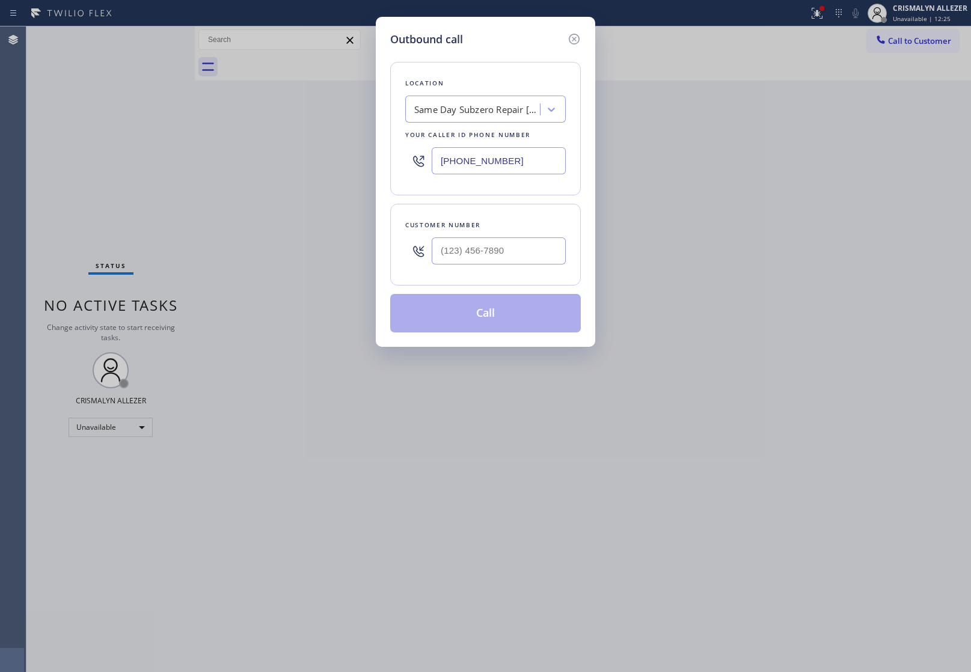
drag, startPoint x: 532, startPoint y: 162, endPoint x: 194, endPoint y: 154, distance: 338.7
click at [194, 154] on div "Outbound call Location Same Day Subzero Repair Oakland Your caller id phone num…" at bounding box center [485, 336] width 971 height 672
paste input "408) 609-3873"
type input "(408) 609-3873"
click at [518, 248] on input "(___) ___-____" at bounding box center [499, 251] width 134 height 27
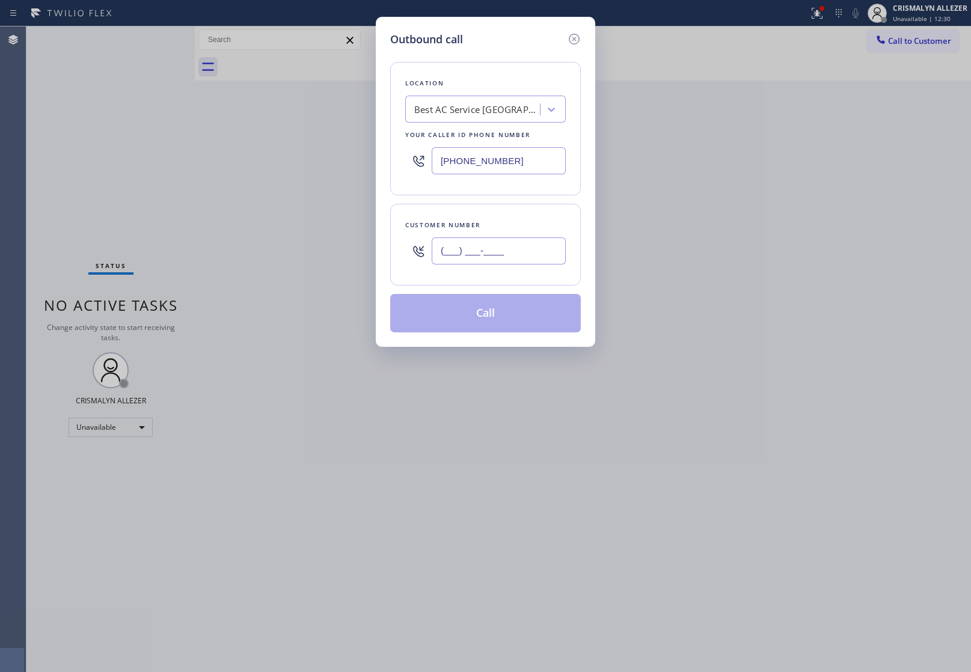
paste input "209) 361-6897"
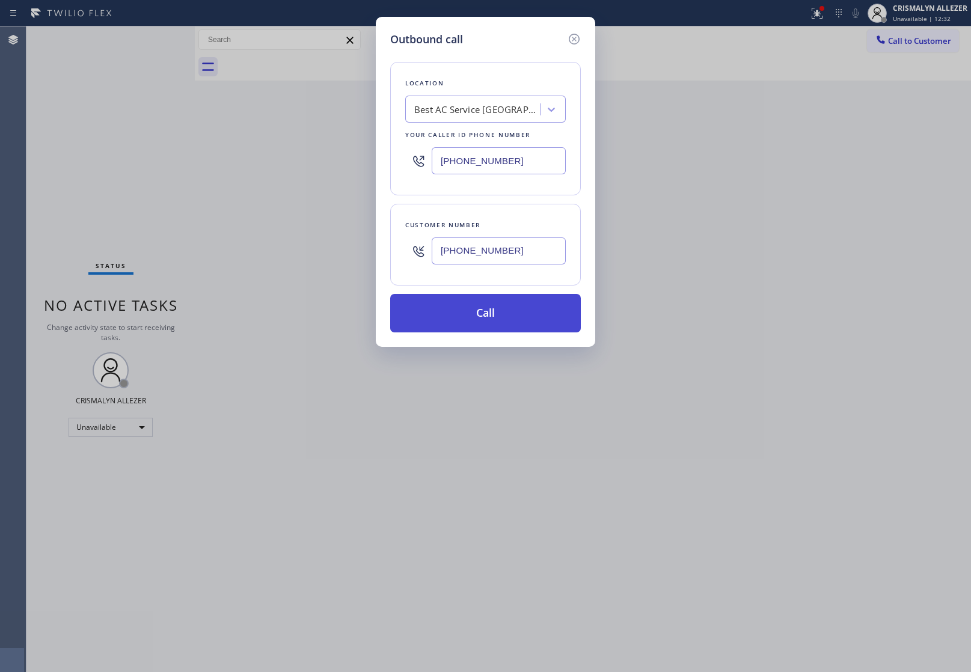
type input "(209) 361-6897"
click at [500, 322] on button "Call" at bounding box center [485, 313] width 191 height 38
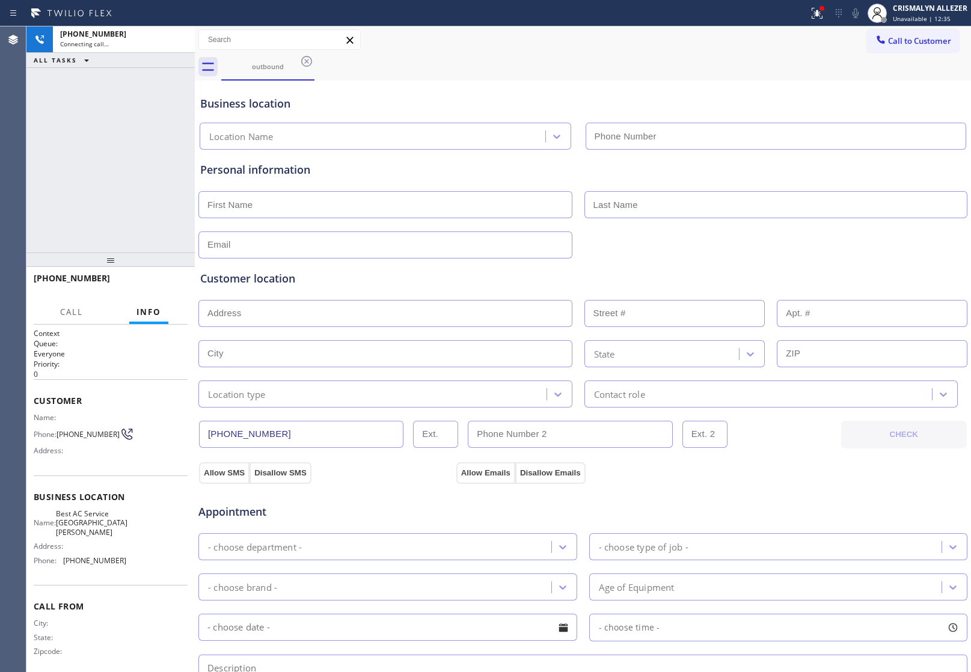
type input "(408) 609-3873"
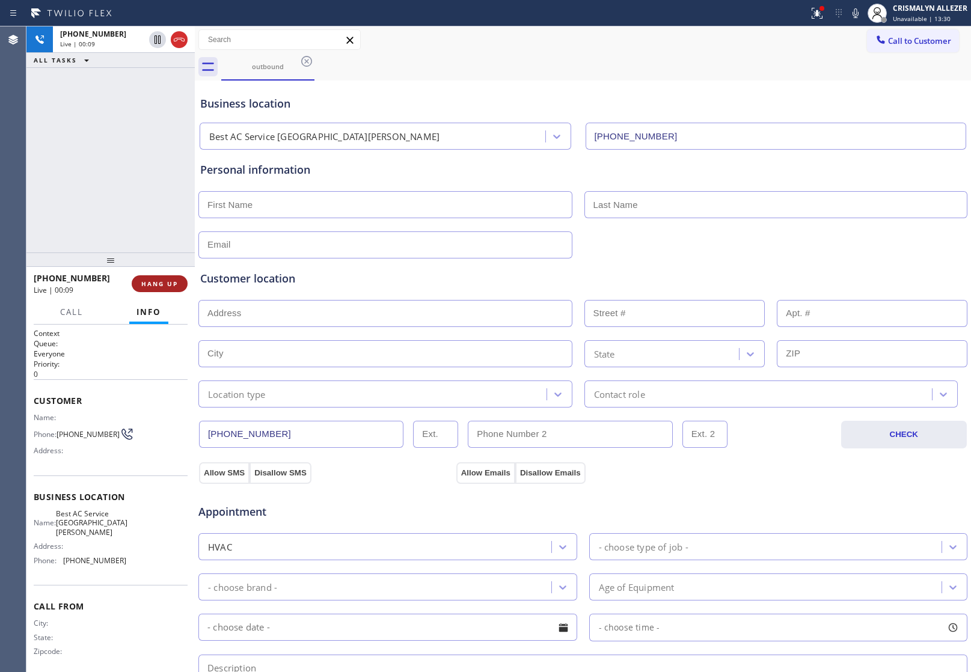
click at [159, 284] on span "HANG UP" at bounding box center [159, 284] width 37 height 8
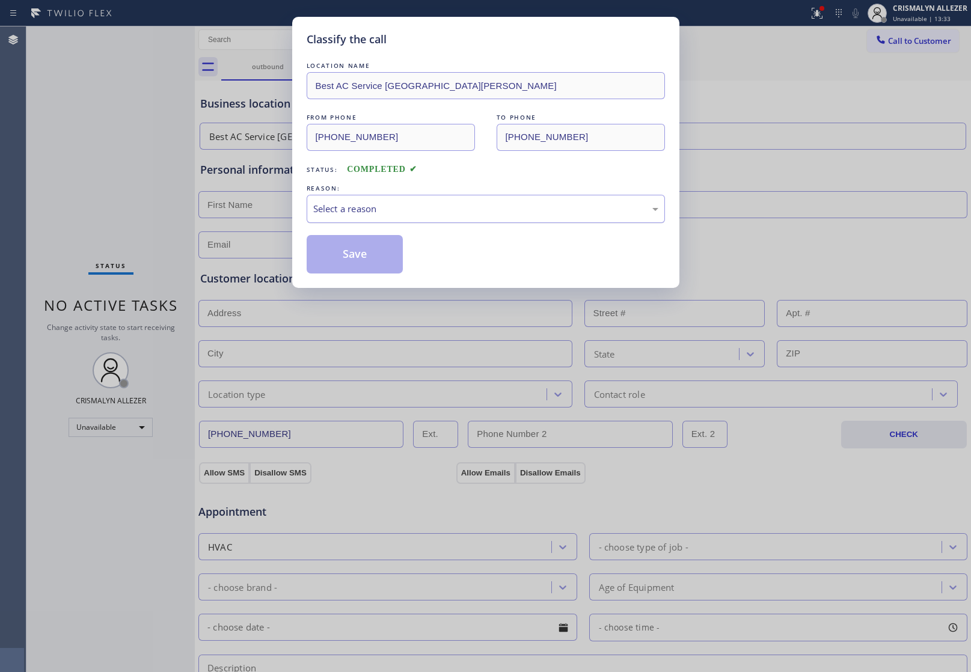
click at [443, 205] on div "Select a reason" at bounding box center [485, 209] width 345 height 14
click at [364, 263] on button "Save" at bounding box center [355, 254] width 97 height 38
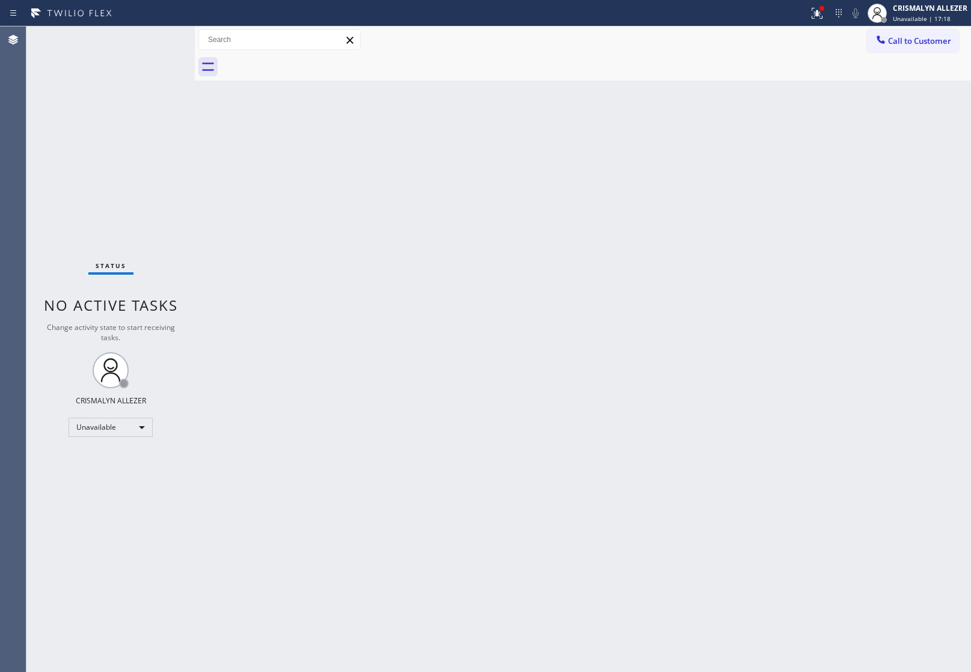
click at [920, 40] on span "Call to Customer" at bounding box center [919, 40] width 63 height 11
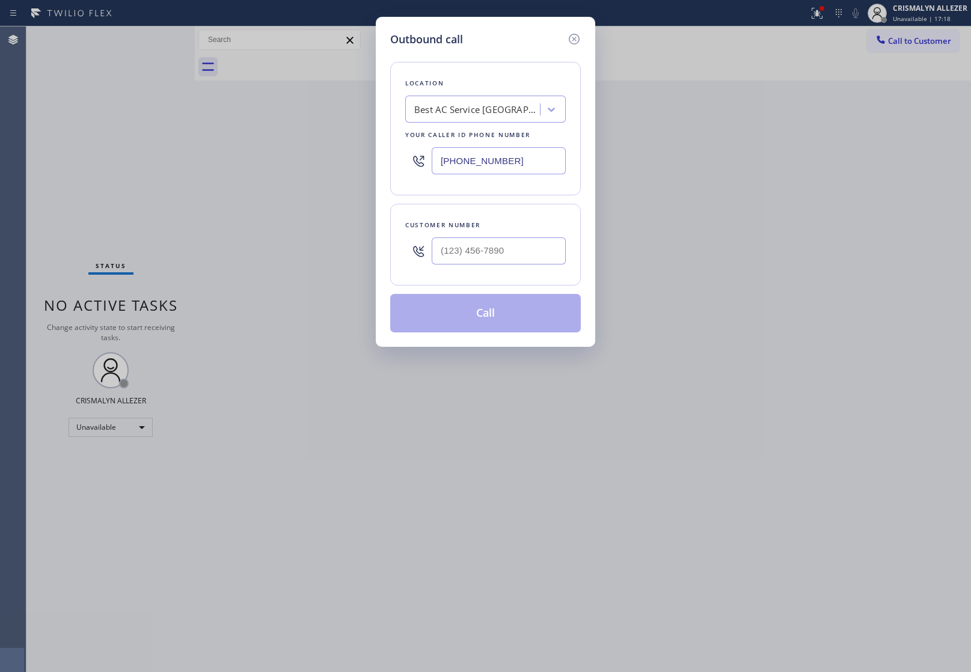
drag, startPoint x: 555, startPoint y: 161, endPoint x: 173, endPoint y: 134, distance: 382.9
click at [188, 136] on div "Outbound call Location Best AC Service San Jose Your caller id phone number (40…" at bounding box center [485, 336] width 971 height 672
paste input "602) 806-7728"
type input "(602) 806-7728"
click at [512, 248] on input "(___) ___-____" at bounding box center [499, 251] width 134 height 27
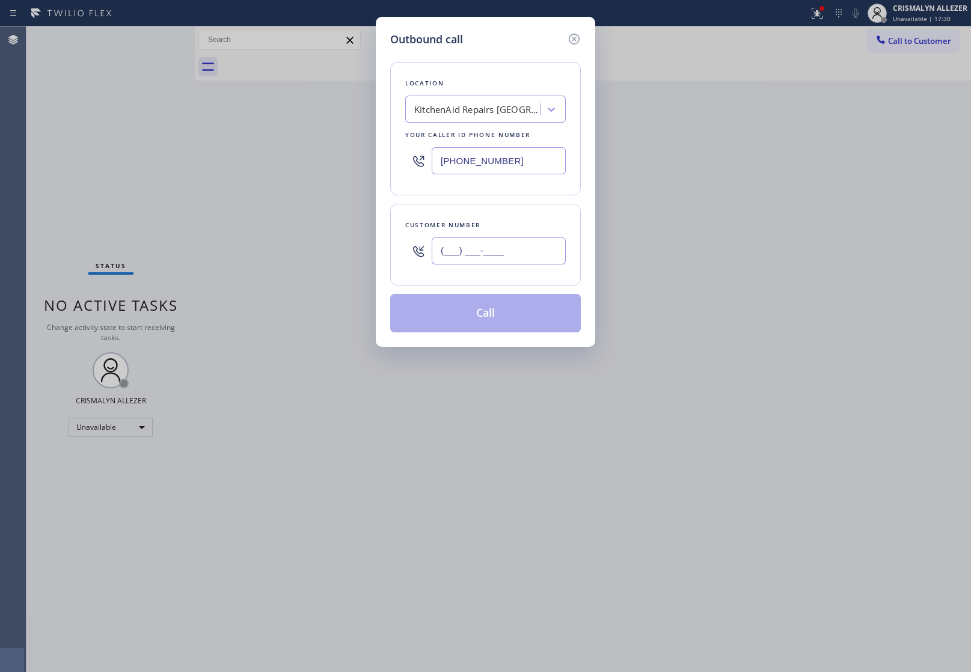
paste input "214) 649-8249"
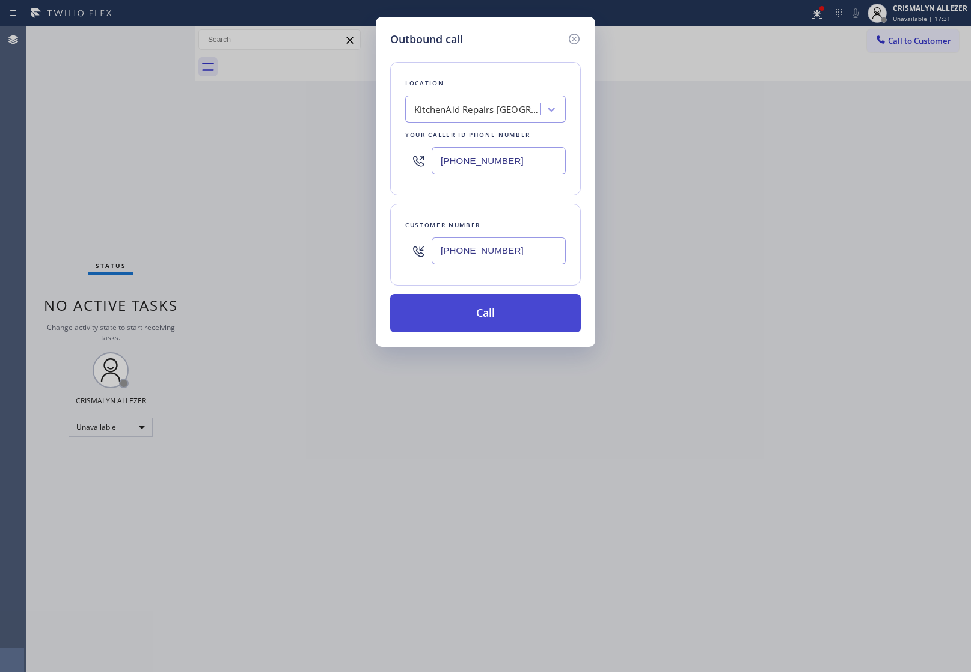
type input "(214) 649-8249"
click at [497, 314] on button "Call" at bounding box center [485, 313] width 191 height 38
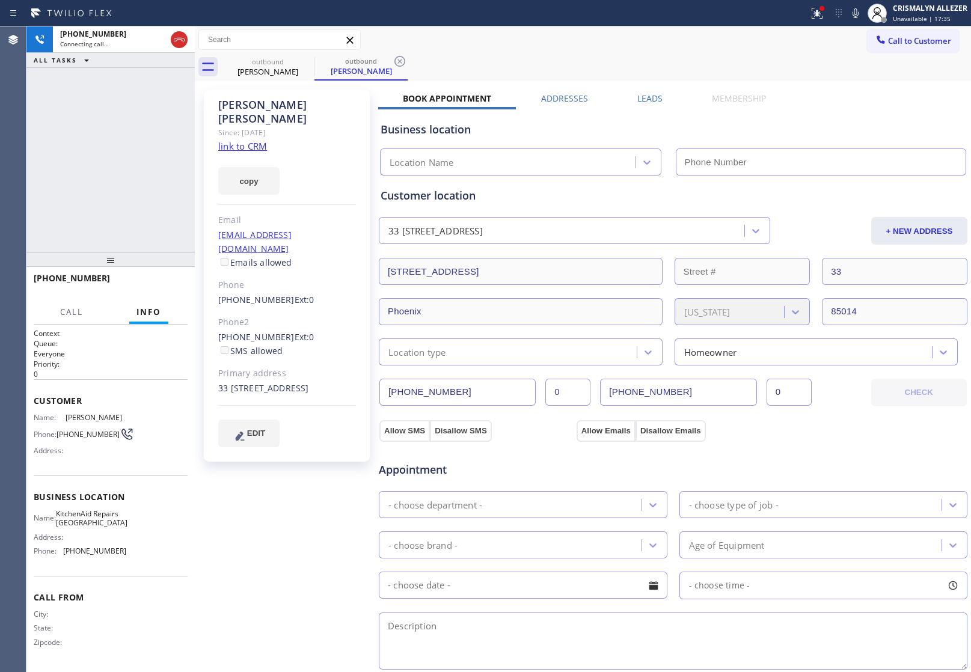
click at [250, 140] on link "link to CRM" at bounding box center [242, 146] width 49 height 12
type input "(602) 806-7728"
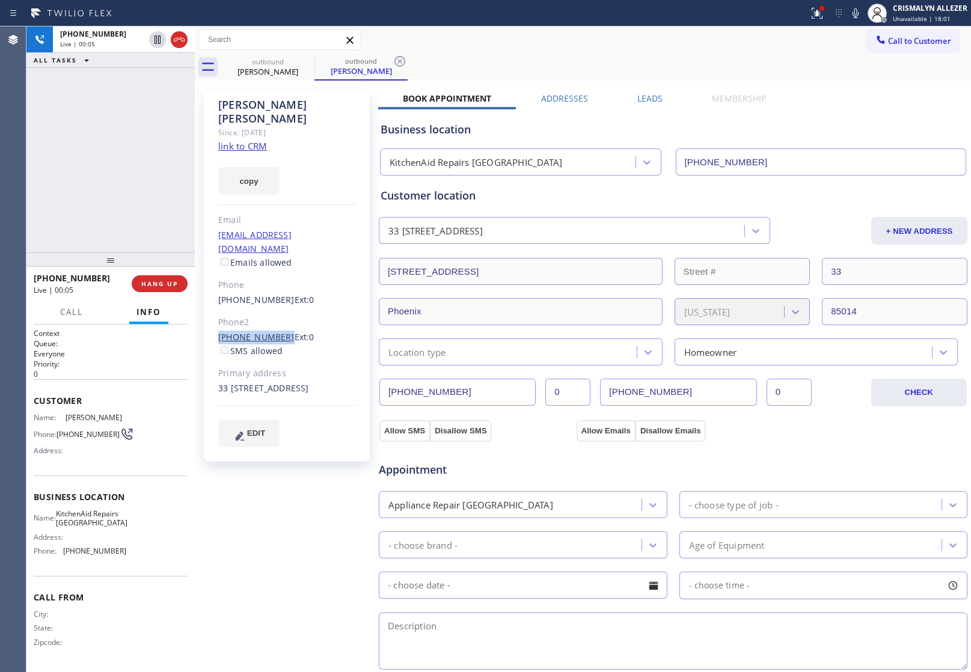
drag, startPoint x: 211, startPoint y: 307, endPoint x: 277, endPoint y: 308, distance: 65.6
click at [277, 308] on div "David Curtis Since: 20 may 2020 link to CRM copy Email curtisdavidian@gmail.com…" at bounding box center [287, 276] width 166 height 372
copy link "(214) 862-1605"
click at [153, 287] on span "HANG UP" at bounding box center [159, 284] width 37 height 8
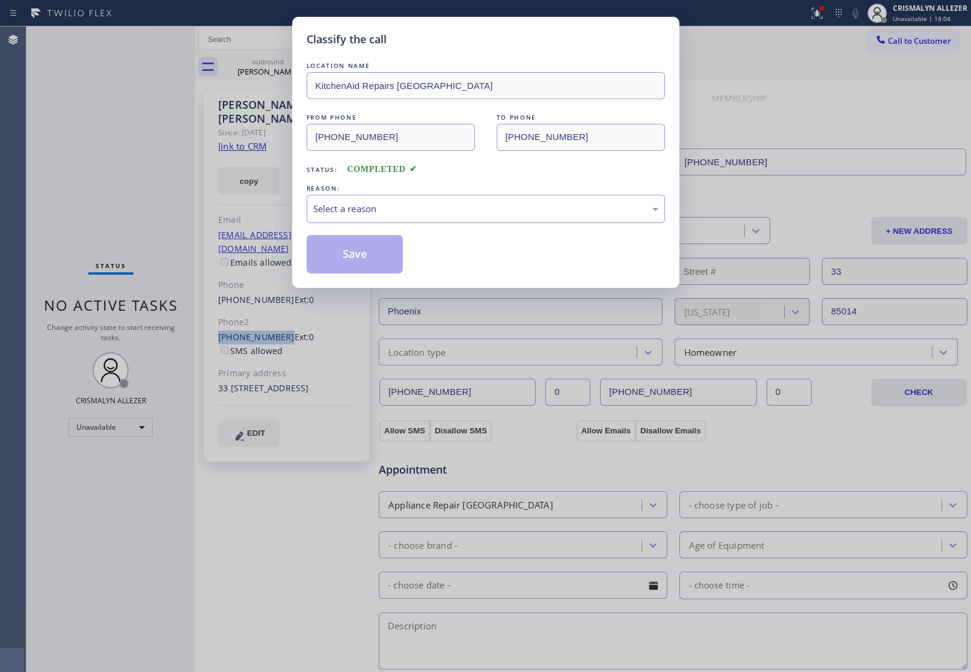
click at [442, 209] on div "Select a reason" at bounding box center [485, 209] width 345 height 14
click at [361, 254] on button "Save" at bounding box center [355, 254] width 97 height 38
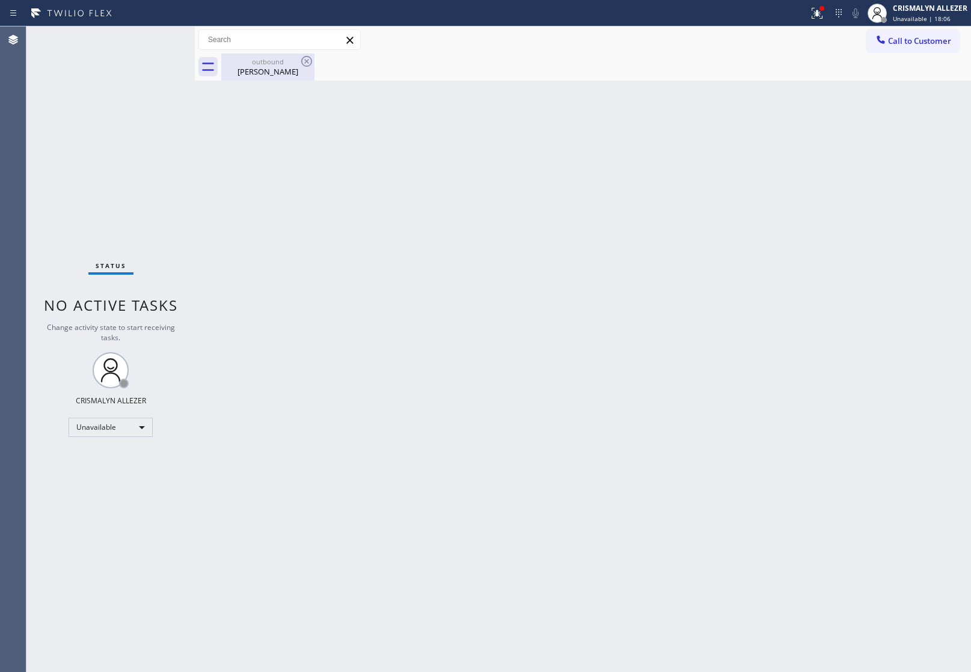
drag, startPoint x: 278, startPoint y: 73, endPoint x: 297, endPoint y: 63, distance: 21.0
click at [283, 70] on div "David Curtis" at bounding box center [268, 71] width 91 height 11
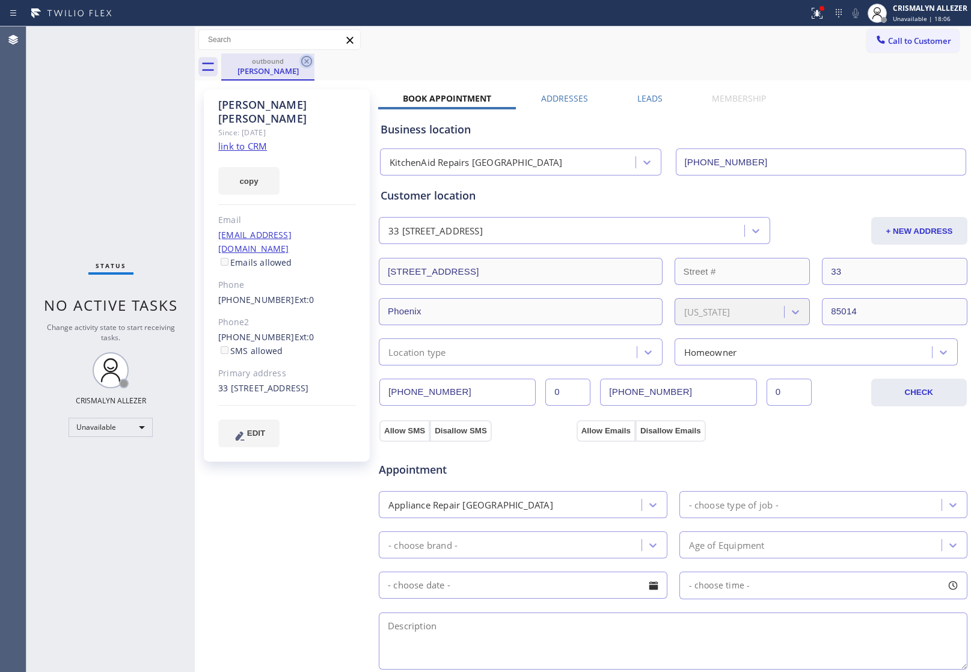
click at [306, 59] on icon at bounding box center [307, 61] width 14 height 14
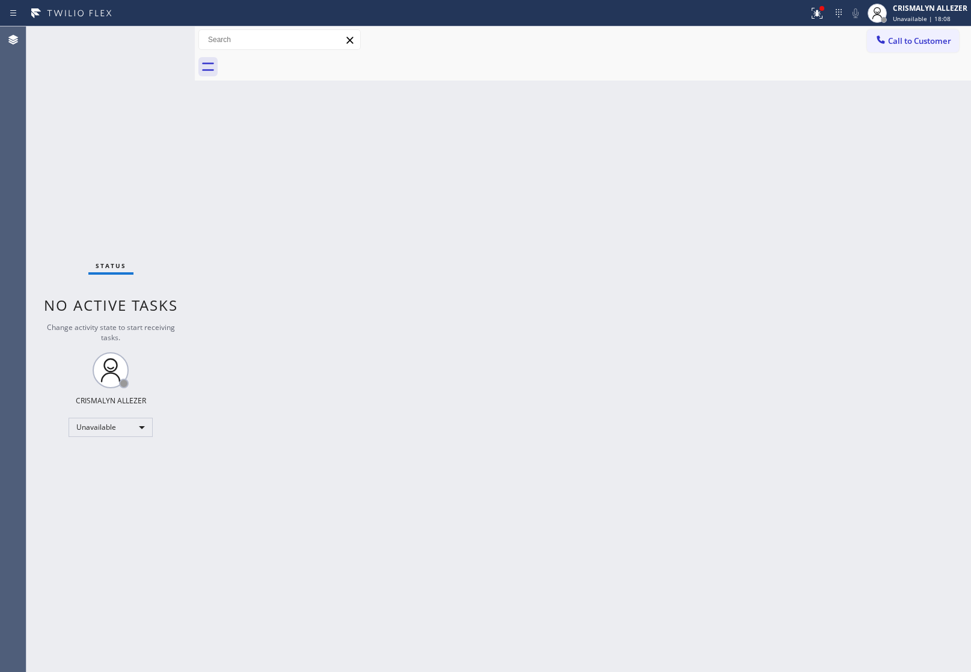
drag, startPoint x: 914, startPoint y: 42, endPoint x: 774, endPoint y: 110, distance: 156.3
click at [912, 43] on span "Call to Customer" at bounding box center [919, 40] width 63 height 11
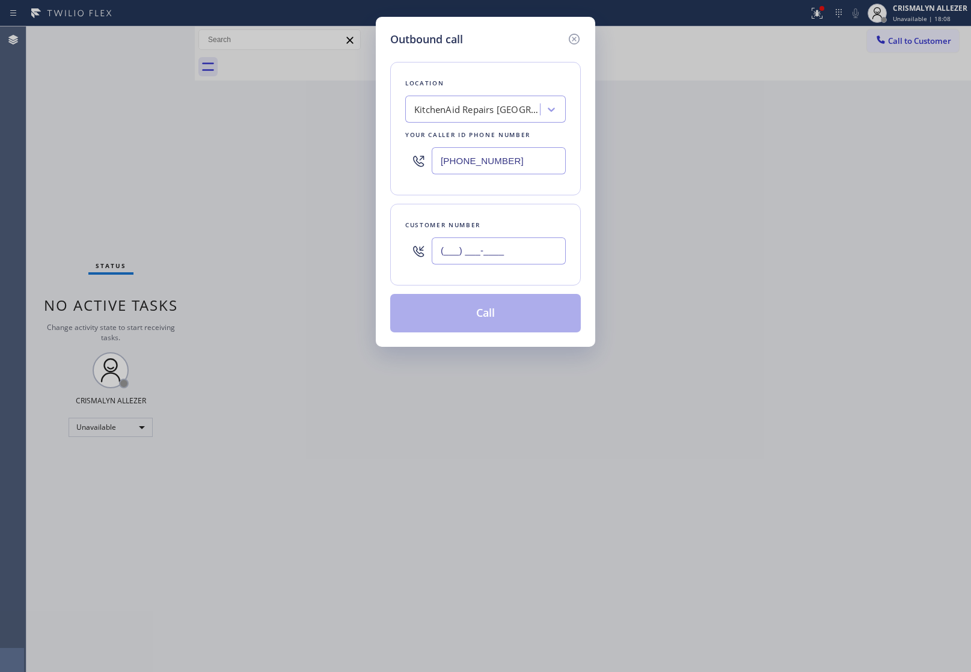
click at [543, 256] on input "(___) ___-____" at bounding box center [499, 251] width 134 height 27
paste input "214) 862-1605"
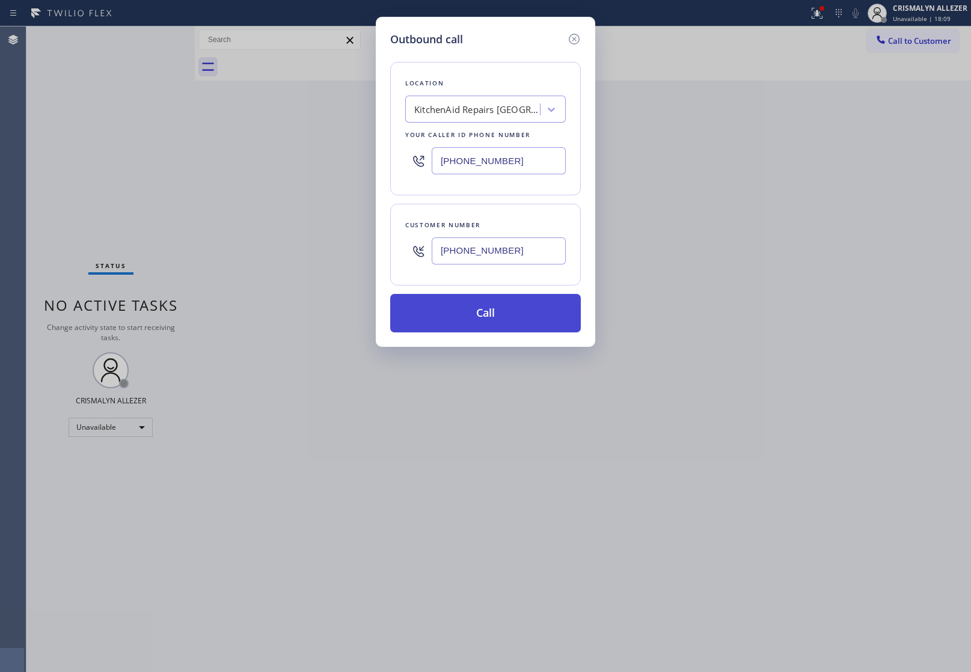
type input "(214) 862-1605"
click at [490, 315] on button "Call" at bounding box center [485, 313] width 191 height 38
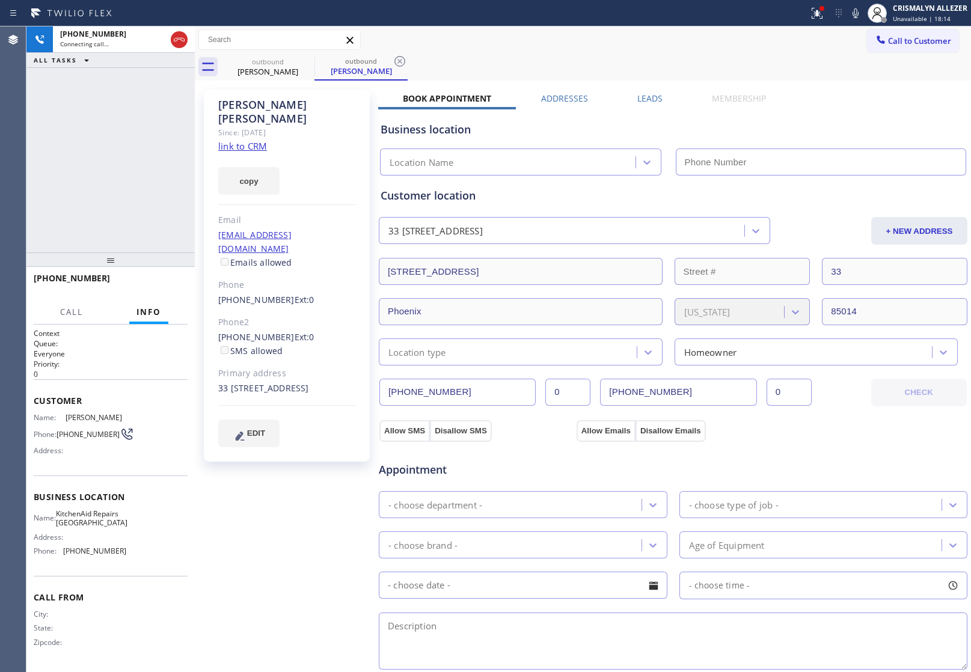
type input "(602) 806-7728"
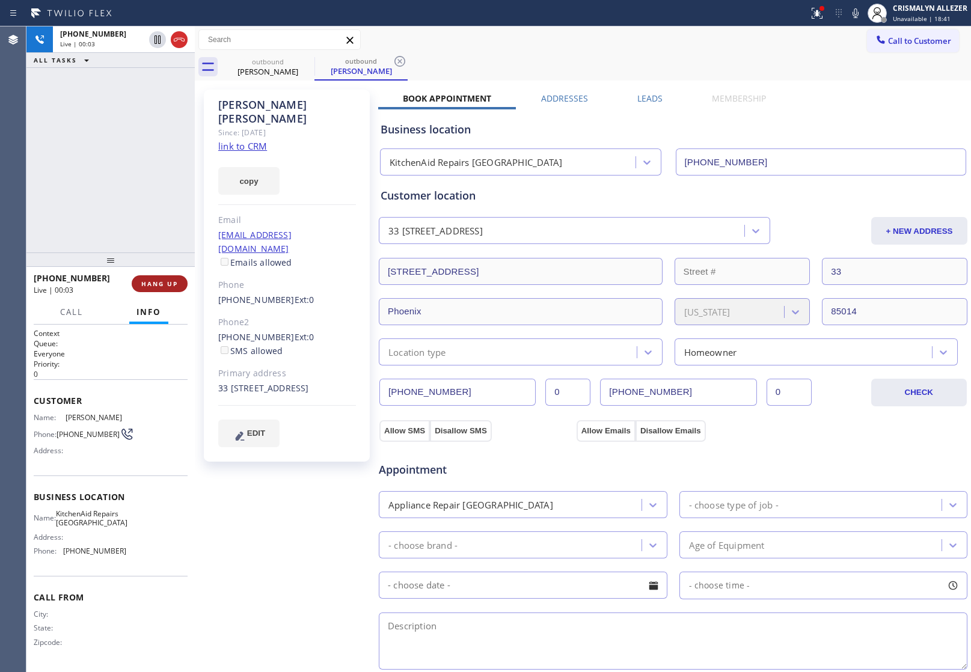
click at [161, 284] on span "HANG UP" at bounding box center [159, 284] width 37 height 8
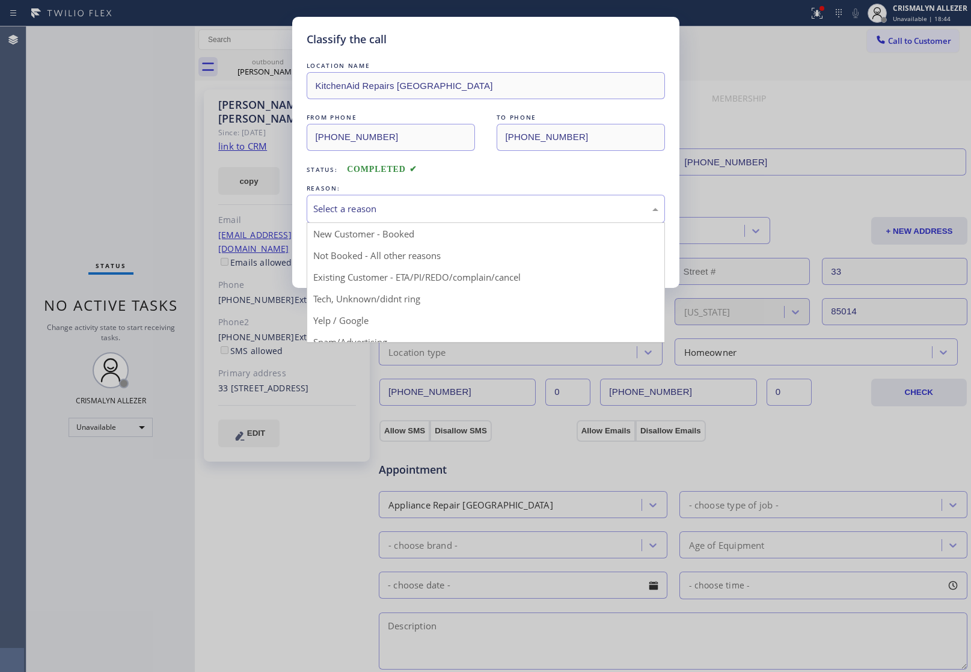
click at [476, 212] on div "Select a reason" at bounding box center [485, 209] width 345 height 14
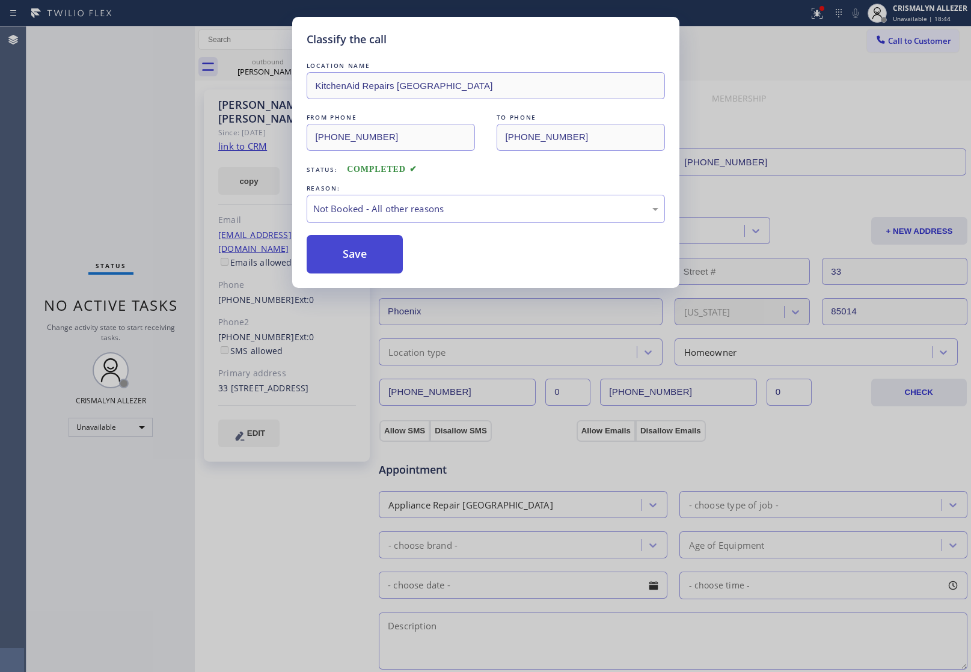
click at [346, 265] on button "Save" at bounding box center [355, 254] width 97 height 38
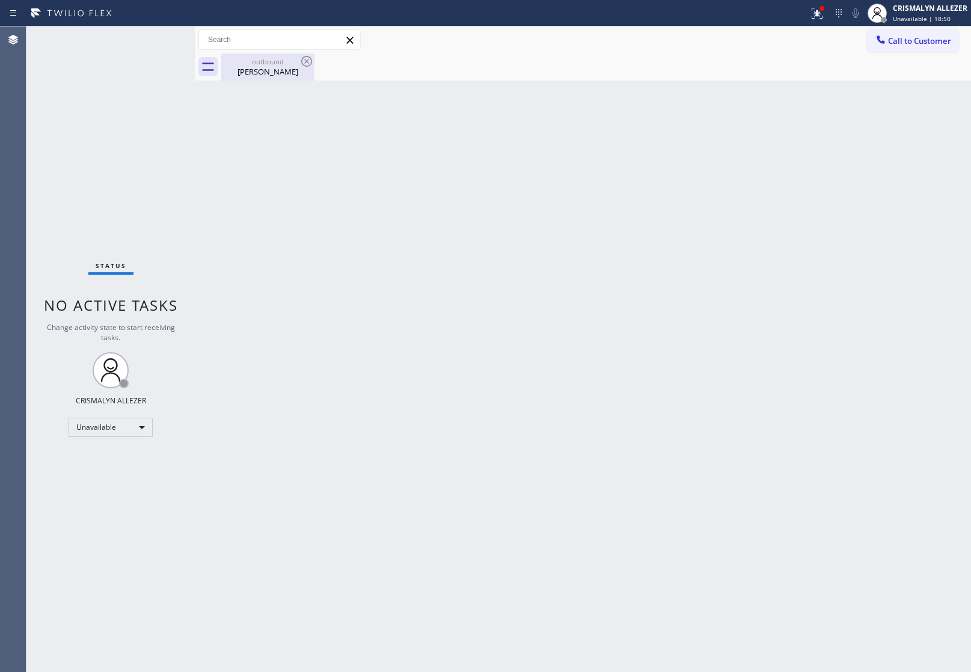
click at [266, 73] on div "David Curtis" at bounding box center [268, 71] width 91 height 11
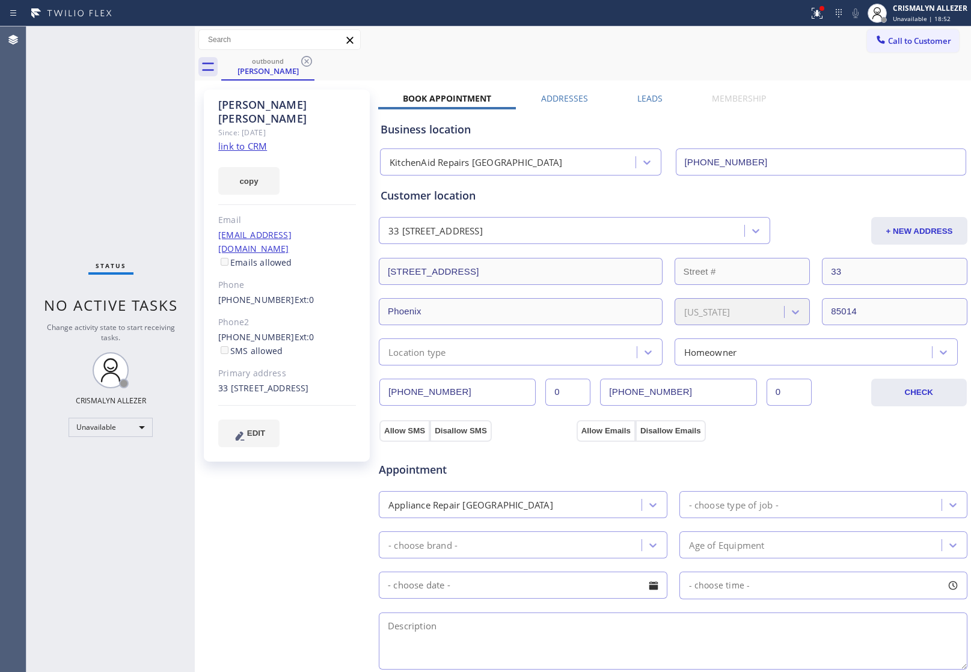
click at [638, 95] on label "Leads" at bounding box center [650, 98] width 25 height 11
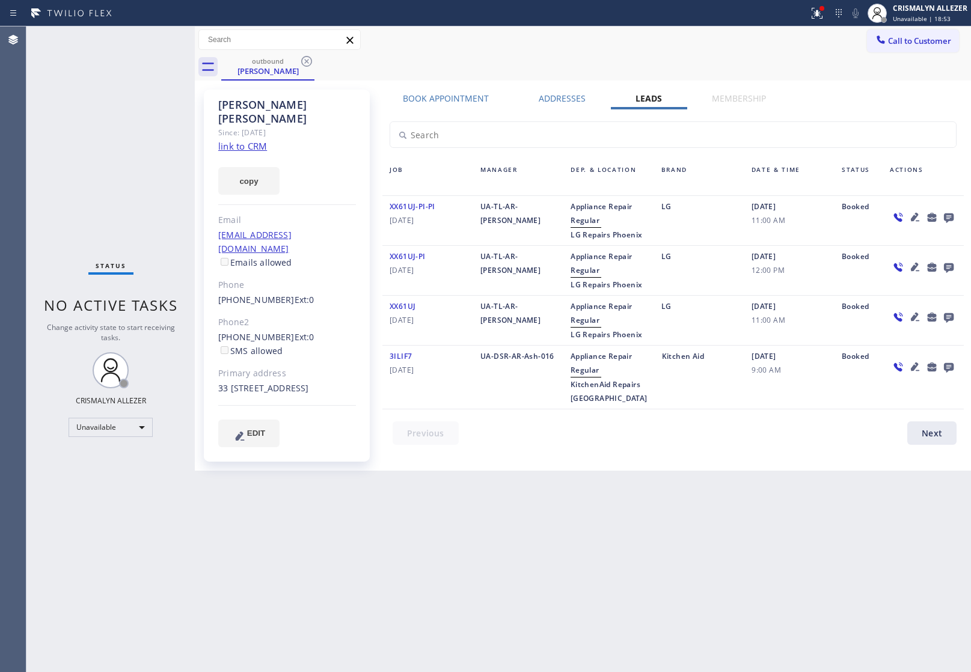
click at [946, 215] on icon at bounding box center [949, 219] width 10 height 10
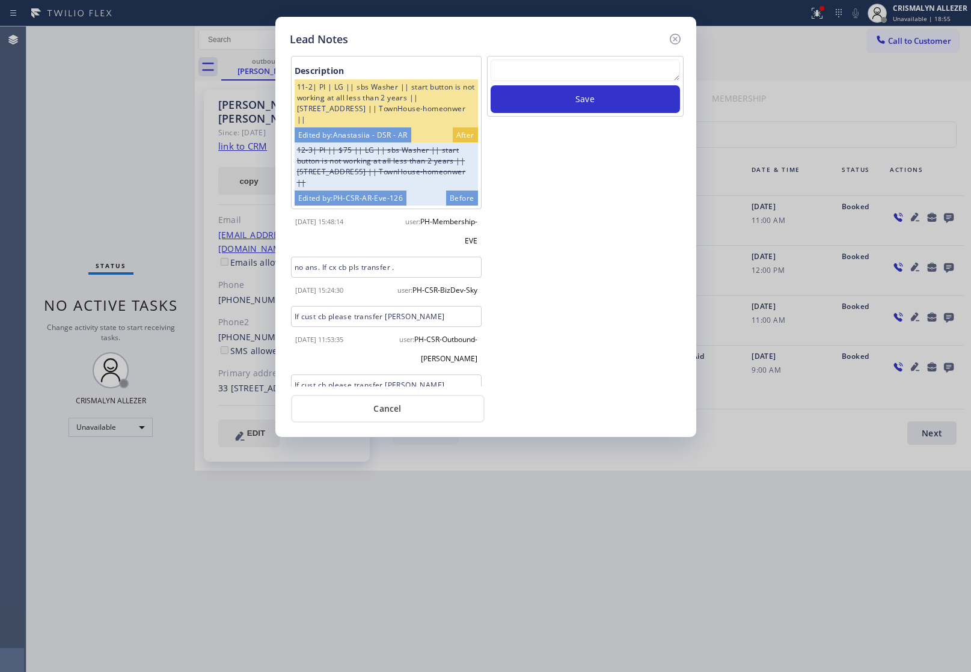
click at [571, 72] on textarea at bounding box center [585, 71] width 189 height 22
paste textarea "no answer | pls xfer here cx cb"
type textarea "no answer | pls xfer here cx cb"
click at [576, 100] on button "Save" at bounding box center [585, 99] width 189 height 28
click at [394, 408] on button "Cancel" at bounding box center [388, 409] width 194 height 28
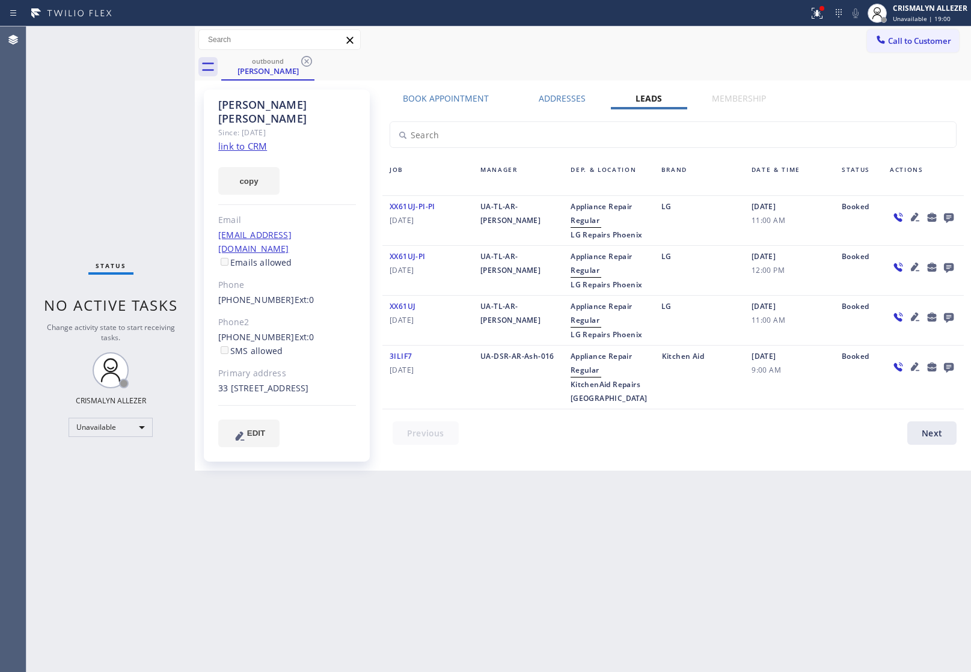
drag, startPoint x: 303, startPoint y: 60, endPoint x: 325, endPoint y: 3, distance: 61.3
click at [304, 58] on icon at bounding box center [307, 61] width 14 height 14
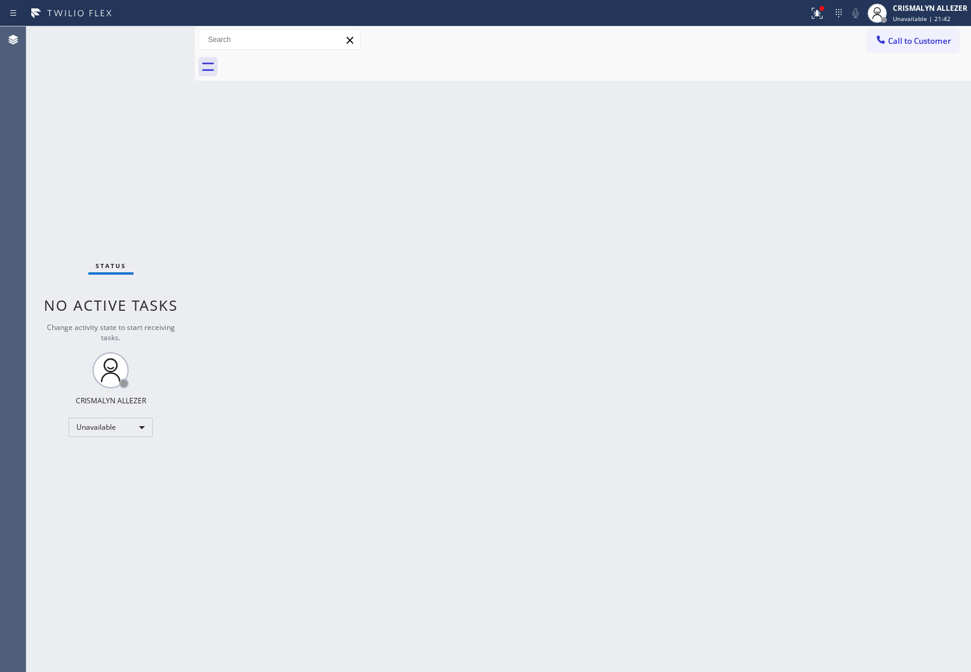
click at [940, 33] on button "Call to Customer" at bounding box center [913, 40] width 92 height 23
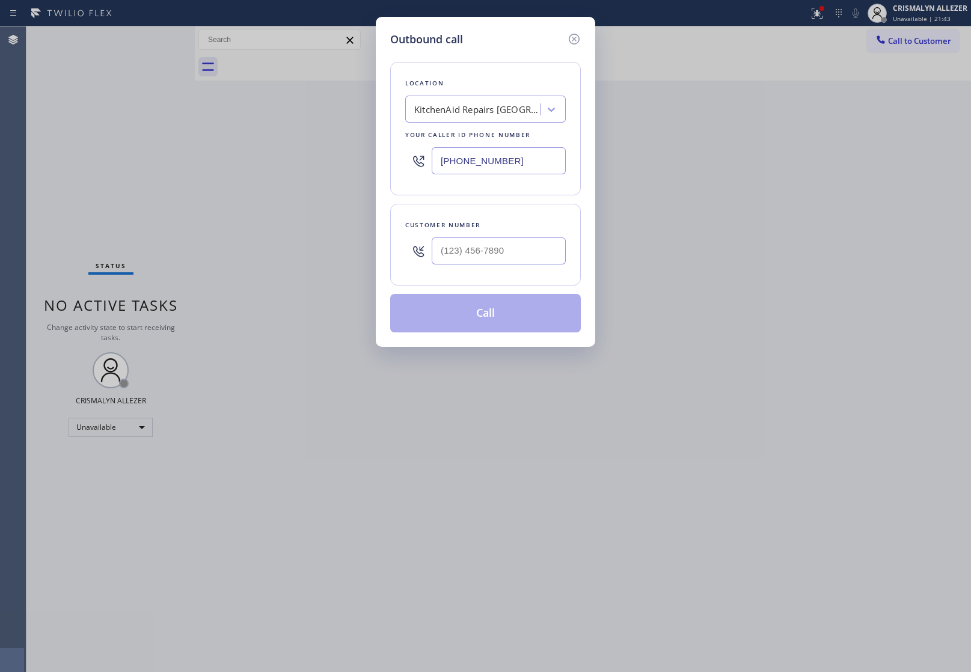
drag, startPoint x: 549, startPoint y: 164, endPoint x: 215, endPoint y: 164, distance: 333.8
click at [271, 165] on div "Outbound call Location KitchenAid Repairs Phoenix Your caller id phone number (…" at bounding box center [485, 336] width 971 height 672
paste input "755-639"
type input "(602) 755-6398"
click at [497, 266] on div at bounding box center [499, 251] width 134 height 39
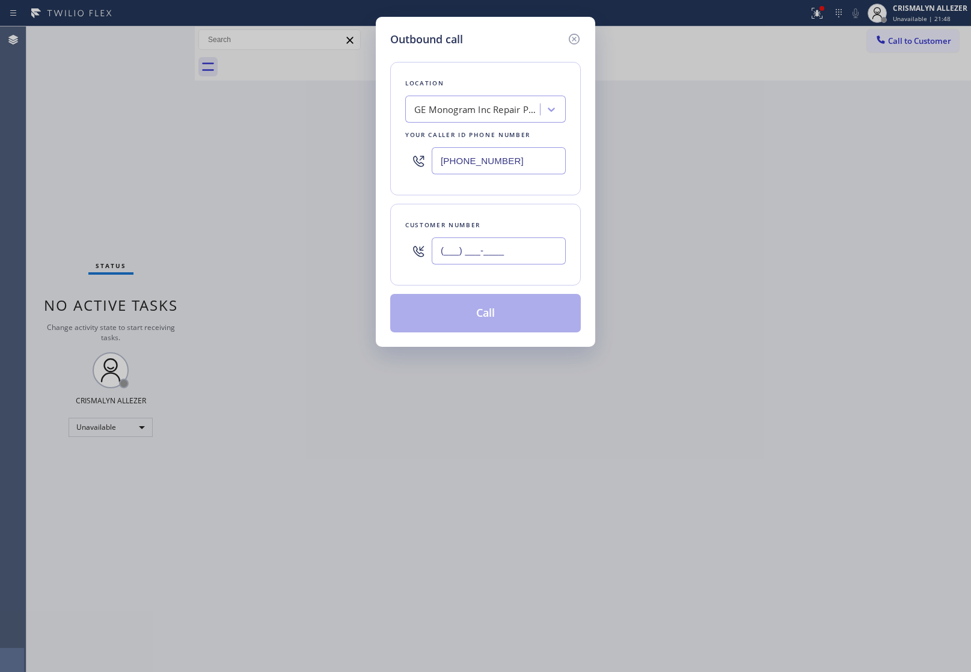
click at [518, 257] on input "(___) ___-____" at bounding box center [499, 251] width 134 height 27
paste input "602) 703-8449"
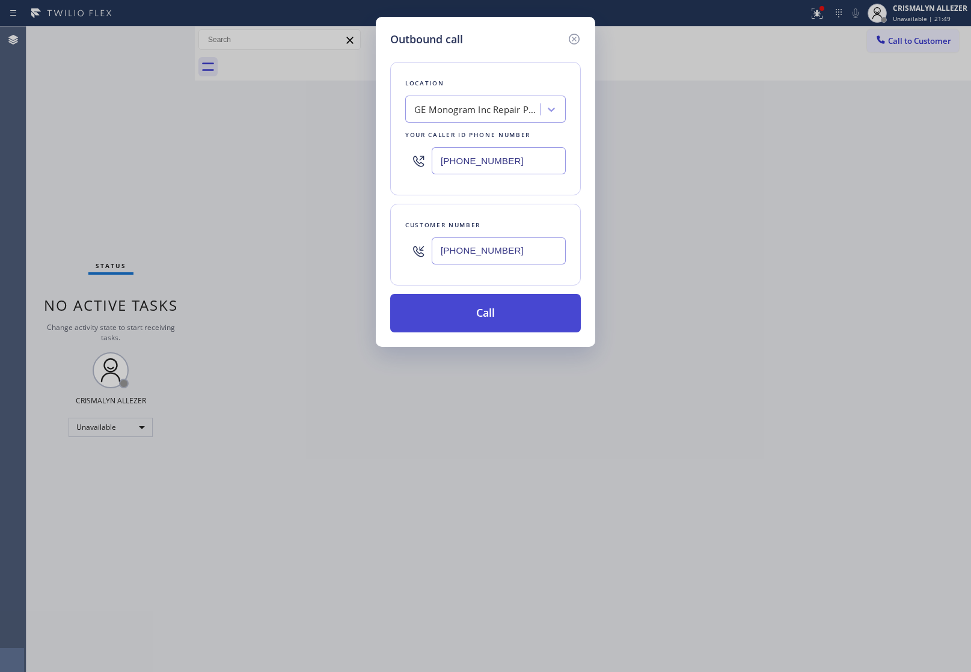
type input "(602) 703-8449"
click at [491, 319] on button "Call" at bounding box center [485, 313] width 191 height 38
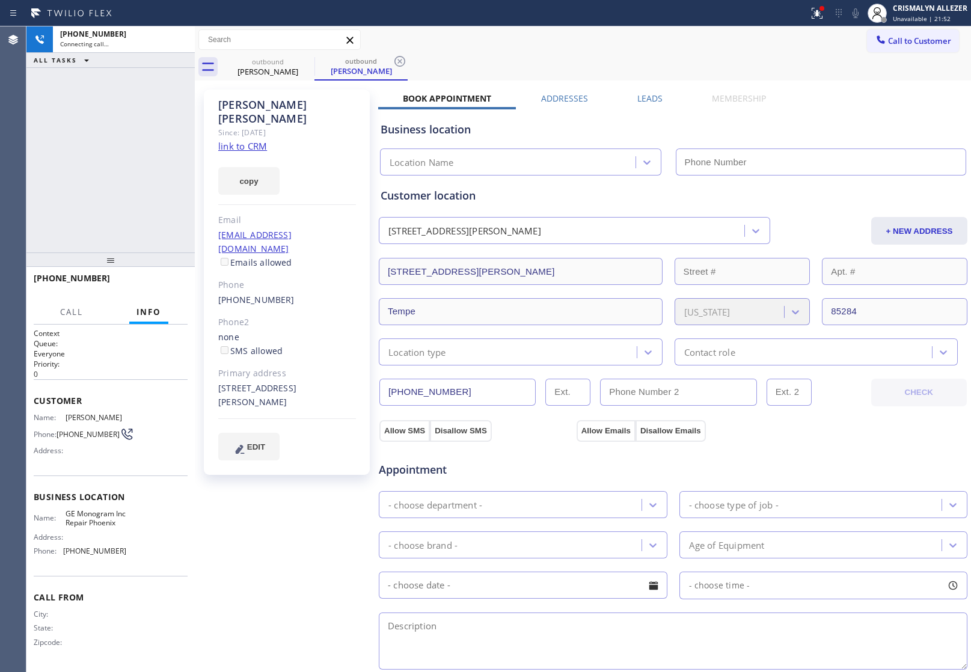
click at [244, 140] on link "link to CRM" at bounding box center [242, 146] width 49 height 12
type input "(602) 755-6398"
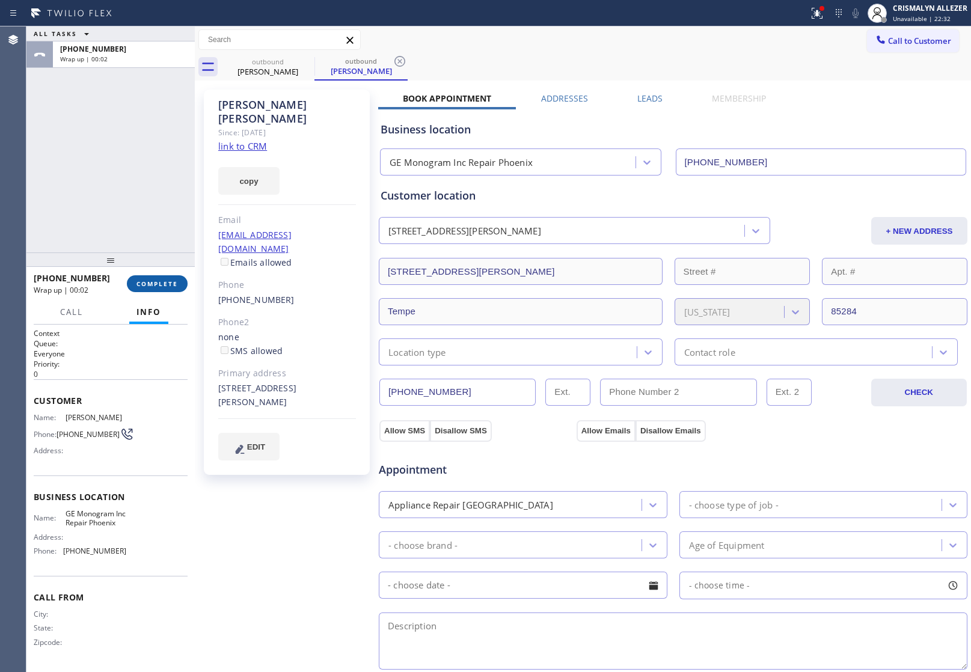
click at [151, 281] on span "COMPLETE" at bounding box center [158, 284] width 42 height 8
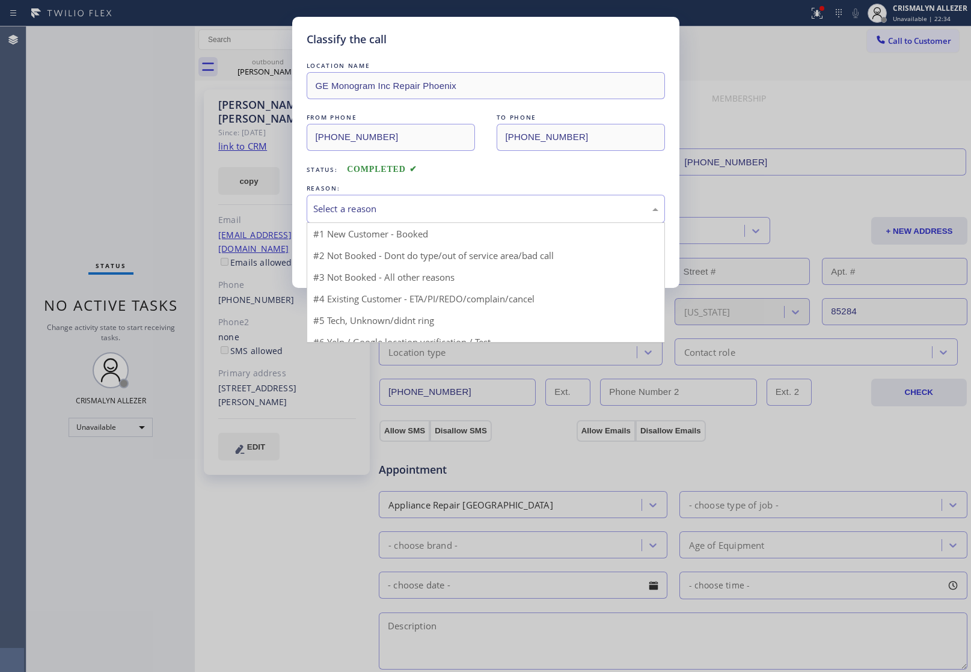
click at [466, 208] on div "Select a reason" at bounding box center [485, 209] width 345 height 14
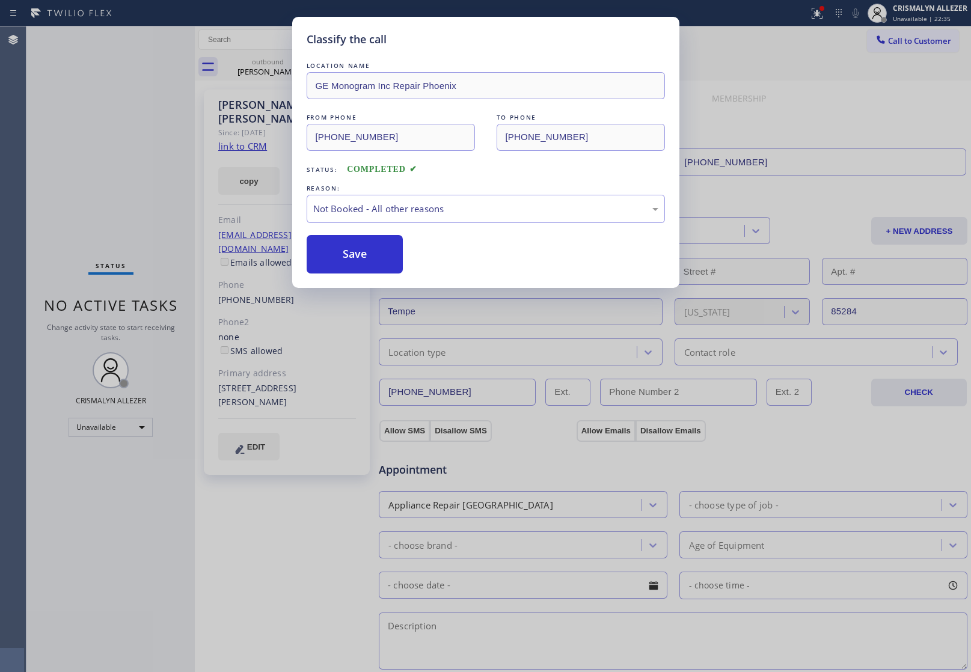
click at [371, 253] on button "Save" at bounding box center [355, 254] width 97 height 38
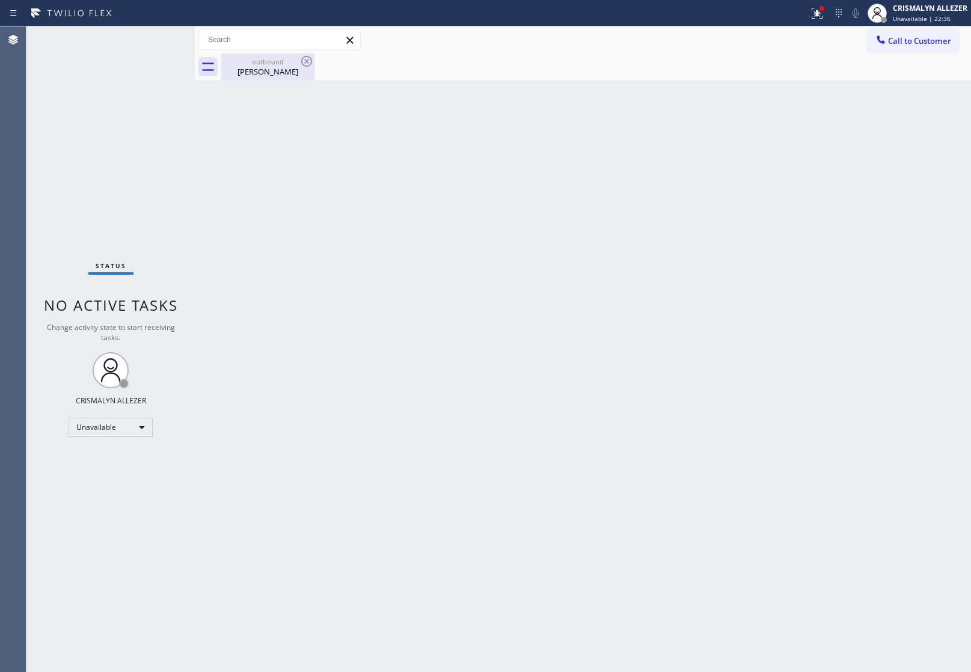
click at [277, 64] on div "outbound" at bounding box center [268, 61] width 91 height 9
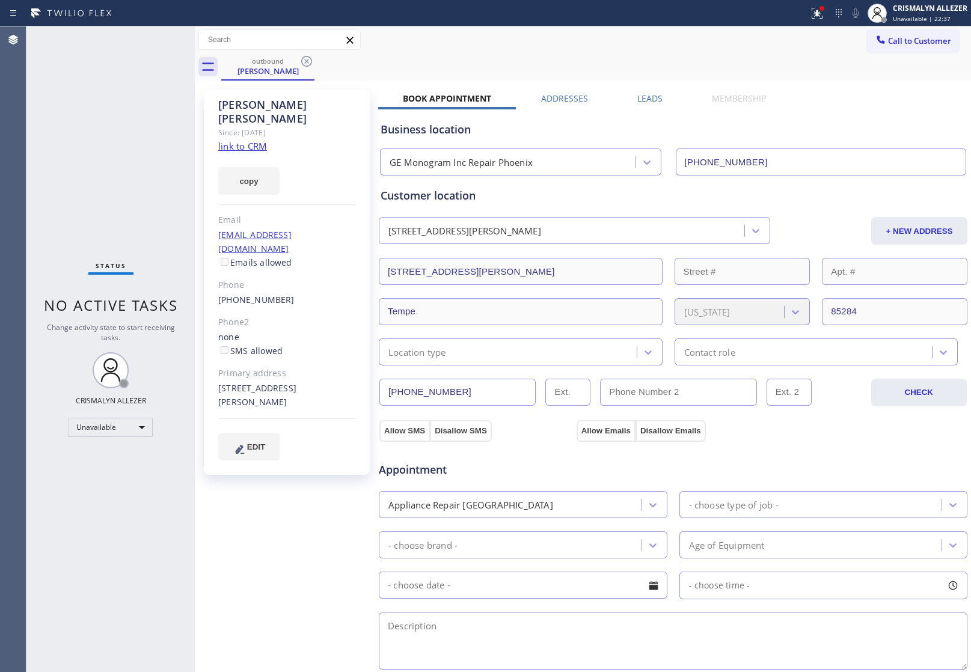
click at [650, 100] on label "Leads" at bounding box center [650, 98] width 25 height 11
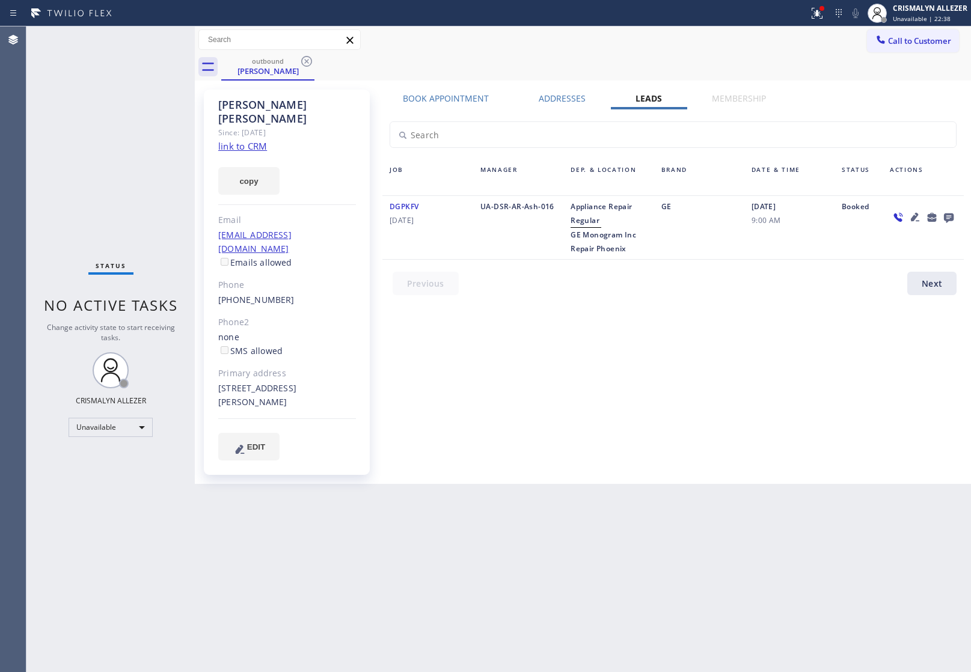
click at [947, 218] on icon at bounding box center [949, 219] width 10 height 10
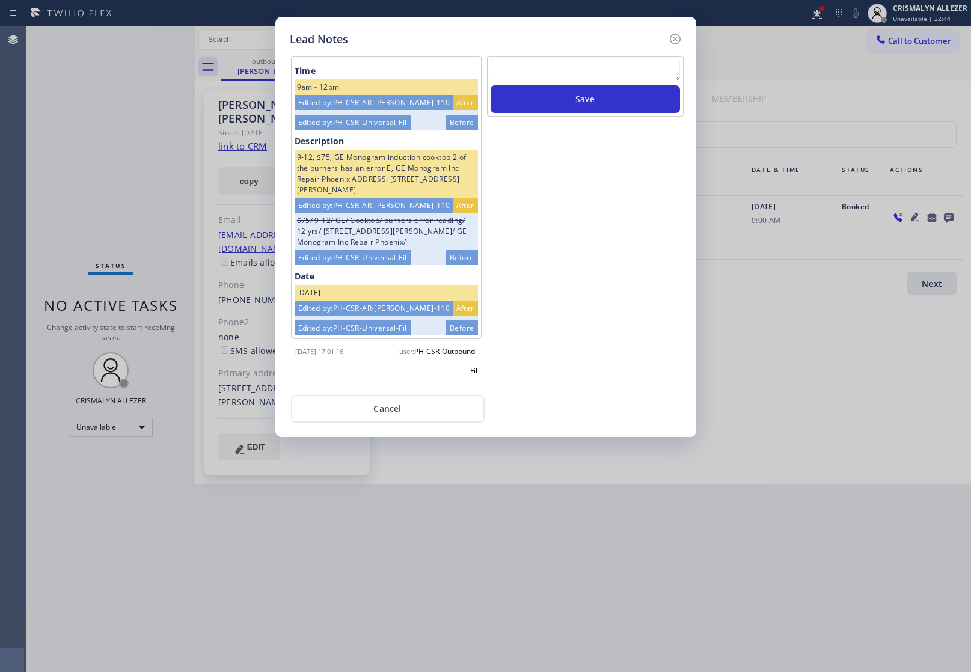
click at [543, 65] on textarea at bounding box center [585, 71] width 189 height 22
paste textarea "DON'T NEED SERVICE"
type textarea "DON'T NEED SERVICE"
click at [557, 95] on button "Save" at bounding box center [585, 99] width 189 height 28
click at [401, 407] on button "Cancel" at bounding box center [388, 409] width 194 height 28
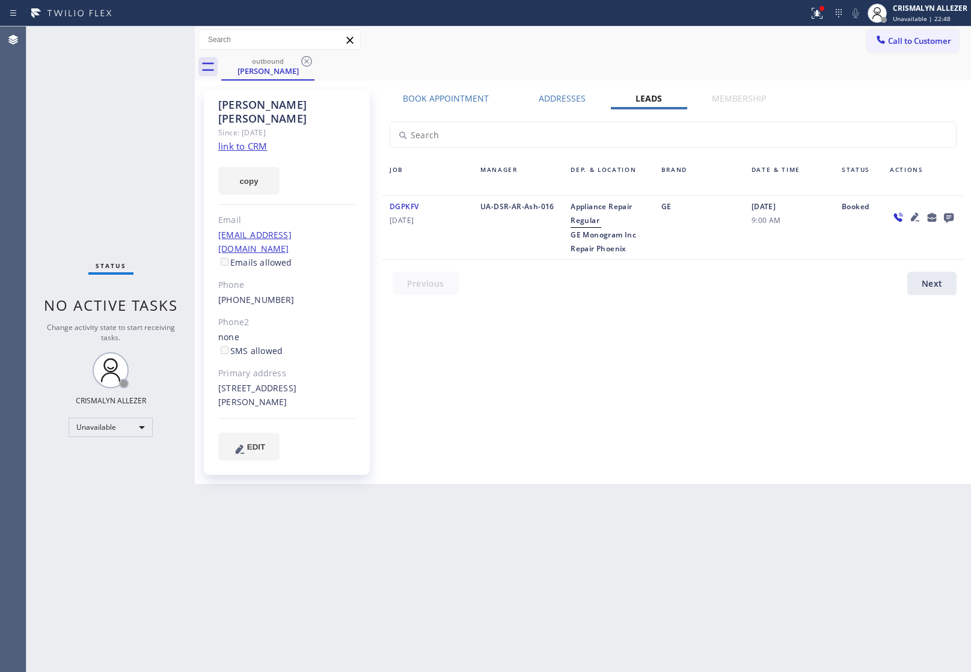
click at [307, 60] on icon at bounding box center [307, 61] width 14 height 14
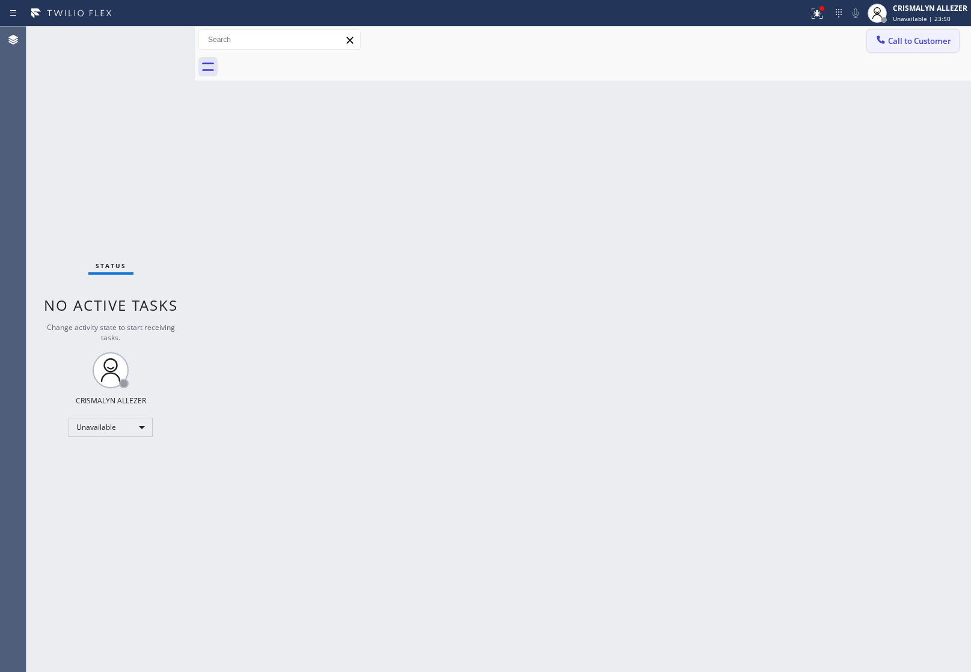
click at [938, 48] on button "Call to Customer" at bounding box center [913, 40] width 92 height 23
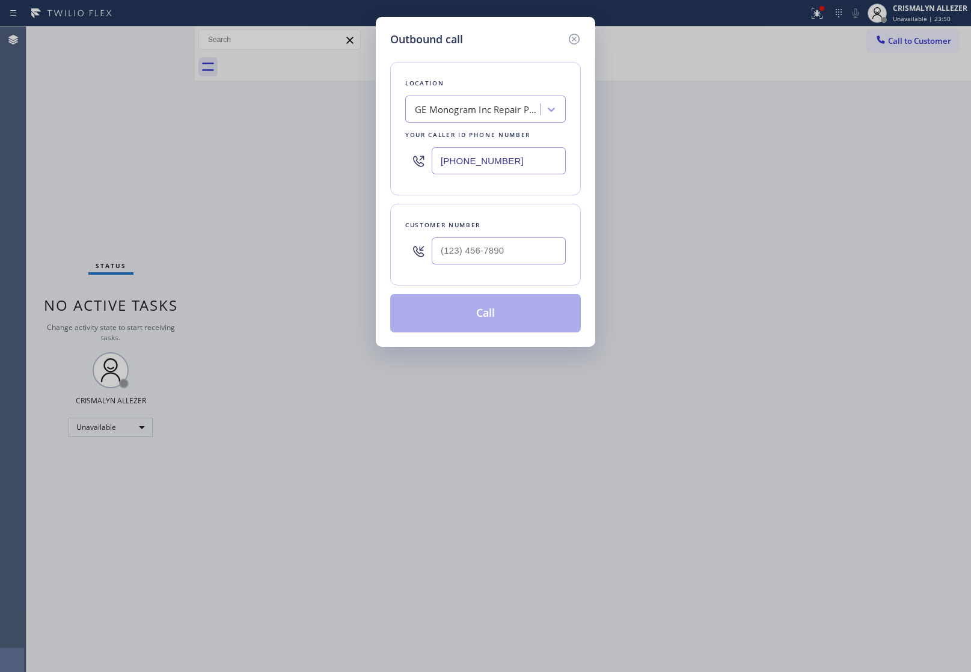
drag, startPoint x: 539, startPoint y: 162, endPoint x: 226, endPoint y: 161, distance: 313.4
click at [250, 161] on div "Outbound call Location GE Monogram Inc Repair [GEOGRAPHIC_DATA] Your caller id …" at bounding box center [485, 336] width 971 height 672
paste input "818) 962-0602"
type input "[PHONE_NUMBER]"
click at [519, 254] on input "(___) ___-____" at bounding box center [499, 251] width 134 height 27
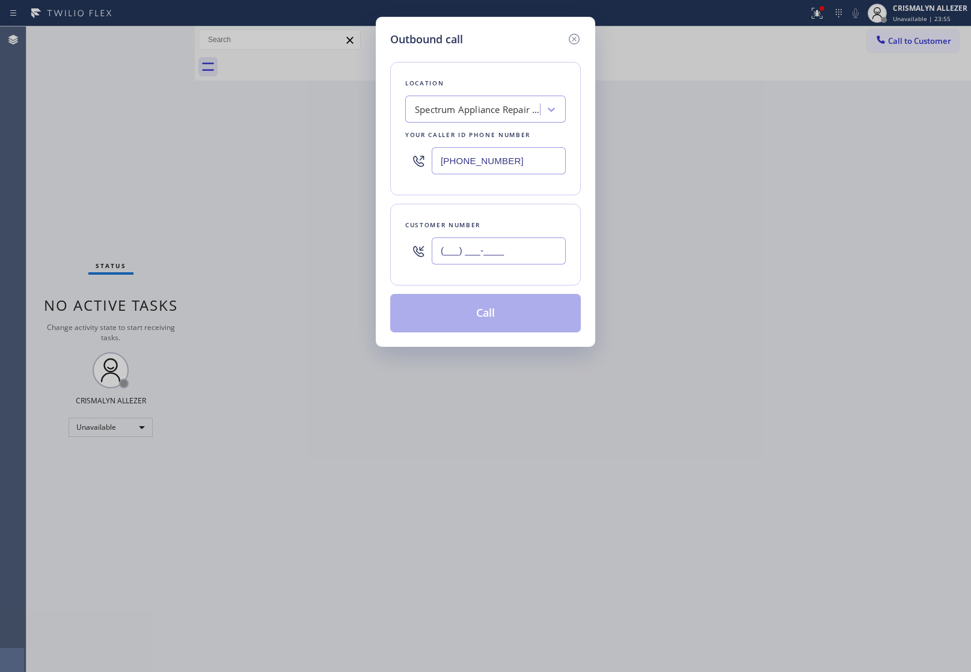
paste input "480) 236-3726"
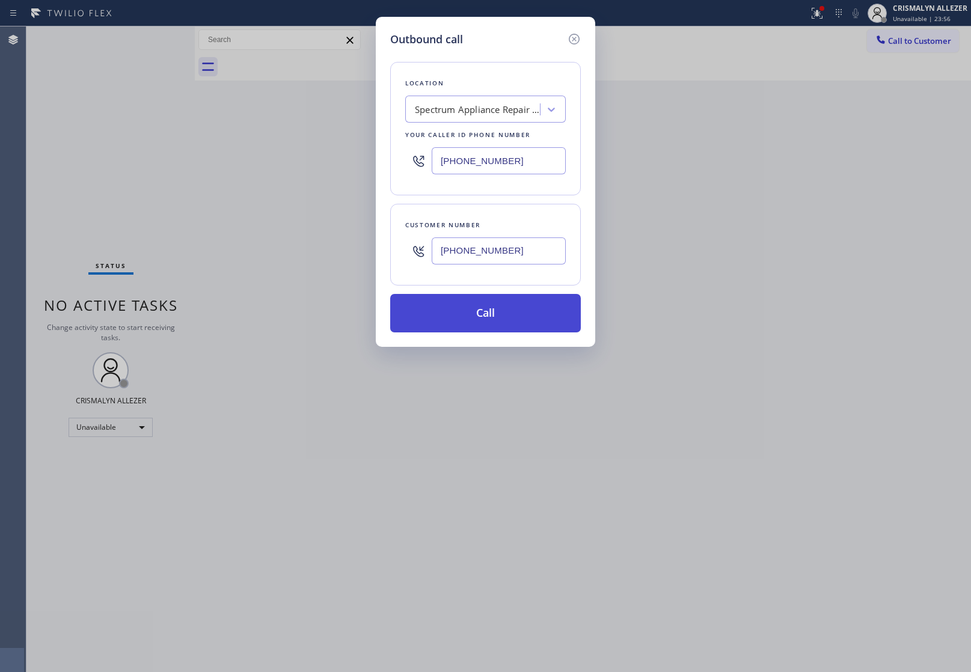
type input "[PHONE_NUMBER]"
click at [492, 324] on button "Call" at bounding box center [485, 313] width 191 height 38
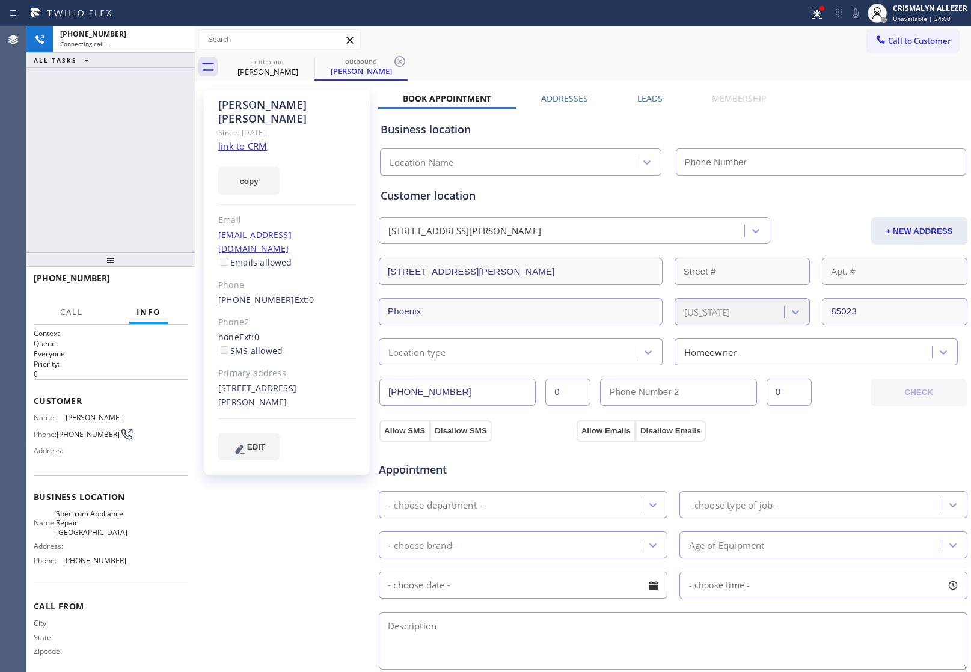
click at [257, 140] on link "link to CRM" at bounding box center [242, 146] width 49 height 12
type input "[PHONE_NUMBER]"
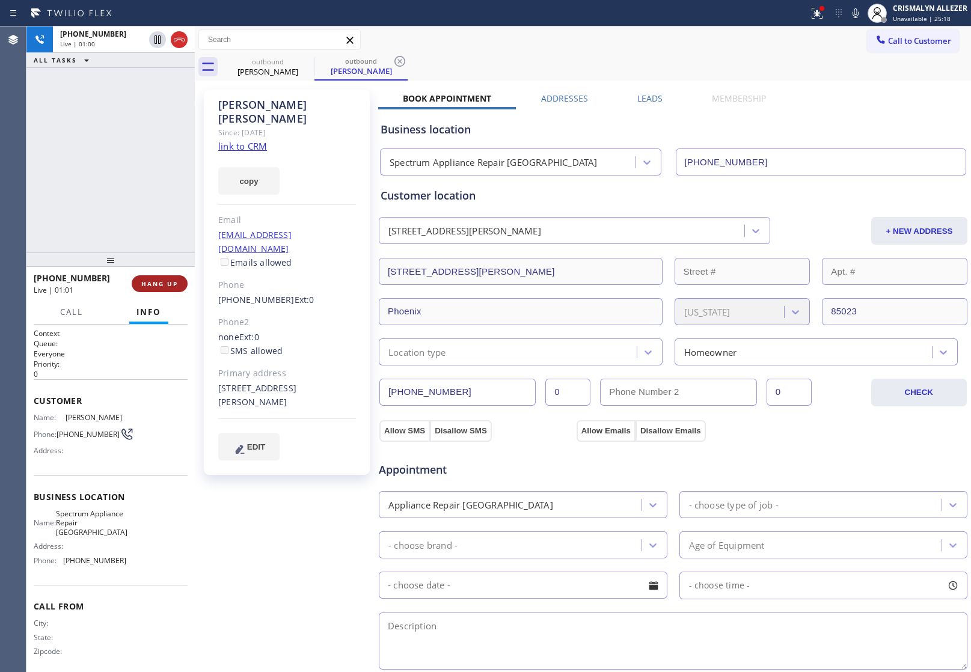
click at [158, 285] on span "HANG UP" at bounding box center [159, 284] width 37 height 8
click at [159, 283] on span "COMPLETE" at bounding box center [158, 284] width 42 height 8
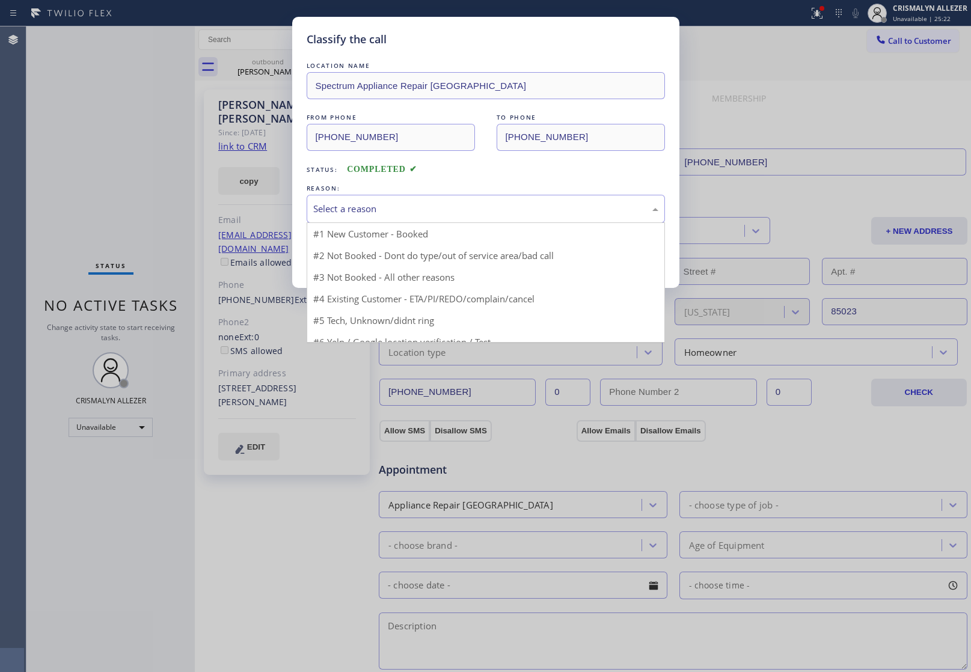
click at [509, 214] on div "Select a reason" at bounding box center [485, 209] width 345 height 14
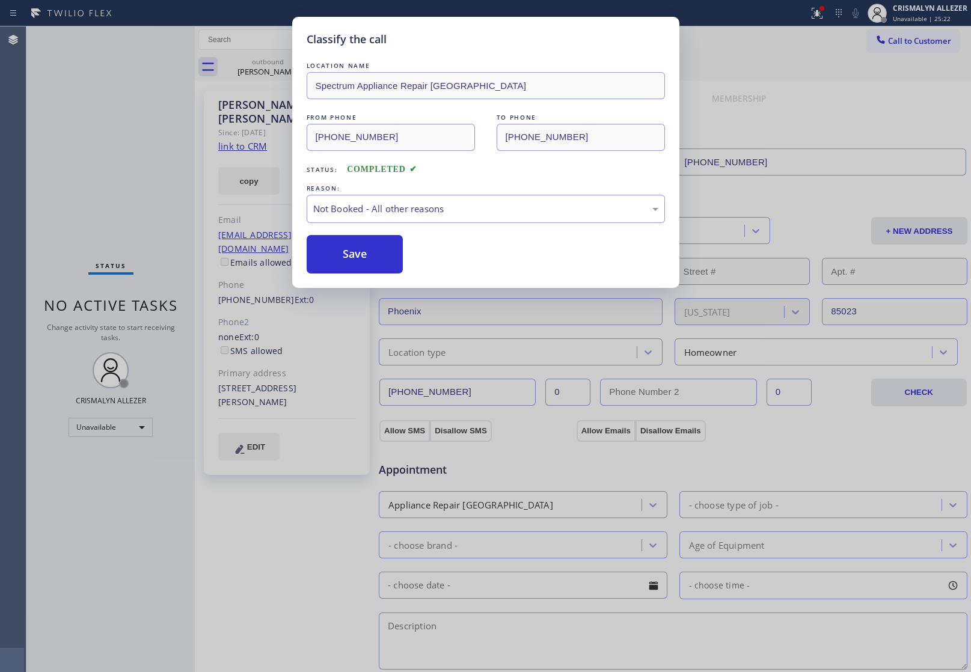
click at [365, 260] on button "Save" at bounding box center [355, 254] width 97 height 38
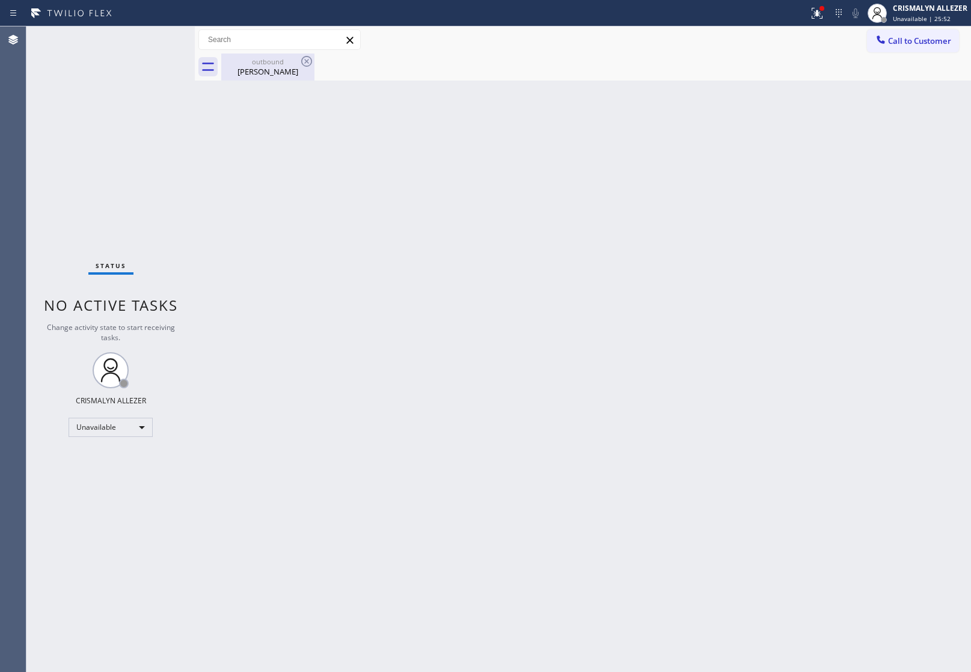
click at [266, 64] on div "outbound" at bounding box center [268, 61] width 91 height 9
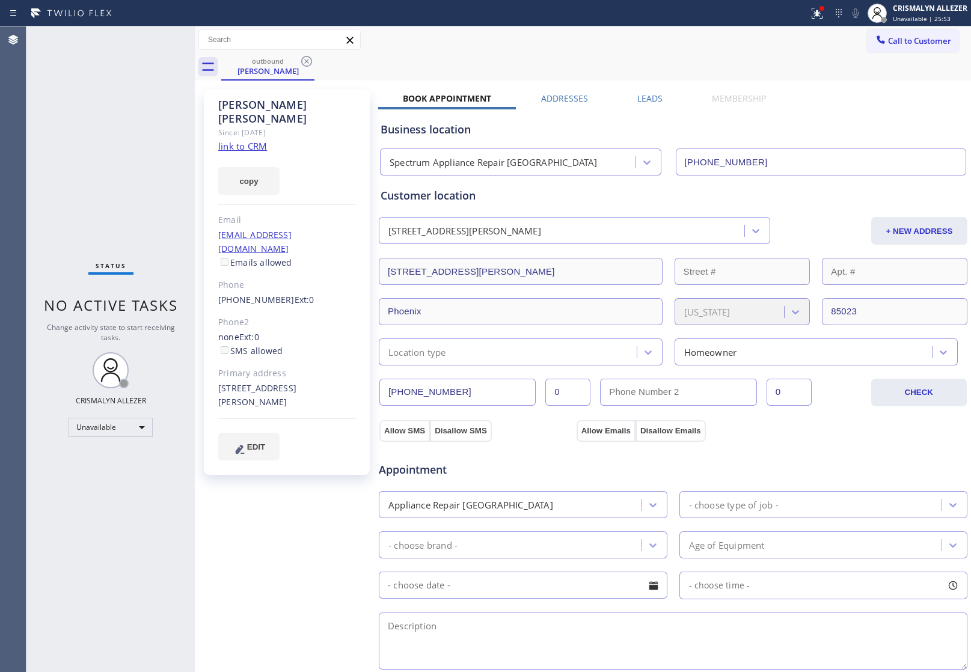
click at [650, 94] on label "Leads" at bounding box center [650, 98] width 25 height 11
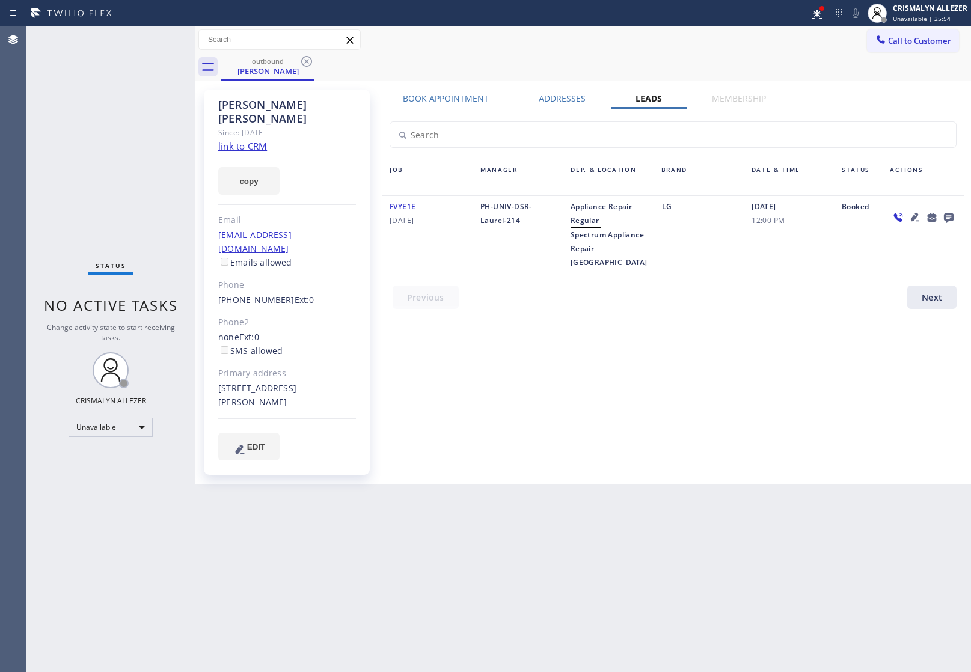
click at [946, 217] on icon at bounding box center [949, 219] width 10 height 10
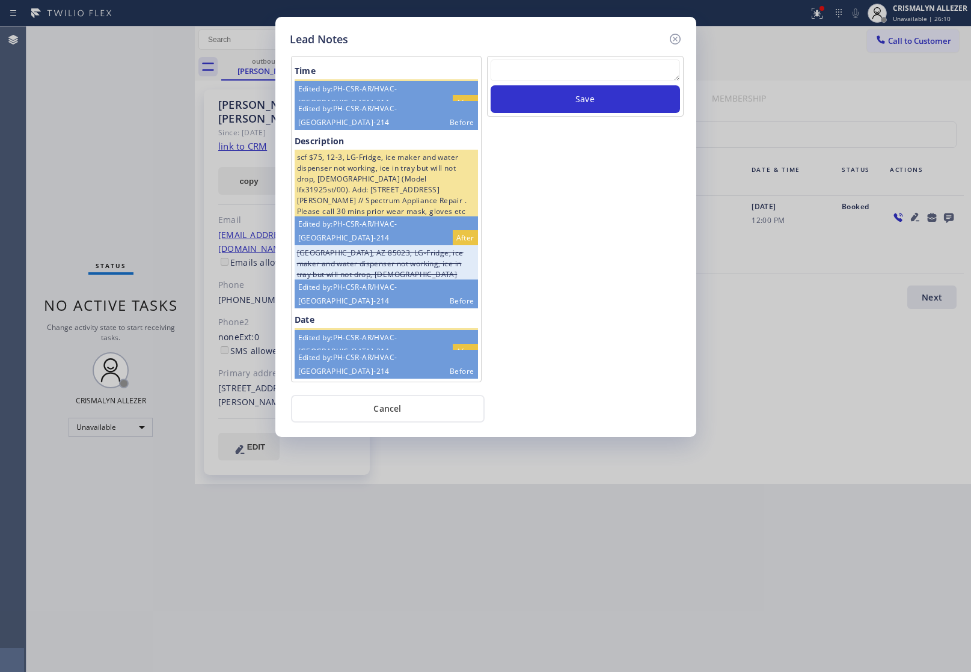
click at [595, 74] on textarea at bounding box center [585, 71] width 189 height 22
paste textarea "ALL GOOD FOR NOW, if cb xfer"
type textarea "ALL GOOD FOR NOW, if cb xfer"
click at [585, 100] on button "Save" at bounding box center [585, 99] width 189 height 28
drag, startPoint x: 387, startPoint y: 417, endPoint x: 394, endPoint y: 381, distance: 36.8
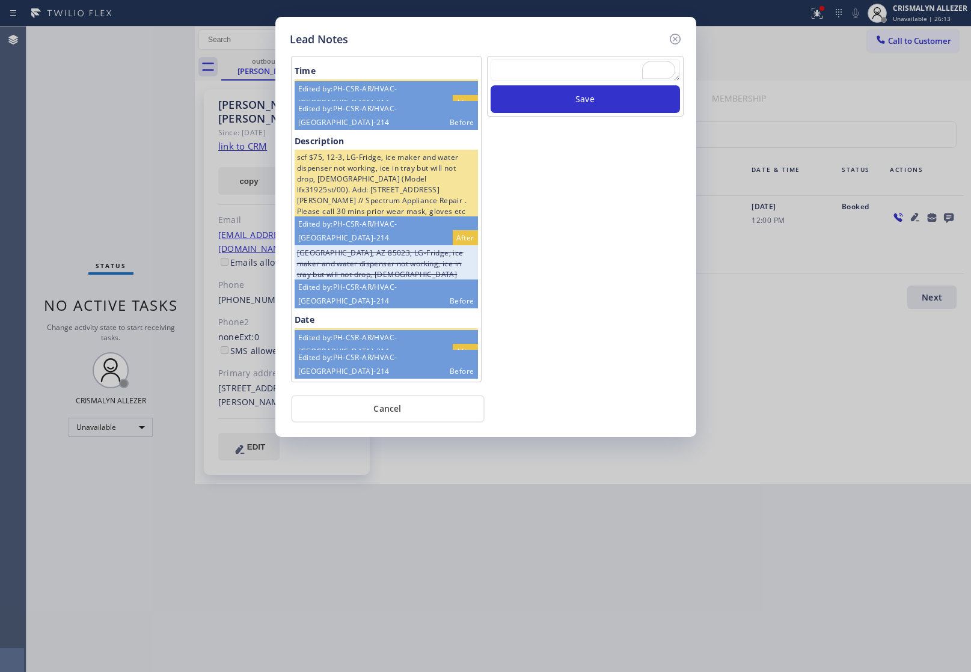
click at [388, 415] on button "Cancel" at bounding box center [388, 409] width 194 height 28
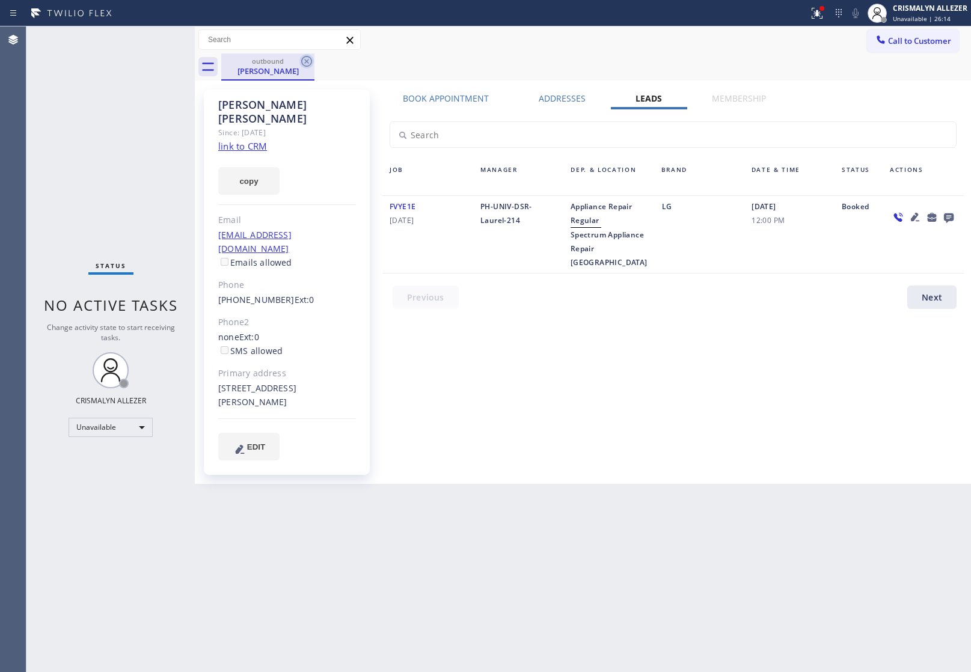
click at [310, 64] on icon at bounding box center [306, 61] width 11 height 11
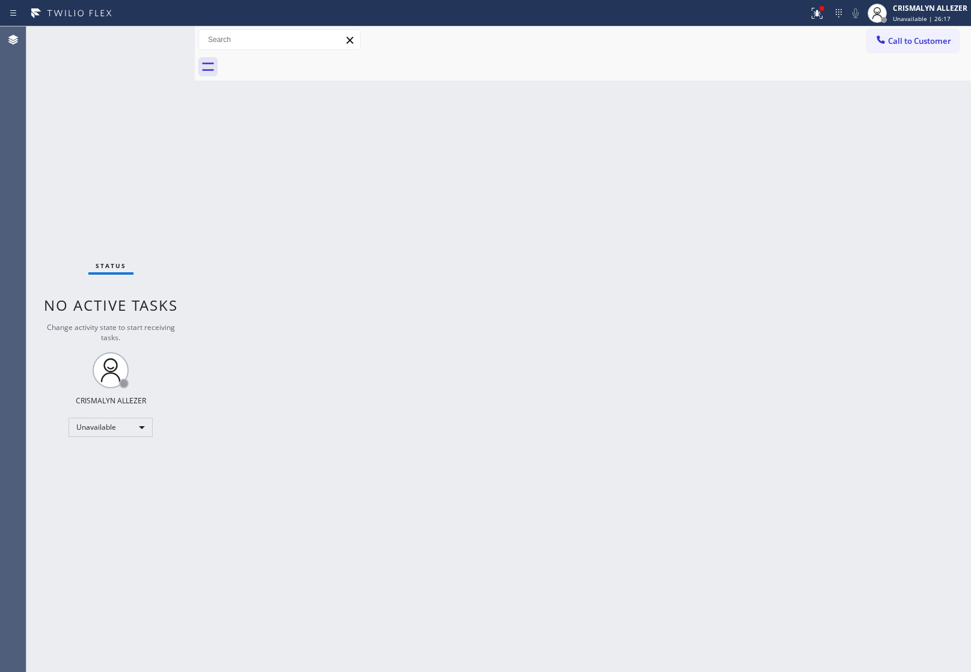
click at [926, 36] on span "Call to Customer" at bounding box center [919, 40] width 63 height 11
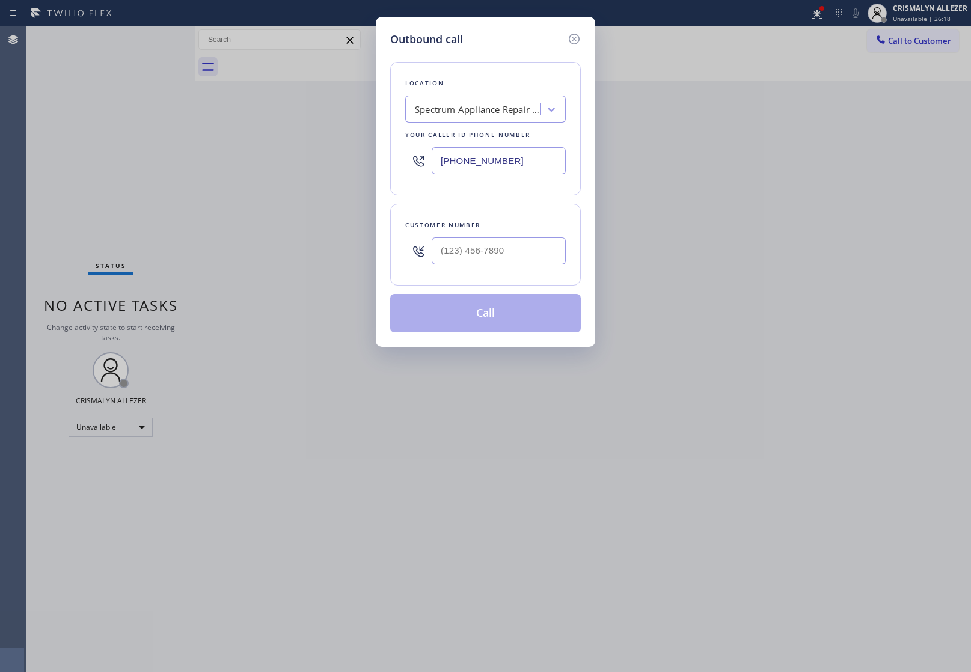
drag, startPoint x: 555, startPoint y: 159, endPoint x: 218, endPoint y: 163, distance: 336.9
click at [232, 163] on div "Outbound call Location Spectrum Appliance Repair [GEOGRAPHIC_DATA] Your caller …" at bounding box center [485, 336] width 971 height 672
paste input "55) 999-4417"
type input "[PHONE_NUMBER]"
click at [509, 259] on input "(___) ___-____" at bounding box center [499, 251] width 134 height 27
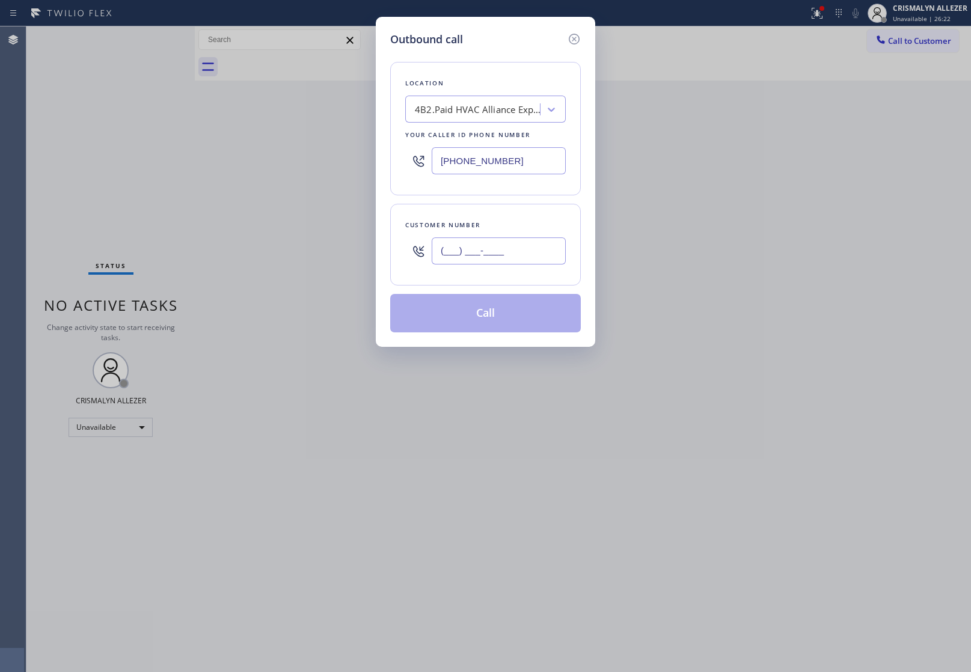
paste input "562) 426-3535"
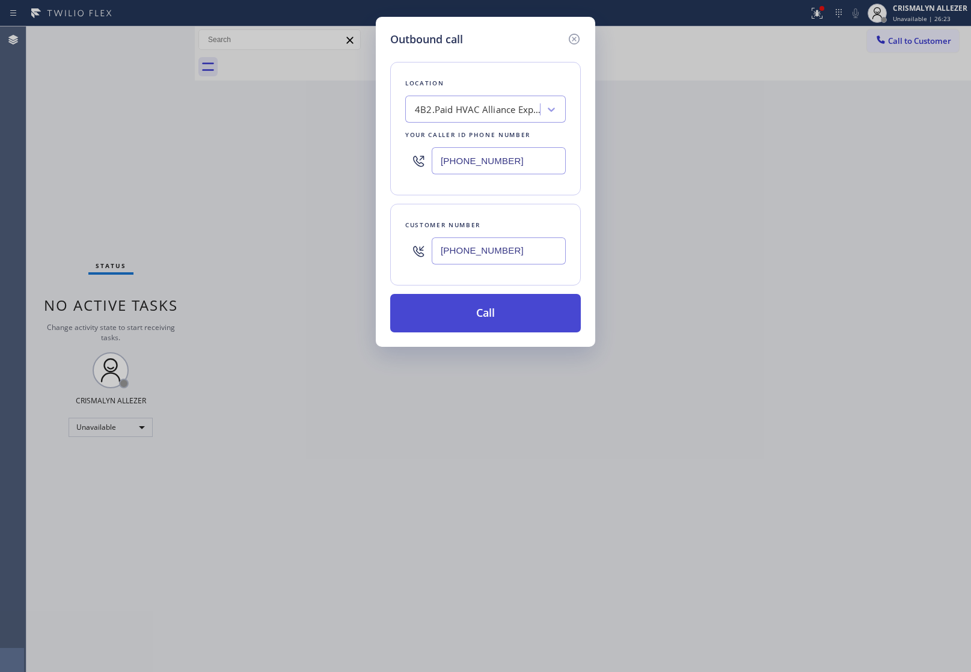
type input "[PHONE_NUMBER]"
click at [488, 320] on button "Call" at bounding box center [485, 313] width 191 height 38
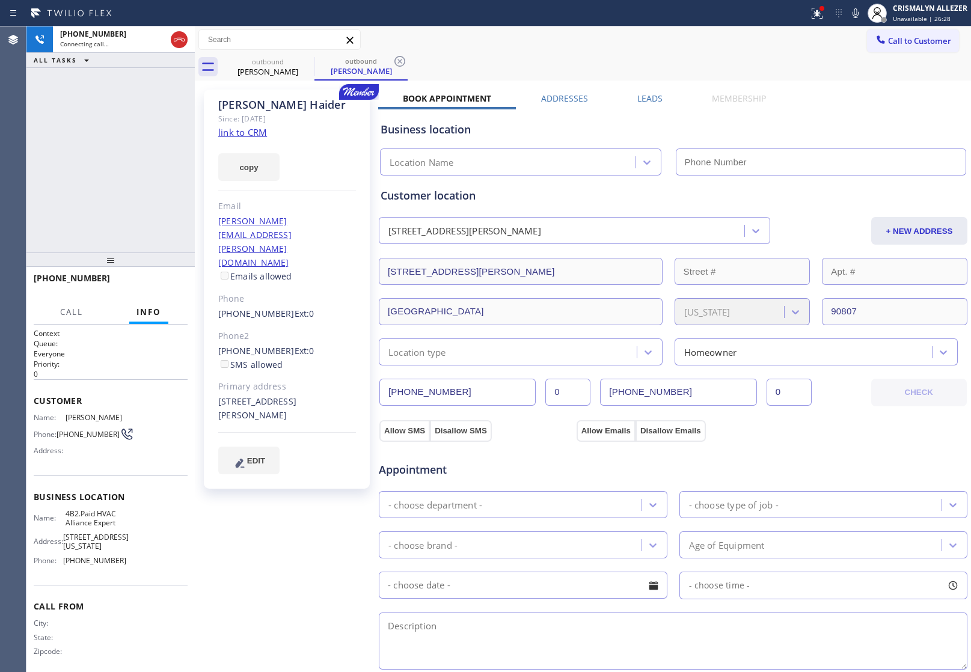
type input "[PHONE_NUMBER]"
click at [253, 134] on link "link to CRM" at bounding box center [242, 132] width 49 height 12
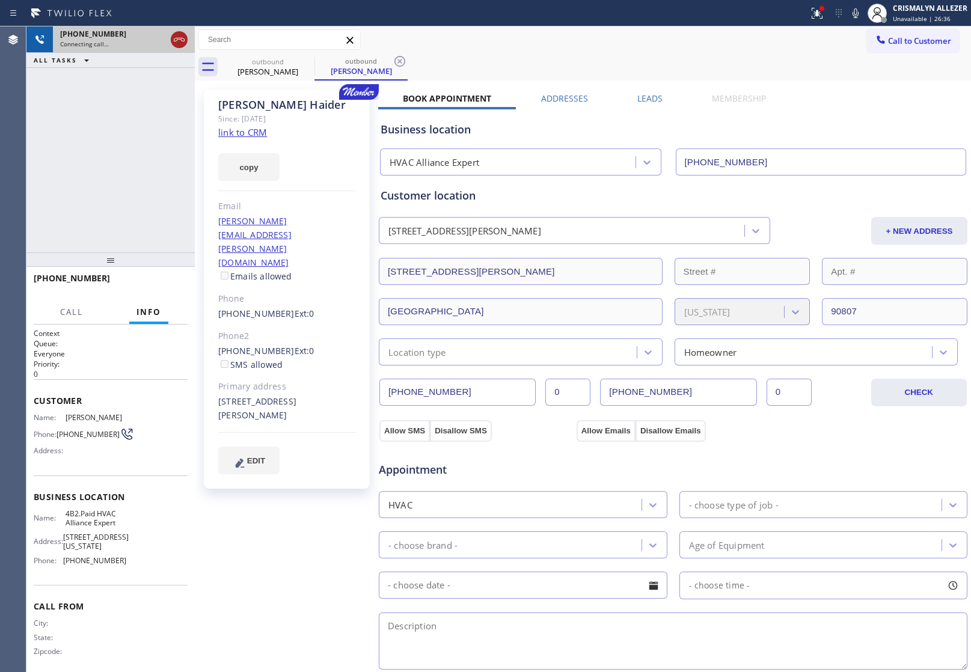
click at [181, 37] on icon at bounding box center [179, 39] width 14 height 14
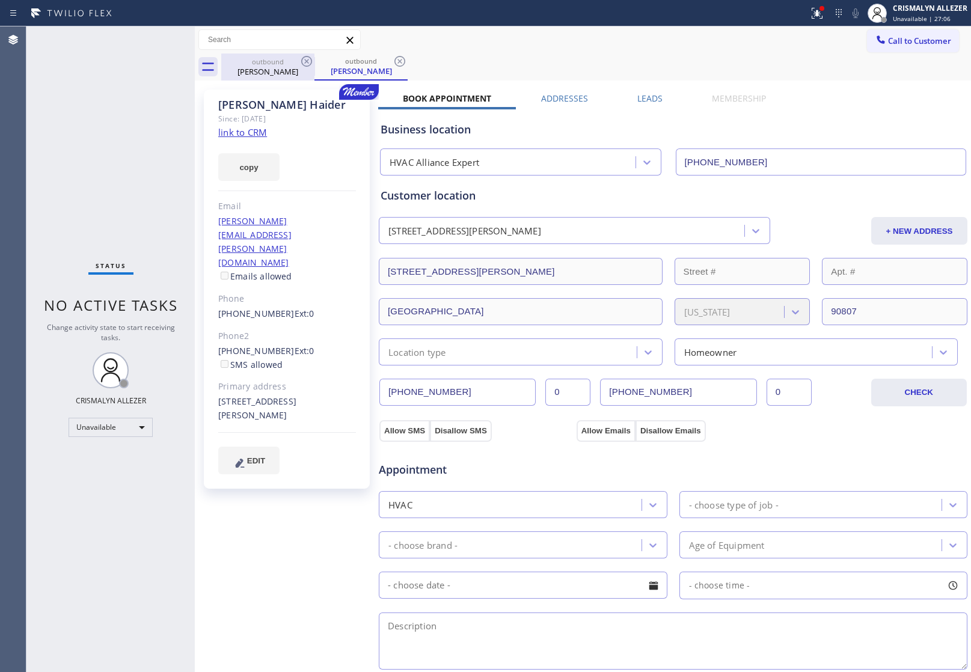
drag, startPoint x: 395, startPoint y: 61, endPoint x: 292, endPoint y: 61, distance: 102.3
click at [394, 61] on icon at bounding box center [400, 61] width 14 height 14
click at [312, 61] on icon at bounding box center [306, 61] width 11 height 11
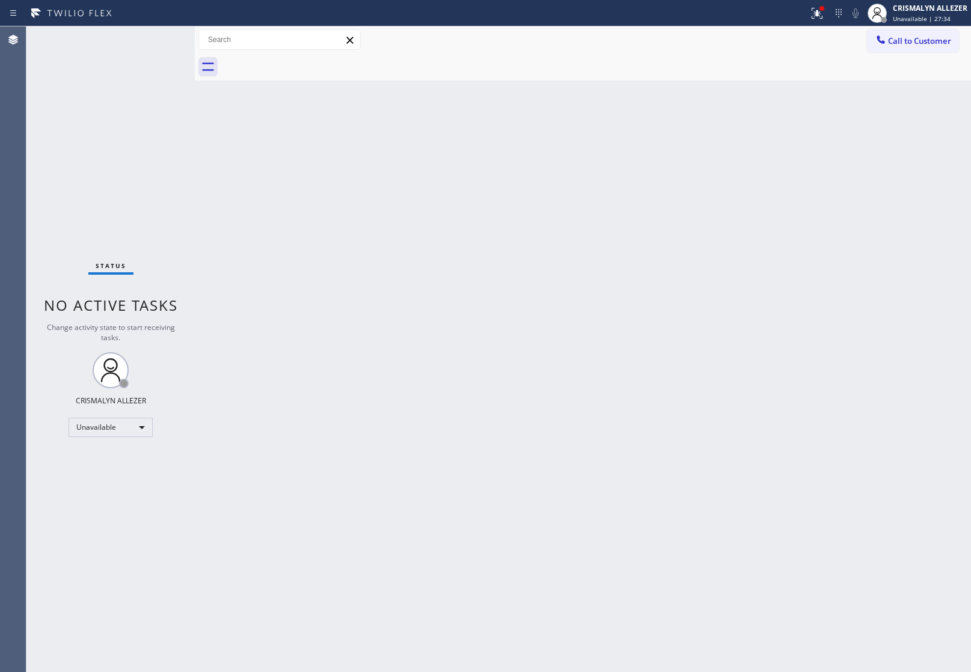
click at [376, 266] on div "Back to Dashboard Change Sender ID Customers Technicians Select a contact Outbo…" at bounding box center [583, 349] width 777 height 646
click at [925, 42] on span "Call to Customer" at bounding box center [919, 40] width 63 height 11
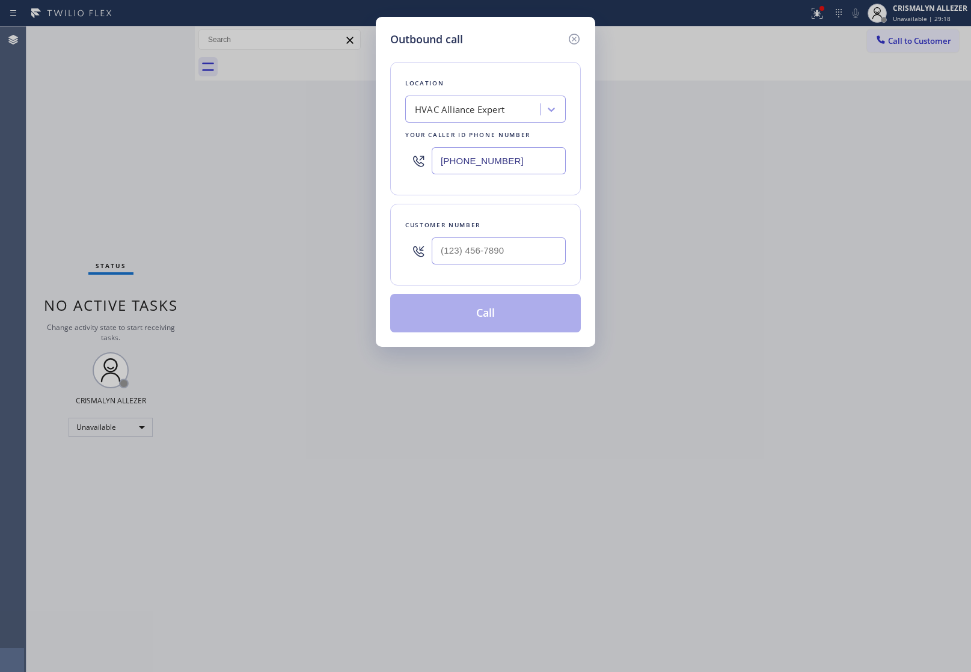
drag, startPoint x: 537, startPoint y: 164, endPoint x: 269, endPoint y: 162, distance: 267.7
click at [298, 164] on div "Outbound call Location HVAC Alliance Expert Your caller id phone number [PHONE_…" at bounding box center [485, 336] width 971 height 672
paste input "00-0094"
type input "[PHONE_NUMBER]"
click at [519, 245] on input "(___) ___-____" at bounding box center [499, 251] width 134 height 27
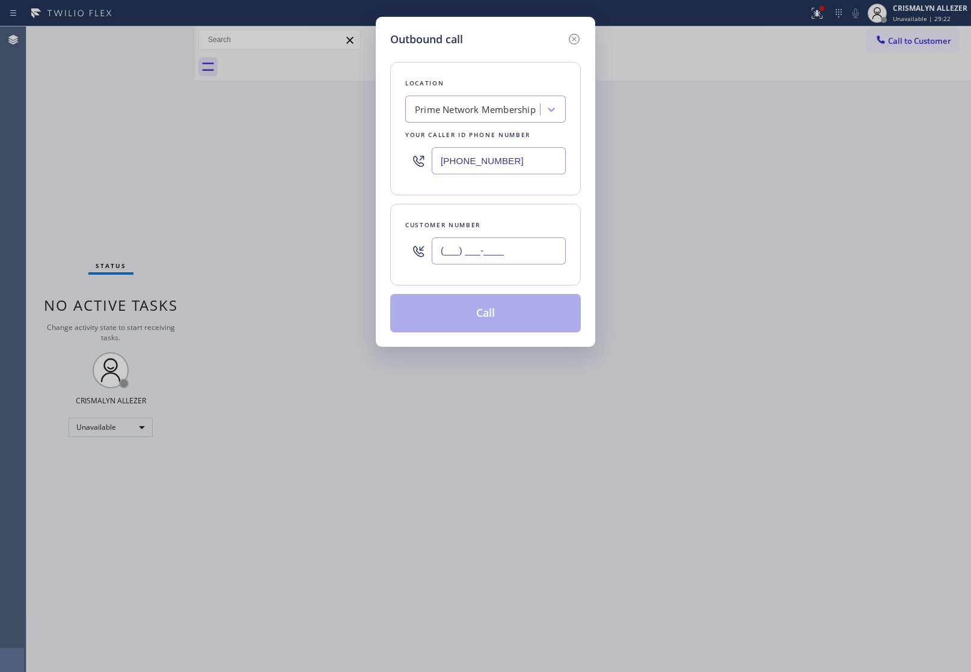
paste input "562) 556-5843"
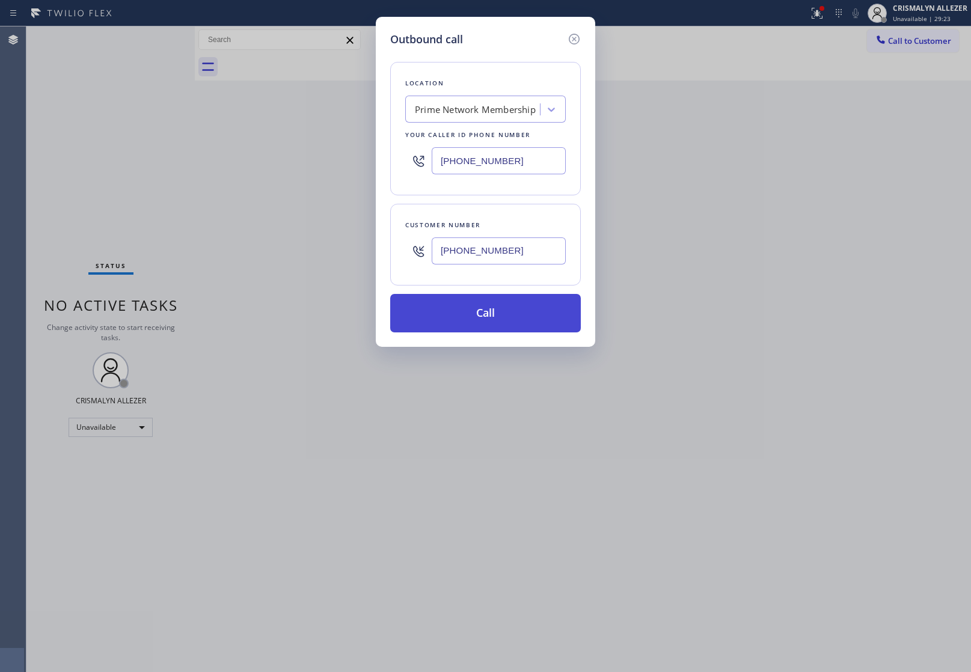
type input "[PHONE_NUMBER]"
click at [499, 328] on button "Call" at bounding box center [485, 313] width 191 height 38
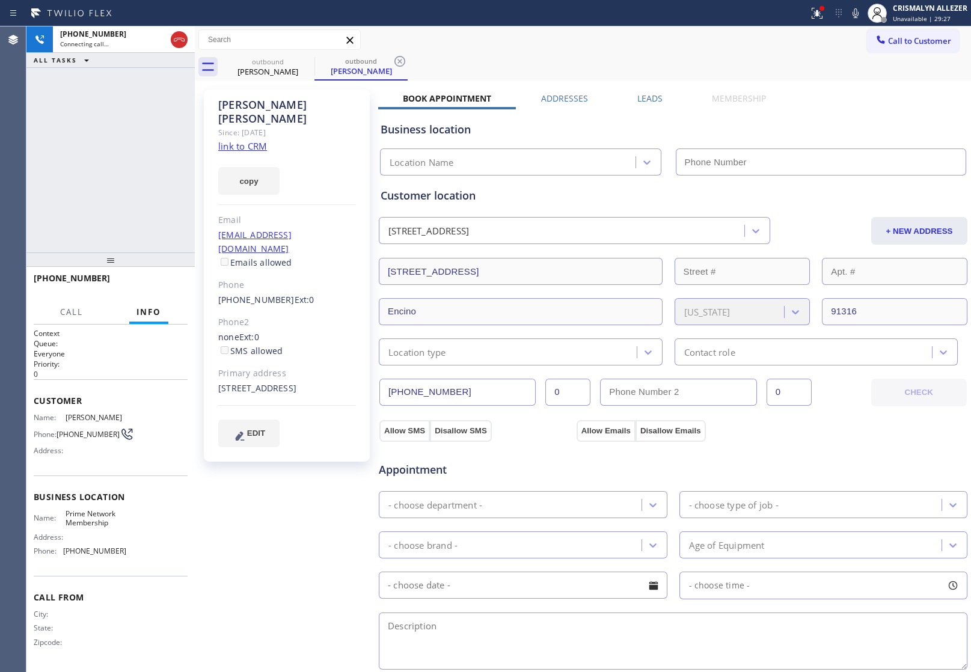
click at [253, 140] on link "link to CRM" at bounding box center [242, 146] width 49 height 12
type input "[PHONE_NUMBER]"
click at [146, 285] on span "HANG UP" at bounding box center [159, 284] width 37 height 8
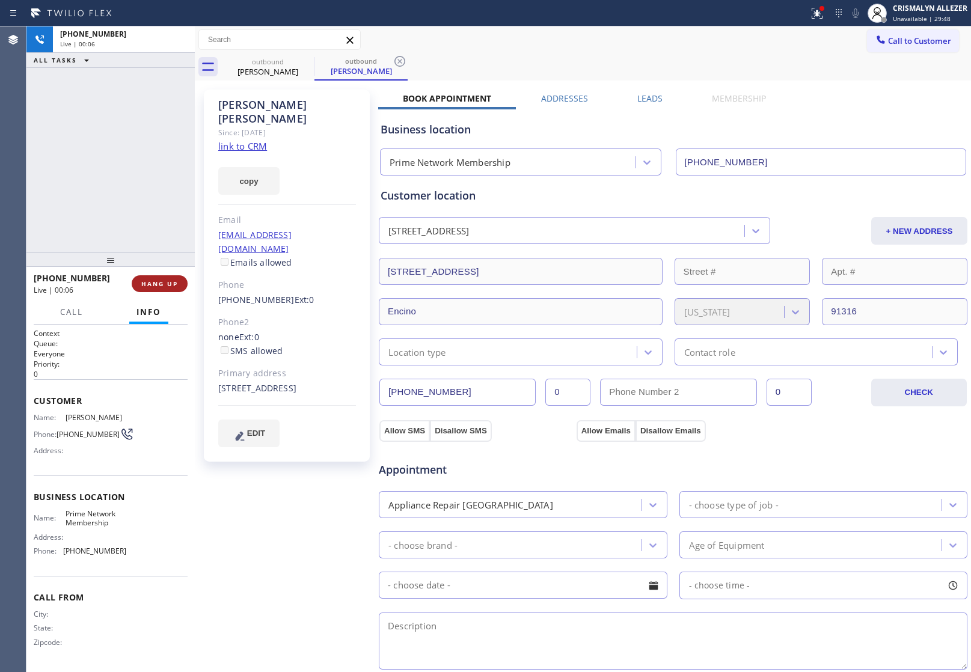
click at [146, 289] on button "HANG UP" at bounding box center [160, 283] width 56 height 17
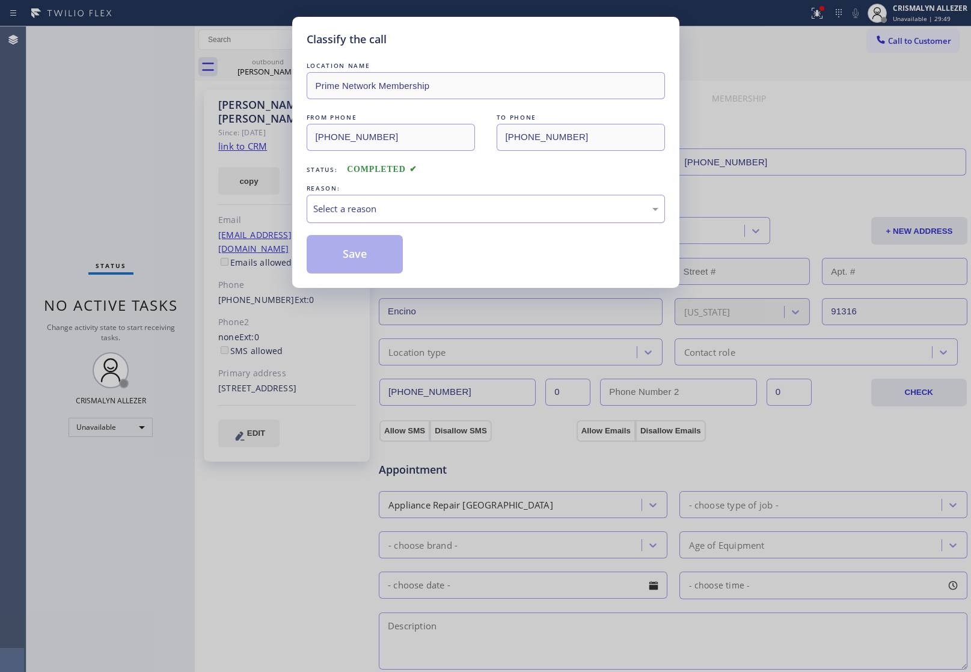
click at [461, 217] on div "Select a reason" at bounding box center [486, 209] width 358 height 28
click at [373, 256] on button "Save" at bounding box center [355, 254] width 97 height 38
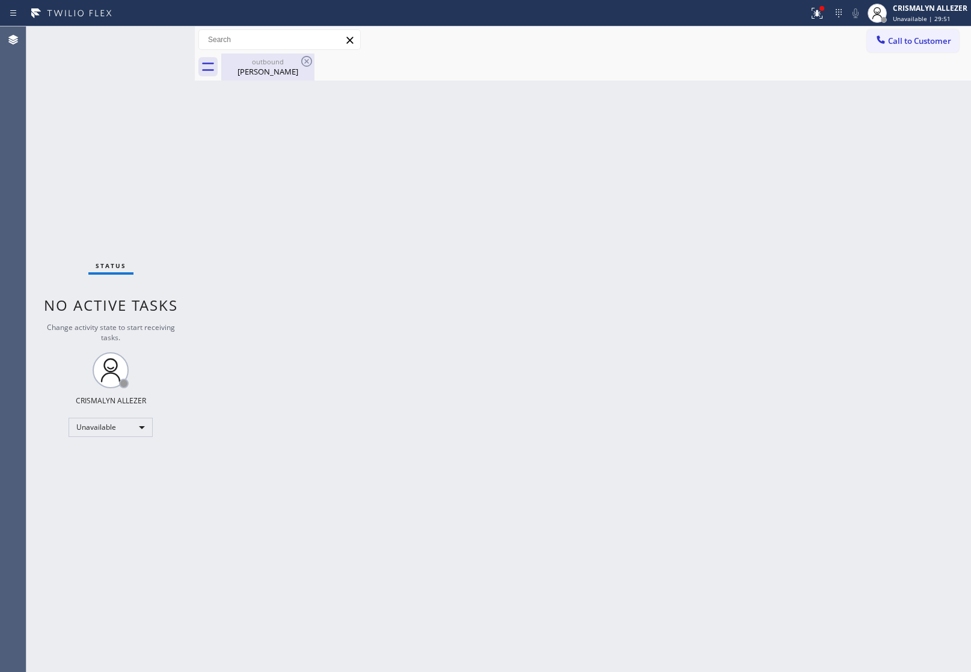
click at [275, 67] on div "[PERSON_NAME]" at bounding box center [268, 71] width 91 height 11
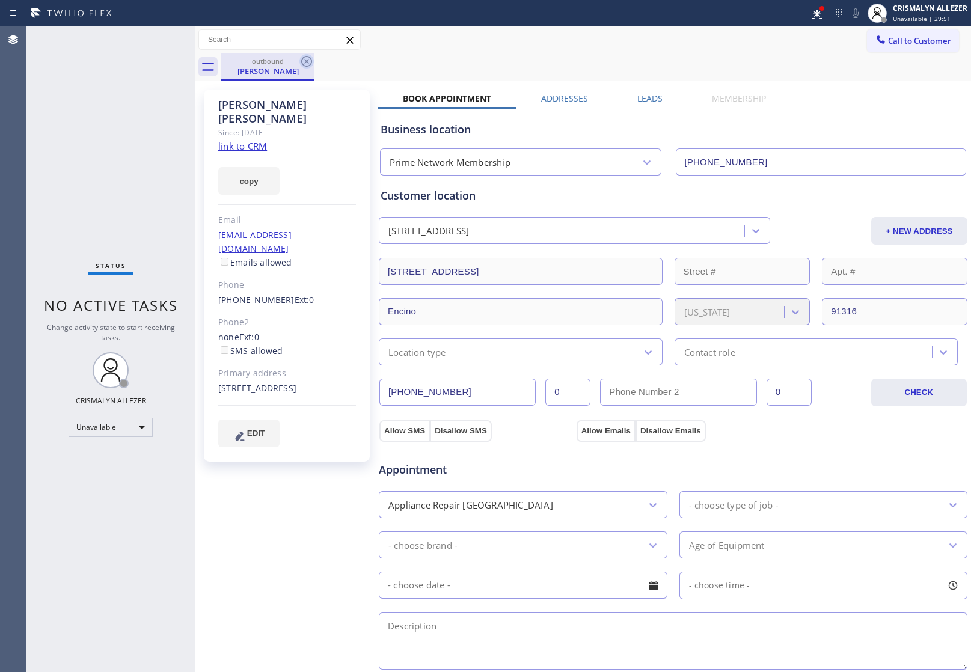
click at [307, 58] on icon at bounding box center [307, 61] width 14 height 14
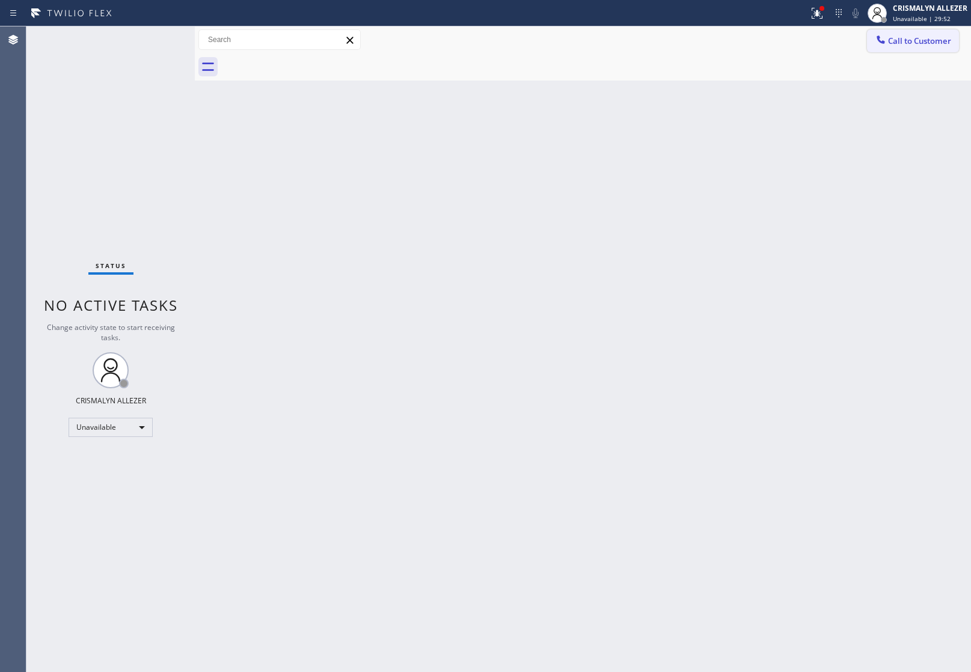
click at [913, 46] on button "Call to Customer" at bounding box center [913, 40] width 92 height 23
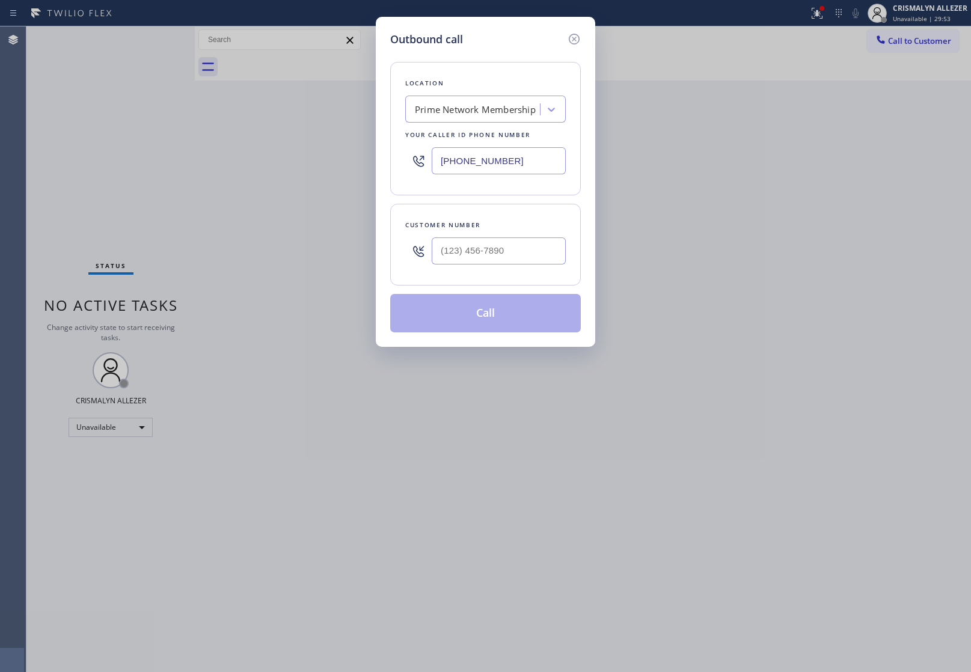
click at [538, 232] on div at bounding box center [499, 251] width 134 height 39
click at [537, 245] on input "(___) ___-____" at bounding box center [499, 251] width 134 height 27
paste input "562) 556-5843"
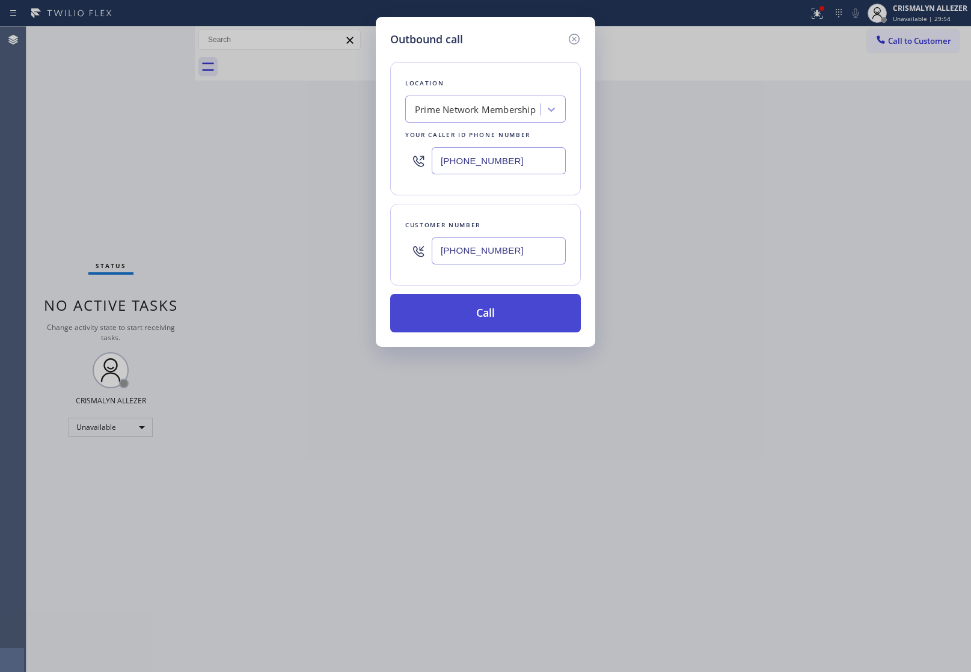
type input "[PHONE_NUMBER]"
click at [497, 318] on button "Call" at bounding box center [485, 313] width 191 height 38
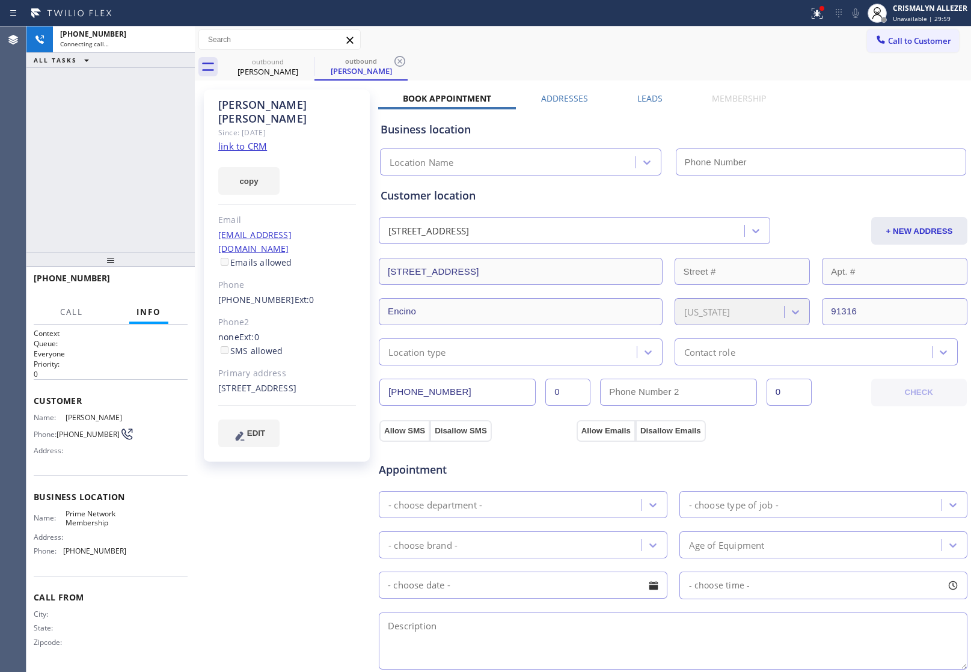
type input "[PHONE_NUMBER]"
click at [653, 98] on label "Leads" at bounding box center [650, 98] width 25 height 11
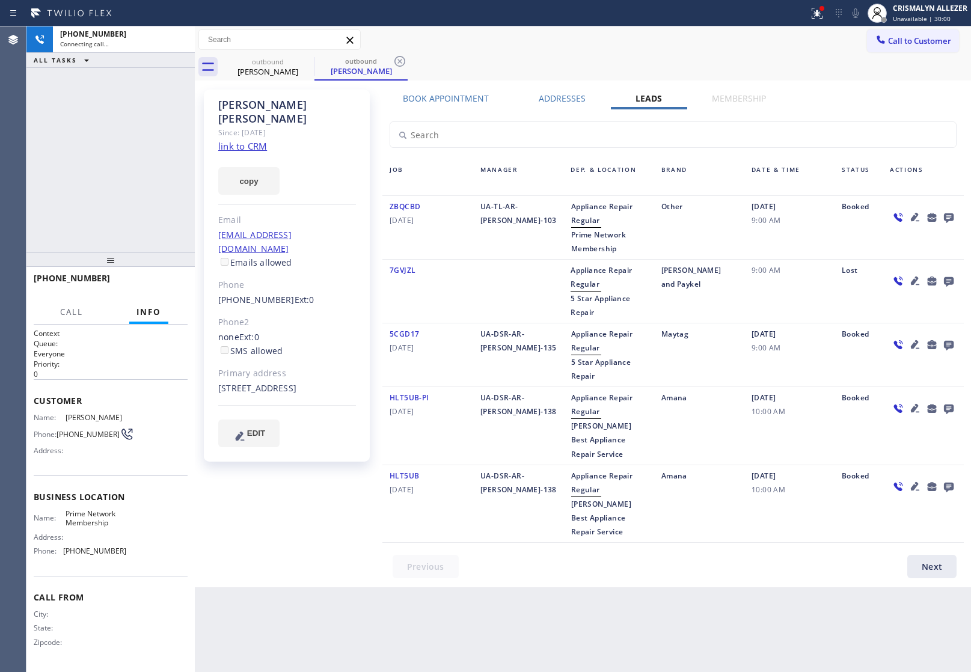
drag, startPoint x: 955, startPoint y: 211, endPoint x: 948, endPoint y: 214, distance: 7.8
click at [948, 214] on div at bounding box center [949, 217] width 17 height 14
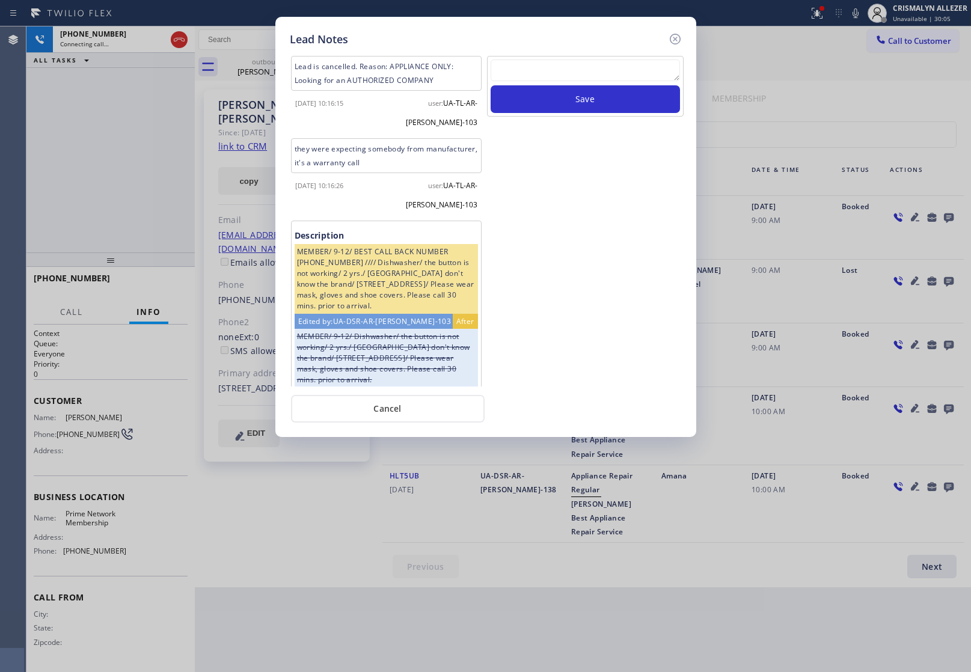
click at [585, 77] on textarea at bounding box center [585, 71] width 189 height 22
paste textarea "no answer | pls xfer here cx cb"
type textarea "no answer | pls xfer here cx cb"
click at [582, 106] on button "Save" at bounding box center [585, 99] width 189 height 28
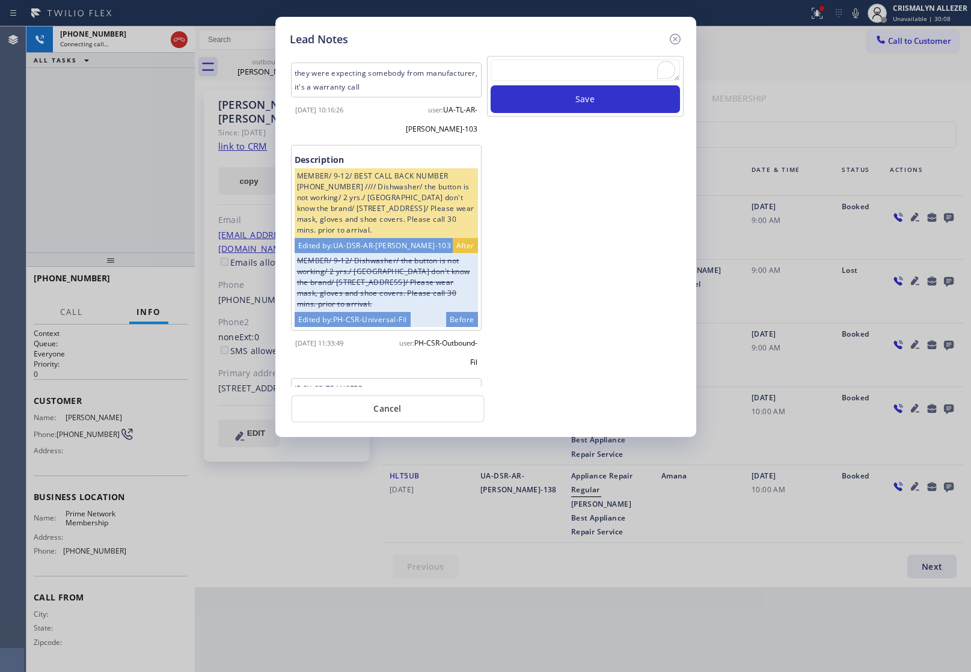
scroll to position [358, 0]
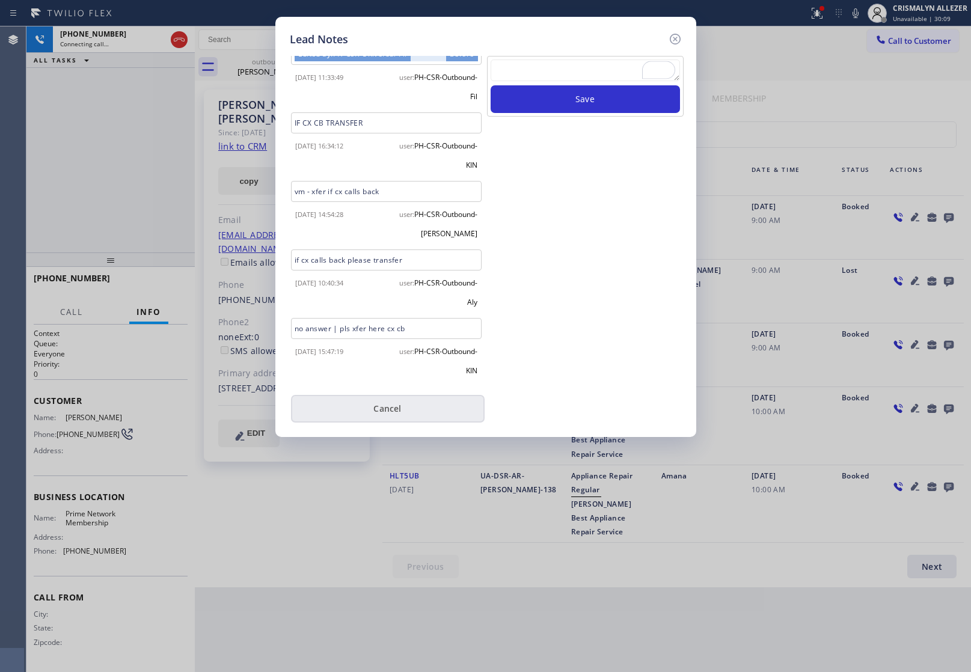
click at [386, 412] on button "Cancel" at bounding box center [388, 409] width 194 height 28
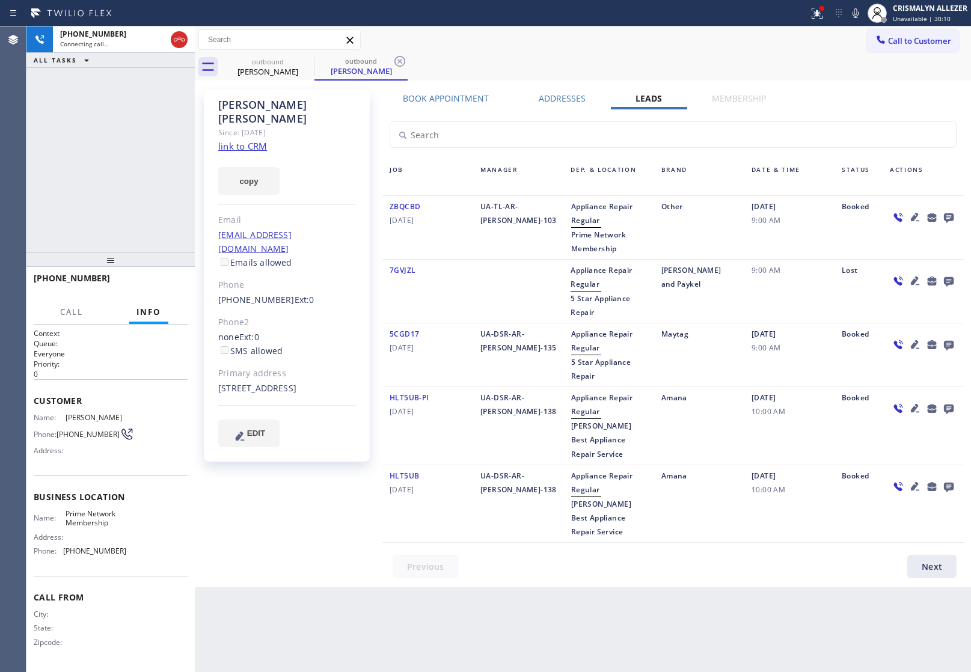
click at [459, 95] on label "Book Appointment" at bounding box center [446, 98] width 86 height 11
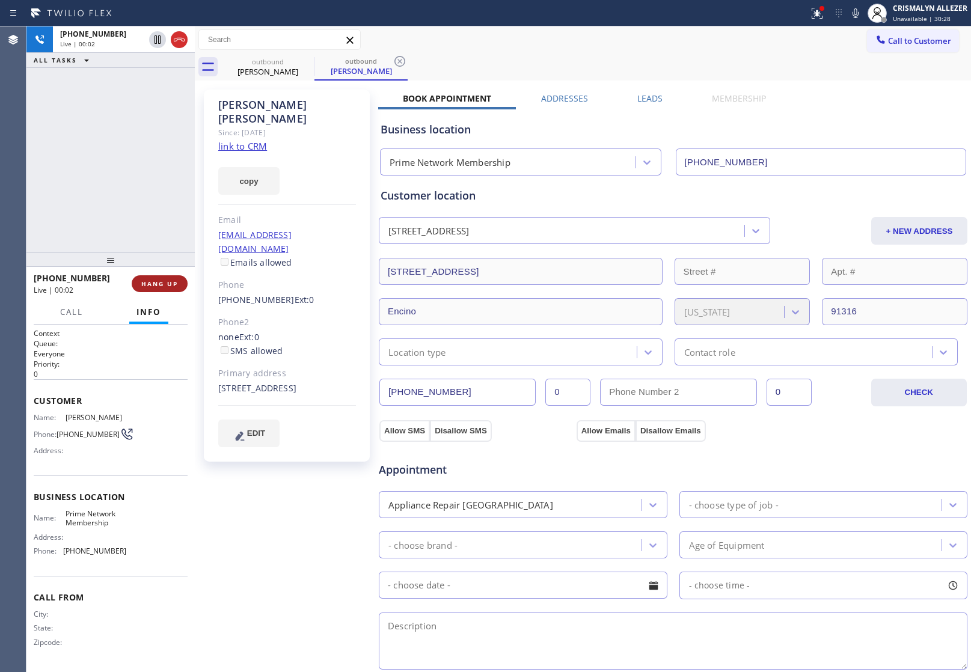
click at [161, 283] on span "HANG UP" at bounding box center [159, 284] width 37 height 8
click at [161, 283] on span "COMPLETE" at bounding box center [158, 284] width 42 height 8
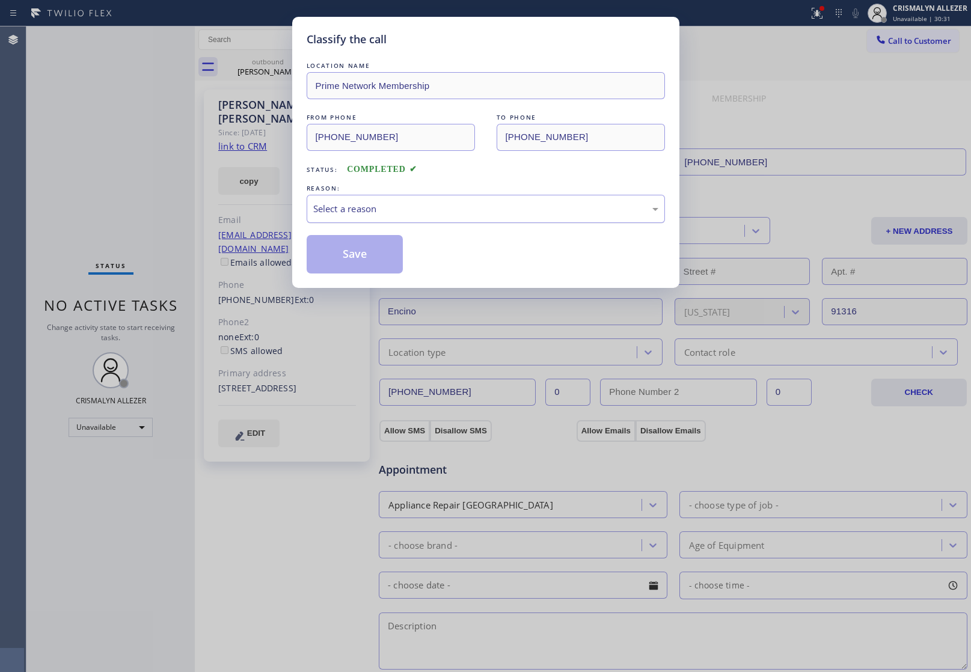
drag, startPoint x: 484, startPoint y: 217, endPoint x: 469, endPoint y: 221, distance: 15.8
click at [483, 216] on div "Select a reason" at bounding box center [485, 209] width 345 height 14
click at [352, 260] on button "Save" at bounding box center [355, 254] width 97 height 38
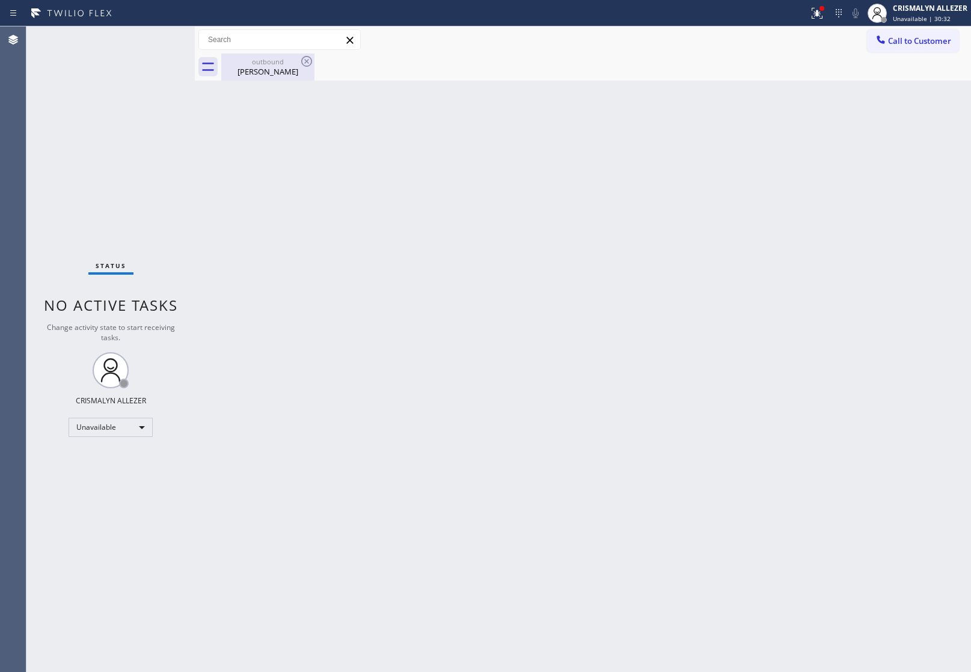
click at [257, 75] on div "[PERSON_NAME]" at bounding box center [268, 71] width 91 height 11
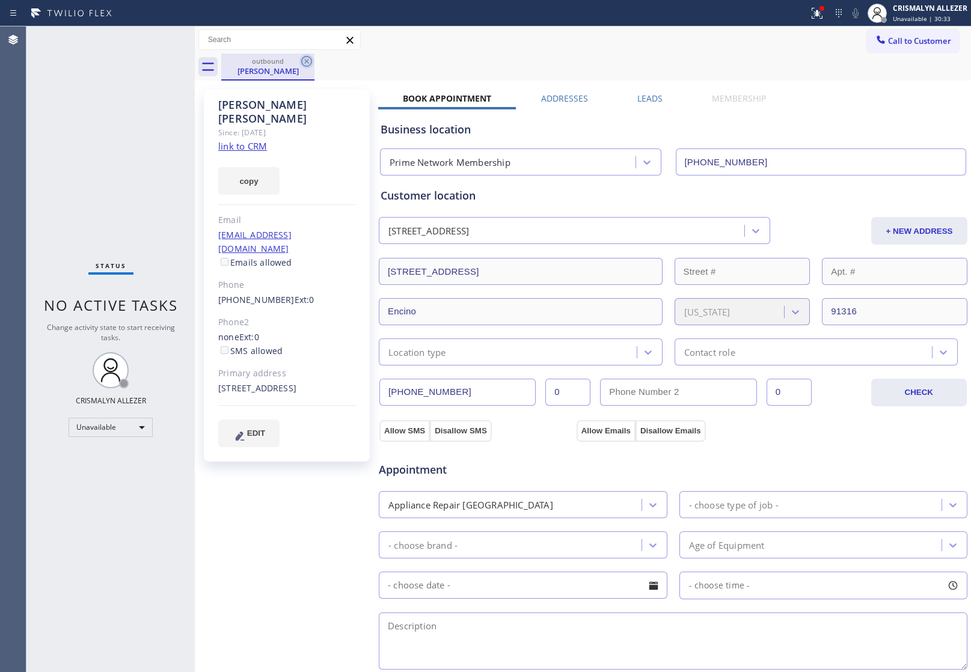
click at [304, 61] on icon at bounding box center [307, 61] width 14 height 14
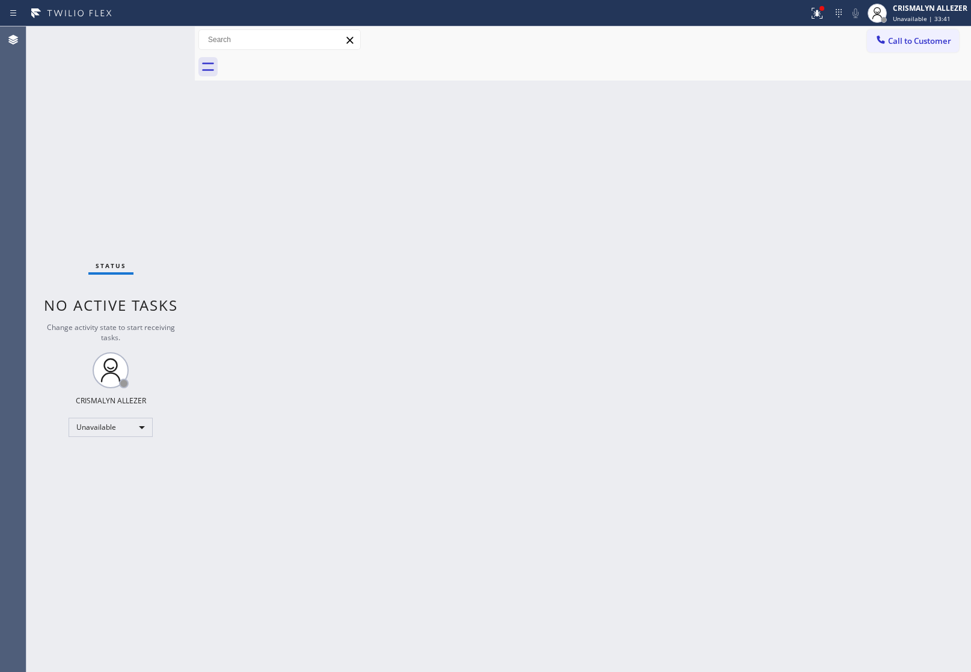
click at [816, 263] on div "Back to Dashboard Change Sender ID Customers Technicians Select a contact Outbo…" at bounding box center [583, 349] width 777 height 646
drag, startPoint x: 923, startPoint y: 42, endPoint x: 873, endPoint y: 70, distance: 57.1
click at [923, 42] on span "Call to Customer" at bounding box center [919, 40] width 63 height 11
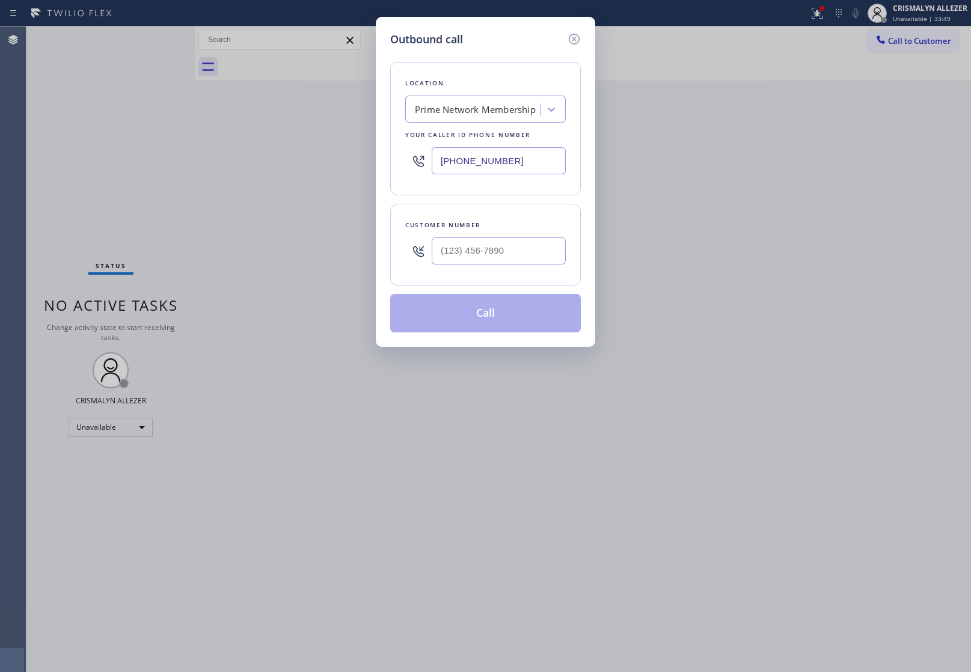
paste input "949) 734-7320"
drag, startPoint x: 543, startPoint y: 164, endPoint x: 368, endPoint y: 158, distance: 175.1
click at [368, 158] on div "Outbound call Location Prime Network Membership Your caller id phone number [PH…" at bounding box center [485, 336] width 971 height 672
type input "[PHONE_NUMBER]"
click at [521, 251] on input "(___) ___-____" at bounding box center [499, 251] width 134 height 27
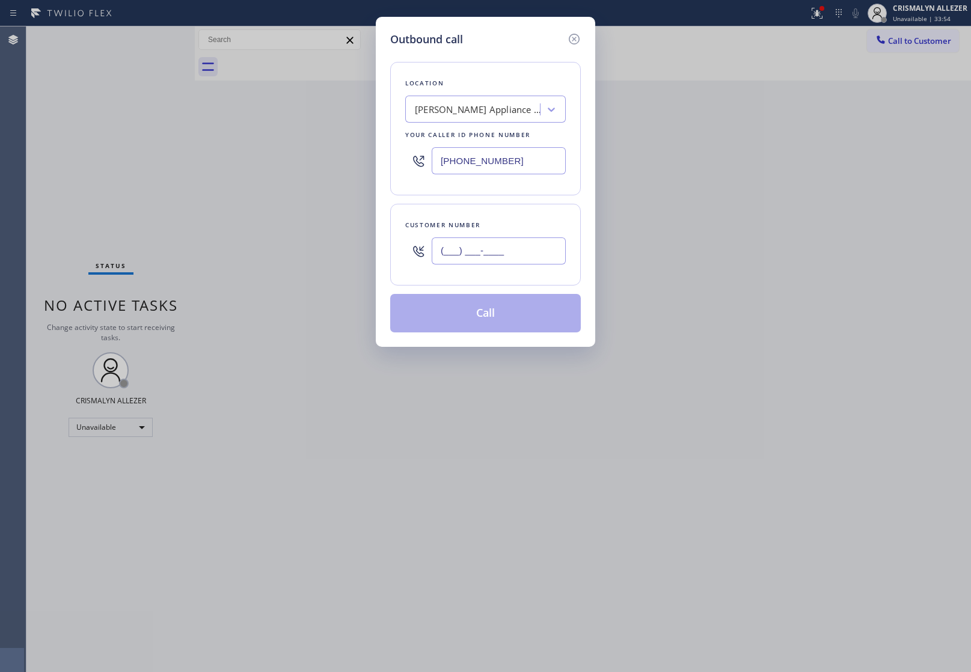
paste input "714) 926-5778"
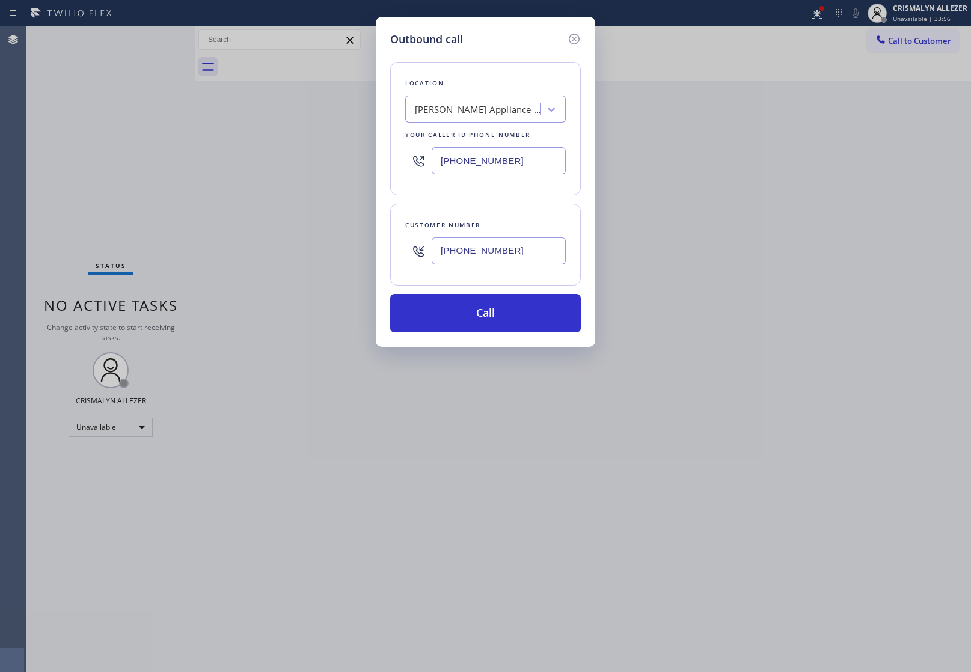
type input "[PHONE_NUMBER]"
click at [491, 313] on button "Call" at bounding box center [485, 313] width 191 height 38
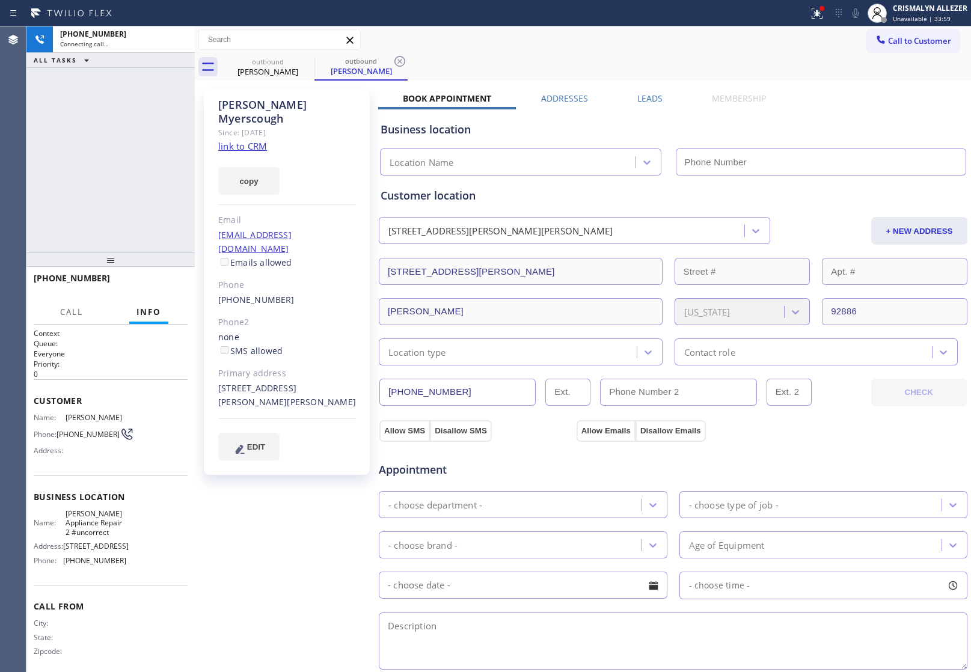
click at [251, 140] on link "link to CRM" at bounding box center [242, 146] width 49 height 12
type input "[PHONE_NUMBER]"
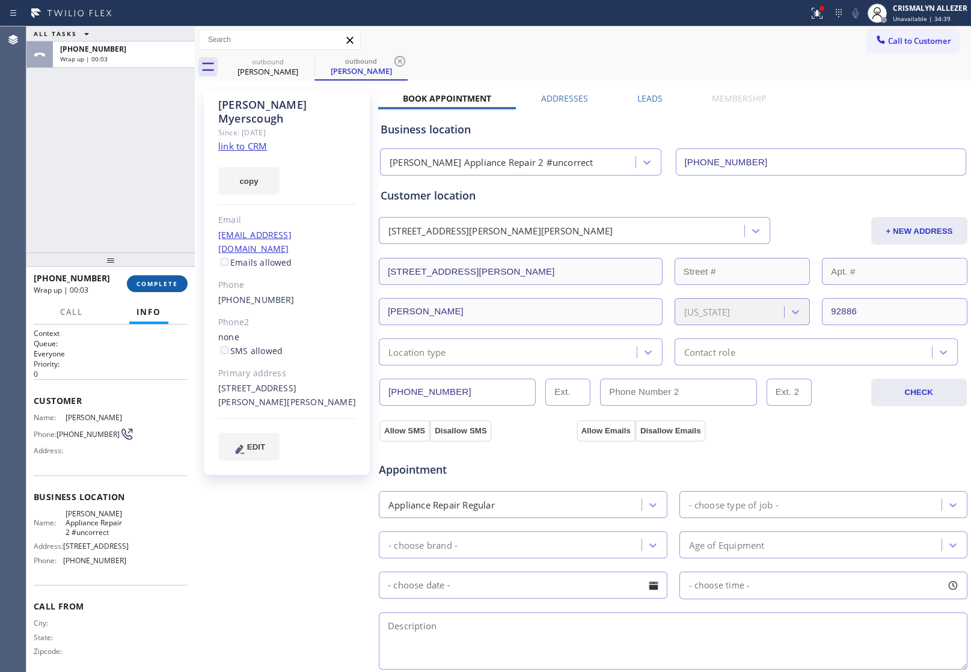
click at [146, 289] on button "COMPLETE" at bounding box center [157, 283] width 61 height 17
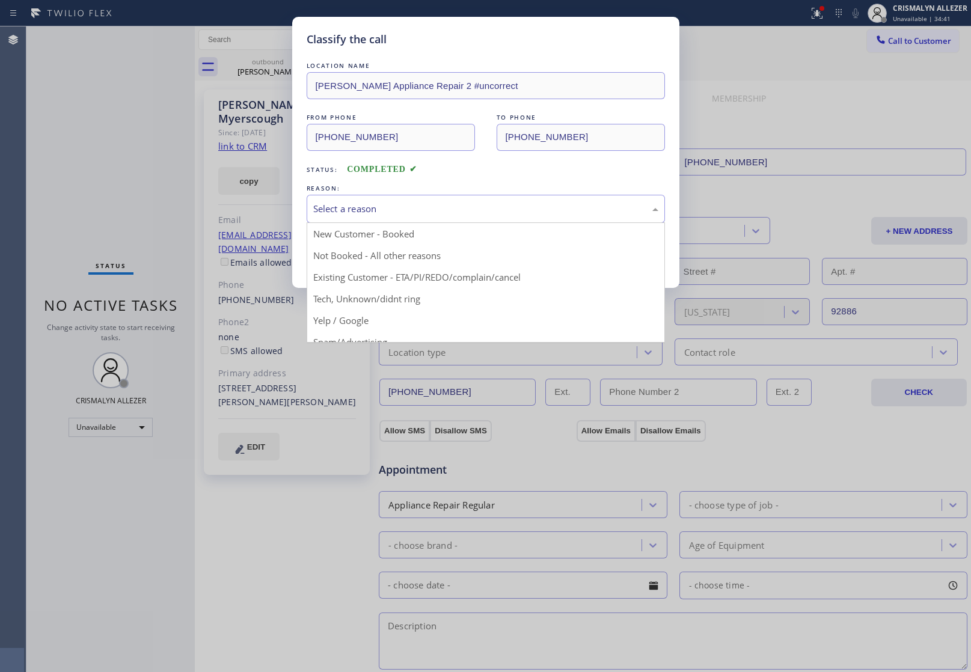
drag, startPoint x: 518, startPoint y: 212, endPoint x: 504, endPoint y: 218, distance: 15.6
click at [511, 215] on div "Select a reason" at bounding box center [485, 209] width 345 height 14
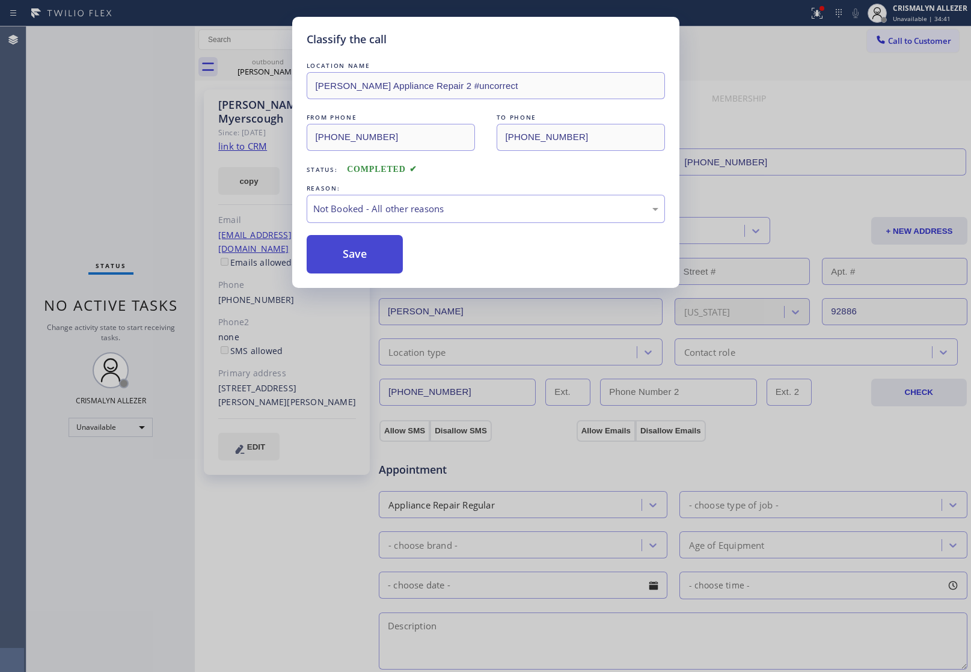
click at [355, 262] on button "Save" at bounding box center [355, 254] width 97 height 38
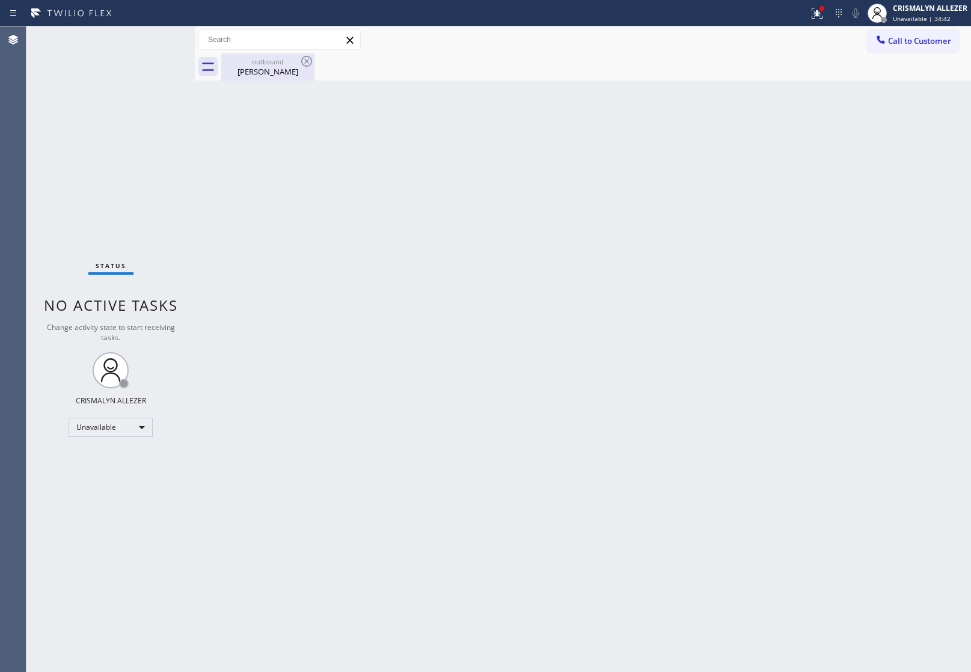
click at [269, 65] on div "outbound" at bounding box center [268, 61] width 91 height 9
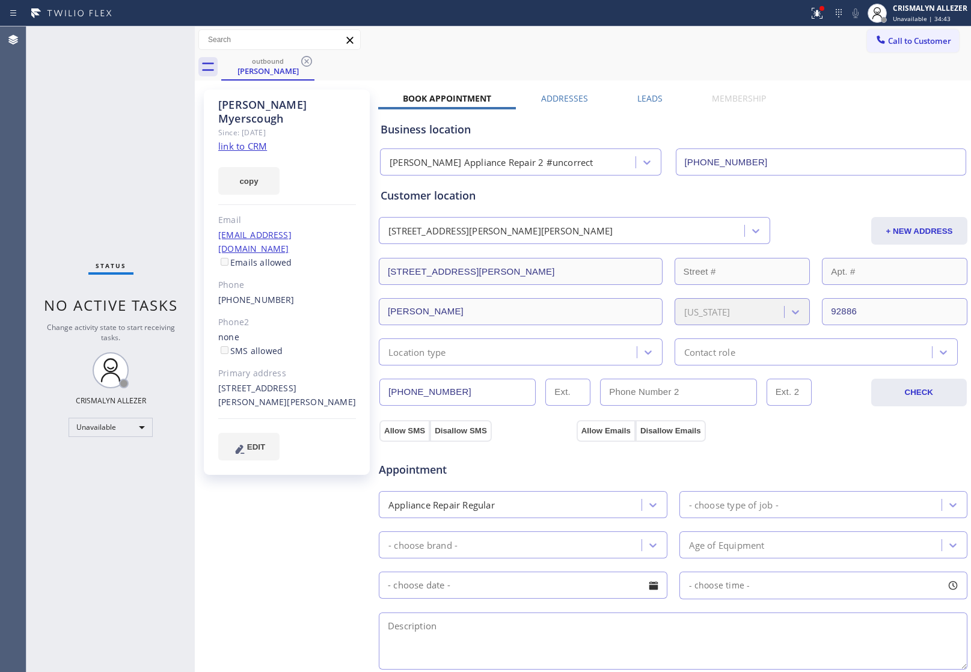
click at [647, 97] on label "Leads" at bounding box center [650, 98] width 25 height 11
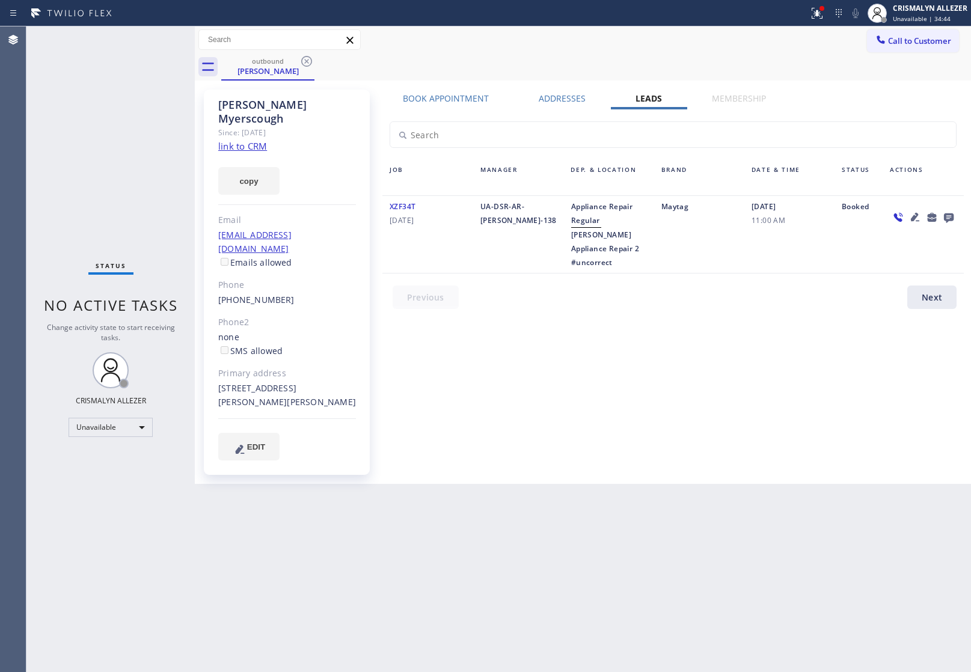
click at [952, 215] on icon at bounding box center [949, 219] width 10 height 10
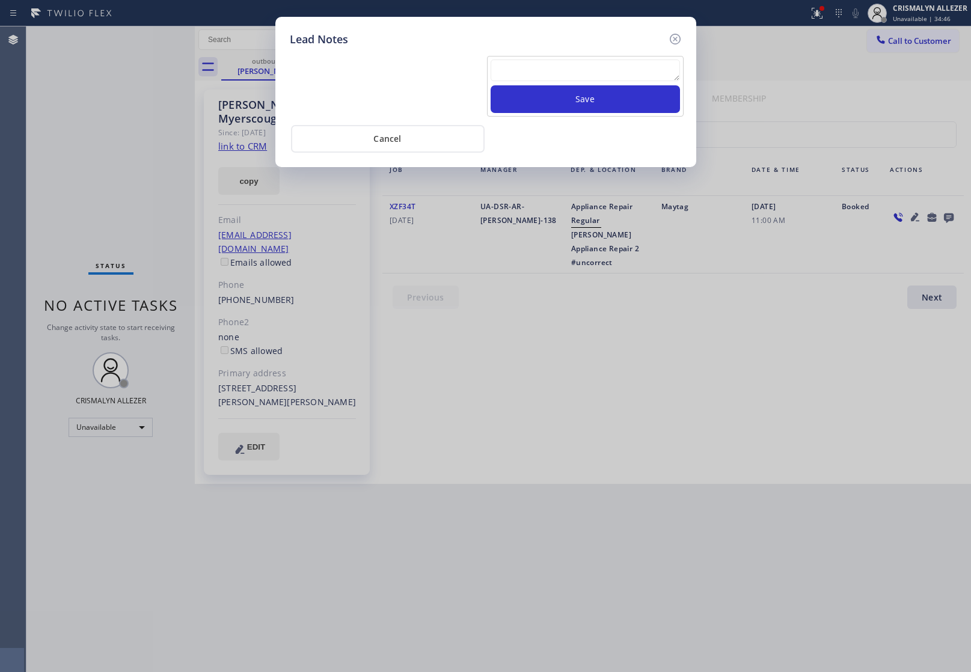
click at [579, 74] on textarea at bounding box center [585, 71] width 189 height 22
paste textarea "DON'T NEED SERVICE / NOT NTERESTED"
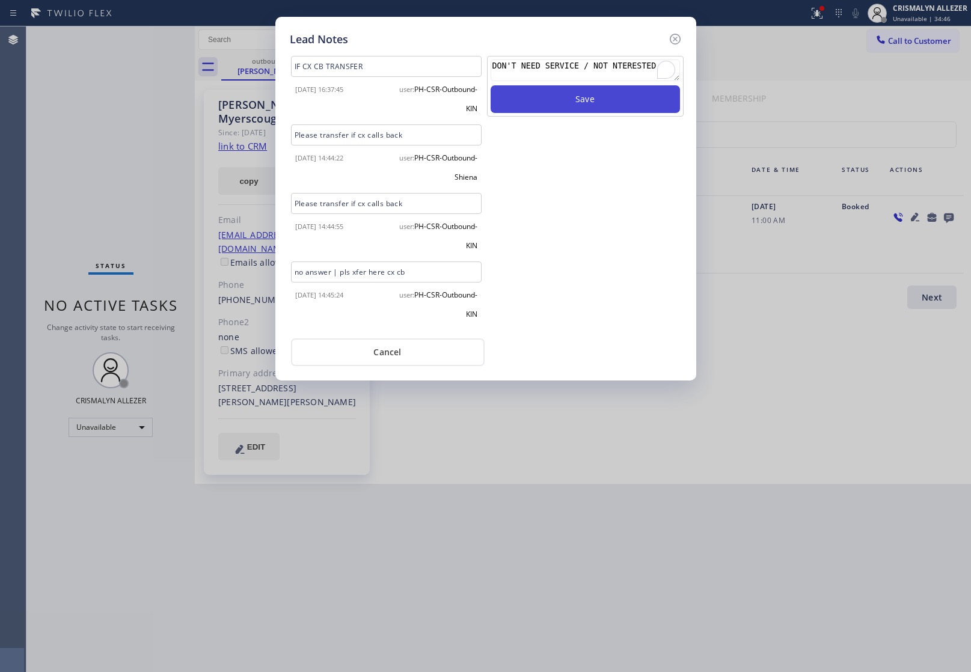
type textarea "DON'T NEED SERVICE / NOT NTERESTED"
click at [571, 103] on button "Save" at bounding box center [585, 99] width 189 height 28
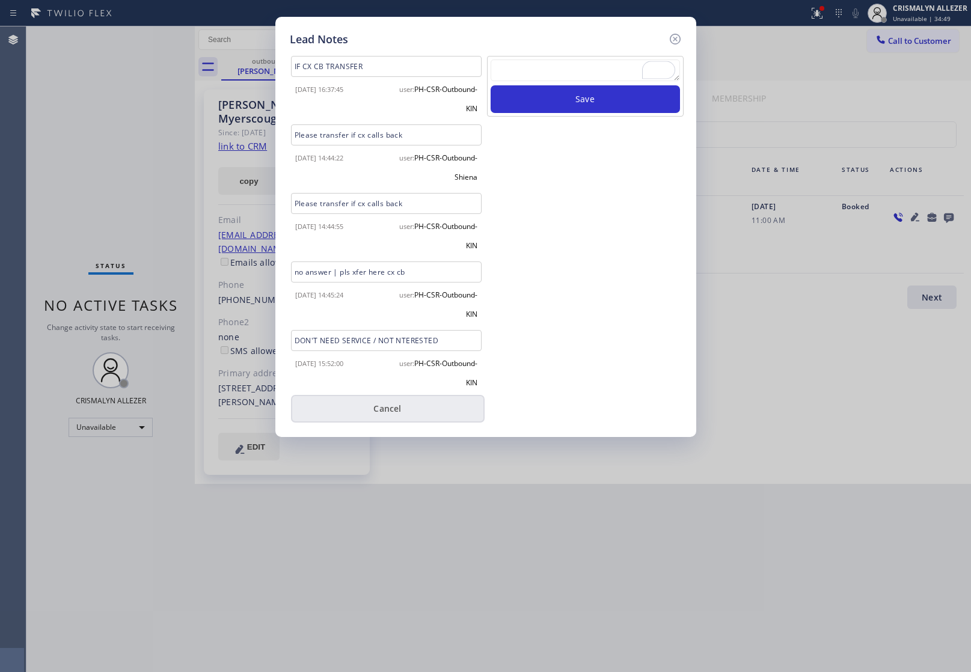
click at [382, 413] on button "Cancel" at bounding box center [388, 409] width 194 height 28
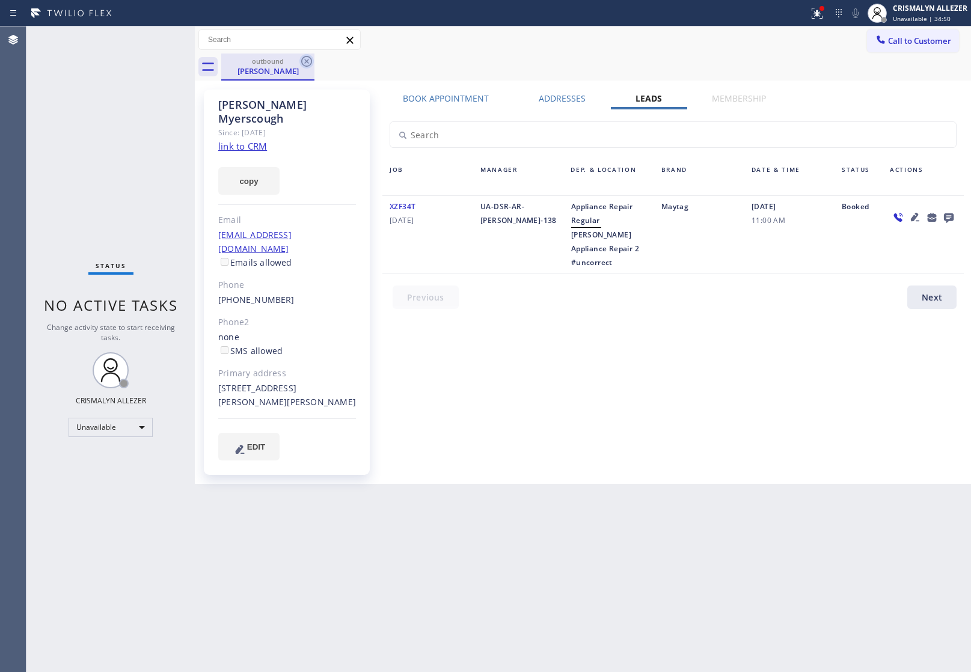
click at [308, 62] on icon at bounding box center [306, 61] width 11 height 11
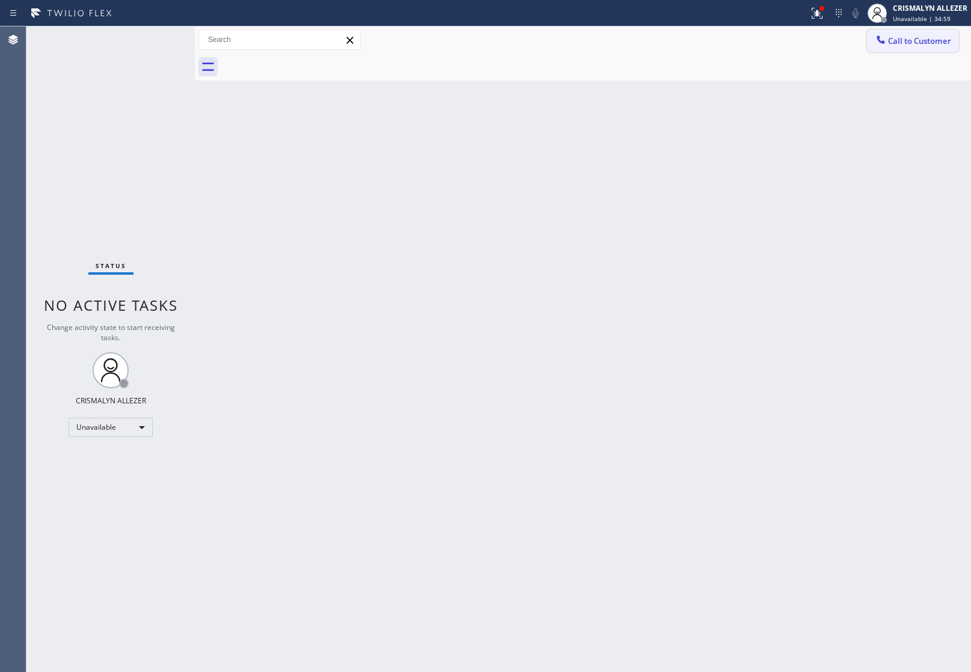
click at [912, 46] on button "Call to Customer" at bounding box center [913, 40] width 92 height 23
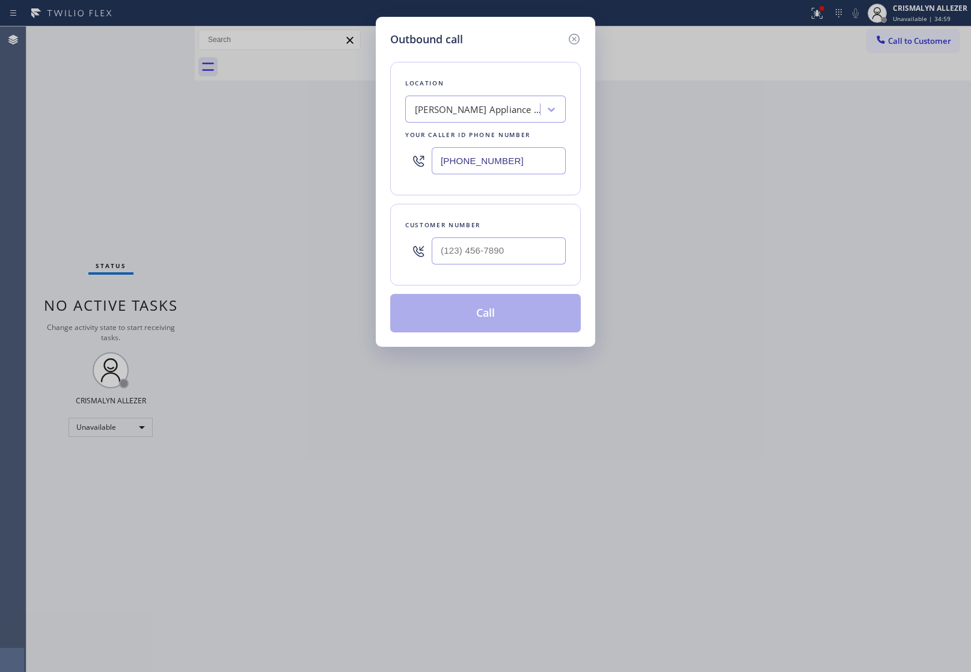
paste input "562) 616-1744"
drag, startPoint x: 523, startPoint y: 169, endPoint x: 281, endPoint y: 142, distance: 243.3
click at [309, 146] on div "Outbound call Location [PERSON_NAME] Appliance Repair 2 #uncorrect Your caller …" at bounding box center [485, 336] width 971 height 672
type input "[PHONE_NUMBER]"
click at [531, 260] on input "(___) ___-____" at bounding box center [499, 251] width 134 height 27
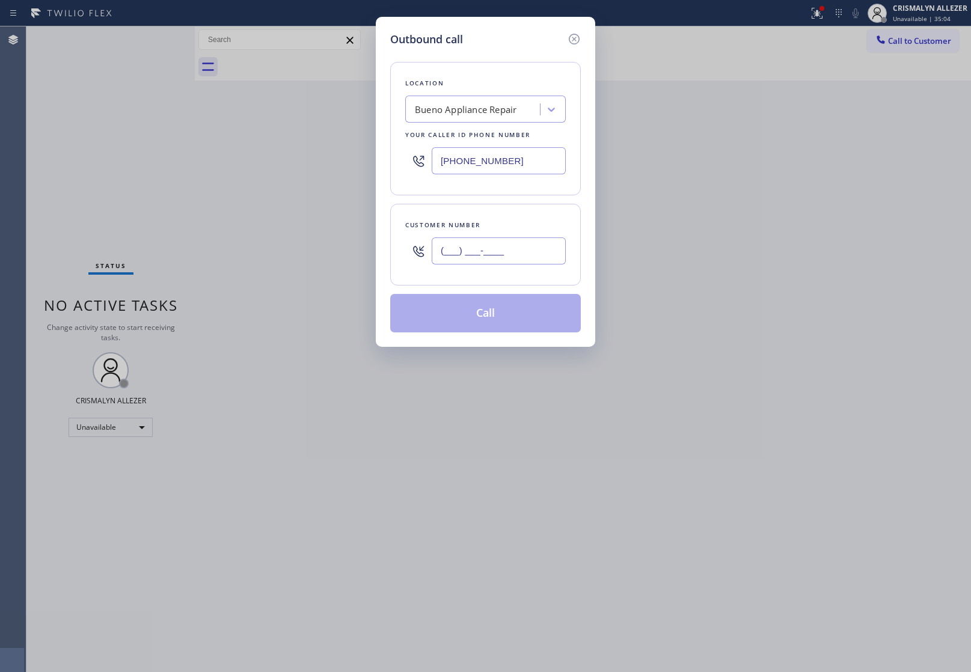
paste input "909) 919-3058"
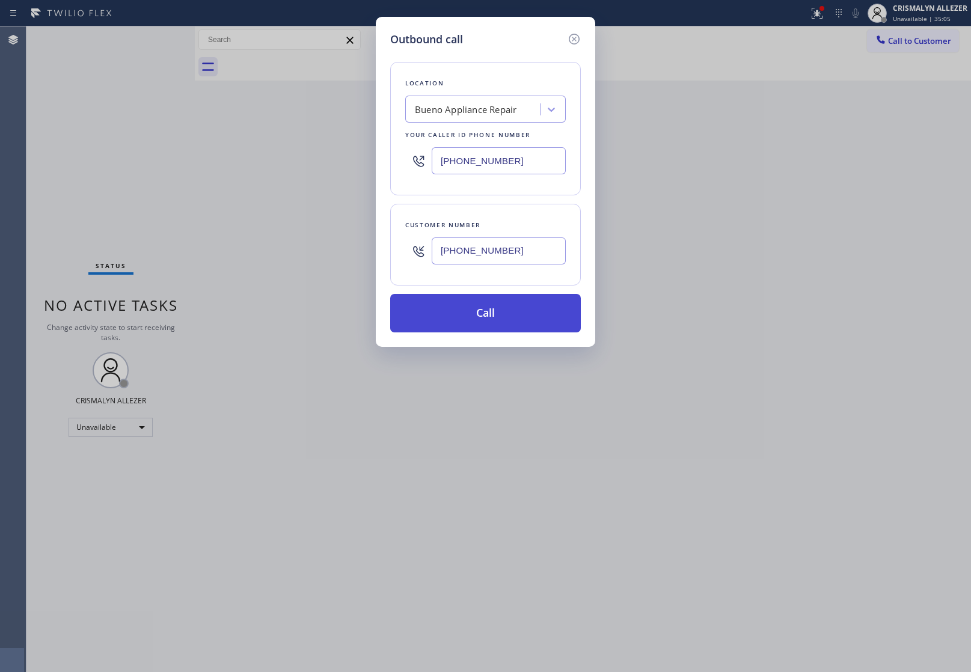
type input "[PHONE_NUMBER]"
click at [487, 326] on button "Call" at bounding box center [485, 313] width 191 height 38
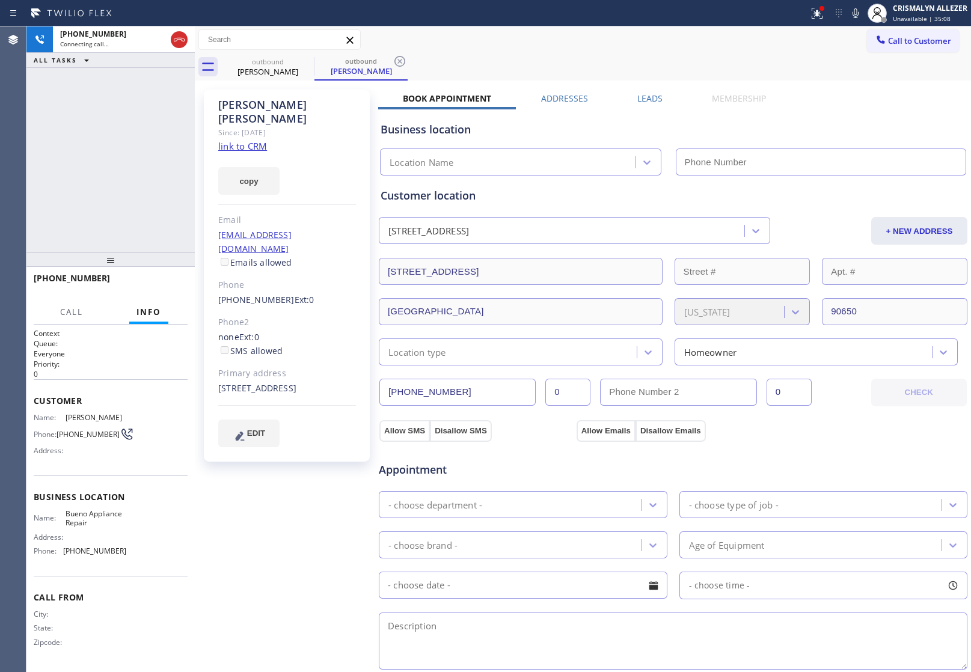
click at [248, 140] on link "link to CRM" at bounding box center [242, 146] width 49 height 12
type input "[PHONE_NUMBER]"
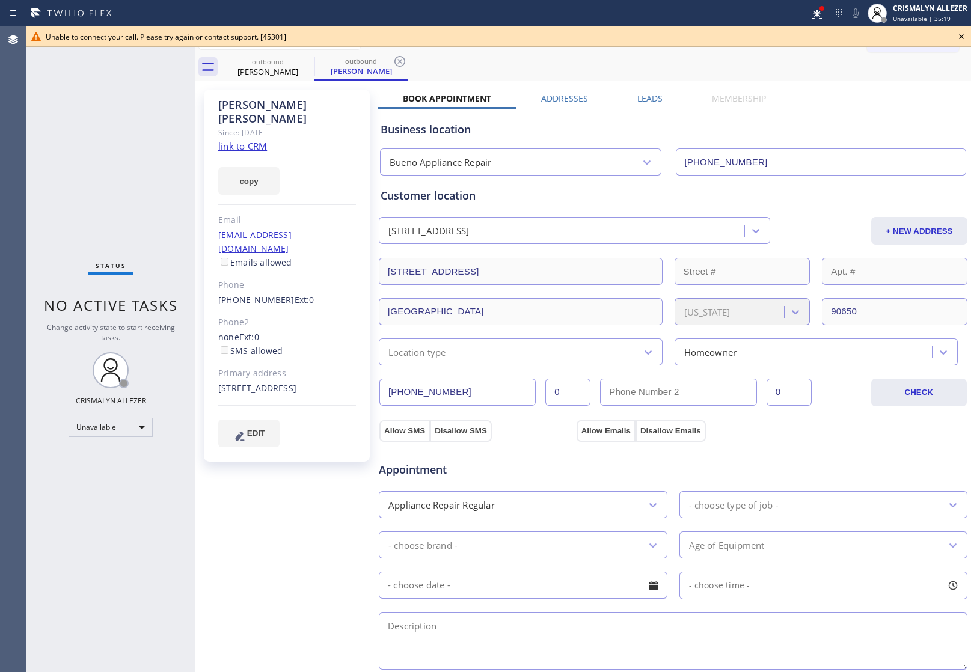
click at [961, 35] on icon at bounding box center [962, 36] width 14 height 14
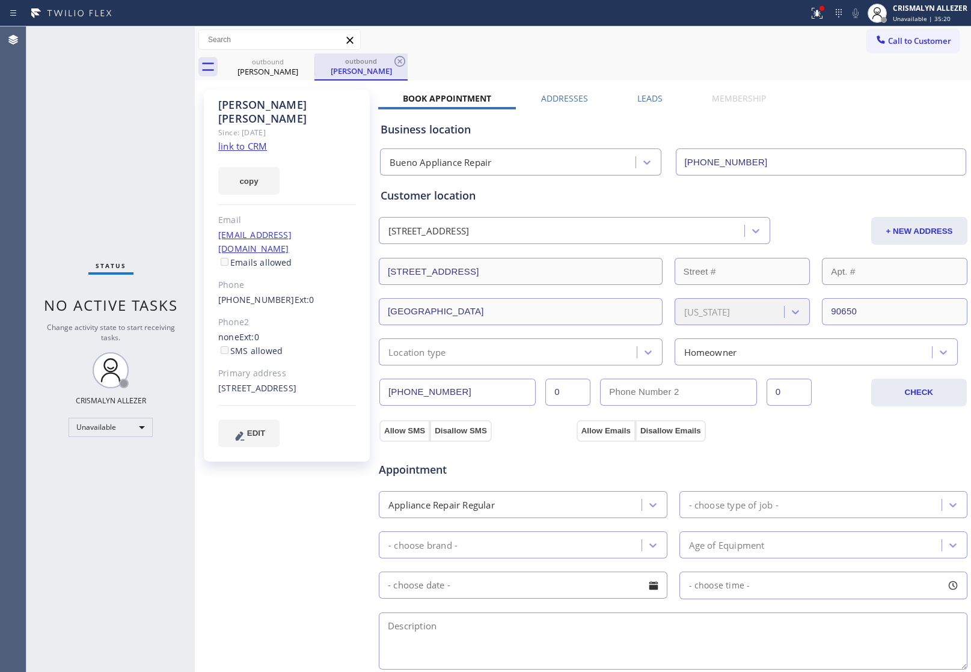
drag, startPoint x: 396, startPoint y: 62, endPoint x: 376, endPoint y: 64, distance: 19.9
click at [390, 62] on div "outbound [PERSON_NAME]" at bounding box center [361, 67] width 93 height 27
click at [307, 59] on icon at bounding box center [307, 61] width 14 height 14
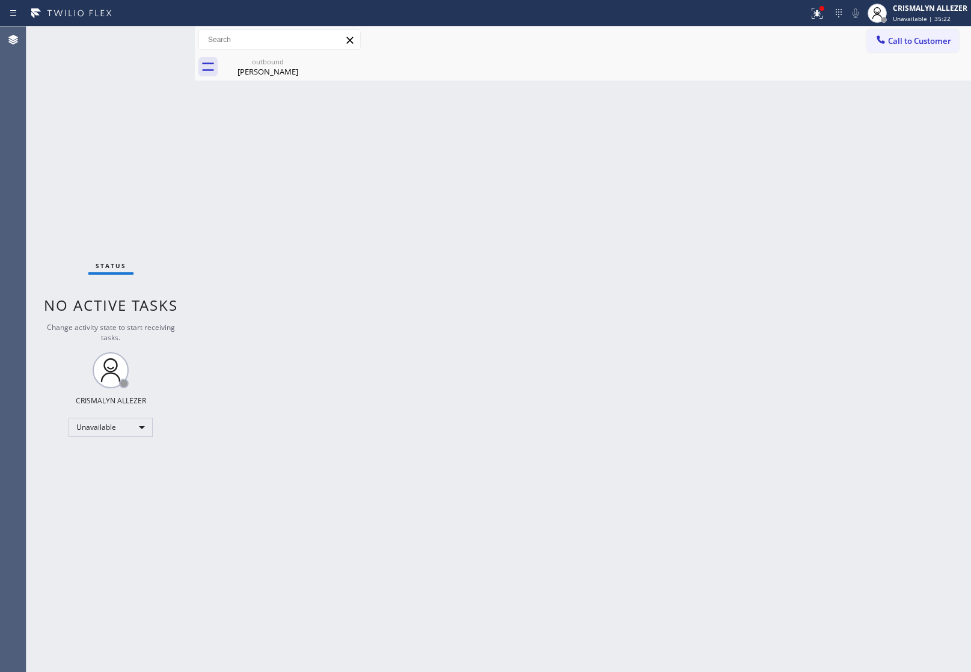
click at [0, 0] on icon at bounding box center [0, 0] width 0 height 0
drag, startPoint x: 286, startPoint y: 67, endPoint x: 305, endPoint y: 64, distance: 19.5
click at [292, 68] on div "[PERSON_NAME]" at bounding box center [268, 71] width 91 height 11
click at [305, 64] on div at bounding box center [596, 67] width 750 height 27
click at [910, 40] on span "Call to Customer" at bounding box center [919, 40] width 63 height 11
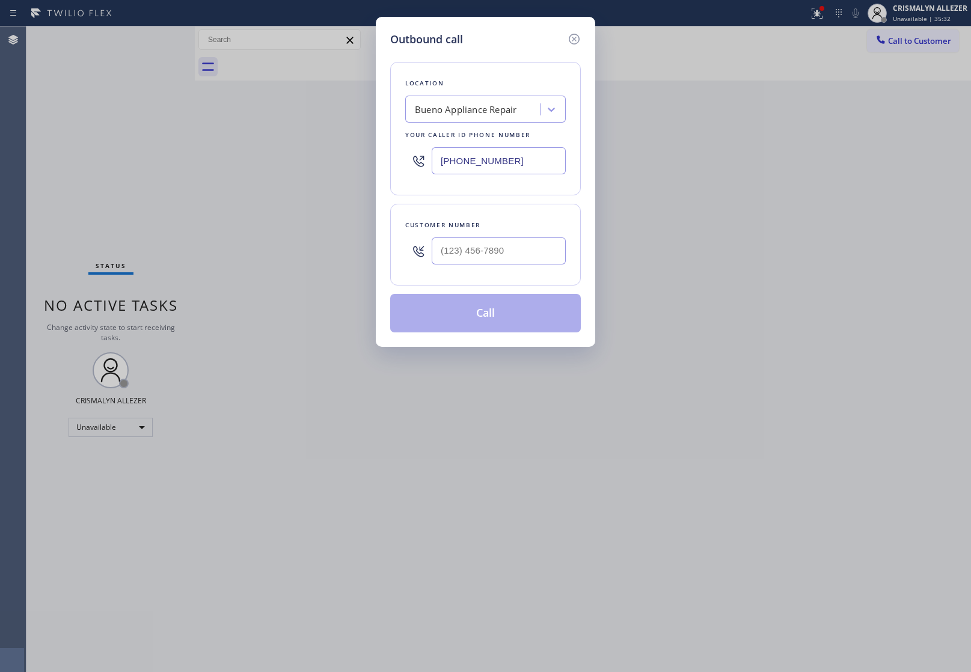
paste input "714) 912-8101"
drag, startPoint x: 552, startPoint y: 162, endPoint x: 244, endPoint y: 140, distance: 308.8
click at [256, 141] on div "Outbound call Location Bueno Appliance Repair Your caller id phone number [PHON…" at bounding box center [485, 336] width 971 height 672
type input "[PHONE_NUMBER]"
click at [518, 250] on input "(___) ___-____" at bounding box center [499, 251] width 134 height 27
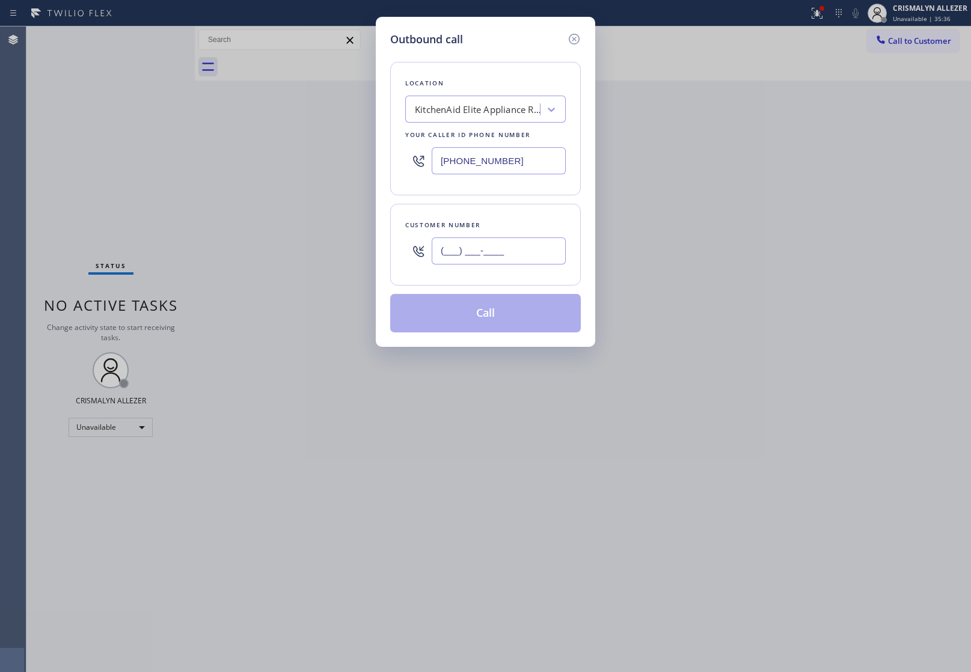
paste input "949) 355-6317"
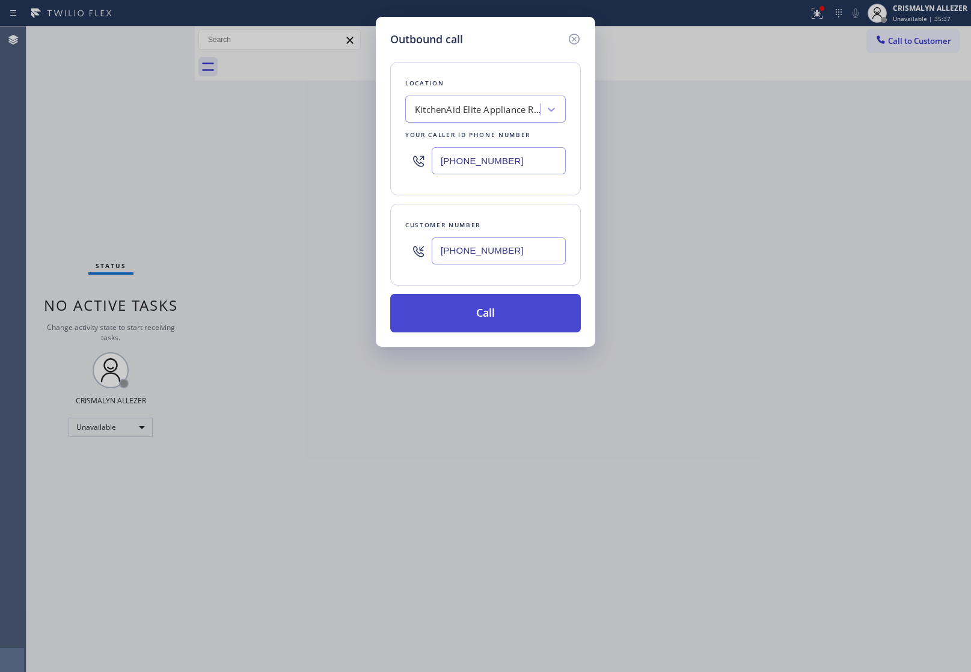
type input "[PHONE_NUMBER]"
click at [493, 318] on button "Call" at bounding box center [485, 313] width 191 height 38
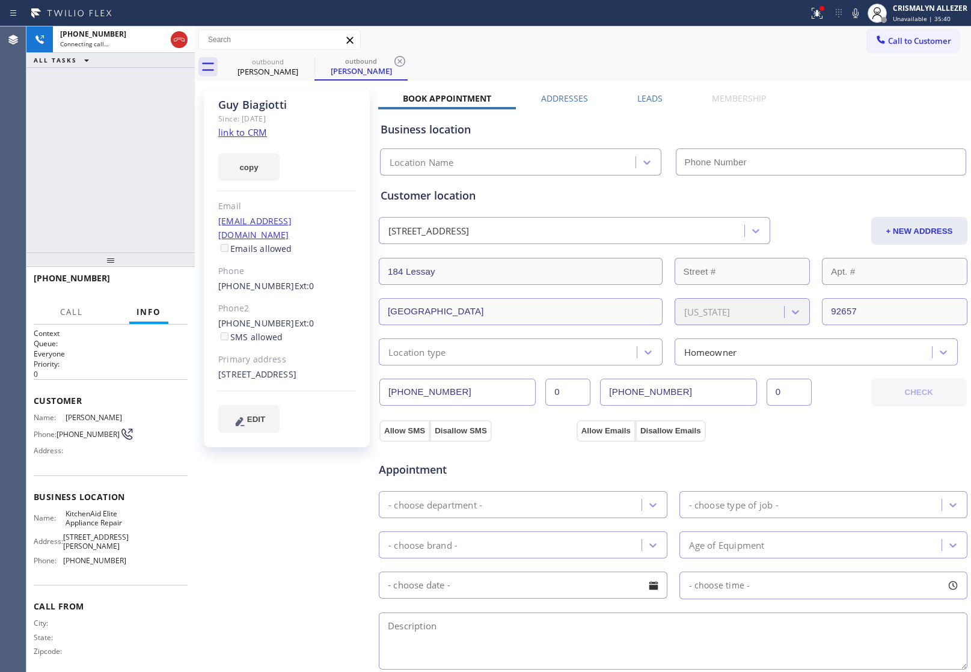
click at [257, 132] on link "link to CRM" at bounding box center [242, 132] width 49 height 12
type input "[PHONE_NUMBER]"
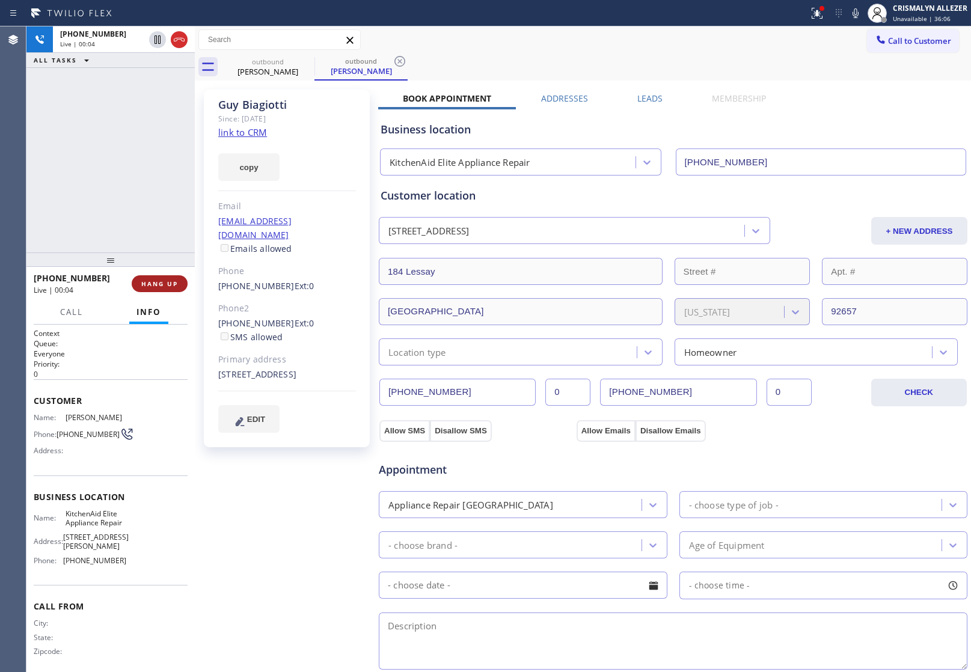
click at [161, 285] on span "HANG UP" at bounding box center [159, 284] width 37 height 8
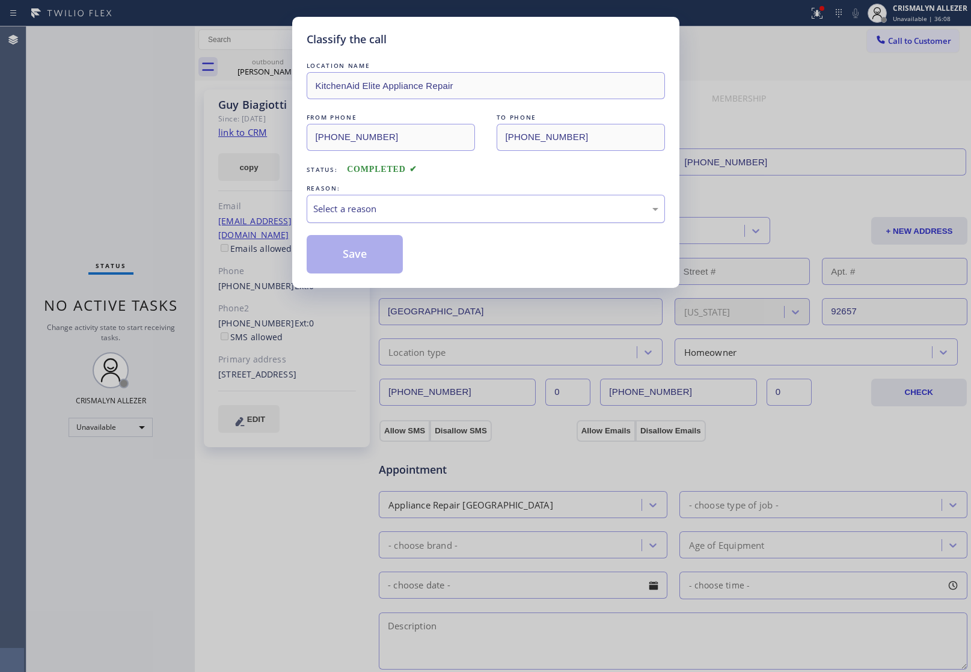
click at [467, 211] on div "Select a reason" at bounding box center [485, 209] width 345 height 14
click at [359, 259] on button "Save" at bounding box center [355, 254] width 97 height 38
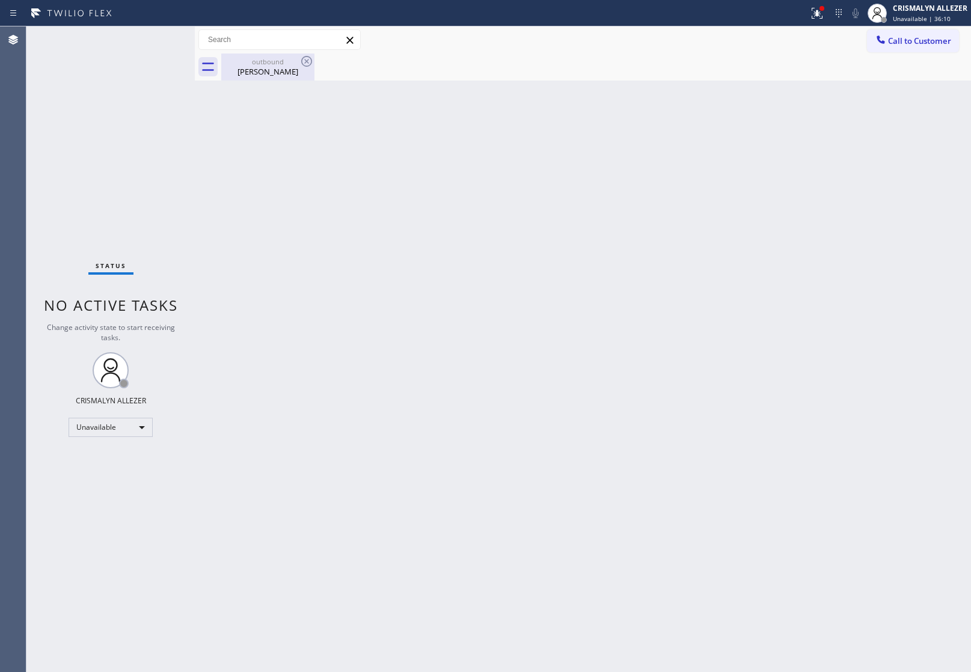
click at [278, 68] on div "[PERSON_NAME]" at bounding box center [268, 71] width 91 height 11
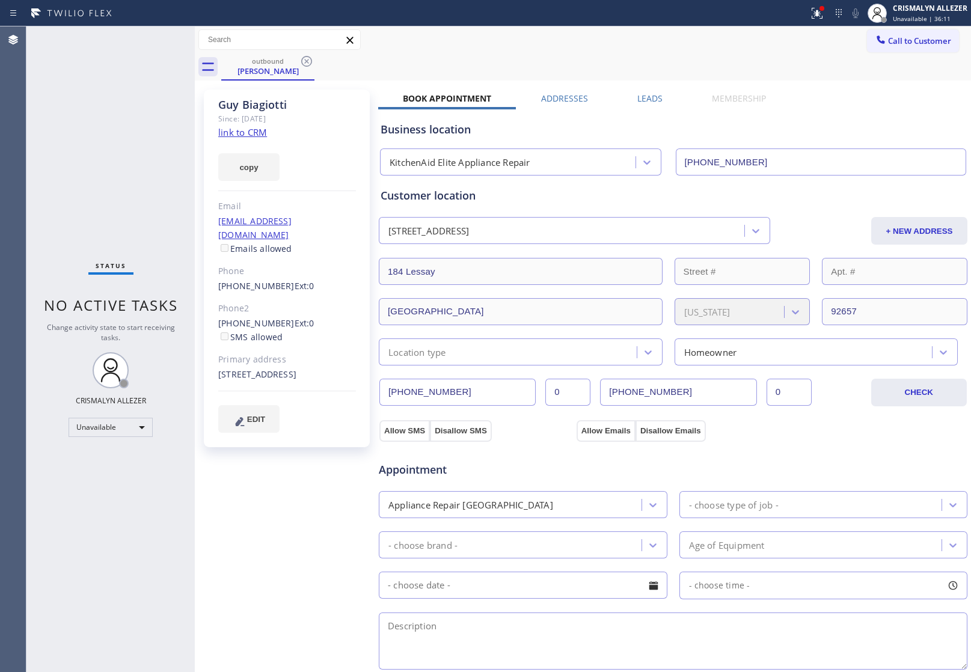
click at [638, 101] on label "Leads" at bounding box center [650, 98] width 25 height 11
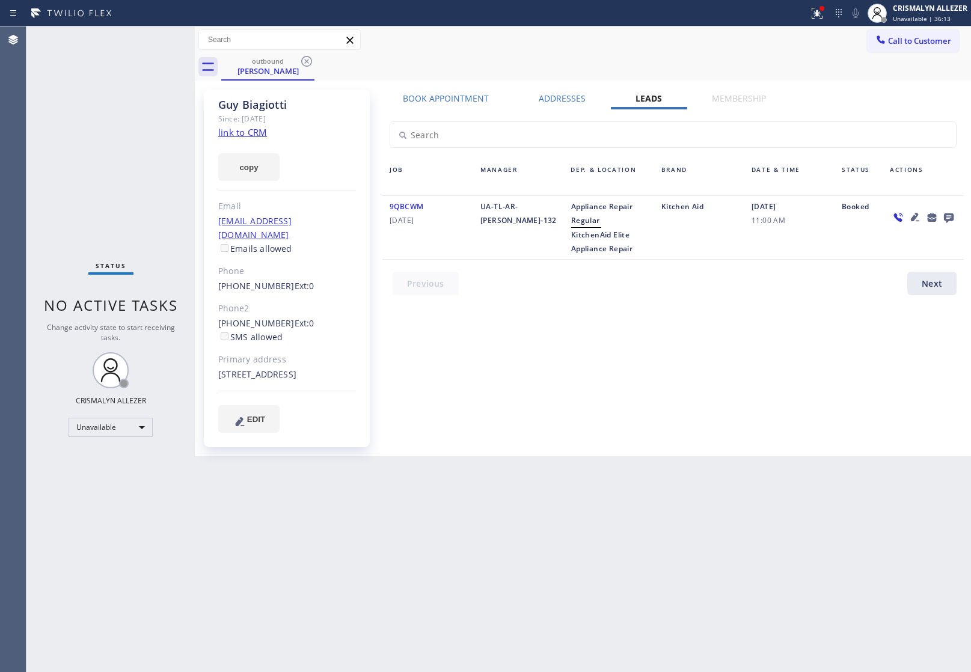
click at [951, 215] on icon at bounding box center [949, 217] width 14 height 15
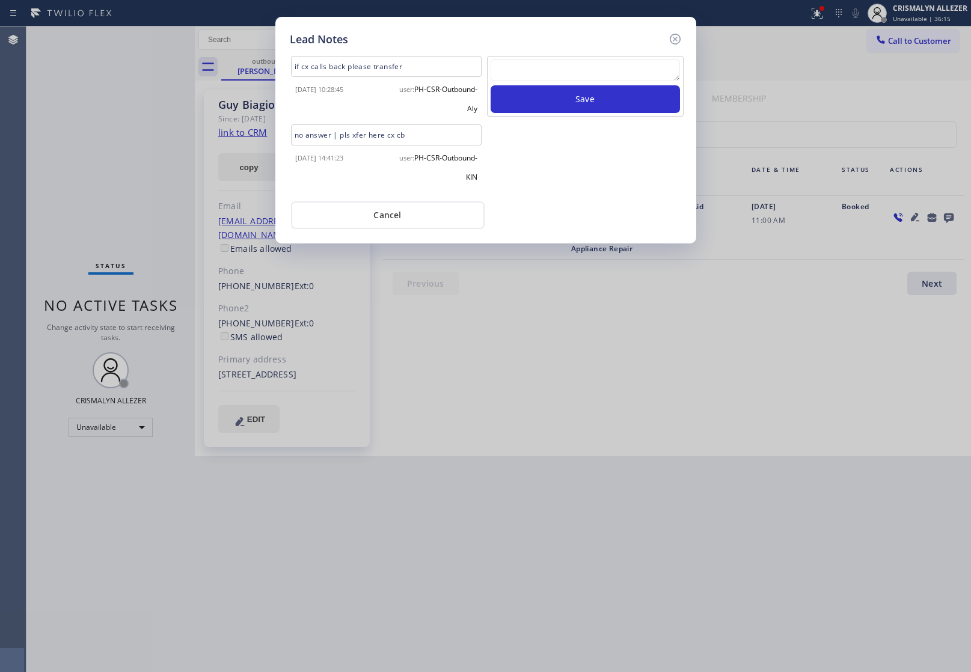
click at [564, 77] on textarea at bounding box center [585, 71] width 189 height 22
paste textarea "no answer | pls xfer here cx cb"
type textarea "no answer | pls xfer here cx cb"
click at [572, 104] on button "Save" at bounding box center [585, 99] width 189 height 28
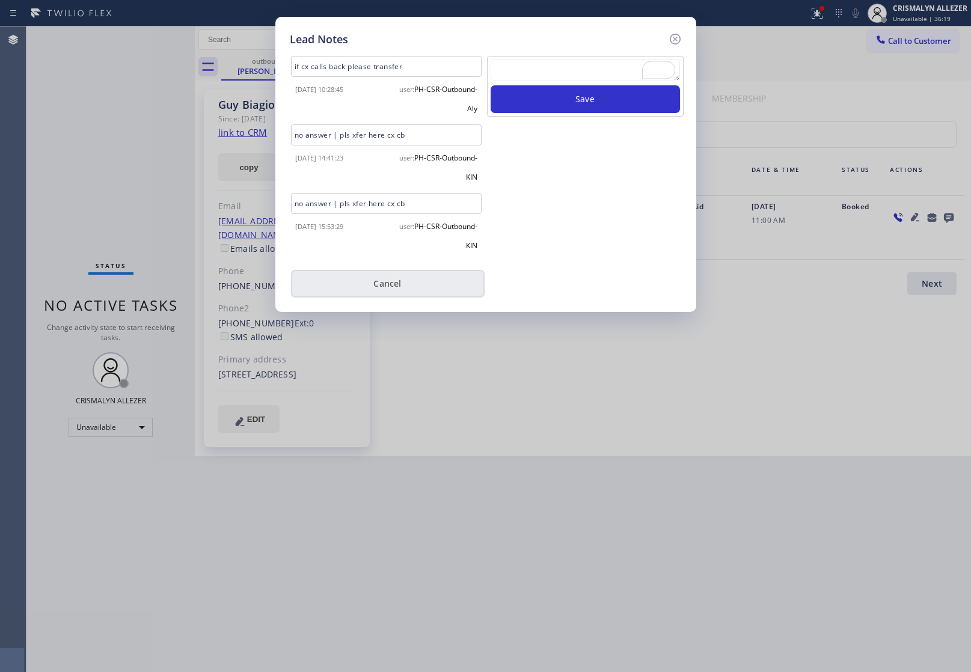
click at [389, 291] on button "Cancel" at bounding box center [388, 284] width 194 height 28
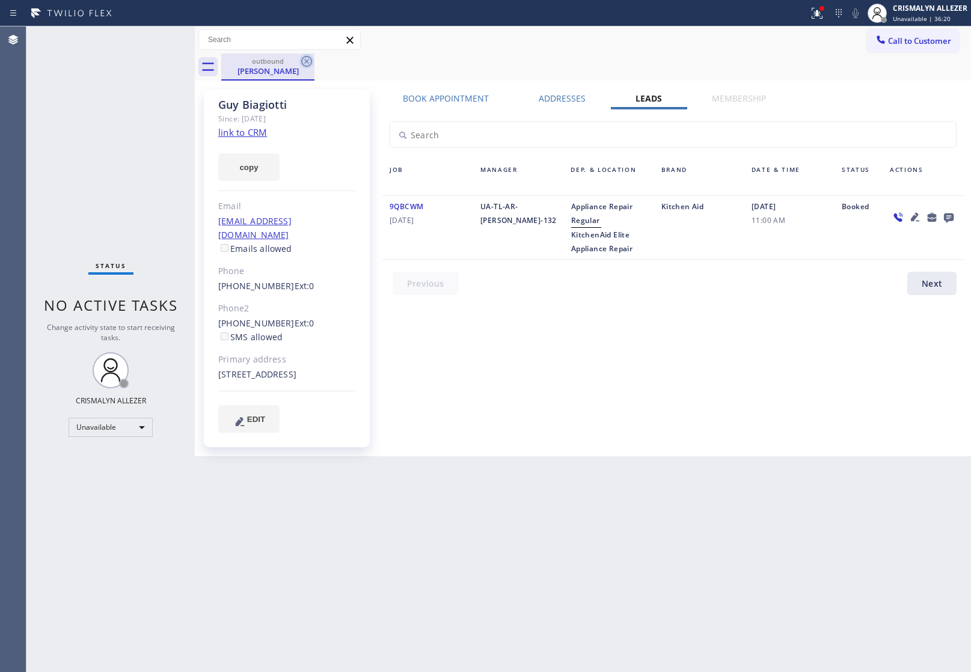
click at [310, 61] on icon at bounding box center [307, 61] width 14 height 14
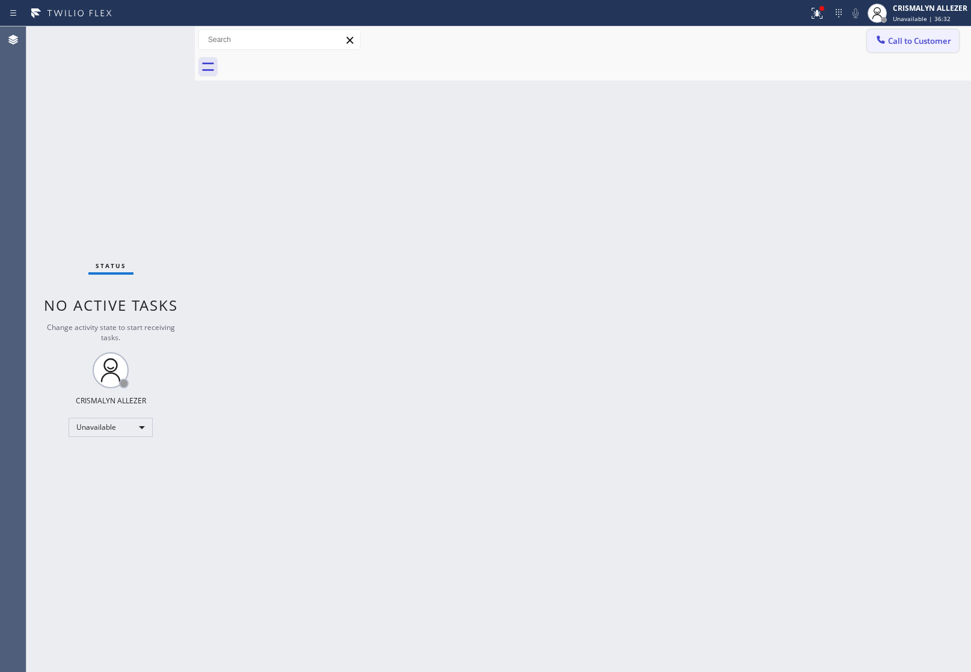
click at [910, 44] on span "Call to Customer" at bounding box center [919, 40] width 63 height 11
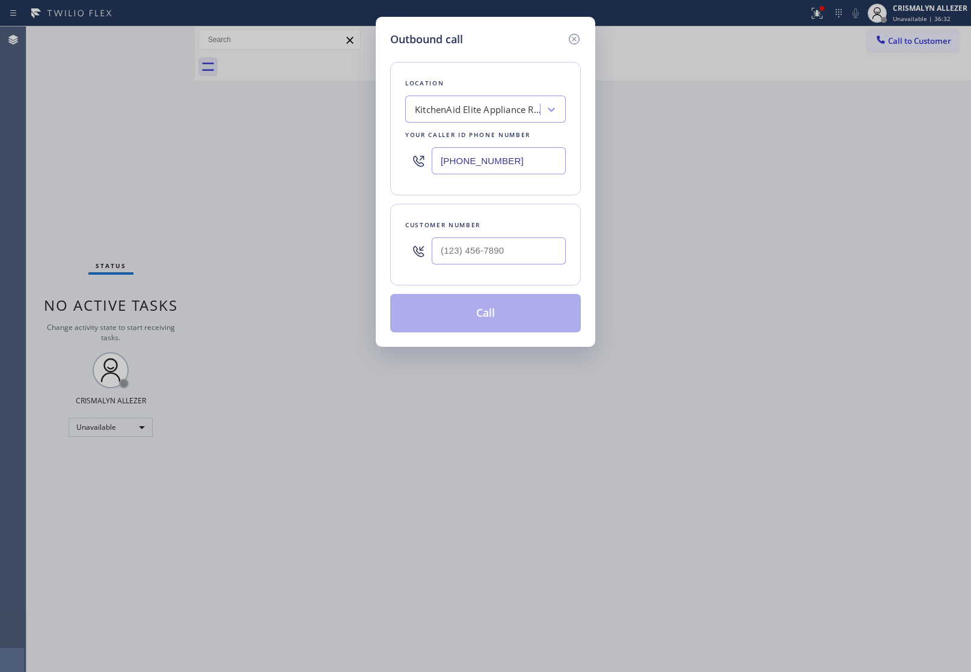
drag, startPoint x: 539, startPoint y: 164, endPoint x: 254, endPoint y: 161, distance: 284.5
click at [271, 162] on div "Outbound call Location KitchenAid Elite Appliance Repair Your caller id phone n…" at bounding box center [485, 336] width 971 height 672
paste input "855) 731-4952"
type input "[PHONE_NUMBER]"
click at [500, 254] on input "(___) ___-____" at bounding box center [499, 251] width 134 height 27
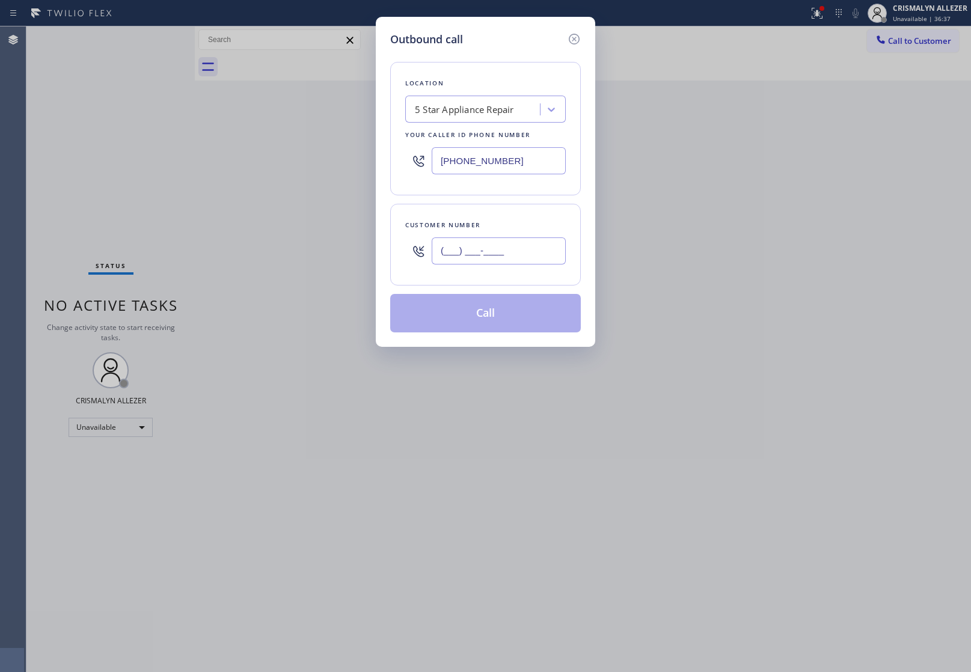
paste input "626) 802-8598"
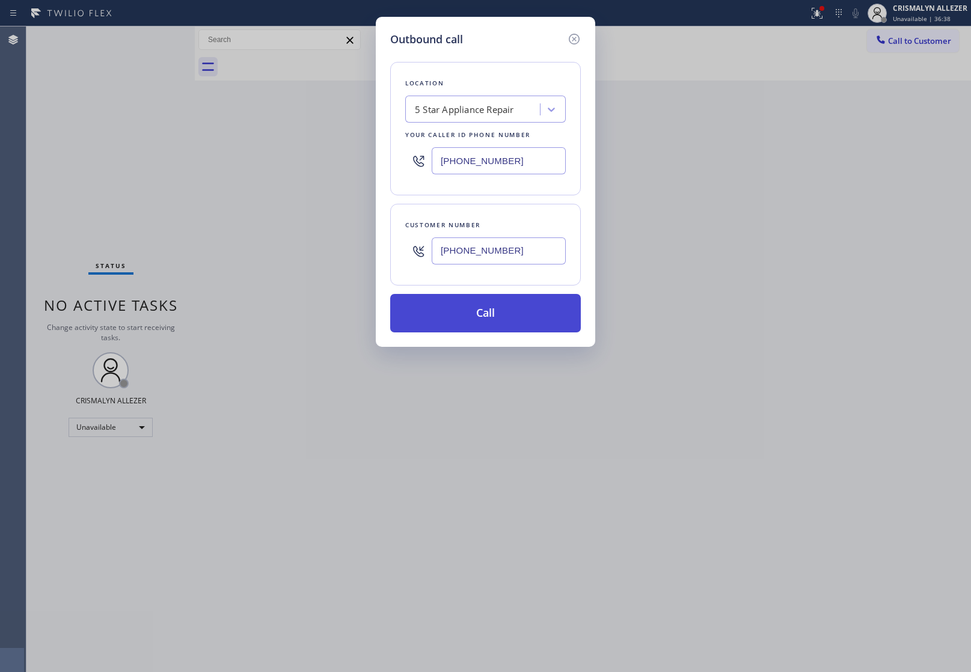
type input "[PHONE_NUMBER]"
click at [482, 327] on button "Call" at bounding box center [485, 313] width 191 height 38
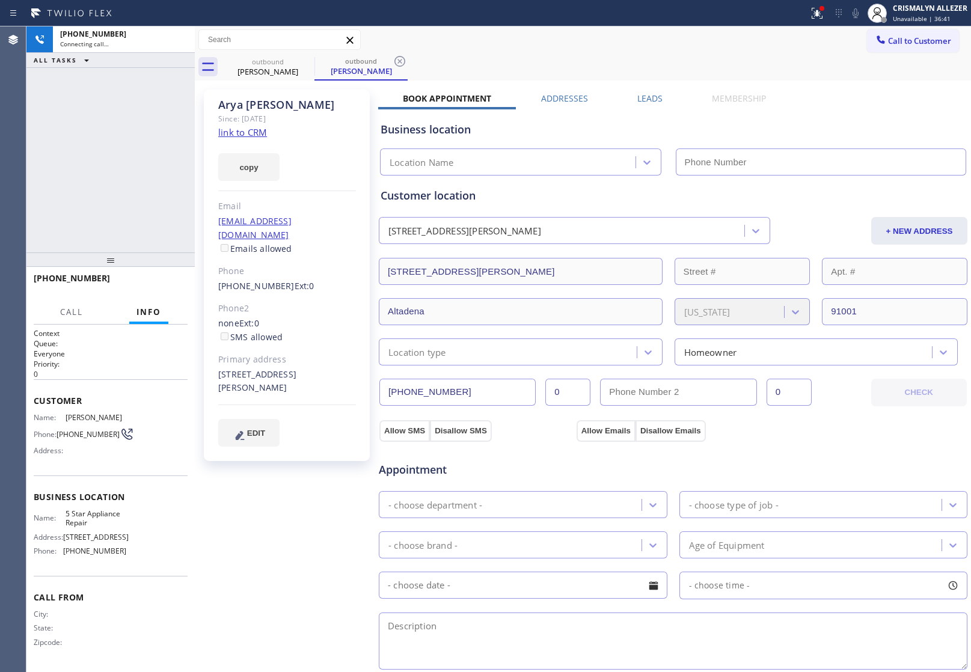
click at [233, 126] on link "link to CRM" at bounding box center [242, 132] width 49 height 12
type input "[PHONE_NUMBER]"
click at [150, 289] on button "HANG UP" at bounding box center [160, 283] width 56 height 17
click at [166, 285] on span "HANG UP" at bounding box center [159, 284] width 37 height 8
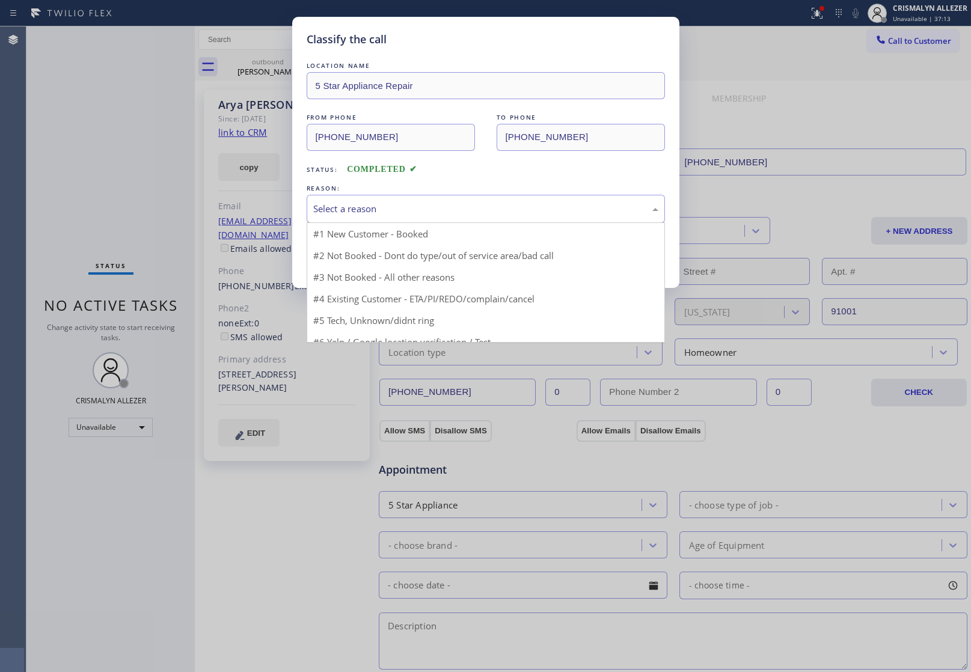
click at [486, 209] on div "Select a reason" at bounding box center [485, 209] width 345 height 14
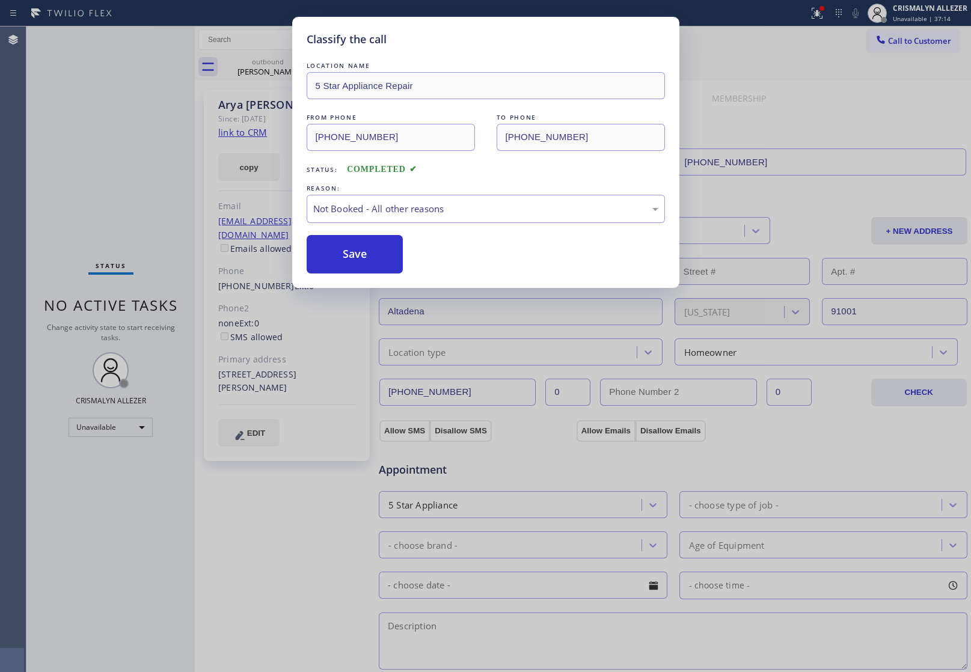
click at [356, 251] on button "Save" at bounding box center [355, 254] width 97 height 38
click at [268, 70] on div "Classify the call LOCATION NAME 5 Star Appliance Repair FROM PHONE [PHONE_NUMBE…" at bounding box center [485, 336] width 971 height 672
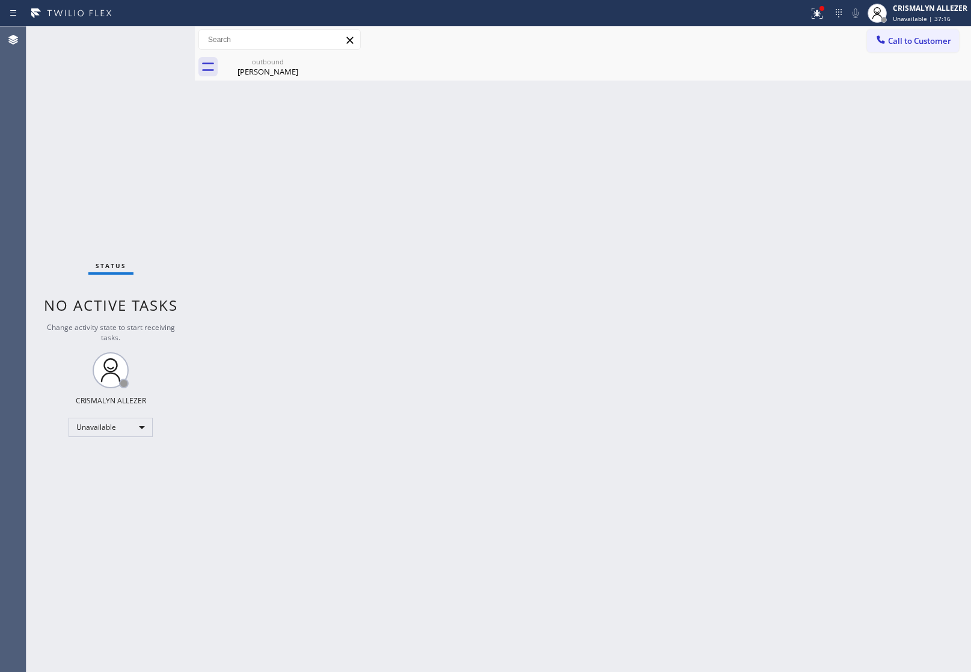
click at [268, 70] on div "[PERSON_NAME]" at bounding box center [268, 71] width 91 height 11
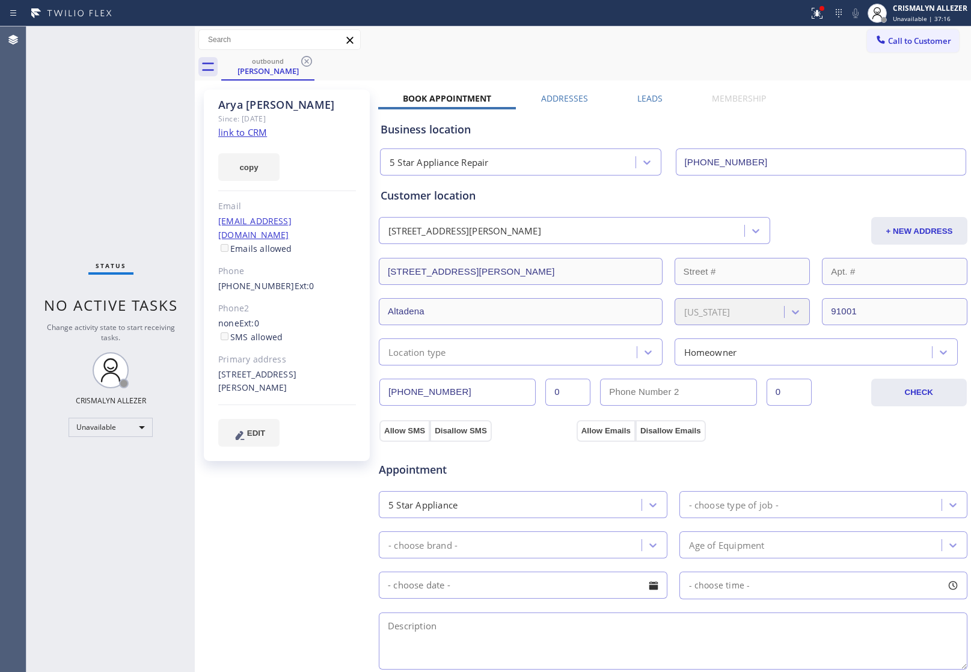
click at [638, 95] on label "Leads" at bounding box center [650, 98] width 25 height 11
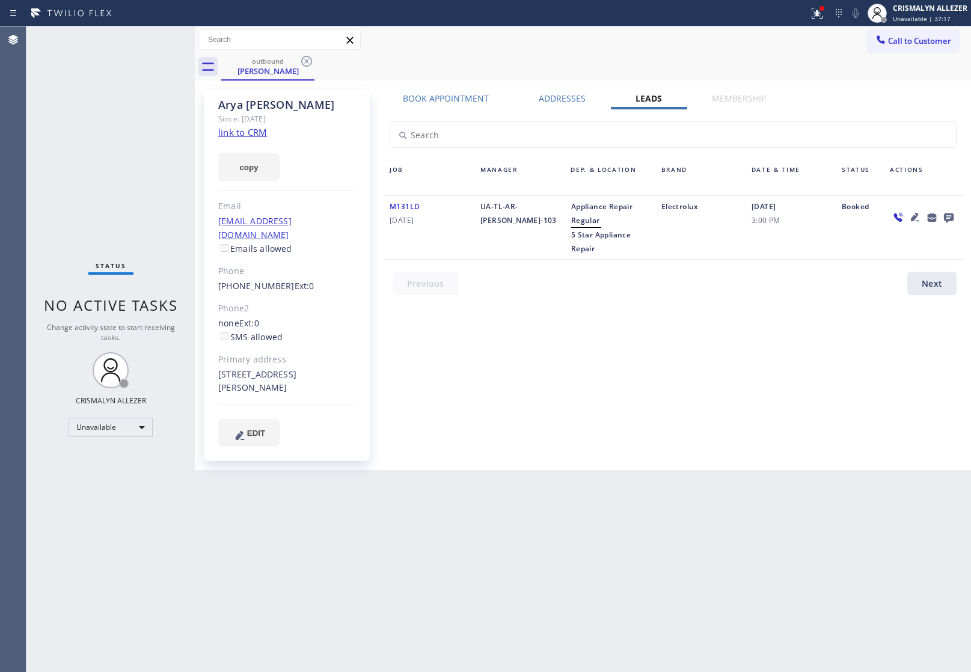
click at [951, 214] on icon at bounding box center [949, 219] width 10 height 10
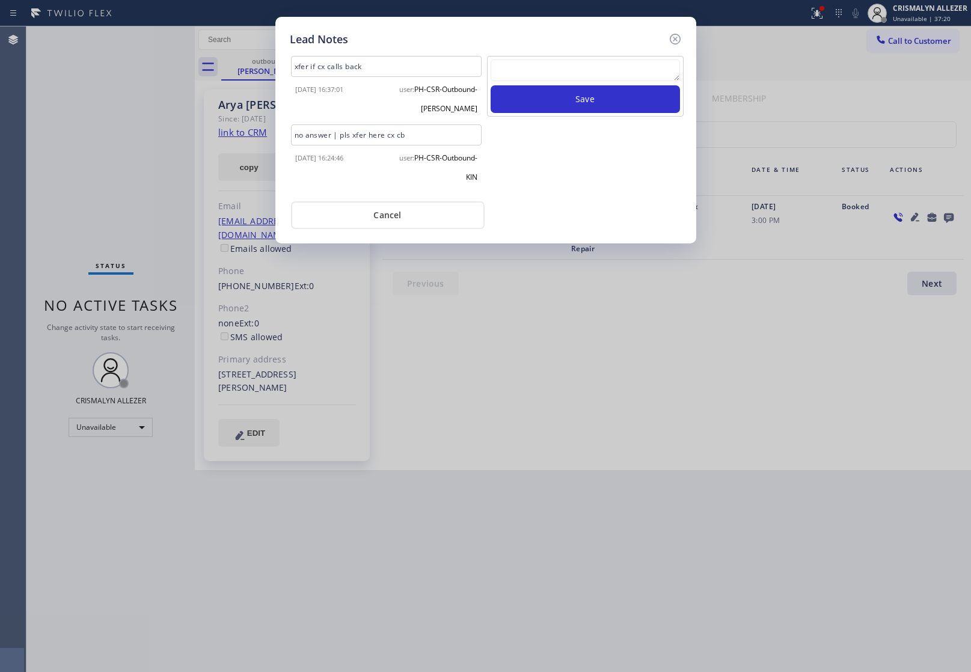
click at [567, 73] on textarea at bounding box center [585, 71] width 189 height 22
paste textarea "no answer | pls xfer here cx cb"
type textarea "no answer | pls xfer here cx cb"
click at [567, 100] on button "Save" at bounding box center [585, 99] width 189 height 28
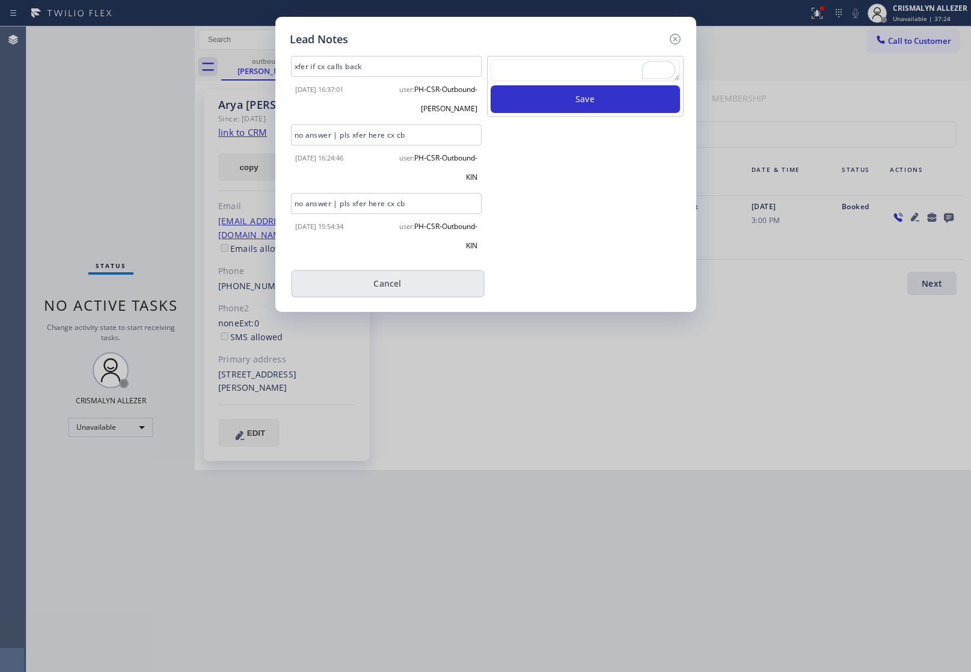
click at [379, 281] on button "Cancel" at bounding box center [388, 284] width 194 height 28
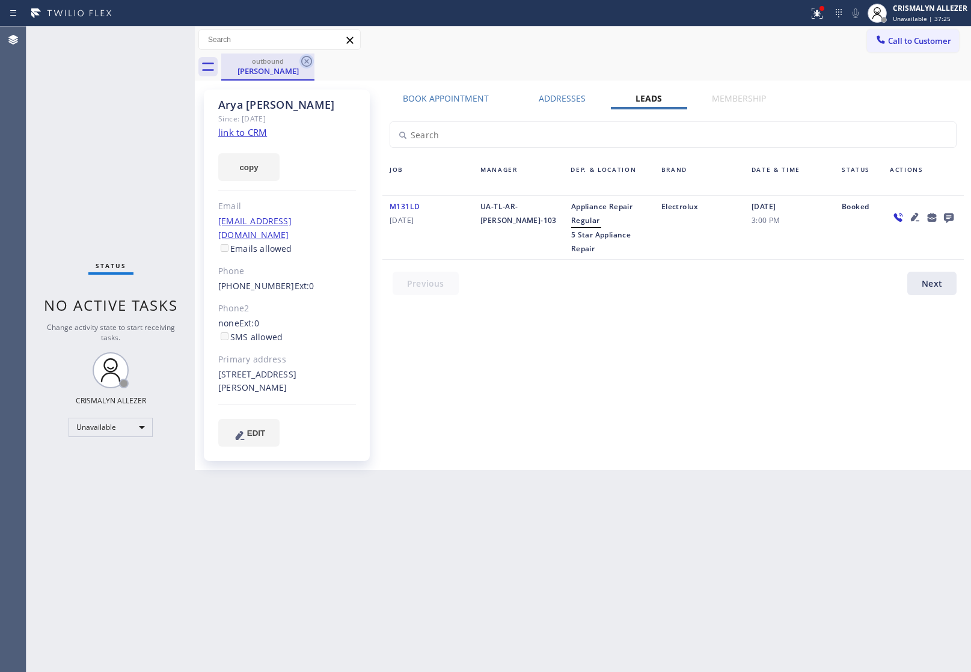
click at [305, 61] on icon at bounding box center [307, 61] width 14 height 14
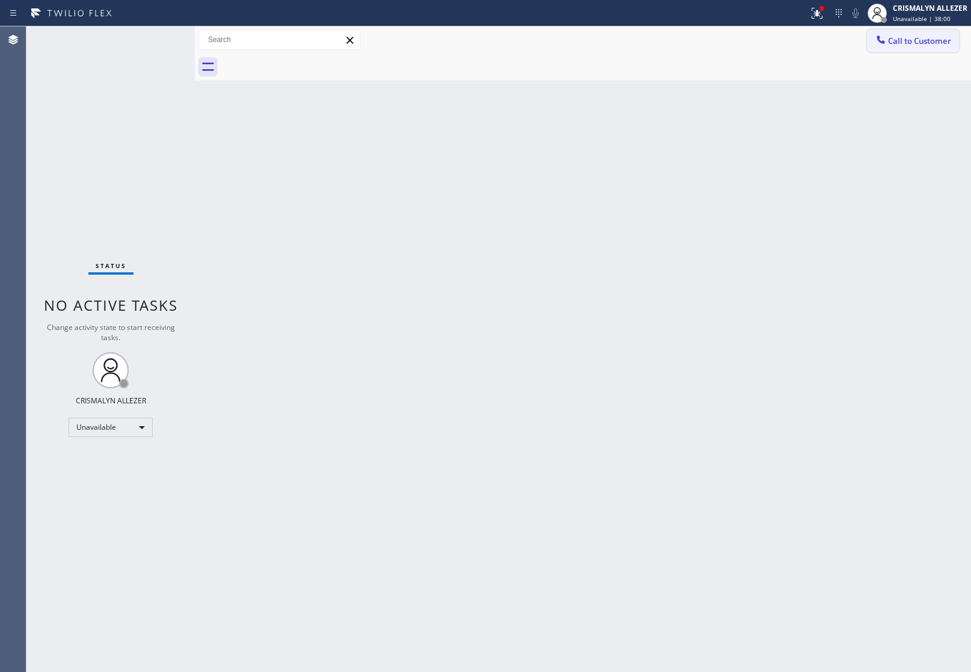
click at [903, 41] on span "Call to Customer" at bounding box center [919, 40] width 63 height 11
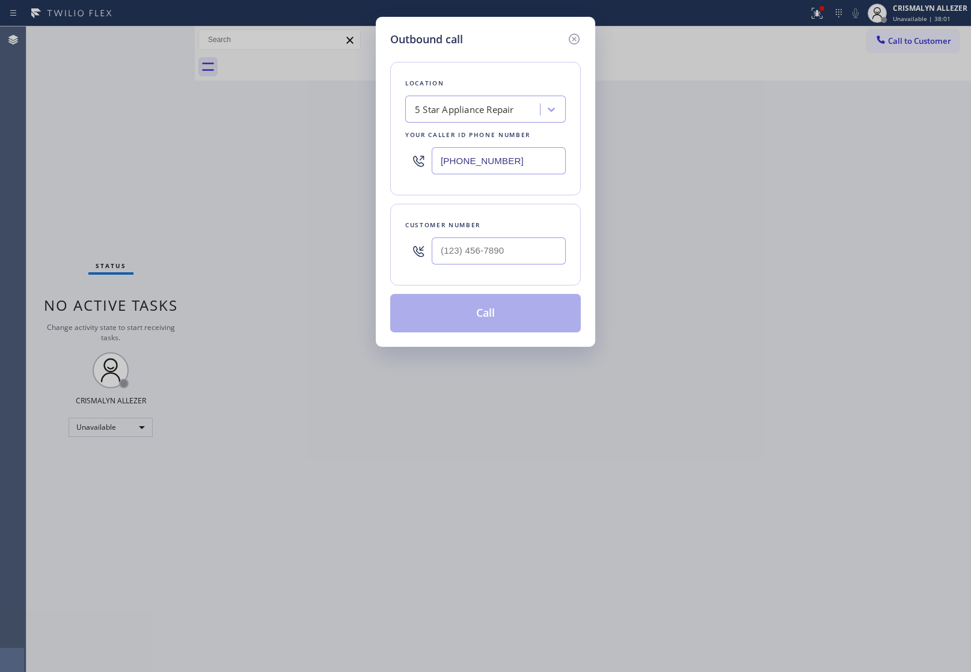
paste input "619) 727-6047"
drag, startPoint x: 538, startPoint y: 164, endPoint x: 157, endPoint y: 152, distance: 381.6
click at [233, 155] on div "Outbound call Location 5 Star Appliance Repair Your caller id phone number [PHO…" at bounding box center [485, 336] width 971 height 672
type input "[PHONE_NUMBER]"
click at [509, 254] on input "(___) ___-____" at bounding box center [499, 251] width 134 height 27
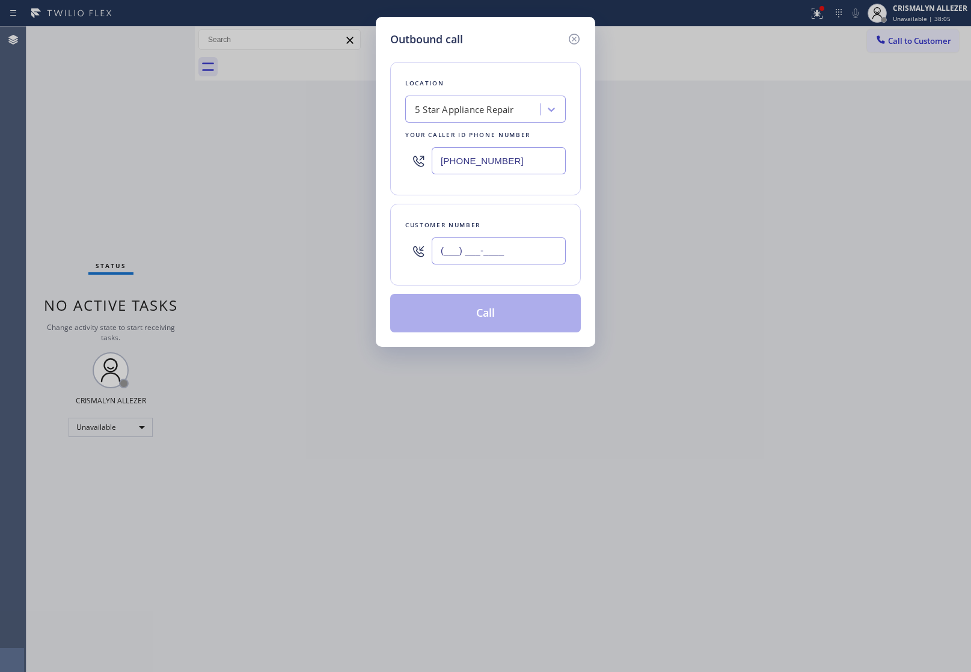
paste input "310) 827-0873"
type input "[PHONE_NUMBER]"
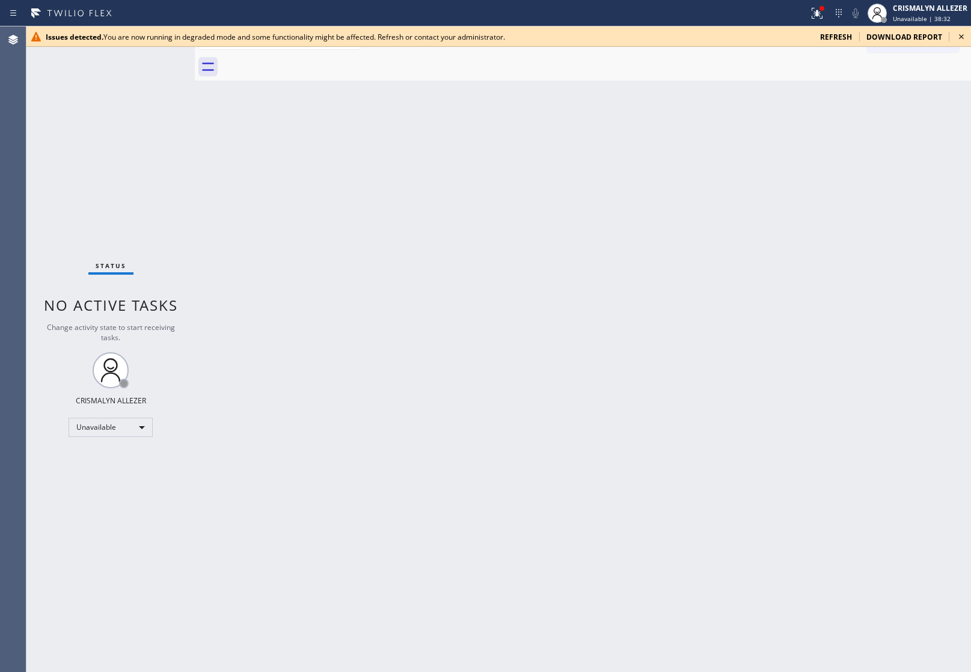
click at [843, 34] on span "refresh" at bounding box center [836, 37] width 32 height 10
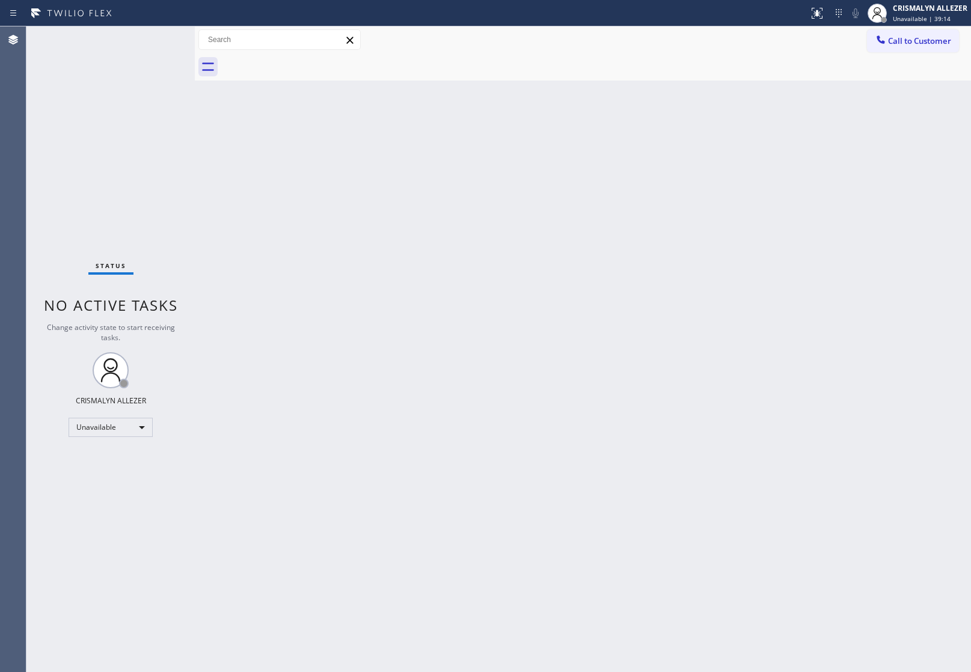
click at [858, 425] on div "Back to Dashboard Change Sender ID Customers Technicians Select a contact Outbo…" at bounding box center [583, 349] width 777 height 646
click at [915, 36] on span "Call to Customer" at bounding box center [919, 40] width 63 height 11
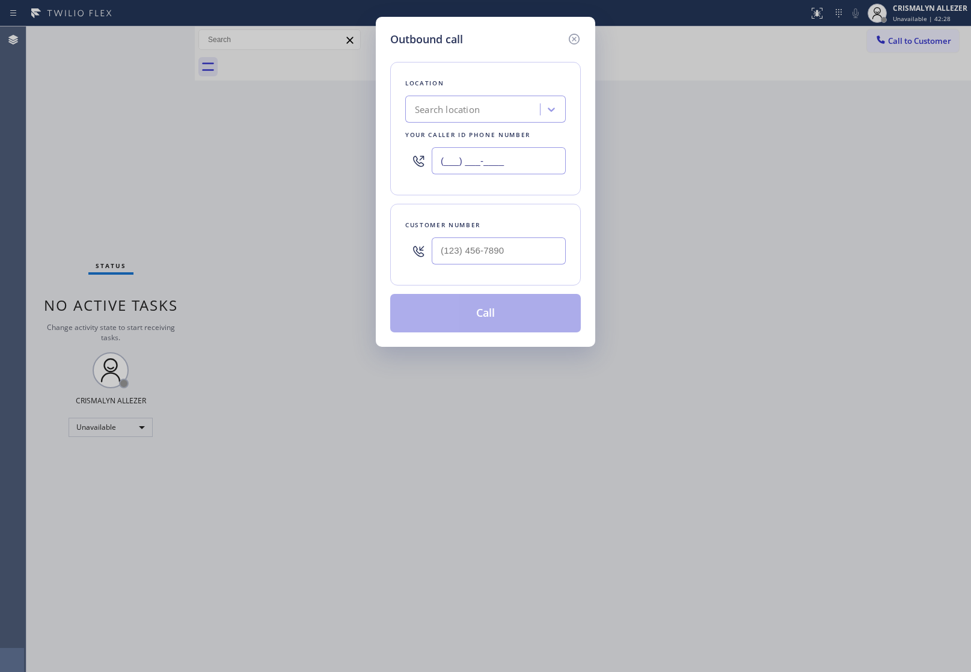
drag, startPoint x: 546, startPoint y: 166, endPoint x: 241, endPoint y: 165, distance: 305.0
click at [263, 160] on div "Outbound call Location Search location Your caller id phone number (___) ___-__…" at bounding box center [485, 336] width 971 height 672
paste input "335) 581-241"
type input "(335) 581-241_"
drag, startPoint x: 344, startPoint y: 254, endPoint x: 389, endPoint y: 259, distance: 45.4
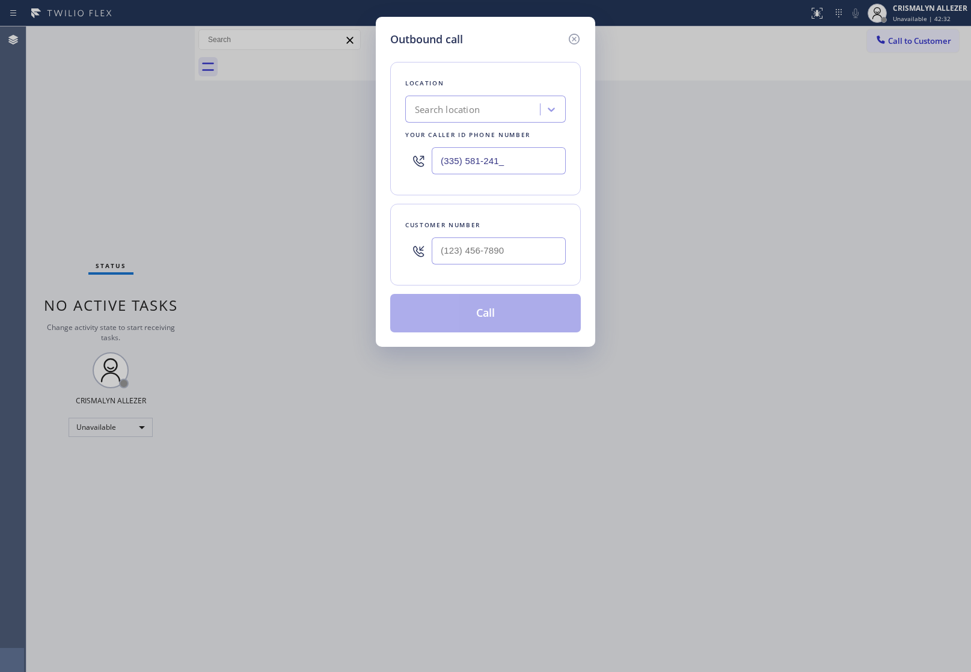
click at [352, 257] on div "Outbound call Location Search location Your caller id phone number (335) 581-24…" at bounding box center [485, 336] width 971 height 672
click at [522, 251] on input "(___) ___-____" at bounding box center [499, 251] width 134 height 27
paste input "310) 938-3132"
type input "[PHONE_NUMBER]"
drag, startPoint x: 325, startPoint y: 138, endPoint x: 384, endPoint y: 152, distance: 60.4
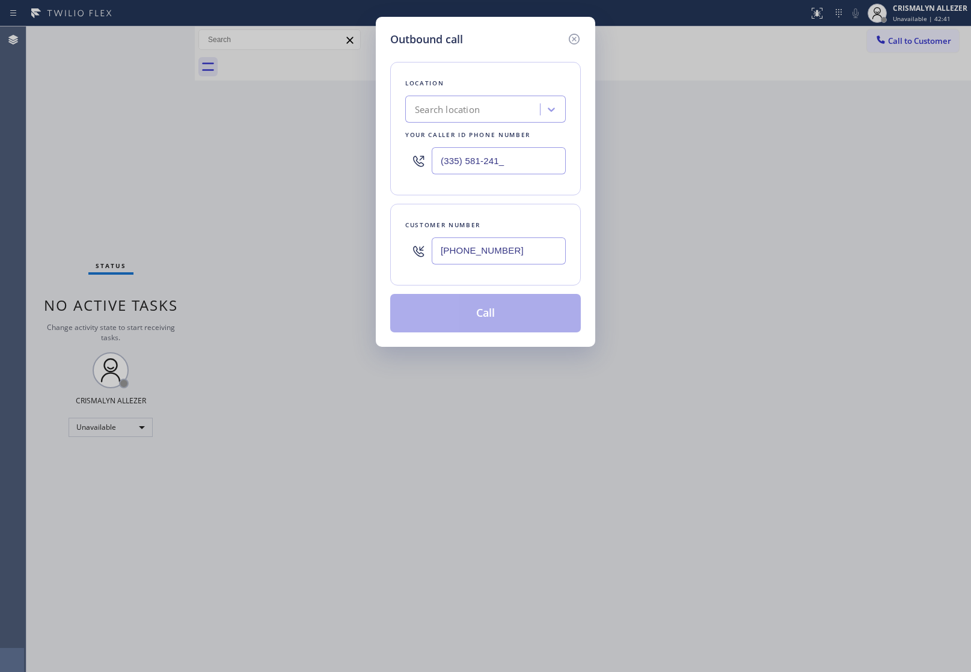
click at [331, 140] on div "Outbound call Location Search location Your caller id phone number (335) 581-24…" at bounding box center [485, 336] width 971 height 672
drag, startPoint x: 543, startPoint y: 164, endPoint x: 203, endPoint y: 151, distance: 340.1
click at [203, 151] on div "Outbound call Location Search location Your caller id phone number (335) 581-24…" at bounding box center [485, 336] width 971 height 672
paste input "833) 558-1241"
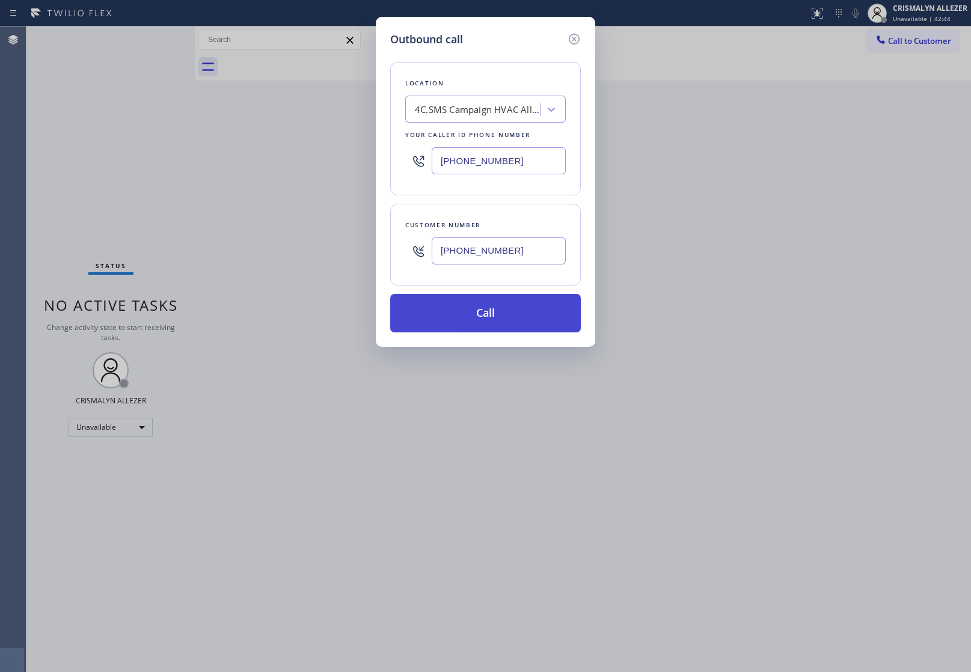
type input "[PHONE_NUMBER]"
click at [498, 324] on button "Call" at bounding box center [485, 313] width 191 height 38
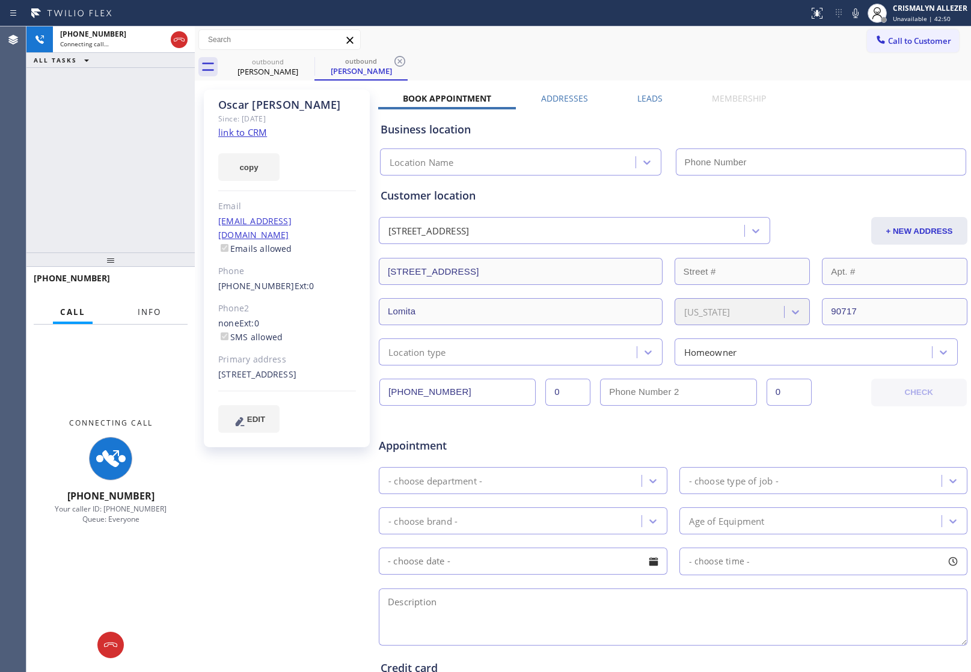
click at [148, 315] on span "Info" at bounding box center [149, 312] width 23 height 11
type input "[PHONE_NUMBER]"
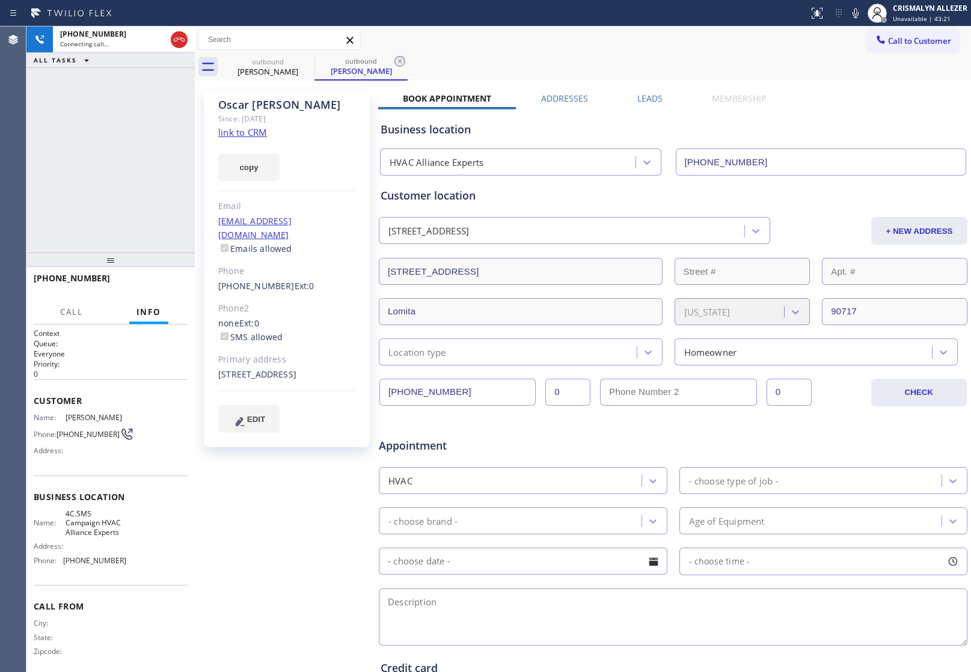
click at [806, 99] on div "Book Appointment Addresses Leads Membership Business location HVAC Alliance Exp…" at bounding box center [673, 478] width 590 height 771
click at [639, 100] on label "Leads" at bounding box center [650, 98] width 25 height 11
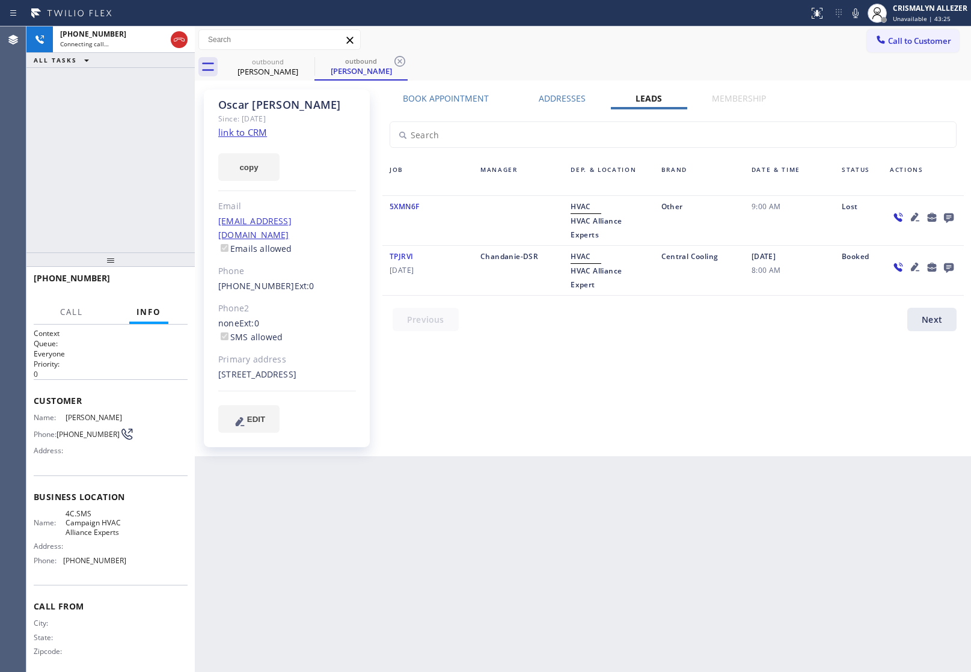
click at [947, 217] on icon at bounding box center [949, 219] width 10 height 10
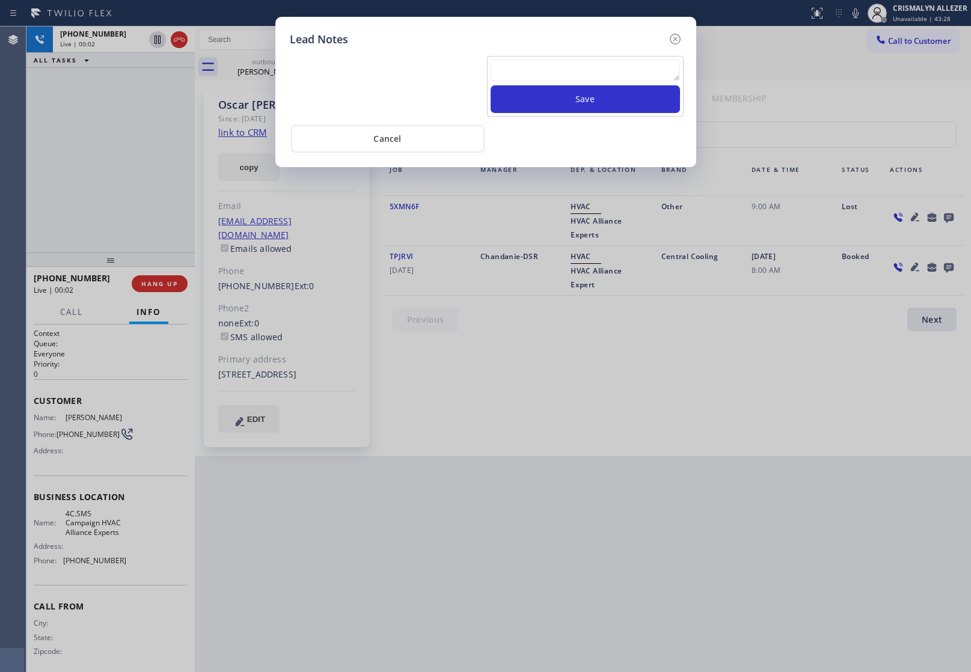
click at [533, 72] on textarea at bounding box center [585, 71] width 189 height 22
paste textarea "[PHONE_NUMBER]"
type textarea "[PHONE_NUMBER]"
click at [518, 73] on textarea "To enrich screen reader interactions, please activate Accessibility in Grammarl…" at bounding box center [585, 71] width 189 height 22
paste textarea "no answer | pls xfer here cx cb"
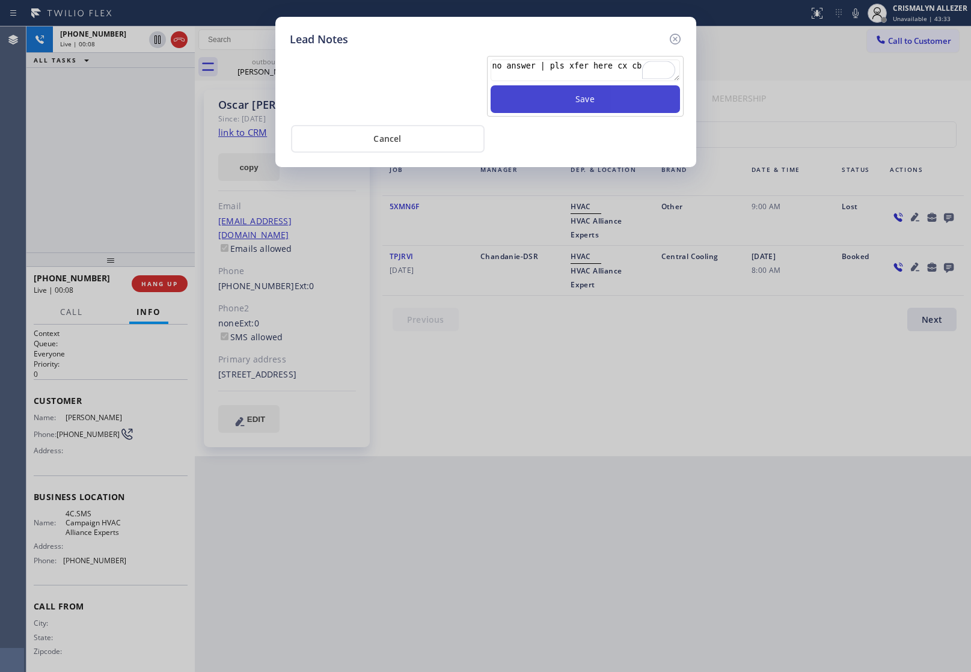
type textarea "no answer | pls xfer here cx cb"
click at [526, 101] on button "Save" at bounding box center [585, 99] width 189 height 28
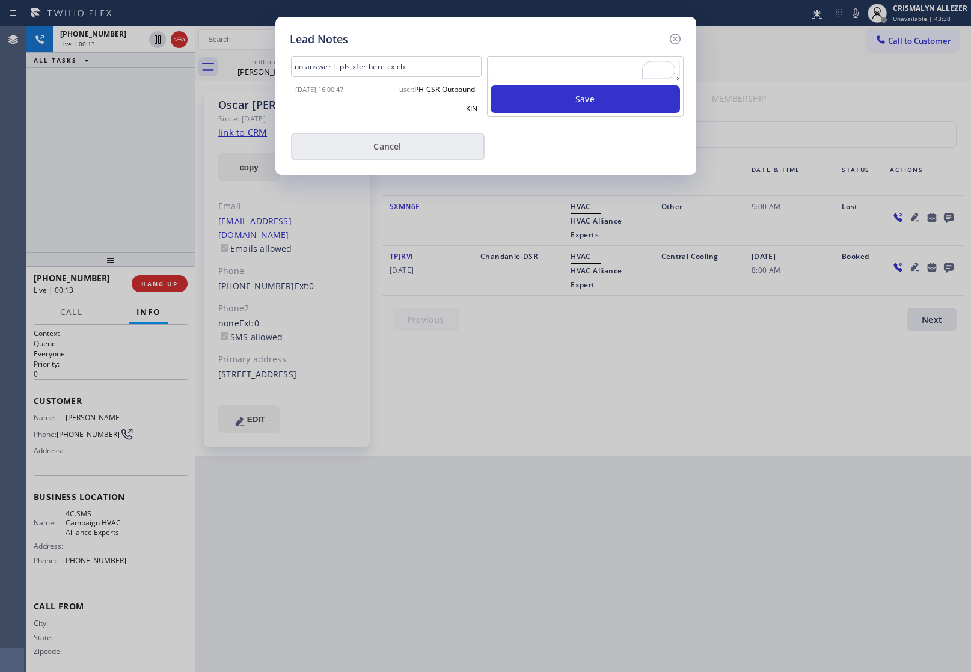
click at [397, 151] on button "Cancel" at bounding box center [388, 147] width 194 height 28
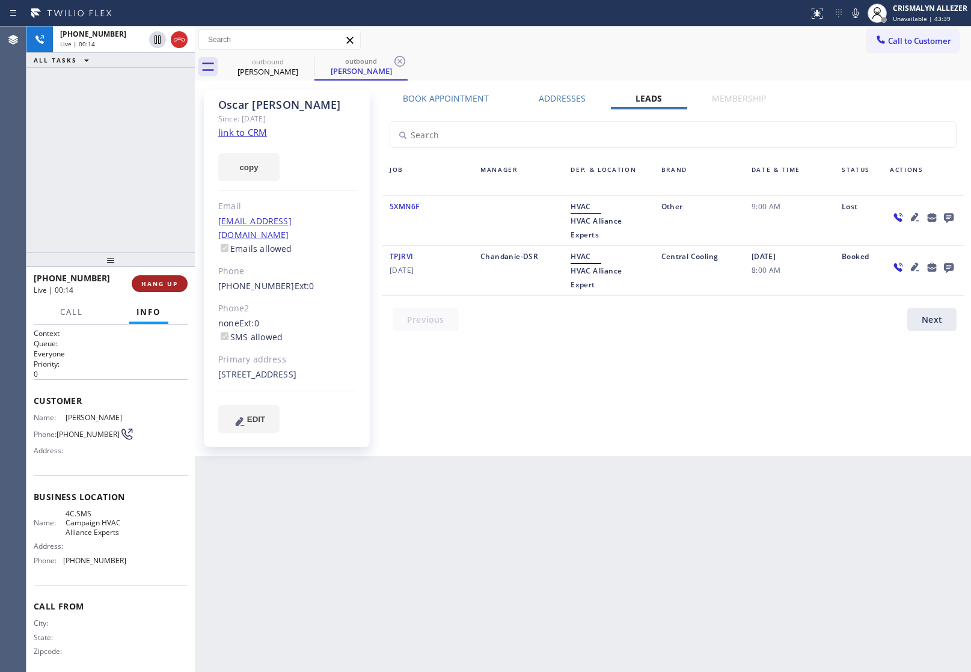
click at [161, 283] on span "HANG UP" at bounding box center [159, 284] width 37 height 8
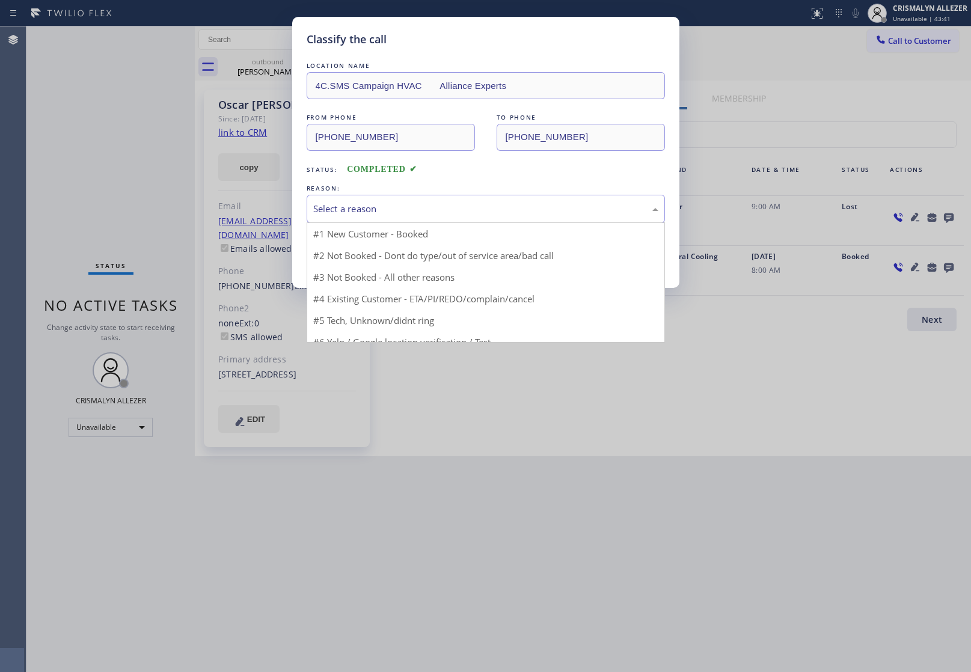
click at [497, 199] on div "Select a reason" at bounding box center [486, 209] width 358 height 28
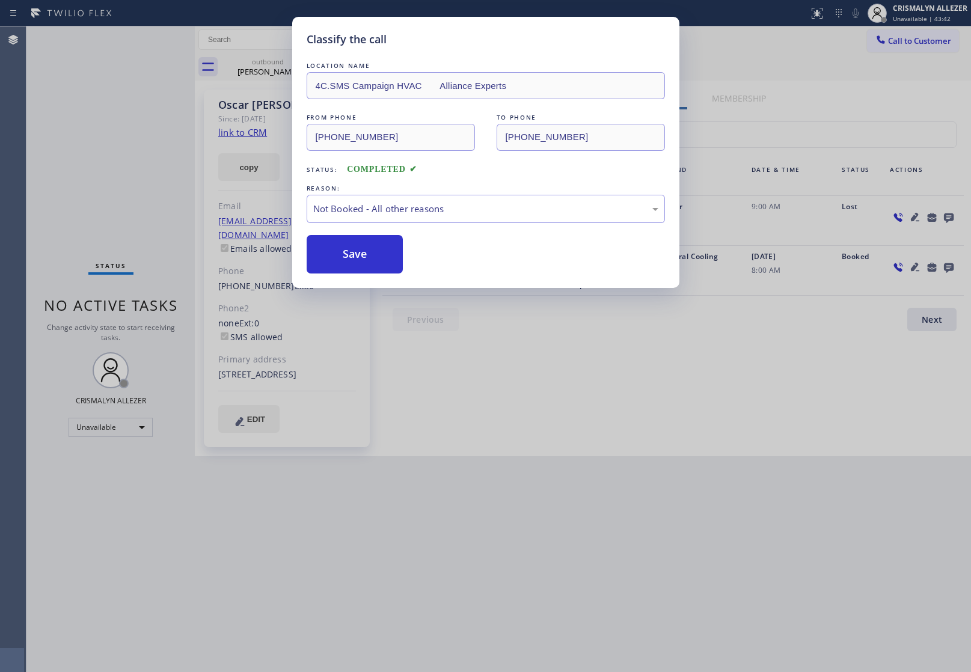
click at [358, 257] on button "Save" at bounding box center [355, 254] width 97 height 38
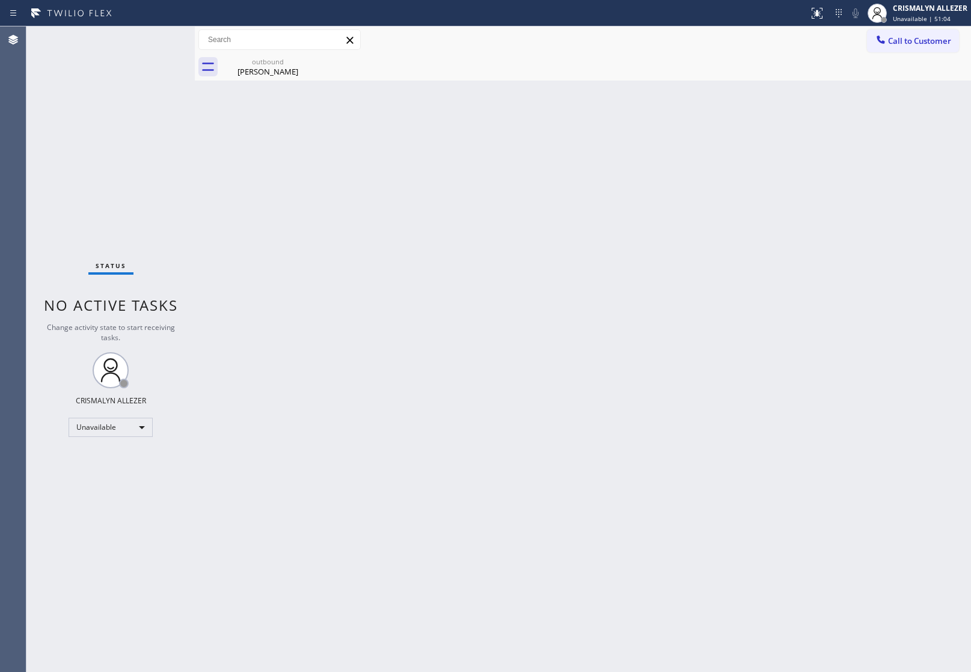
click at [785, 122] on div "Back to Dashboard Change Sender ID Customers Technicians Select a contact Outbo…" at bounding box center [583, 349] width 777 height 646
drag, startPoint x: 275, startPoint y: 72, endPoint x: 302, endPoint y: 67, distance: 27.5
click at [283, 70] on div "[PERSON_NAME]" at bounding box center [268, 71] width 91 height 11
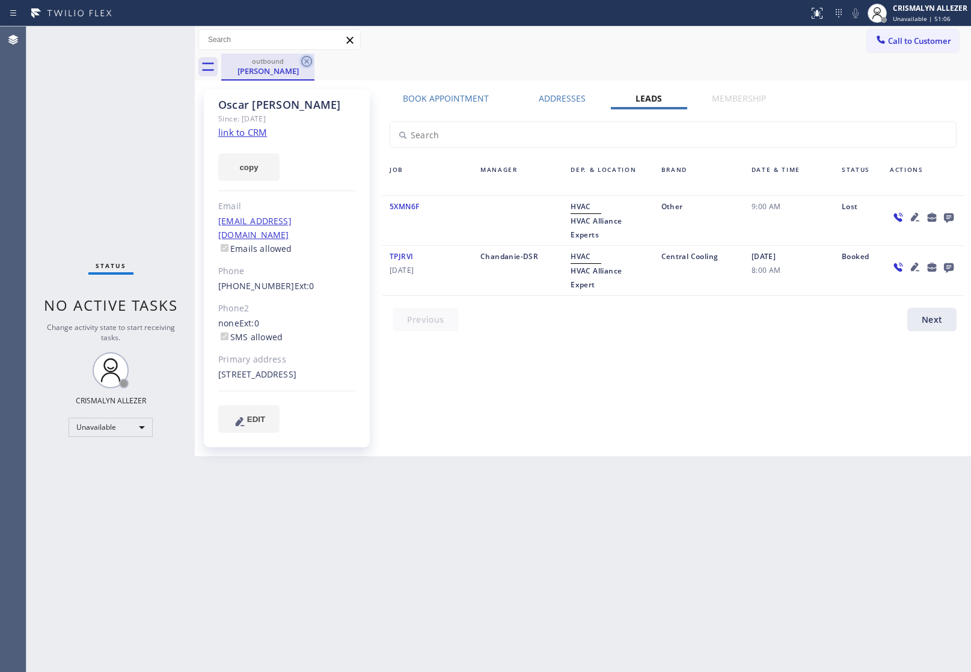
click at [307, 62] on icon at bounding box center [306, 61] width 11 height 11
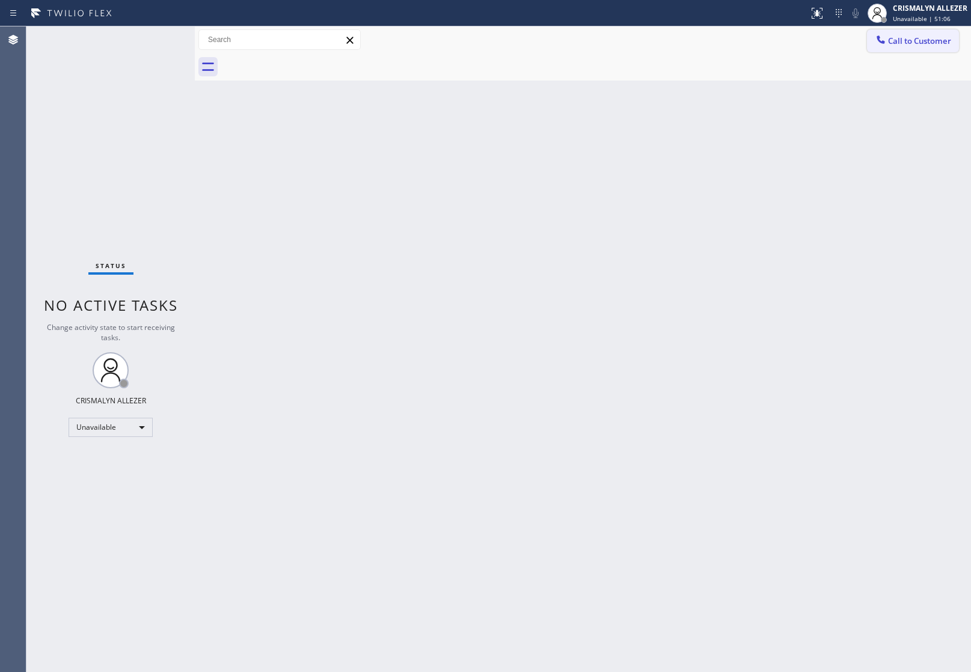
click at [948, 44] on span "Call to Customer" at bounding box center [919, 40] width 63 height 11
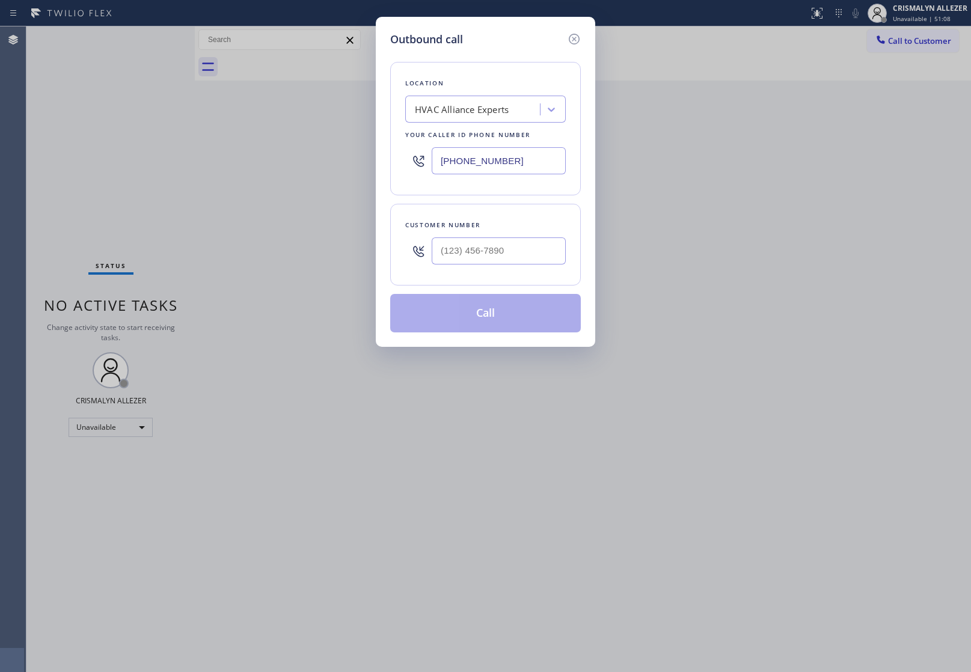
click at [488, 113] on div "HVAC Alliance Experts" at bounding box center [462, 110] width 94 height 14
paste input "A+ Appliance Repair [GEOGRAPHIC_DATA]"
type input "A+ Appliance Repair [GEOGRAPHIC_DATA]"
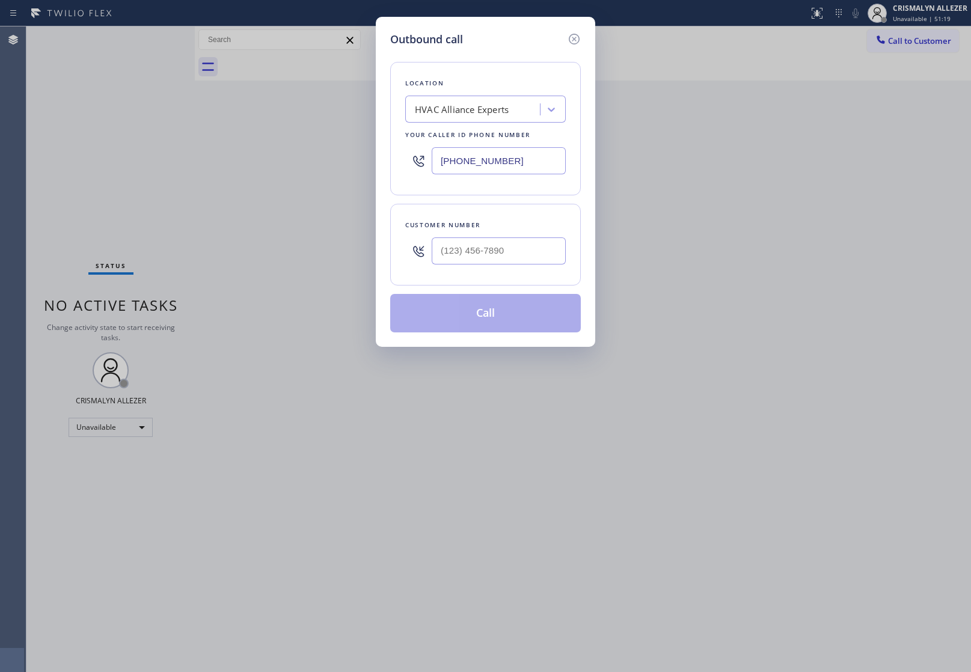
click at [900, 221] on div "Outbound call Location HVAC Alliance Experts Your caller id phone number [PHONE…" at bounding box center [485, 336] width 971 height 672
click at [519, 254] on input "(___) ___-____" at bounding box center [499, 251] width 134 height 27
paste input "818) 968-2667"
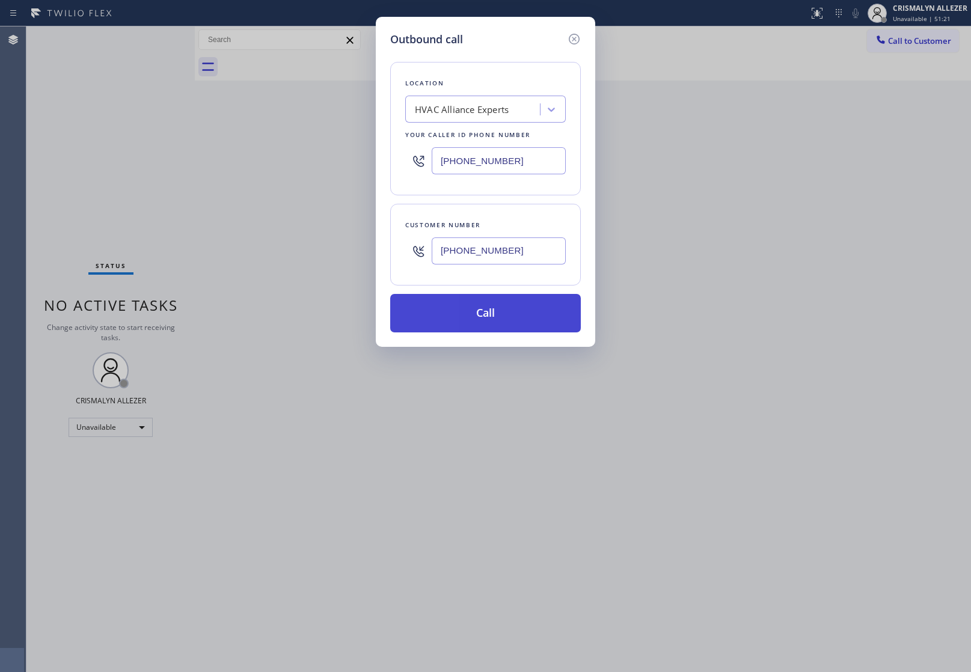
type input "[PHONE_NUMBER]"
click at [501, 322] on button "Call" at bounding box center [485, 313] width 191 height 38
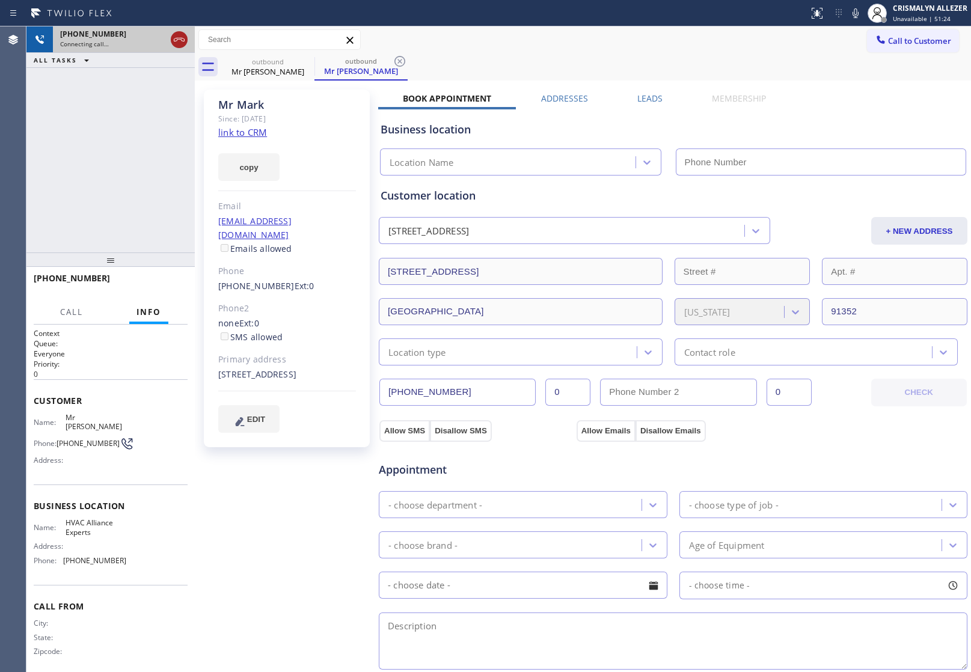
click at [177, 43] on icon at bounding box center [179, 39] width 14 height 14
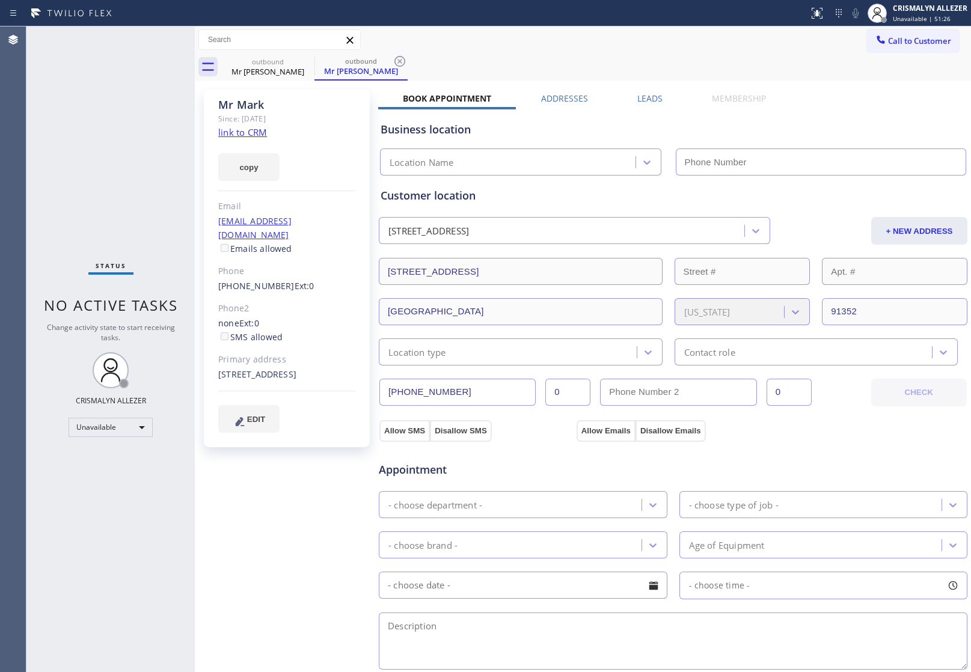
click at [244, 133] on link "link to CRM" at bounding box center [242, 132] width 49 height 12
type input "[PHONE_NUMBER]"
click at [393, 63] on icon at bounding box center [400, 61] width 14 height 14
drag, startPoint x: 307, startPoint y: 62, endPoint x: 623, endPoint y: 60, distance: 315.8
click at [319, 62] on div "outbound Mr [PERSON_NAME]" at bounding box center [596, 67] width 750 height 27
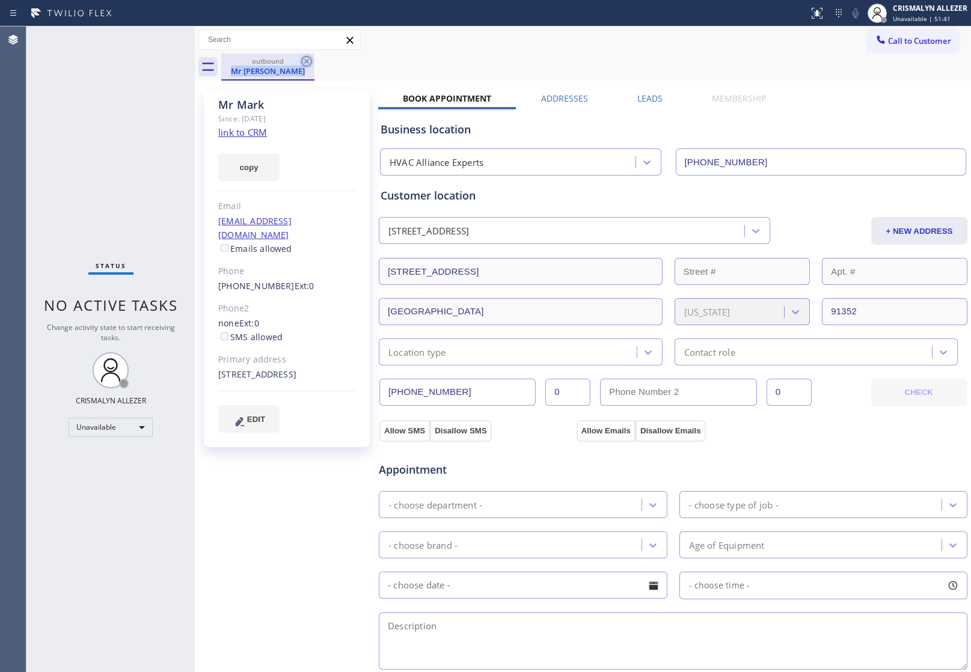
click at [305, 62] on icon at bounding box center [306, 61] width 11 height 11
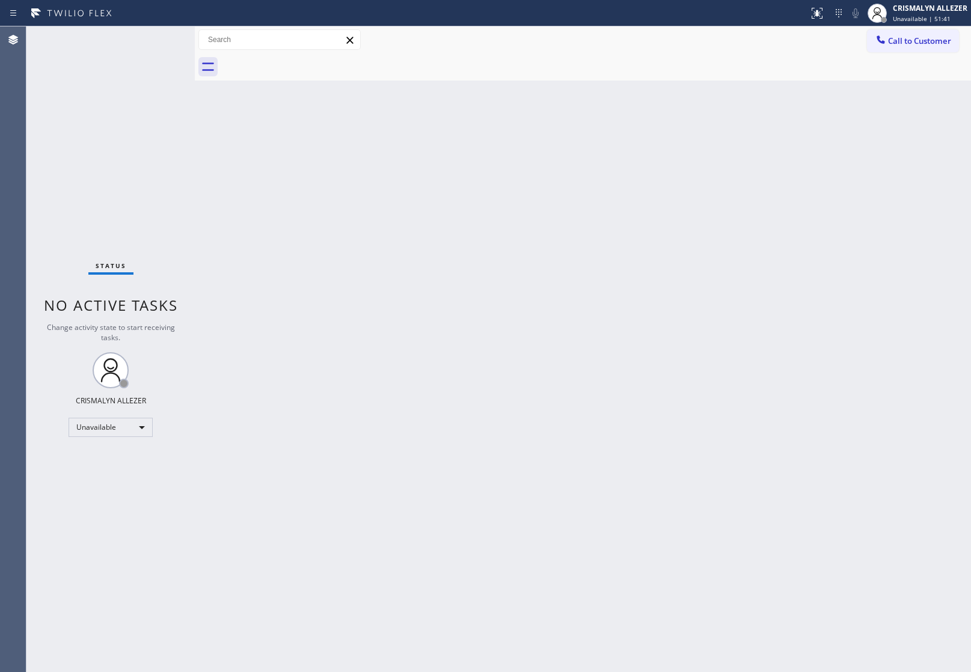
click at [932, 45] on span "Call to Customer" at bounding box center [919, 40] width 63 height 11
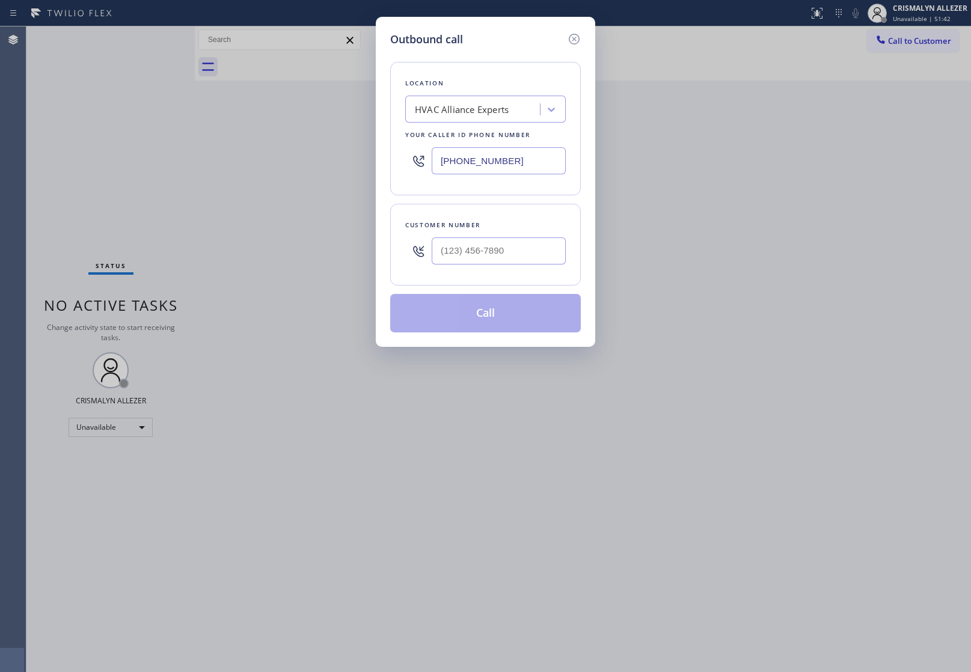
drag, startPoint x: 546, startPoint y: 158, endPoint x: 110, endPoint y: 133, distance: 436.2
click at [117, 134] on div "Outbound call Location HVAC Alliance Experts Your caller id phone number [PHONE…" at bounding box center [485, 336] width 971 height 672
paste input "323) 613-3304"
type input "[PHONE_NUMBER]"
click at [550, 260] on input "(___) ___-____" at bounding box center [499, 251] width 134 height 27
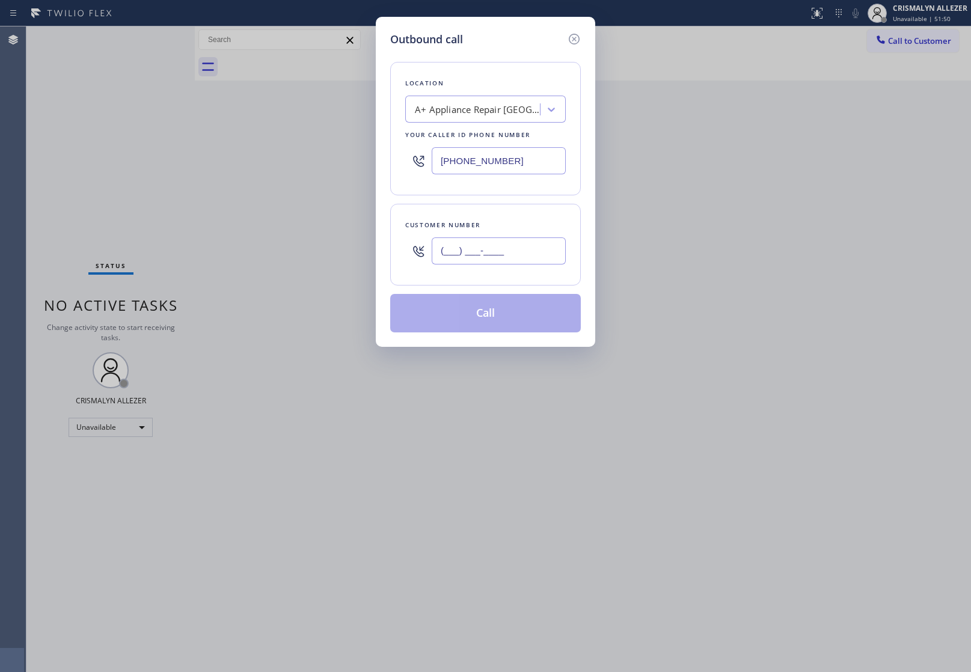
paste input "818) 968-2667"
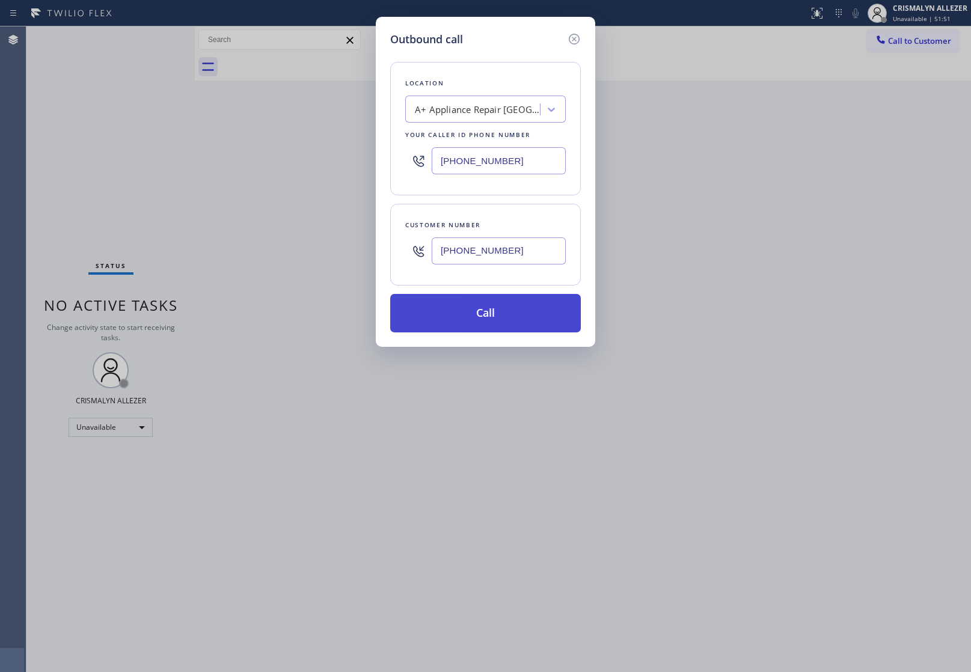
type input "[PHONE_NUMBER]"
click at [493, 319] on button "Call" at bounding box center [485, 313] width 191 height 38
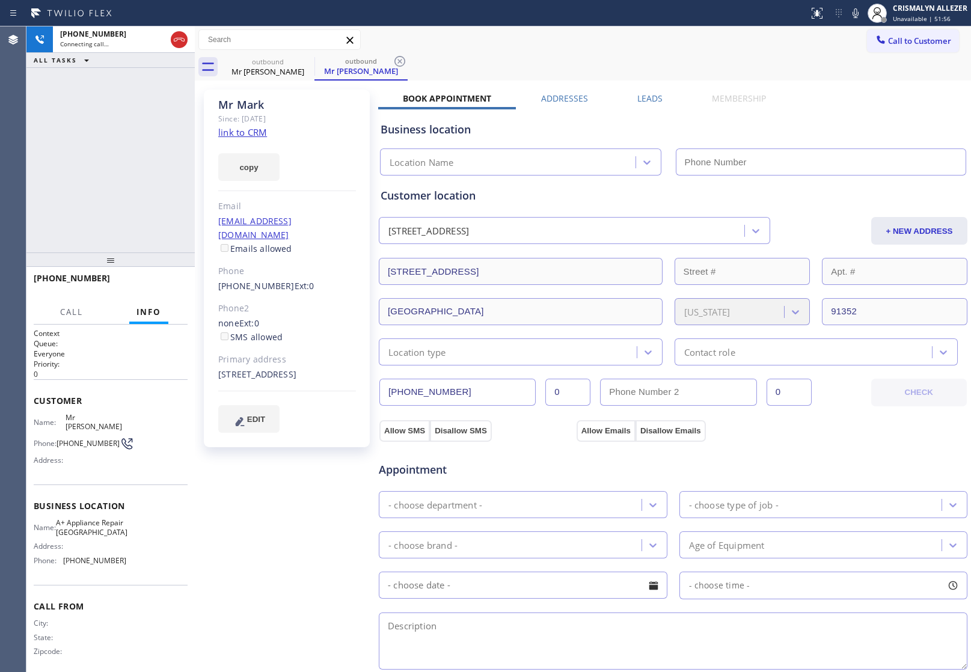
type input "[PHONE_NUMBER]"
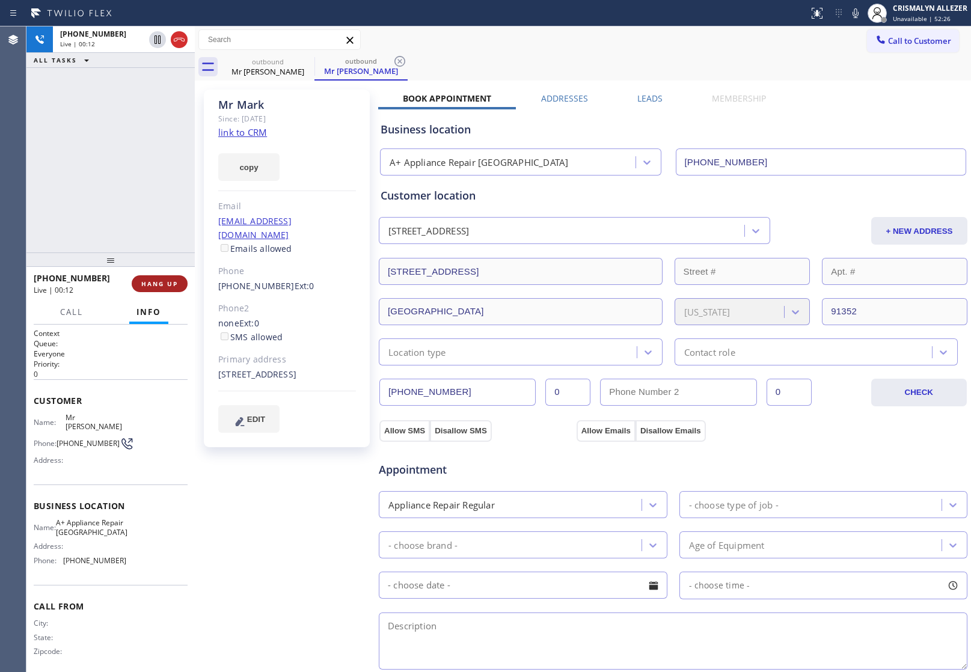
click at [146, 286] on span "HANG UP" at bounding box center [159, 284] width 37 height 8
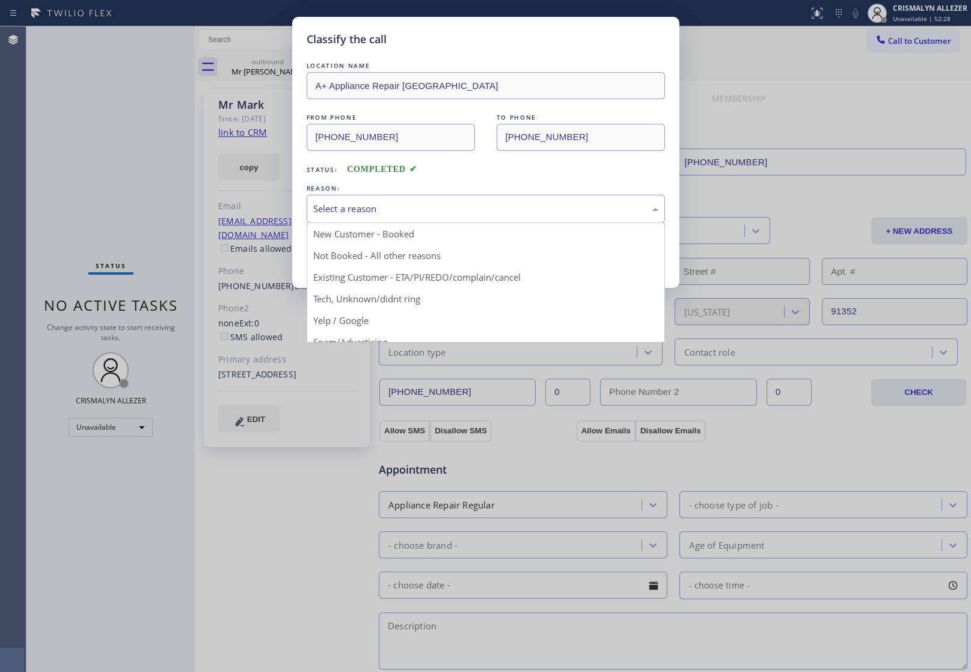
click at [477, 215] on div "Select a reason" at bounding box center [485, 209] width 345 height 14
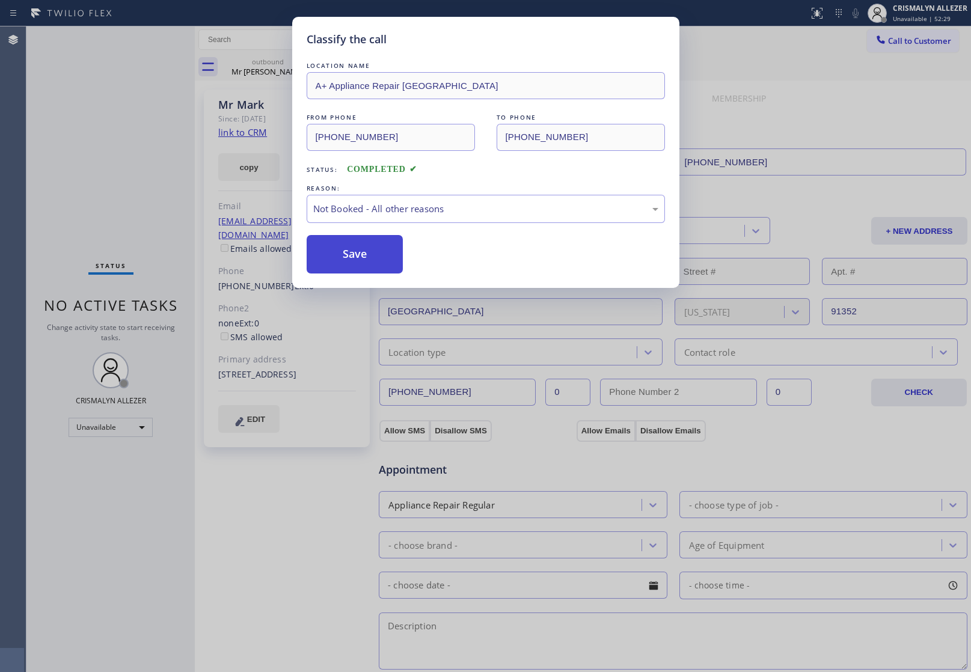
click at [358, 263] on button "Save" at bounding box center [355, 254] width 97 height 38
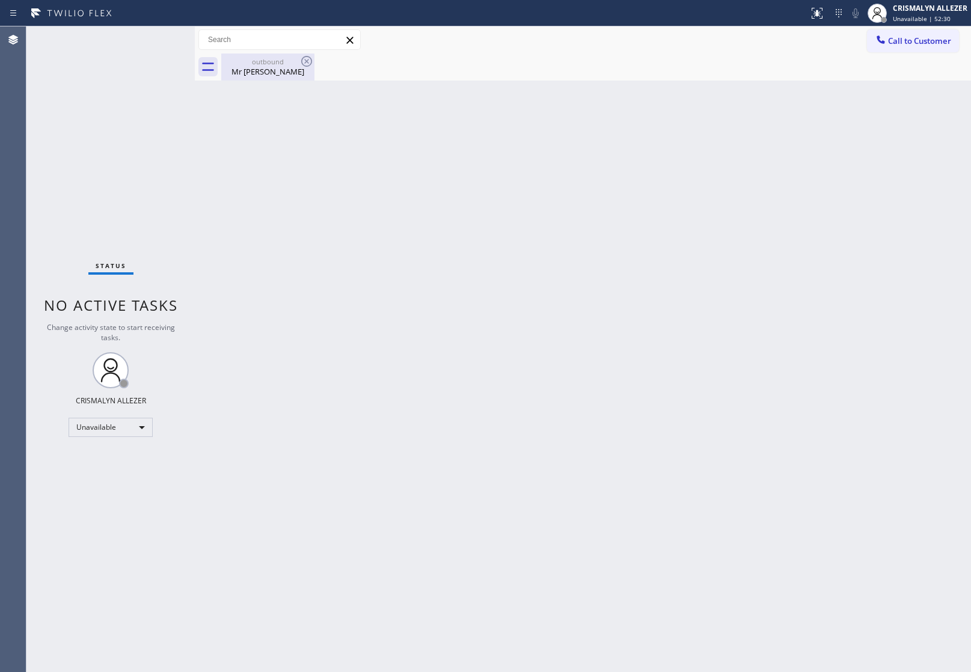
click at [265, 66] on div "Mr [PERSON_NAME]" at bounding box center [268, 71] width 91 height 11
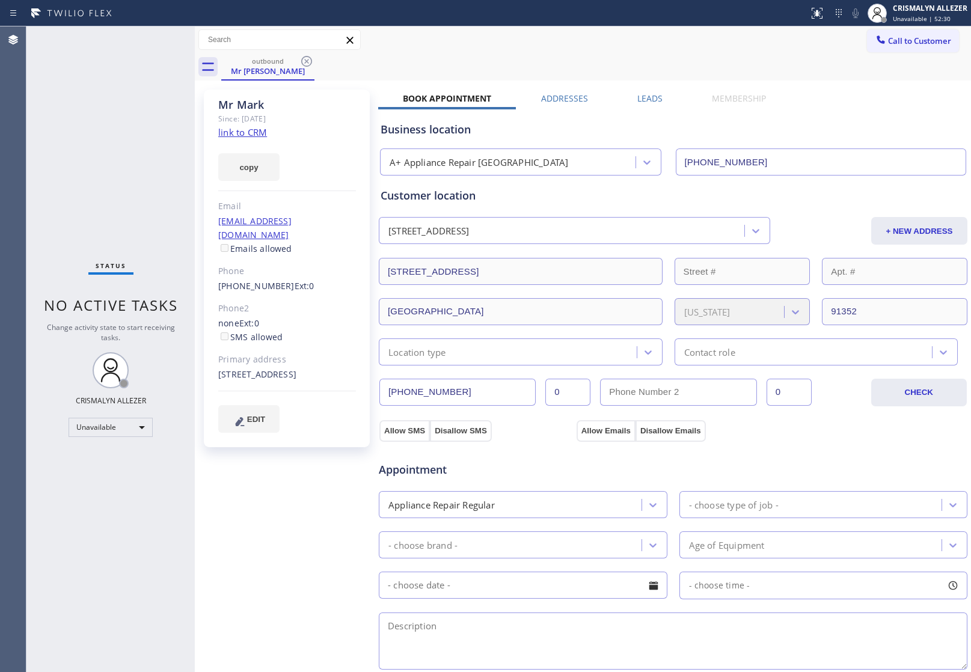
click at [641, 96] on label "Leads" at bounding box center [650, 98] width 25 height 11
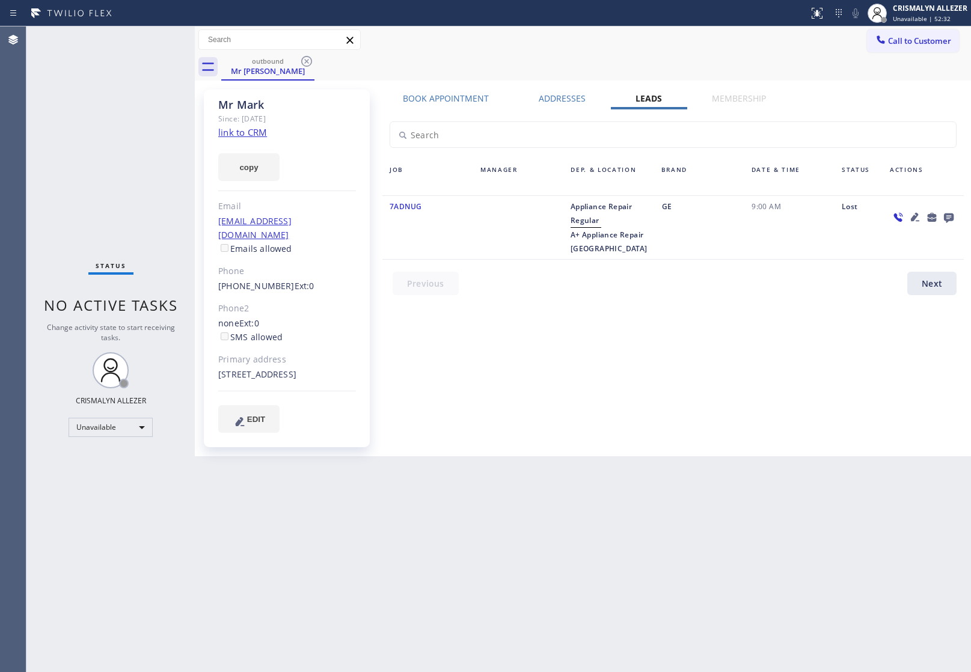
click at [946, 218] on icon at bounding box center [949, 219] width 10 height 10
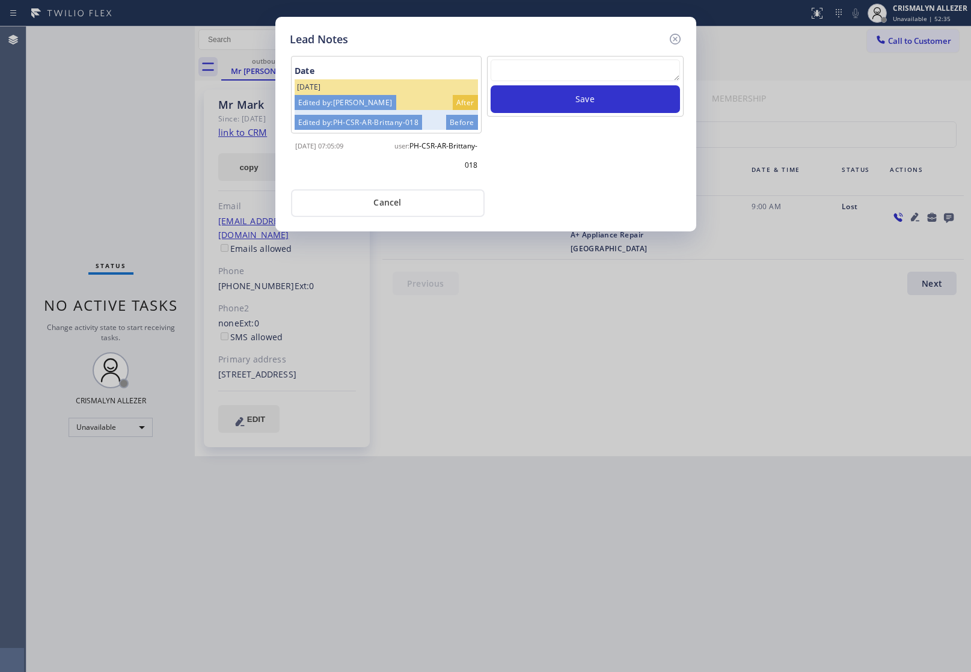
click at [543, 72] on textarea at bounding box center [585, 71] width 189 height 22
paste textarea "no answer | pls xfer here cx cb"
type textarea "no answer | pls xfer here cx cb"
click at [579, 103] on button "Save" at bounding box center [585, 99] width 189 height 28
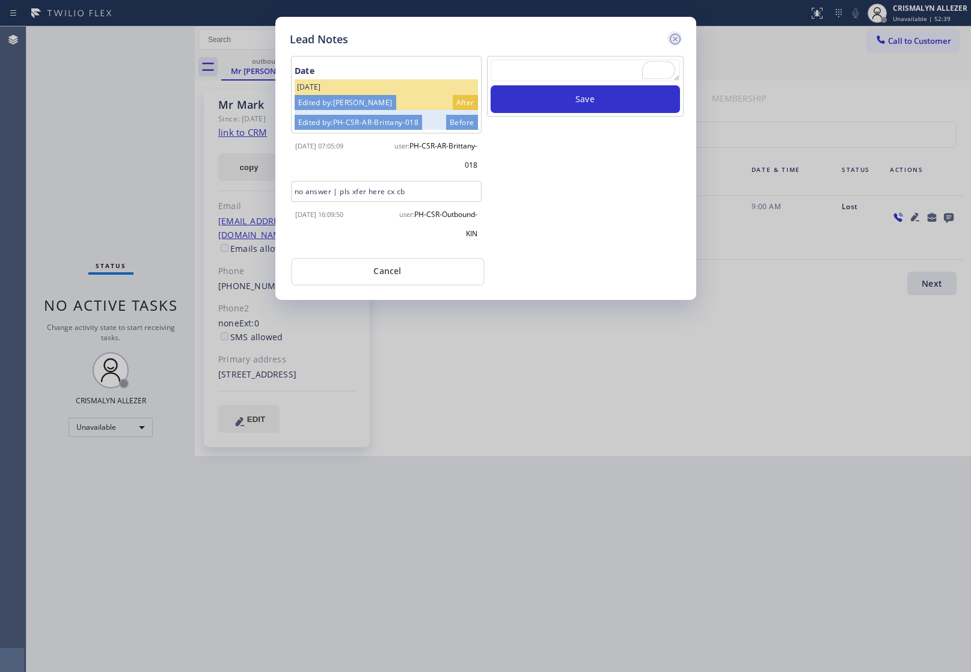
click at [671, 41] on icon at bounding box center [674, 39] width 11 height 11
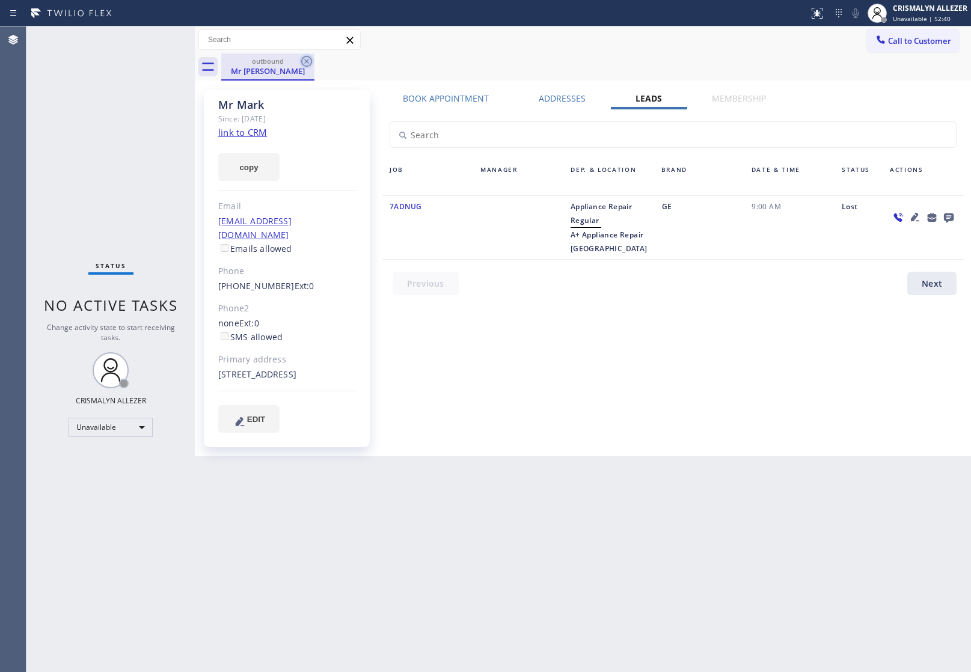
click at [303, 62] on icon at bounding box center [307, 61] width 14 height 14
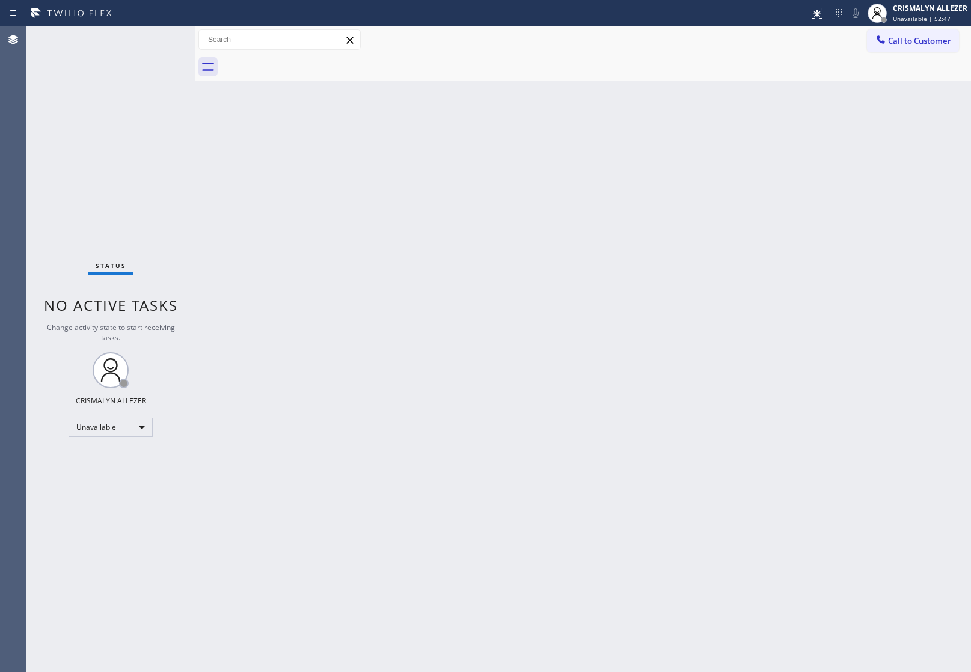
drag, startPoint x: 863, startPoint y: 239, endPoint x: 635, endPoint y: 140, distance: 249.2
click at [858, 233] on div "Back to Dashboard Change Sender ID Customers Technicians Select a contact Outbo…" at bounding box center [583, 349] width 777 height 646
drag, startPoint x: 882, startPoint y: 29, endPoint x: 693, endPoint y: 102, distance: 202.6
click at [874, 32] on button "Call to Customer" at bounding box center [913, 40] width 92 height 23
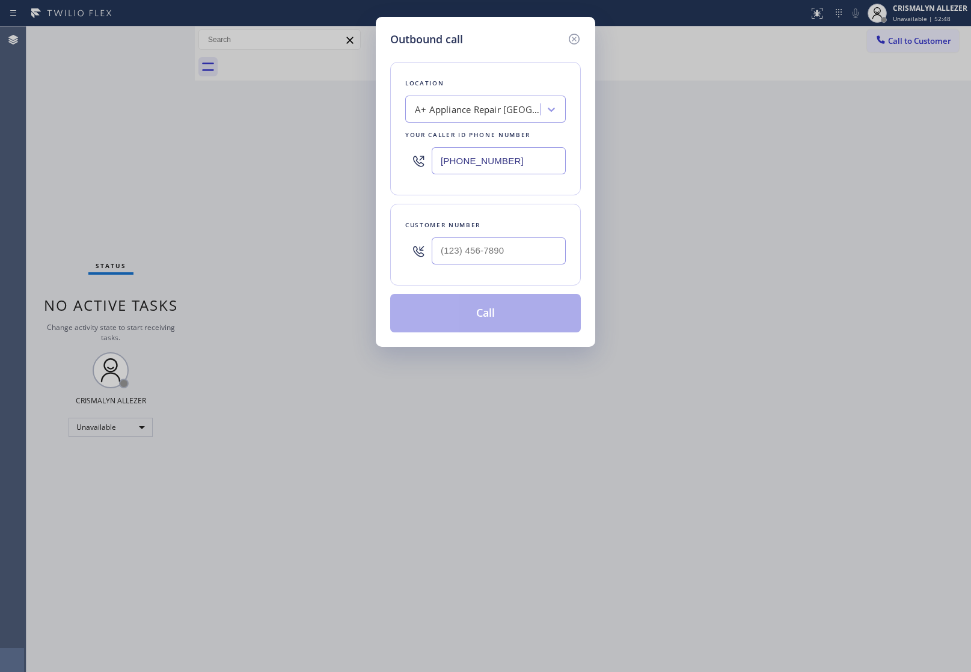
click at [486, 106] on div "A+ Appliance Repair [GEOGRAPHIC_DATA]" at bounding box center [478, 110] width 126 height 14
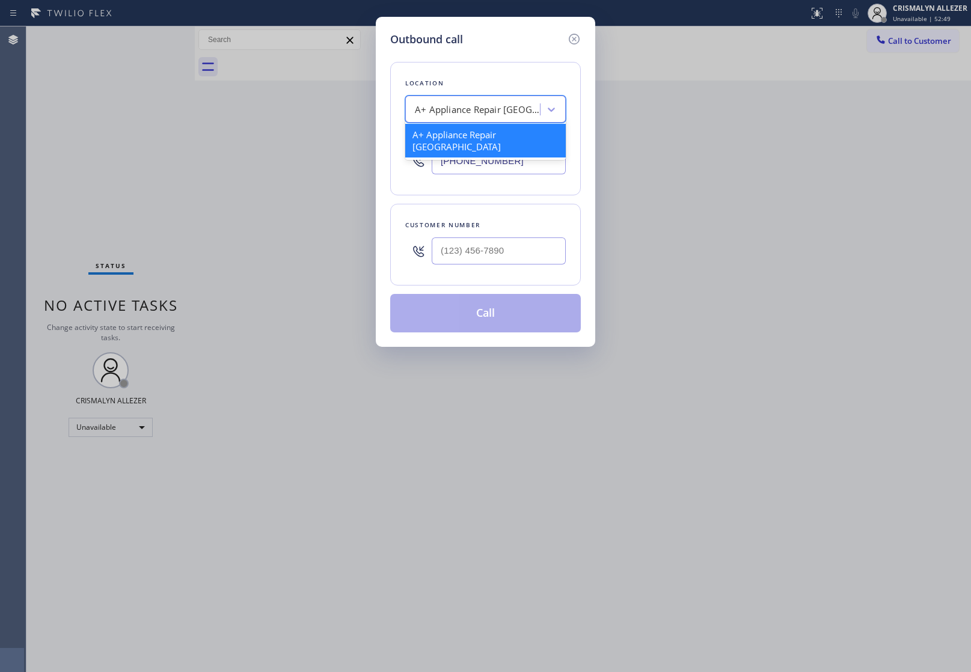
paste input "[PERSON_NAME] Viking Appliance Repair Inc"
type input "[PERSON_NAME] Viking Appliance Repair Inc"
click at [473, 143] on div "[PERSON_NAME] Viking Appliance Repair Inc" at bounding box center [485, 141] width 161 height 34
type input "[PHONE_NUMBER]"
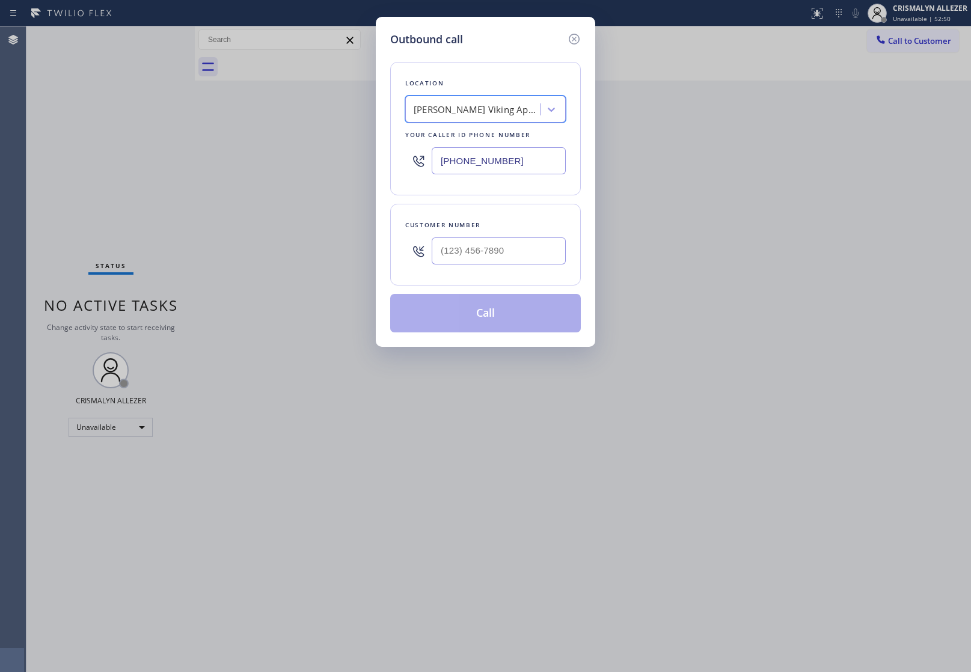
scroll to position [0, 1]
click at [844, 168] on div "Outbound call Location [PERSON_NAME] Viking Appliance Repair Inc Your caller id…" at bounding box center [485, 336] width 971 height 672
click at [513, 254] on input "(___) ___-____" at bounding box center [499, 251] width 134 height 27
paste input "206) 963-9150"
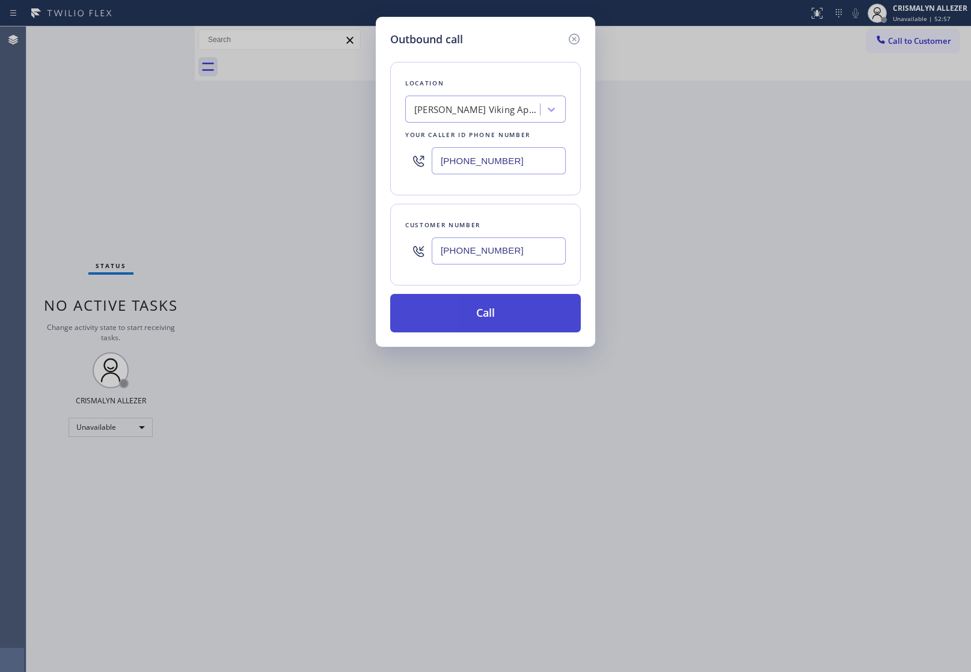
type input "[PHONE_NUMBER]"
click at [483, 319] on button "Call" at bounding box center [485, 313] width 191 height 38
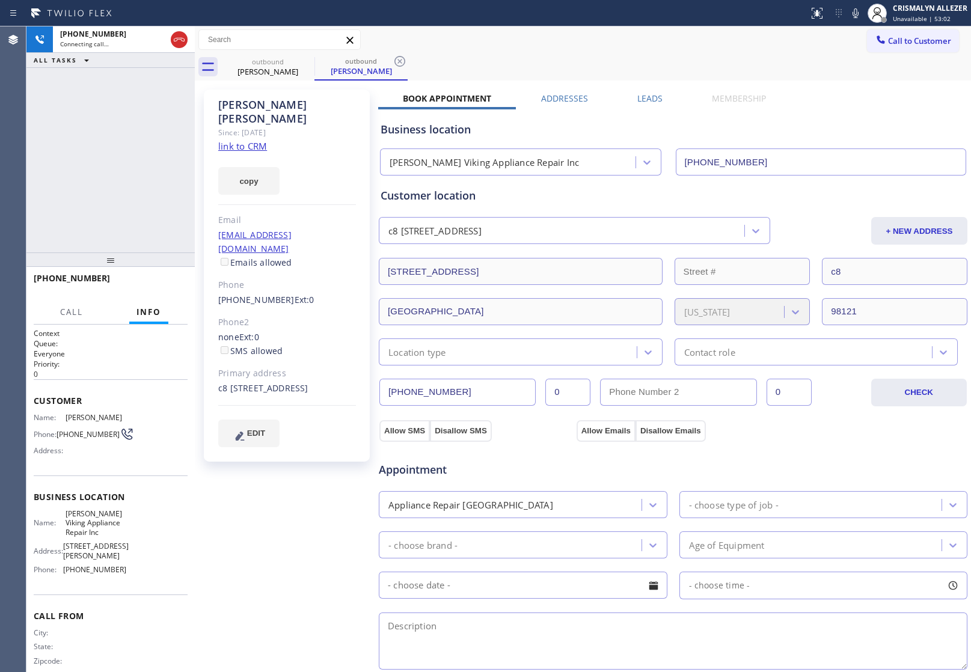
type input "[PHONE_NUMBER]"
click at [248, 140] on link "link to CRM" at bounding box center [242, 146] width 49 height 12
click at [150, 289] on button "HANG UP" at bounding box center [160, 283] width 56 height 17
click at [157, 287] on span "COMPLETE" at bounding box center [158, 284] width 42 height 8
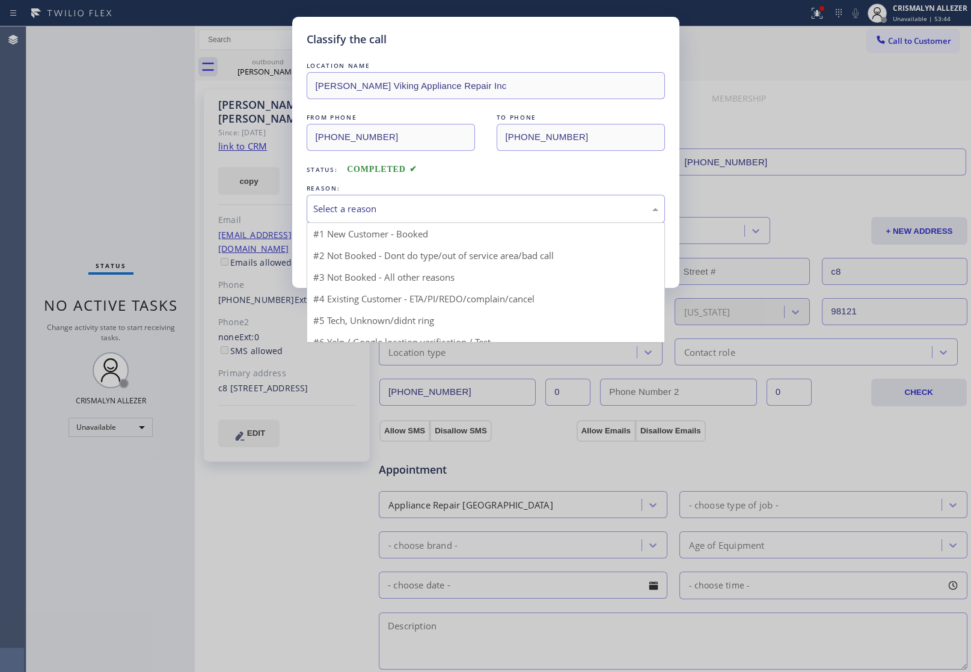
click at [463, 212] on div "Select a reason" at bounding box center [485, 209] width 345 height 14
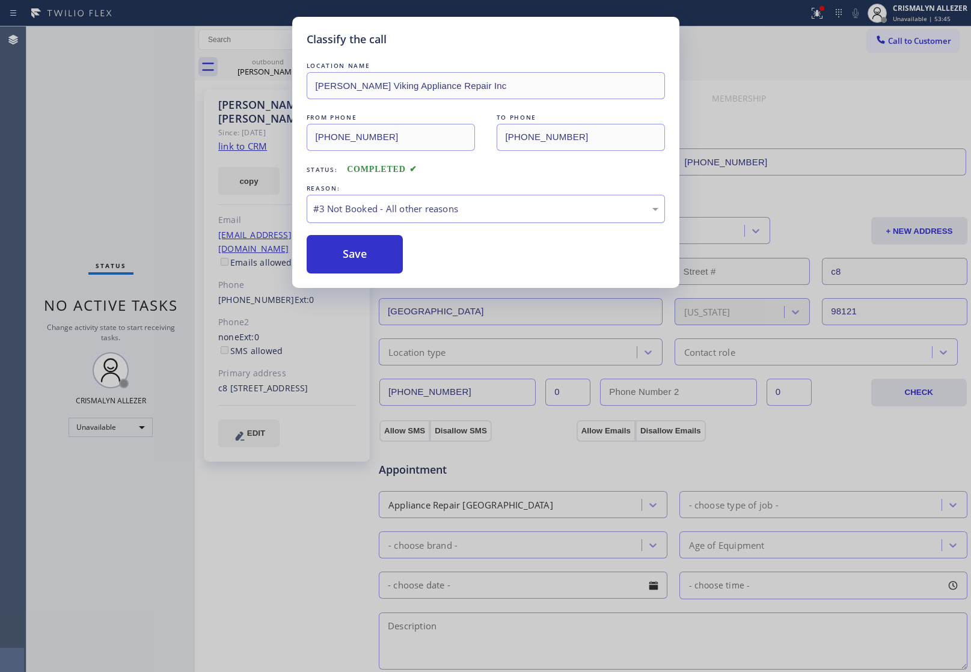
click at [464, 208] on div "#3 Not Booked - All other reasons" at bounding box center [485, 209] width 345 height 14
click at [350, 257] on button "Save" at bounding box center [355, 254] width 97 height 38
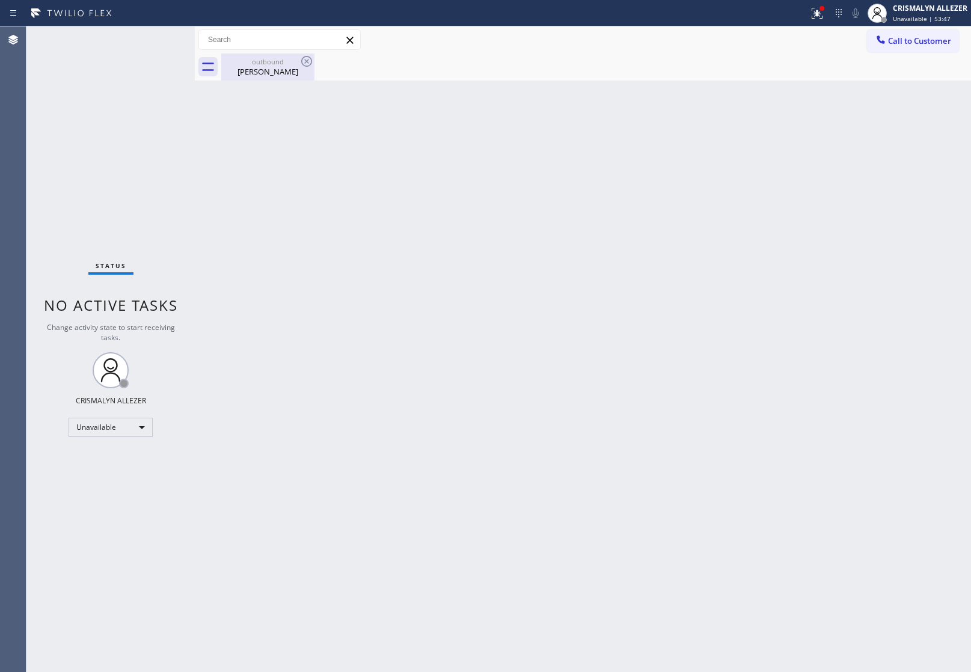
click at [269, 70] on div "[PERSON_NAME]" at bounding box center [268, 71] width 91 height 11
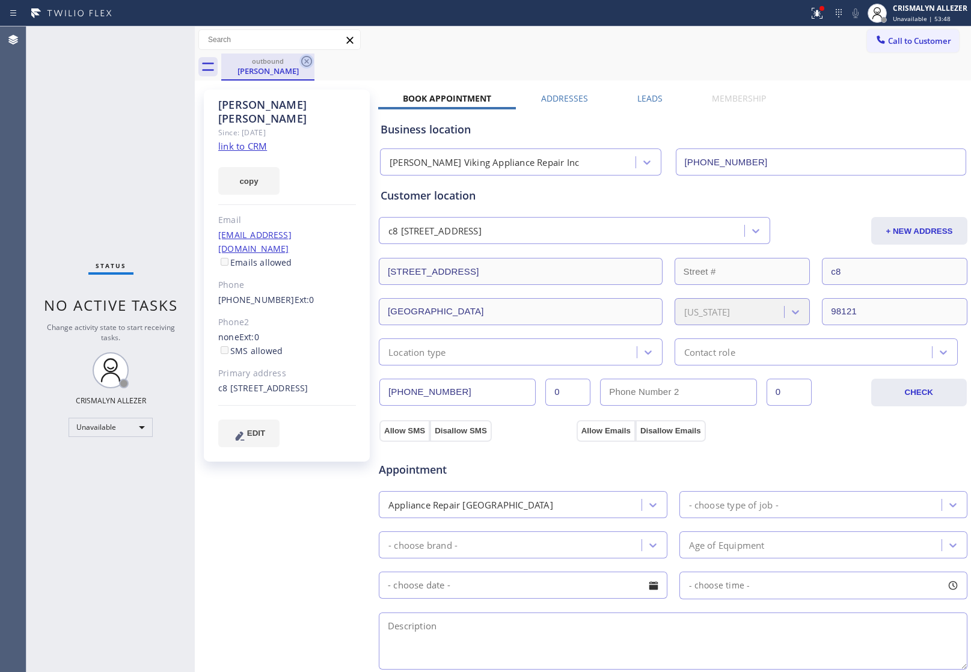
click at [303, 61] on icon at bounding box center [307, 61] width 14 height 14
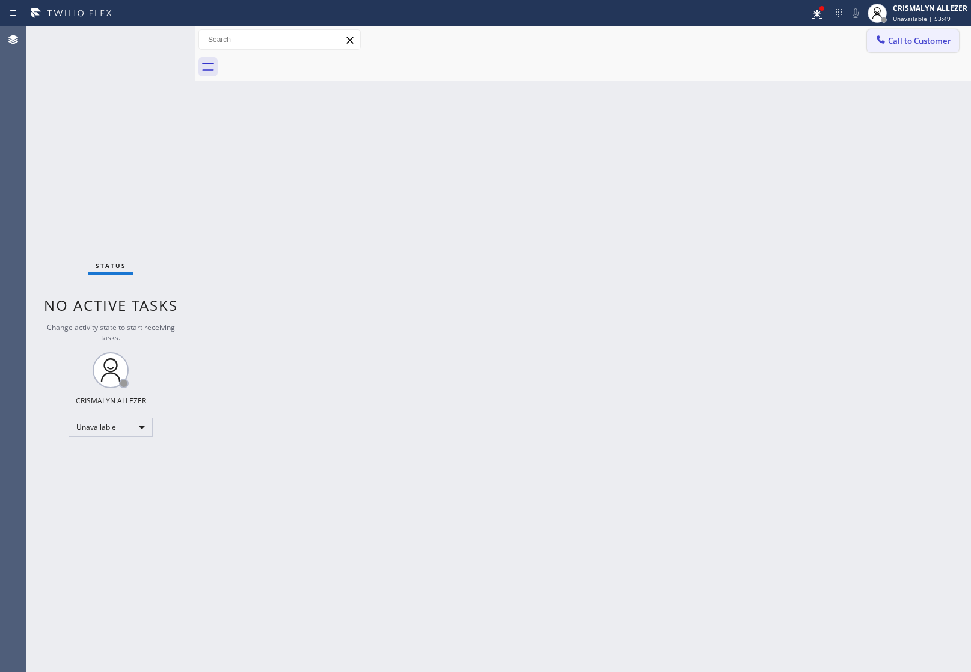
click at [906, 46] on span "Call to Customer" at bounding box center [919, 40] width 63 height 11
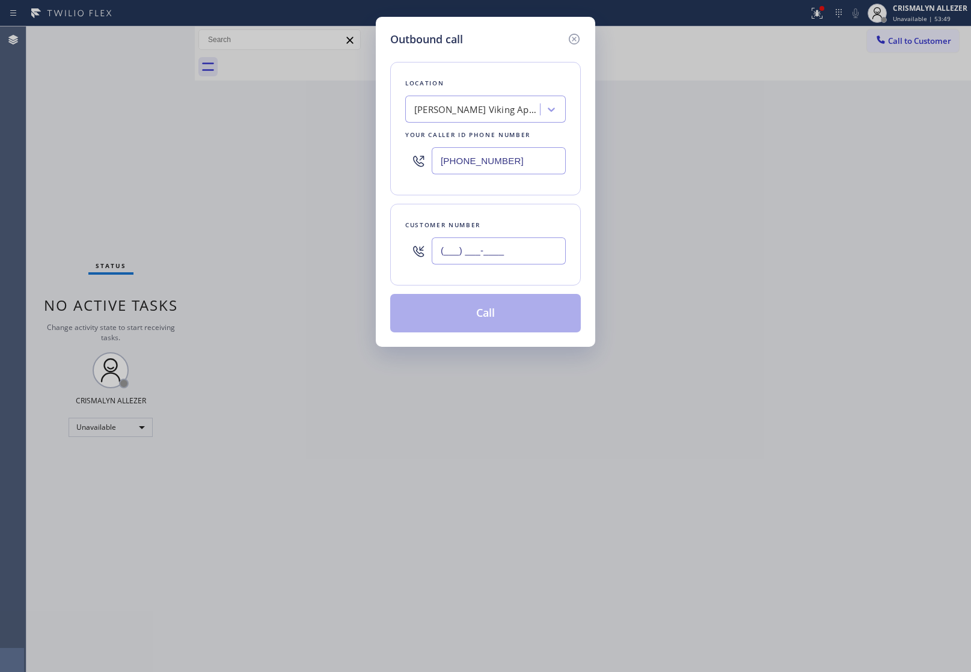
click at [509, 245] on input "(___) ___-____" at bounding box center [499, 251] width 134 height 27
paste input "206) 963-9150"
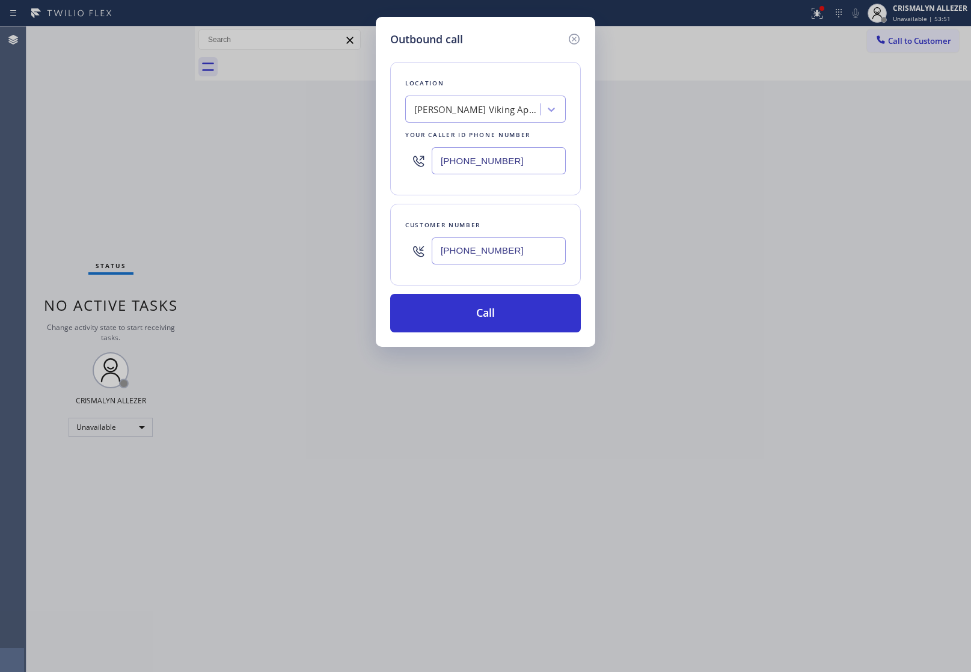
type input "[PHONE_NUMBER]"
click at [490, 335] on div "Outbound call Location [PERSON_NAME] Viking Appliance Repair Inc Your caller id…" at bounding box center [486, 182] width 220 height 330
click at [498, 319] on button "Call" at bounding box center [485, 313] width 191 height 38
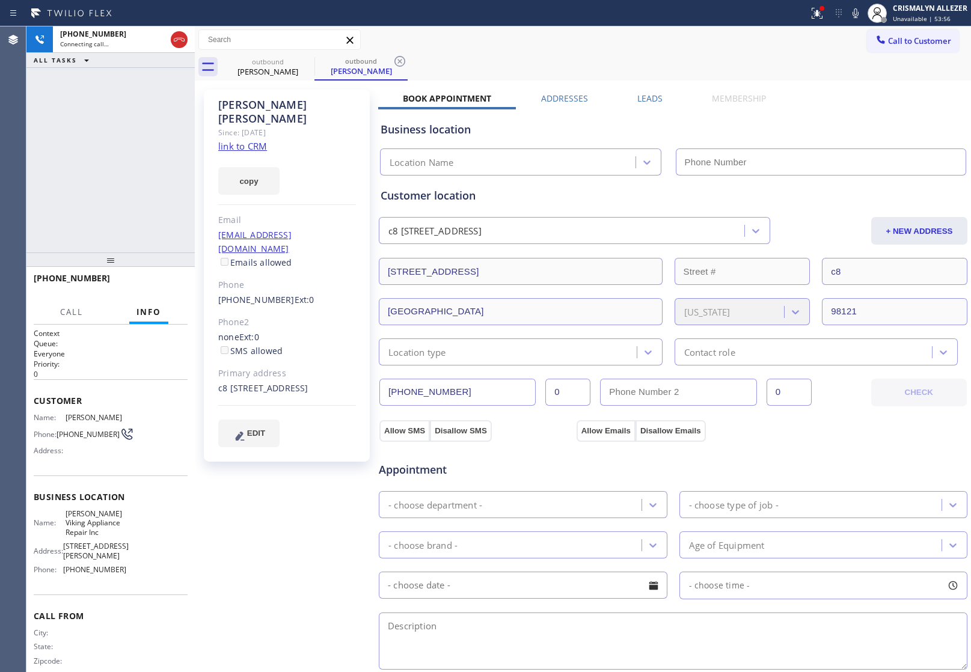
type input "[PHONE_NUMBER]"
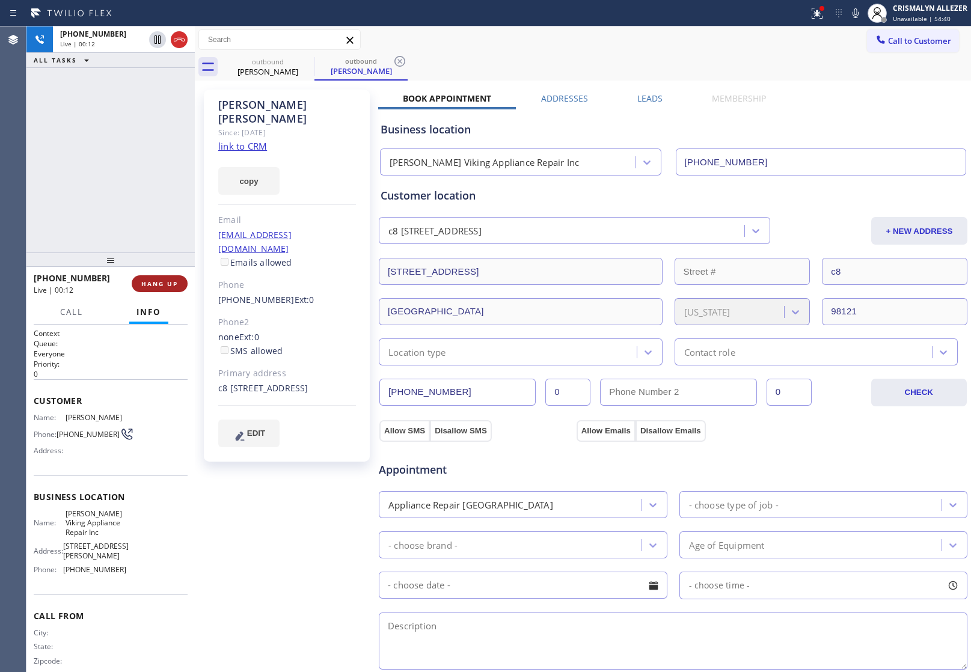
click at [155, 284] on span "HANG UP" at bounding box center [159, 284] width 37 height 8
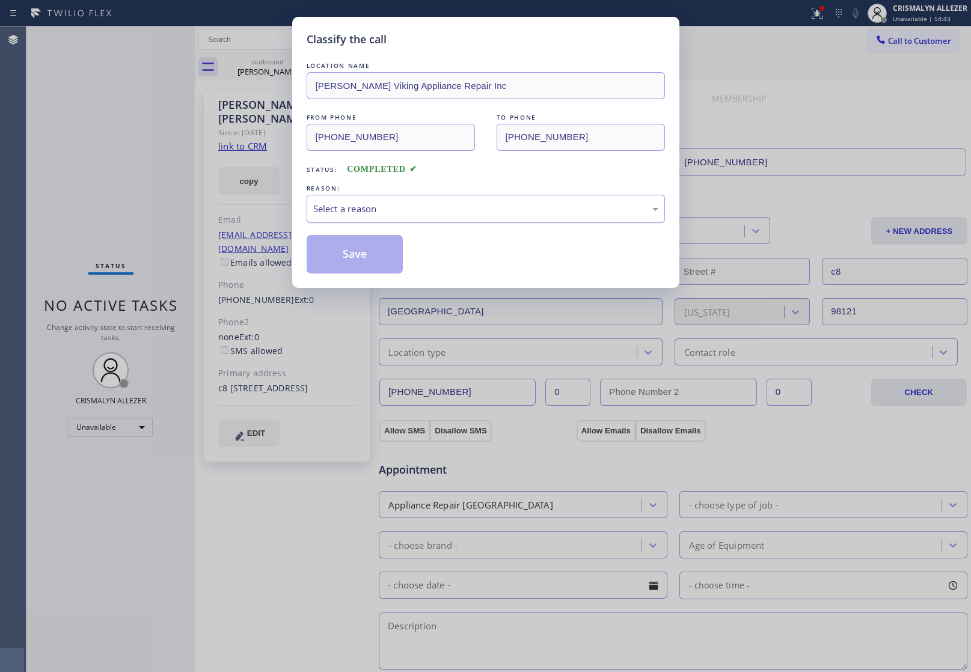
click at [485, 208] on div "Select a reason" at bounding box center [485, 209] width 345 height 14
click at [368, 251] on button "Save" at bounding box center [355, 254] width 97 height 38
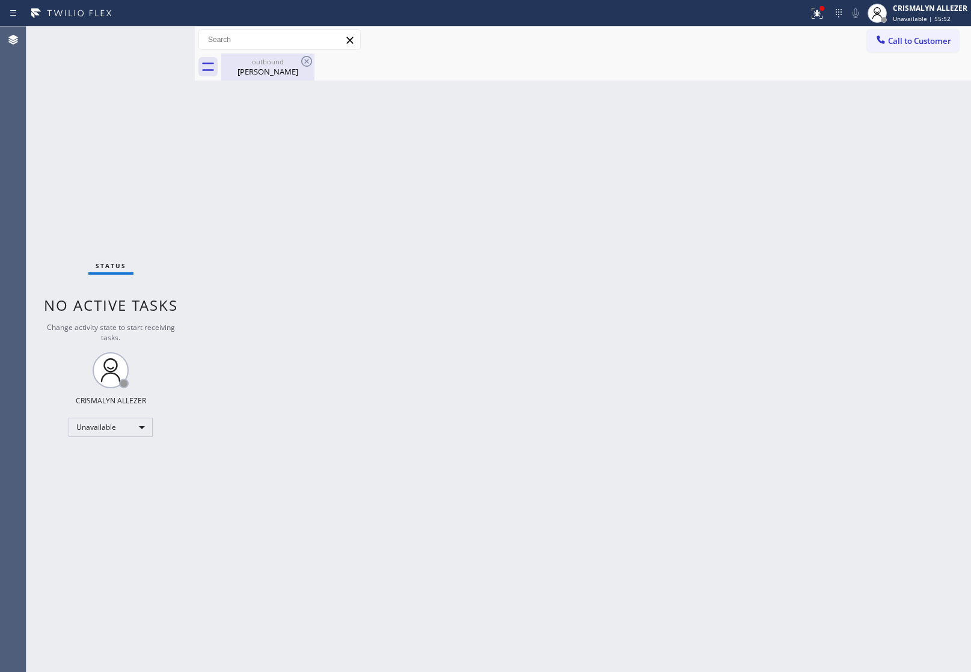
drag, startPoint x: 257, startPoint y: 70, endPoint x: 286, endPoint y: 67, distance: 29.0
click at [259, 70] on div "[PERSON_NAME]" at bounding box center [268, 71] width 91 height 11
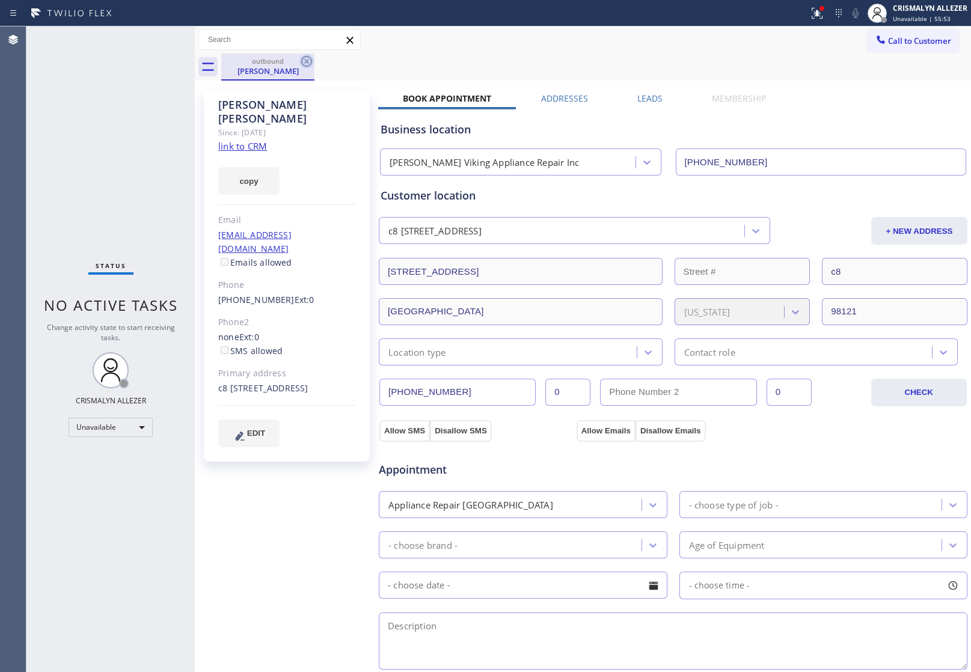
click at [307, 59] on icon at bounding box center [307, 61] width 14 height 14
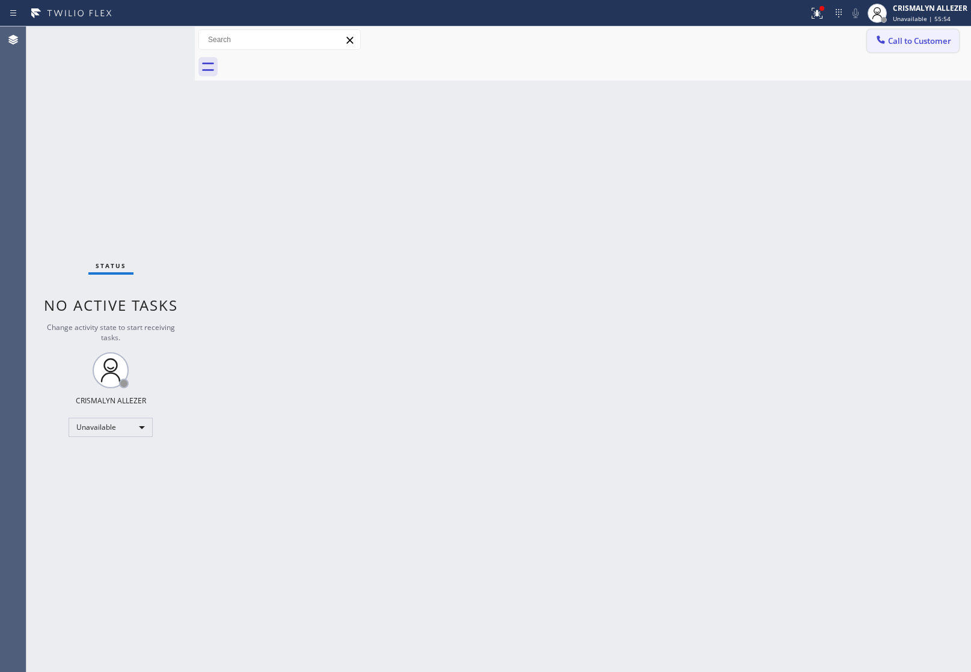
click at [917, 43] on span "Call to Customer" at bounding box center [919, 40] width 63 height 11
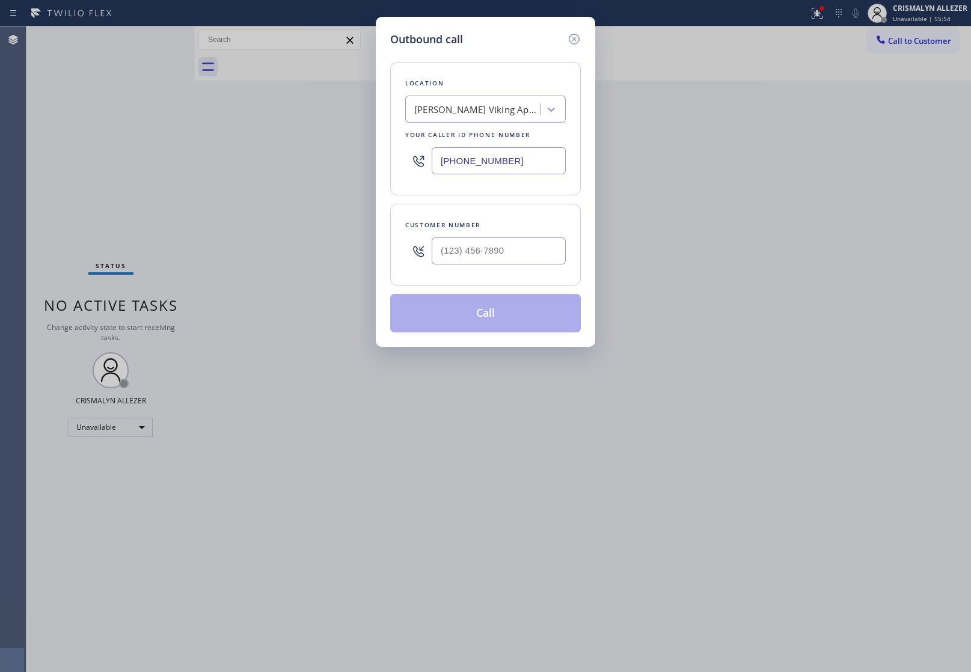
drag, startPoint x: 530, startPoint y: 164, endPoint x: 280, endPoint y: 155, distance: 249.8
click at [322, 154] on div "Outbound call Location [PERSON_NAME] Viking Appliance Repair Inc Your caller id…" at bounding box center [485, 336] width 971 height 672
paste input "323) 613-3304"
type input "[PHONE_NUMBER]"
click at [520, 254] on input "(___) ___-____" at bounding box center [499, 251] width 134 height 27
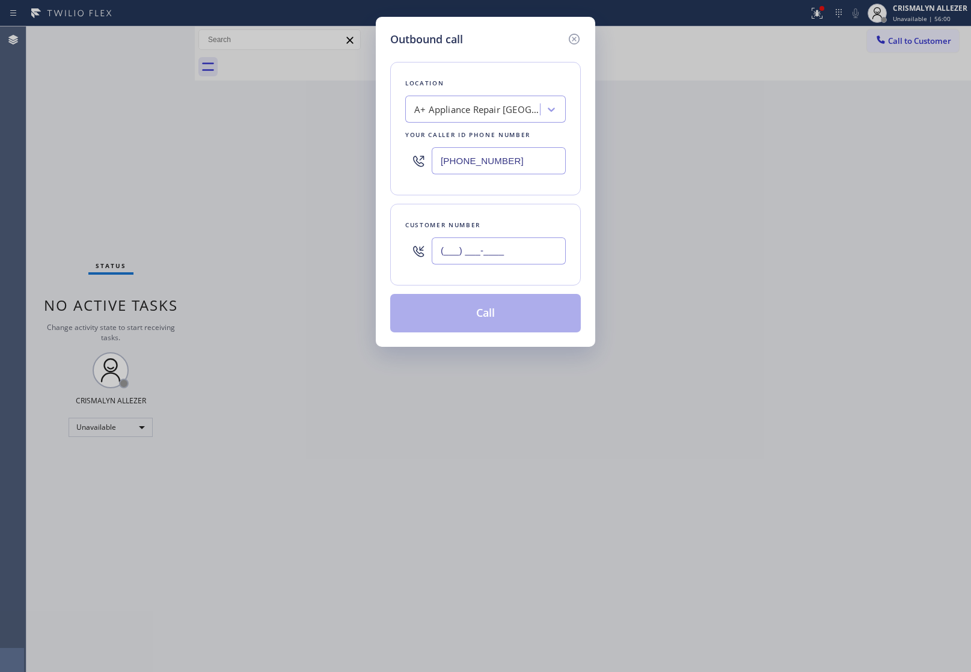
paste input "818) 968-2667"
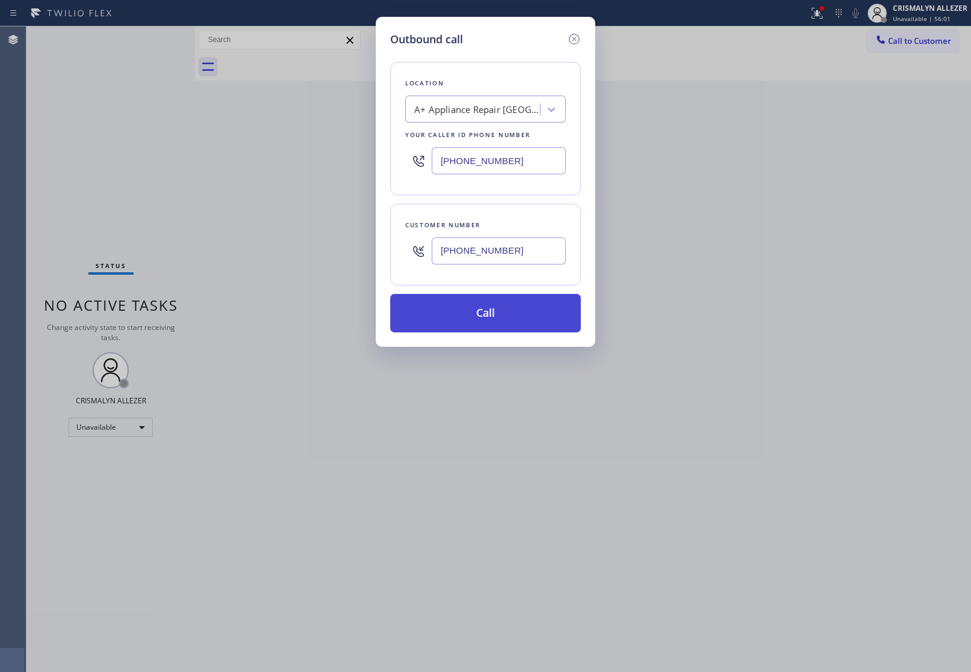
type input "[PHONE_NUMBER]"
click at [490, 307] on button "Call" at bounding box center [485, 313] width 191 height 38
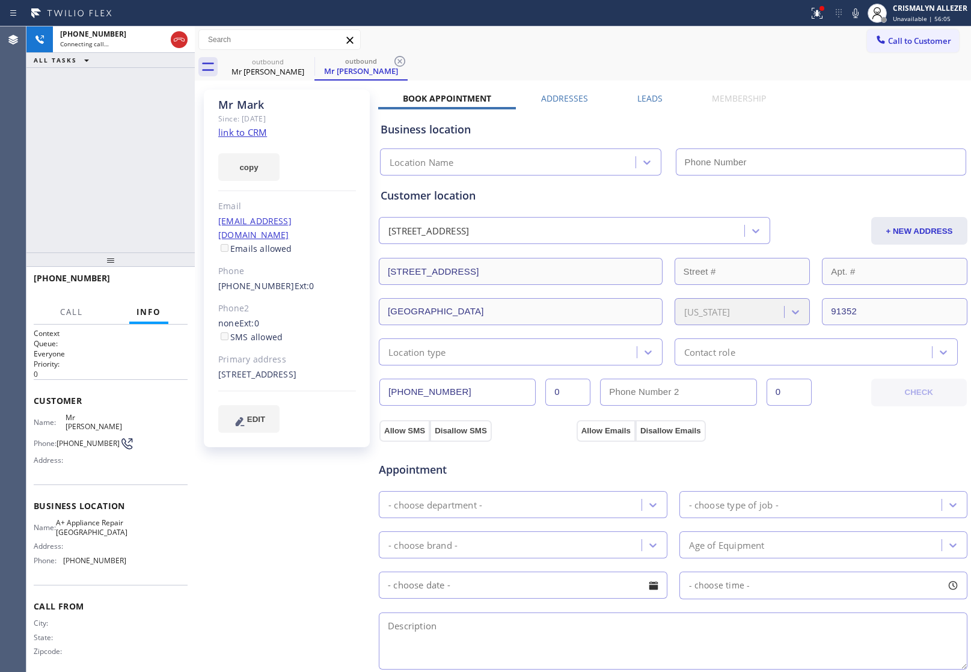
type input "[PHONE_NUMBER]"
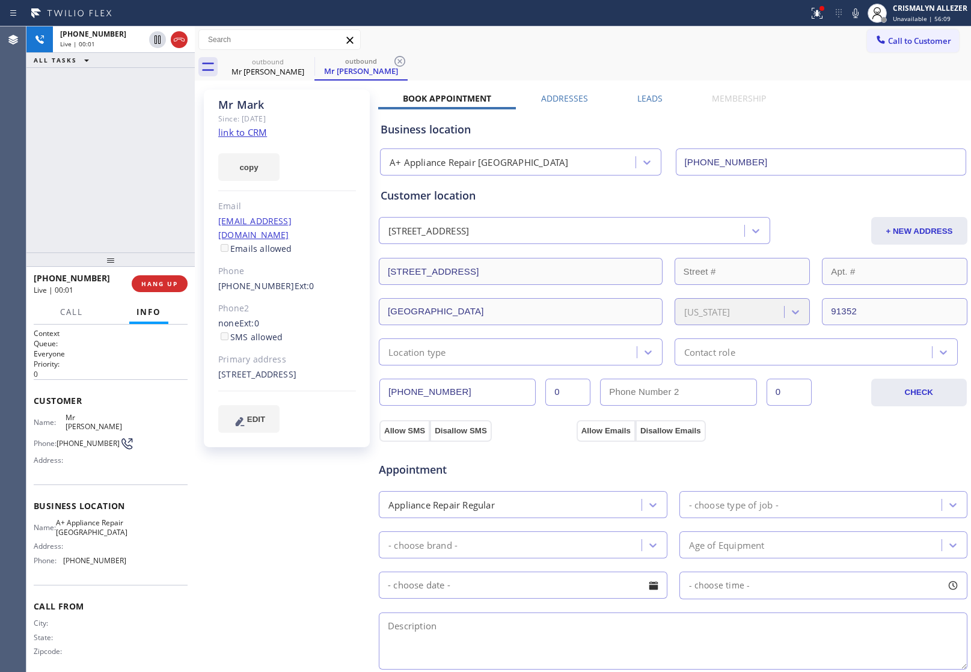
click at [532, 450] on div "Appointment" at bounding box center [476, 464] width 197 height 28
click at [151, 280] on span "COMPLETE" at bounding box center [158, 284] width 42 height 8
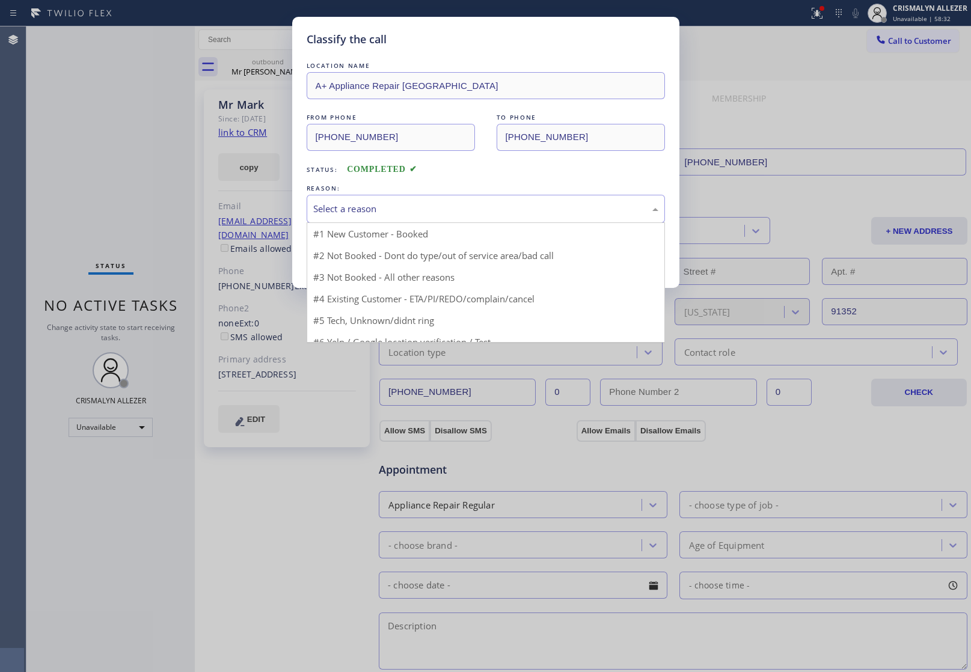
click at [488, 211] on div "Select a reason" at bounding box center [485, 209] width 345 height 14
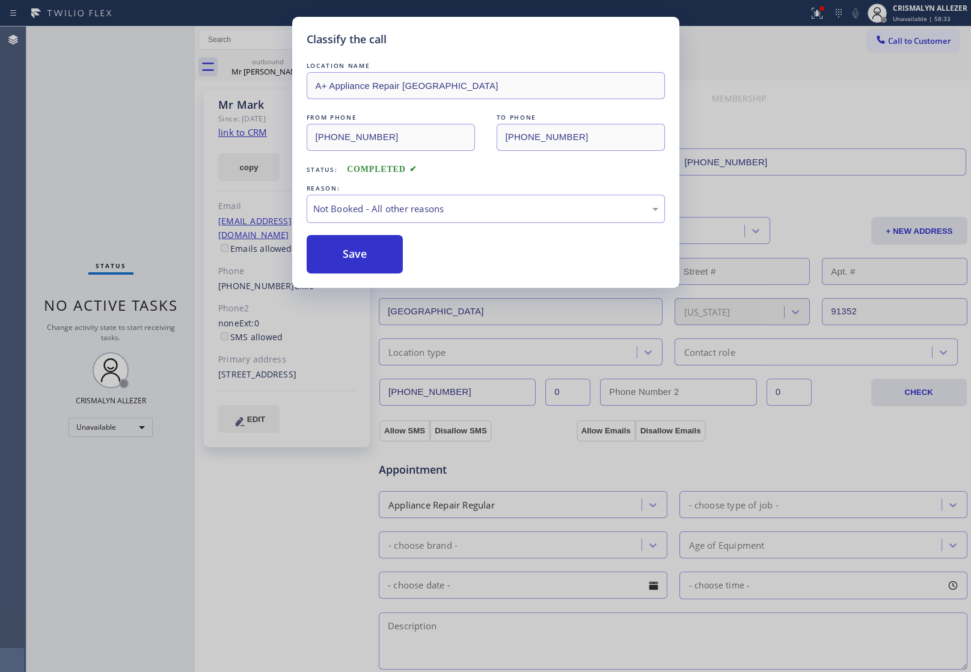
click at [358, 265] on button "Save" at bounding box center [355, 254] width 97 height 38
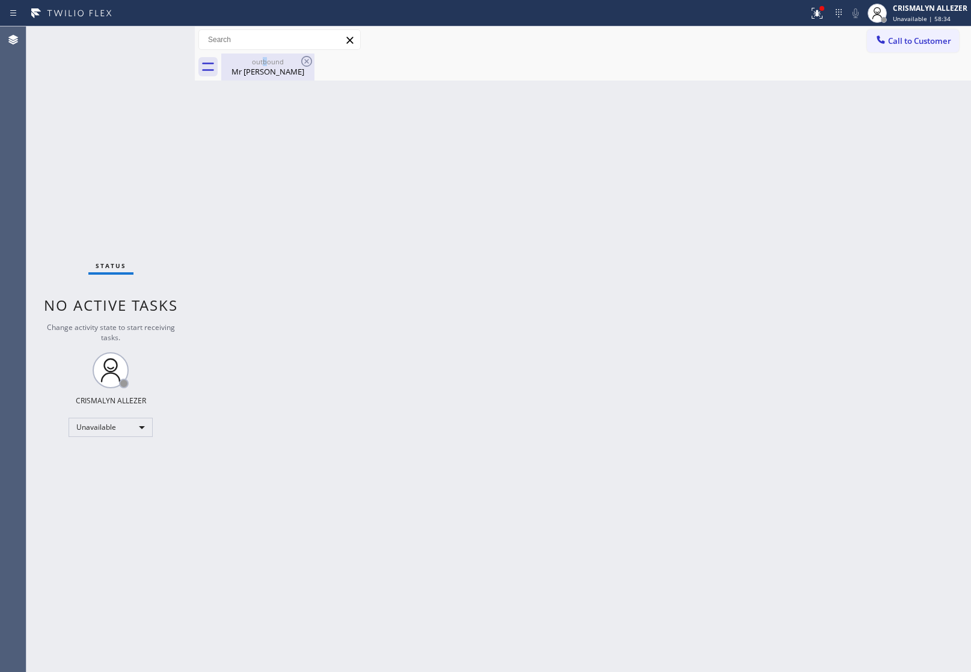
drag, startPoint x: 263, startPoint y: 57, endPoint x: 295, endPoint y: 62, distance: 32.8
click at [272, 60] on div "outbound" at bounding box center [268, 61] width 91 height 9
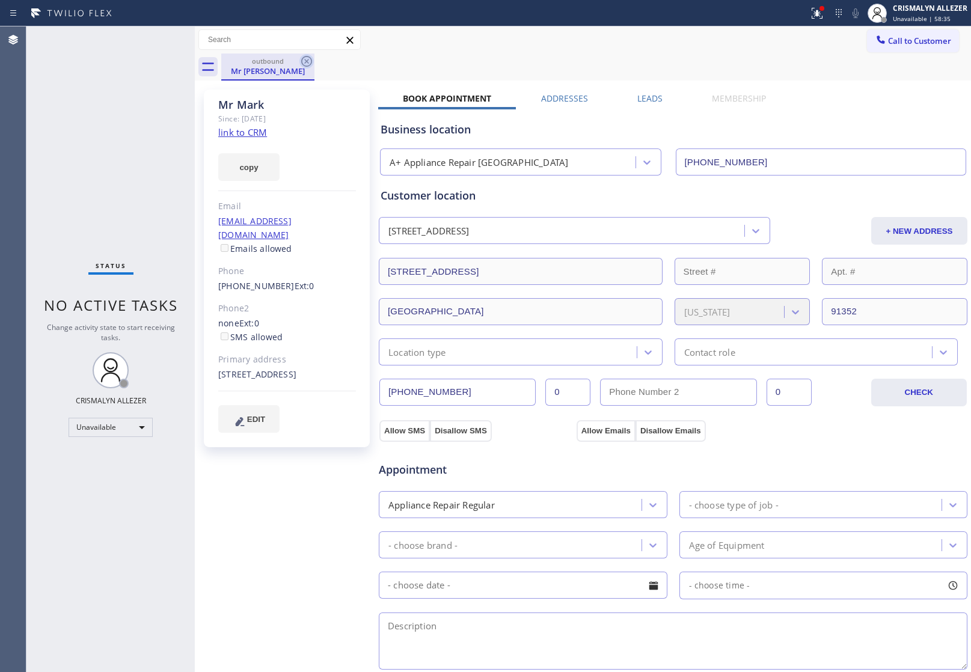
click at [307, 63] on icon at bounding box center [307, 61] width 14 height 14
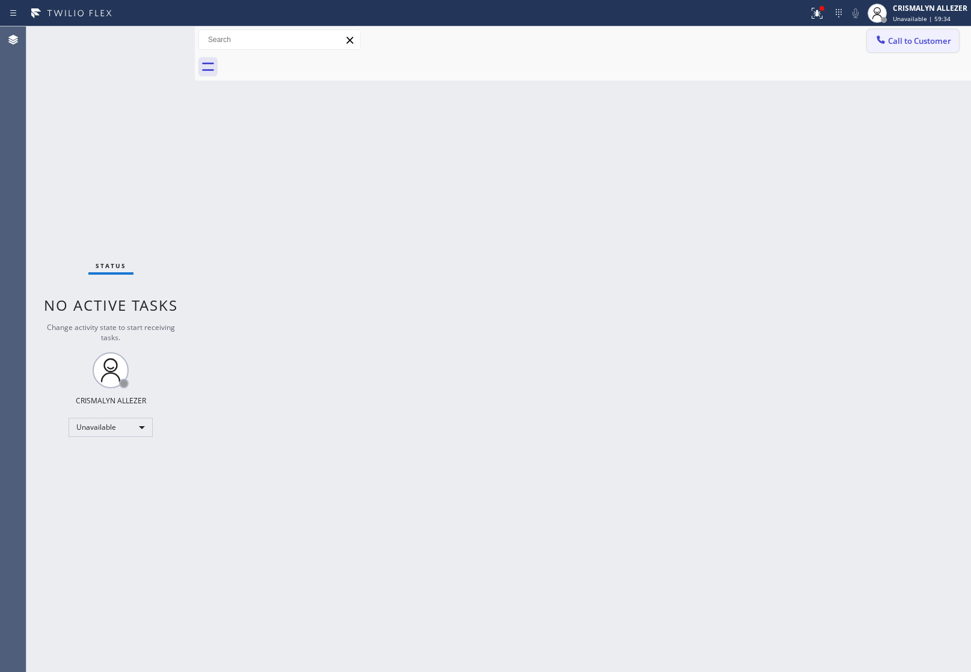
click at [937, 43] on span "Call to Customer" at bounding box center [919, 40] width 63 height 11
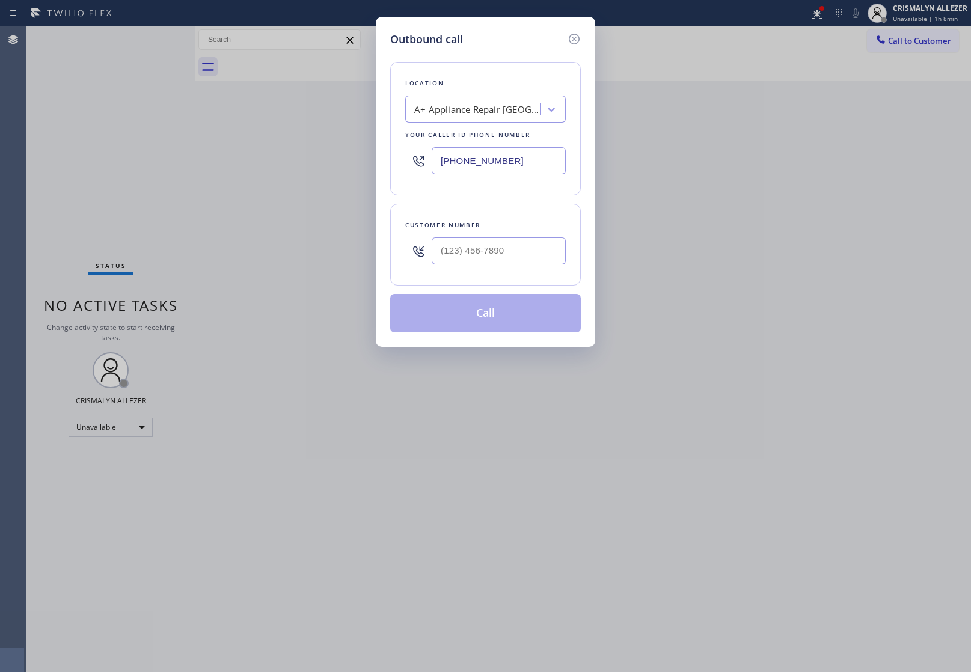
drag, startPoint x: 552, startPoint y: 161, endPoint x: 114, endPoint y: 177, distance: 437.6
click at [114, 177] on div "Outbound call Location A+ Appliance Repair [GEOGRAPHIC_DATA] Your caller id pho…" at bounding box center [485, 336] width 971 height 672
paste input "415) 371-9413"
type input "[PHONE_NUMBER]"
click at [509, 257] on input "(___) ___-____" at bounding box center [499, 251] width 134 height 27
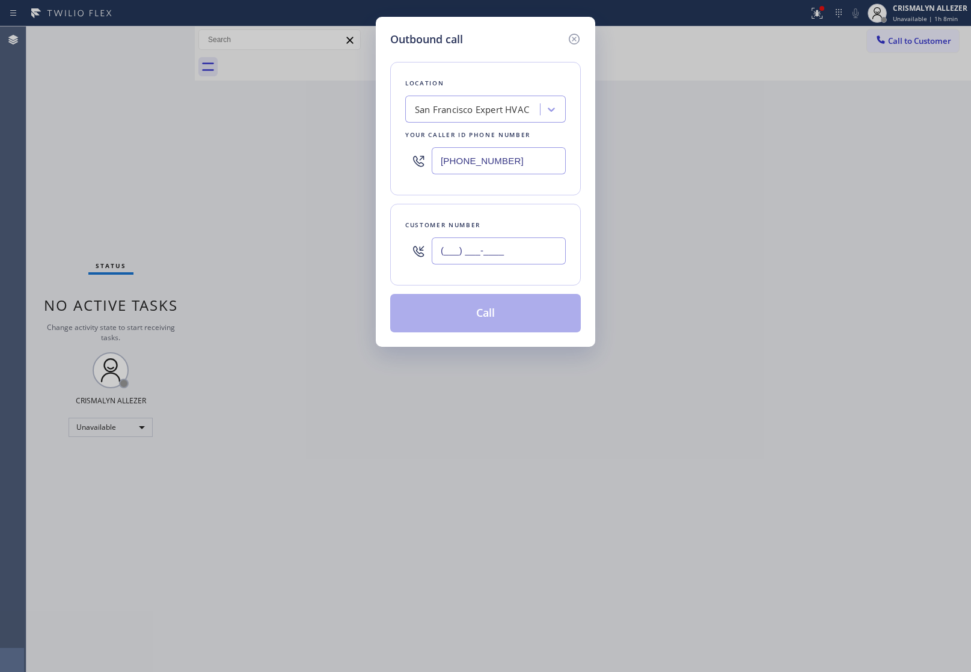
paste input "617) 821-7989"
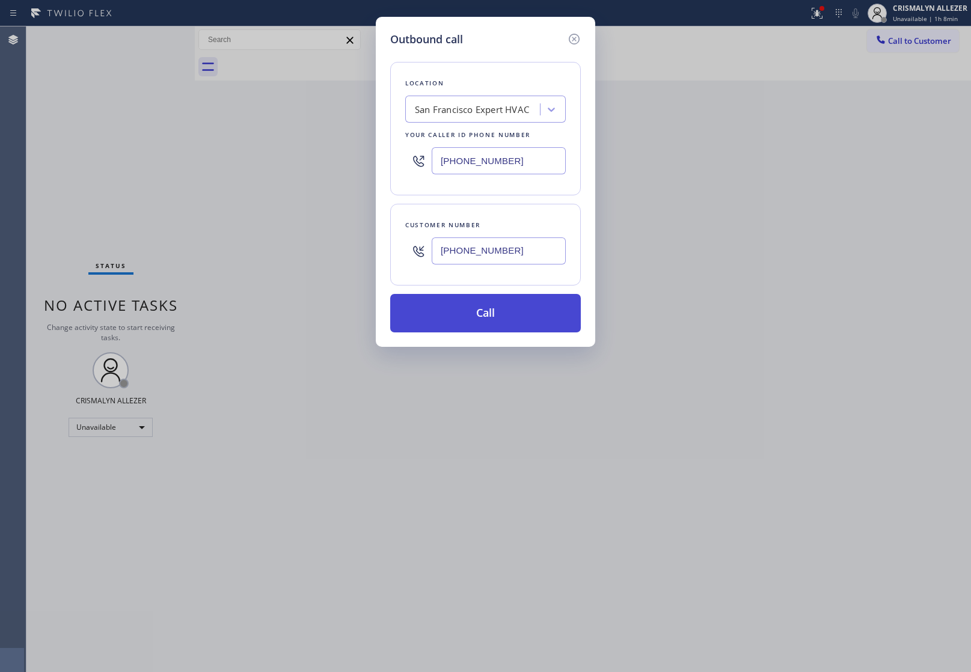
type input "[PHONE_NUMBER]"
click at [489, 322] on button "Call" at bounding box center [485, 313] width 191 height 38
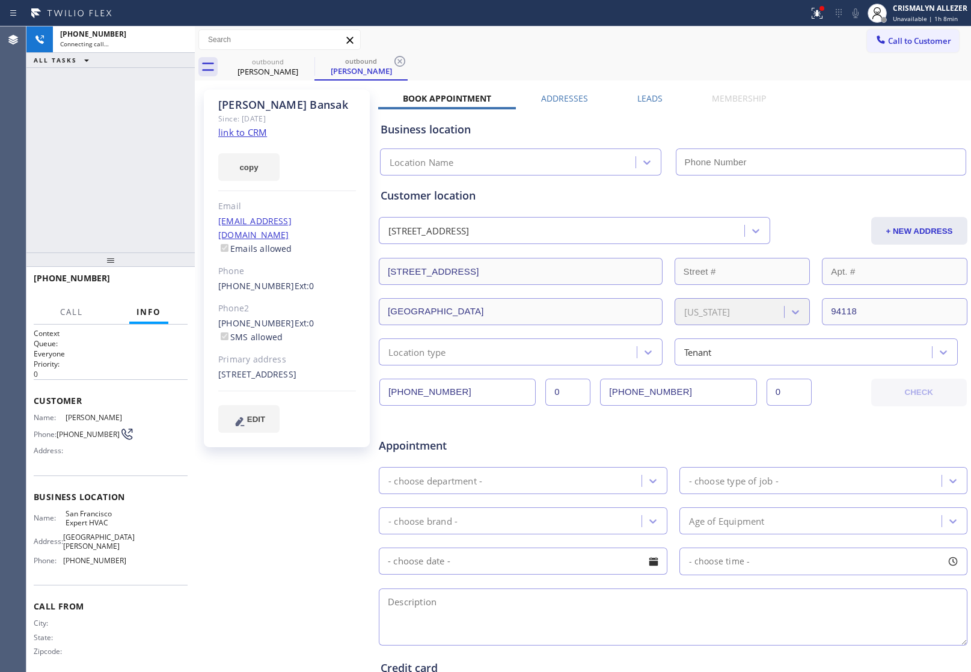
click at [250, 132] on link "link to CRM" at bounding box center [242, 132] width 49 height 12
type input "[PHONE_NUMBER]"
click at [155, 281] on span "HANG UP" at bounding box center [159, 284] width 37 height 8
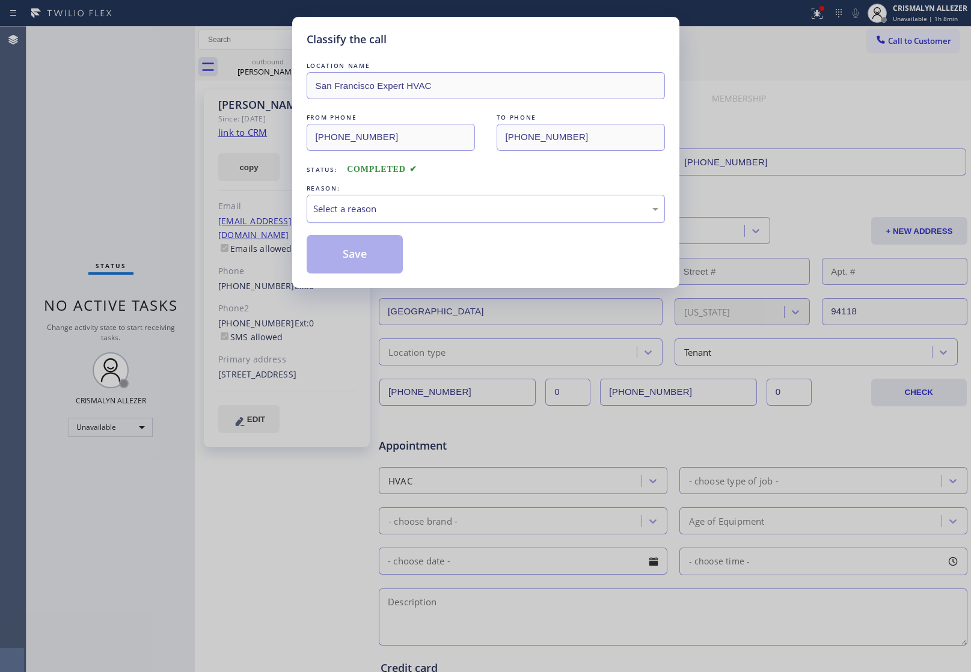
click at [466, 215] on div "Select a reason" at bounding box center [485, 209] width 345 height 14
click at [348, 262] on button "Save" at bounding box center [355, 254] width 97 height 38
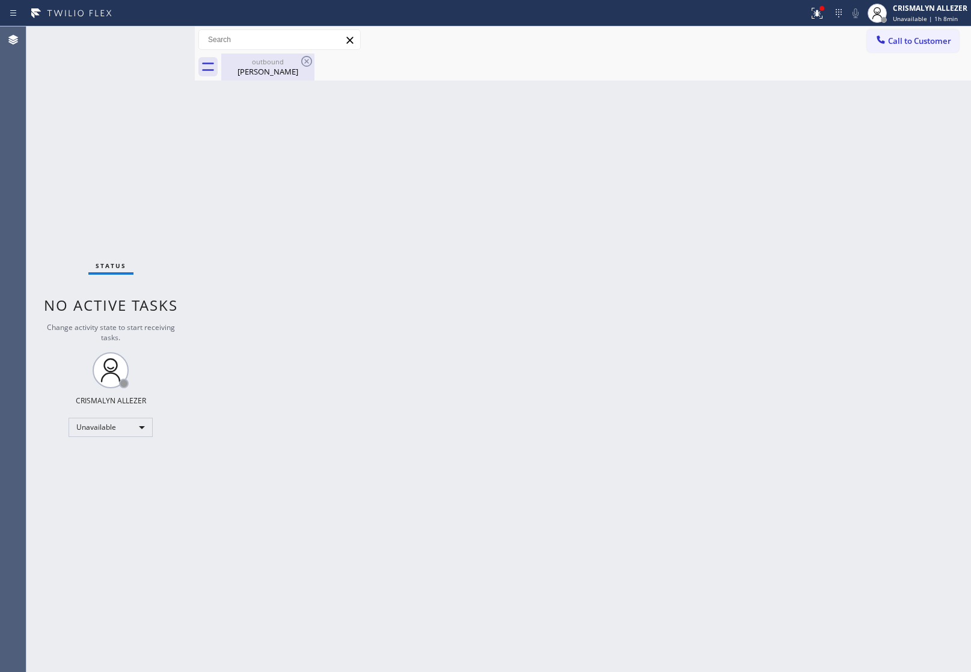
click at [265, 68] on div "[PERSON_NAME]" at bounding box center [268, 71] width 91 height 11
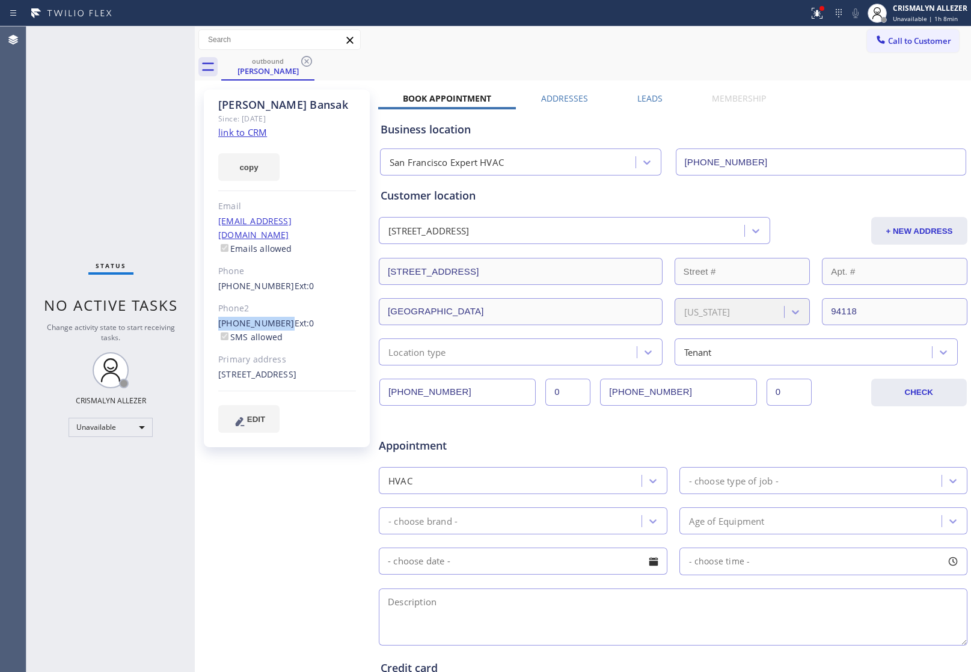
drag, startPoint x: 211, startPoint y: 310, endPoint x: 277, endPoint y: 310, distance: 66.2
click at [277, 310] on div "[PERSON_NAME] Since: [DATE] link to CRM copy Email [EMAIL_ADDRESS][DOMAIN_NAME]…" at bounding box center [287, 269] width 166 height 358
copy link "[PHONE_NUMBER]"
click at [309, 61] on icon at bounding box center [307, 61] width 14 height 14
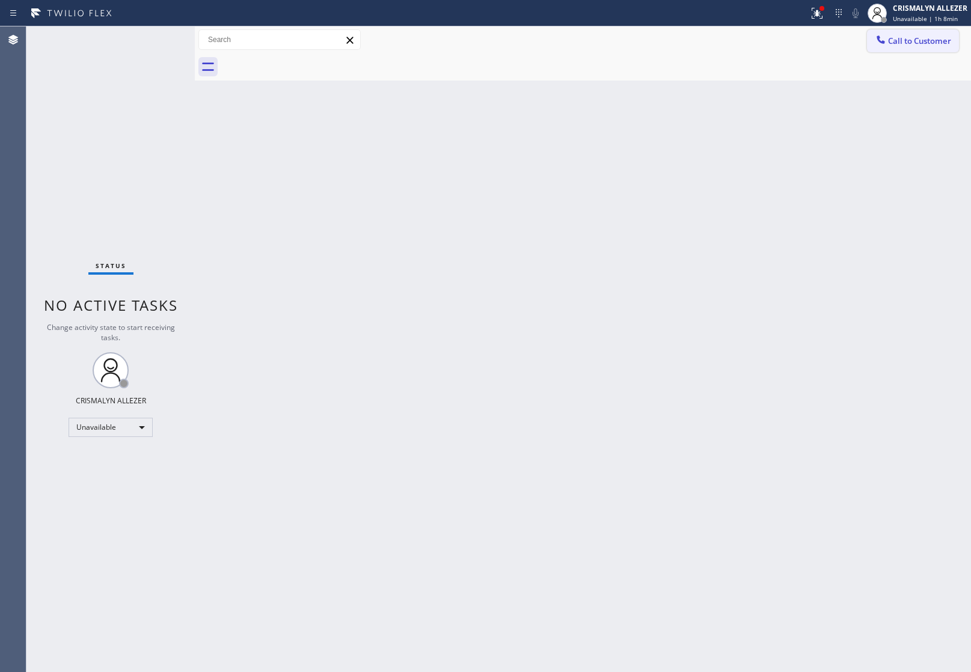
click at [912, 46] on button "Call to Customer" at bounding box center [913, 40] width 92 height 23
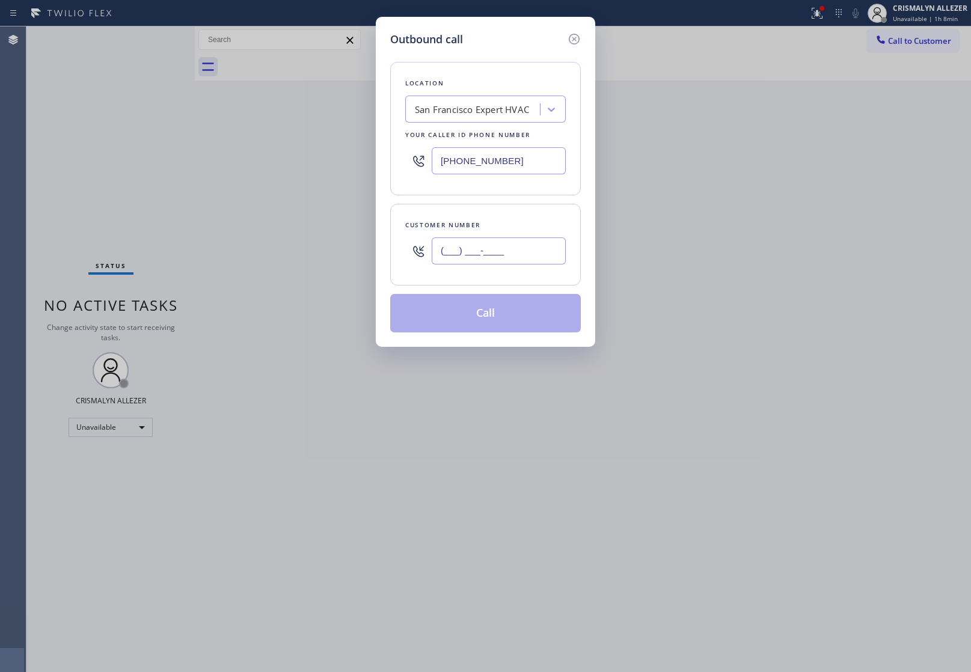
click at [528, 250] on input "(___) ___-____" at bounding box center [499, 251] width 134 height 27
paste input "739) 394-4402"
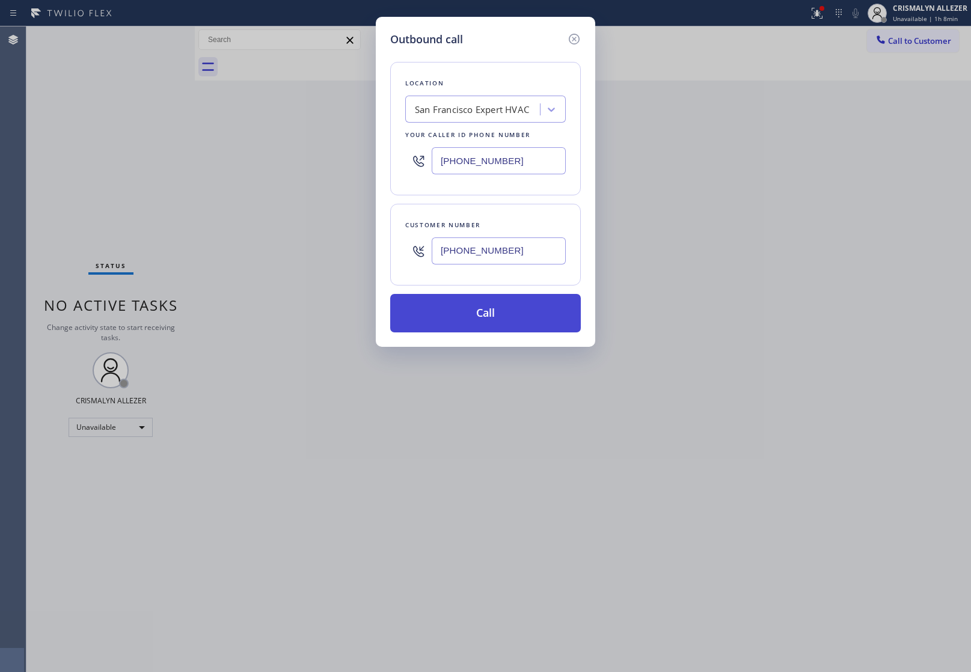
type input "[PHONE_NUMBER]"
click at [482, 331] on button "Call" at bounding box center [485, 313] width 191 height 38
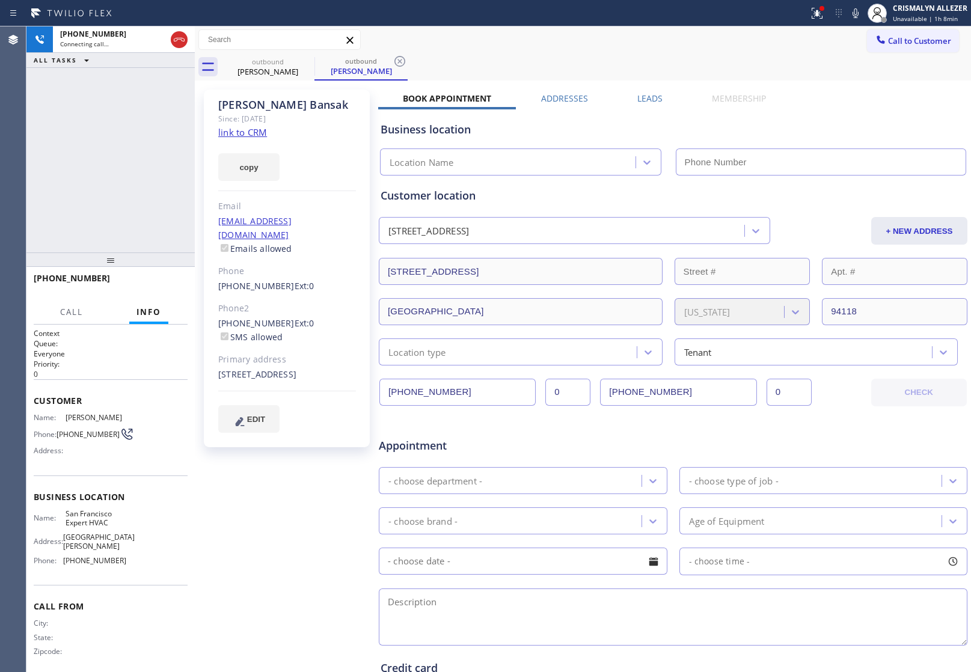
type input "[PHONE_NUMBER]"
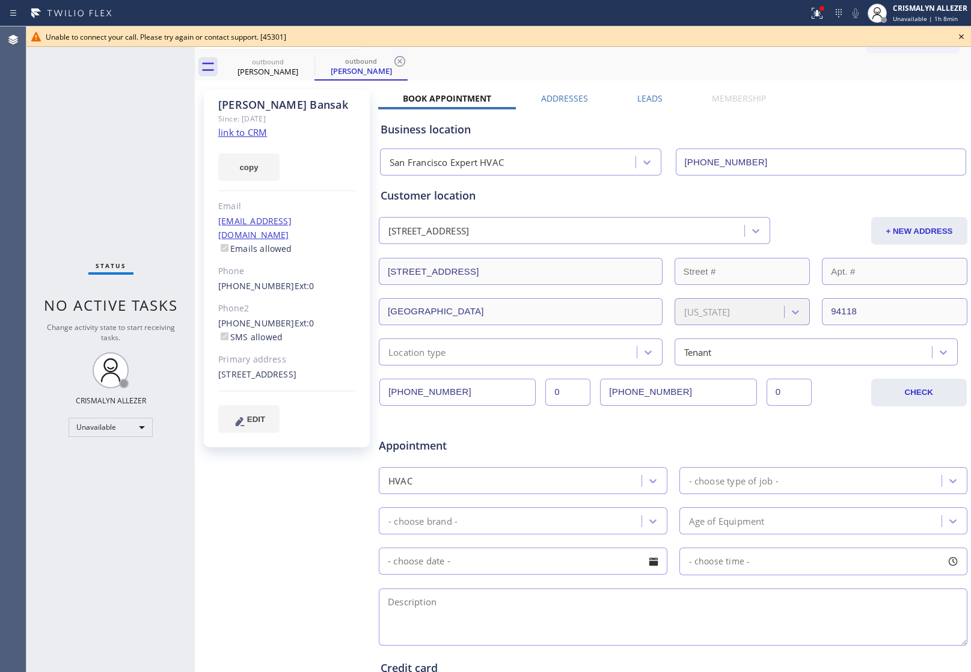
click at [960, 34] on icon at bounding box center [962, 36] width 14 height 14
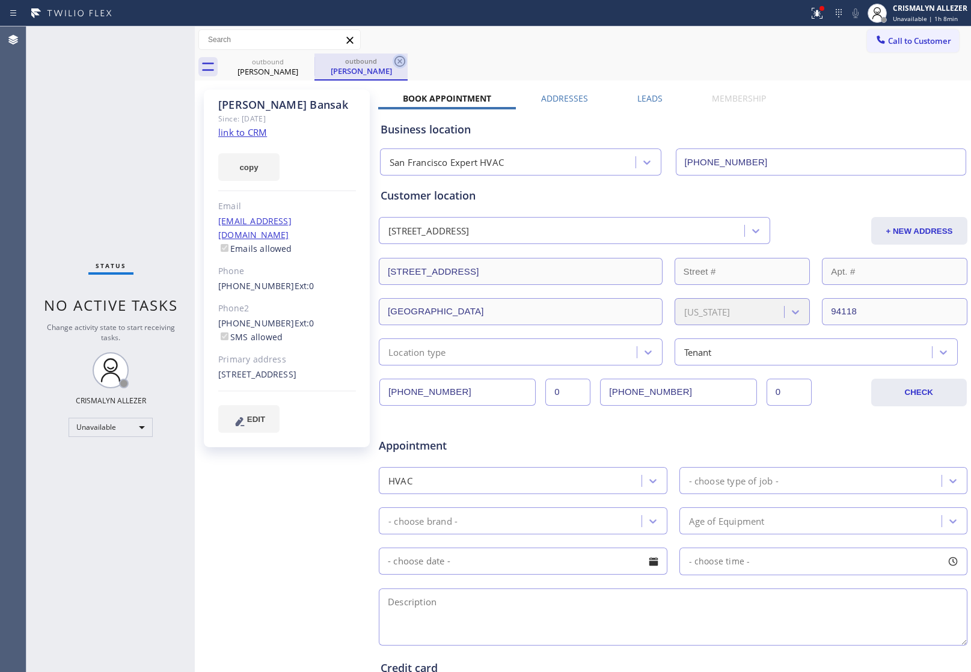
drag, startPoint x: 400, startPoint y: 65, endPoint x: 341, endPoint y: 66, distance: 59.0
click at [398, 65] on icon at bounding box center [400, 61] width 14 height 14
click at [307, 61] on icon at bounding box center [306, 61] width 11 height 11
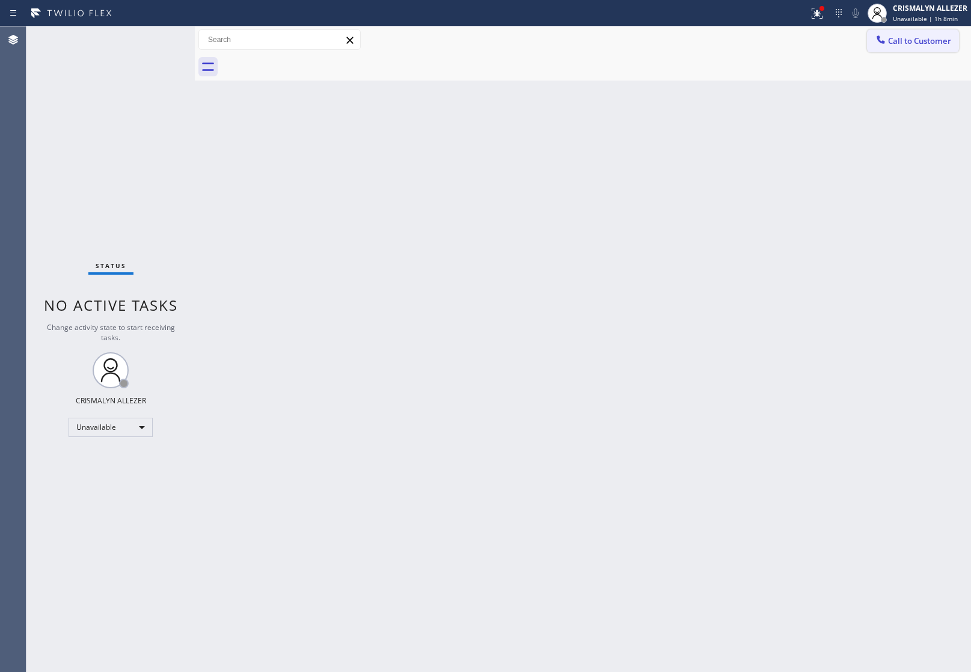
click at [891, 43] on span "Call to Customer" at bounding box center [919, 40] width 63 height 11
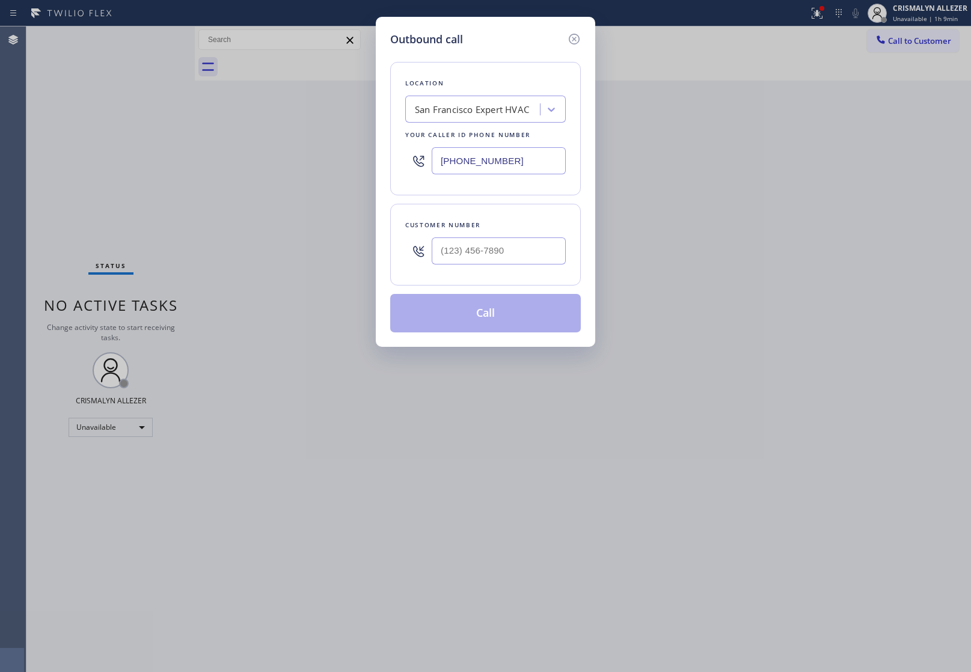
paste input "61) 782-1798"
drag, startPoint x: 532, startPoint y: 161, endPoint x: 331, endPoint y: 160, distance: 200.9
click at [333, 160] on div "Outbound call Location [GEOGRAPHIC_DATA] Expert HVAC Your caller id phone numbe…" at bounding box center [485, 336] width 971 height 672
type input "[PHONE_NUMBER]"
click at [307, 254] on div "Outbound call Location [GEOGRAPHIC_DATA] Expert HVAC Your caller id phone numbe…" at bounding box center [485, 336] width 971 height 672
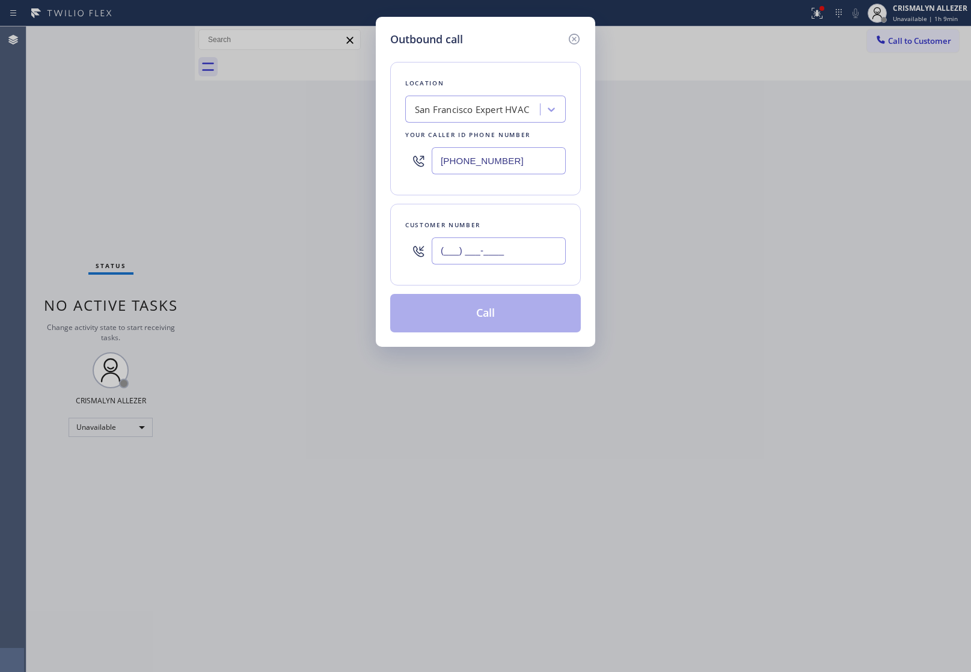
click at [541, 251] on input "(___) ___-____" at bounding box center [499, 251] width 134 height 27
paste input "617) 821-7989"
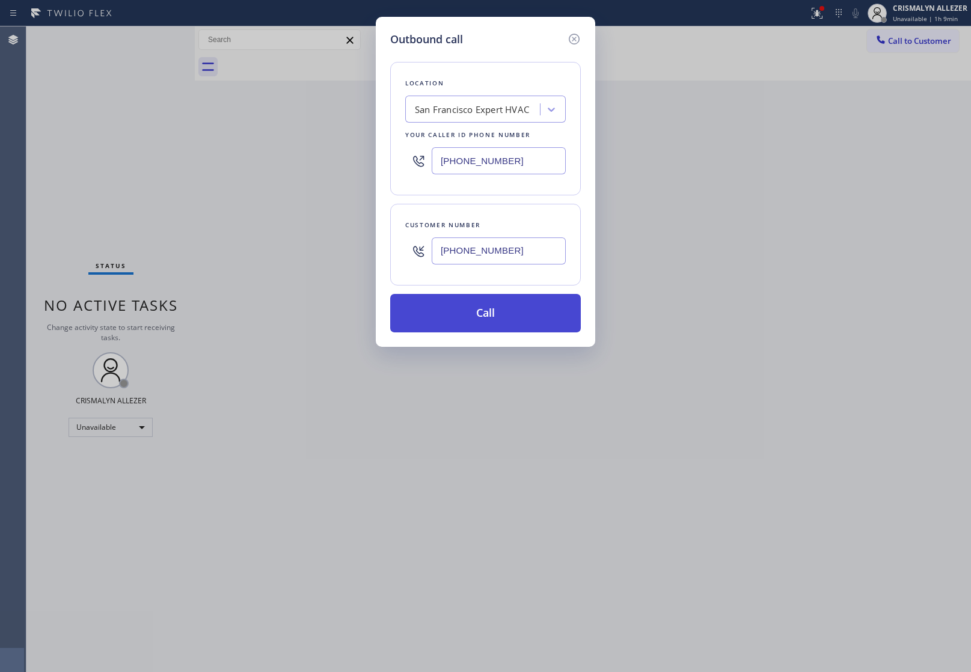
type input "[PHONE_NUMBER]"
click at [504, 310] on button "Call" at bounding box center [485, 313] width 191 height 38
click at [484, 315] on button "Call" at bounding box center [485, 313] width 191 height 38
click at [481, 320] on button "Call" at bounding box center [485, 313] width 191 height 38
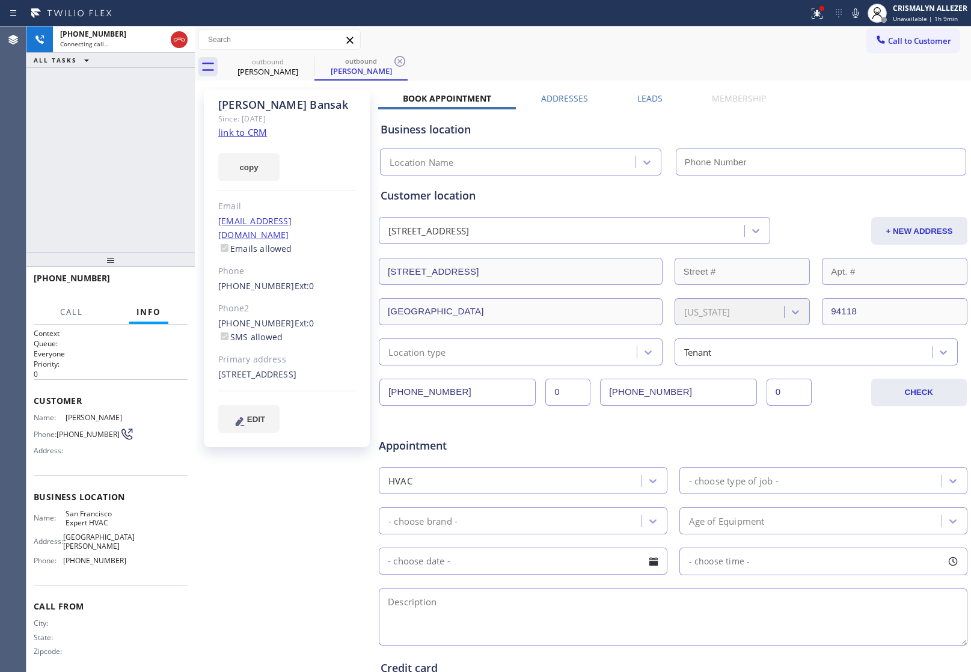
type input "[PHONE_NUMBER]"
click at [167, 287] on span "HANG UP" at bounding box center [159, 284] width 37 height 8
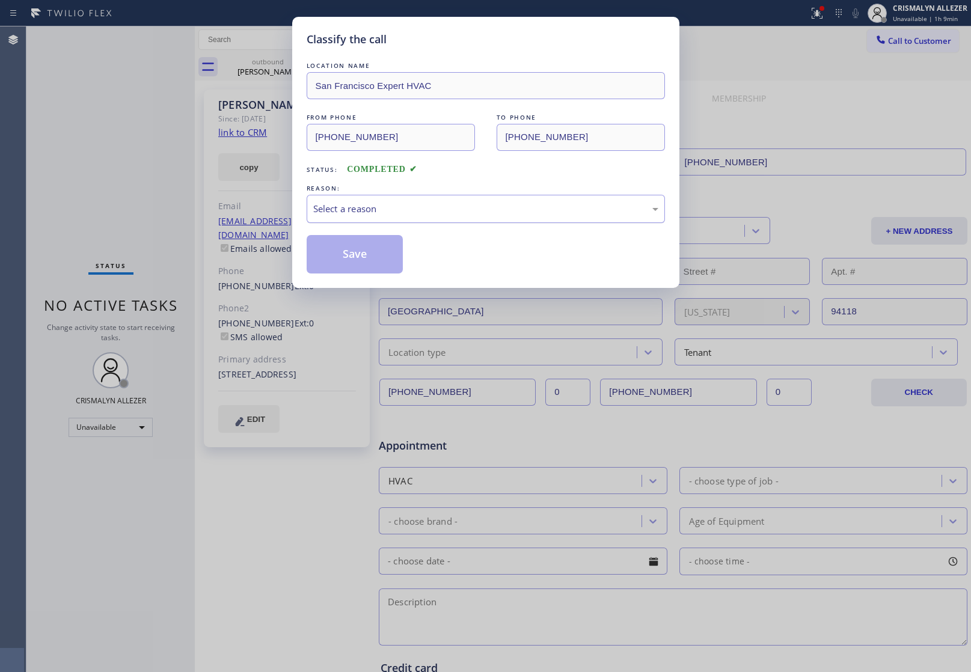
click at [452, 208] on div "Select a reason" at bounding box center [485, 209] width 345 height 14
click at [349, 253] on button "Save" at bounding box center [355, 254] width 97 height 38
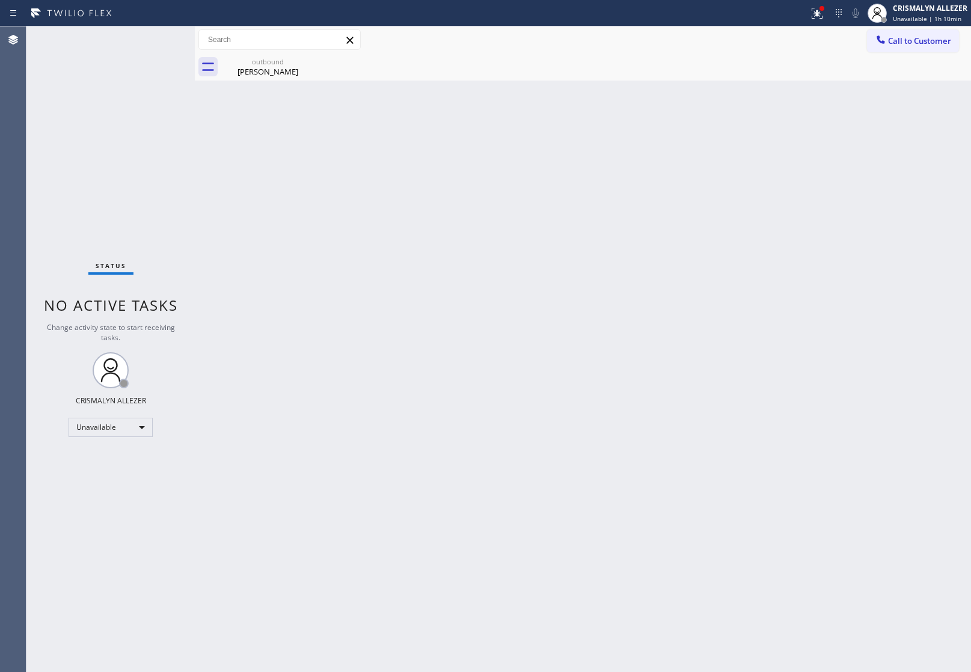
click at [791, 277] on div "Back to Dashboard Change Sender ID Customers Technicians Select a contact Outbo…" at bounding box center [583, 349] width 777 height 646
drag, startPoint x: 280, startPoint y: 64, endPoint x: 305, endPoint y: 64, distance: 24.7
click at [281, 64] on div "outbound" at bounding box center [268, 61] width 91 height 9
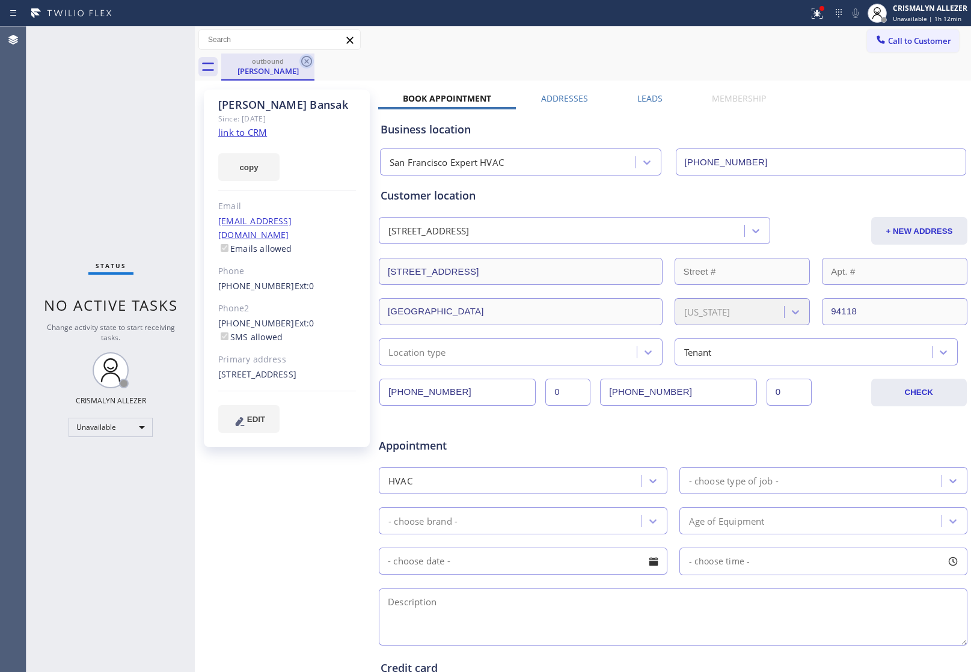
click at [307, 64] on icon at bounding box center [307, 61] width 14 height 14
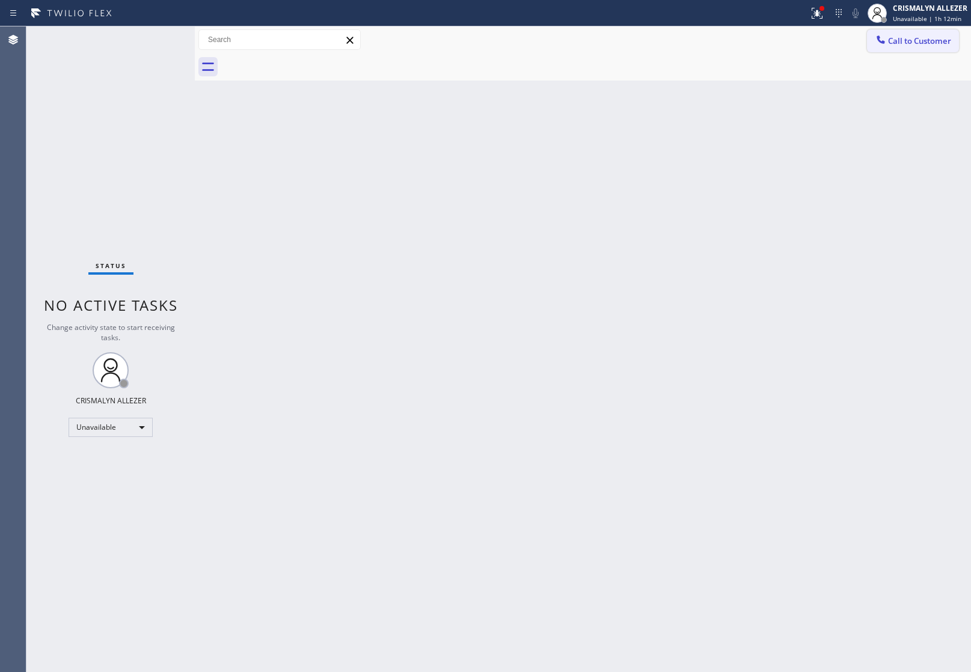
click at [927, 44] on span "Call to Customer" at bounding box center [919, 40] width 63 height 11
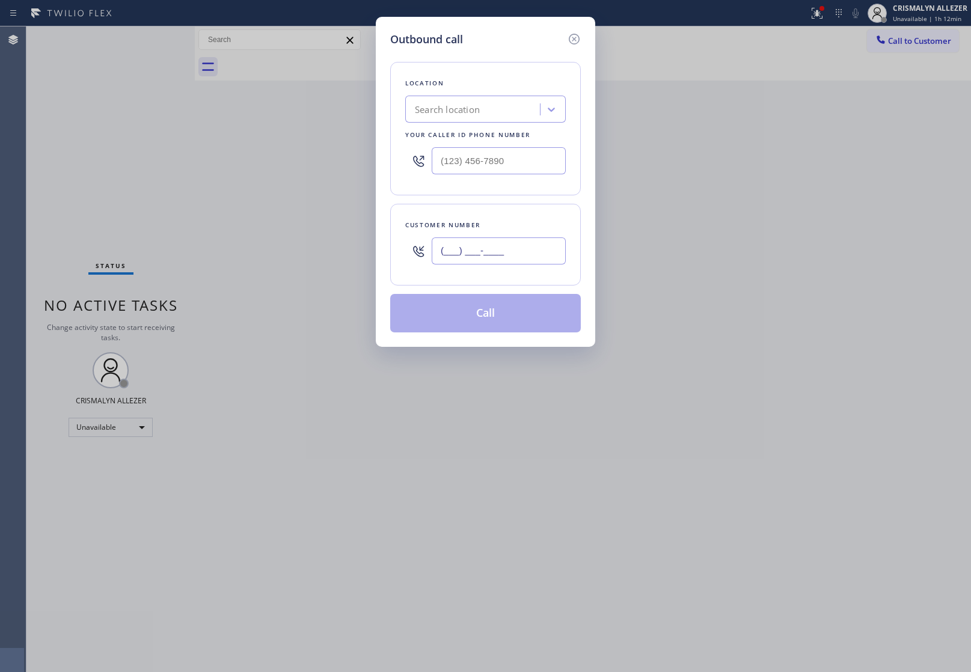
click at [534, 257] on input "(___) ___-____" at bounding box center [499, 251] width 134 height 27
paste input "617) 821-7989"
type input "[PHONE_NUMBER]"
click at [522, 102] on div "Search location" at bounding box center [474, 109] width 131 height 21
paste input "San Francisco Expert HVAC"
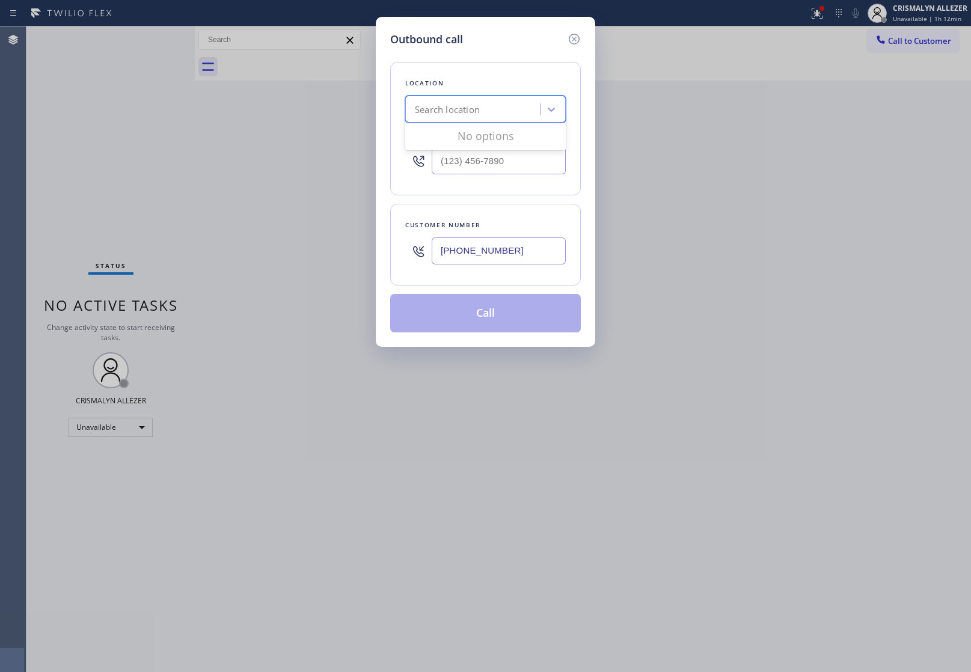
type input "San Francisco Expert HVAC"
click at [494, 137] on div "San Francisco Expert HVAC" at bounding box center [485, 135] width 161 height 22
type input "[PHONE_NUMBER]"
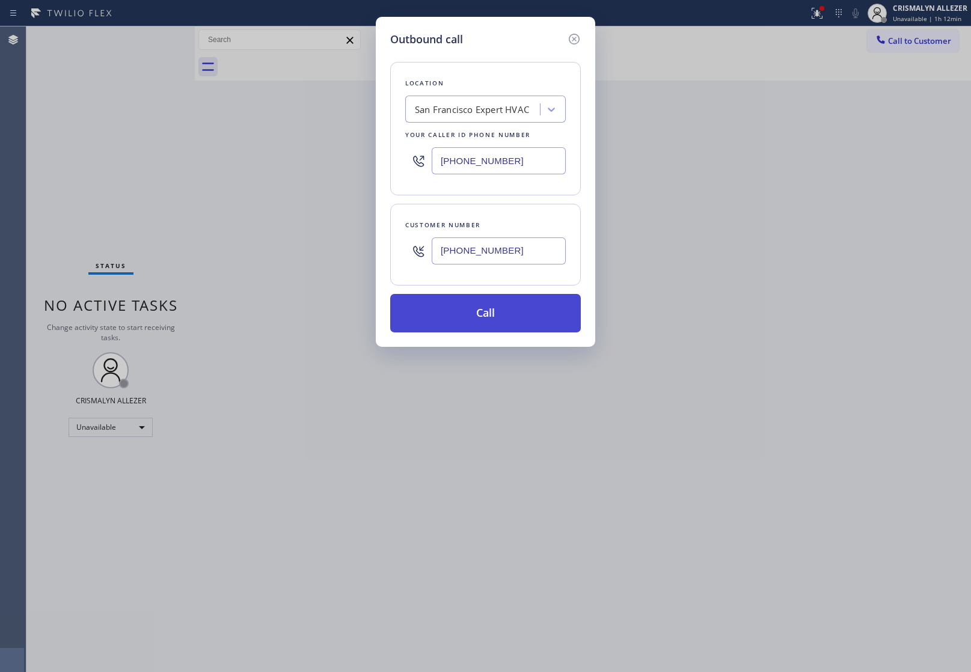
click at [494, 326] on button "Call" at bounding box center [485, 313] width 191 height 38
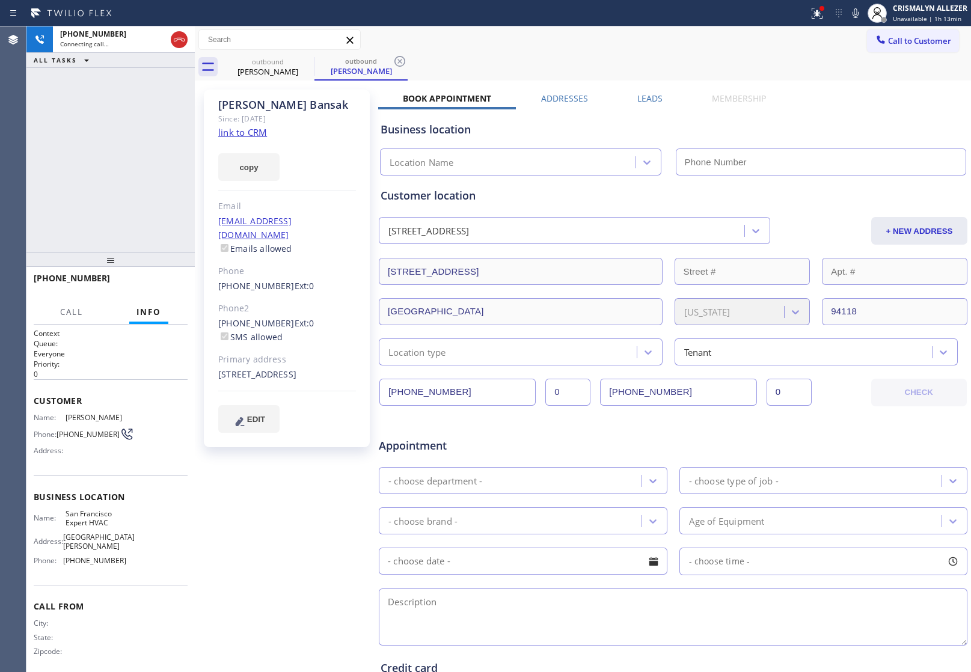
type input "[PHONE_NUMBER]"
click at [153, 290] on button "HANG UP" at bounding box center [160, 283] width 56 height 17
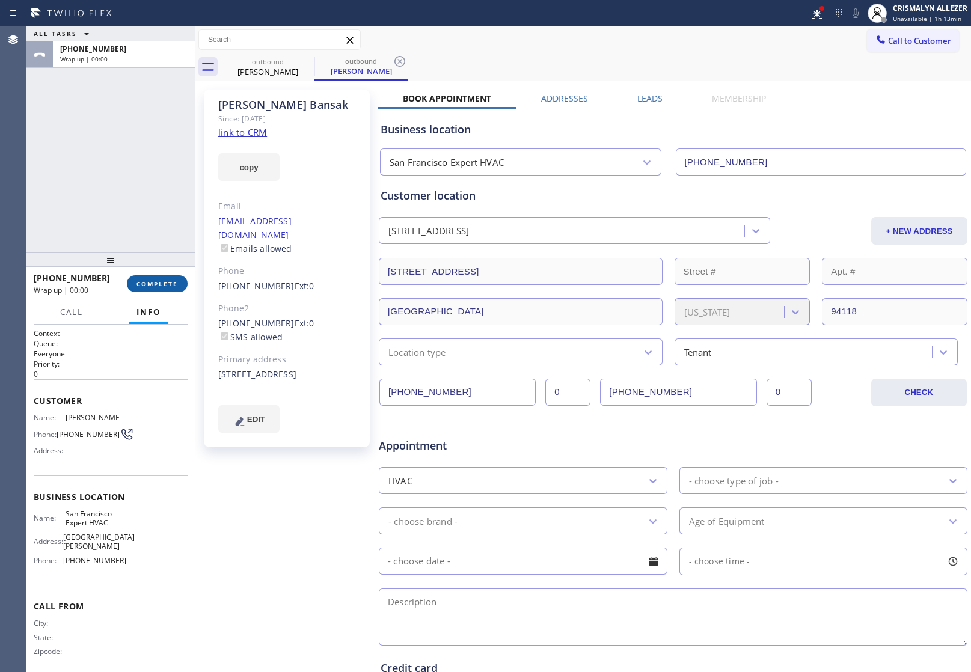
click at [168, 286] on span "COMPLETE" at bounding box center [158, 284] width 42 height 8
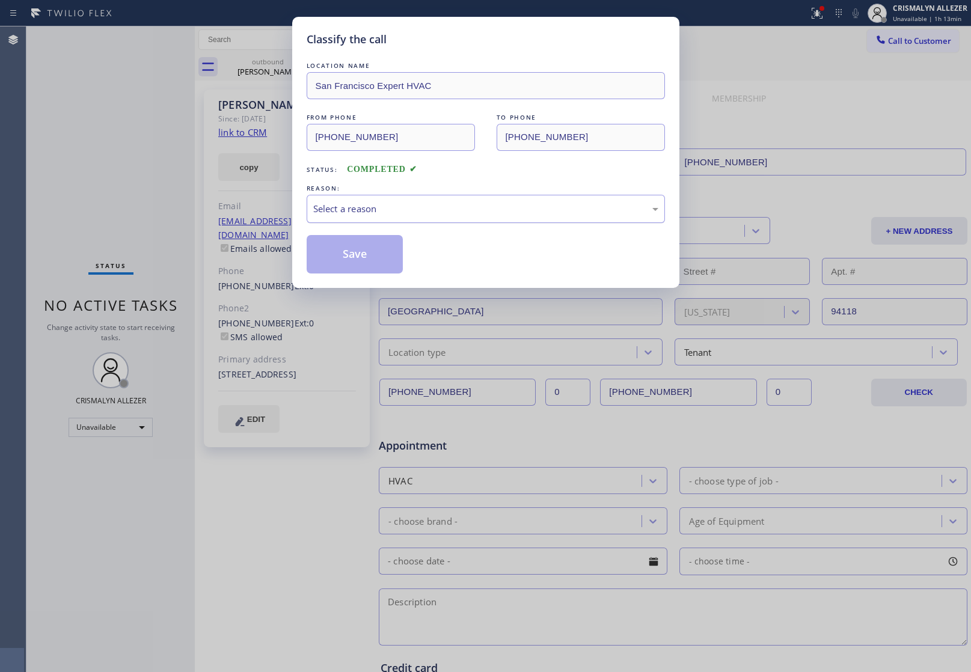
click at [465, 215] on div "Select a reason" at bounding box center [485, 209] width 345 height 14
click at [361, 257] on button "Save" at bounding box center [355, 254] width 97 height 38
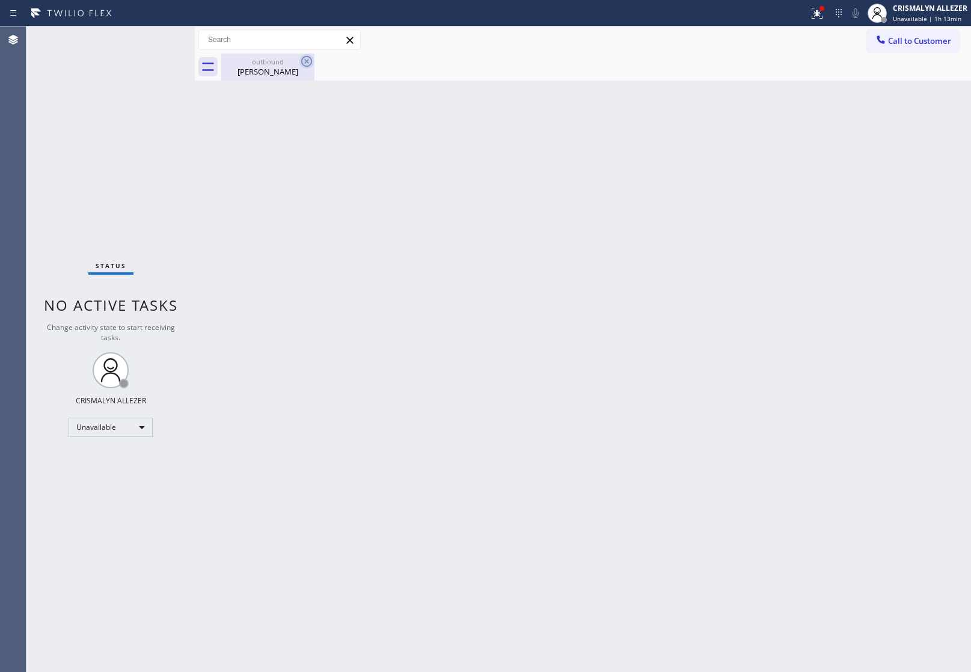
drag, startPoint x: 268, startPoint y: 65, endPoint x: 305, endPoint y: 63, distance: 37.3
click at [274, 66] on div "outbound [PERSON_NAME]" at bounding box center [268, 67] width 91 height 27
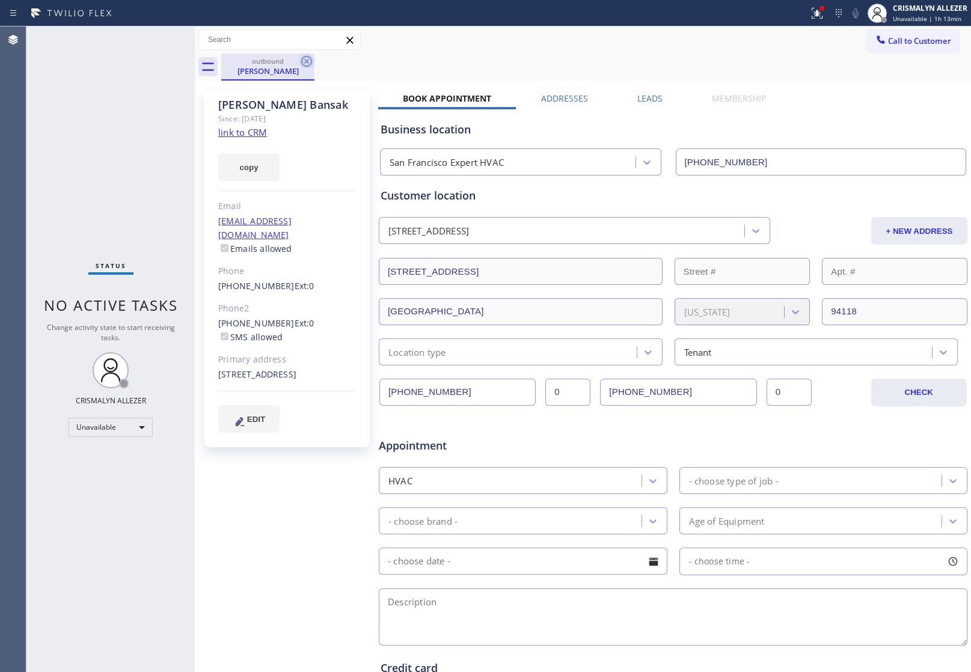
click at [305, 63] on icon at bounding box center [306, 61] width 11 height 11
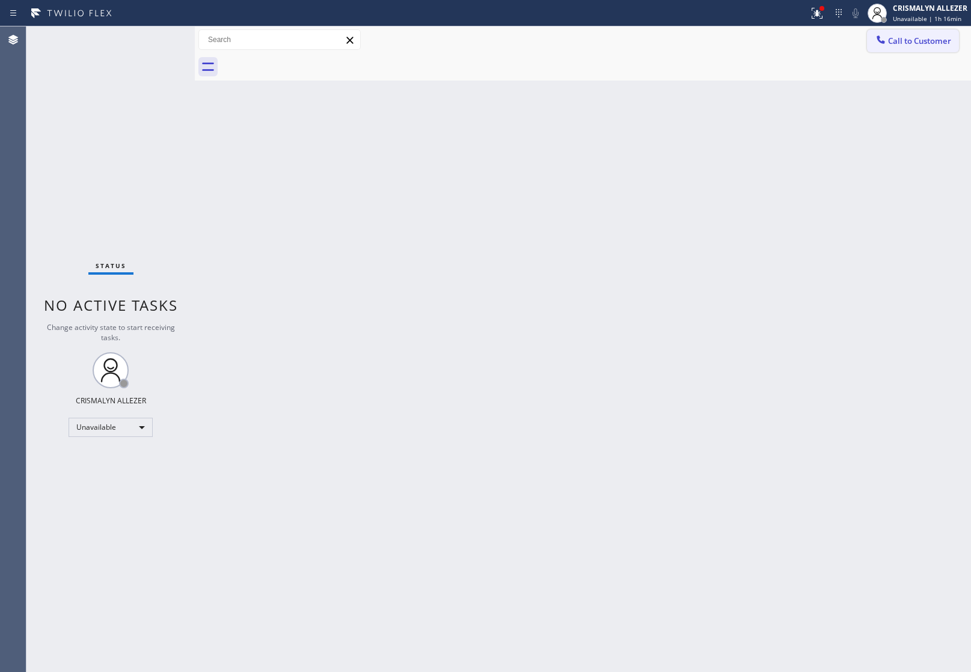
click at [927, 46] on span "Call to Customer" at bounding box center [919, 40] width 63 height 11
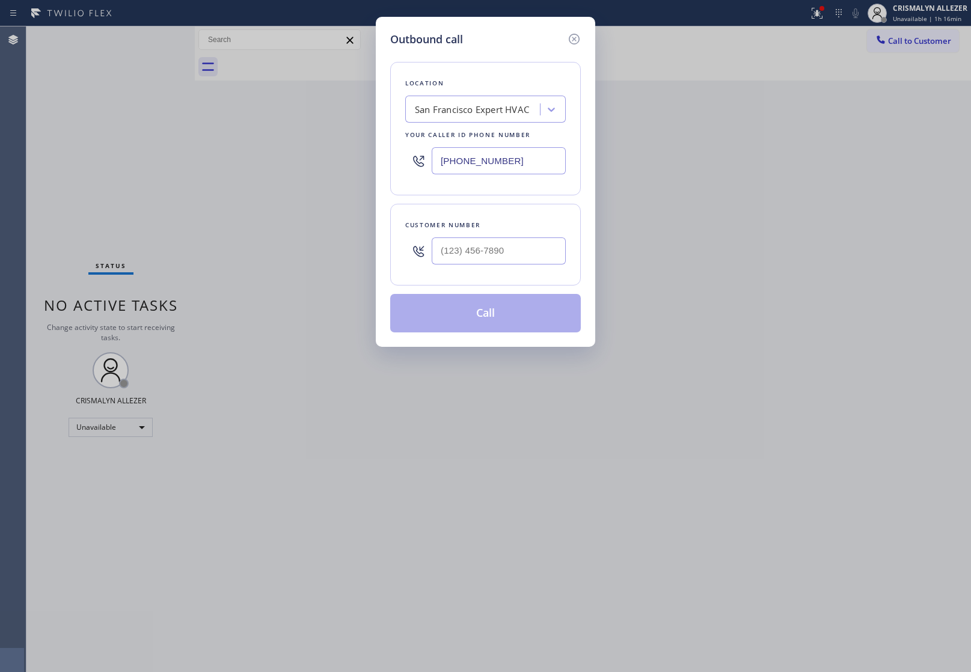
drag, startPoint x: 524, startPoint y: 159, endPoint x: 272, endPoint y: 155, distance: 252.7
click at [287, 158] on div "Outbound call Location [GEOGRAPHIC_DATA] Expert HVAC Your caller id phone numbe…" at bounding box center [485, 336] width 971 height 672
paste input "855) 731-4952"
type input "[PHONE_NUMBER]"
click at [527, 254] on input "(___) ___-____" at bounding box center [499, 251] width 134 height 27
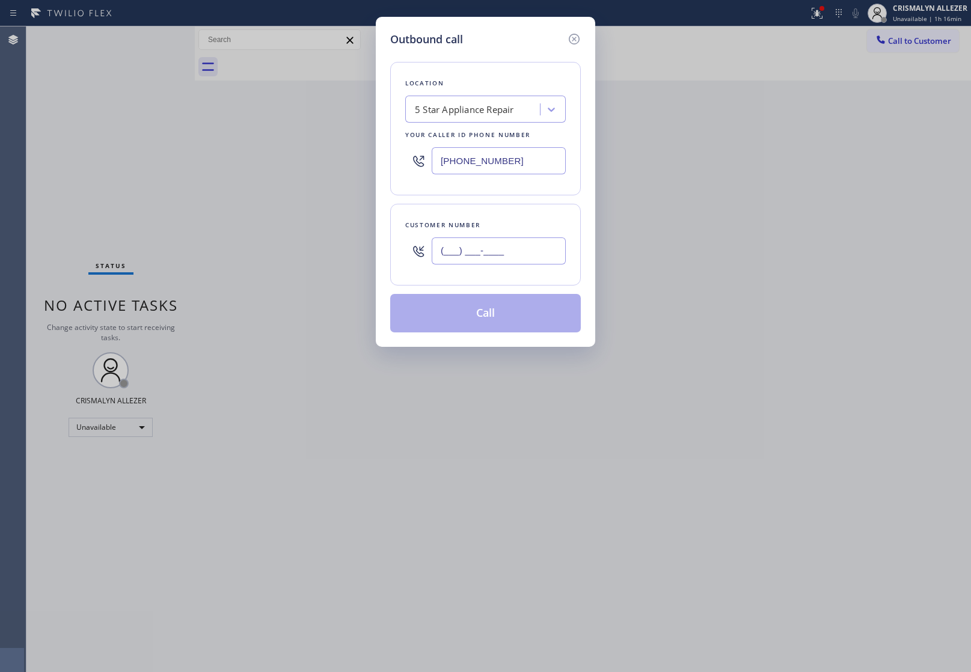
paste input "310) 346-4806"
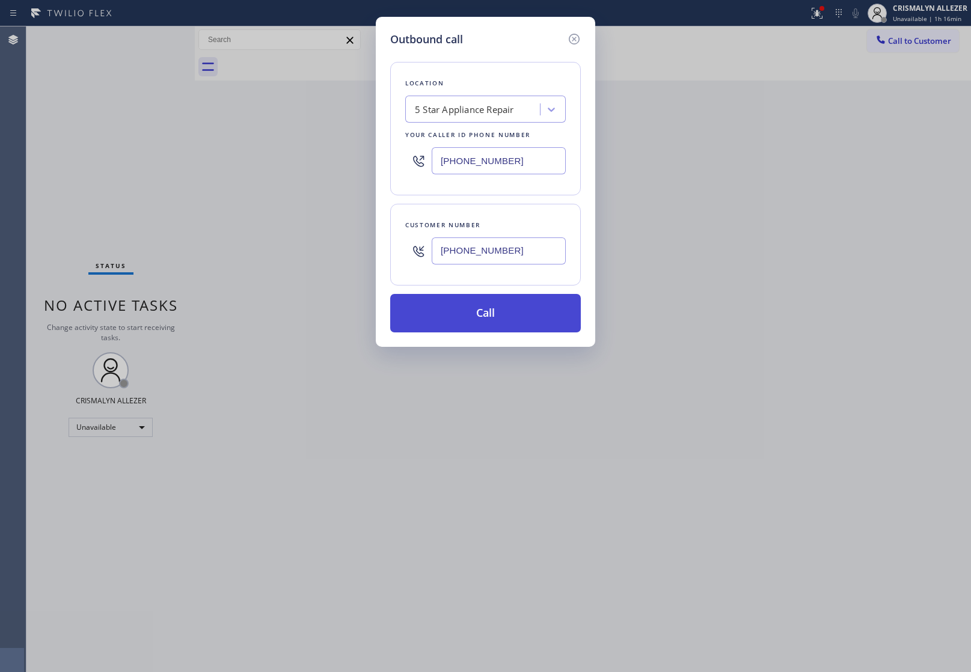
type input "[PHONE_NUMBER]"
click at [479, 318] on button "Call" at bounding box center [485, 313] width 191 height 38
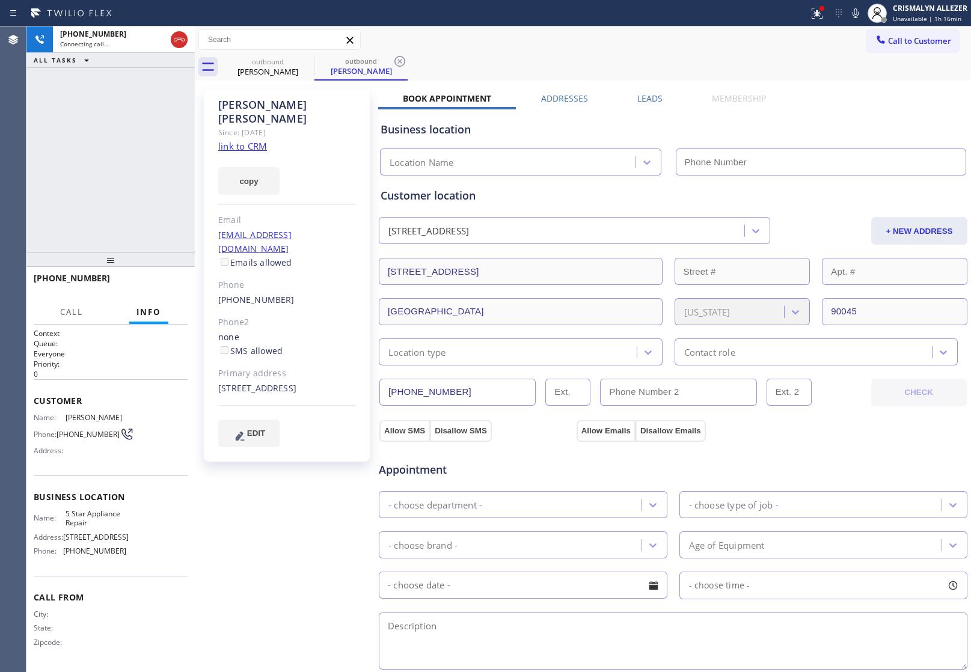
click at [251, 140] on link "link to CRM" at bounding box center [242, 146] width 49 height 12
type input "[PHONE_NUMBER]"
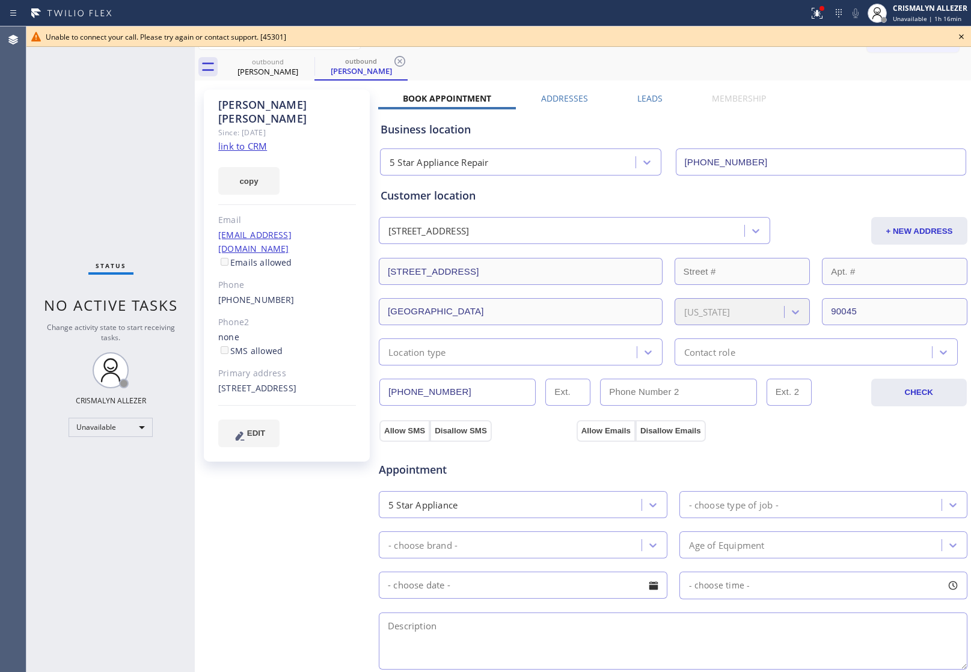
click at [961, 34] on icon at bounding box center [962, 36] width 14 height 14
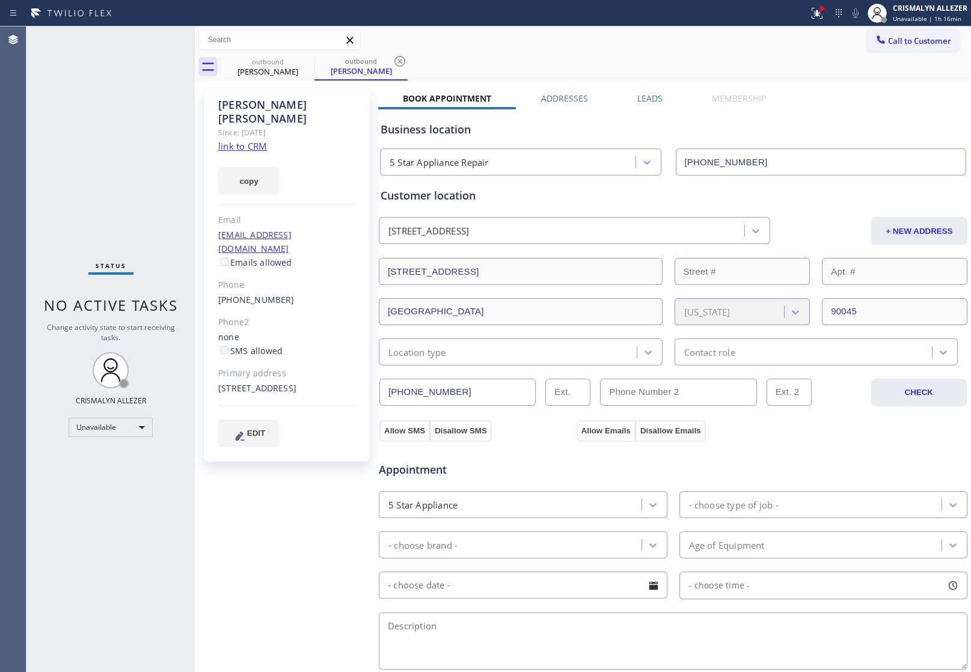
drag, startPoint x: 402, startPoint y: 58, endPoint x: 371, endPoint y: 69, distance: 33.3
click at [398, 61] on icon at bounding box center [400, 61] width 14 height 14
click at [303, 63] on icon at bounding box center [307, 61] width 14 height 14
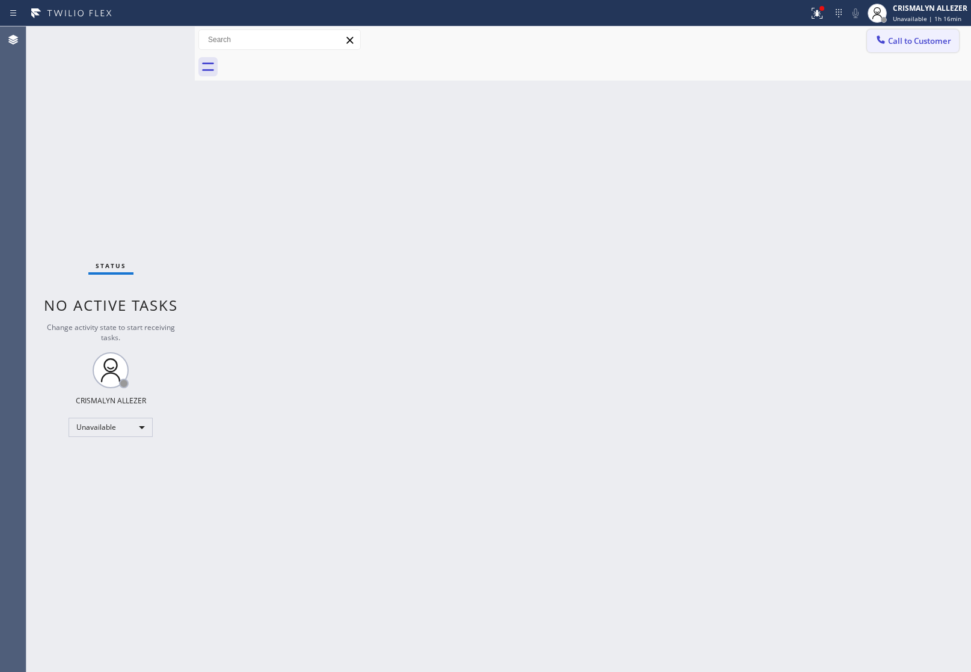
click at [897, 46] on span "Call to Customer" at bounding box center [919, 40] width 63 height 11
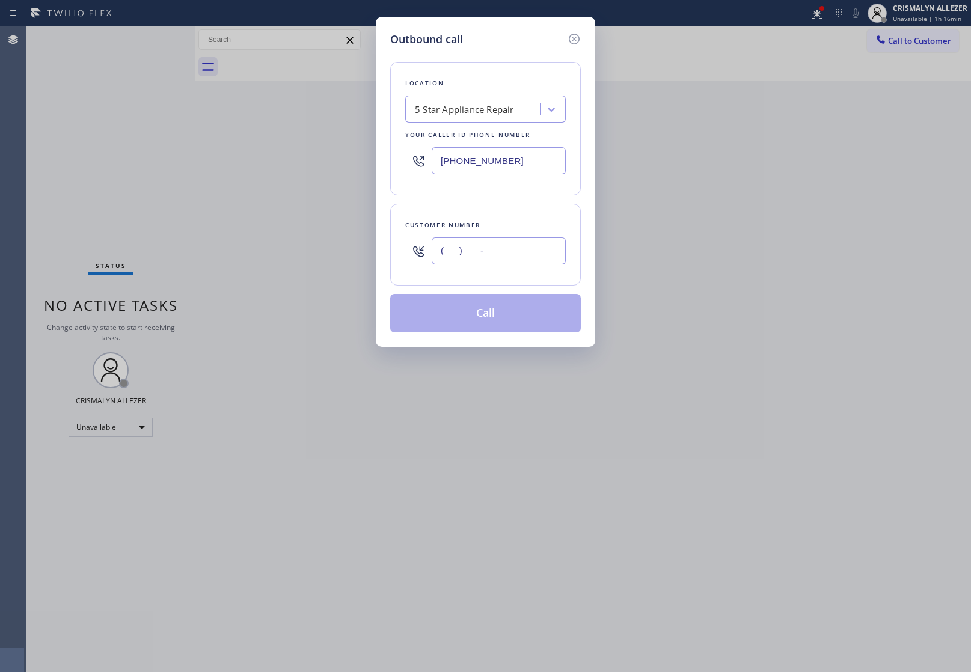
click at [530, 247] on input "(___) ___-____" at bounding box center [499, 251] width 134 height 27
paste input "310) 346-4806"
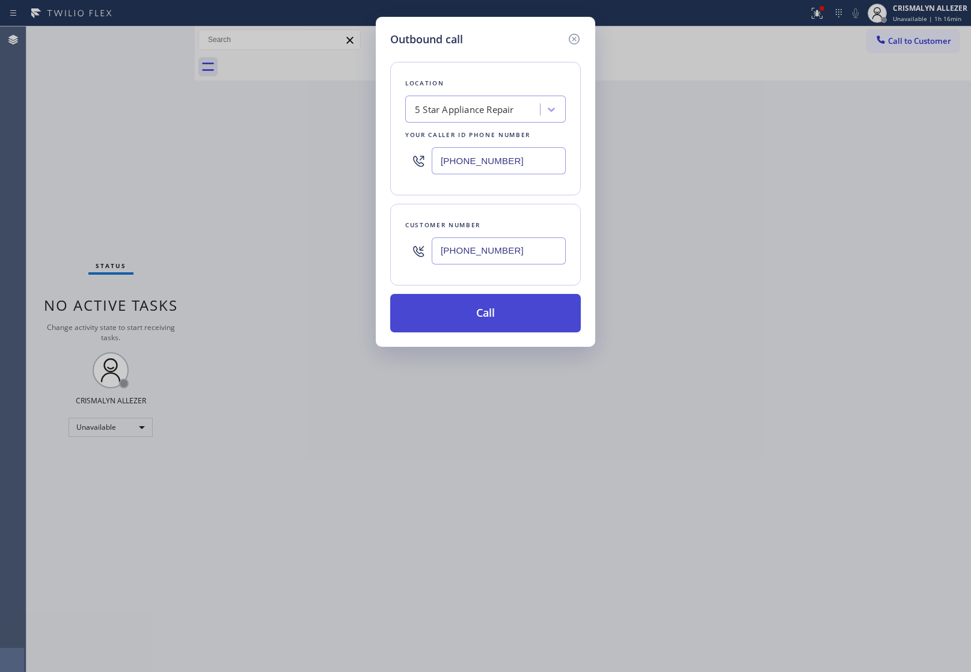
type input "[PHONE_NUMBER]"
click at [482, 316] on button "Call" at bounding box center [485, 313] width 191 height 38
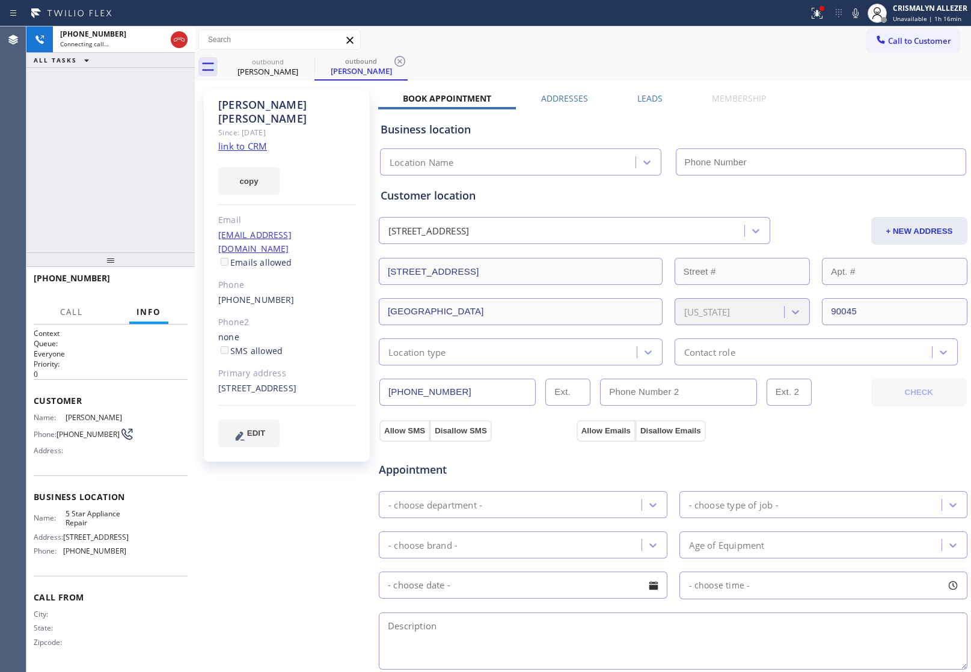
click at [247, 140] on link "link to CRM" at bounding box center [242, 146] width 49 height 12
type input "[PHONE_NUMBER]"
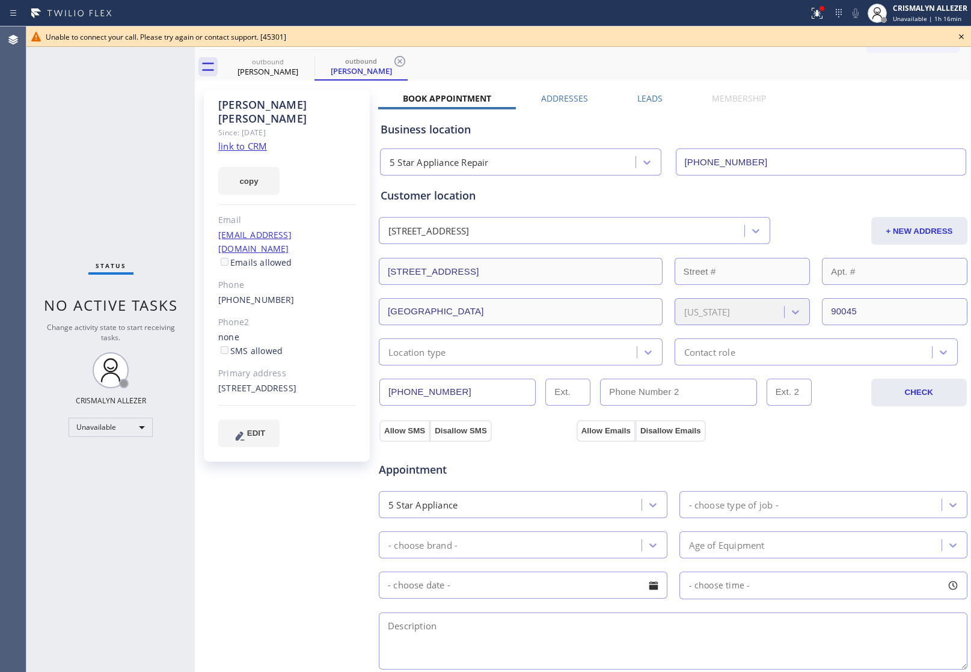
click at [964, 36] on icon at bounding box center [962, 36] width 14 height 14
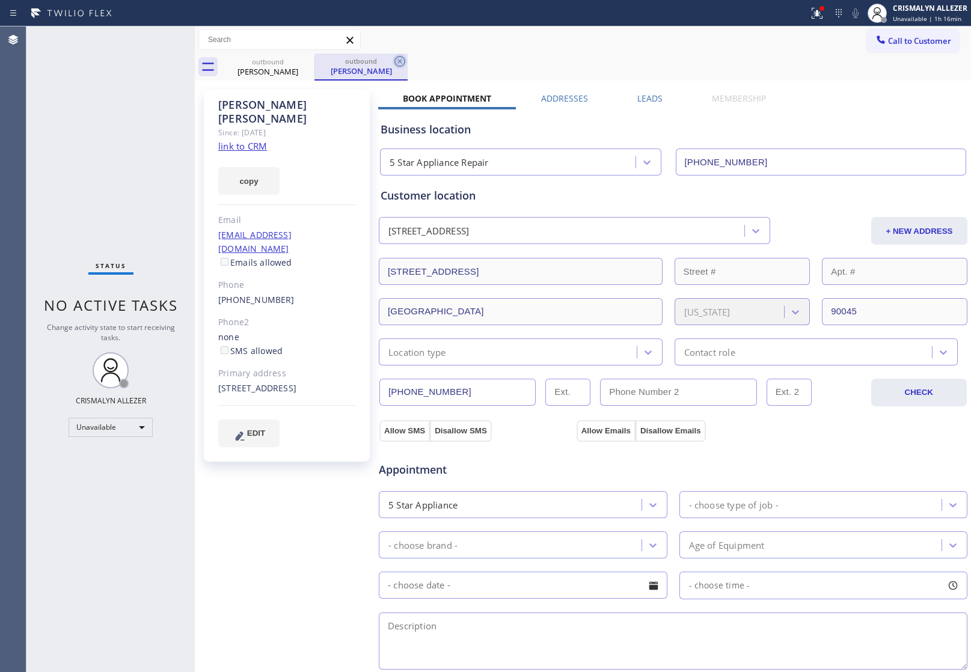
click at [403, 58] on icon at bounding box center [400, 61] width 11 height 11
click at [301, 60] on icon at bounding box center [307, 61] width 14 height 14
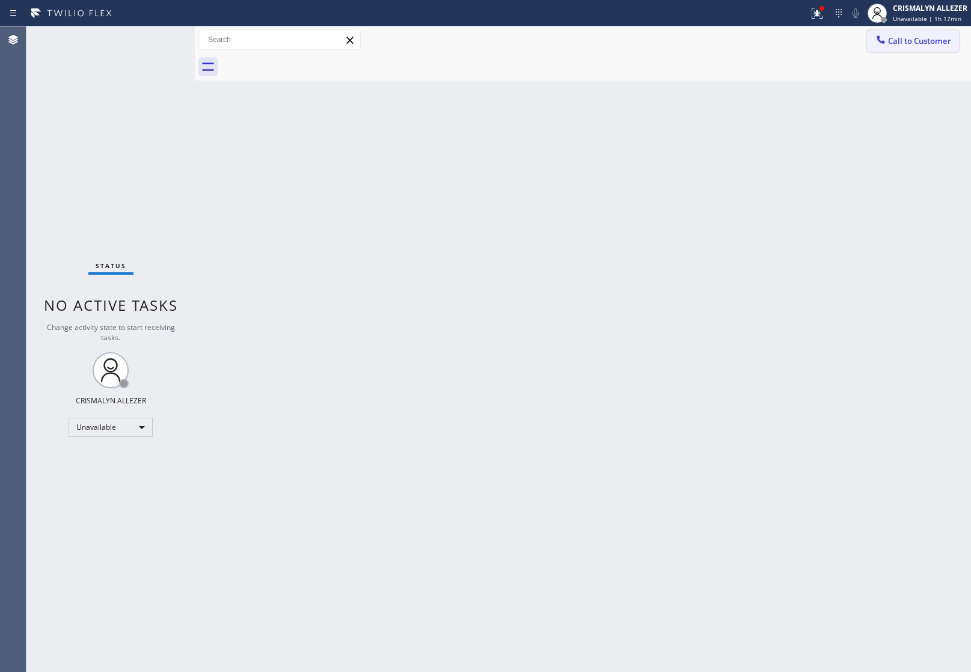
click at [911, 42] on span "Call to Customer" at bounding box center [919, 40] width 63 height 11
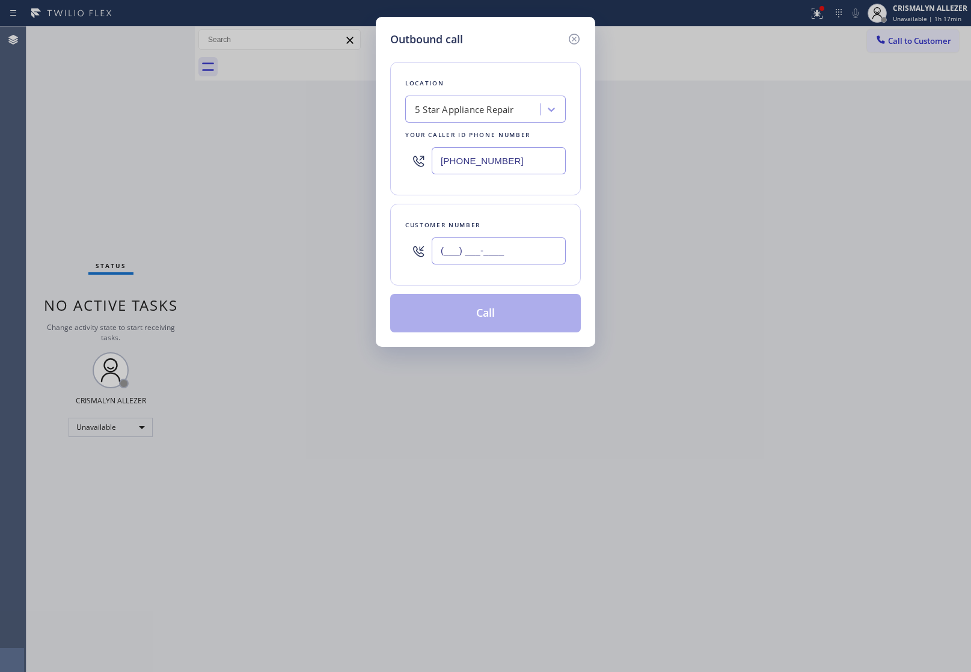
click at [549, 257] on input "(___) ___-____" at bounding box center [499, 251] width 134 height 27
paste input "818) 618-5560"
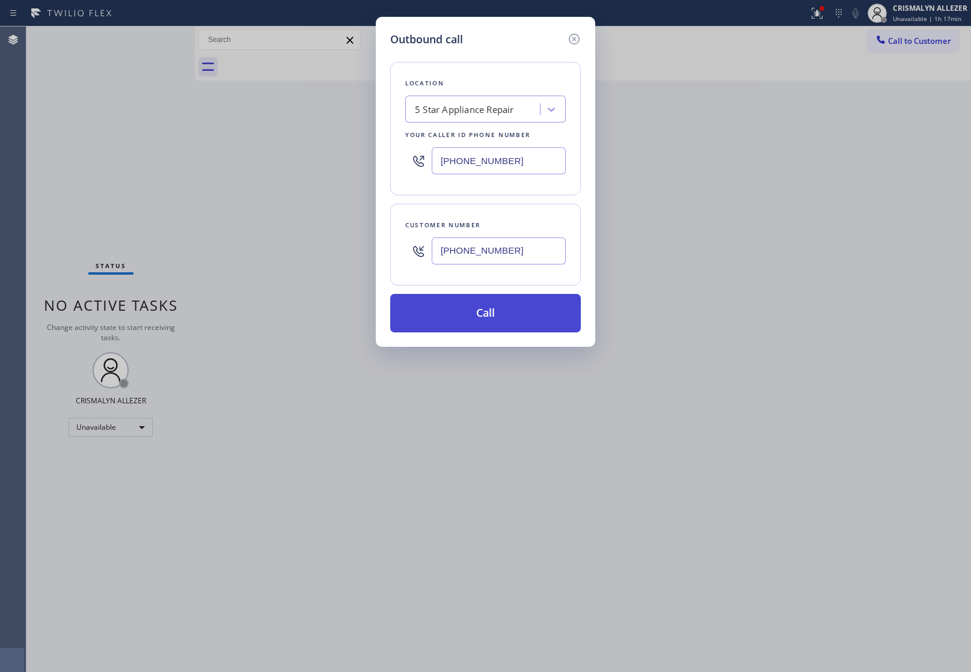
type input "[PHONE_NUMBER]"
click at [499, 311] on button "Call" at bounding box center [485, 313] width 191 height 38
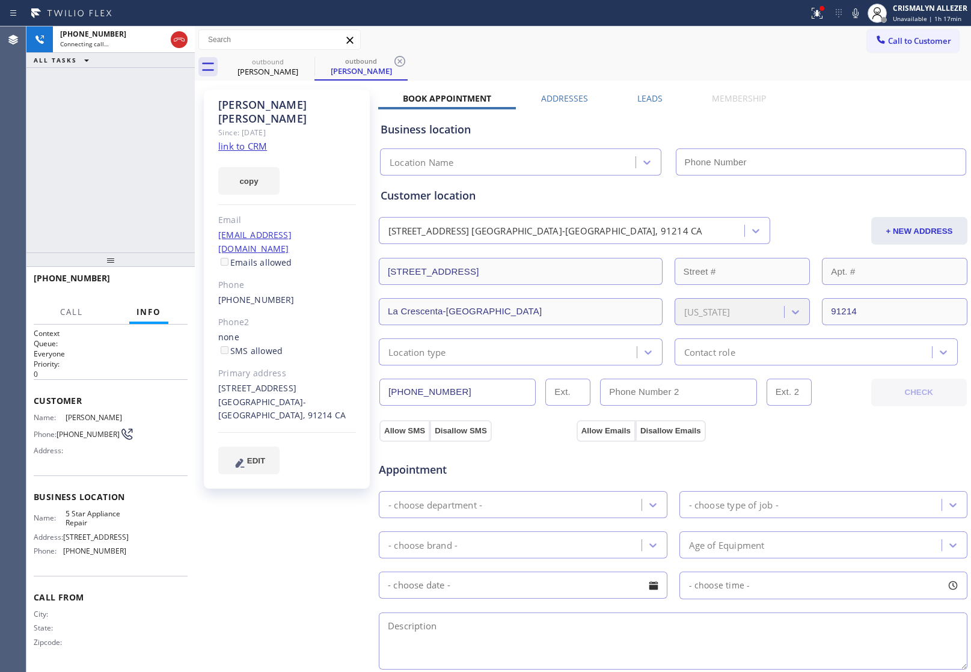
click at [266, 140] on link "link to CRM" at bounding box center [242, 146] width 49 height 12
type input "[PHONE_NUMBER]"
click at [148, 289] on button "HANG UP" at bounding box center [160, 283] width 56 height 17
click at [148, 289] on button "COMPLETE" at bounding box center [157, 283] width 61 height 17
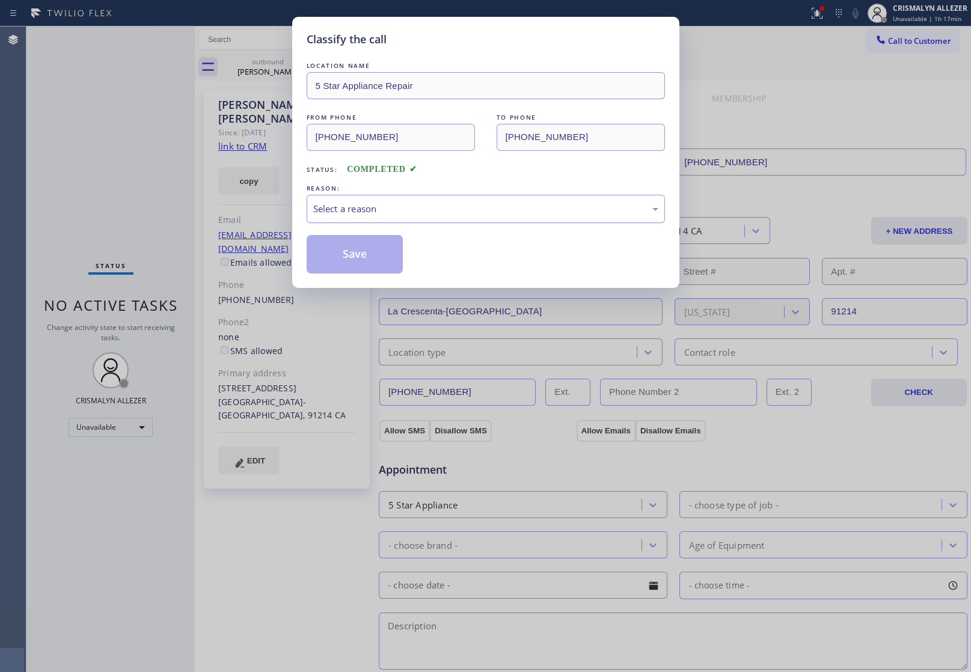
click at [516, 211] on div "Select a reason" at bounding box center [485, 209] width 345 height 14
click at [329, 260] on button "Save" at bounding box center [355, 254] width 97 height 38
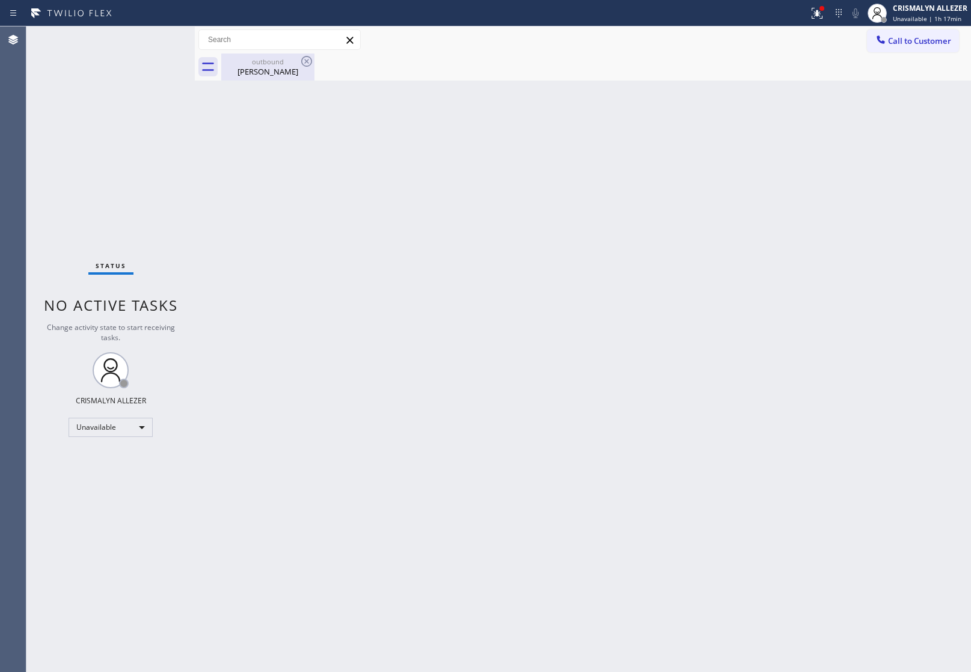
click at [277, 63] on div "outbound" at bounding box center [268, 61] width 91 height 9
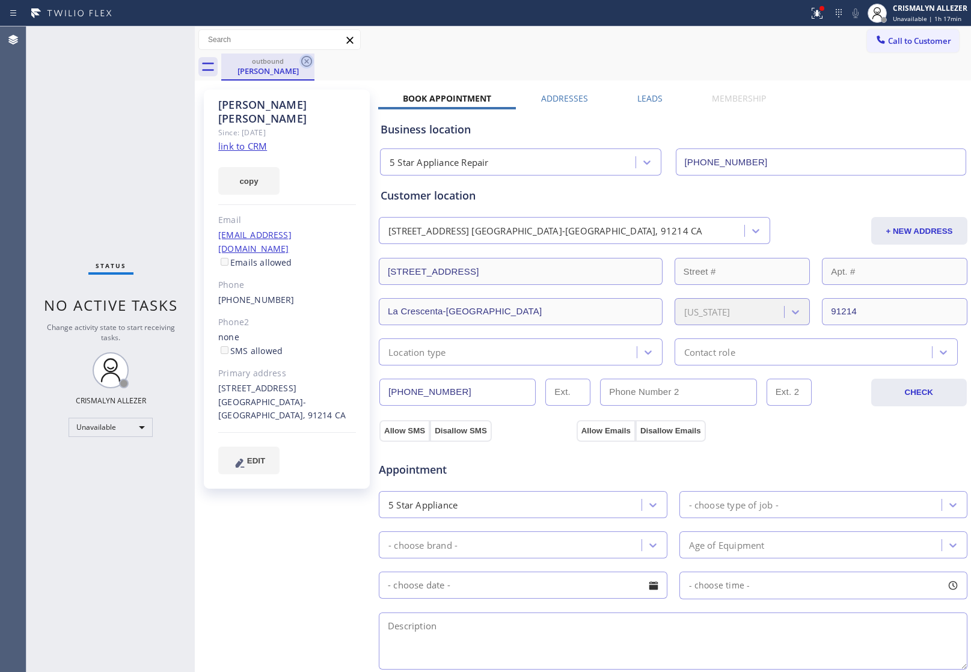
click at [306, 67] on icon at bounding box center [307, 61] width 14 height 14
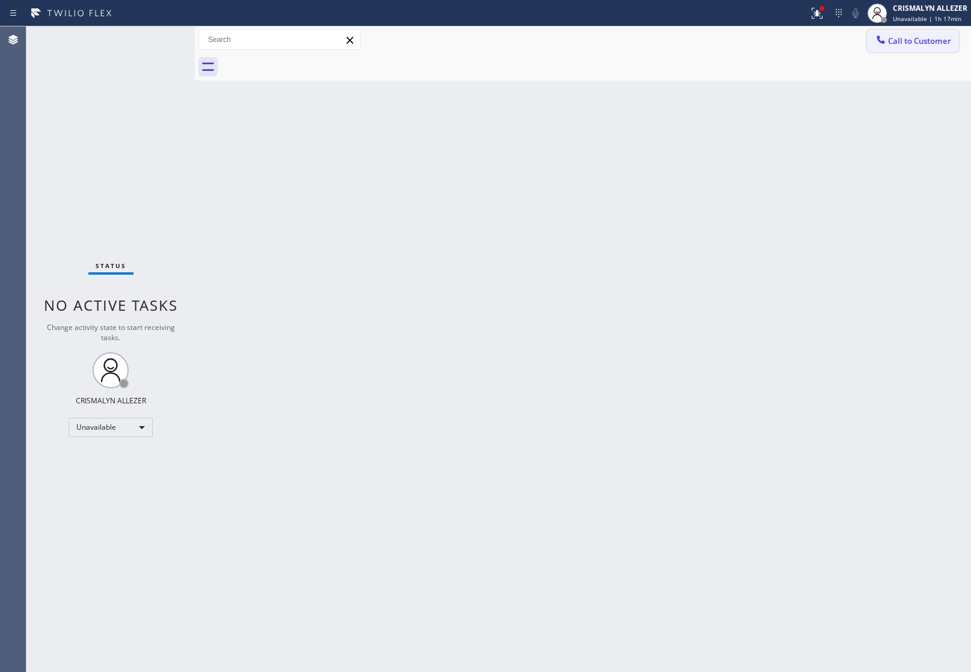
click at [943, 43] on span "Call to Customer" at bounding box center [919, 40] width 63 height 11
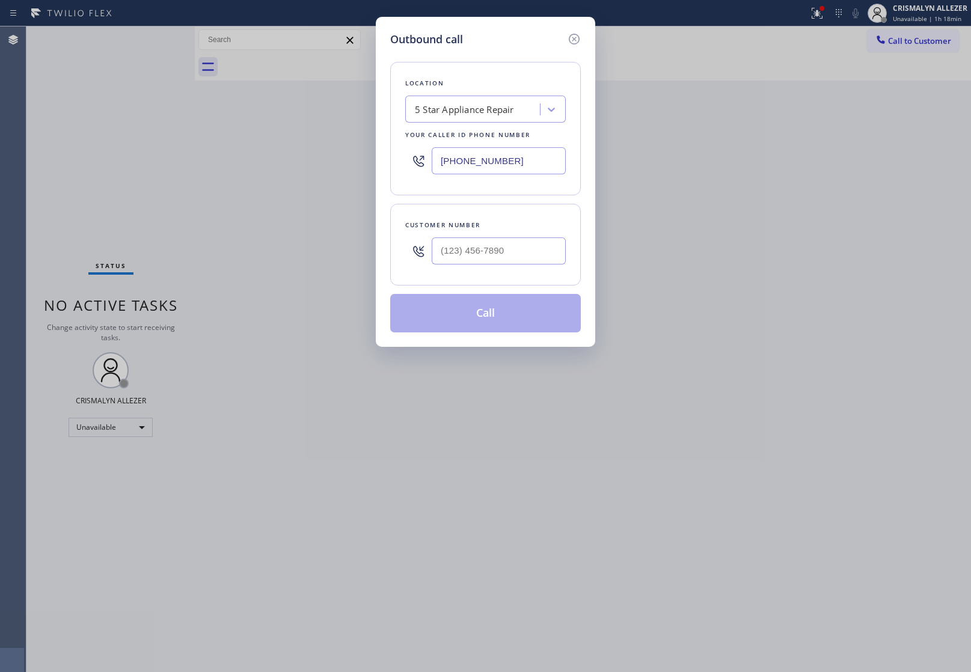
paste input "786) 870-4001"
drag, startPoint x: 553, startPoint y: 158, endPoint x: 294, endPoint y: 149, distance: 260.0
click at [298, 152] on div "Outbound call Location 5 Star Appliance Repair Your caller id phone number [PHO…" at bounding box center [485, 336] width 971 height 672
type input "[PHONE_NUMBER]"
click at [528, 250] on input "(___) ___-____" at bounding box center [499, 251] width 134 height 27
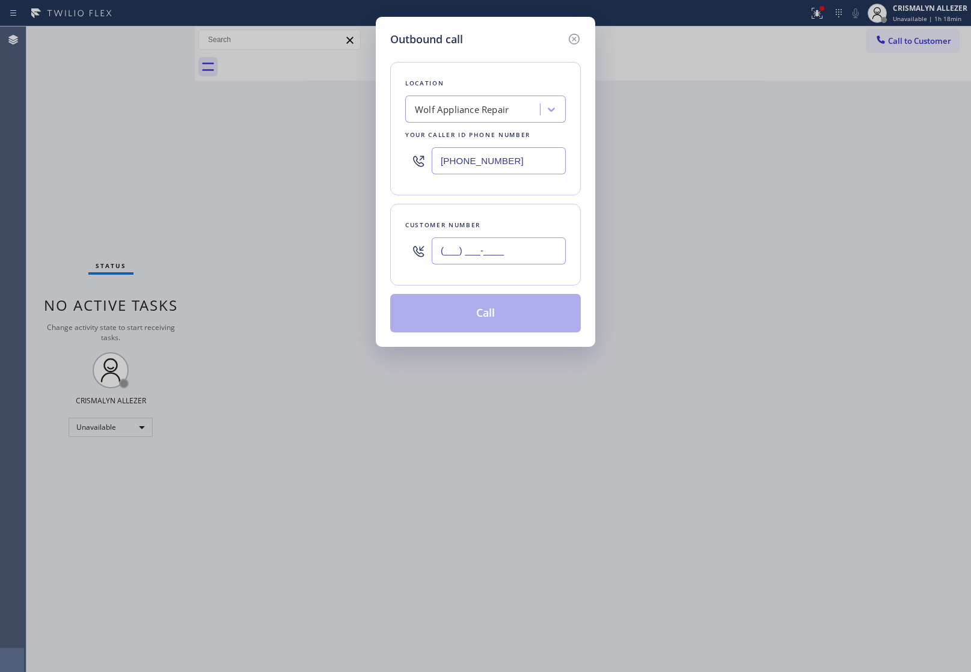
paste input "720) 224-7649"
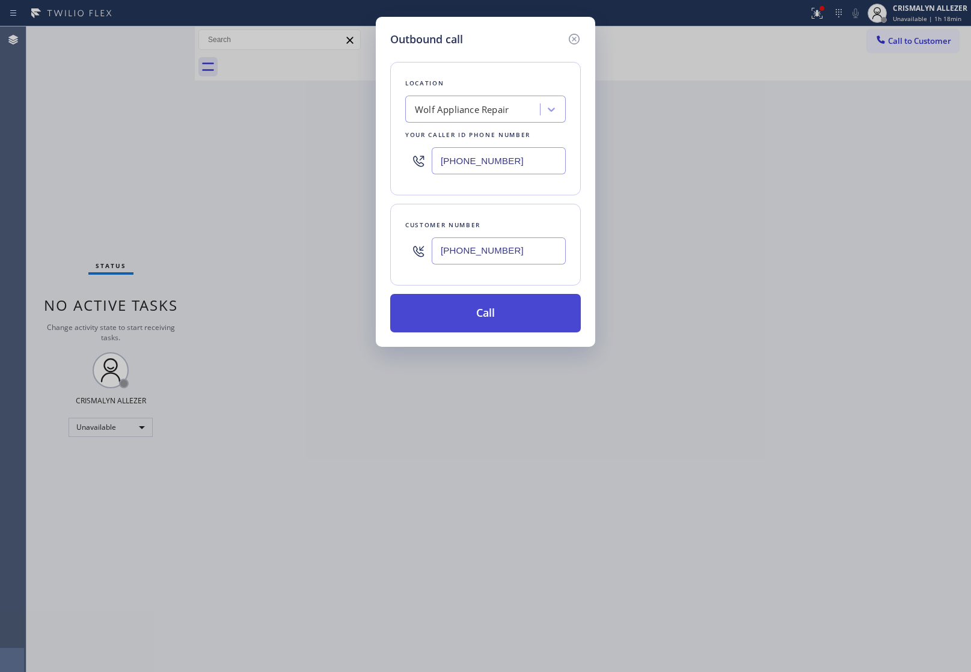
type input "[PHONE_NUMBER]"
click at [497, 307] on button "Call" at bounding box center [485, 313] width 191 height 38
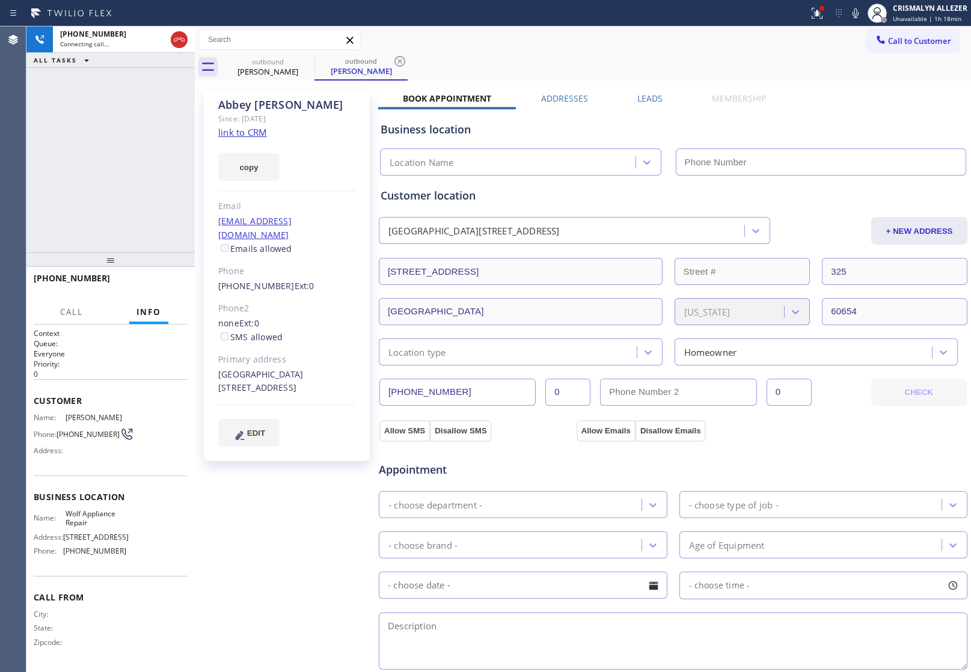
click at [251, 130] on link "link to CRM" at bounding box center [242, 132] width 49 height 12
type input "[PHONE_NUMBER]"
click at [149, 280] on span "HANG UP" at bounding box center [159, 284] width 37 height 8
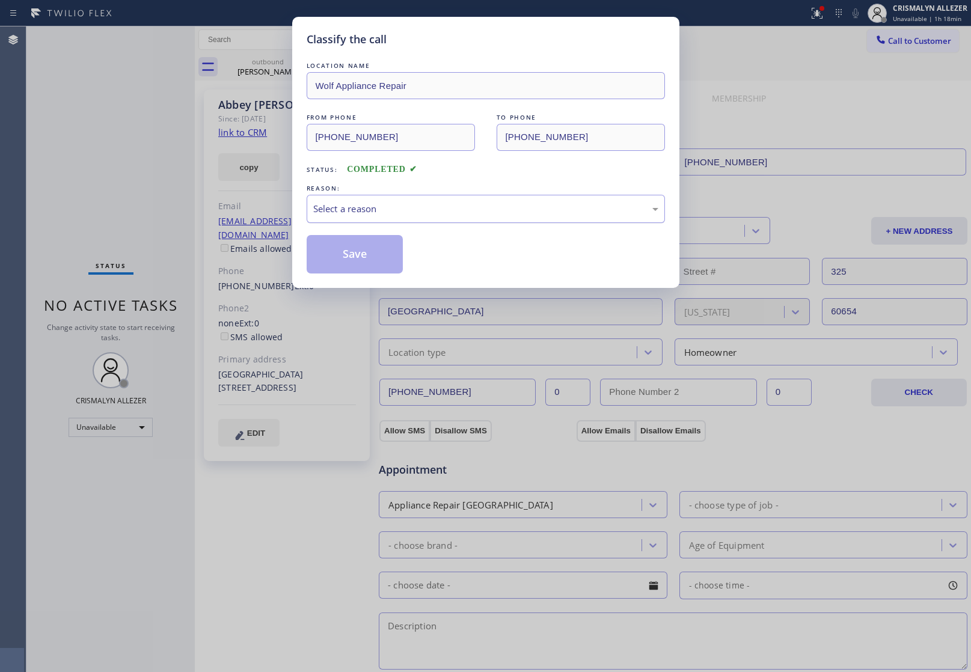
click at [480, 218] on div "Select a reason" at bounding box center [486, 209] width 358 height 28
click at [361, 262] on button "Save" at bounding box center [355, 254] width 97 height 38
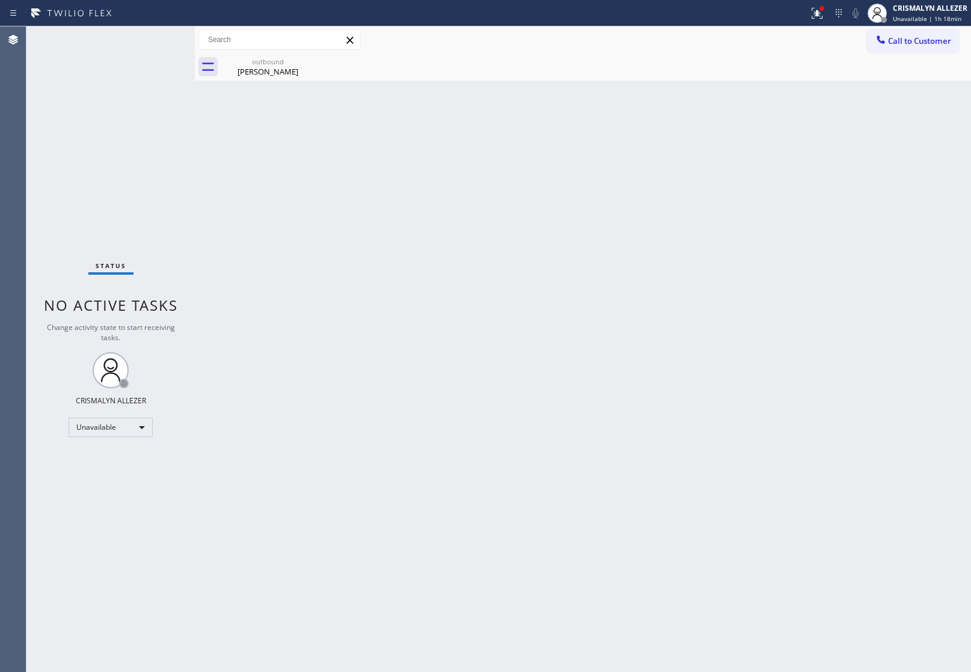
click at [257, 65] on div "outbound" at bounding box center [268, 61] width 91 height 9
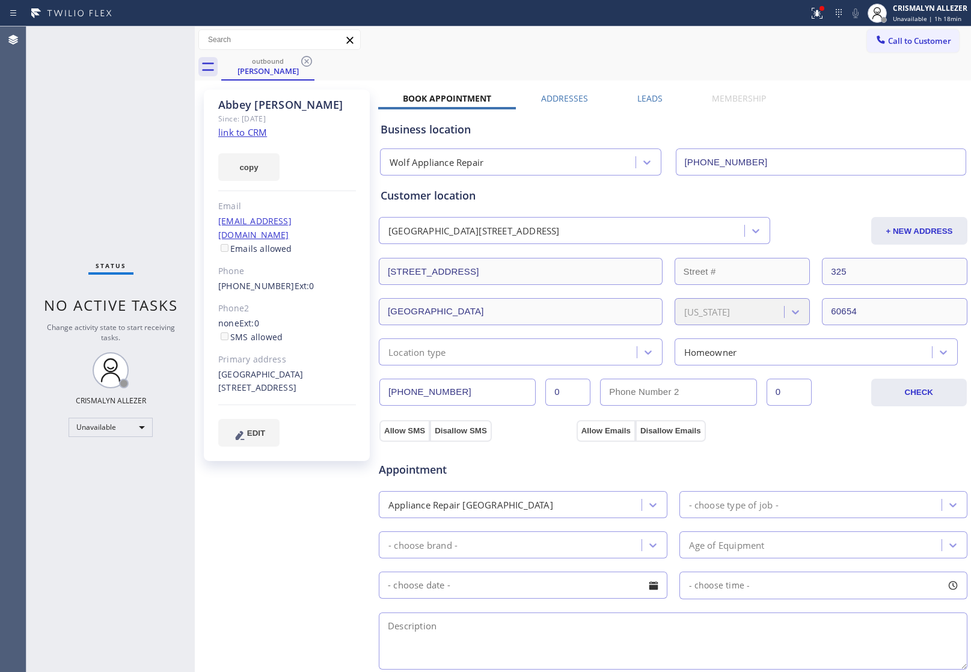
click at [650, 97] on label "Leads" at bounding box center [650, 98] width 25 height 11
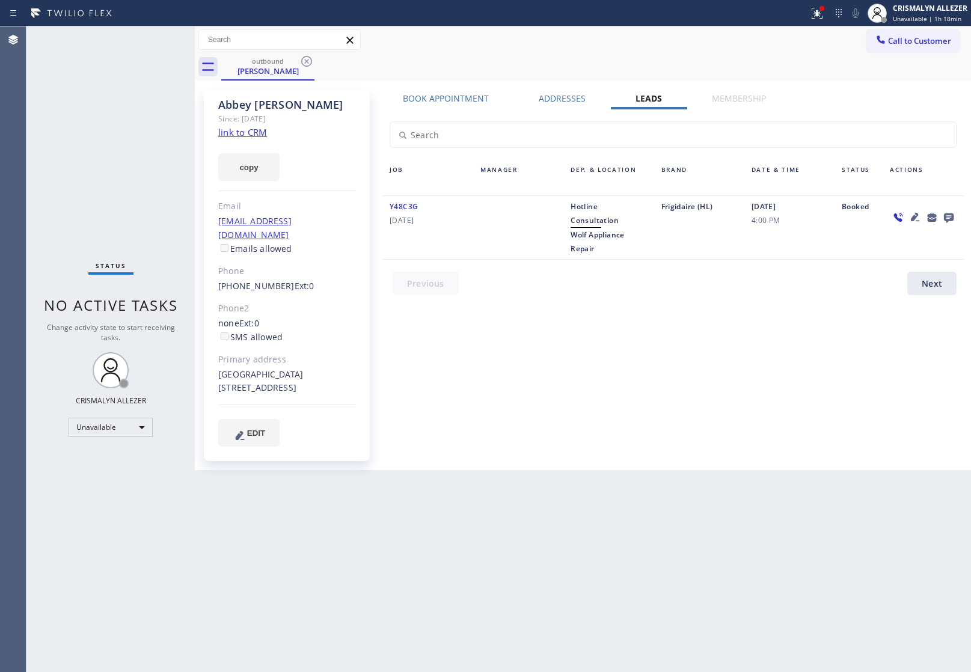
click at [948, 212] on icon at bounding box center [949, 217] width 14 height 15
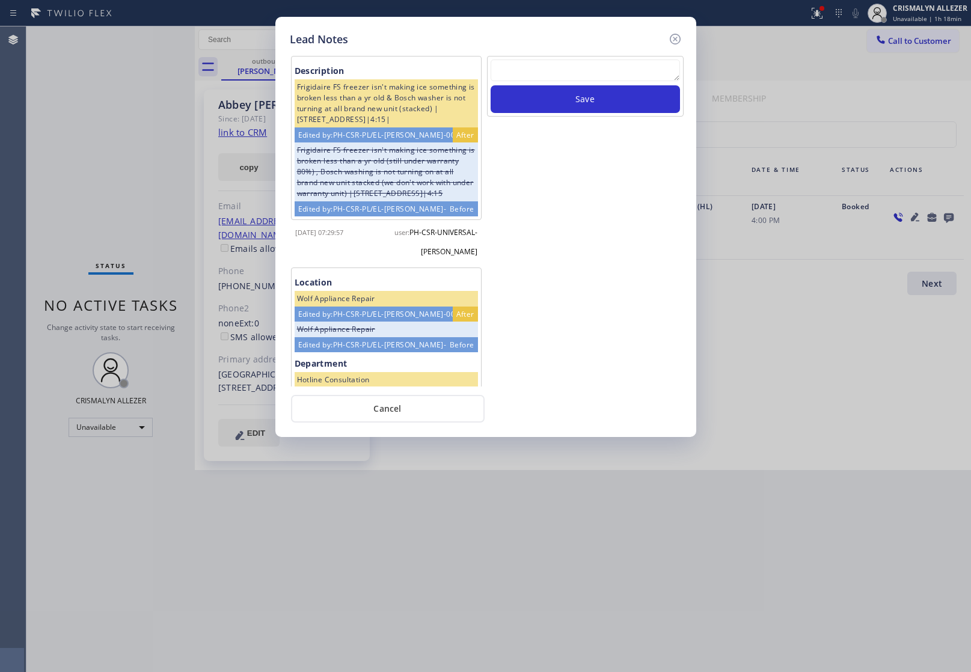
paste textarea "no answer | pls xfer here cx cb"
click at [588, 73] on textarea at bounding box center [585, 71] width 189 height 22
type textarea "no answer | pls xfer here cx cb"
click at [592, 109] on button "Save" at bounding box center [585, 99] width 189 height 28
click at [394, 412] on button "Cancel" at bounding box center [388, 409] width 194 height 28
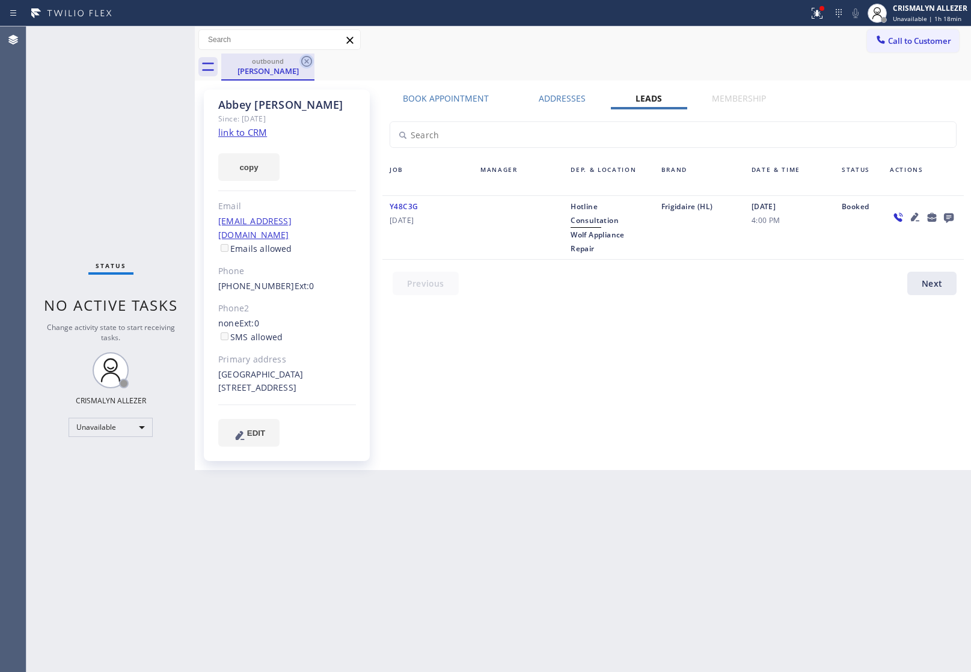
click at [305, 61] on icon at bounding box center [307, 61] width 14 height 14
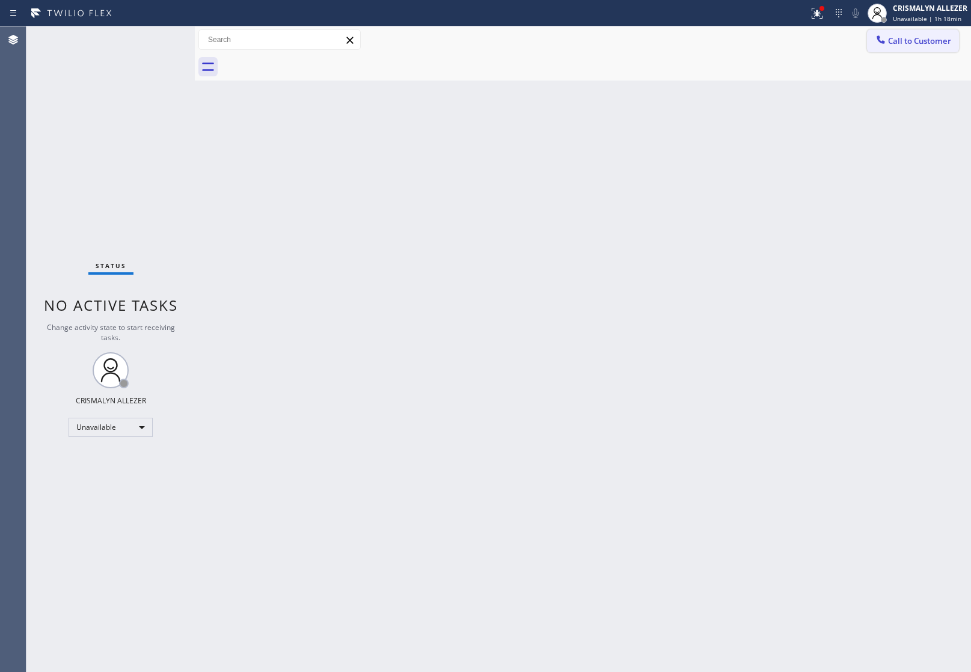
click at [914, 36] on span "Call to Customer" at bounding box center [919, 40] width 63 height 11
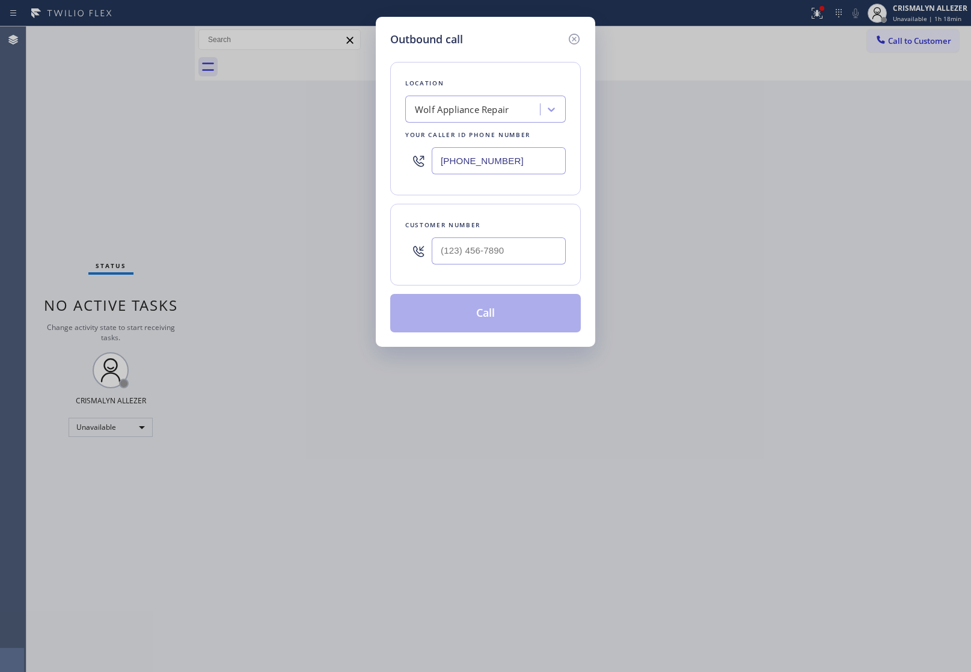
paste input "949) 799-3868"
drag, startPoint x: 537, startPoint y: 159, endPoint x: 233, endPoint y: 144, distance: 304.1
click at [259, 147] on div "Outbound call Location Wolf Appliance Repair Your caller id phone number [PHONE…" at bounding box center [485, 336] width 971 height 672
type input "[PHONE_NUMBER]"
click at [526, 245] on input "(___) ___-____" at bounding box center [499, 251] width 134 height 27
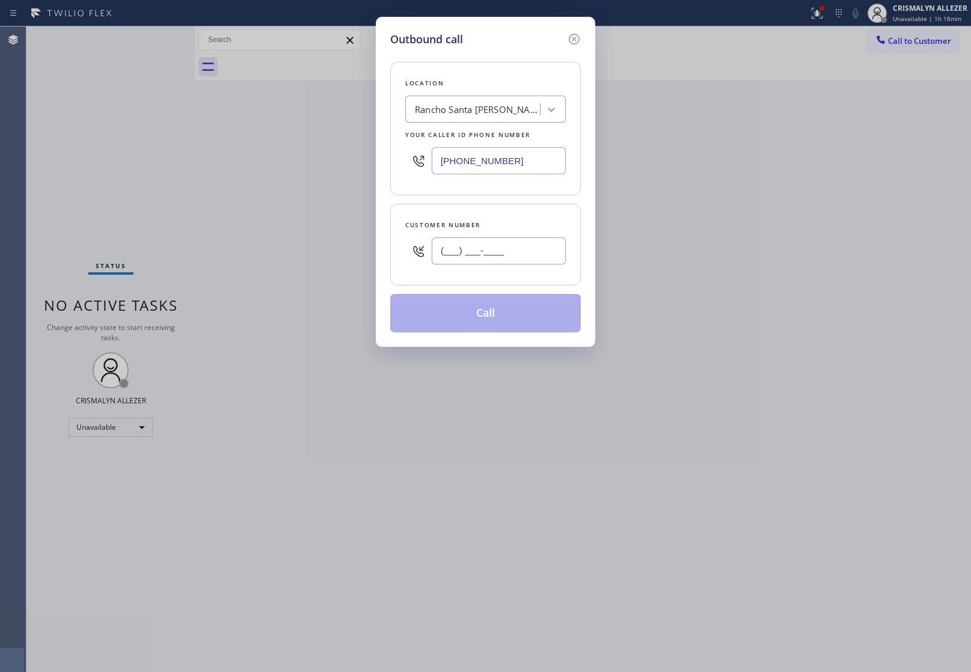
paste input "949) 742-0779"
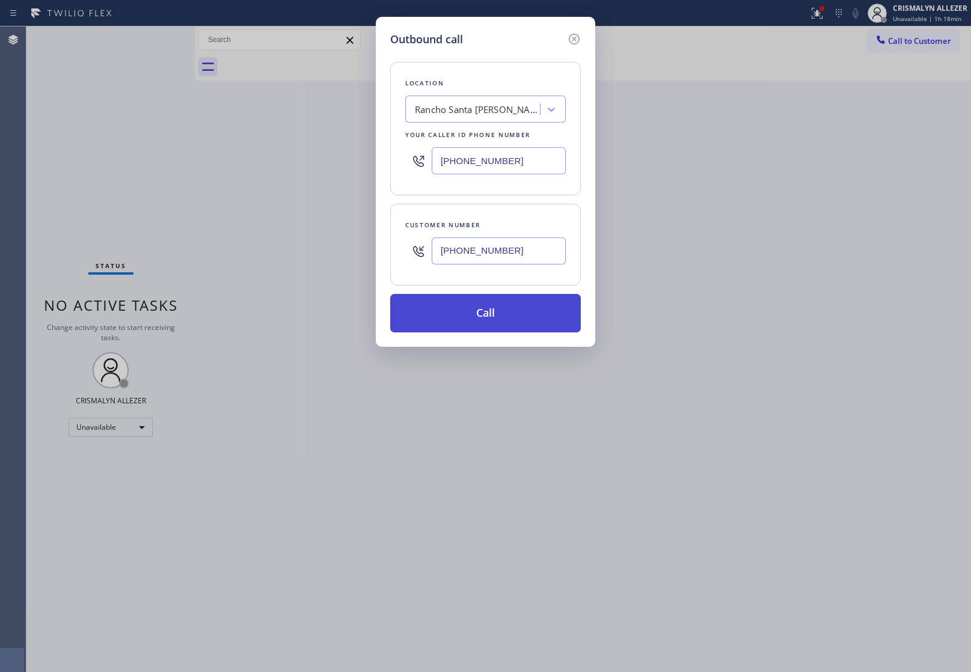
type input "[PHONE_NUMBER]"
click at [485, 319] on button "Call" at bounding box center [485, 313] width 191 height 38
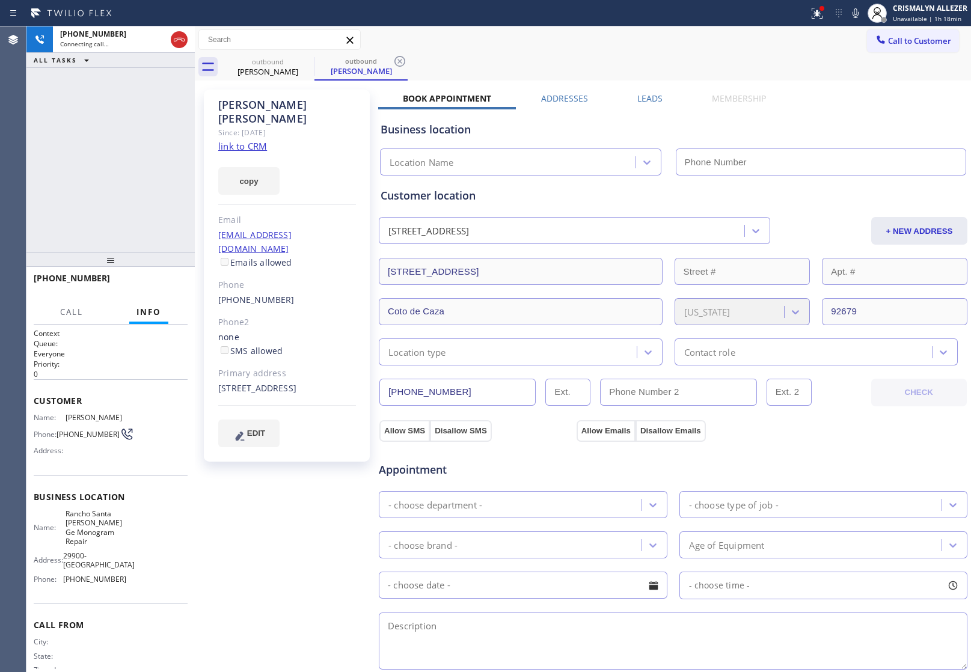
click at [254, 140] on link "link to CRM" at bounding box center [242, 146] width 49 height 12
type input "[PHONE_NUMBER]"
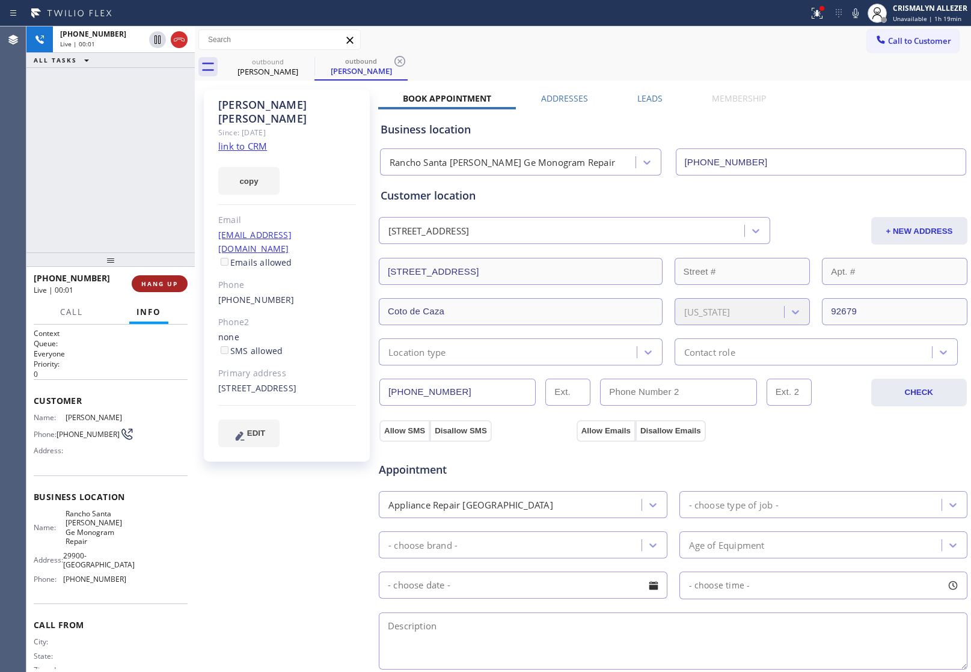
click at [164, 286] on span "HANG UP" at bounding box center [159, 284] width 37 height 8
click at [164, 286] on span "COMPLETE" at bounding box center [158, 284] width 42 height 8
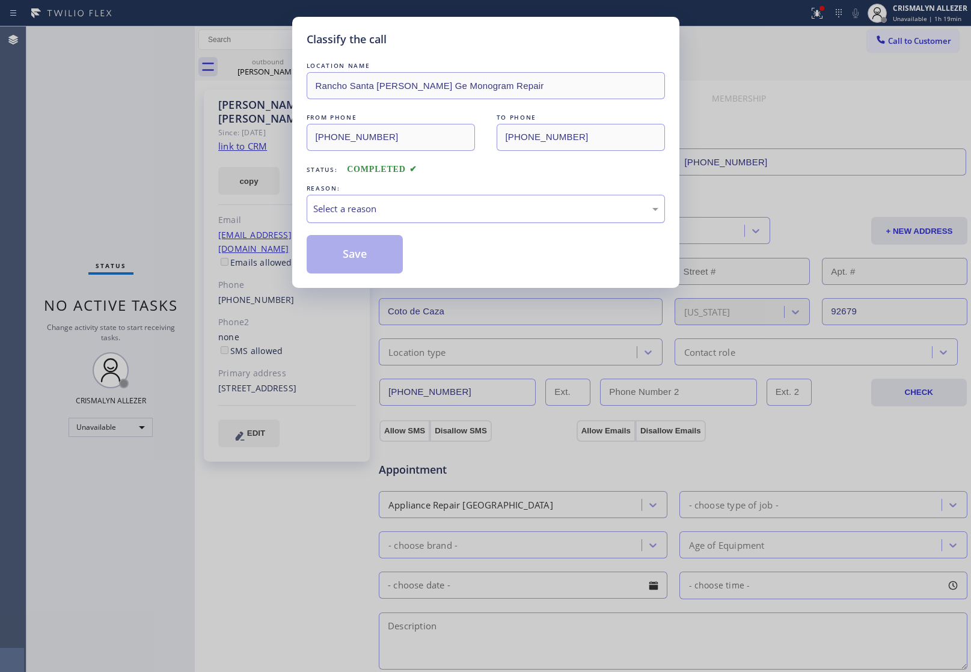
click at [506, 209] on div "Select a reason" at bounding box center [485, 209] width 345 height 14
click at [361, 259] on button "Save" at bounding box center [355, 254] width 97 height 38
